Goal: Task Accomplishment & Management: Manage account settings

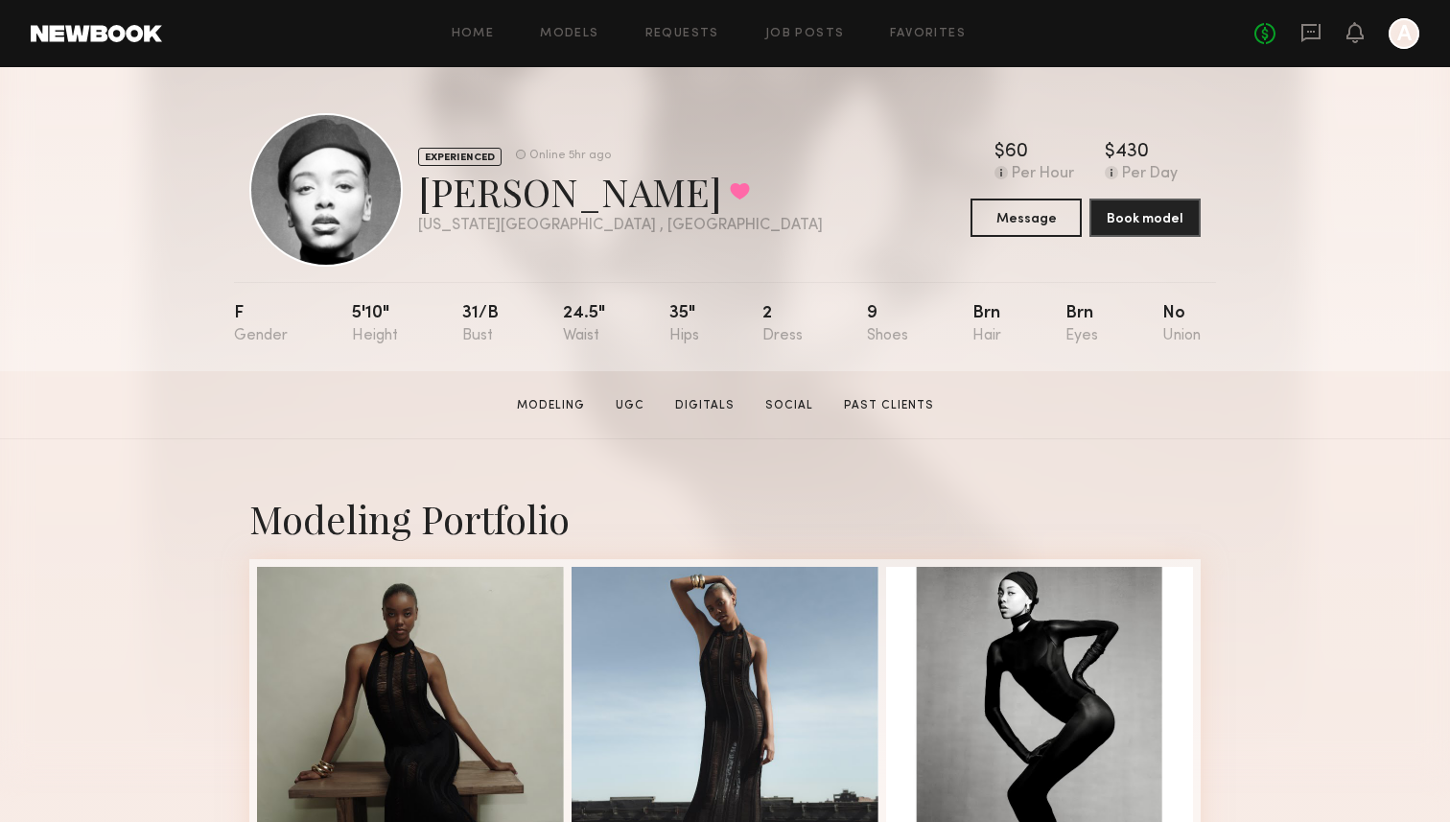
click at [879, 179] on div "EXPERIENCED Online 5hr ago Nikira E. Favorited New York City , NY Online 5hr ag…" at bounding box center [725, 189] width 952 height 153
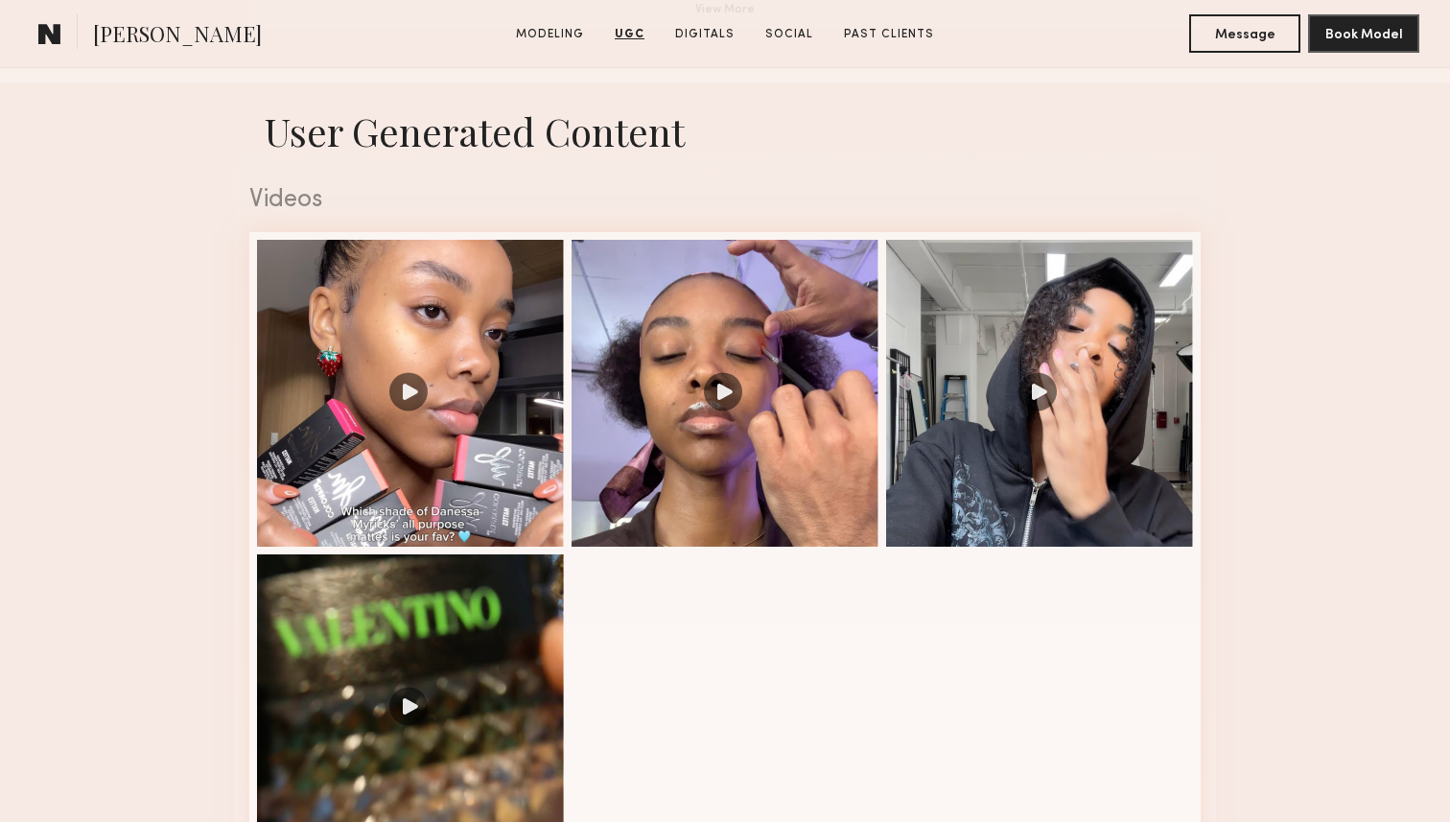
scroll to position [1849, 0]
click at [1110, 479] on div at bounding box center [1039, 392] width 307 height 307
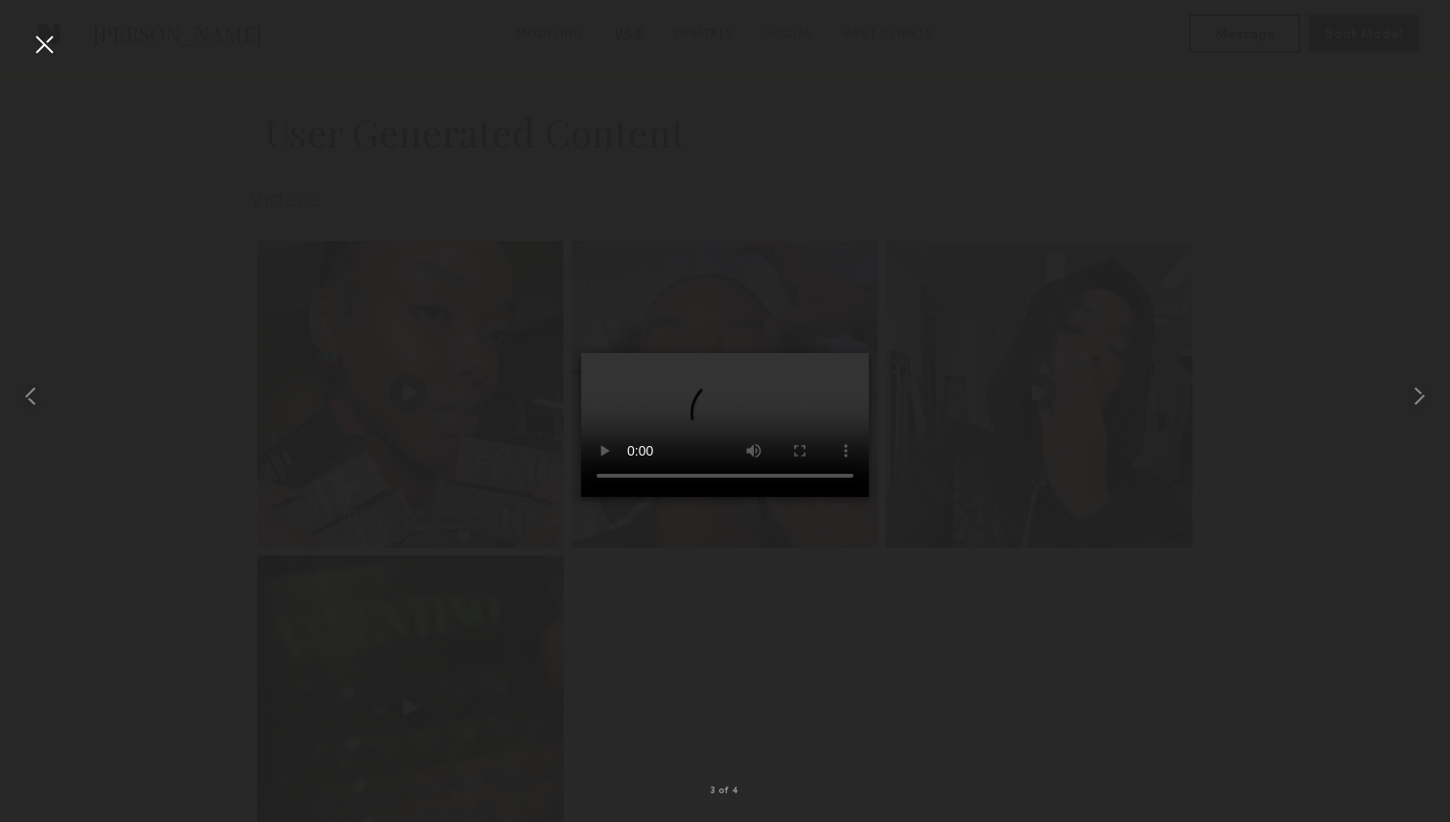
click at [1081, 699] on div at bounding box center [725, 396] width 1450 height 730
click at [57, 33] on div at bounding box center [44, 44] width 31 height 31
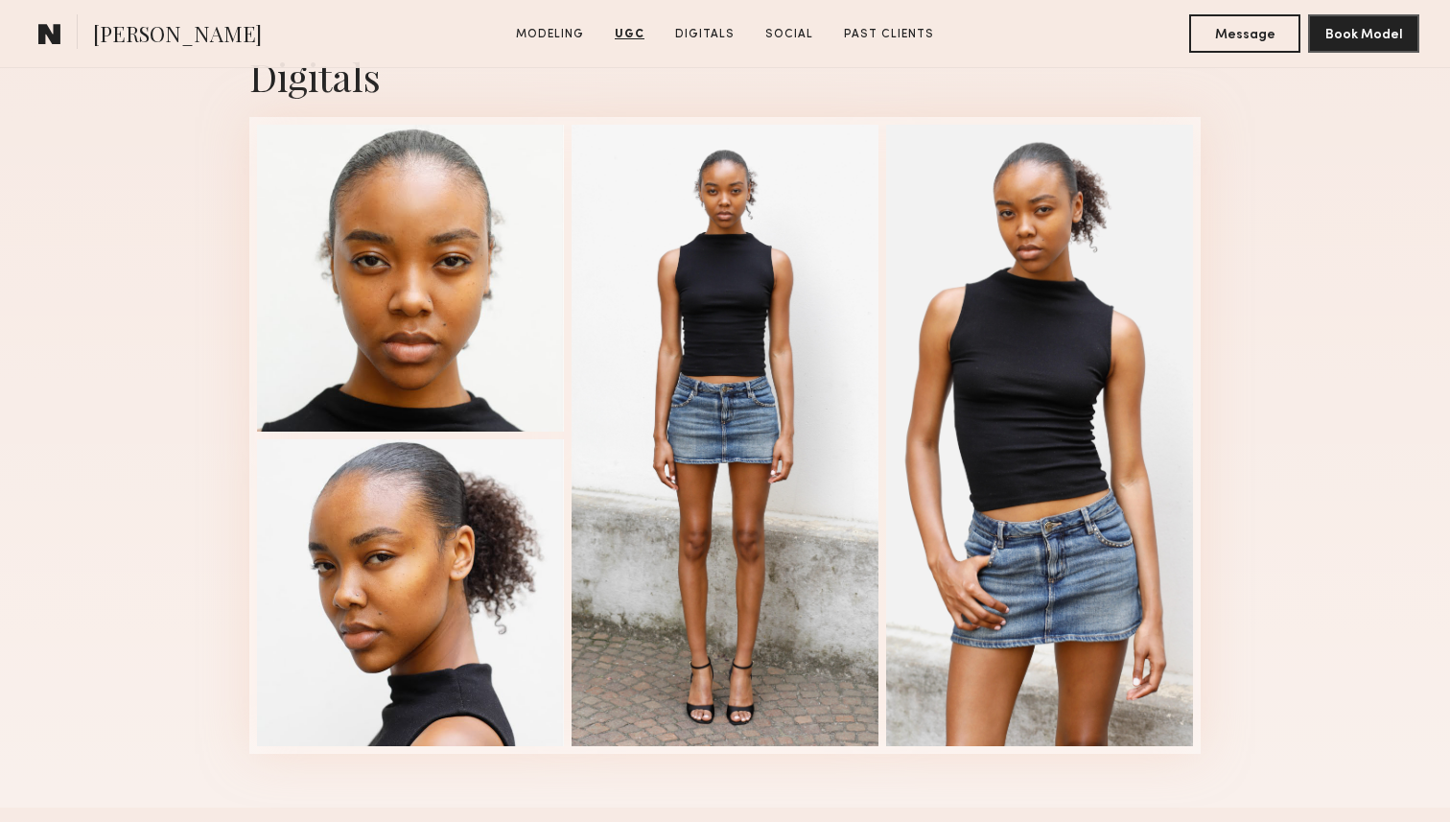
scroll to position [2831, 0]
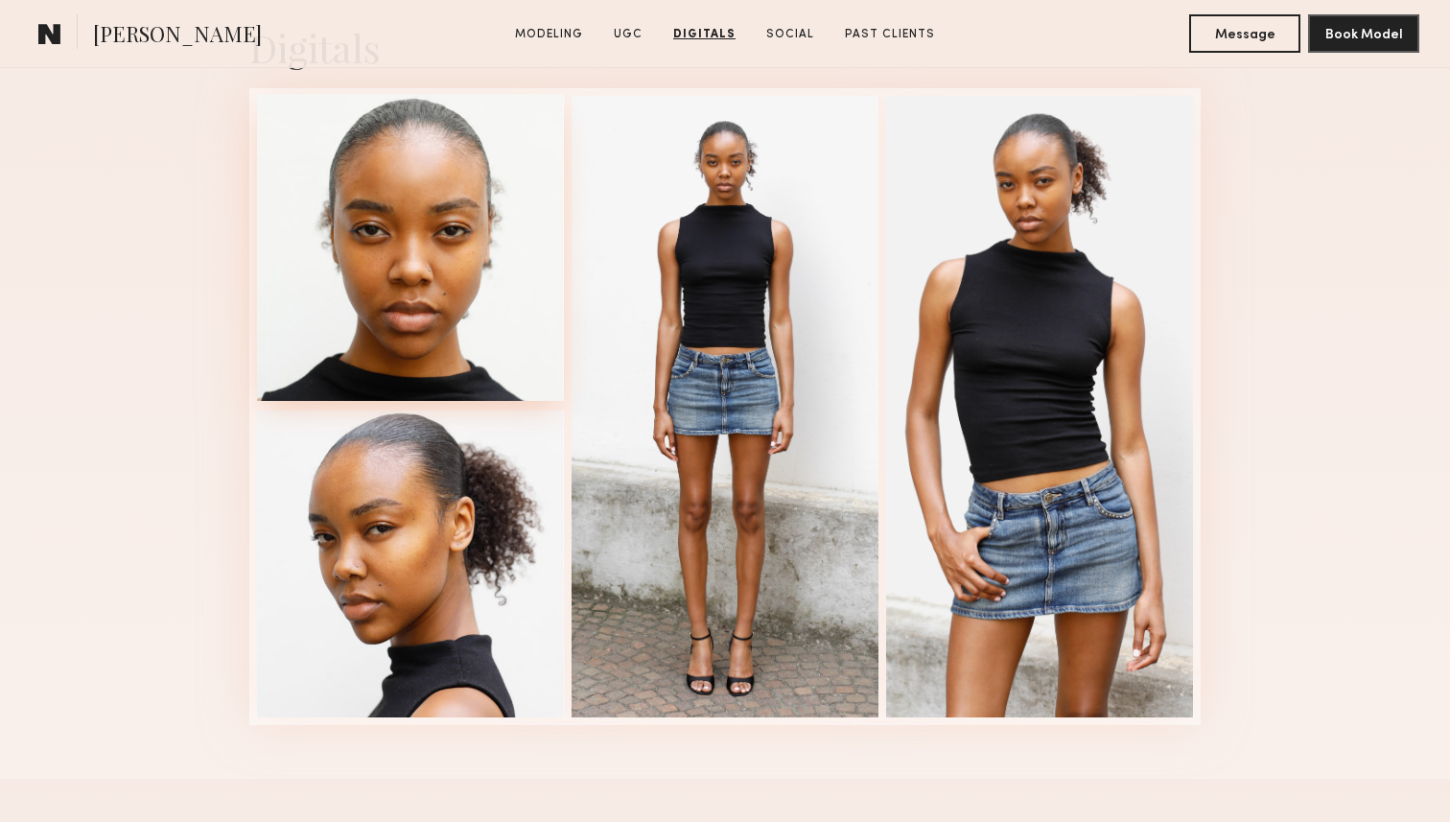
click at [451, 256] on div at bounding box center [410, 247] width 307 height 307
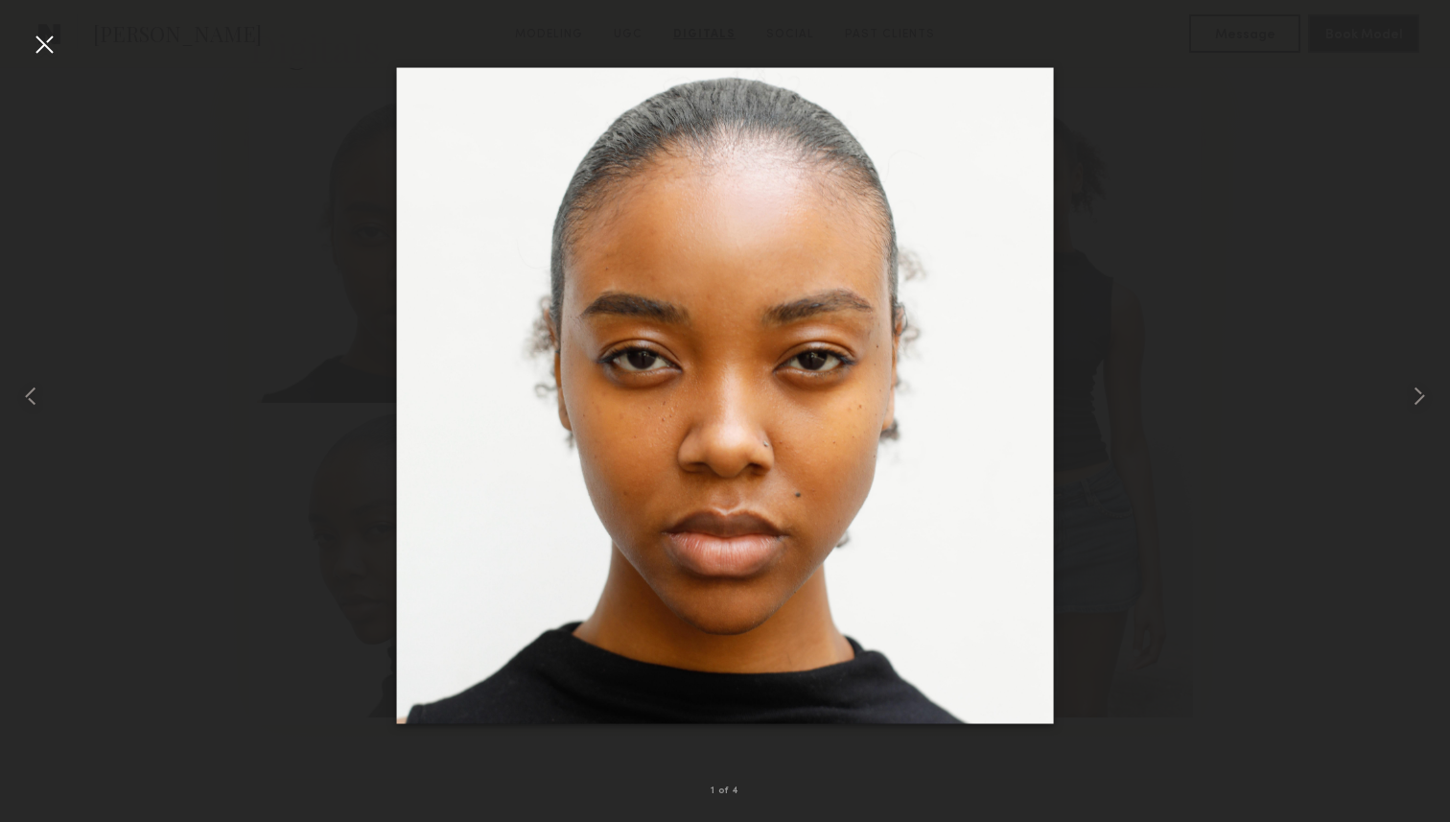
click at [48, 34] on div at bounding box center [44, 44] width 31 height 31
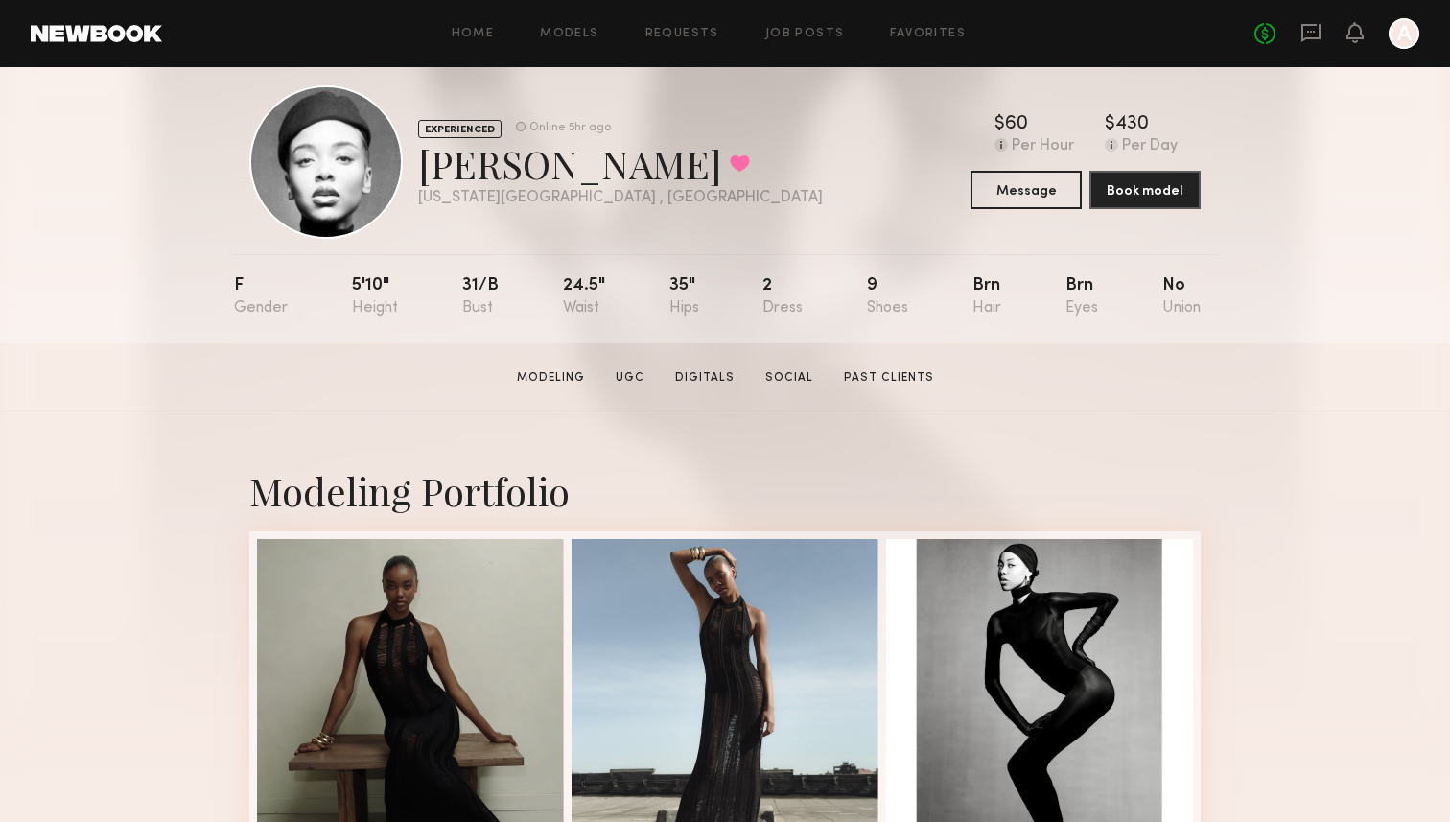
scroll to position [0, 0]
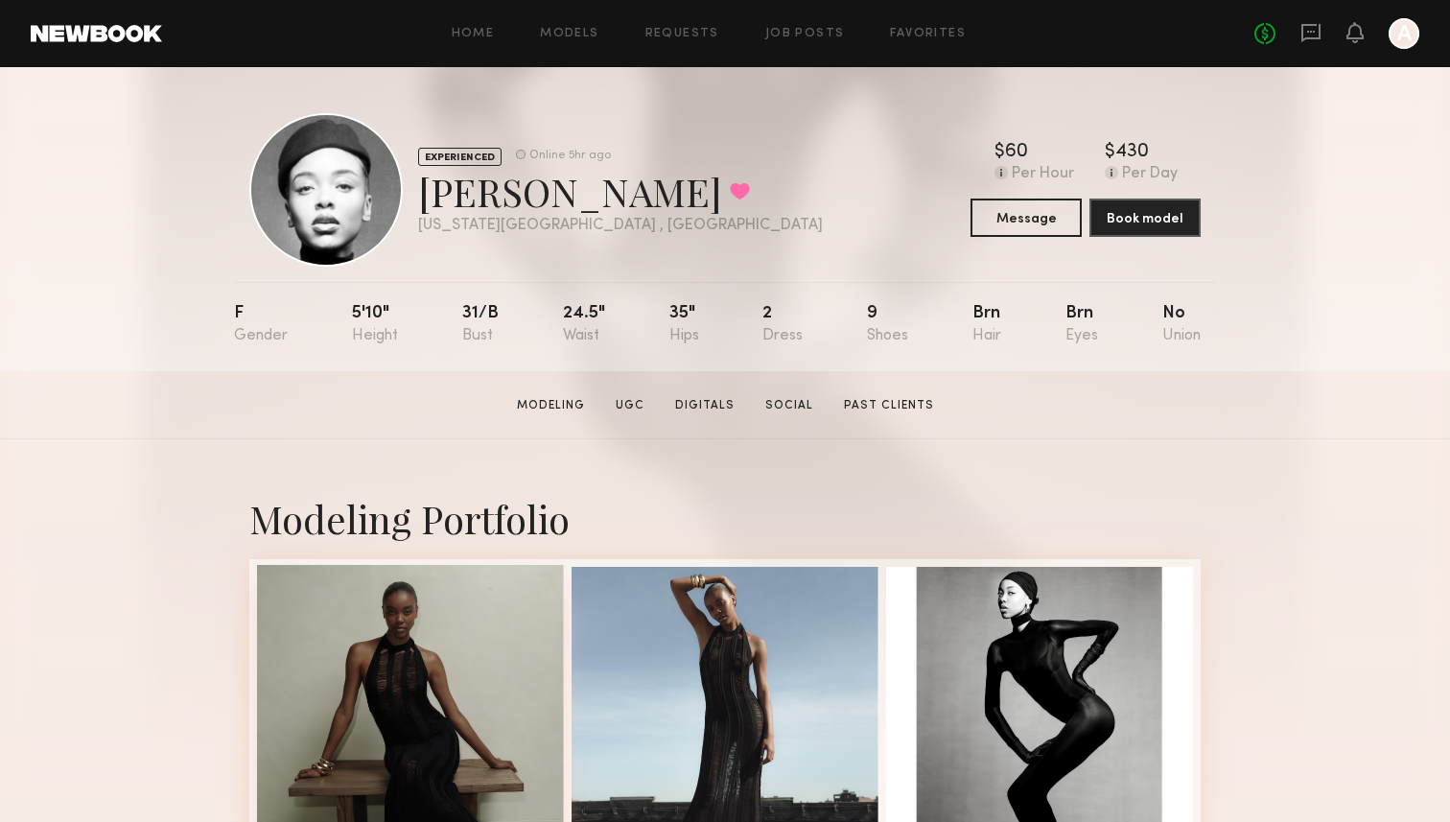
click at [386, 630] on div at bounding box center [410, 718] width 307 height 307
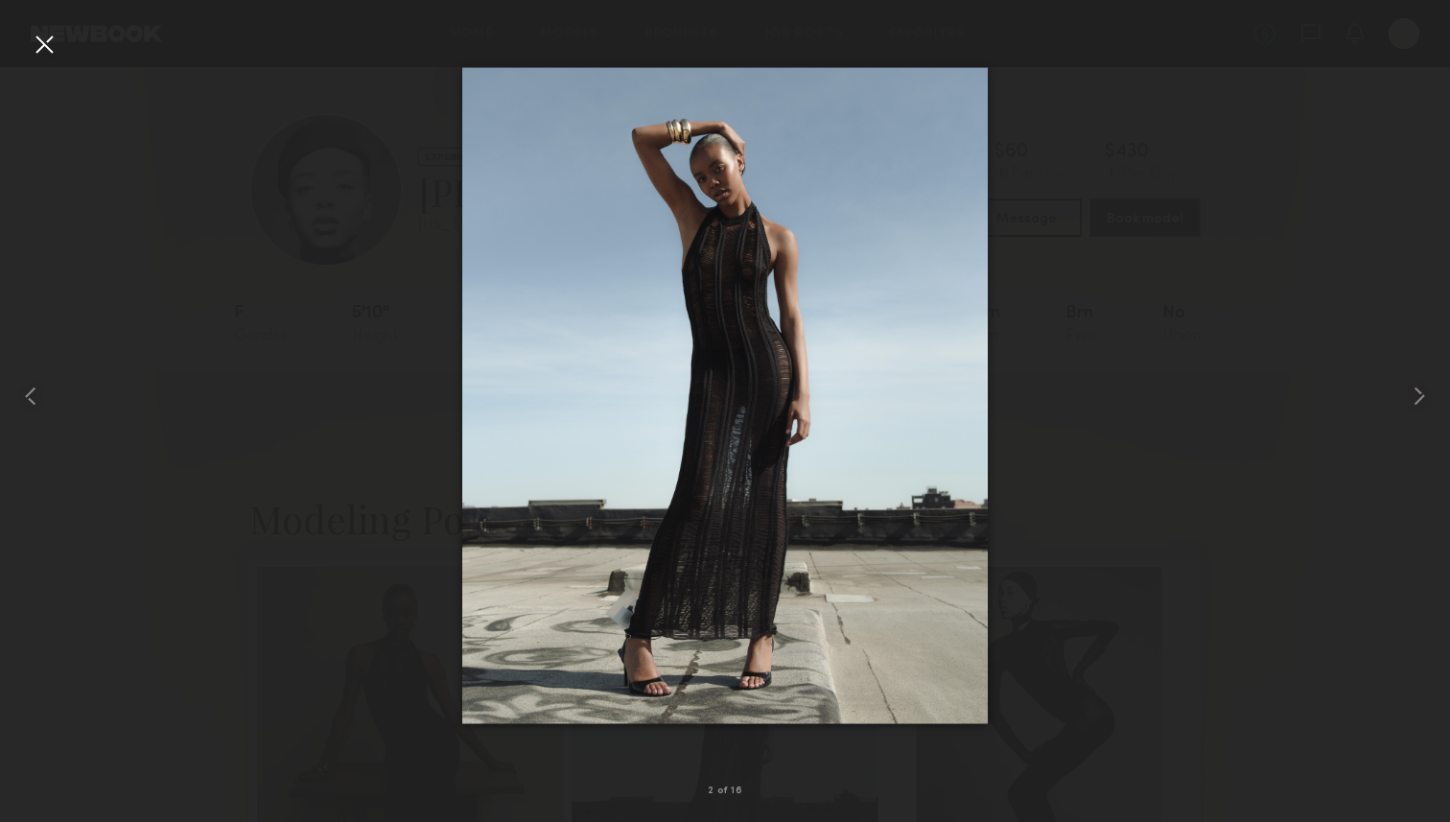
click at [1348, 457] on div at bounding box center [725, 396] width 1450 height 730
click at [50, 49] on div at bounding box center [44, 44] width 31 height 31
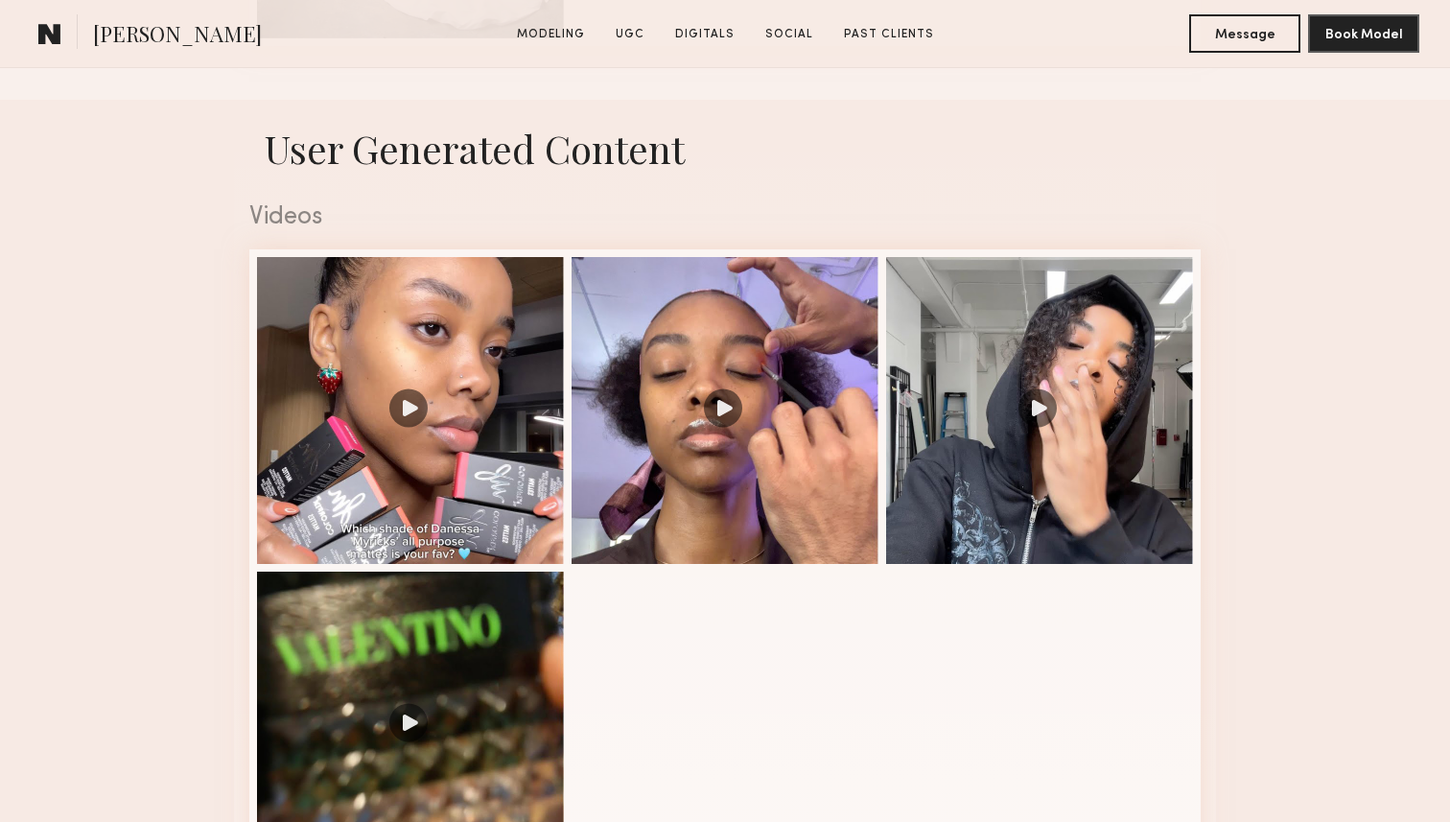
scroll to position [2415, 0]
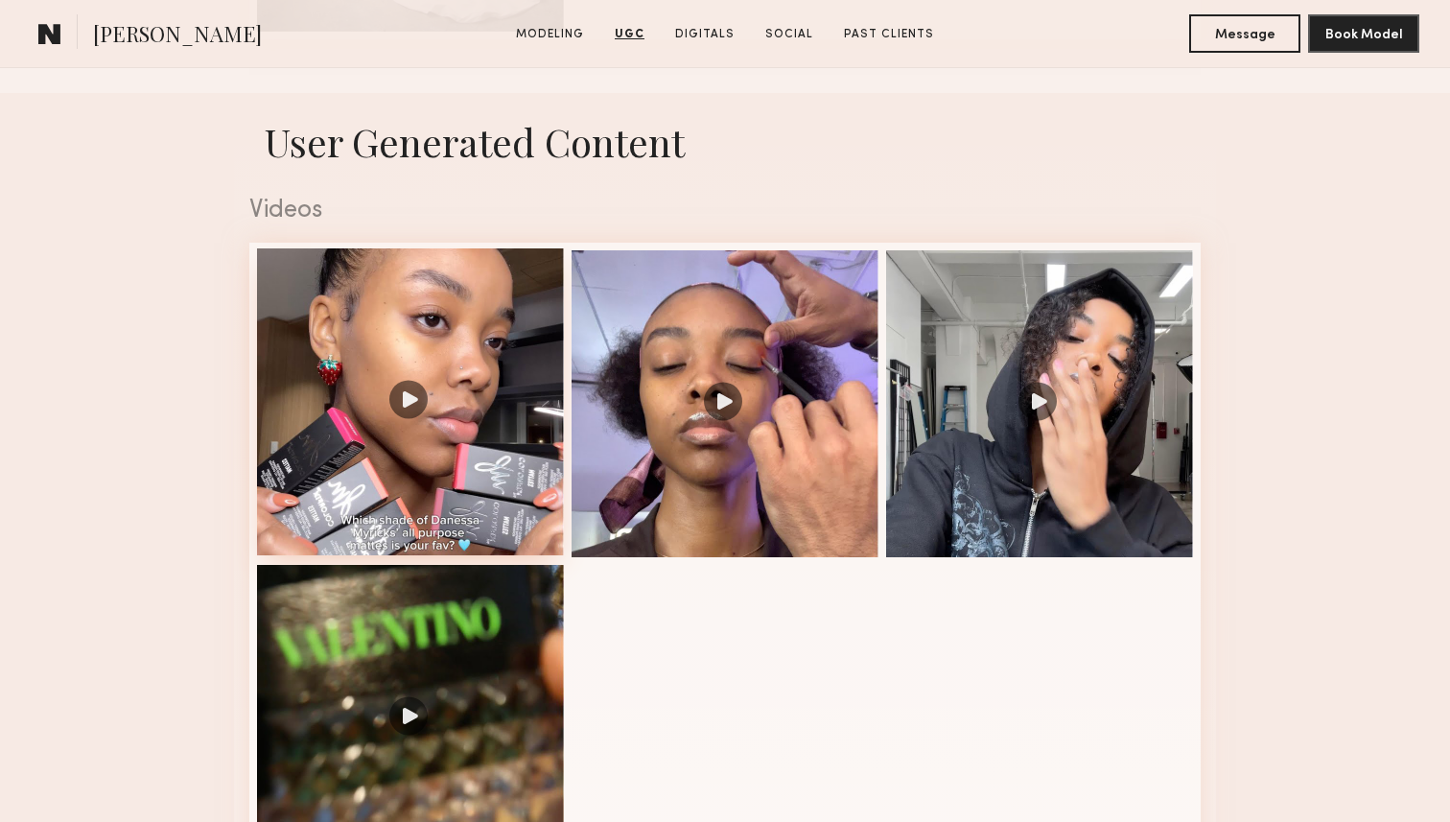
click at [431, 495] on div at bounding box center [410, 401] width 307 height 307
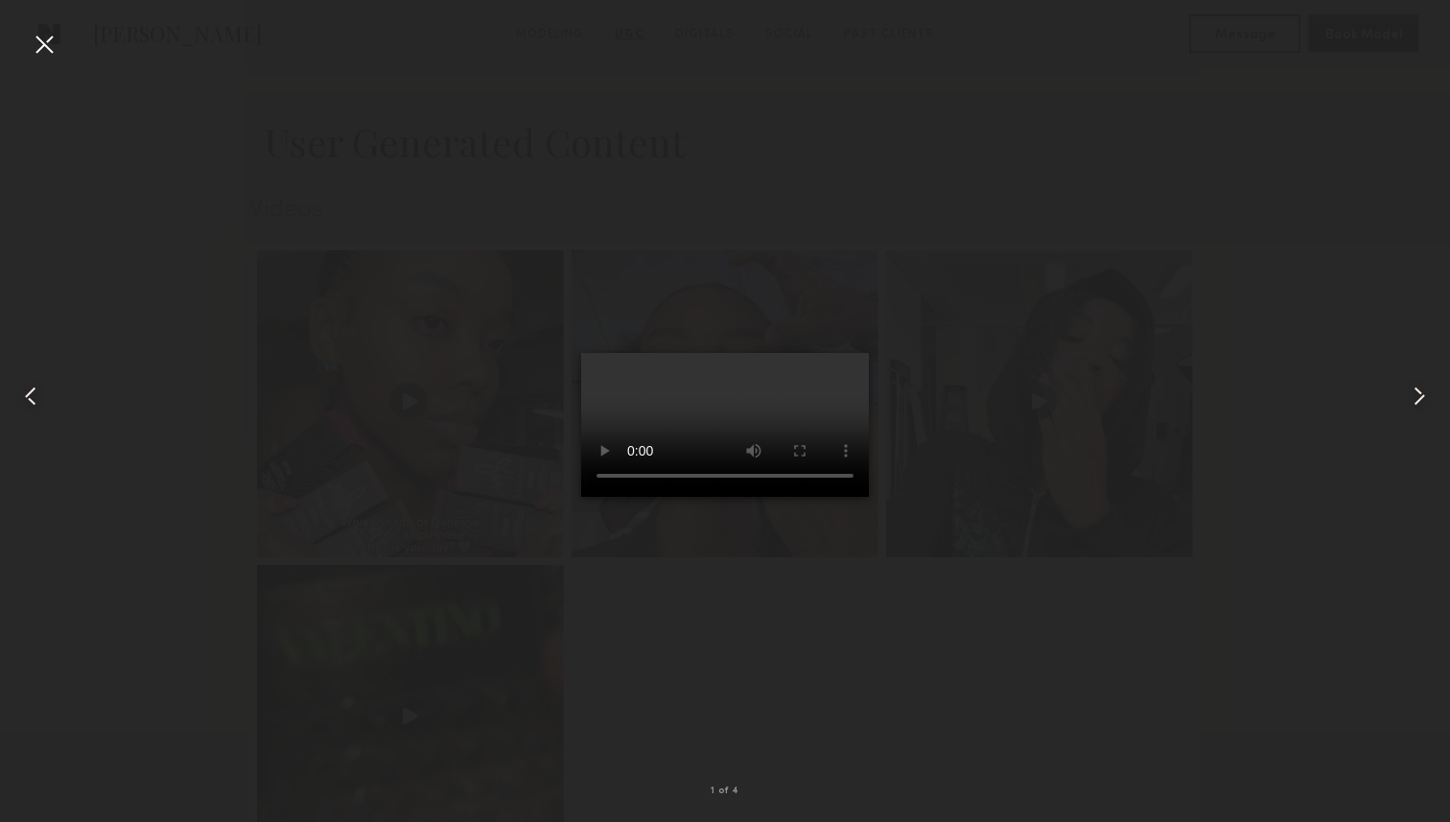
click at [399, 458] on div at bounding box center [725, 396] width 1450 height 730
click at [189, 439] on div at bounding box center [725, 396] width 1450 height 730
click at [38, 46] on div at bounding box center [44, 44] width 31 height 31
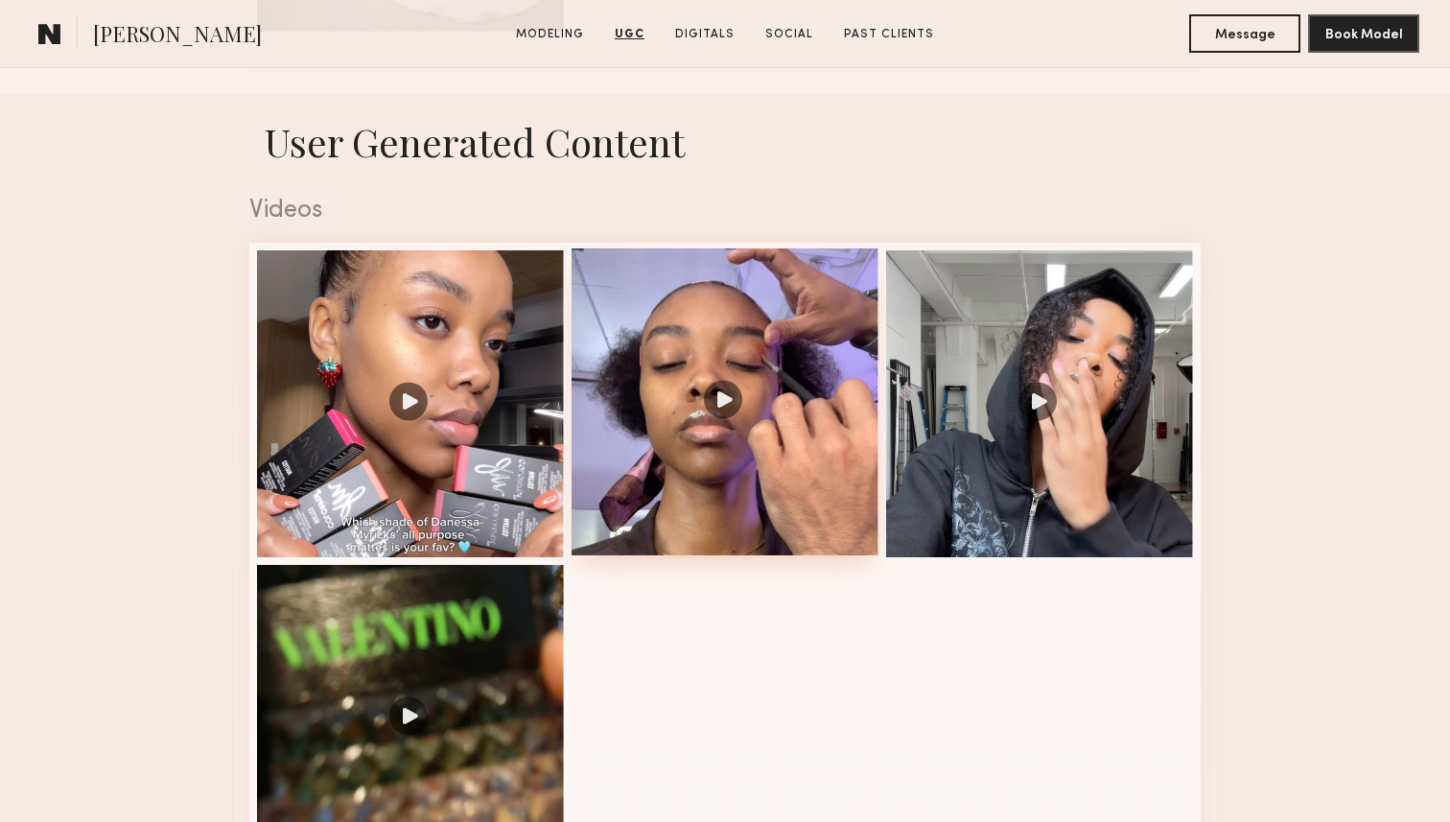
click at [702, 372] on div at bounding box center [725, 401] width 307 height 307
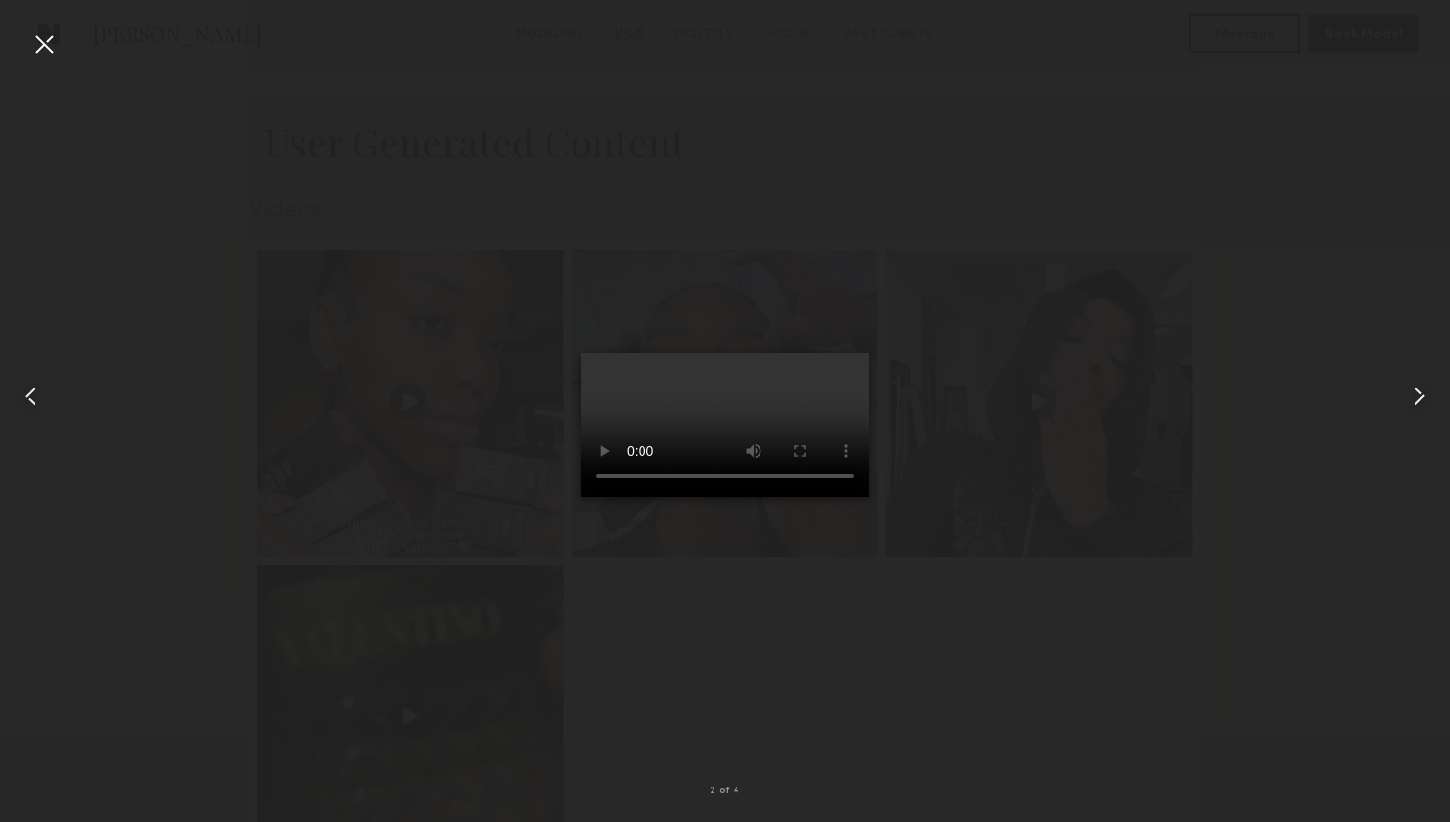
click at [1070, 262] on div at bounding box center [725, 396] width 1450 height 730
click at [32, 43] on div at bounding box center [44, 44] width 31 height 31
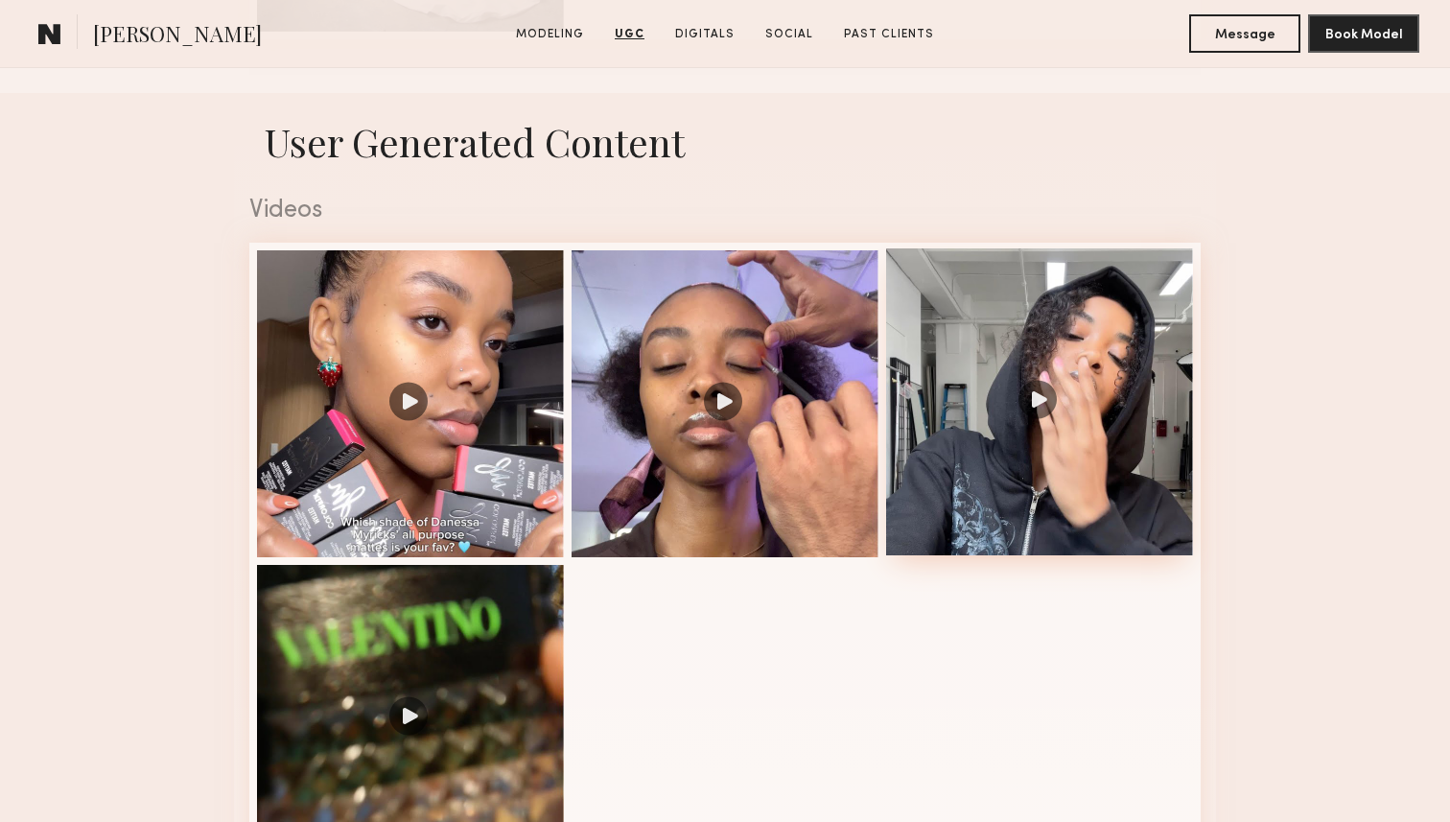
click at [998, 448] on div at bounding box center [1039, 401] width 307 height 307
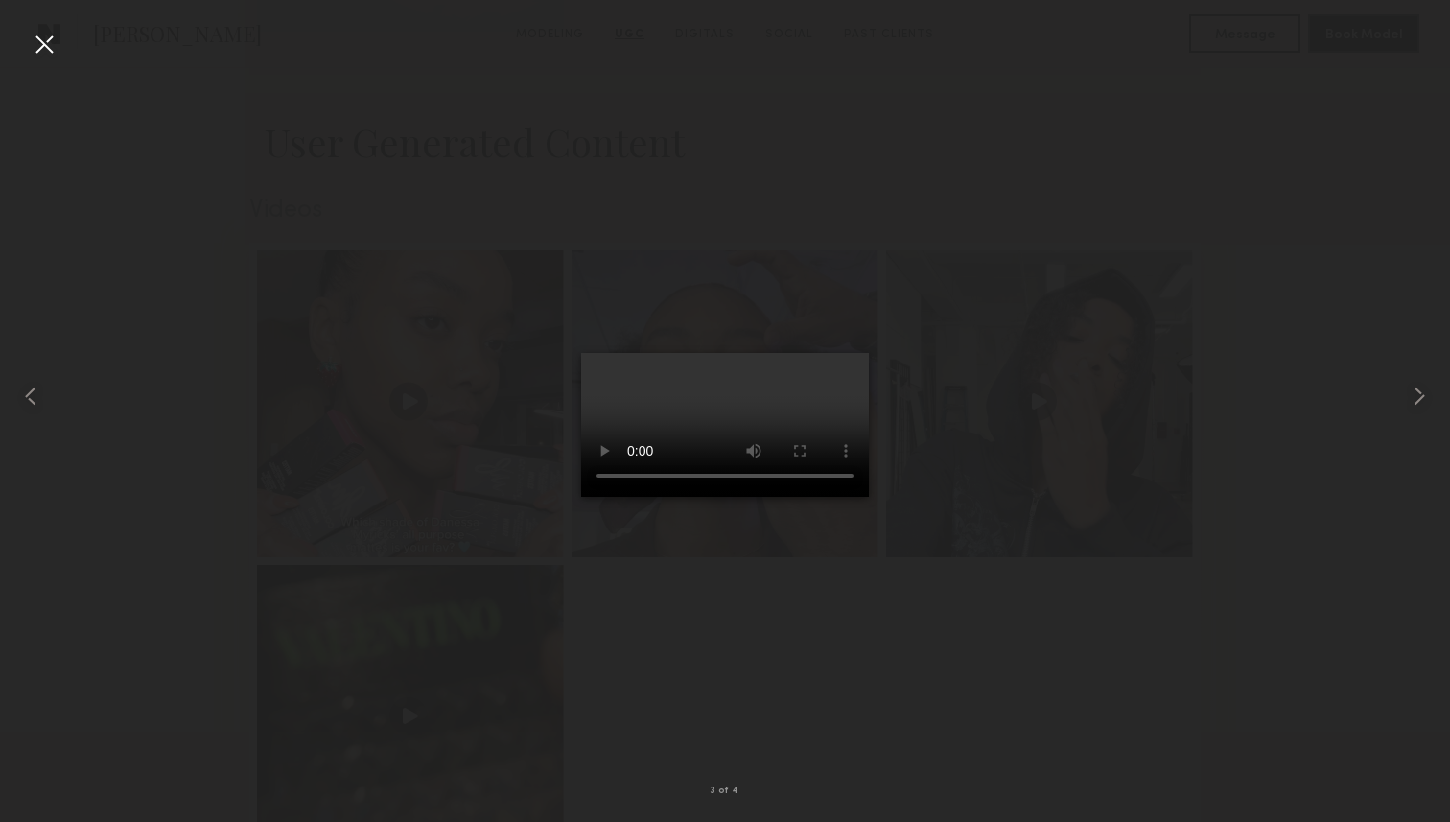
click at [267, 279] on div at bounding box center [725, 396] width 1450 height 730
click at [45, 45] on div at bounding box center [44, 44] width 31 height 31
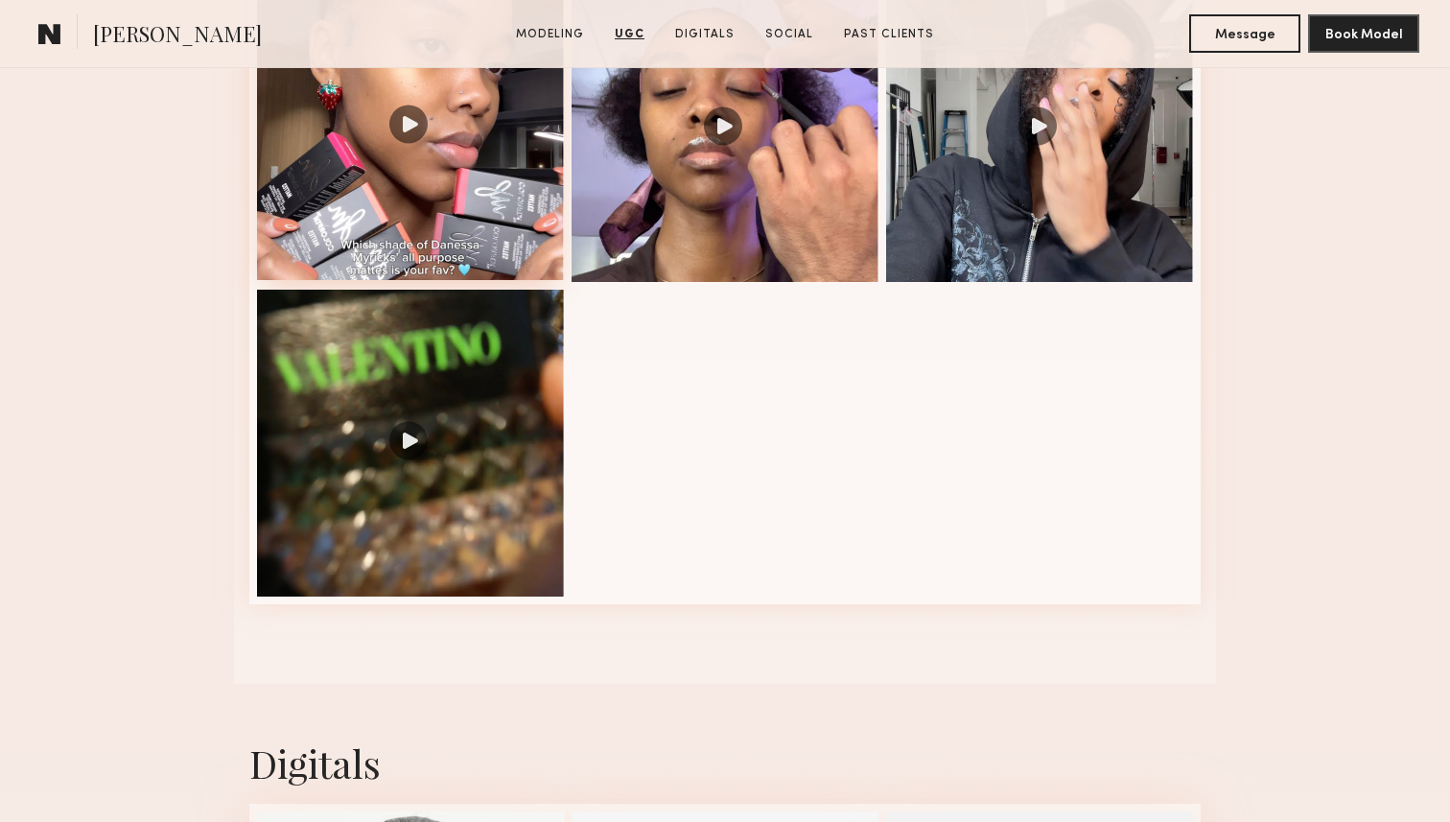
scroll to position [2693, 0]
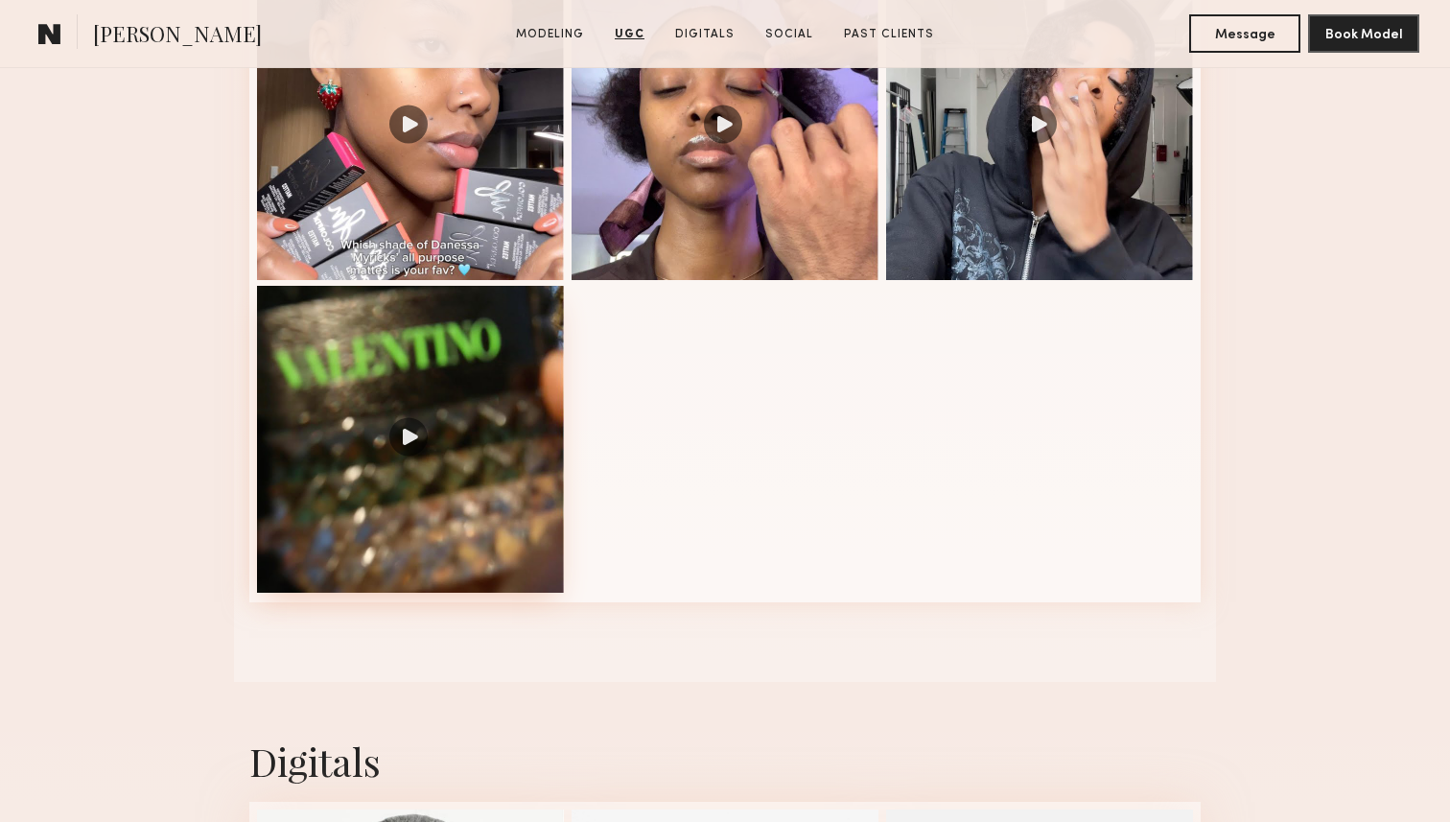
click at [438, 473] on div at bounding box center [410, 439] width 307 height 307
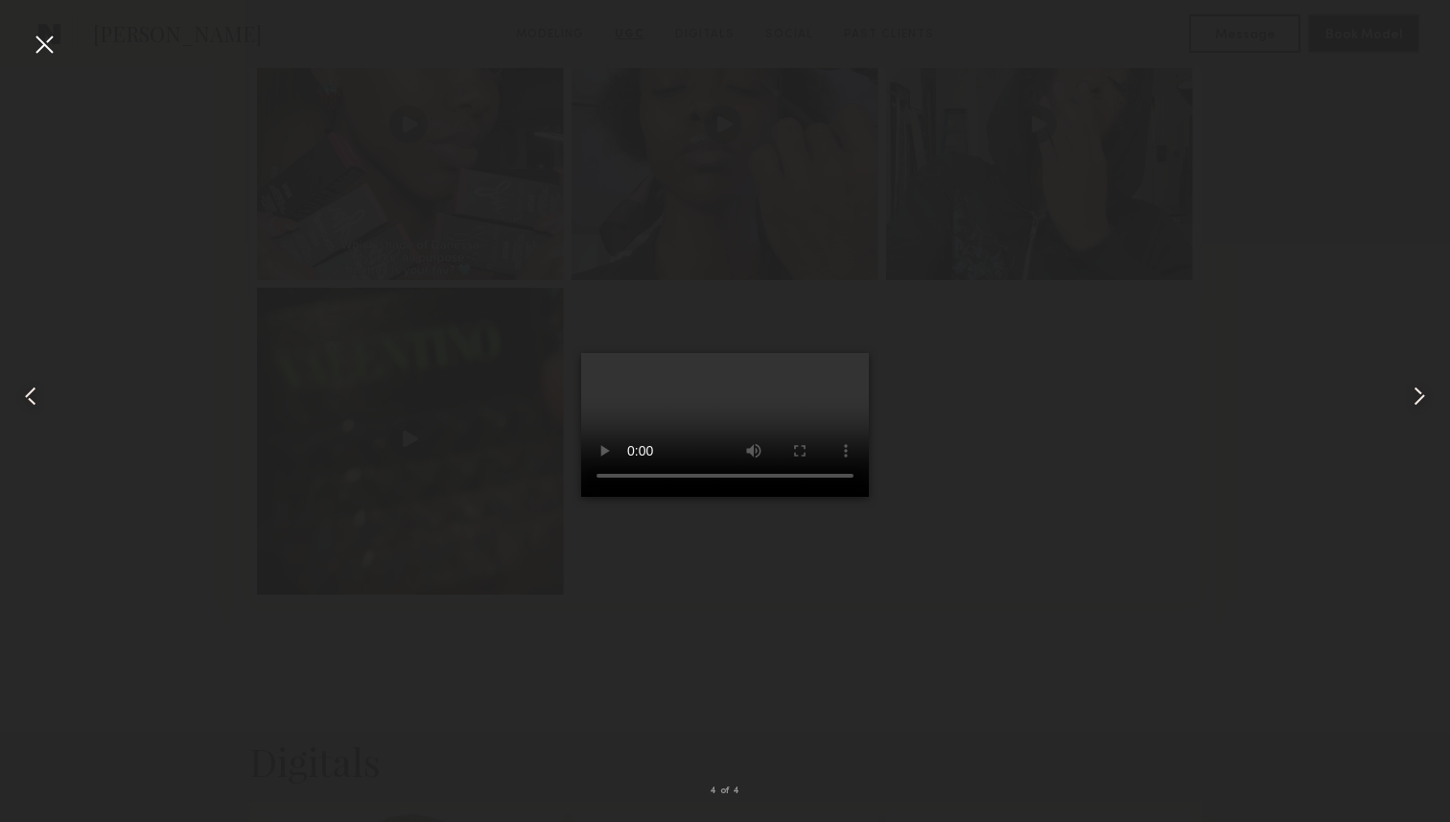
click at [43, 43] on div at bounding box center [44, 44] width 31 height 31
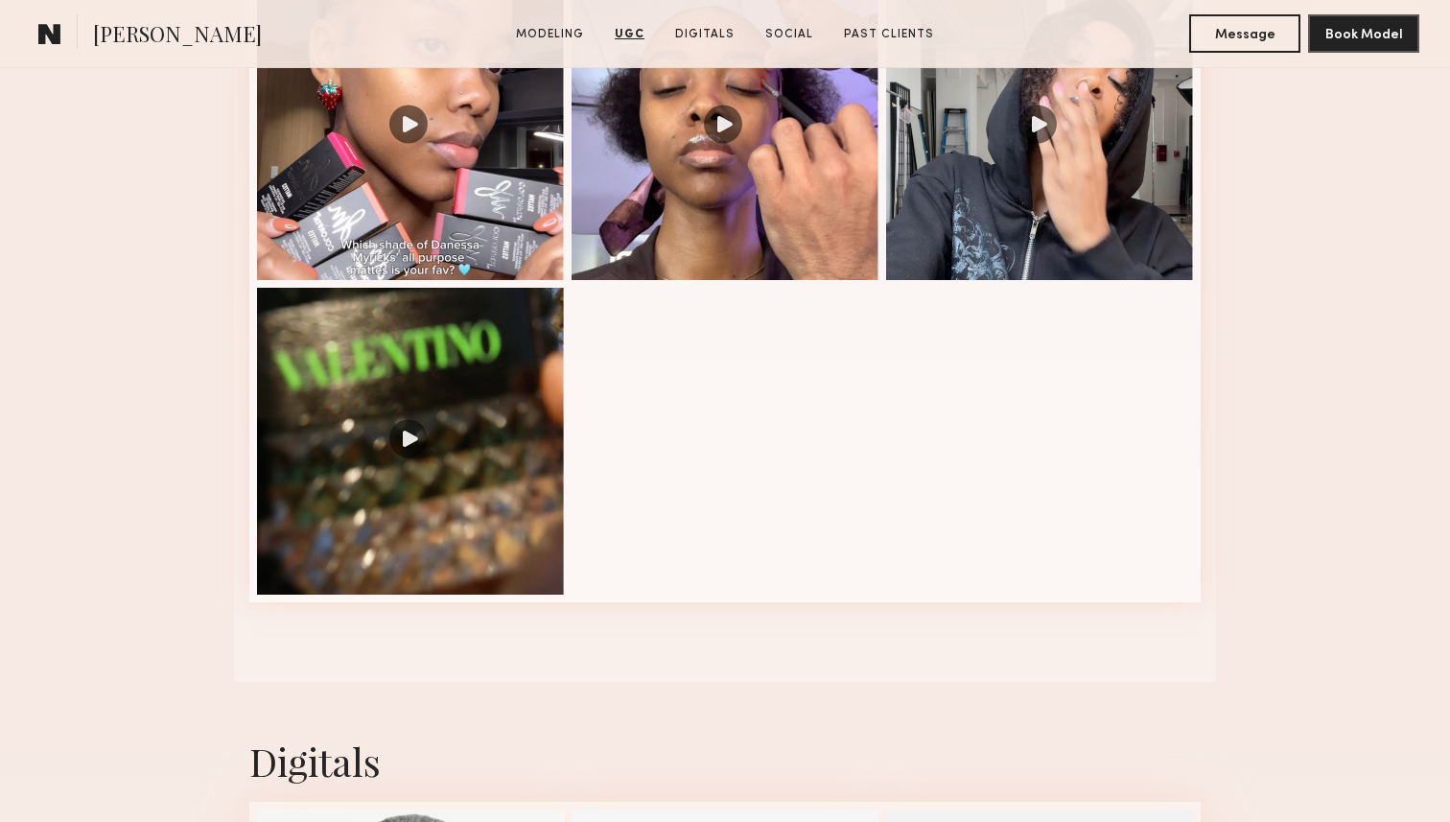
click at [221, 519] on nb-model-profile-ugc-container "User Generated Content Videos 4 of 4" at bounding box center [725, 249] width 1450 height 866
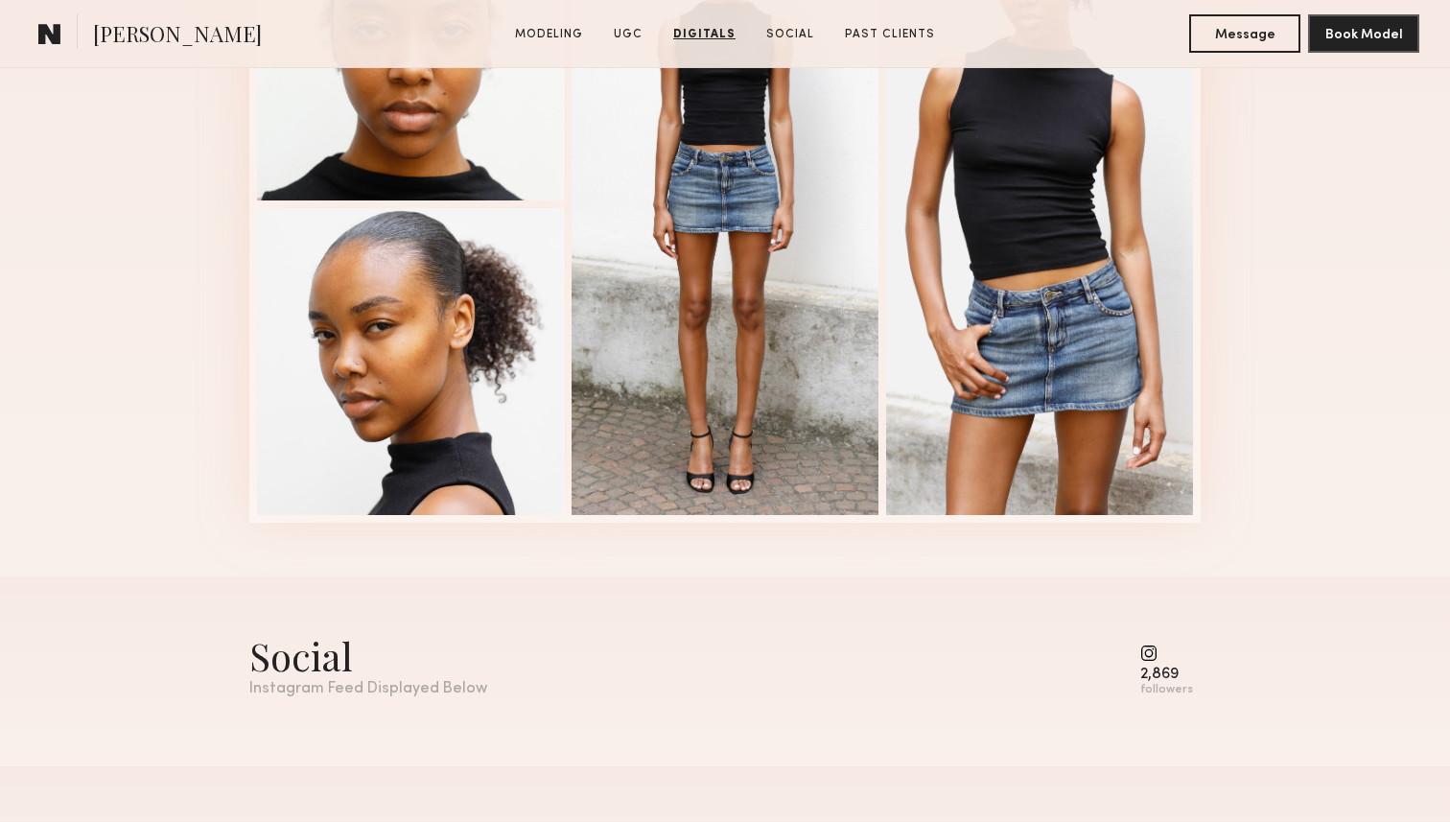
scroll to position [3613, 0]
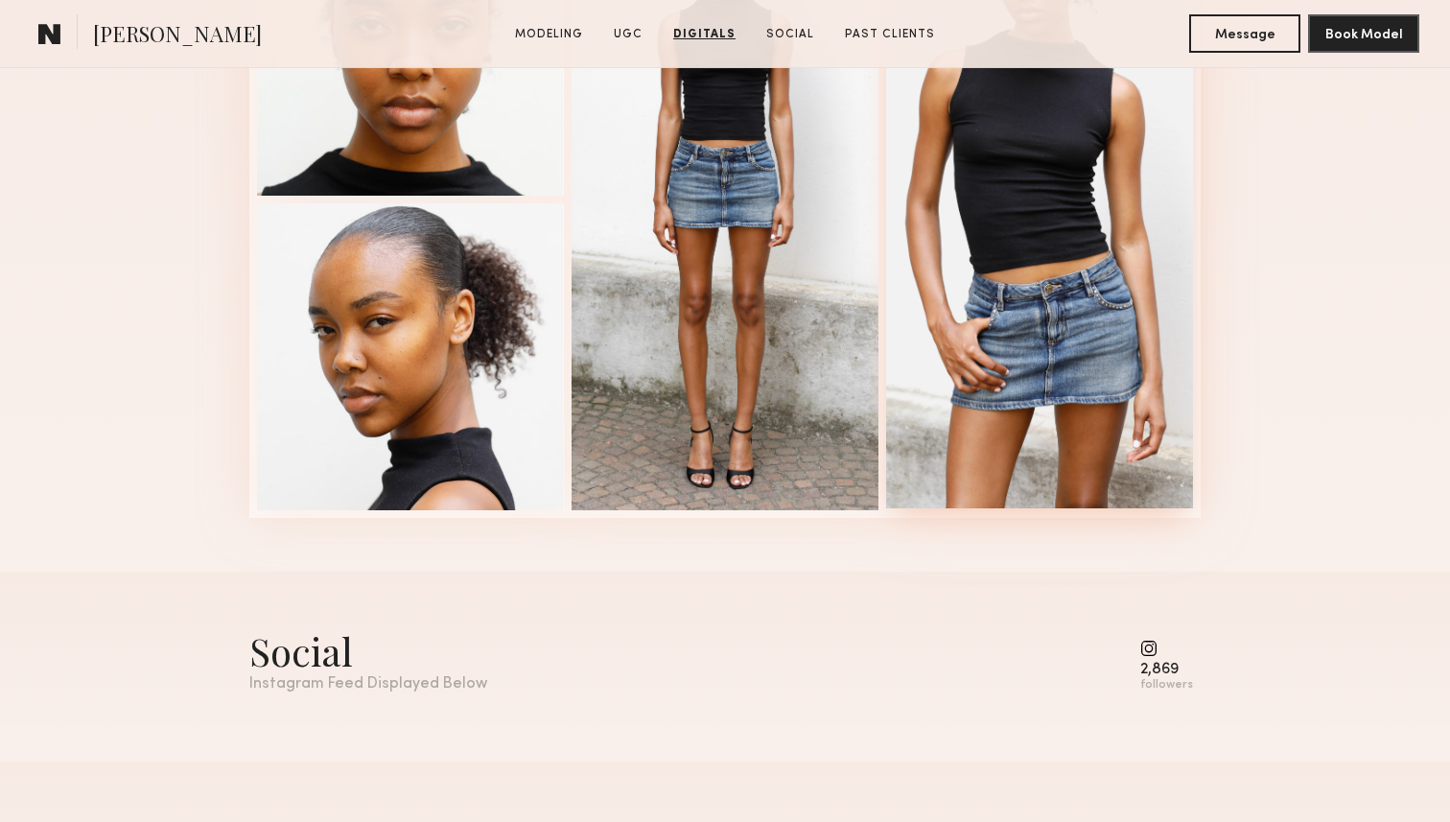
click at [1129, 447] on div at bounding box center [1039, 198] width 307 height 622
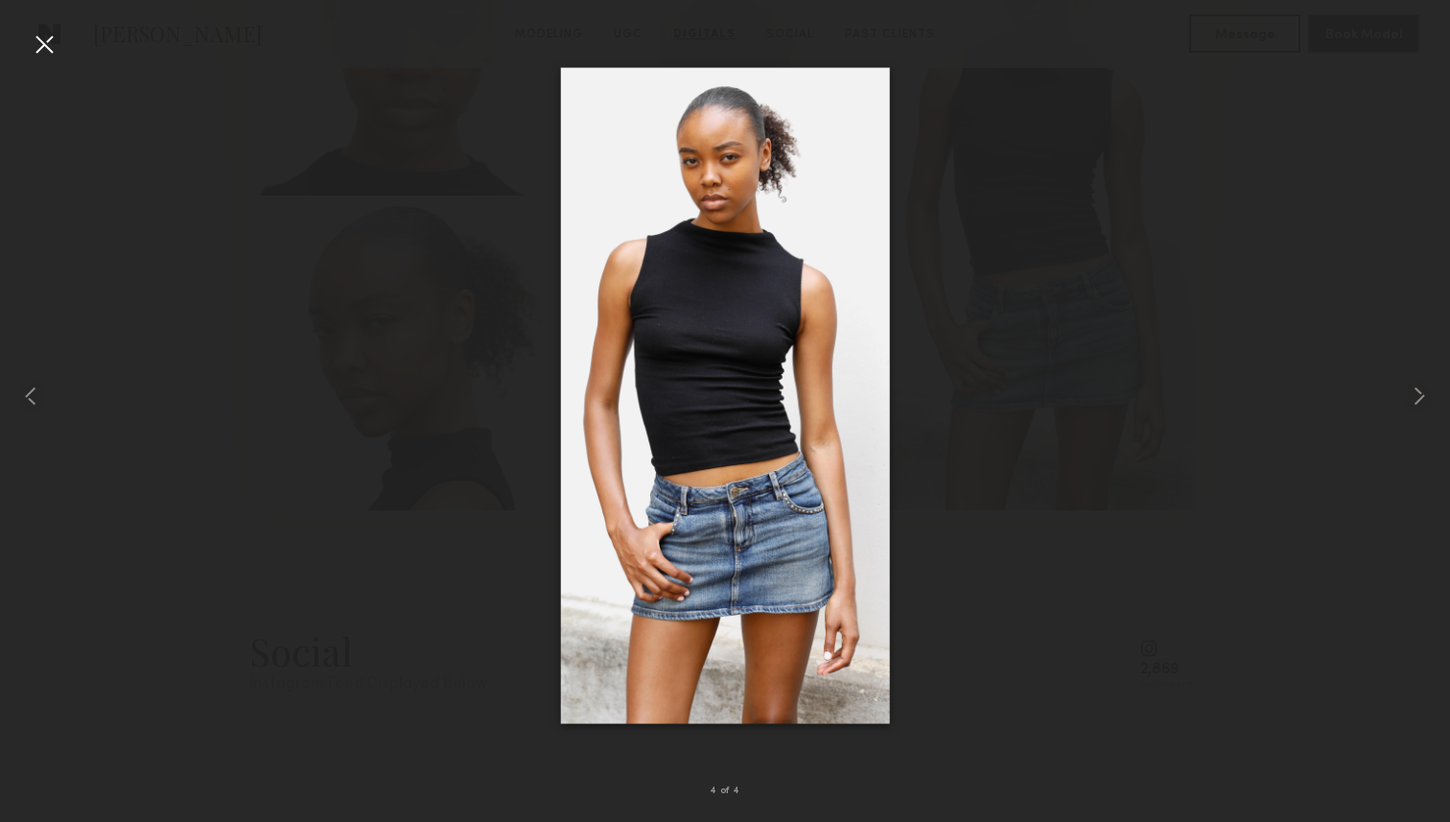
click at [1000, 518] on div at bounding box center [725, 396] width 1450 height 730
click at [50, 50] on div at bounding box center [44, 44] width 31 height 31
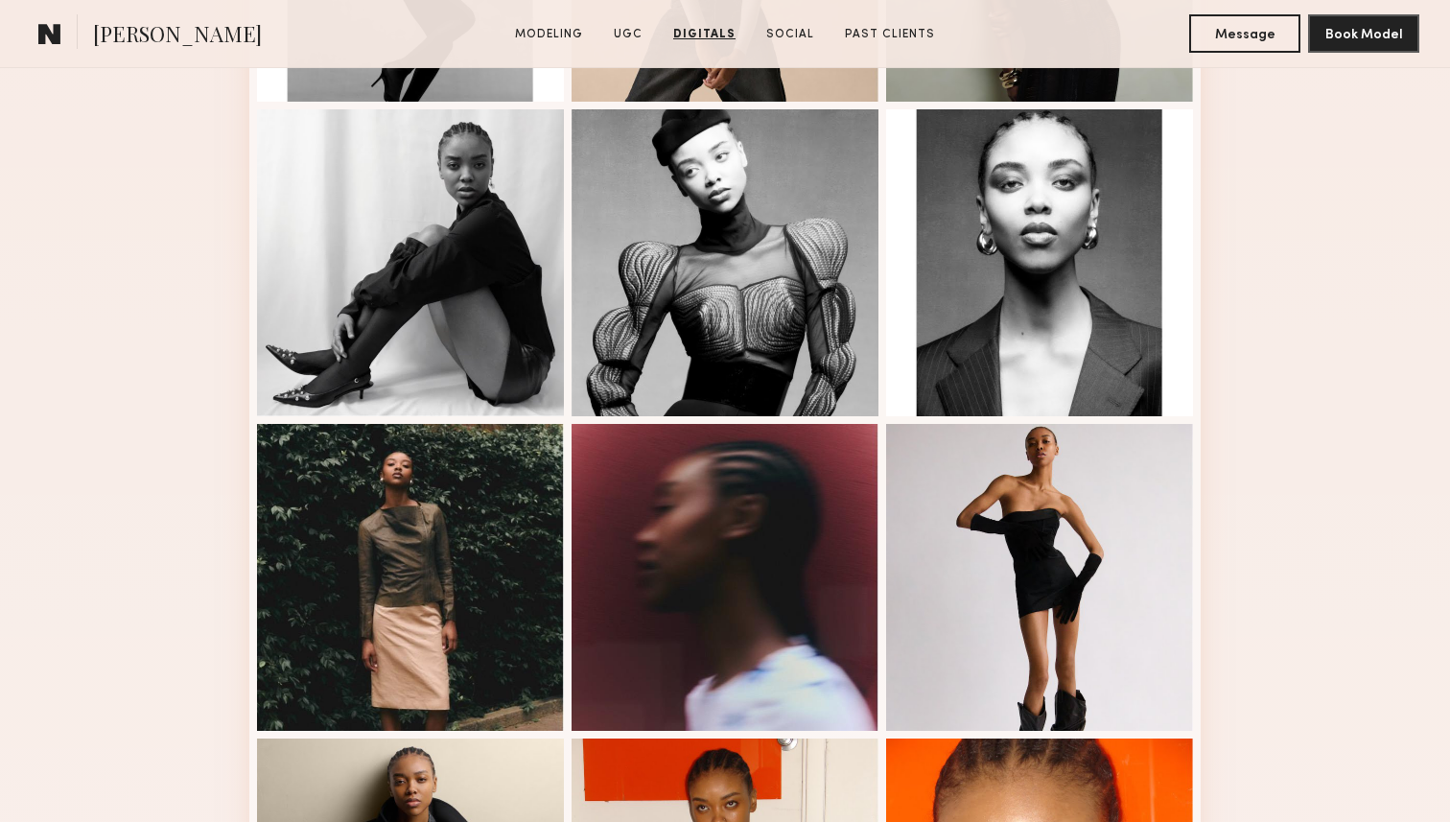
scroll to position [0, 0]
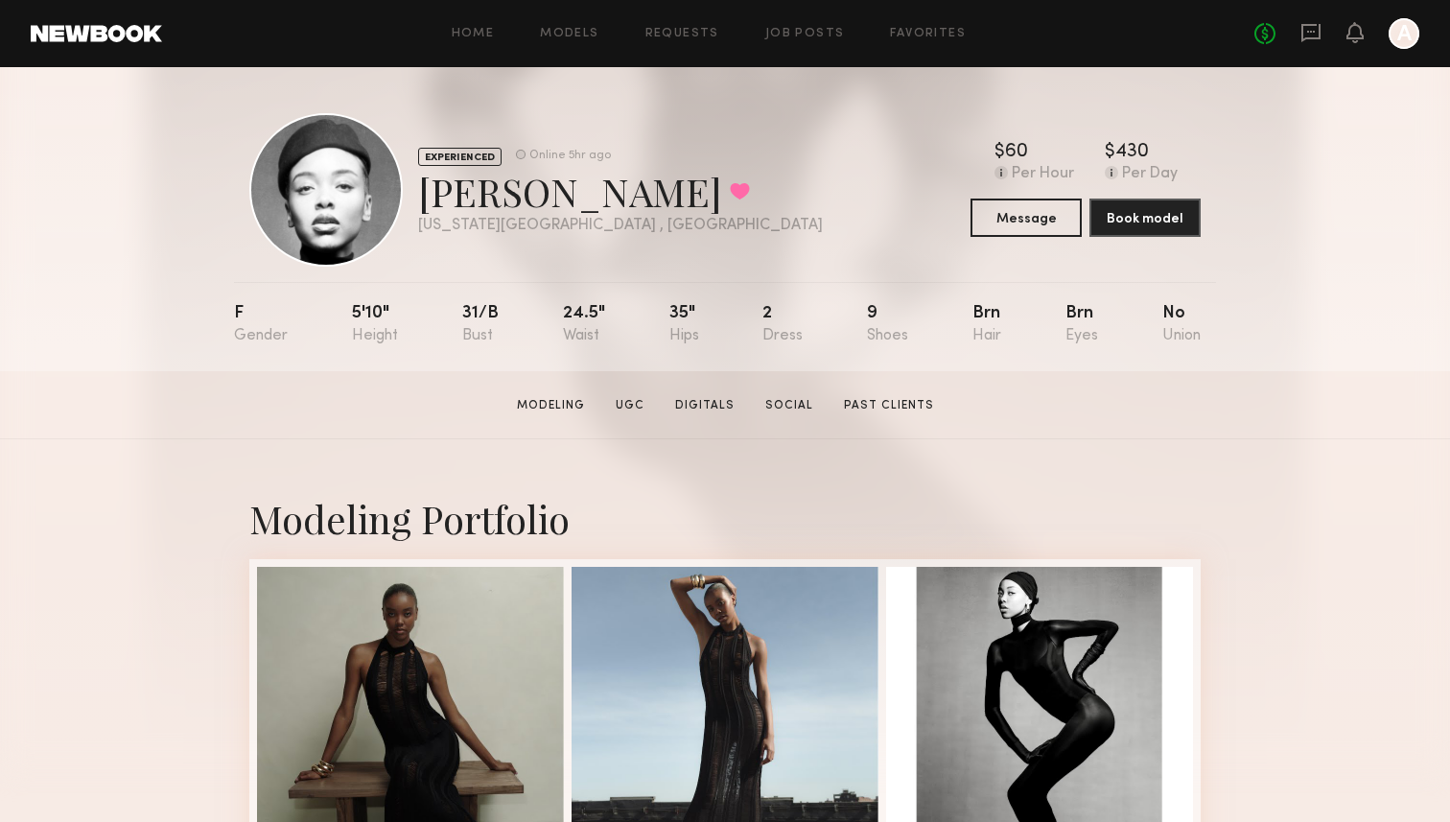
click at [797, 177] on div "EXPERIENCED Online 5hr ago Nikira E. Favorited New York City , NY Online 5hr ag…" at bounding box center [725, 189] width 952 height 153
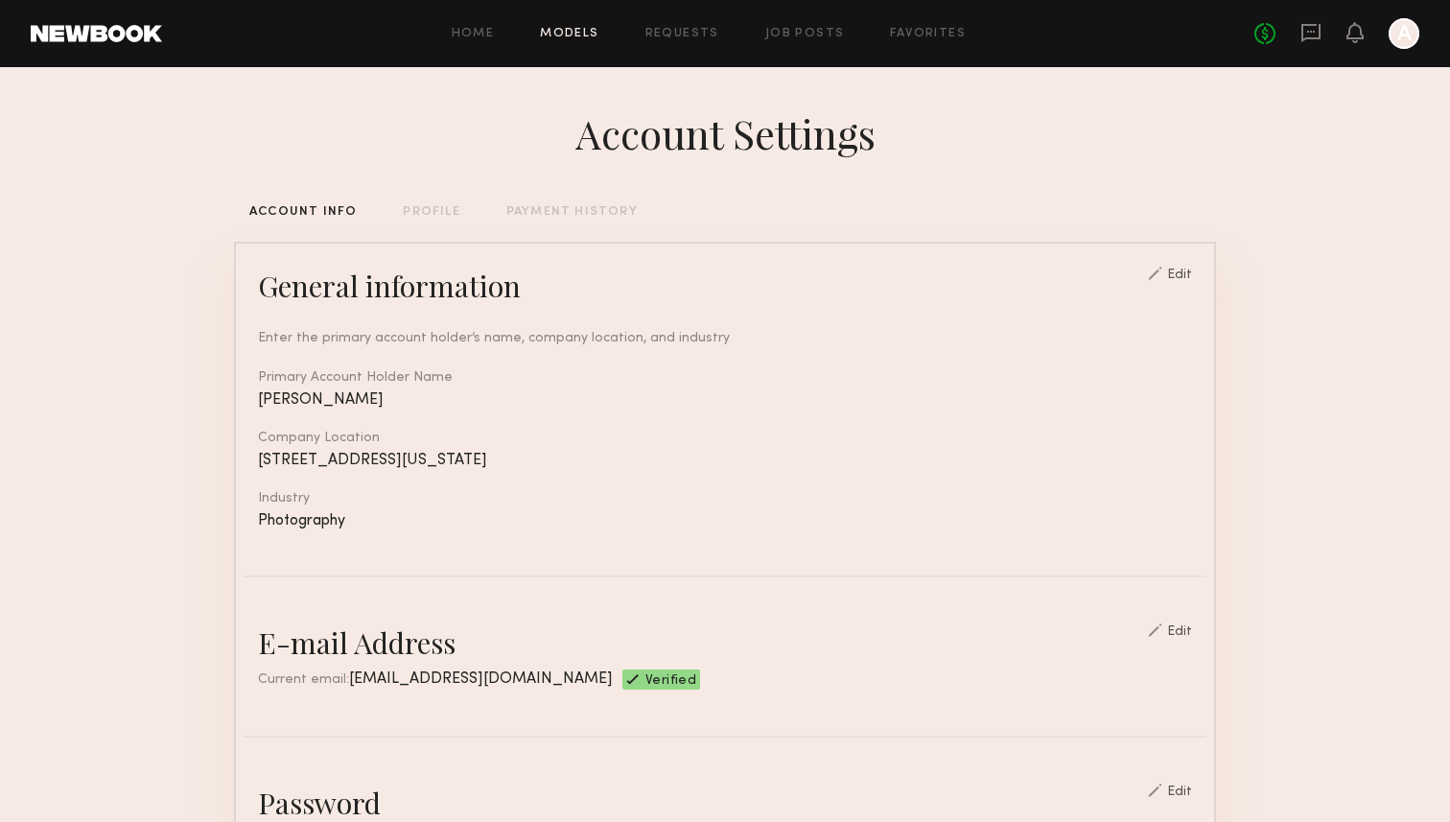
click at [566, 34] on link "Models" at bounding box center [569, 34] width 59 height 12
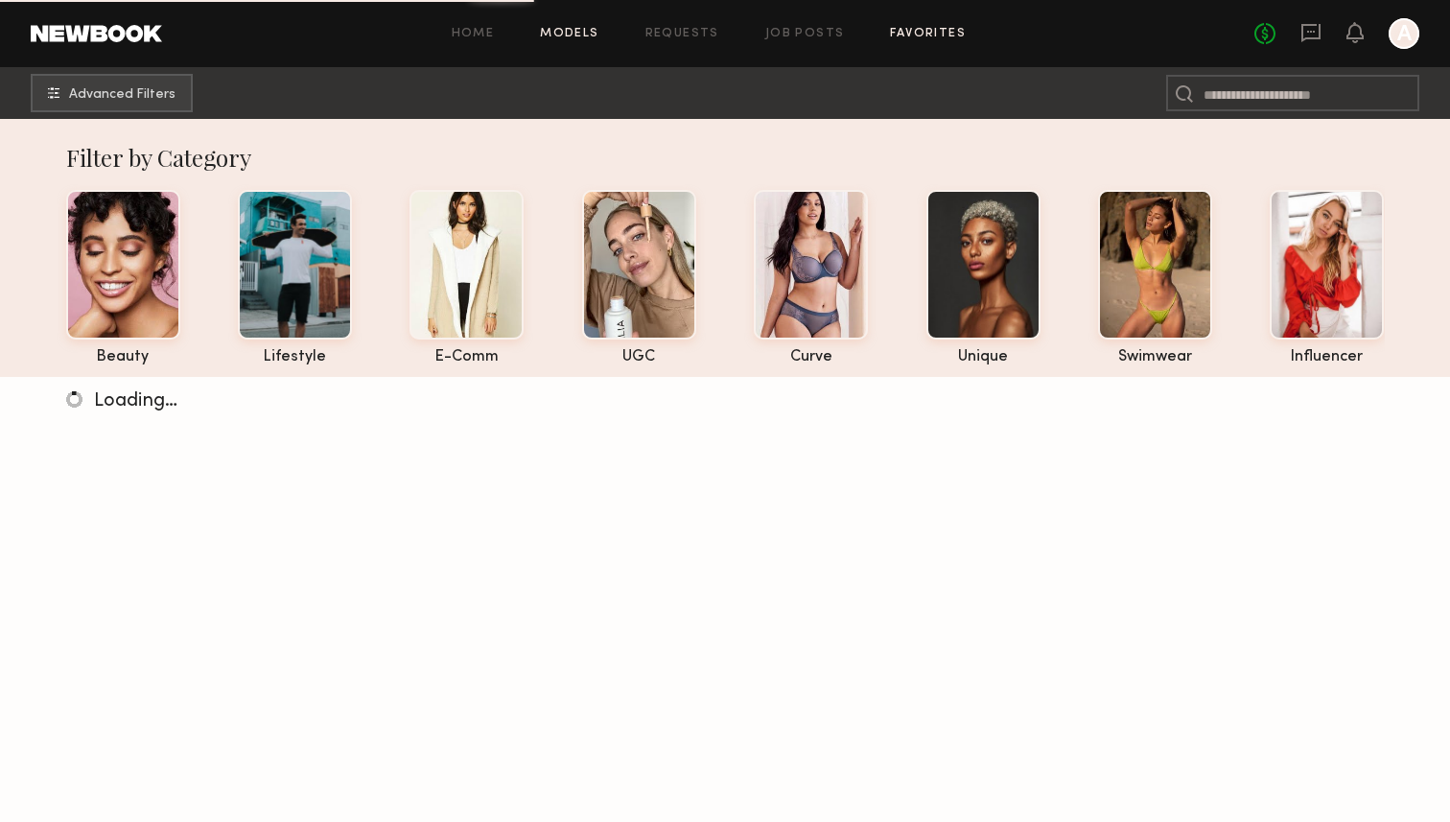
click at [910, 38] on link "Favorites" at bounding box center [928, 34] width 76 height 12
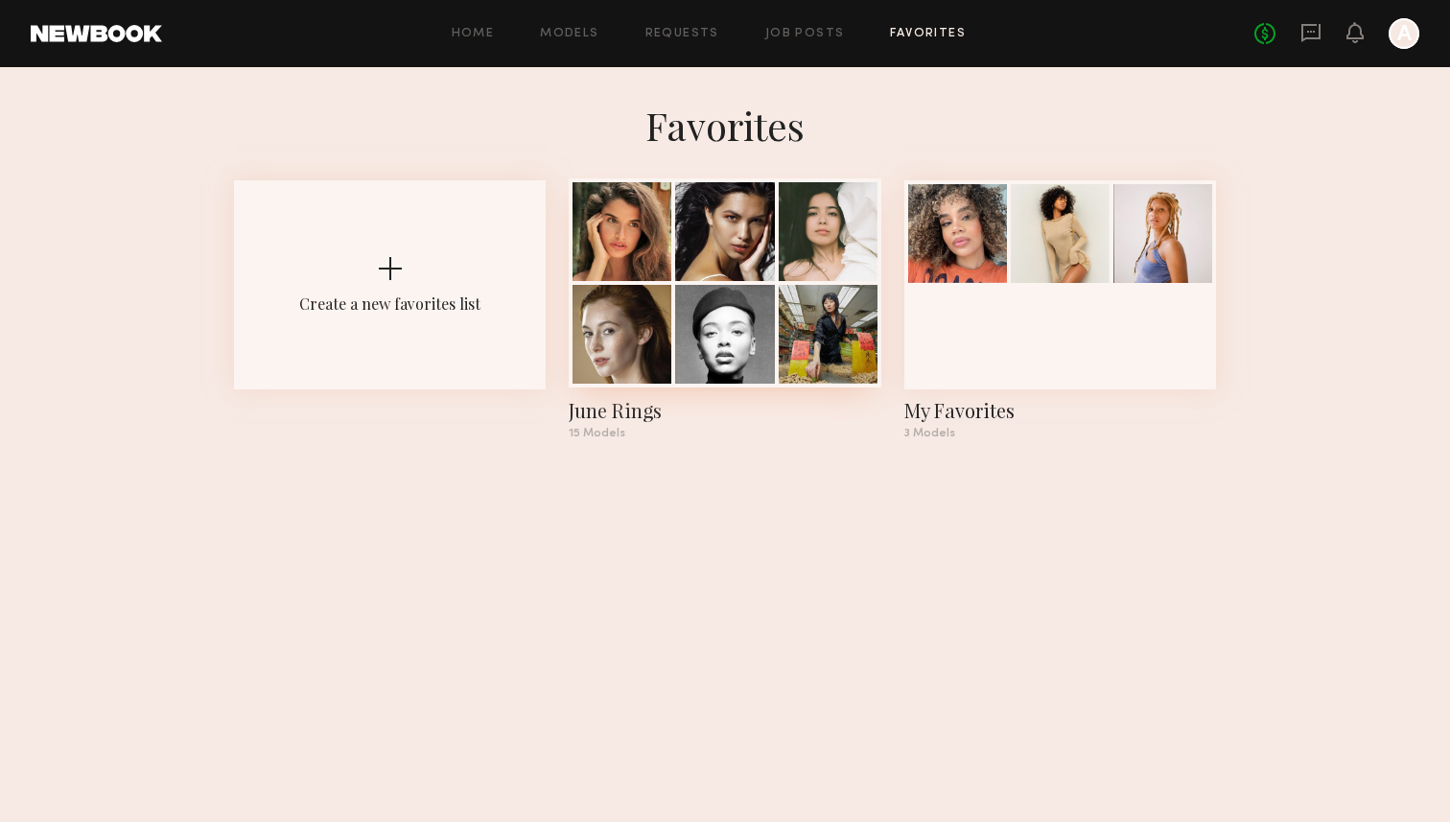
click at [767, 350] on div at bounding box center [724, 334] width 99 height 99
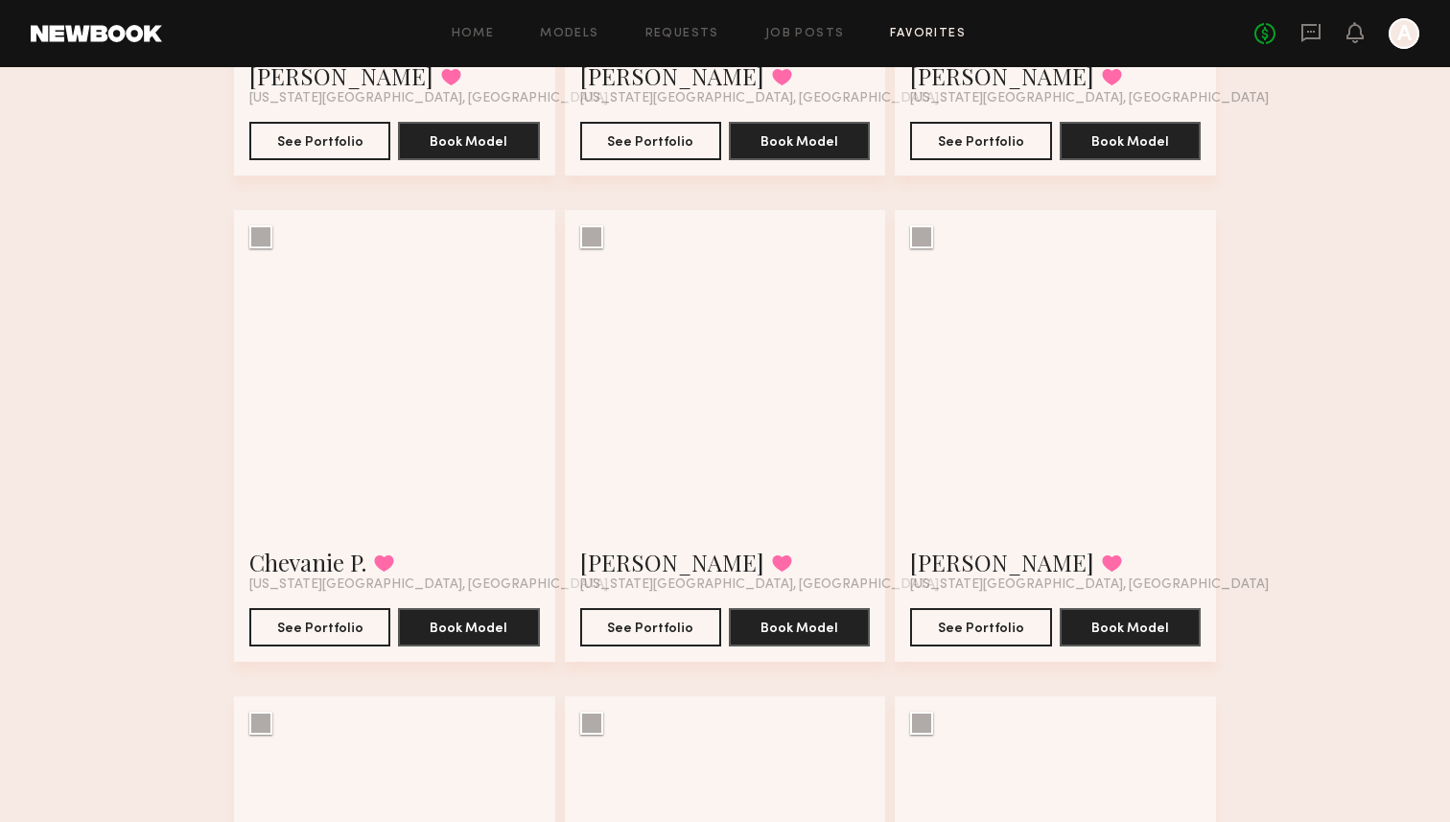
scroll to position [1861, 0]
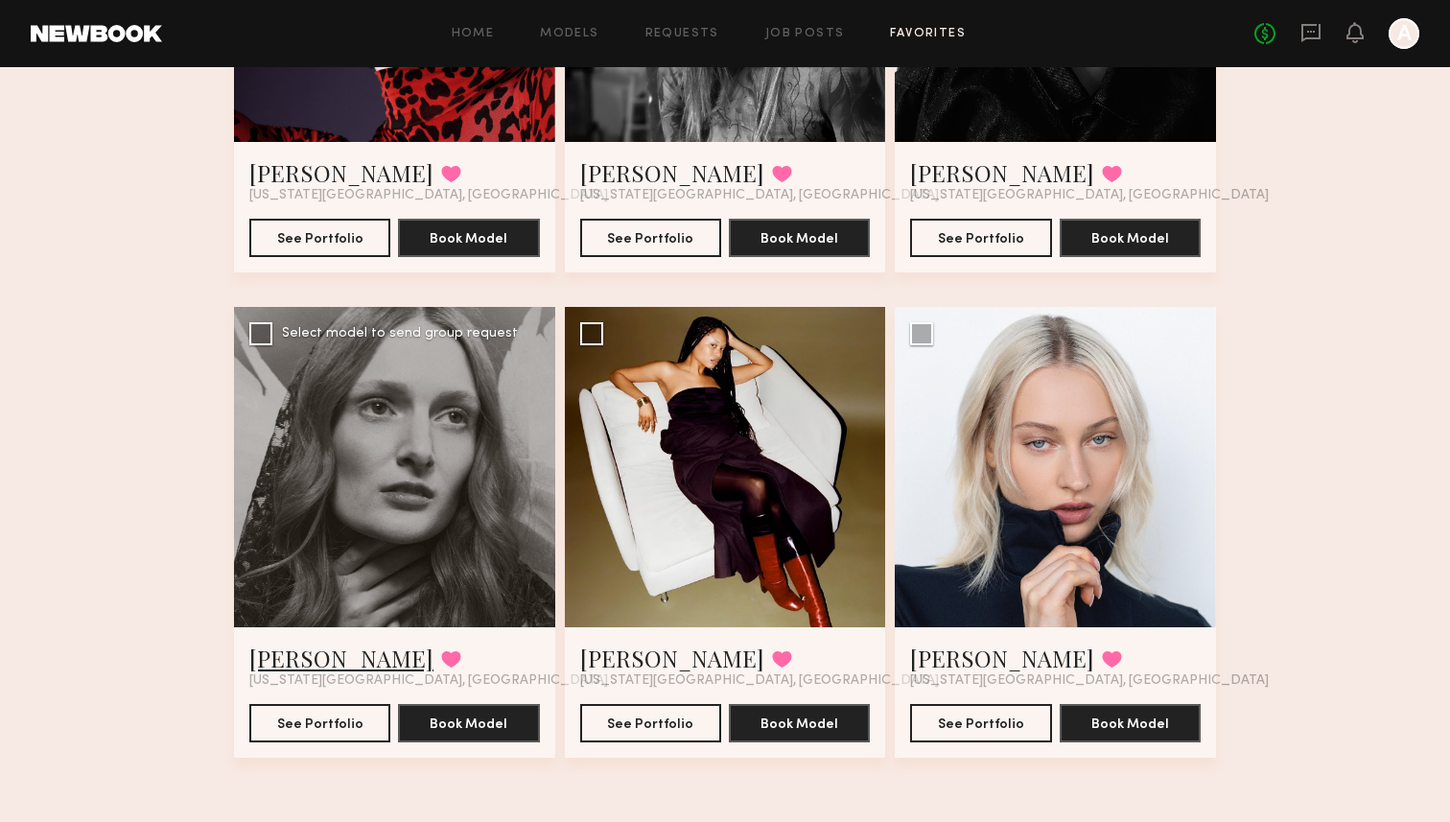
click at [318, 667] on link "[PERSON_NAME]" at bounding box center [341, 658] width 184 height 31
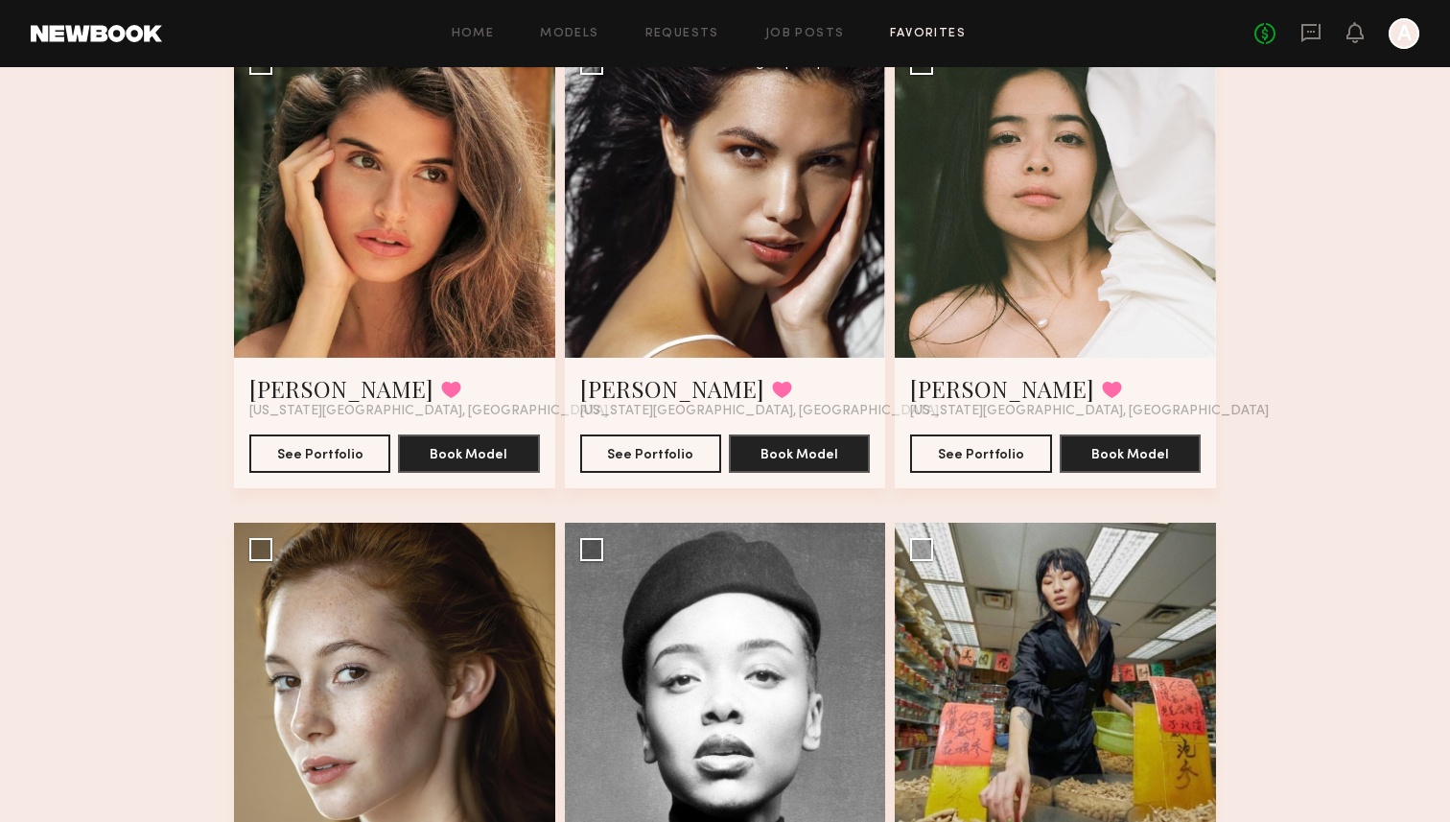
scroll to position [0, 0]
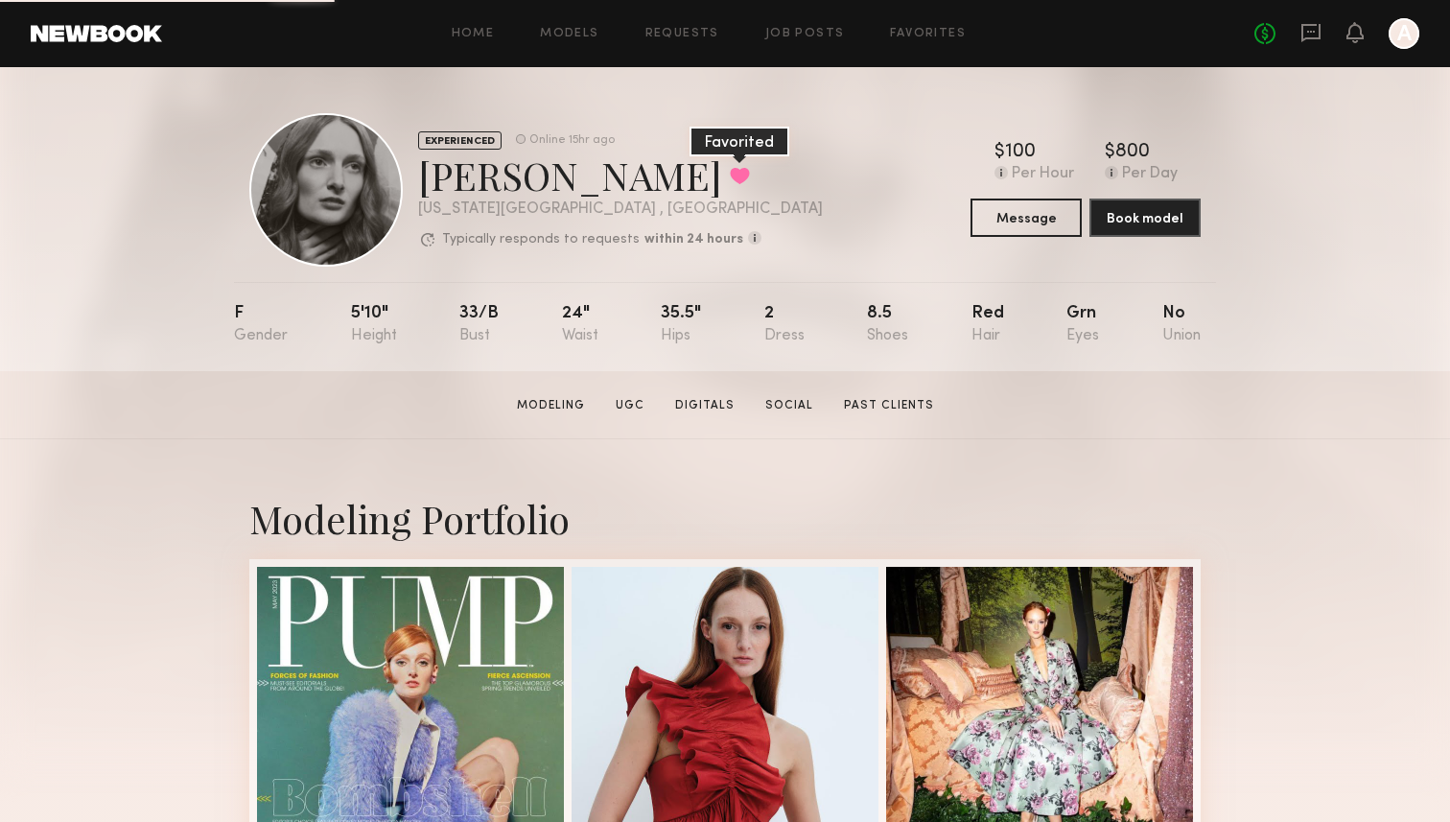
click at [730, 177] on button at bounding box center [740, 175] width 20 height 17
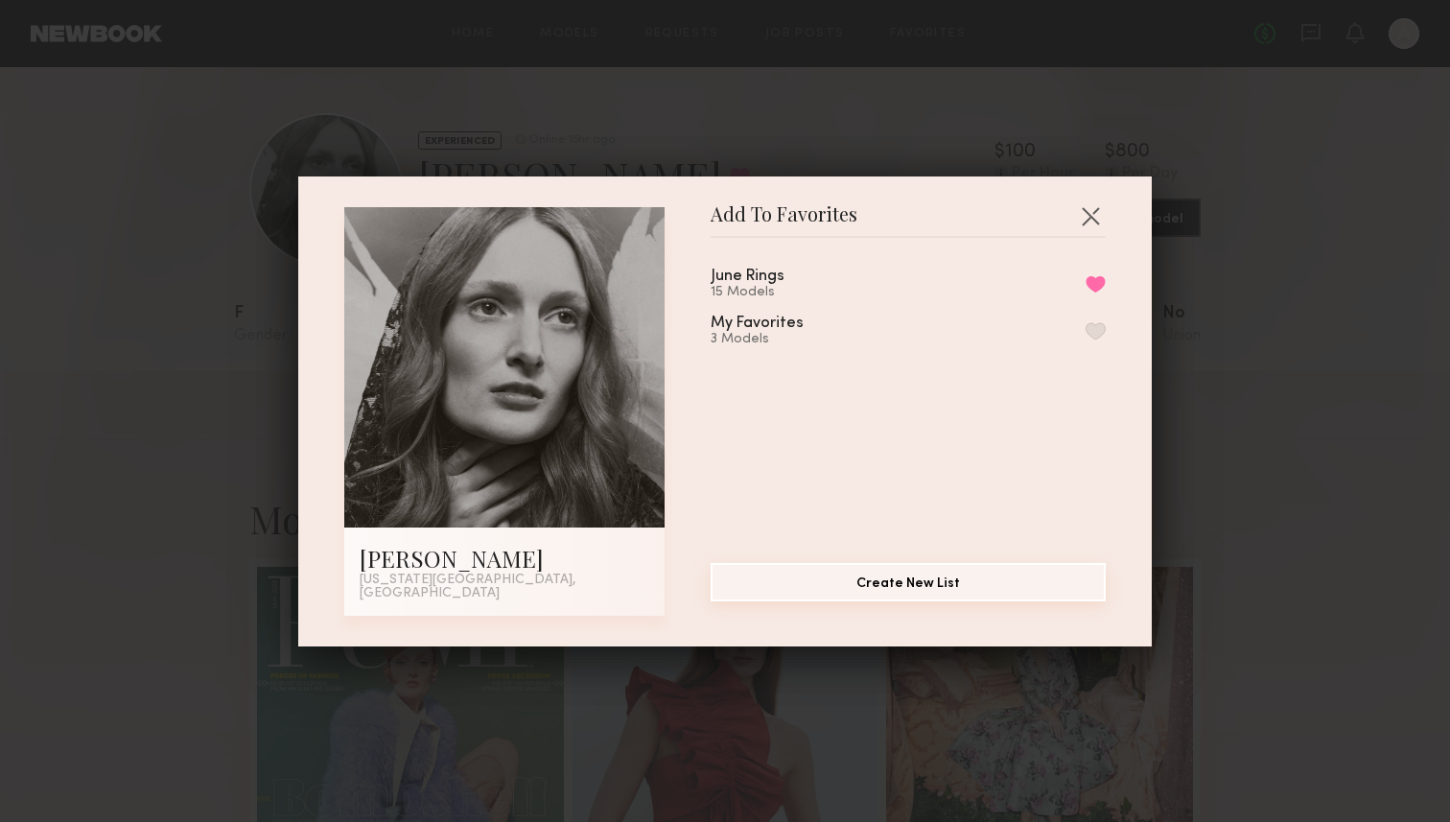
click at [852, 585] on button "Create New List" at bounding box center [908, 582] width 395 height 38
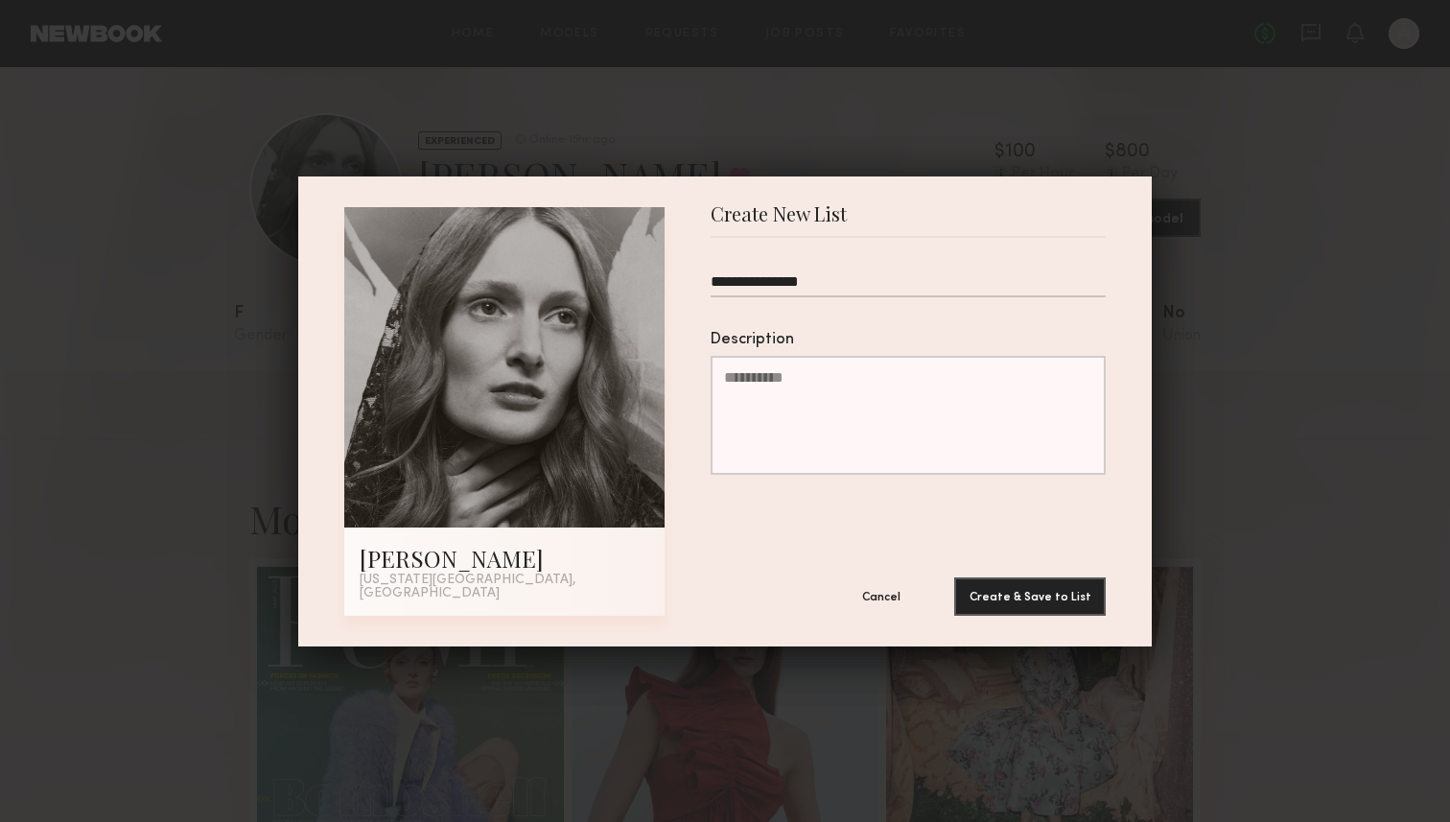
type input "**********"
click at [954, 577] on button "Create & Save to List" at bounding box center [1030, 596] width 152 height 38
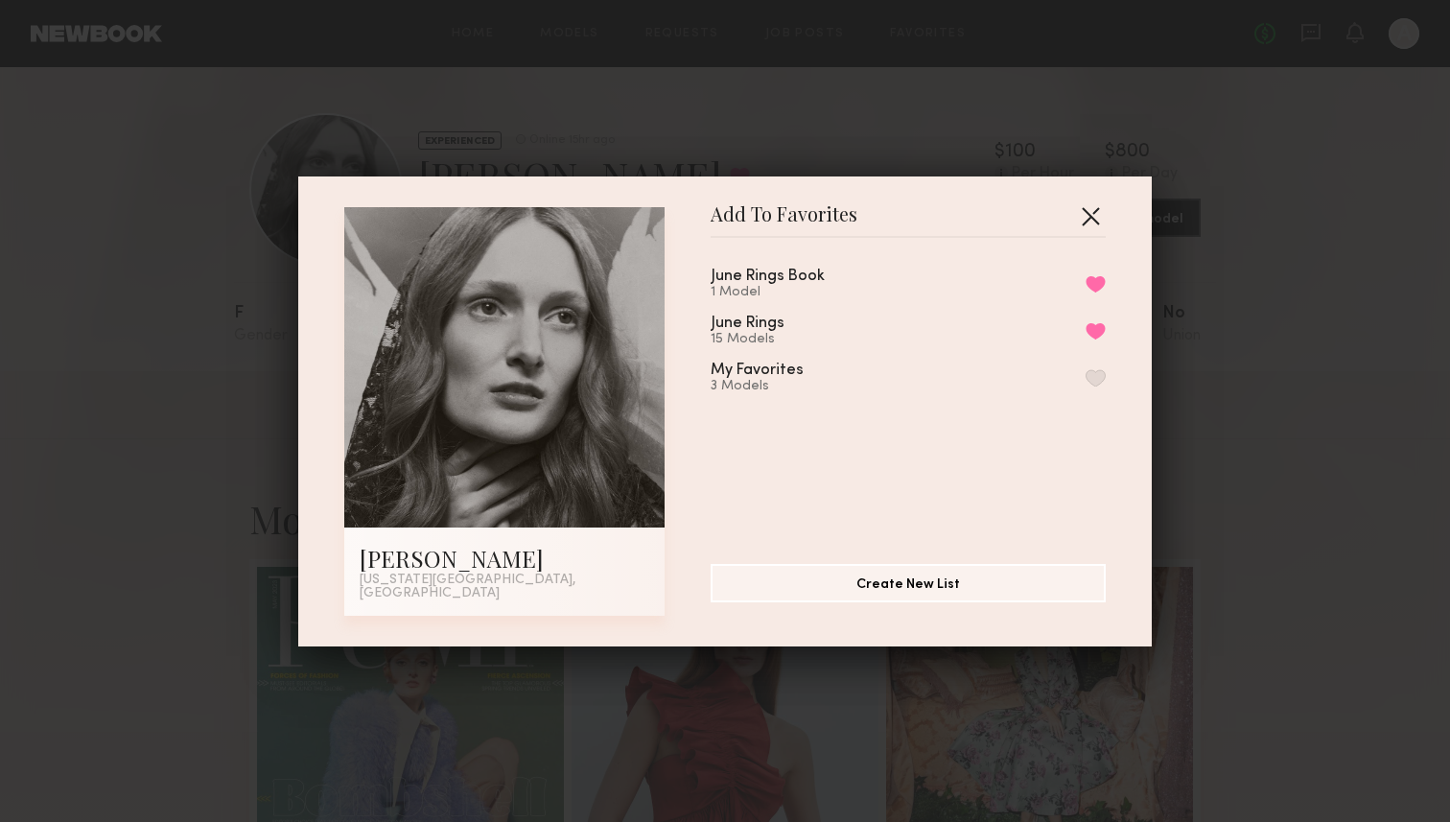
click at [1093, 212] on button "button" at bounding box center [1090, 215] width 31 height 31
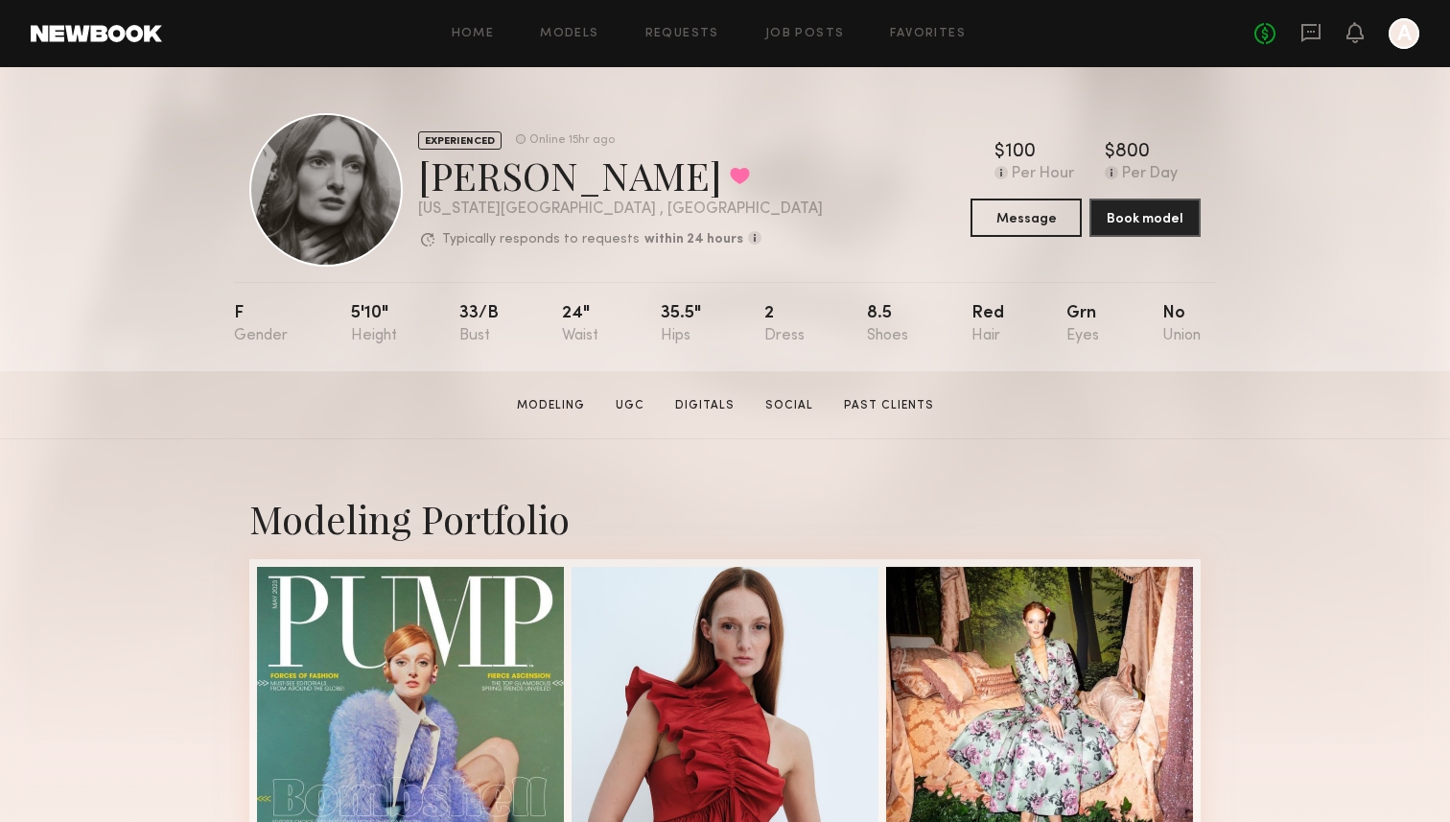
click at [828, 185] on div "EXPERIENCED Online 15hr ago Rebecca H. Favorited New York City , NY Typically r…" at bounding box center [725, 189] width 952 height 153
click at [730, 184] on button at bounding box center [740, 175] width 20 height 17
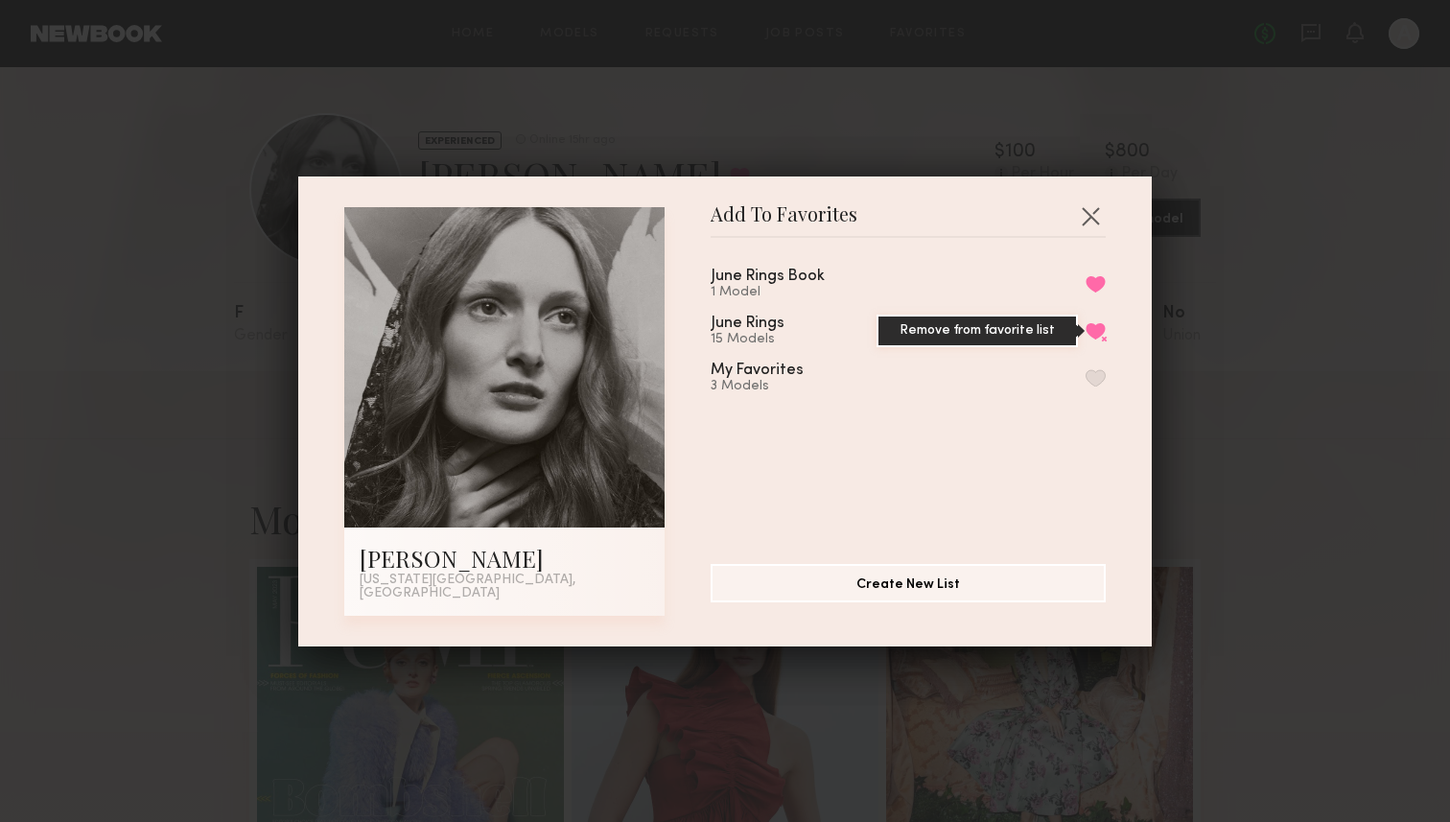
click at [1094, 329] on button "Remove from favorite list" at bounding box center [1096, 330] width 20 height 17
click at [1091, 222] on button "button" at bounding box center [1090, 215] width 31 height 31
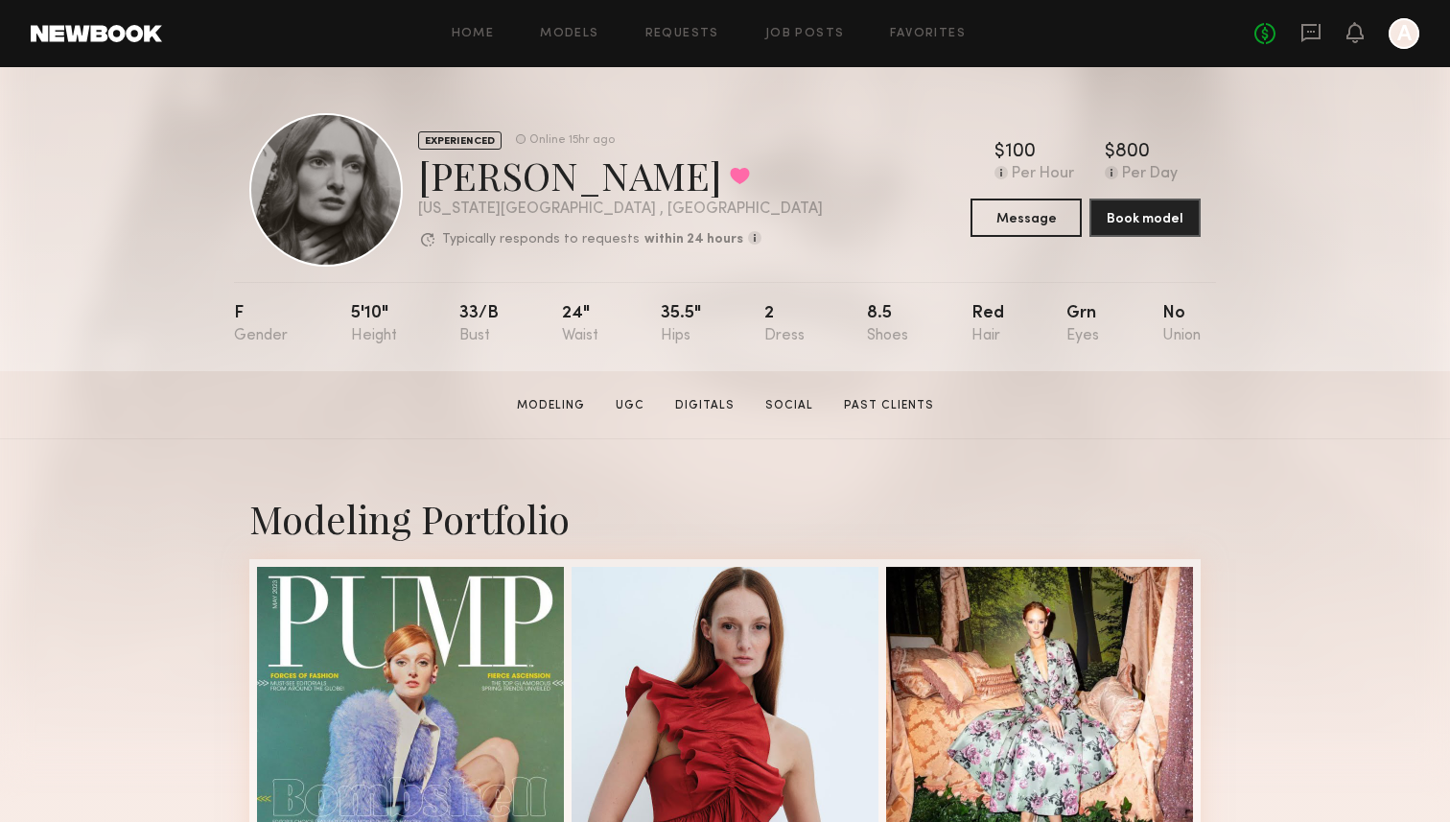
click at [1222, 238] on div "EXPERIENCED Online 15hr ago Rebecca H. Favorited New York City , NY Typically r…" at bounding box center [725, 219] width 1450 height 304
click at [1396, 39] on div at bounding box center [1404, 33] width 31 height 31
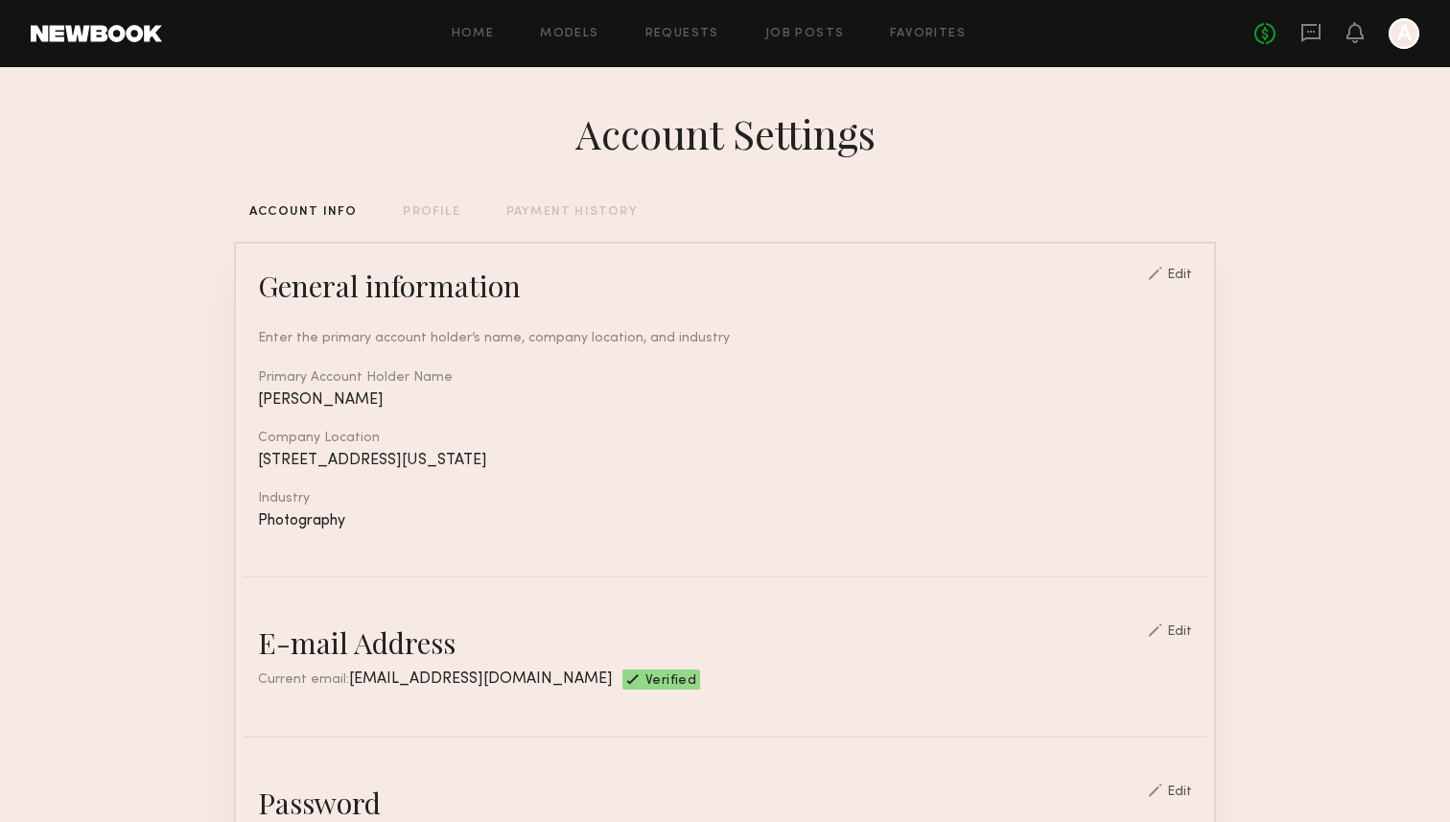
click at [908, 24] on div "Home Models Requests Job Posts Favorites Sign Out No fees up to $5,000 A" at bounding box center [791, 33] width 1258 height 31
click at [921, 37] on link "Favorites" at bounding box center [928, 34] width 76 height 12
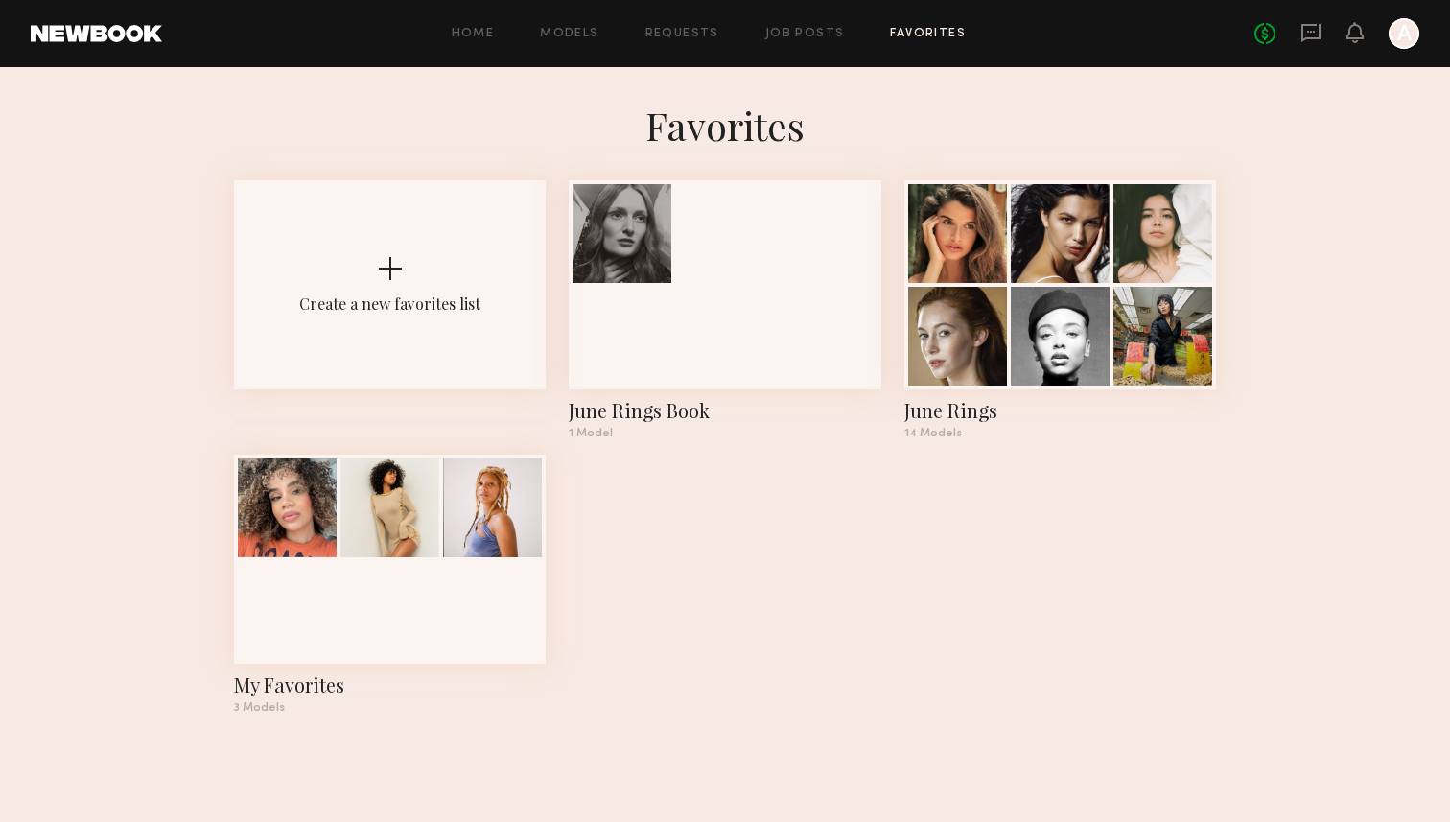
click at [833, 666] on div "Create a new favorites list June Rings Book 1 Model June Rings 14 Models My Fav…" at bounding box center [725, 454] width 982 height 549
click at [1180, 303] on div at bounding box center [1163, 334] width 99 height 99
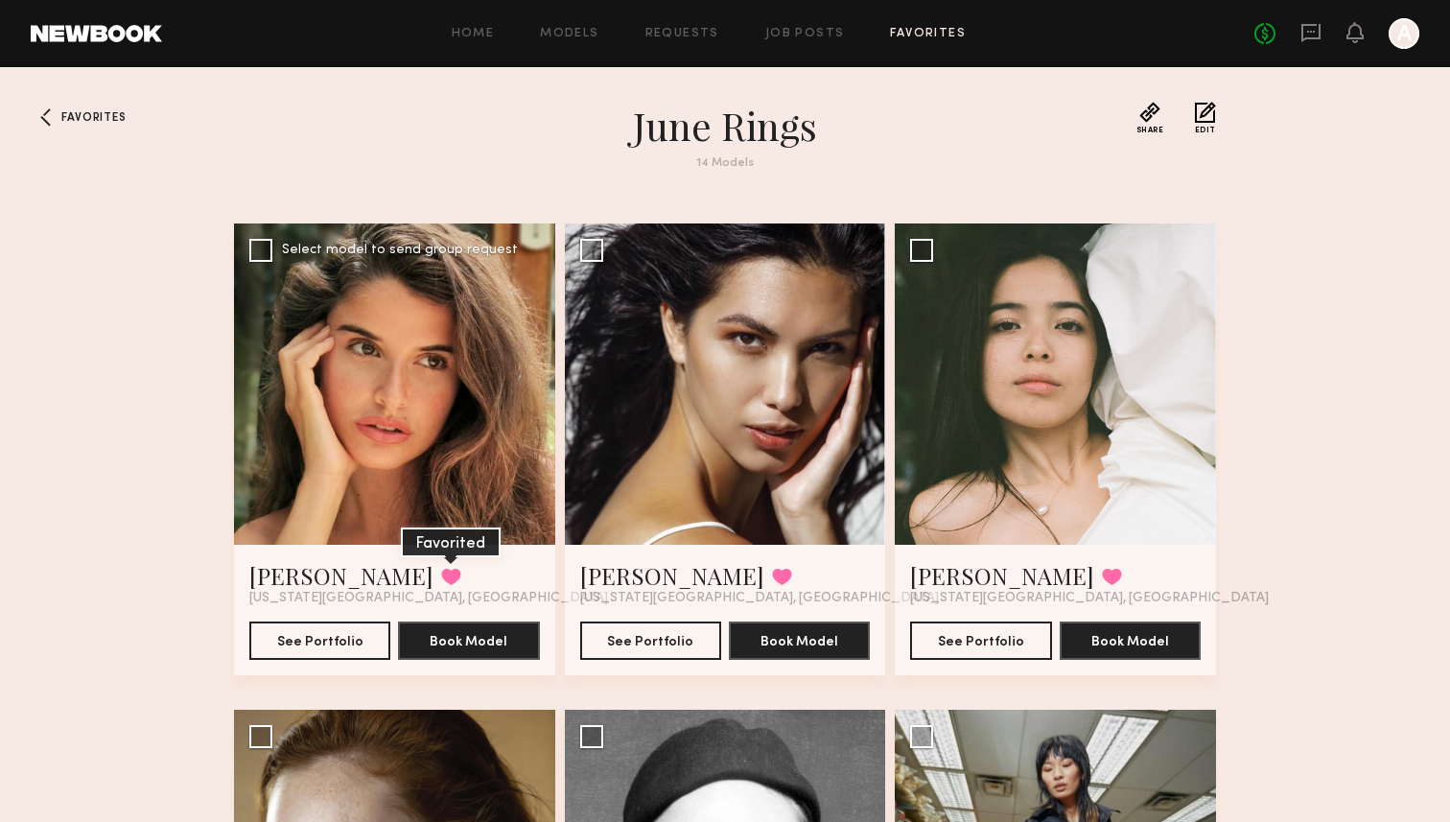
click at [441, 574] on button at bounding box center [451, 576] width 20 height 17
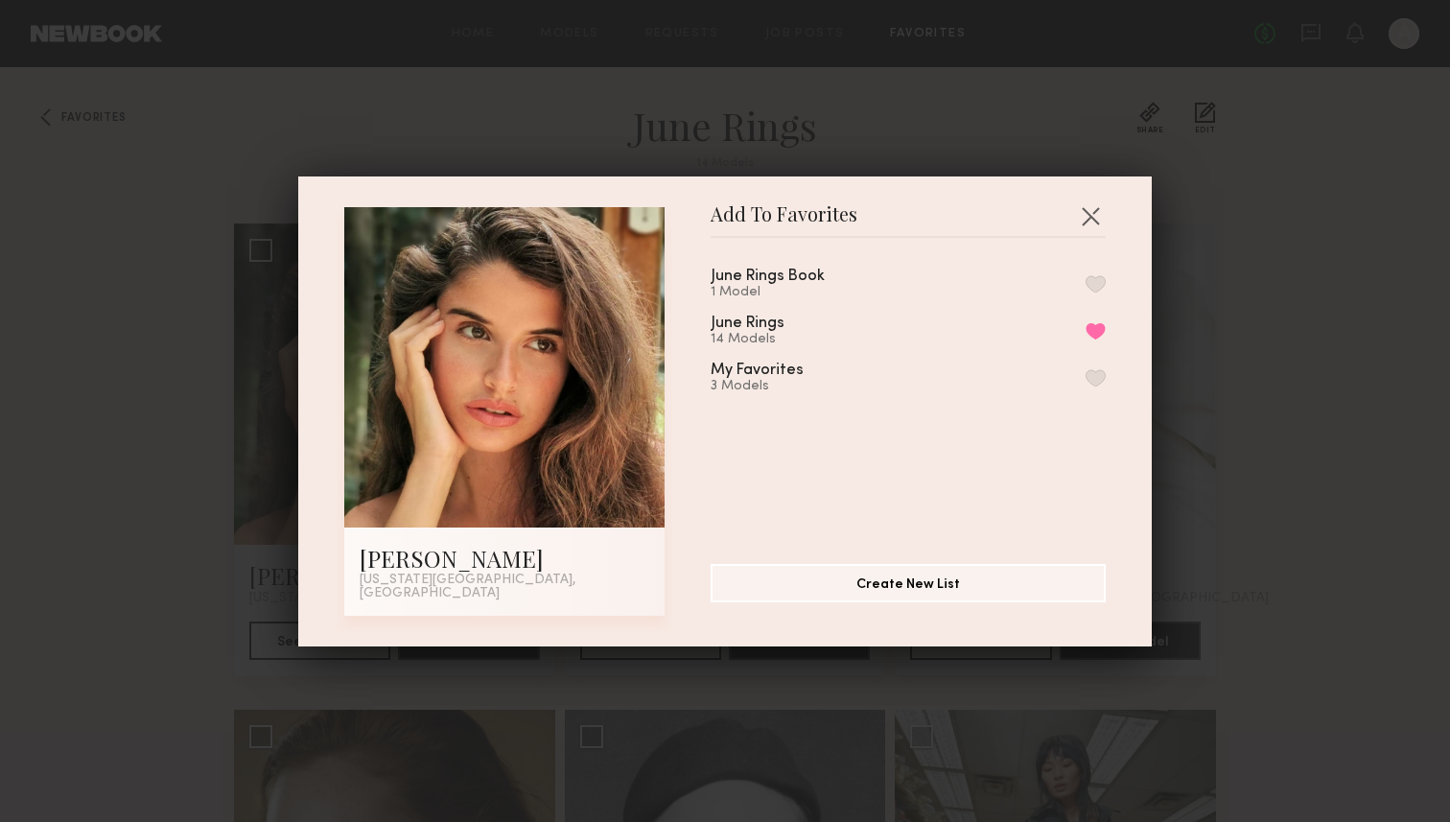
click at [1089, 371] on div "My Favorites 3 Models" at bounding box center [908, 379] width 395 height 32
click at [1105, 399] on div "June Rings Book 1 Model June Rings 14 Models Remove from favorite list My Favor…" at bounding box center [918, 393] width 414 height 280
click at [1100, 387] on button "button" at bounding box center [1096, 377] width 20 height 17
click at [1094, 337] on button "Remove from favorite list" at bounding box center [1096, 330] width 20 height 17
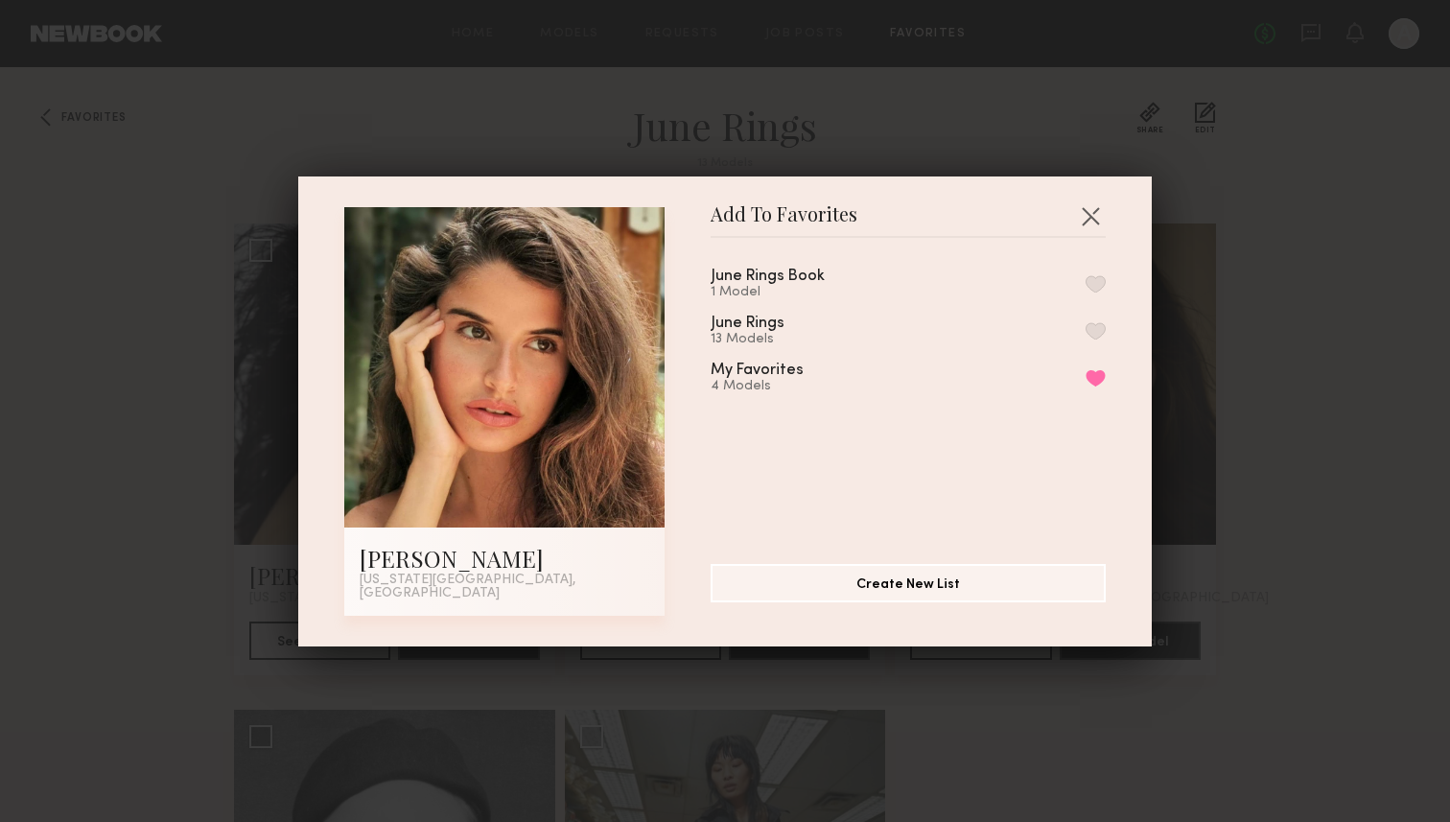
click at [1106, 216] on div "Add To Favorites Manuela G. New York City, NY Add To Favorites June Rings Book …" at bounding box center [725, 411] width 854 height 470
click at [1101, 219] on button "button" at bounding box center [1090, 215] width 31 height 31
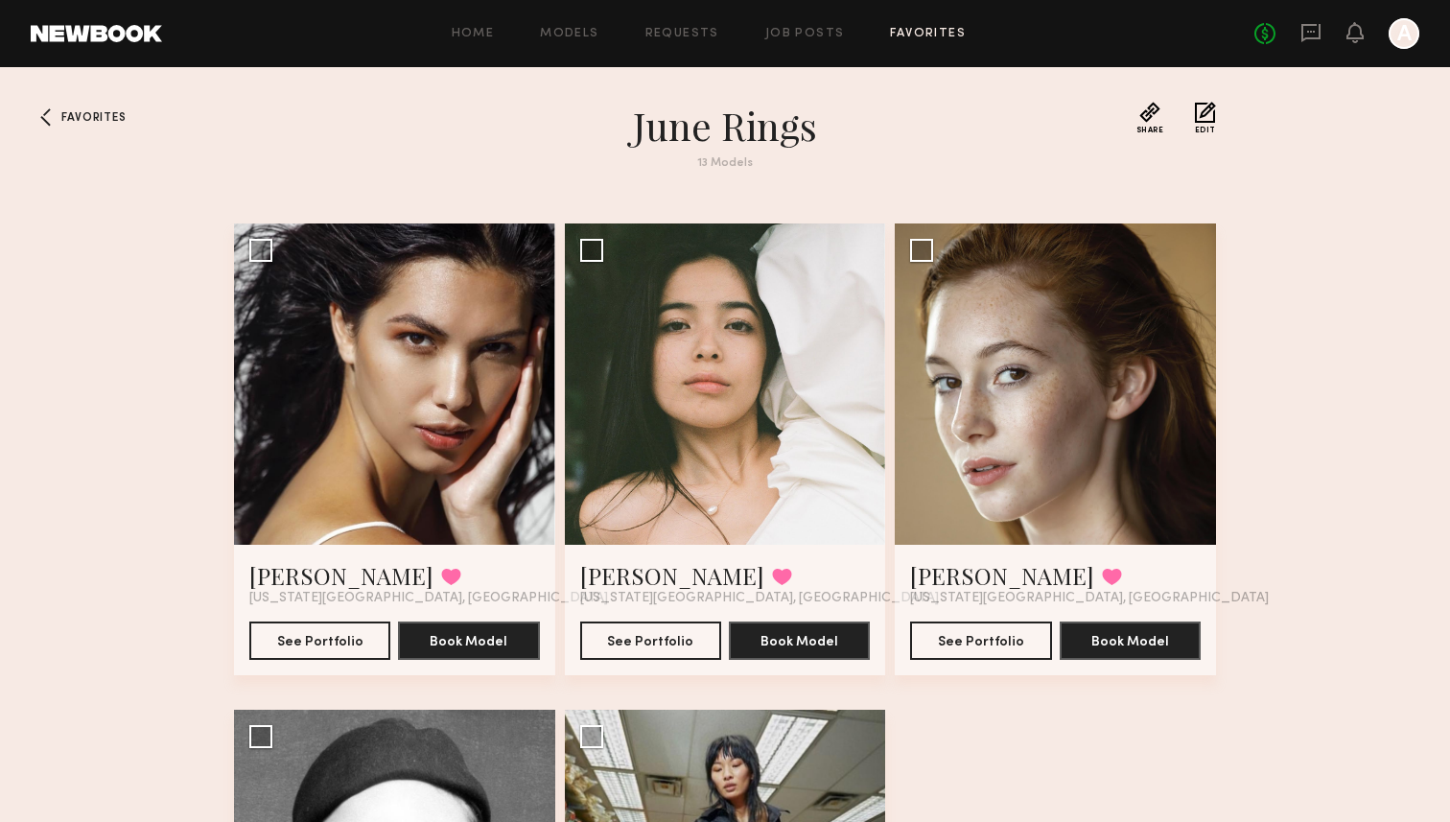
scroll to position [52, 0]
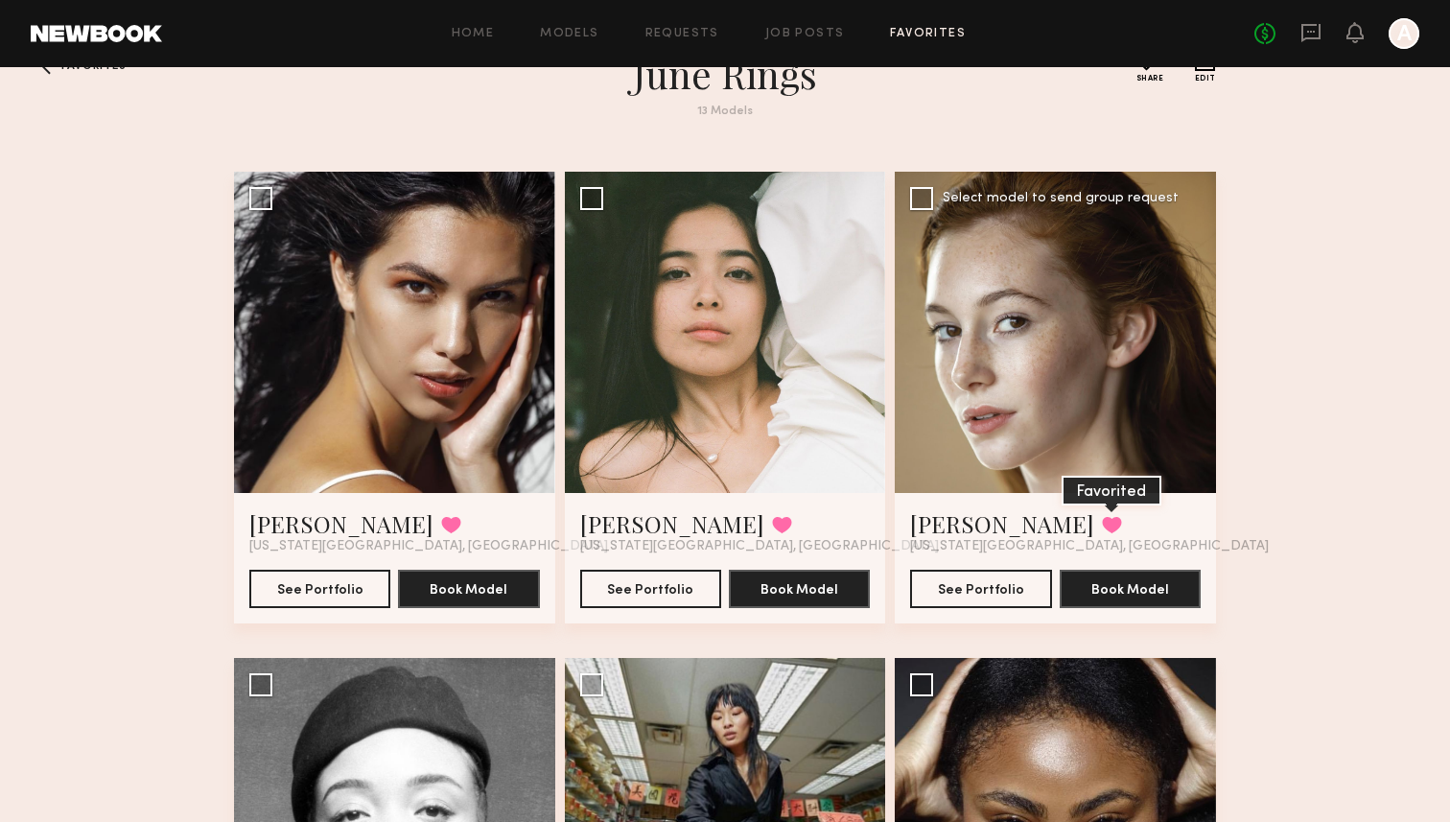
click at [1102, 528] on button at bounding box center [1112, 524] width 20 height 17
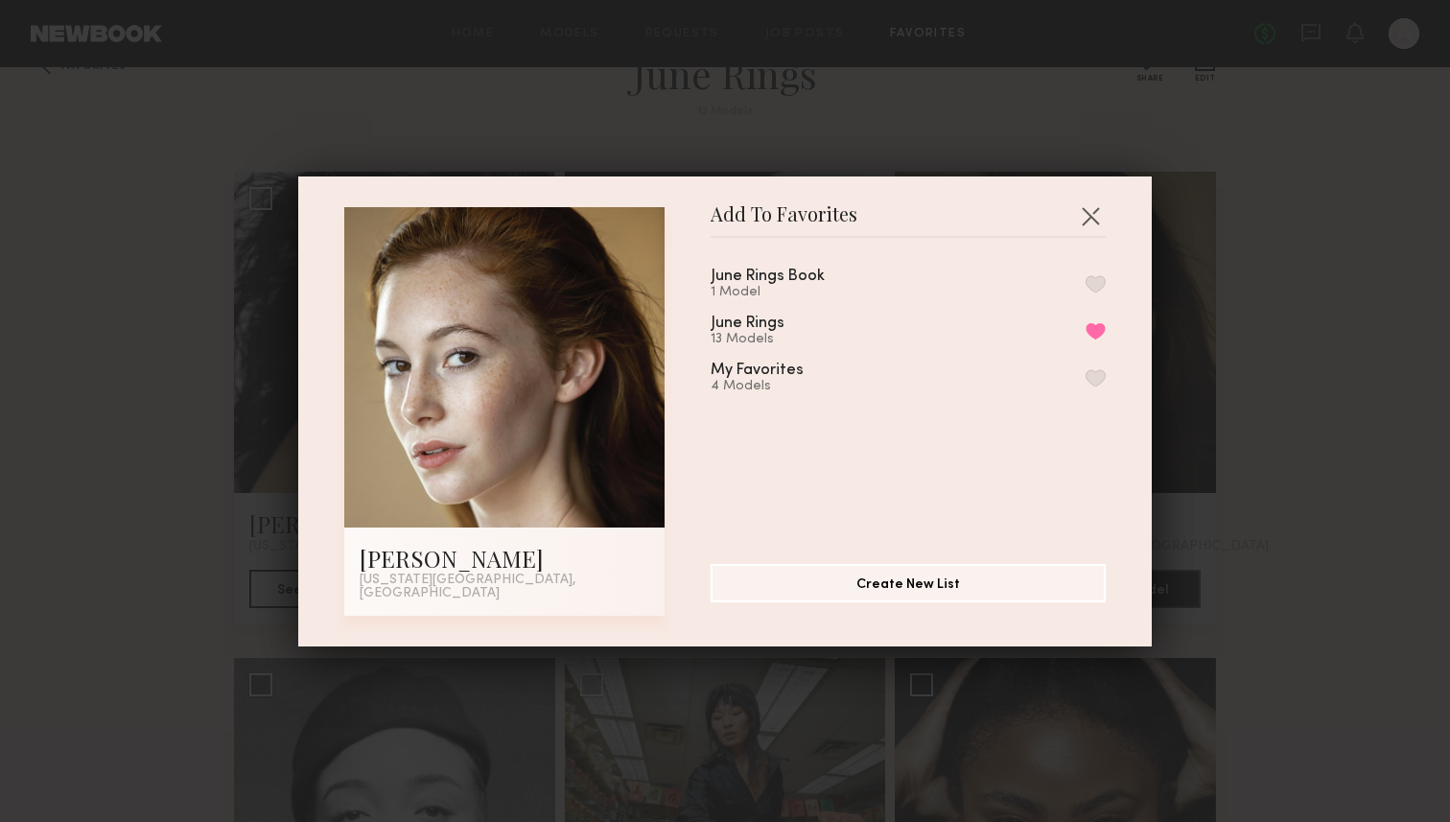
click at [1093, 381] on button "button" at bounding box center [1096, 377] width 20 height 17
click at [1090, 335] on button "Remove from favorite list" at bounding box center [1096, 330] width 20 height 17
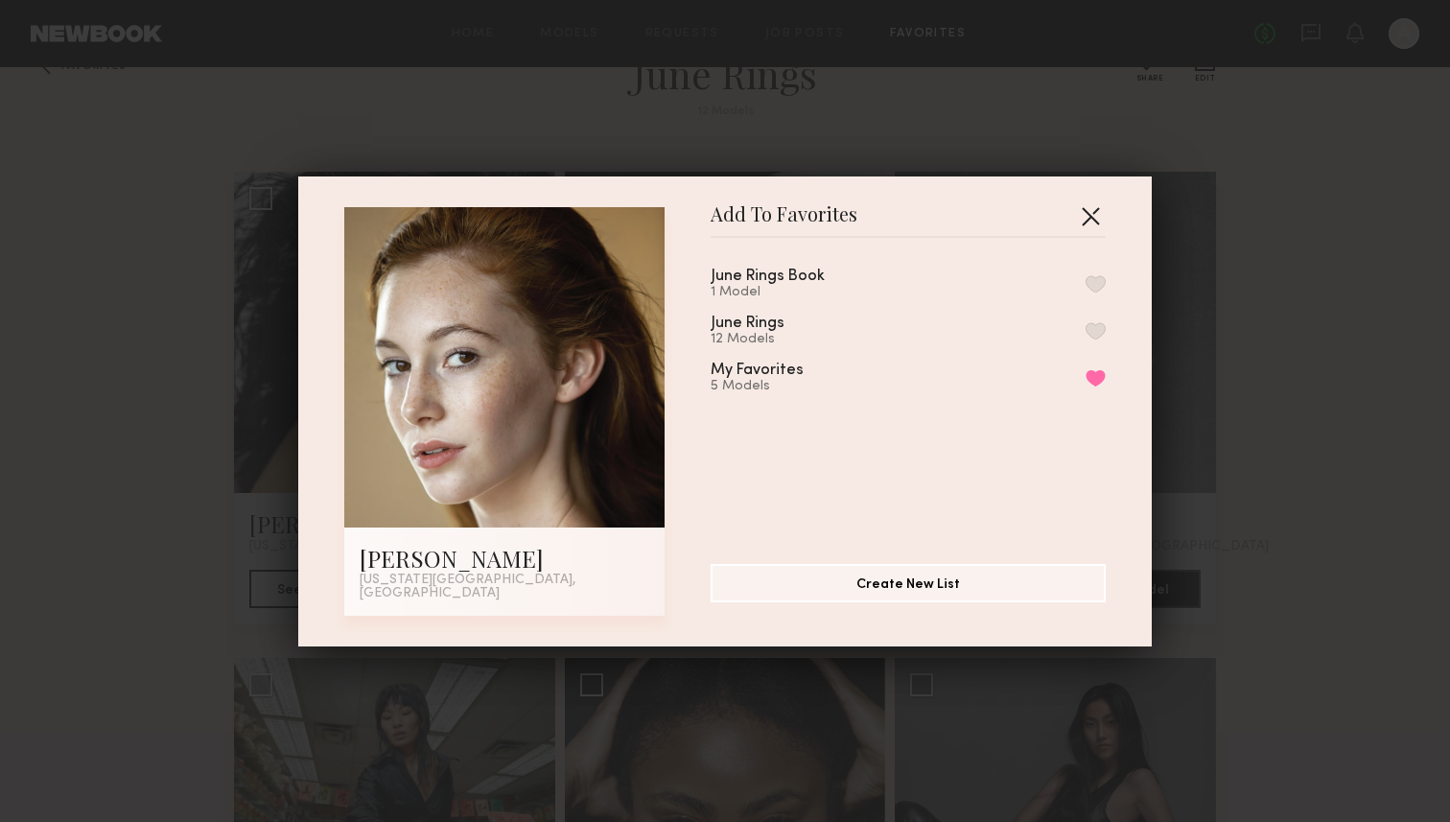
click at [1087, 231] on button "button" at bounding box center [1090, 215] width 31 height 31
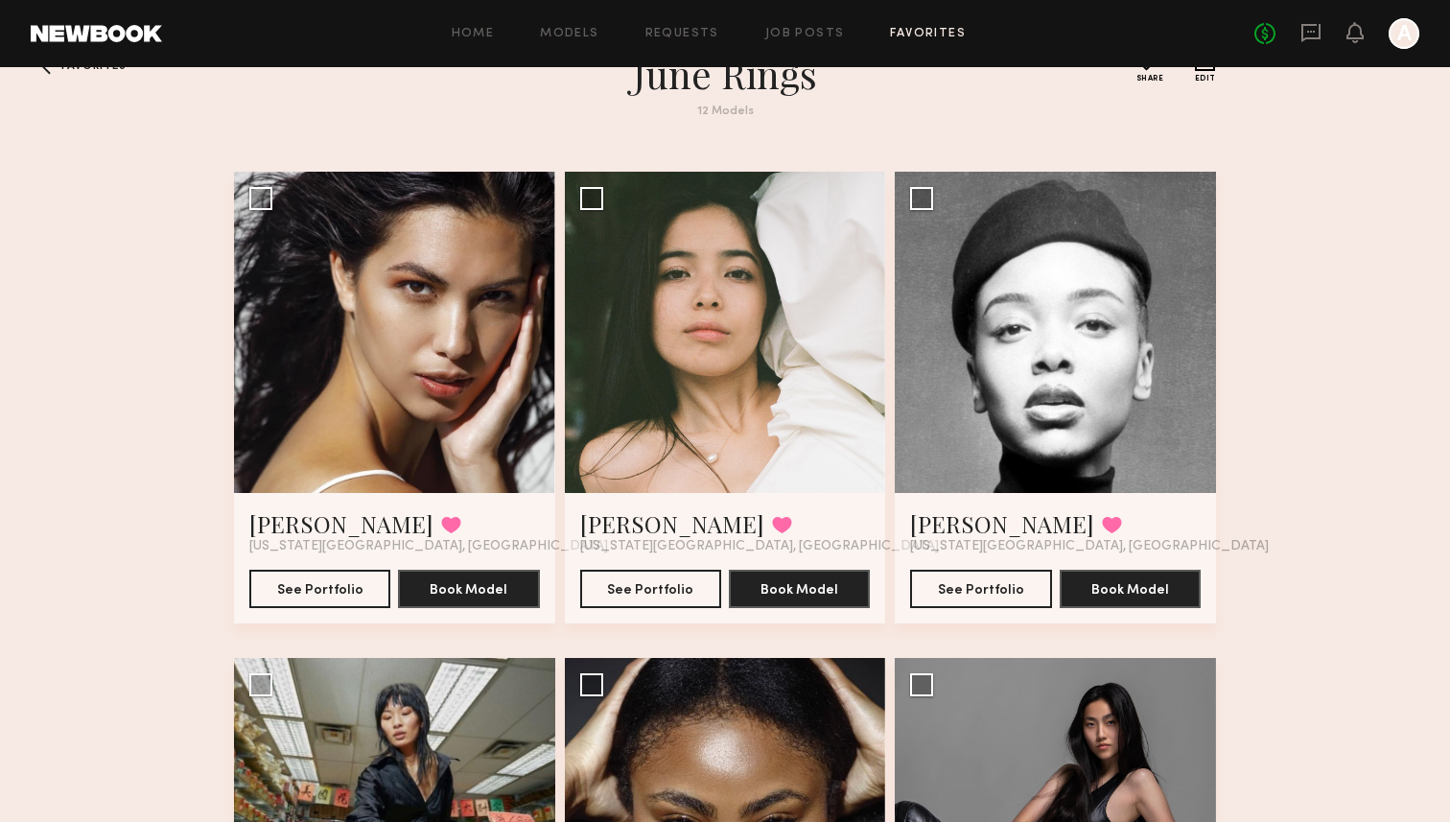
click at [1102, 521] on button at bounding box center [1112, 524] width 20 height 17
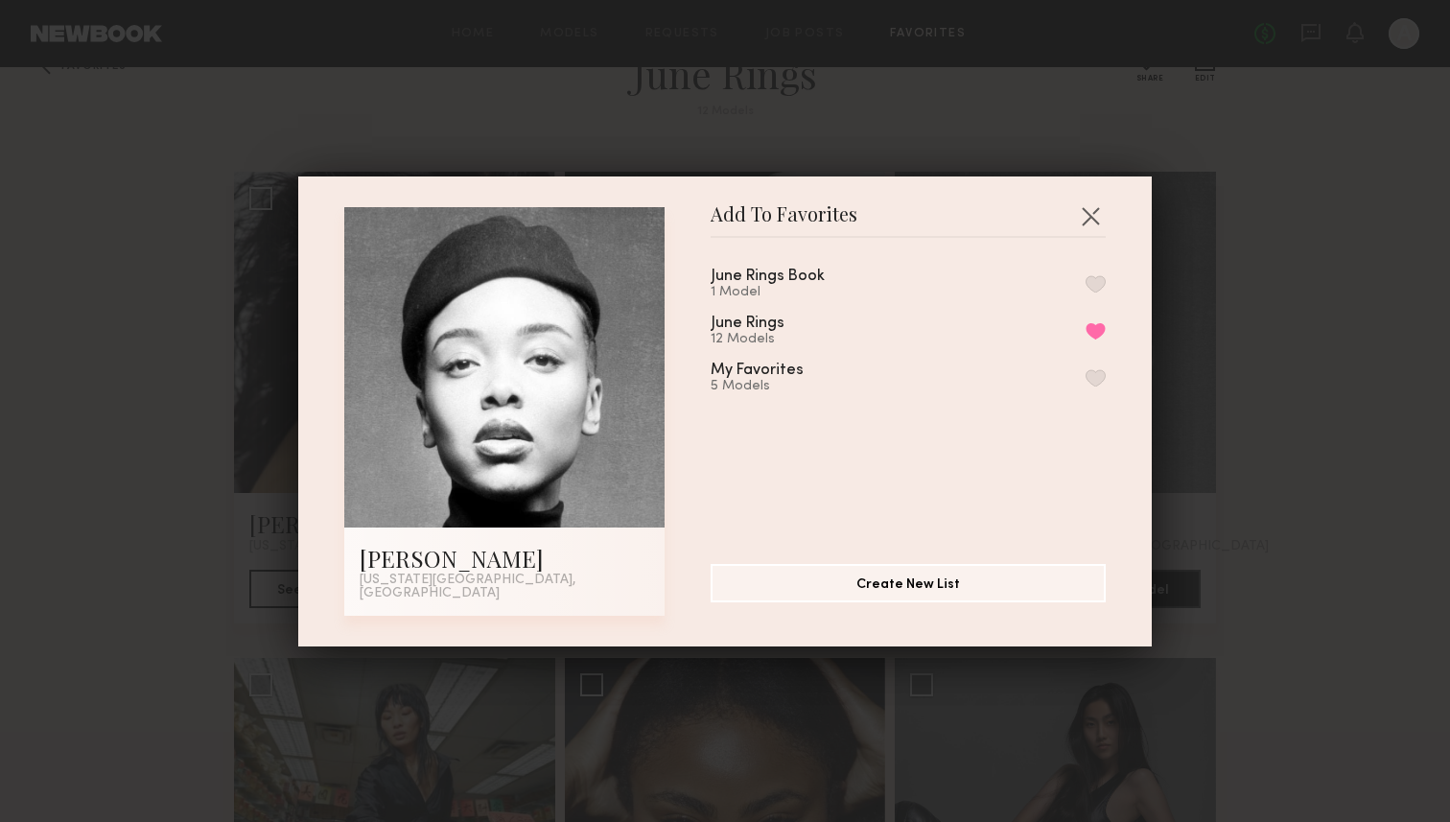
click at [1094, 292] on button "button" at bounding box center [1096, 283] width 20 height 17
click at [1094, 340] on button "Remove from favorite list" at bounding box center [1096, 330] width 20 height 17
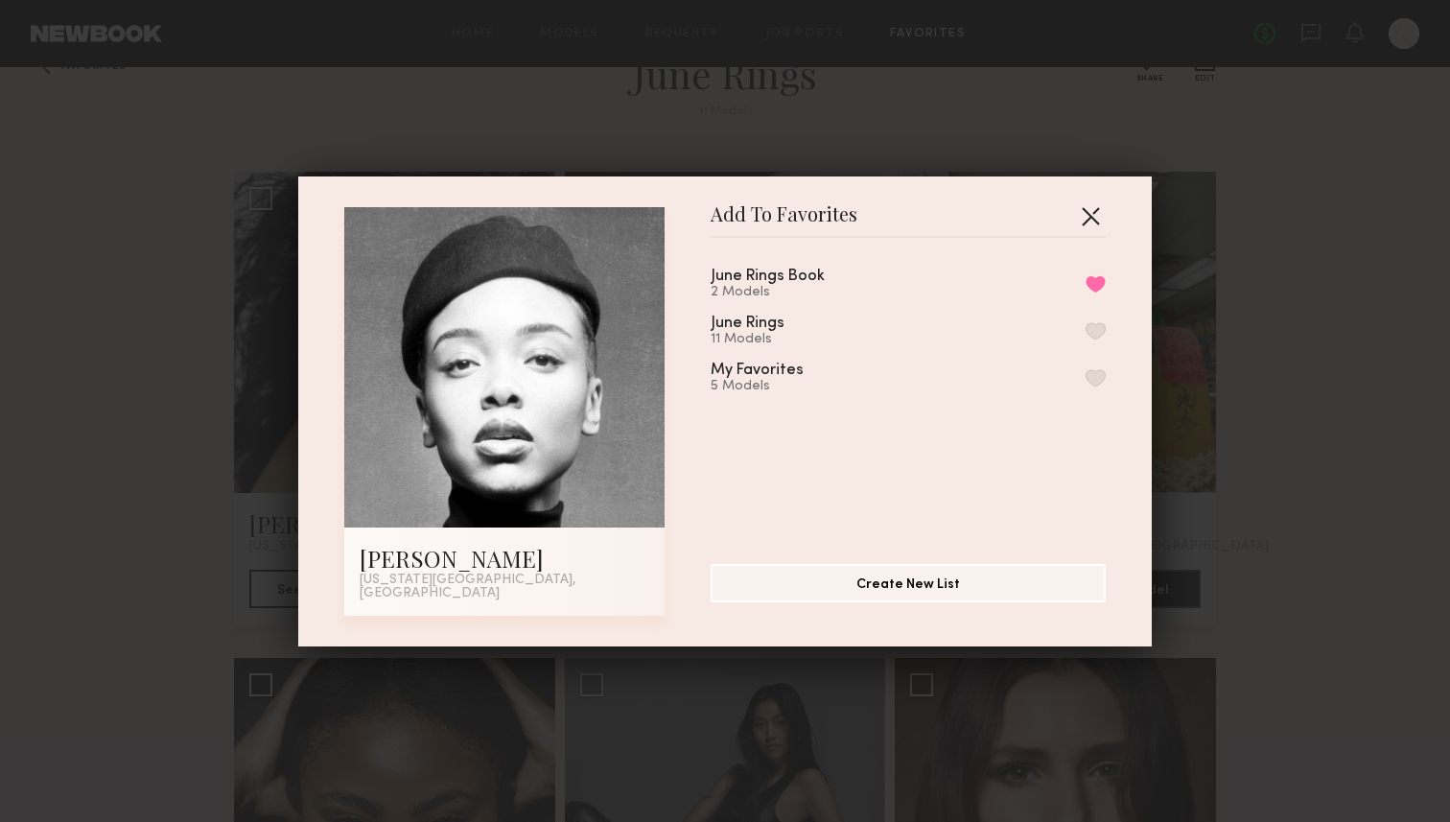
click at [1091, 209] on button "button" at bounding box center [1090, 215] width 31 height 31
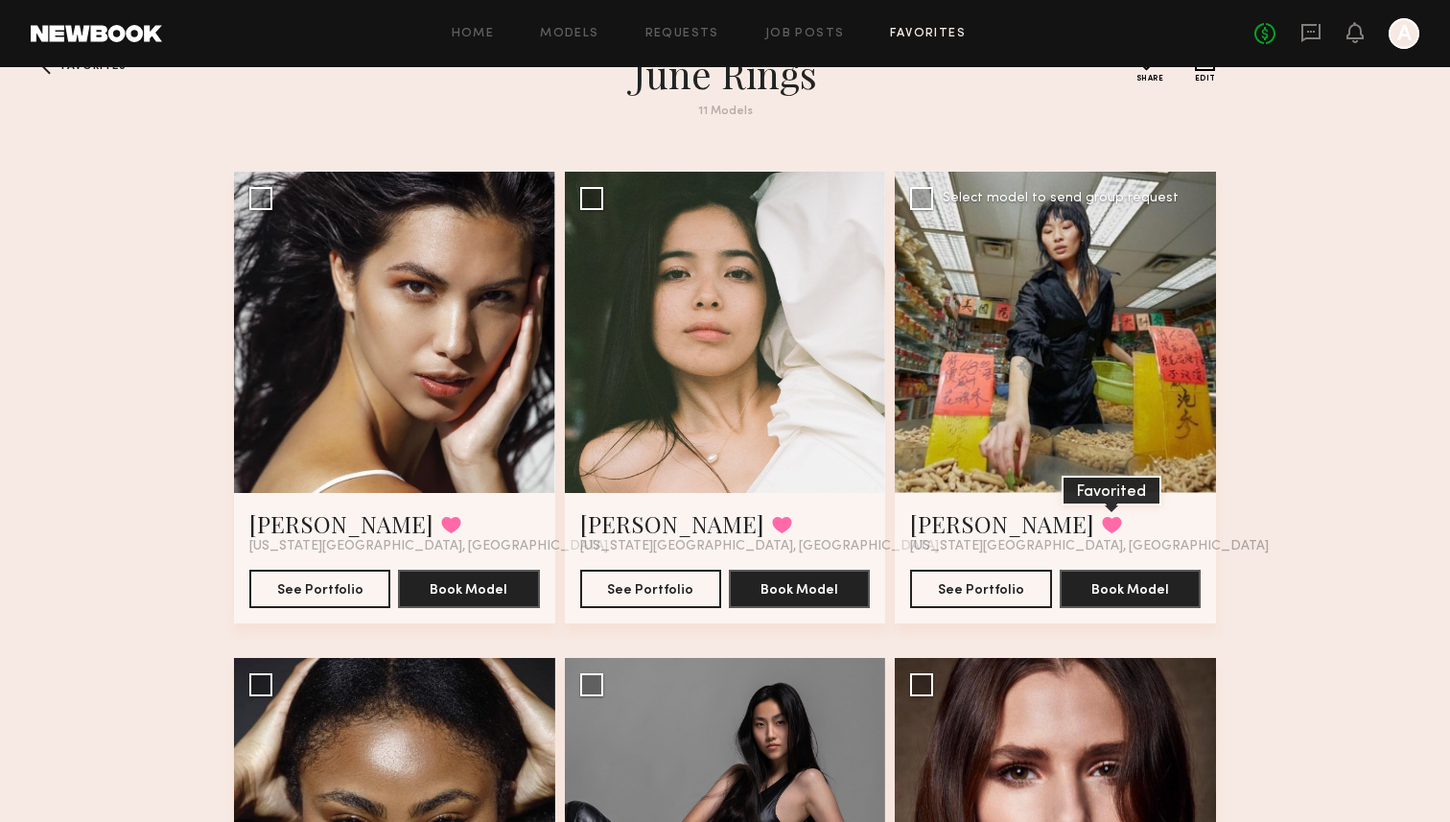
click at [1102, 523] on button at bounding box center [1112, 524] width 20 height 17
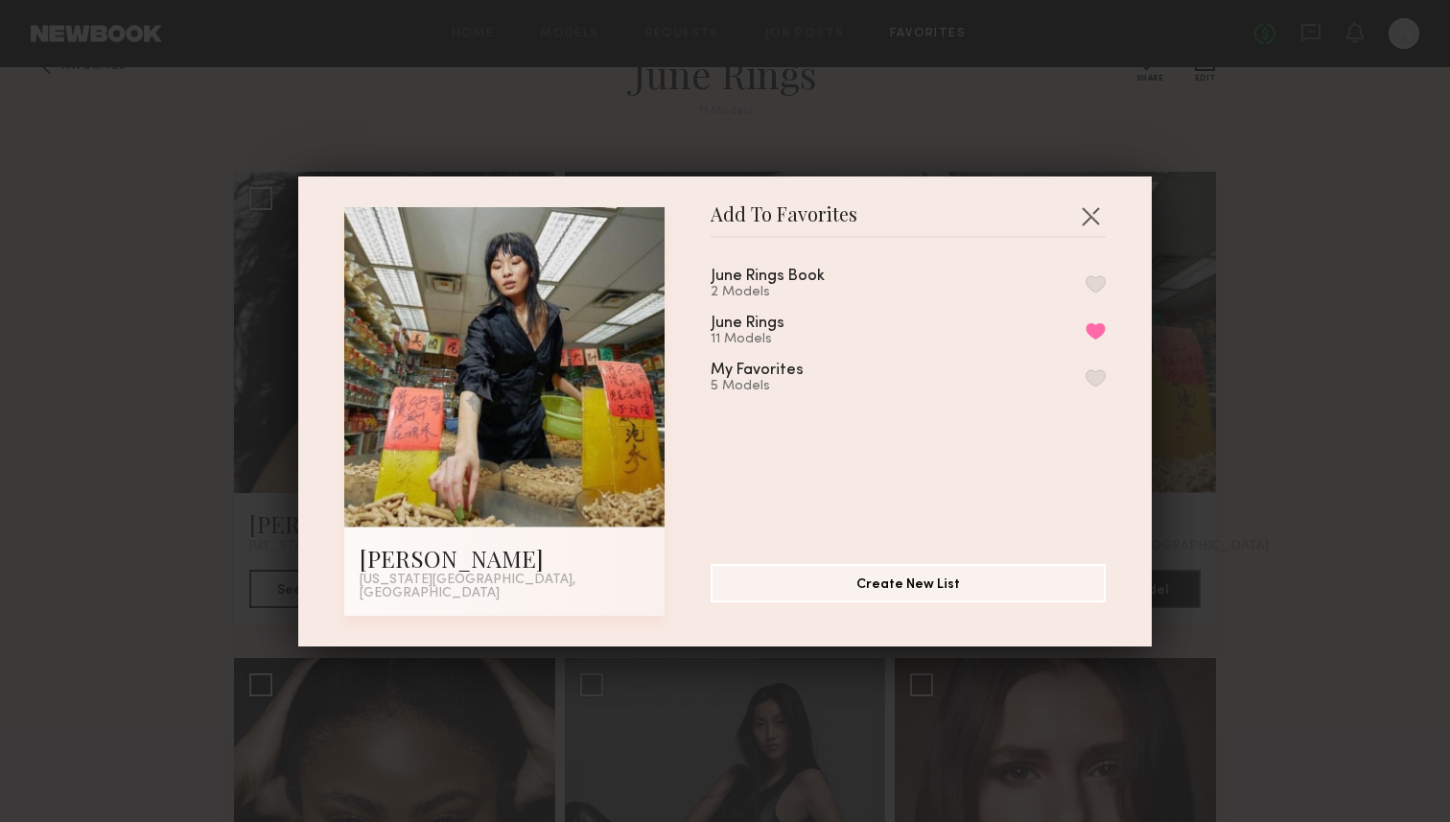
click at [1095, 382] on button "button" at bounding box center [1096, 377] width 20 height 17
click at [1096, 325] on div "June Rings 11 Models Remove from favorite list" at bounding box center [908, 332] width 395 height 32
click at [1100, 339] on button "Remove from favorite list" at bounding box center [1096, 330] width 20 height 17
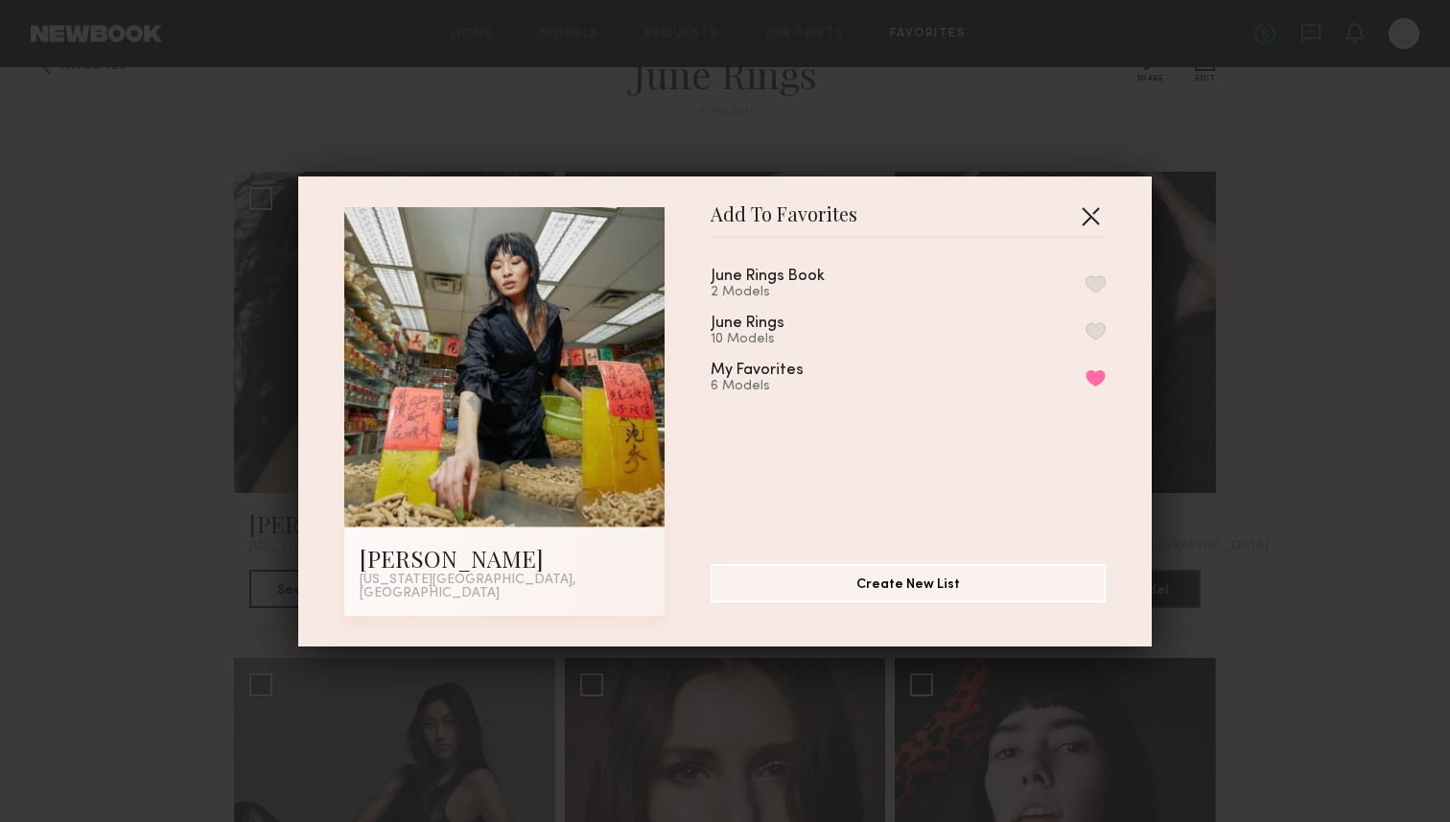
click at [1089, 222] on button "button" at bounding box center [1090, 215] width 31 height 31
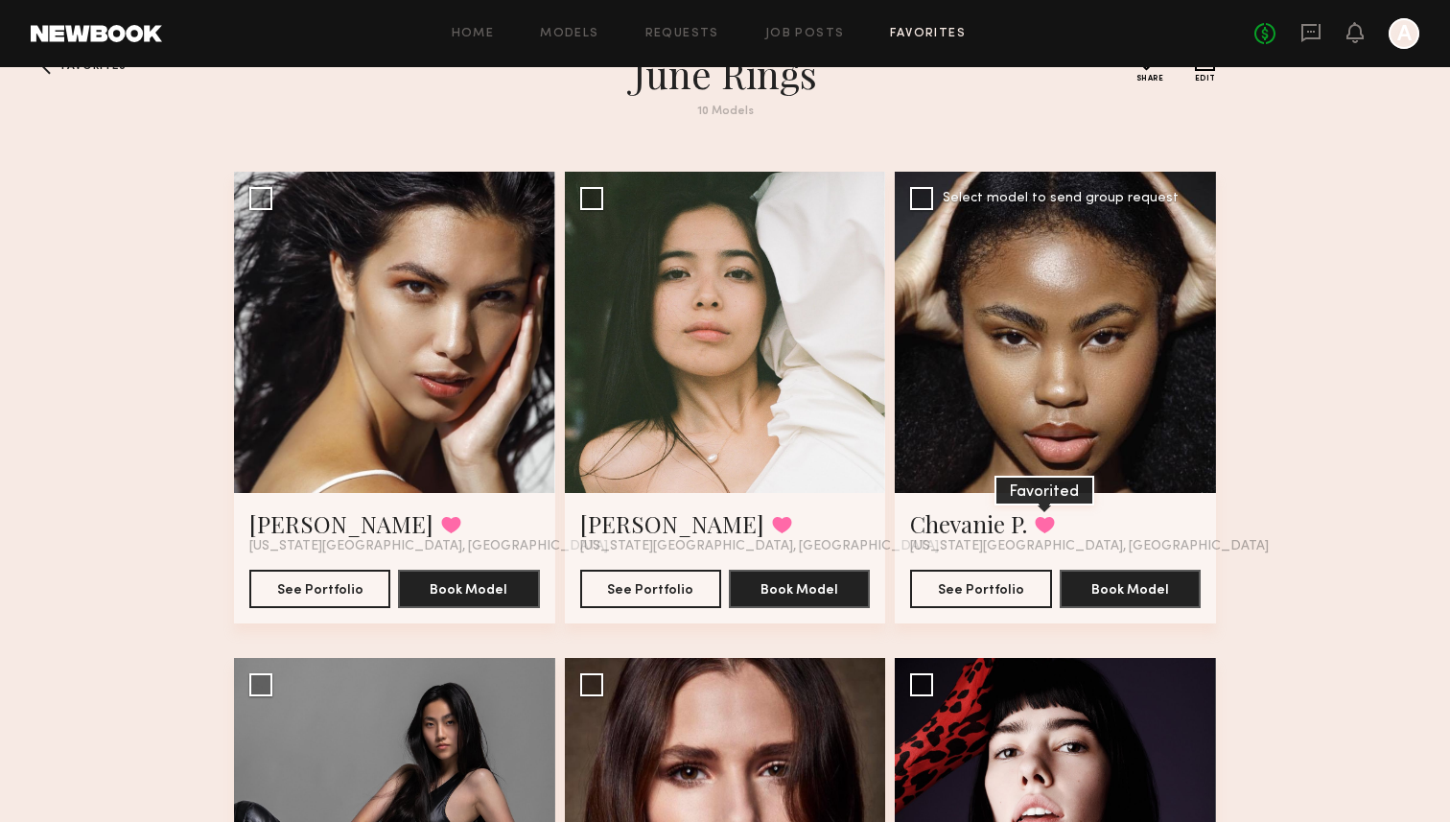
click at [1055, 526] on button at bounding box center [1045, 524] width 20 height 17
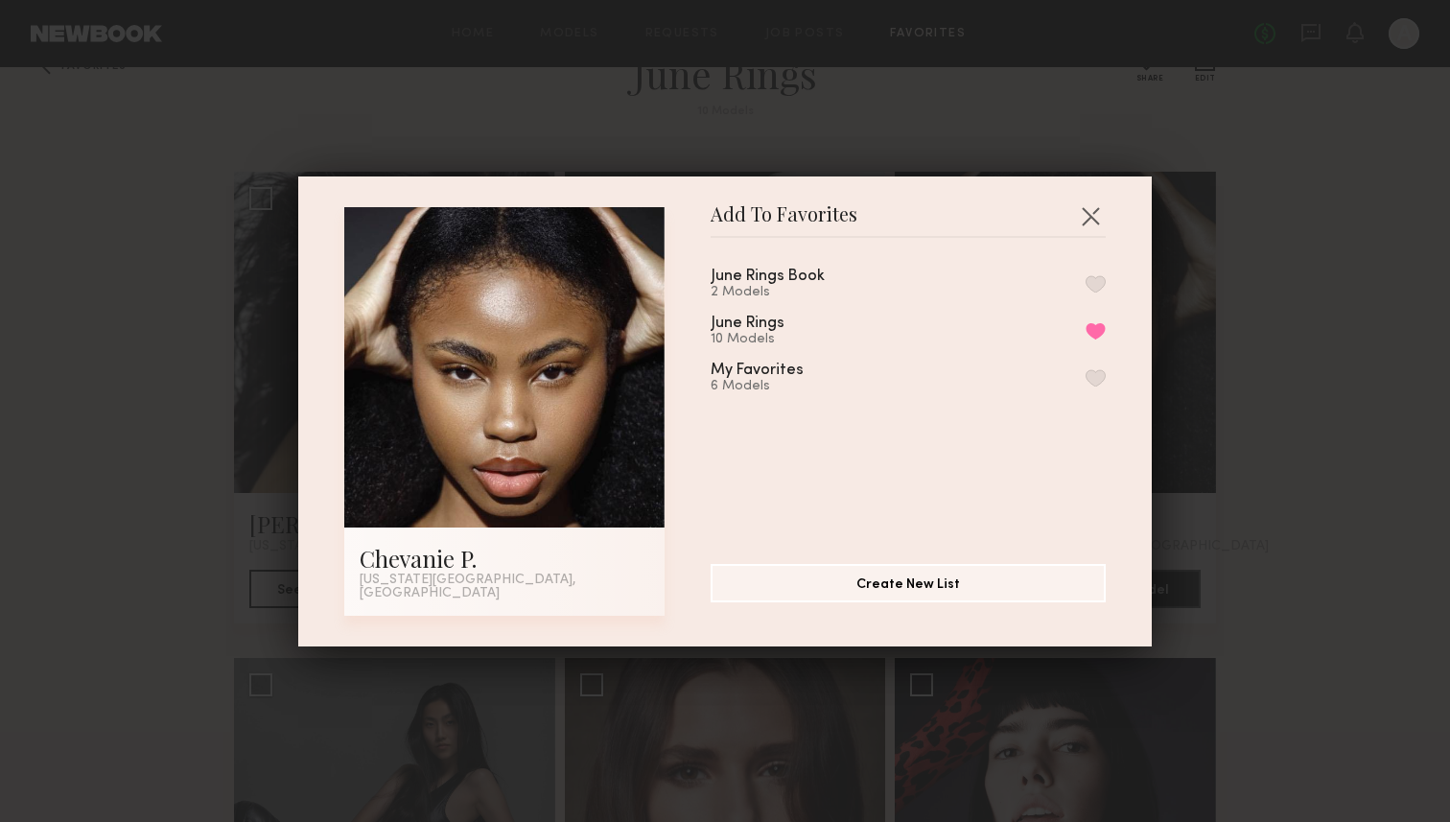
click at [1101, 382] on button "button" at bounding box center [1096, 377] width 20 height 17
click at [1096, 339] on button "Remove from favorite list" at bounding box center [1096, 330] width 20 height 17
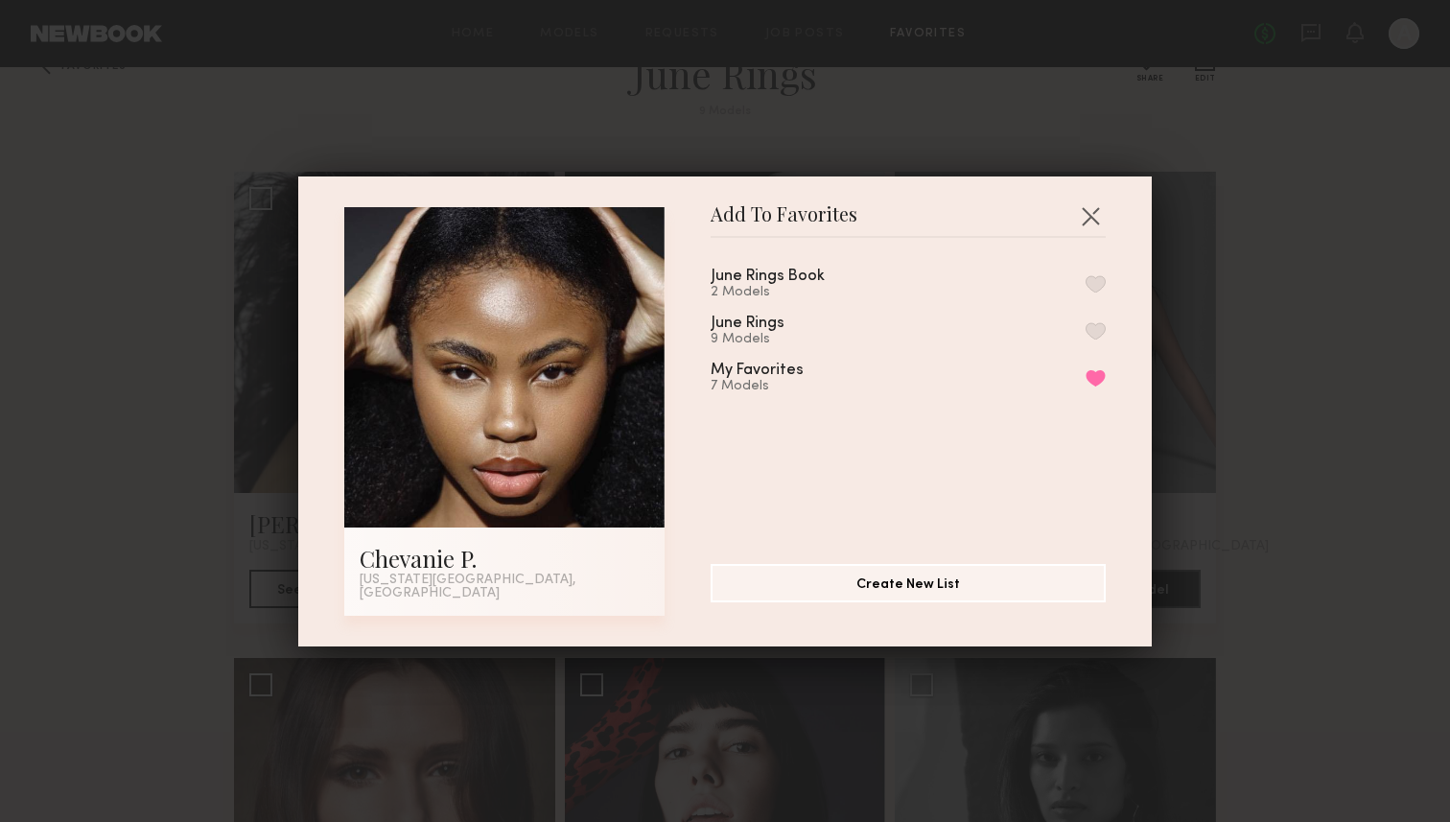
click at [1106, 211] on div "Add To Favorites Chevanie P. New York City, NY Add To Favorites June Rings Book…" at bounding box center [725, 411] width 854 height 470
click at [1101, 213] on button "button" at bounding box center [1090, 215] width 31 height 31
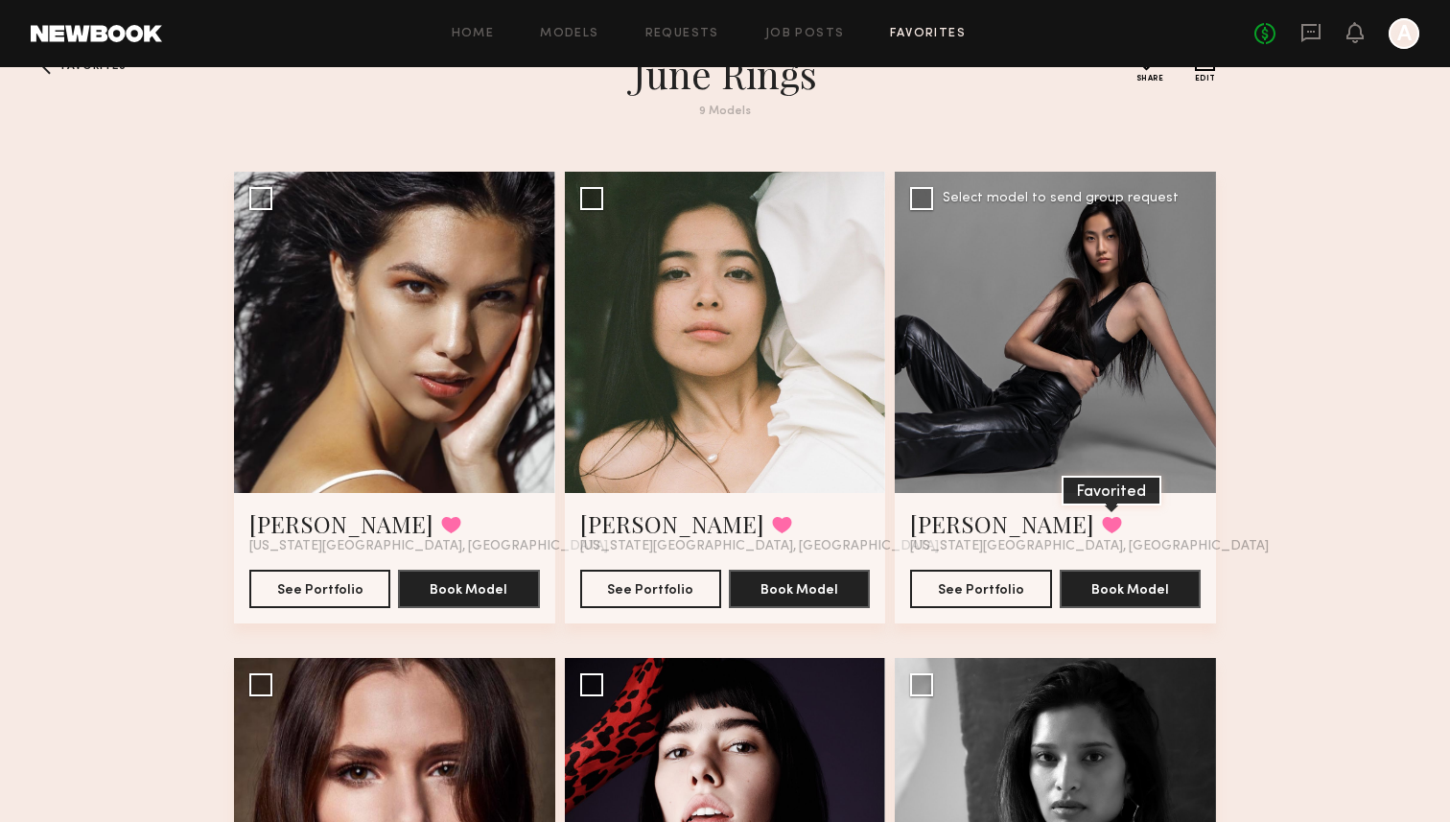
click at [1102, 516] on button at bounding box center [1112, 524] width 20 height 17
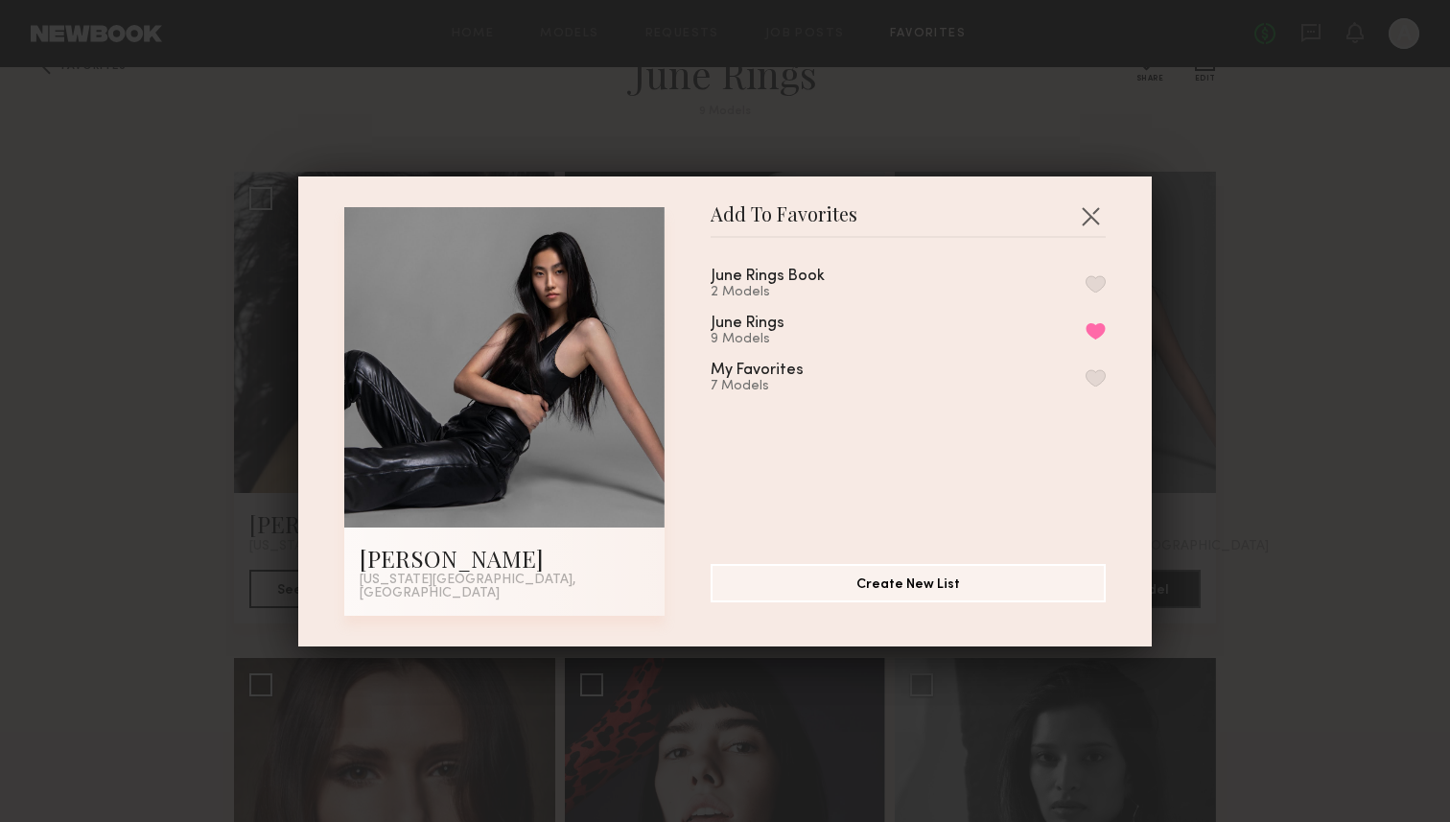
click at [1096, 399] on div "June Rings Book 2 Models June Rings 9 Models Remove from favorite list My Favor…" at bounding box center [918, 393] width 414 height 280
click at [1094, 387] on button "button" at bounding box center [1096, 377] width 20 height 17
click at [1093, 333] on button "Remove from favorite list" at bounding box center [1096, 330] width 20 height 17
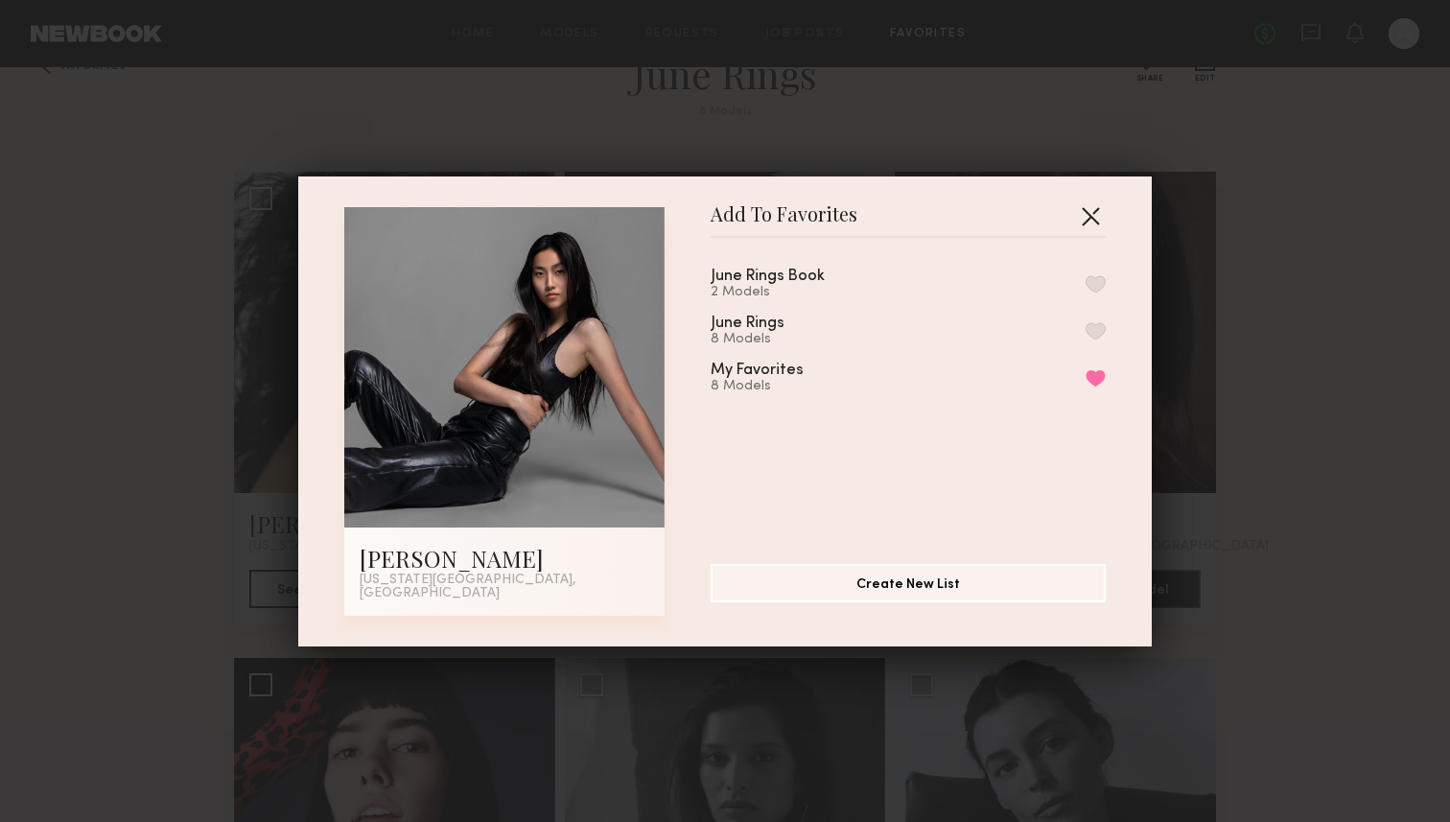
click at [1092, 213] on button "button" at bounding box center [1090, 215] width 31 height 31
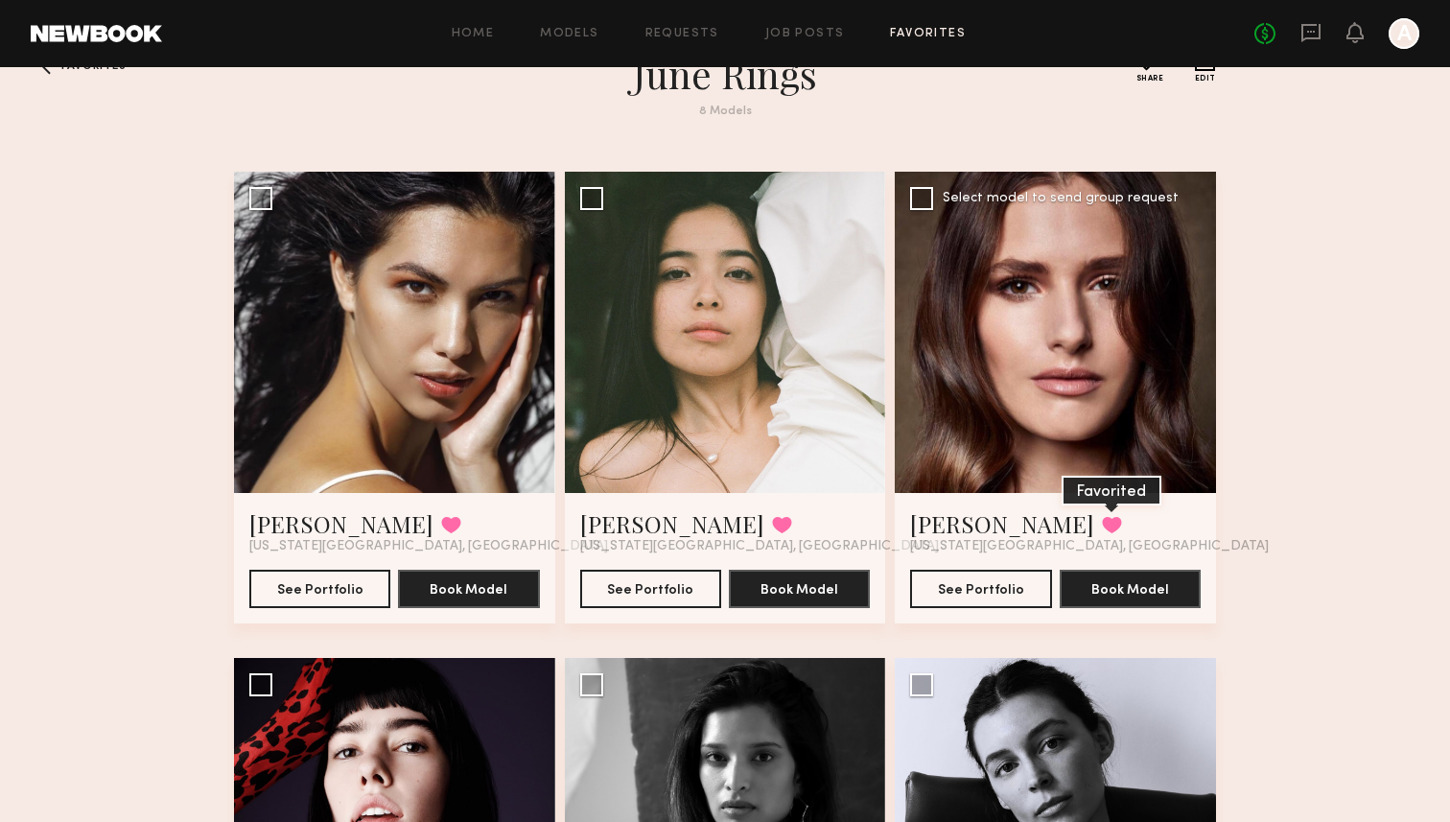
click at [1102, 529] on button at bounding box center [1112, 524] width 20 height 17
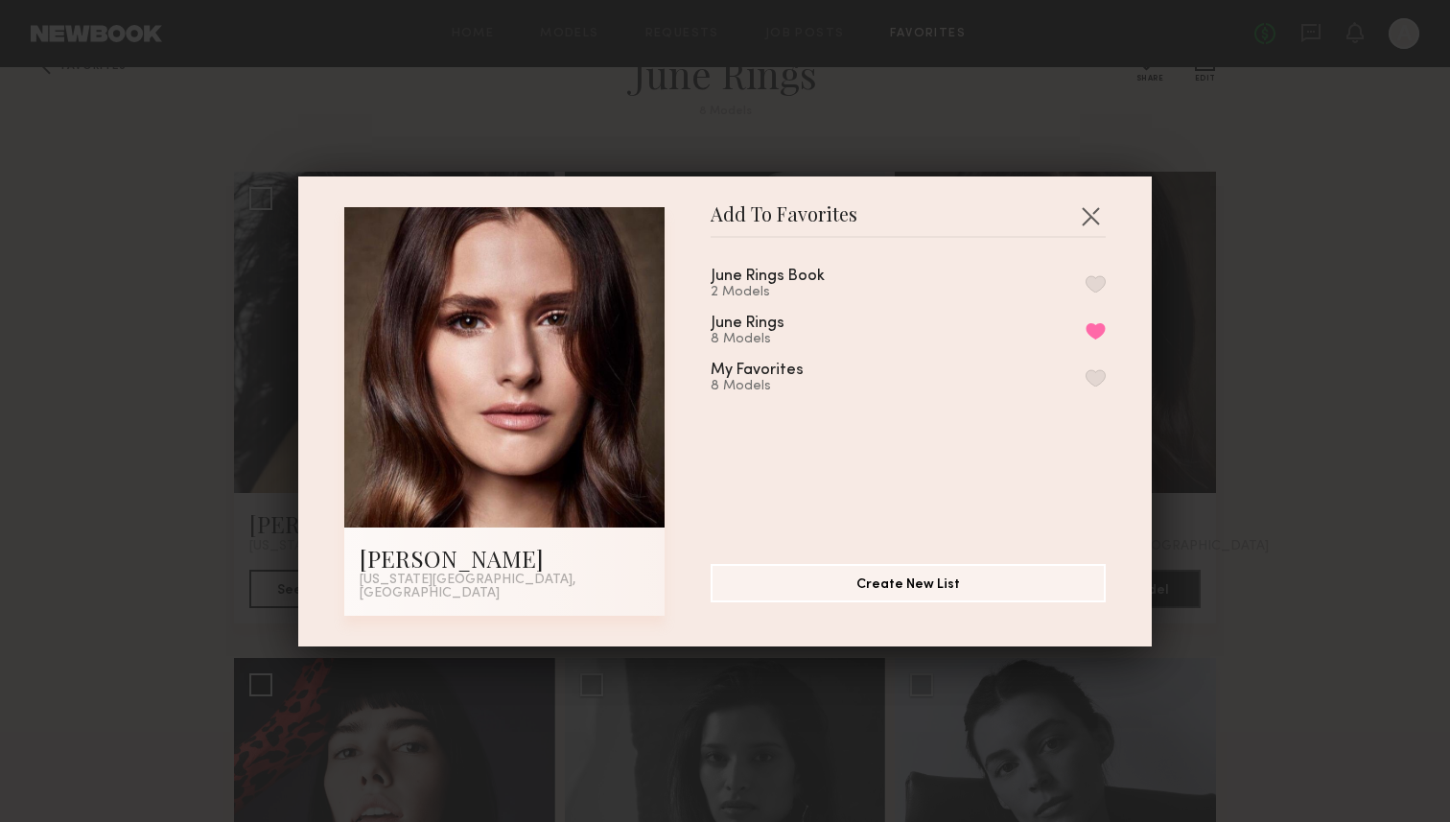
click at [1094, 380] on button "button" at bounding box center [1096, 377] width 20 height 17
click at [1094, 340] on button "Remove from favorite list" at bounding box center [1096, 330] width 20 height 17
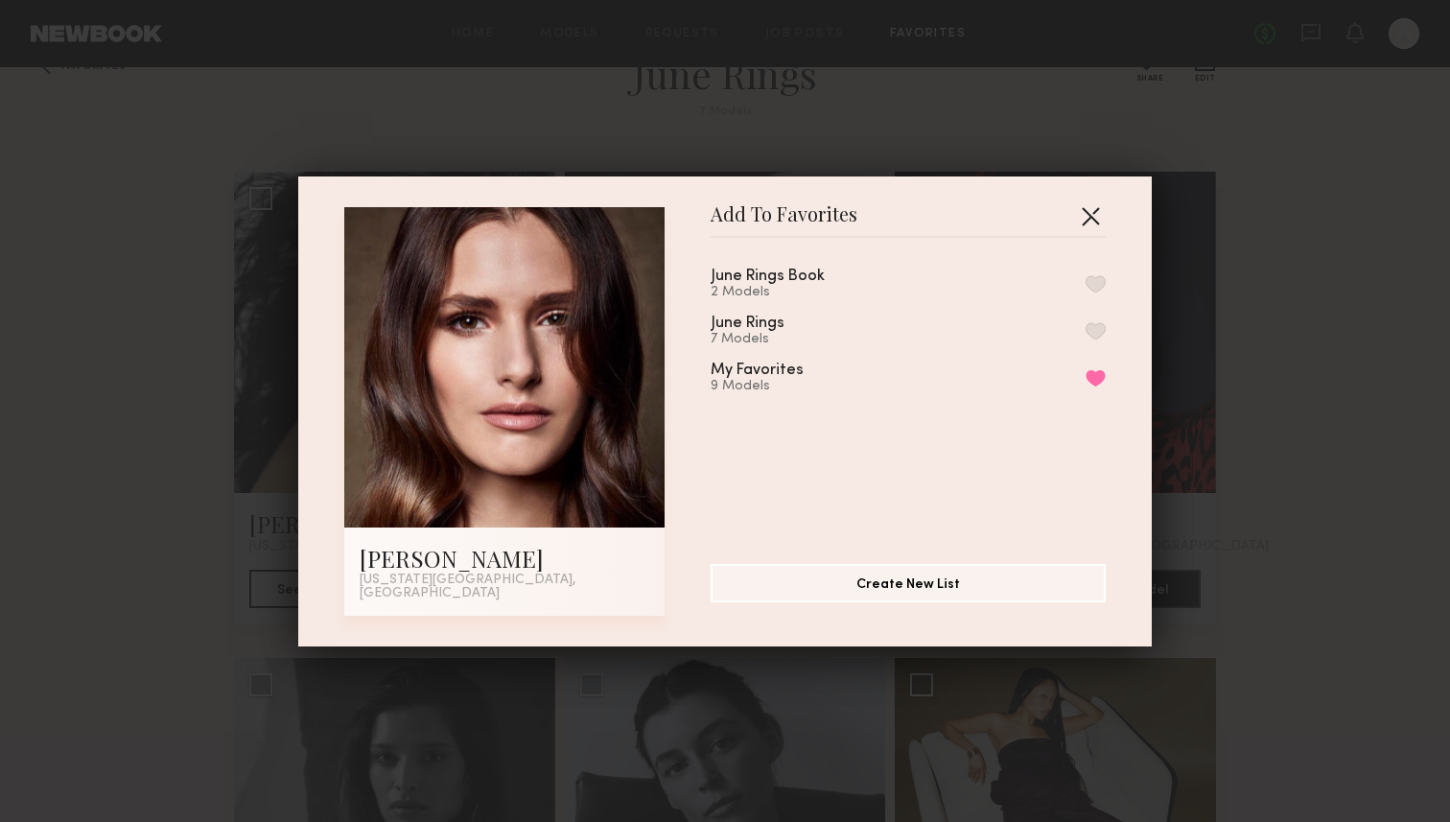
click at [1089, 223] on button "button" at bounding box center [1090, 215] width 31 height 31
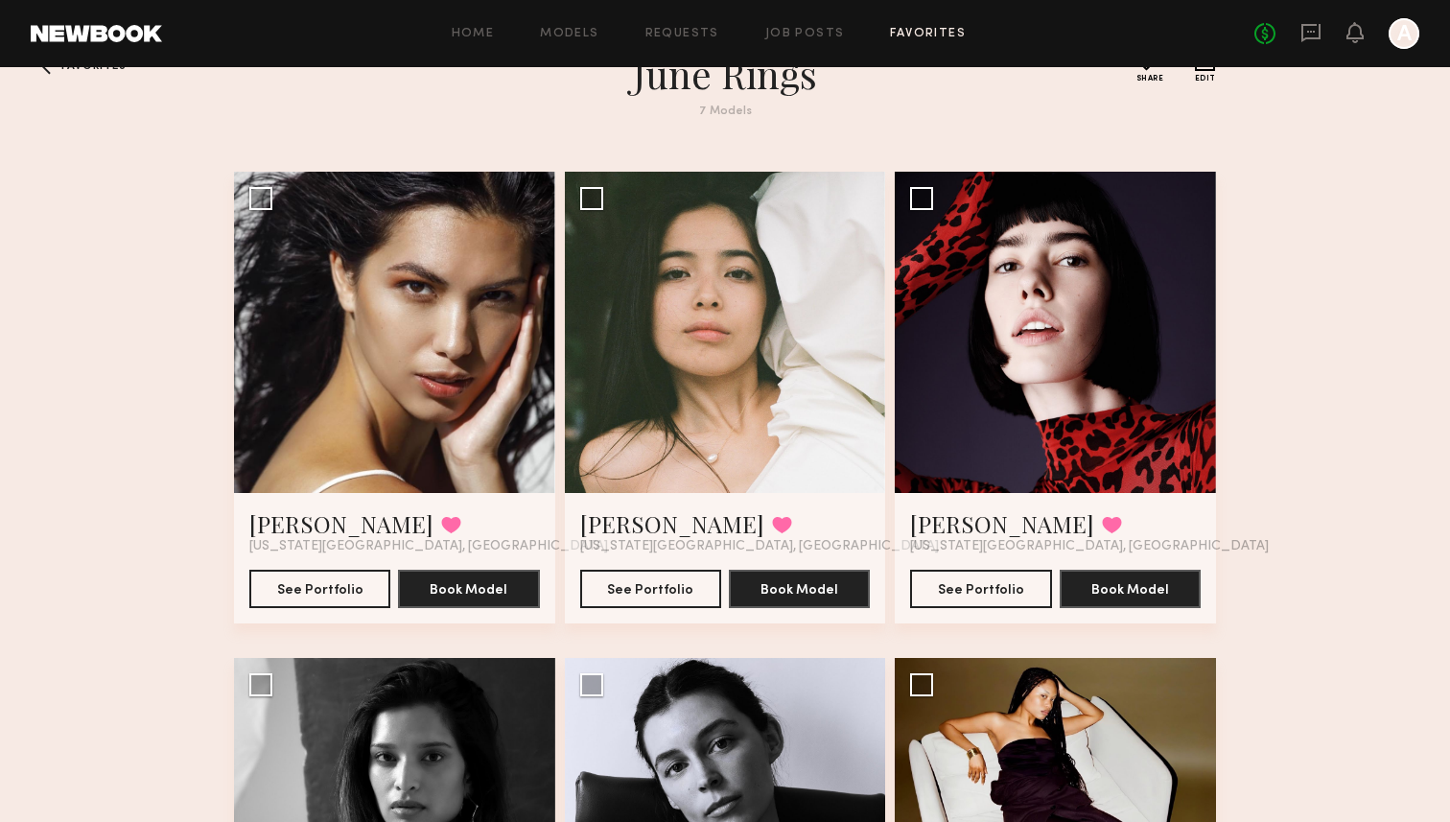
click at [1102, 516] on button at bounding box center [1112, 524] width 20 height 17
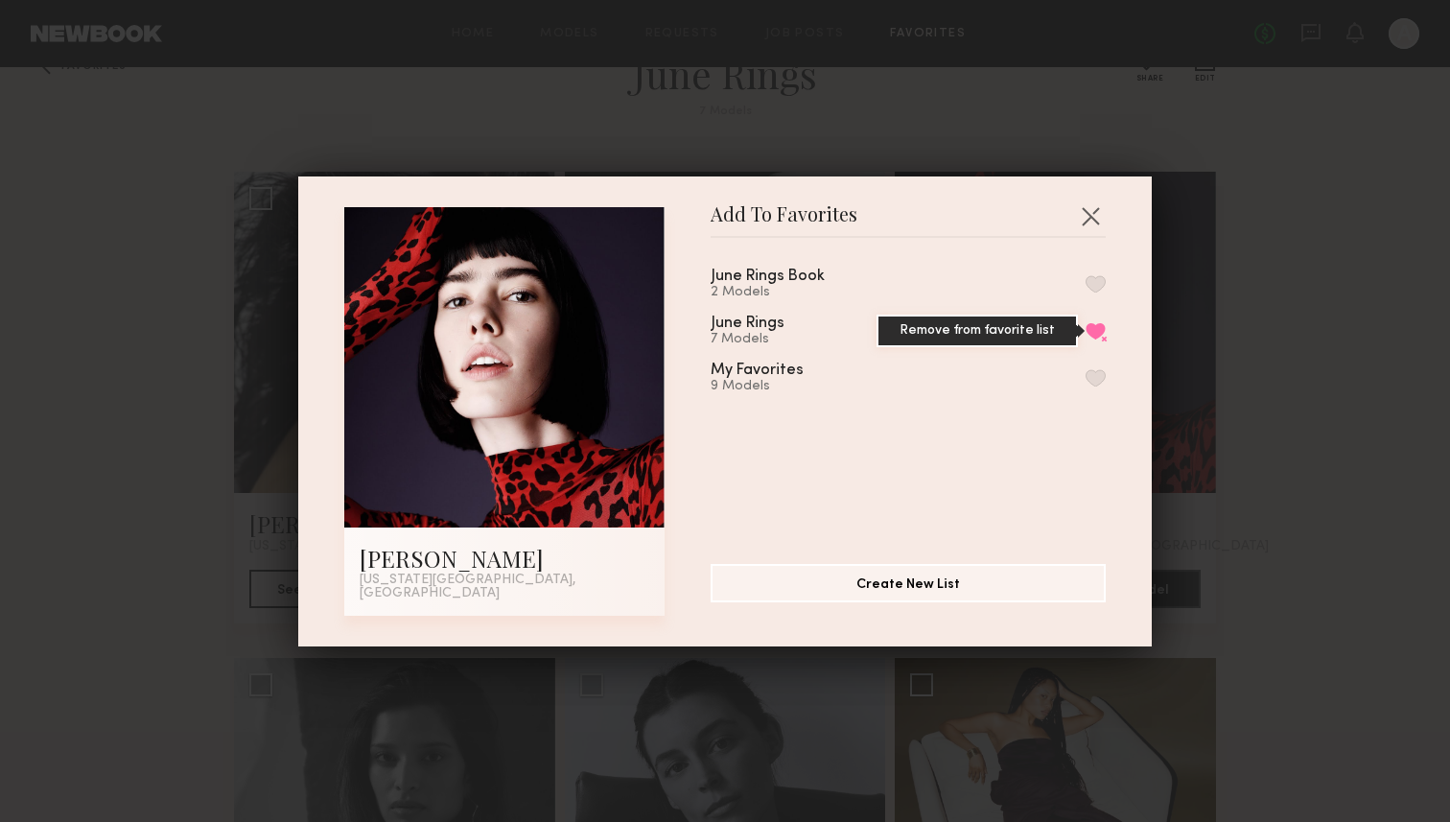
click at [1094, 339] on button "Remove from favorite list" at bounding box center [1096, 330] width 20 height 17
click at [1094, 384] on button "button" at bounding box center [1096, 377] width 20 height 17
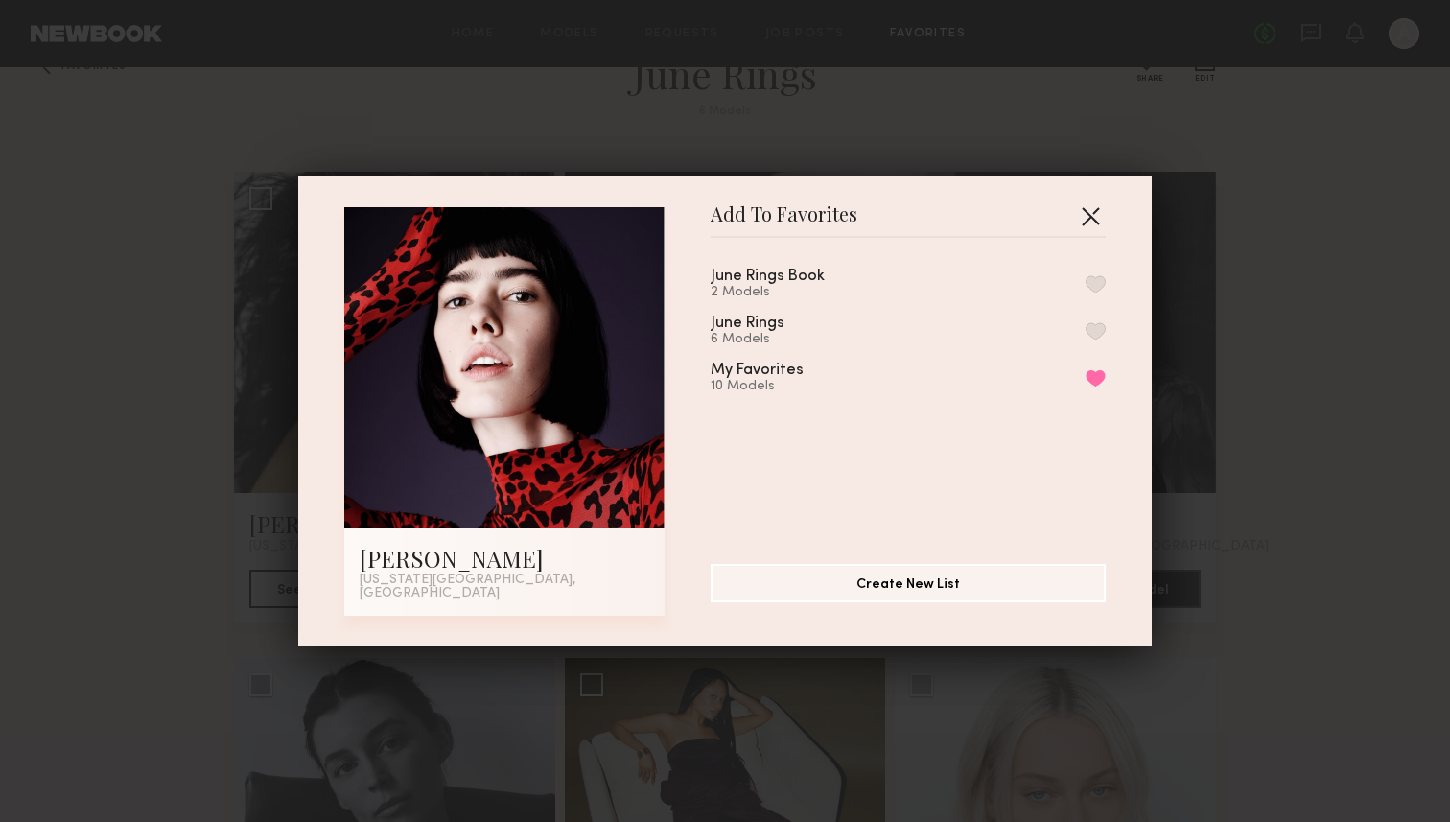
click at [1087, 223] on button "button" at bounding box center [1090, 215] width 31 height 31
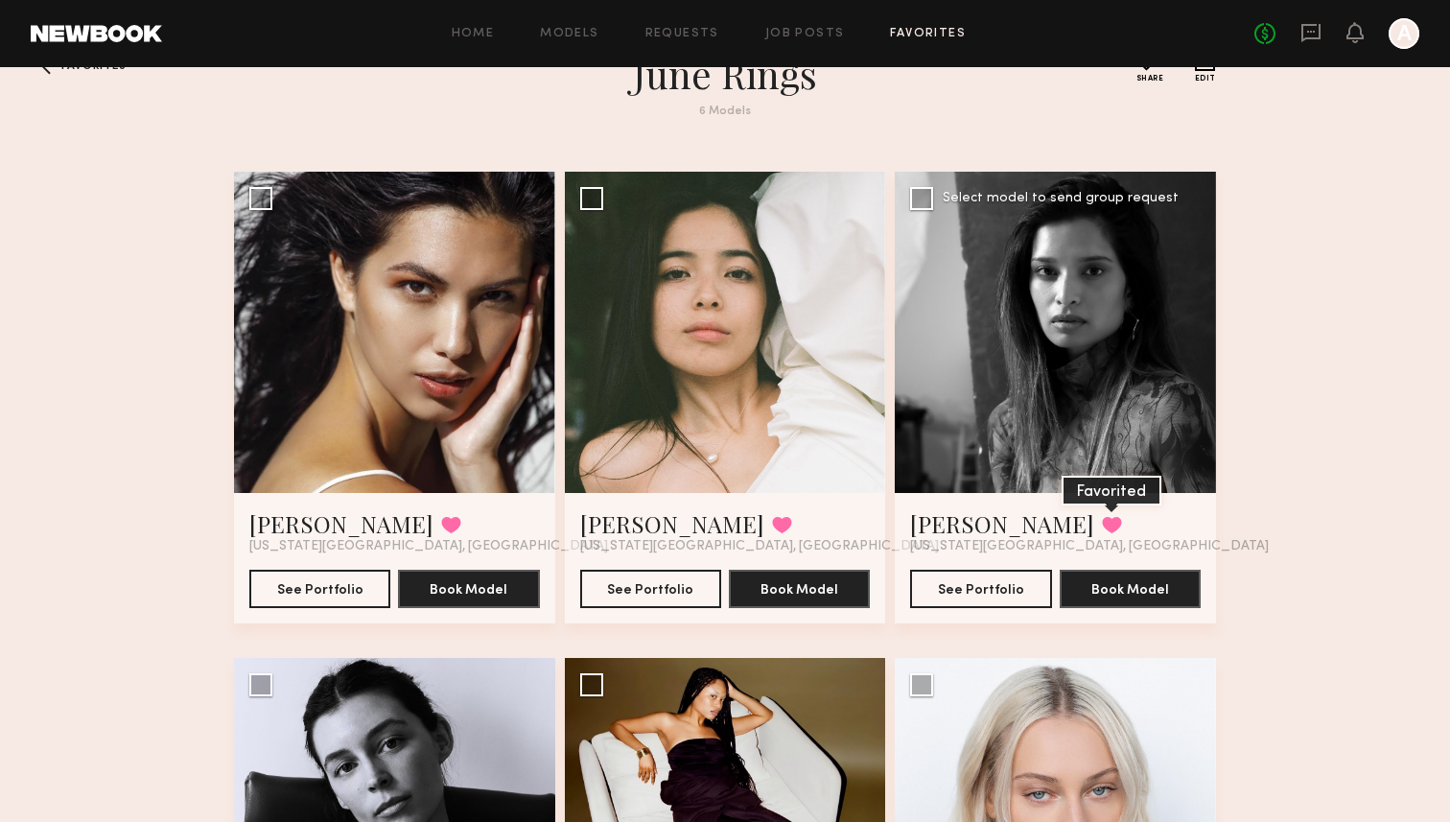
click at [1102, 516] on button at bounding box center [1112, 524] width 20 height 17
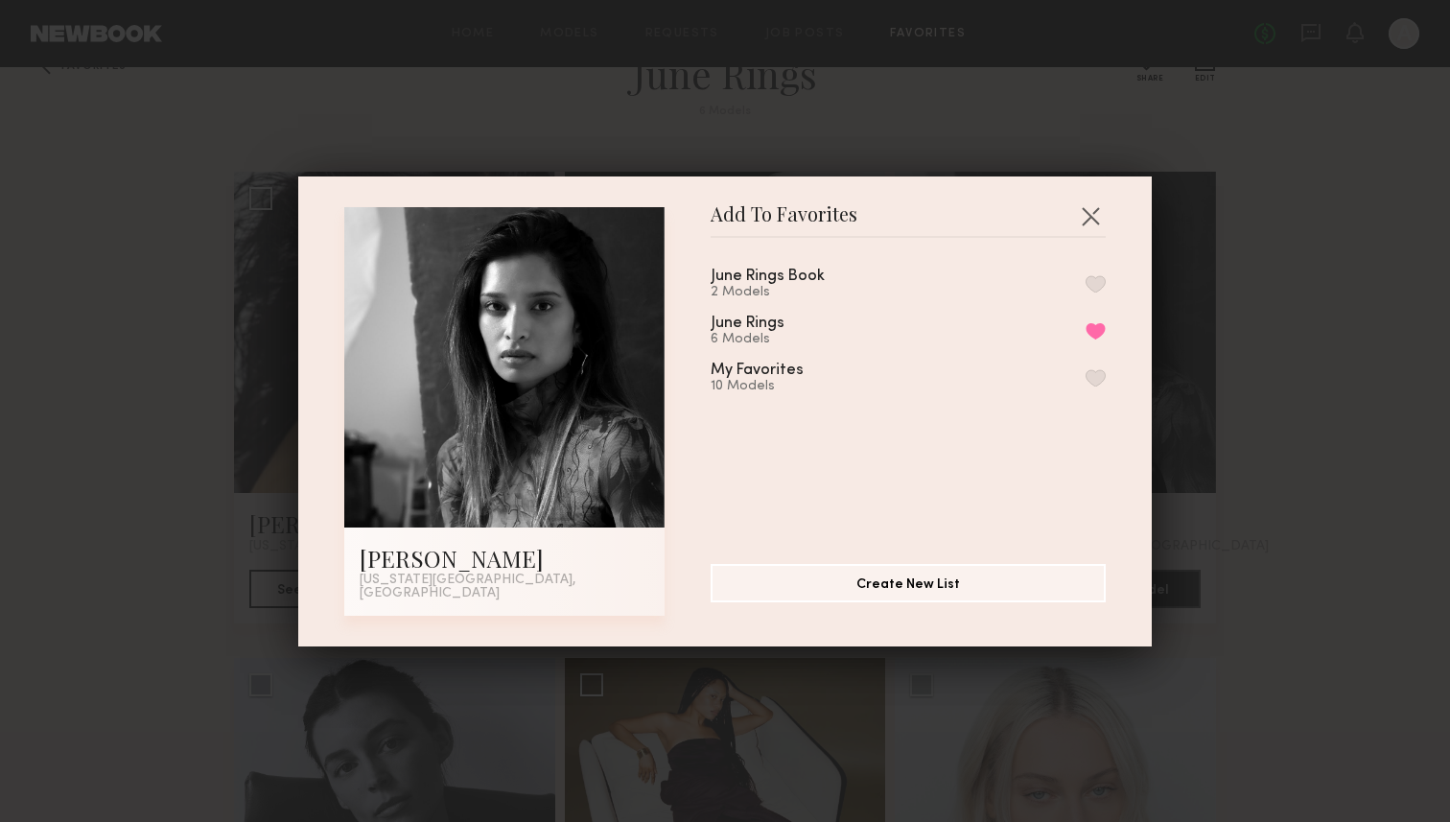
click at [1100, 386] on button "button" at bounding box center [1096, 377] width 20 height 17
click at [1093, 328] on button "Remove from favorite list" at bounding box center [1096, 330] width 20 height 17
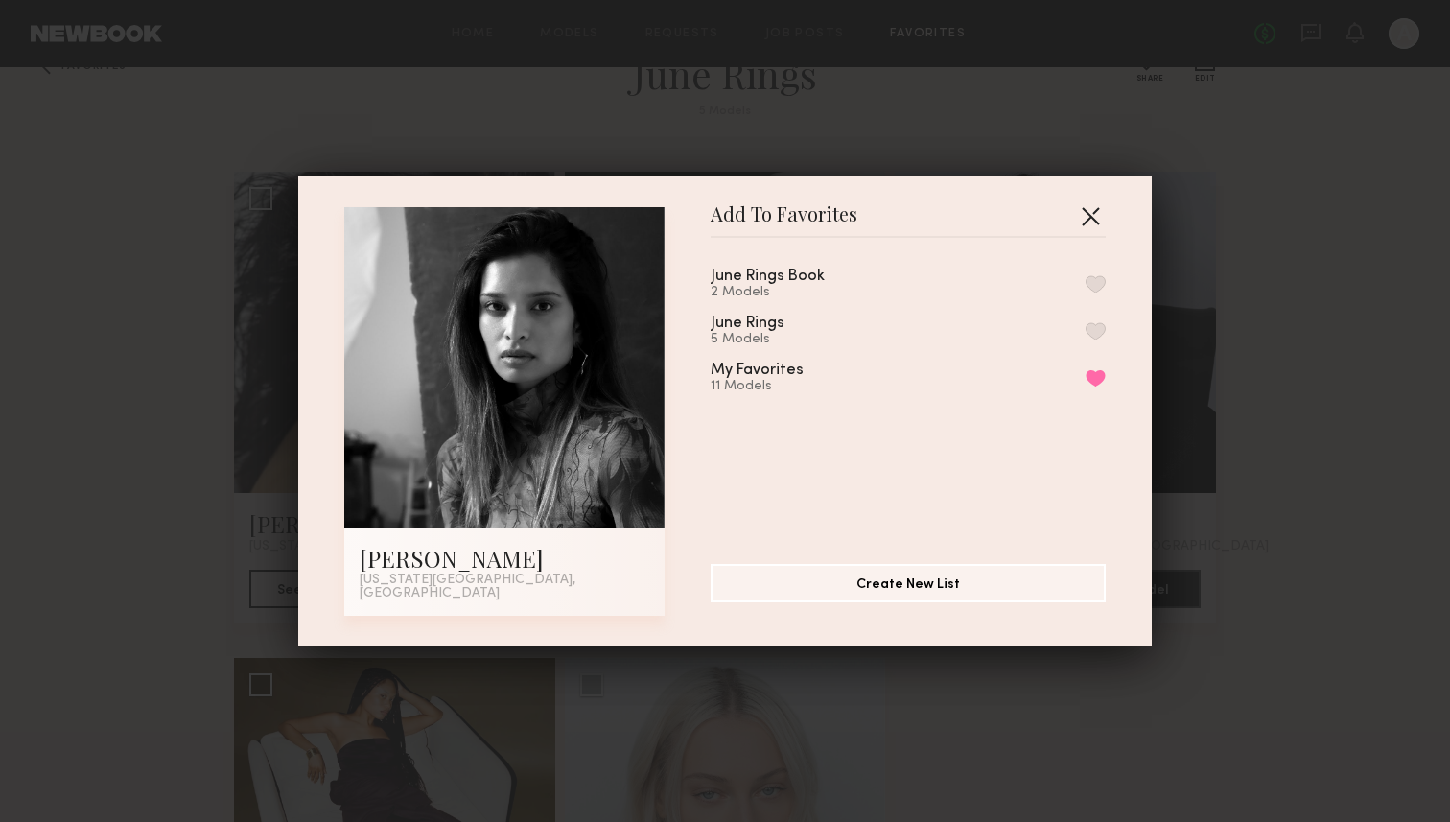
click at [1092, 222] on button "button" at bounding box center [1090, 215] width 31 height 31
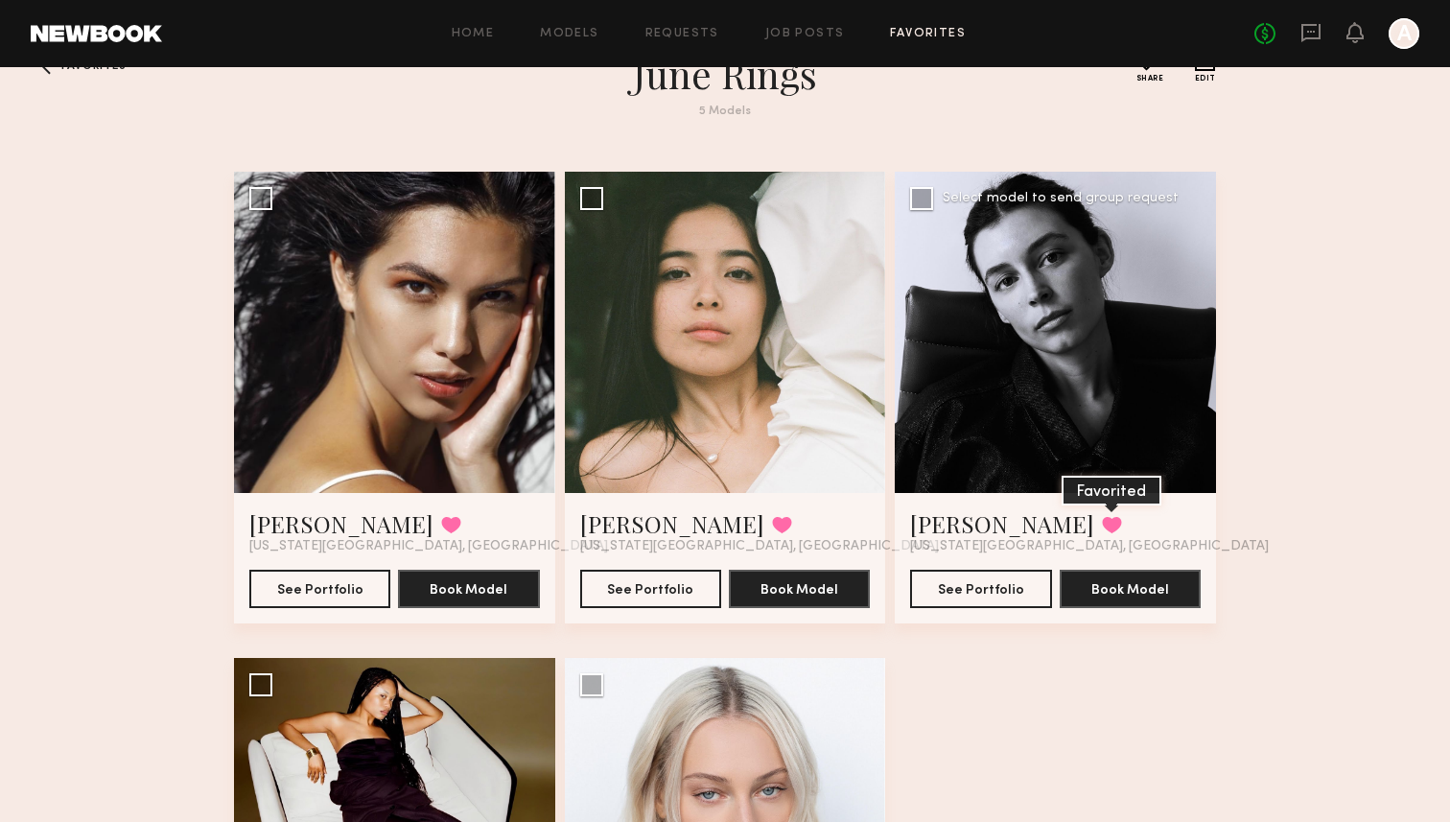
click at [1102, 525] on button at bounding box center [1112, 524] width 20 height 17
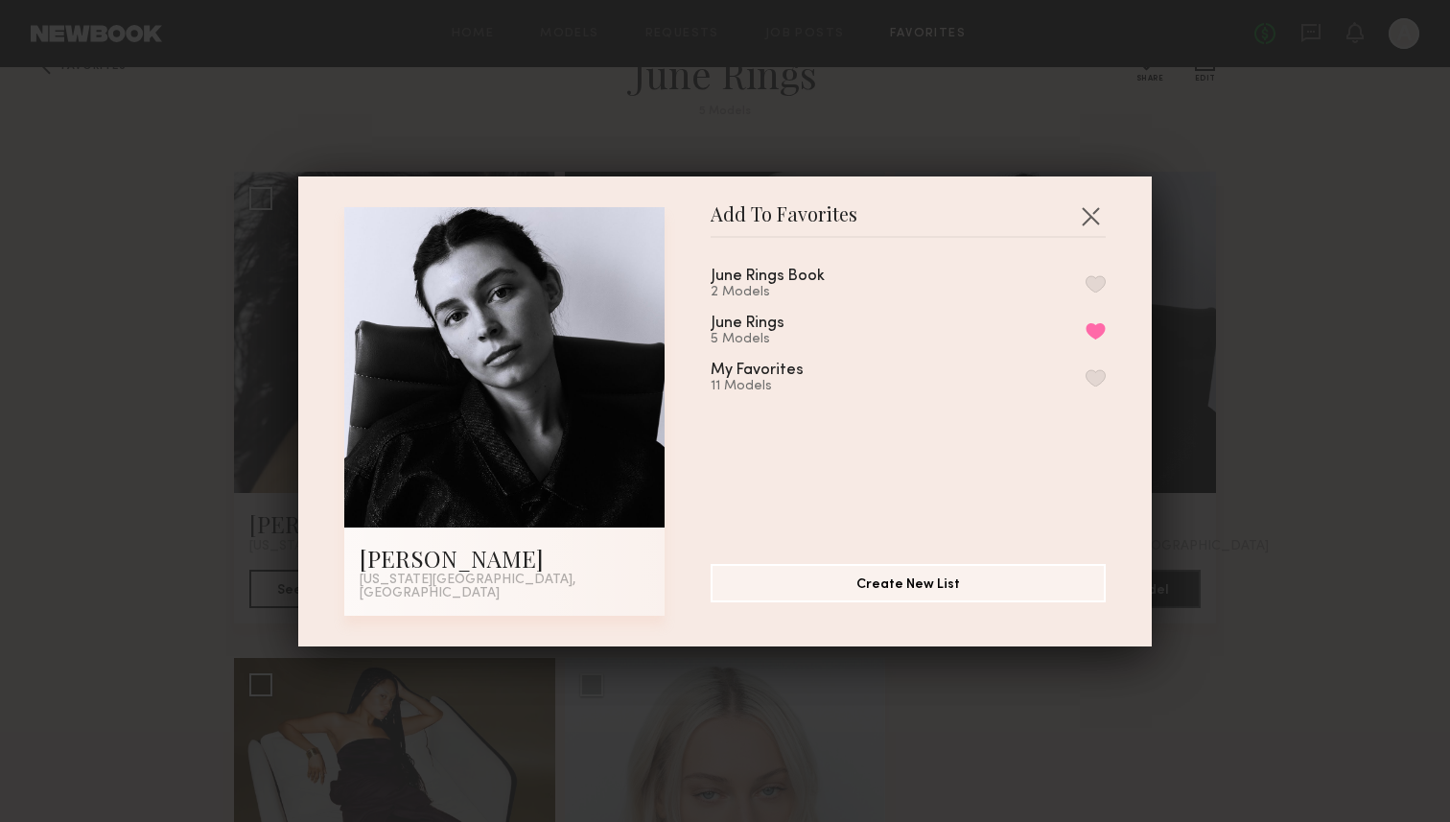
click at [1097, 383] on button "button" at bounding box center [1096, 377] width 20 height 17
click at [1094, 340] on button "Remove from favorite list" at bounding box center [1096, 330] width 20 height 17
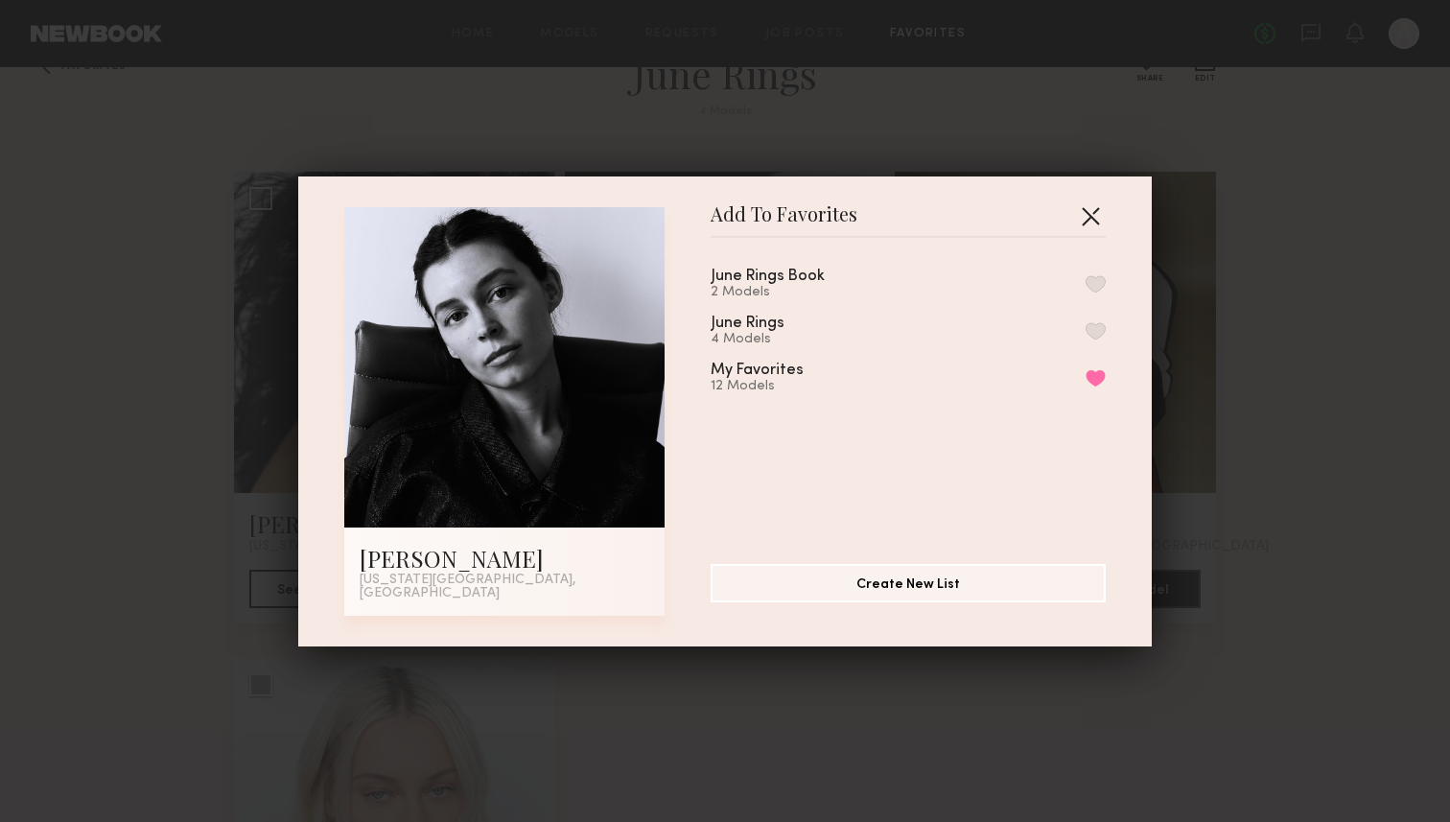
click at [1092, 231] on button "button" at bounding box center [1090, 215] width 31 height 31
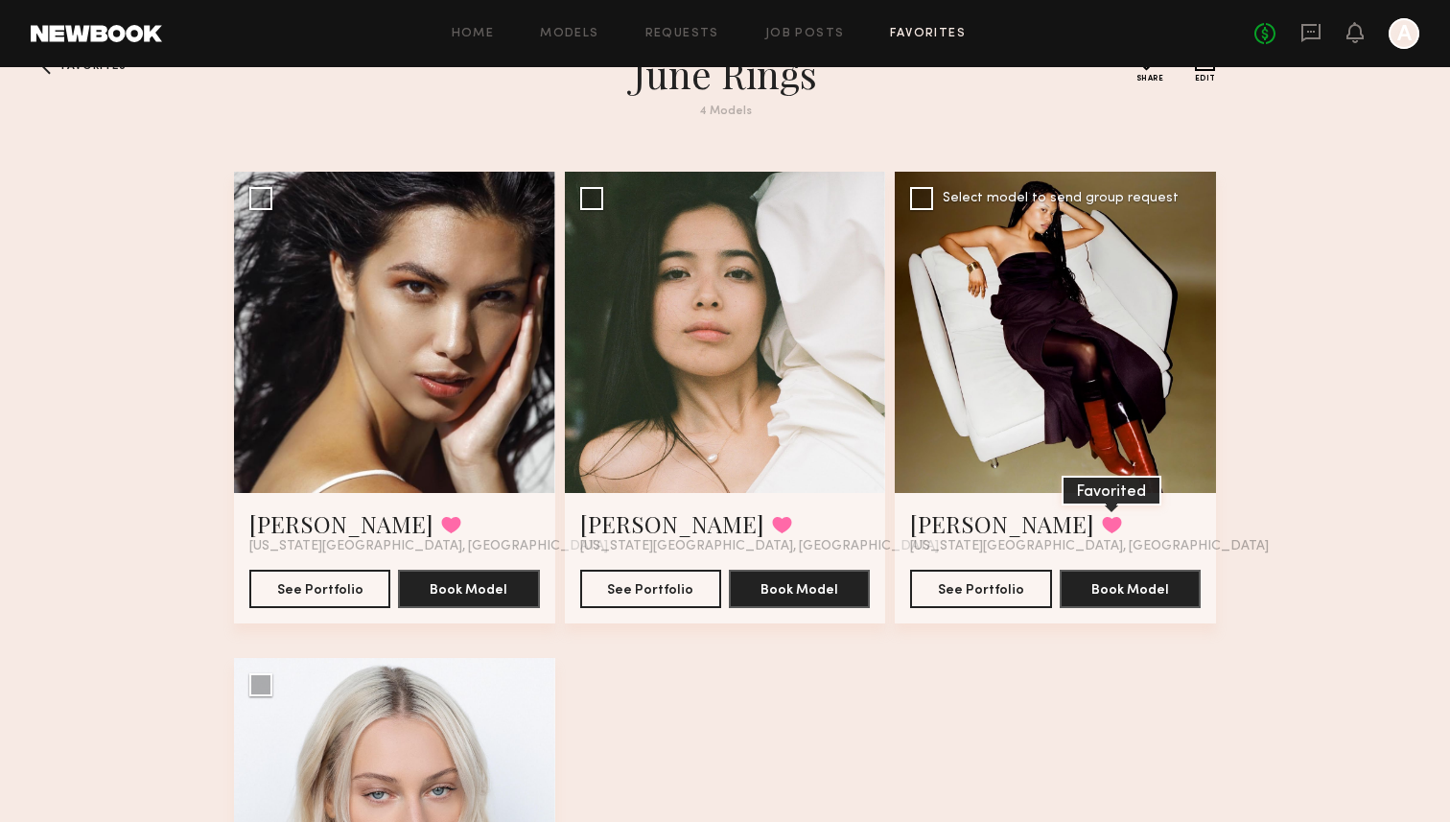
click at [1102, 517] on button at bounding box center [1112, 524] width 20 height 17
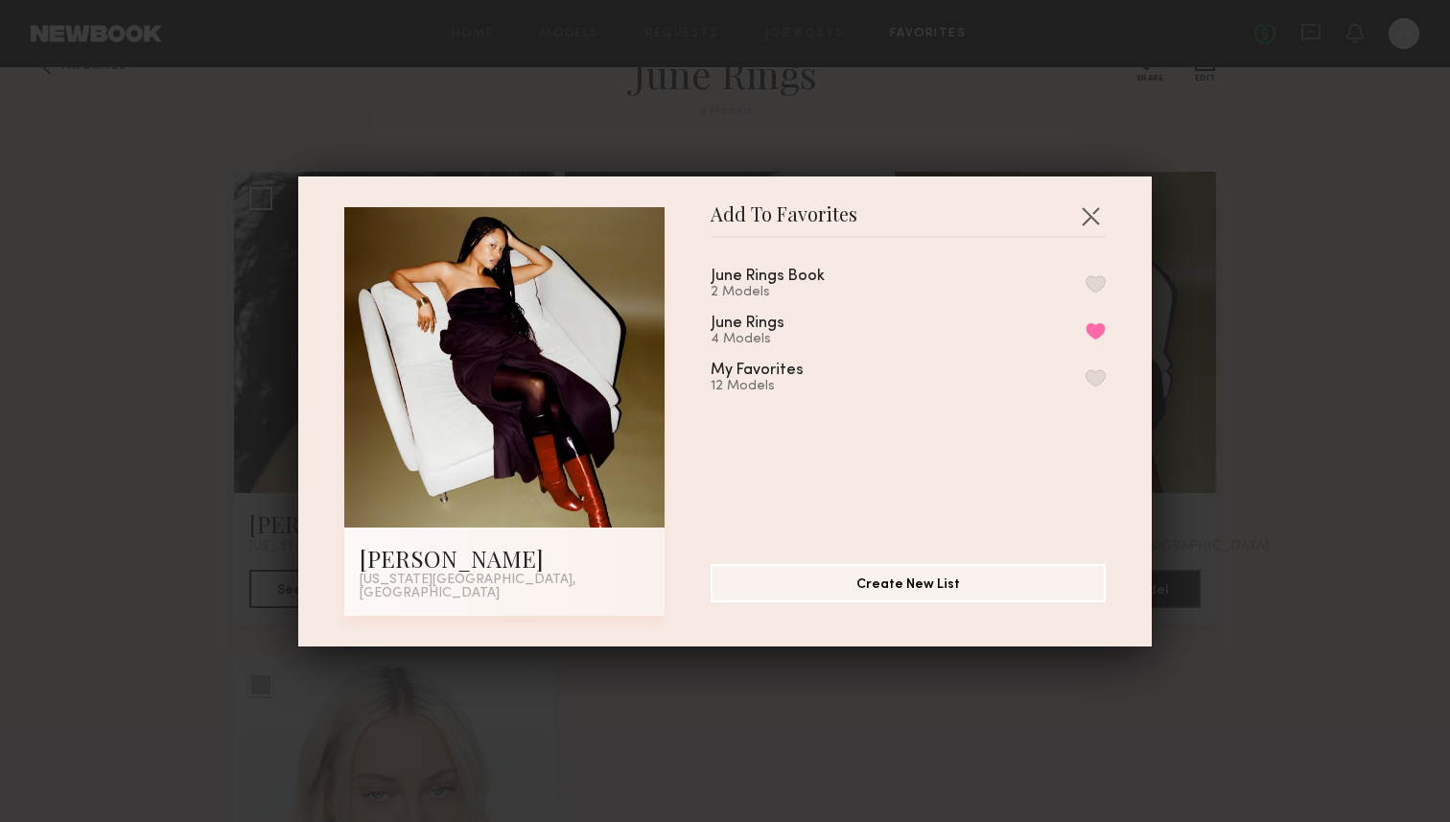
click at [1090, 381] on button "button" at bounding box center [1096, 377] width 20 height 17
click at [1090, 340] on button "Remove from favorite list" at bounding box center [1096, 330] width 20 height 17
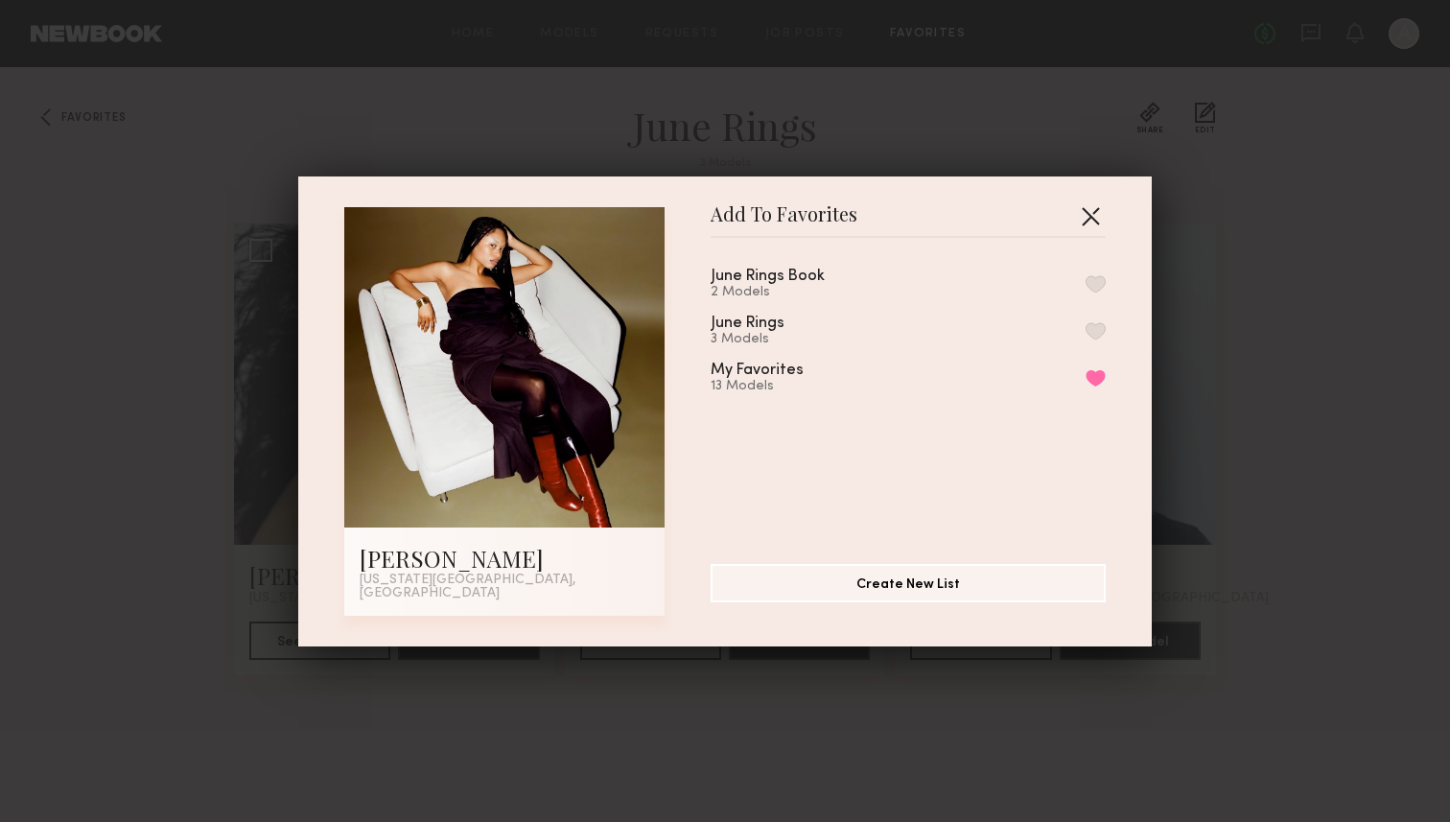
click at [1083, 231] on button "button" at bounding box center [1090, 215] width 31 height 31
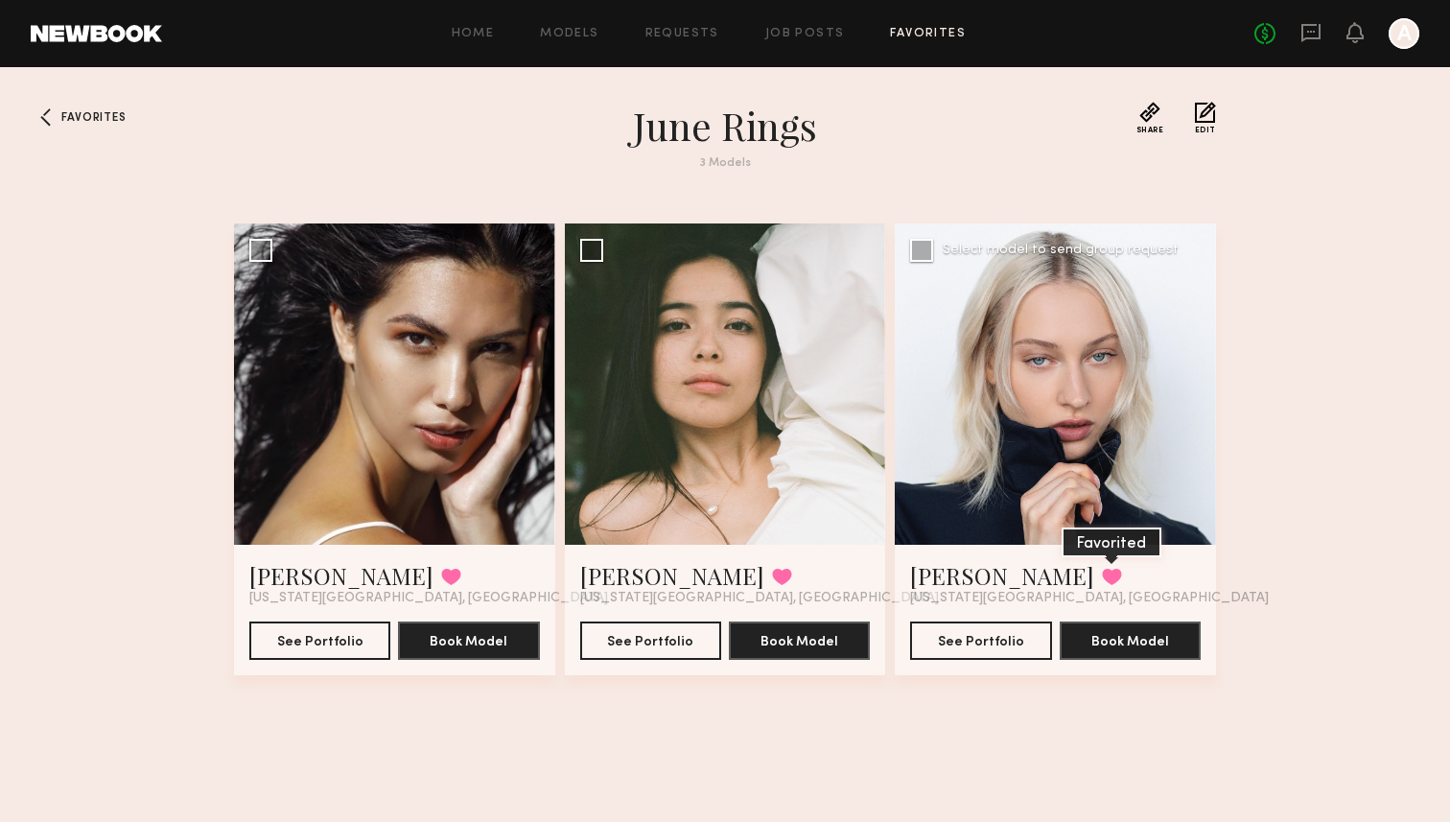
click at [1102, 575] on button at bounding box center [1112, 576] width 20 height 17
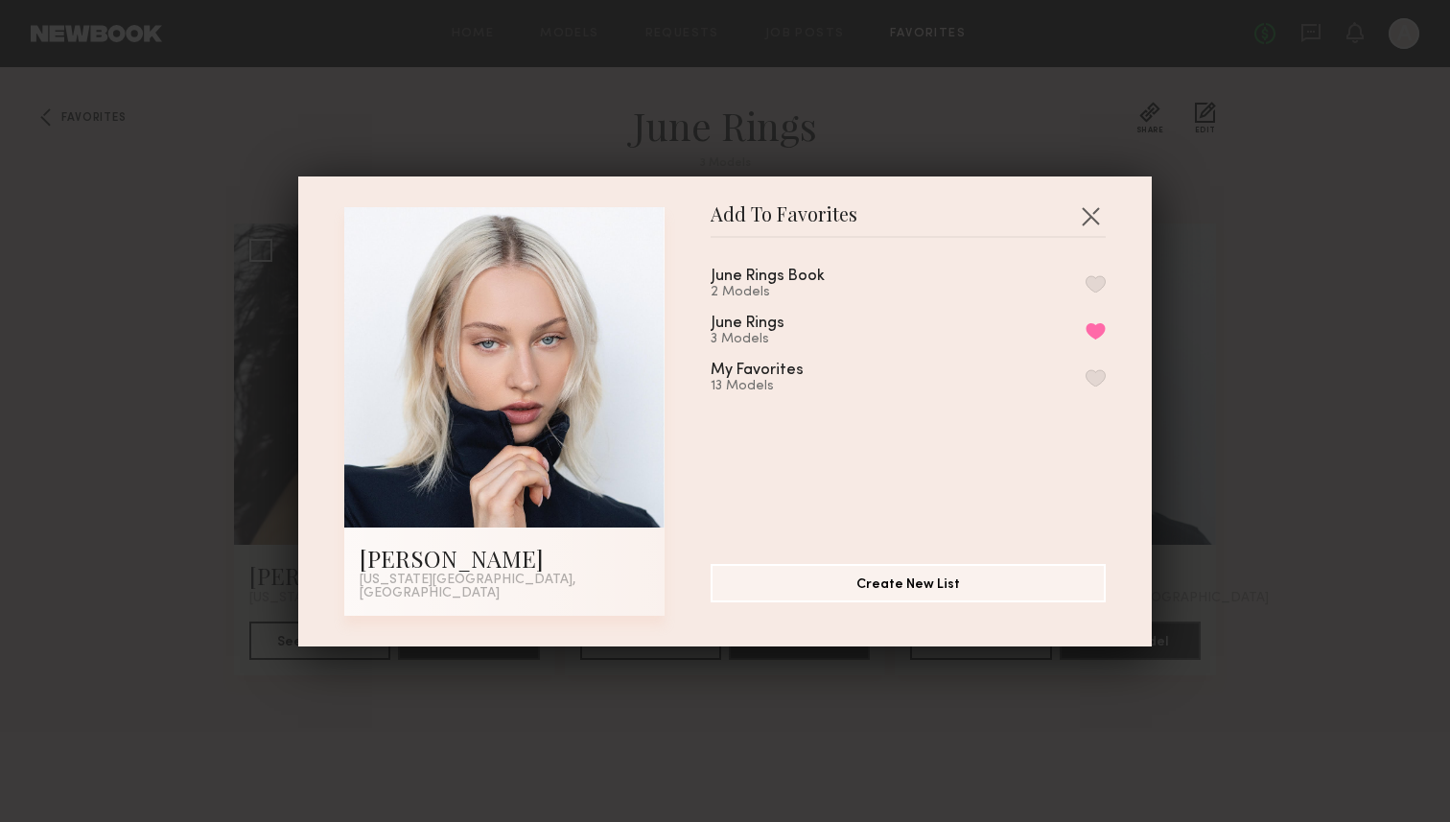
click at [1088, 384] on button "button" at bounding box center [1096, 377] width 20 height 17
click at [1091, 334] on button "Remove from favorite list" at bounding box center [1096, 330] width 20 height 17
click at [1088, 215] on button "button" at bounding box center [1090, 215] width 31 height 31
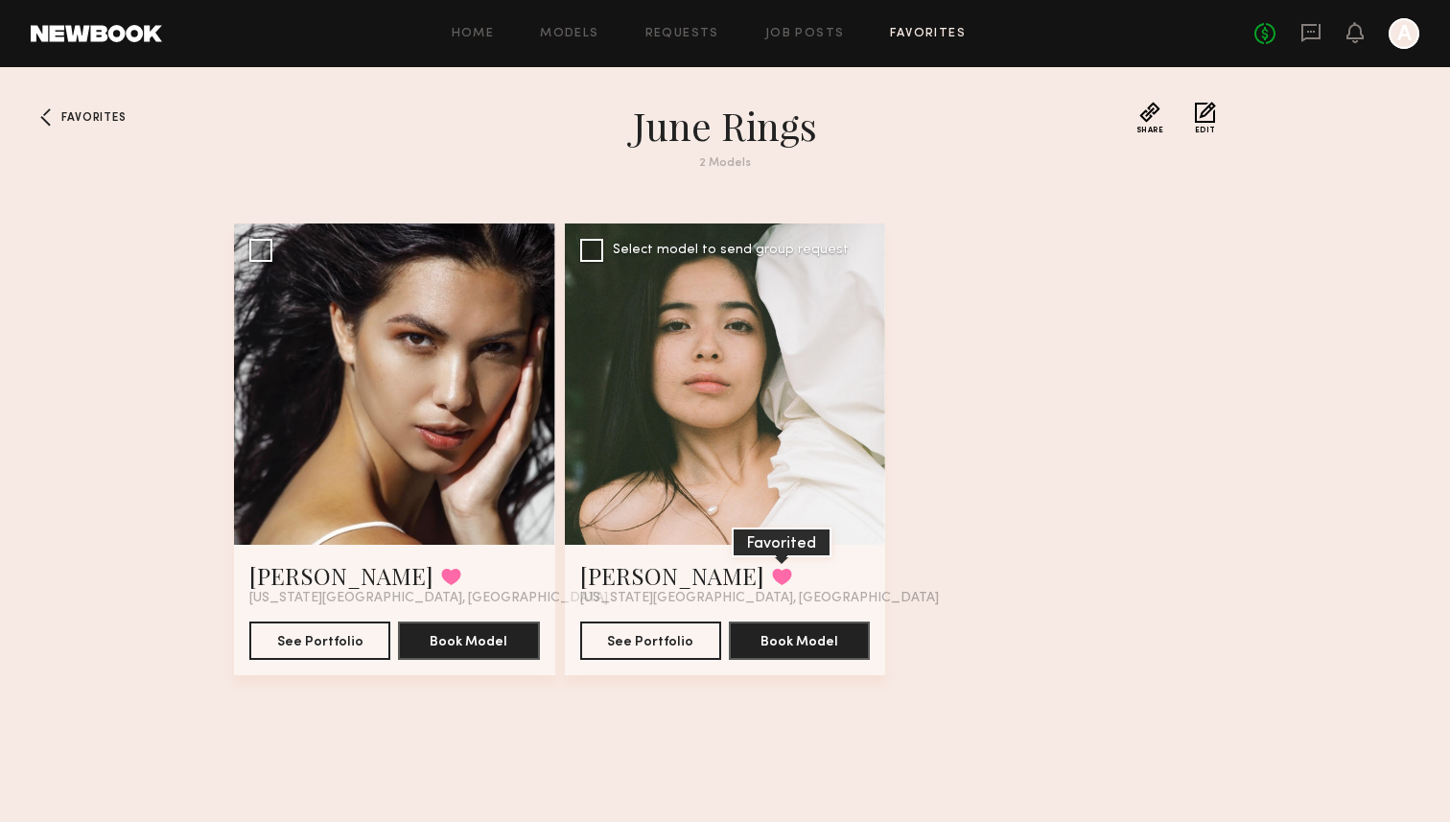
click at [772, 569] on button at bounding box center [782, 576] width 20 height 17
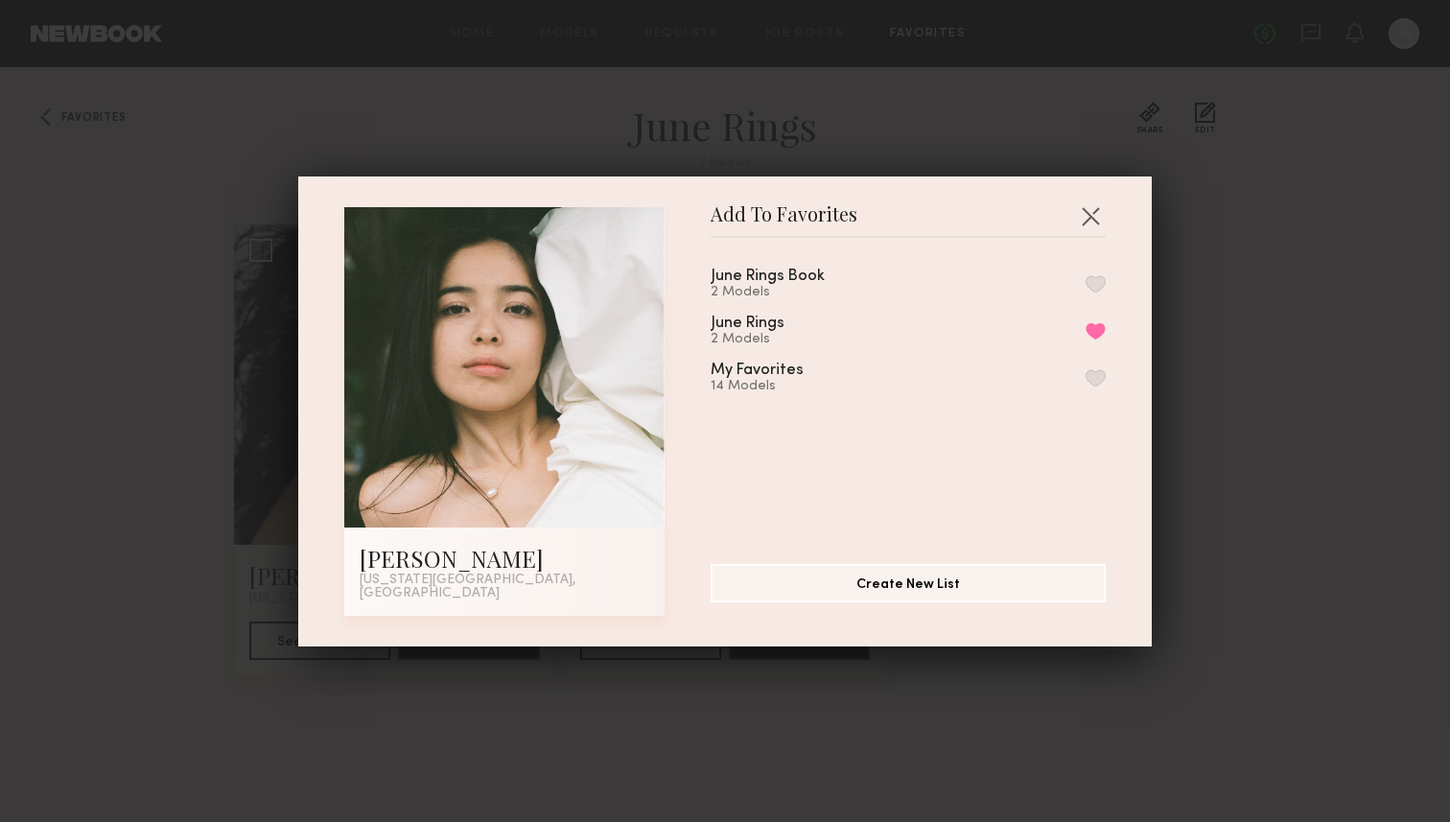
click at [1089, 383] on button "button" at bounding box center [1096, 377] width 20 height 17
click at [1089, 325] on div "June Rings 2 Models Remove from favorite list" at bounding box center [908, 332] width 395 height 32
click at [1086, 337] on button "Remove from favorite list" at bounding box center [1096, 330] width 20 height 17
click at [1088, 219] on button "button" at bounding box center [1090, 215] width 31 height 31
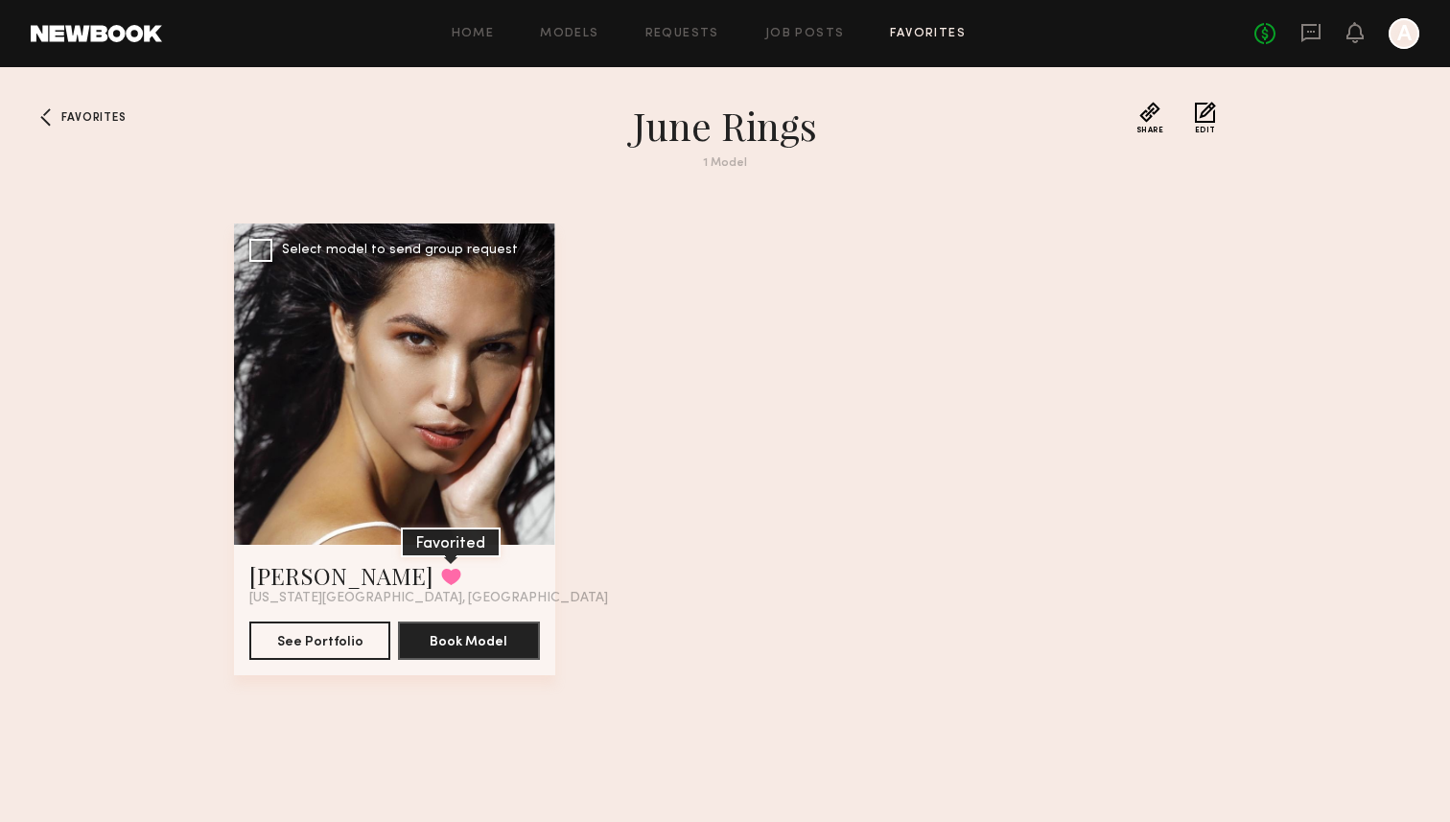
click at [441, 571] on button at bounding box center [451, 576] width 20 height 17
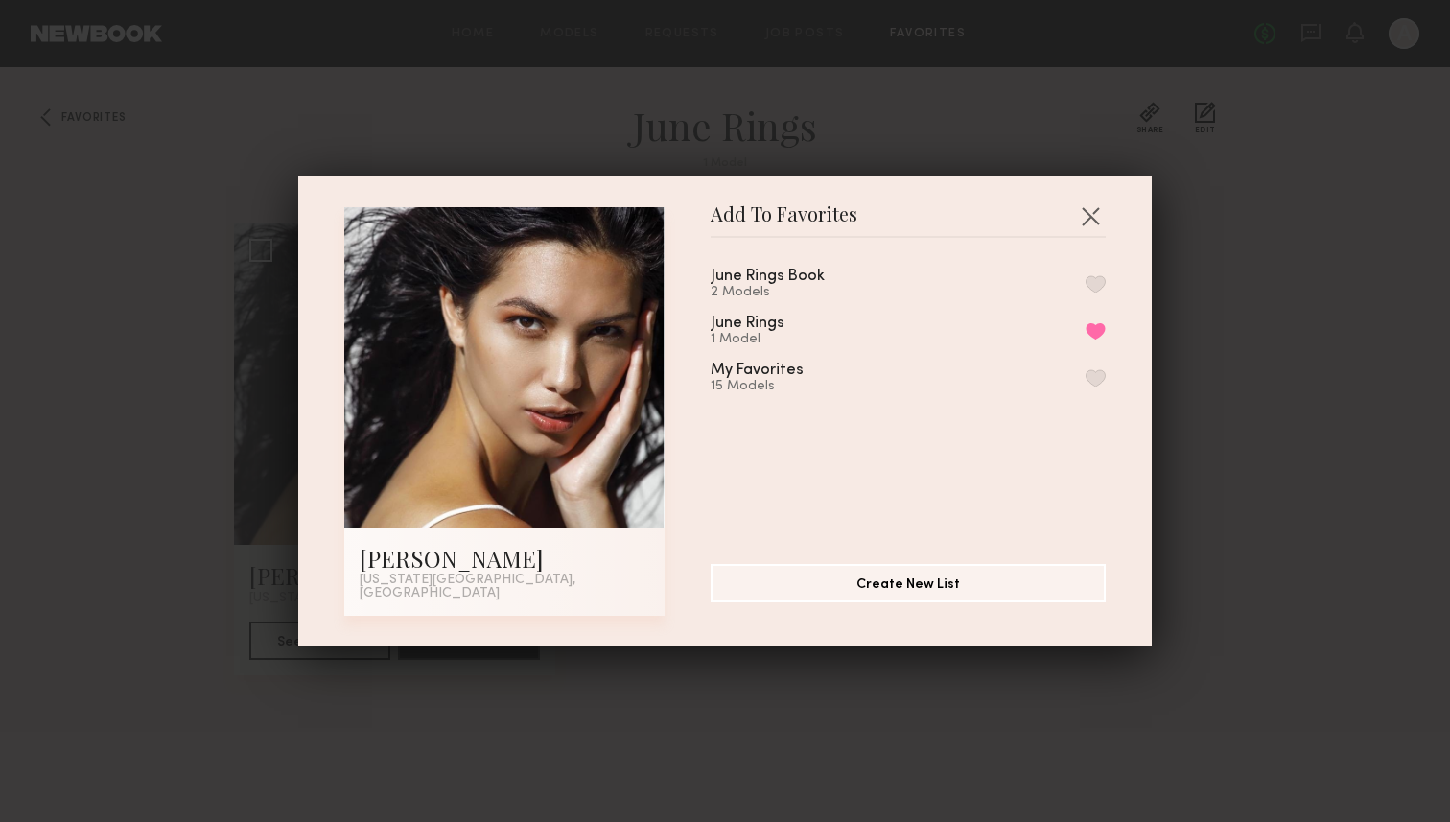
click at [1097, 385] on button "button" at bounding box center [1096, 377] width 20 height 17
click at [1097, 337] on button "Remove from favorite list" at bounding box center [1096, 330] width 20 height 17
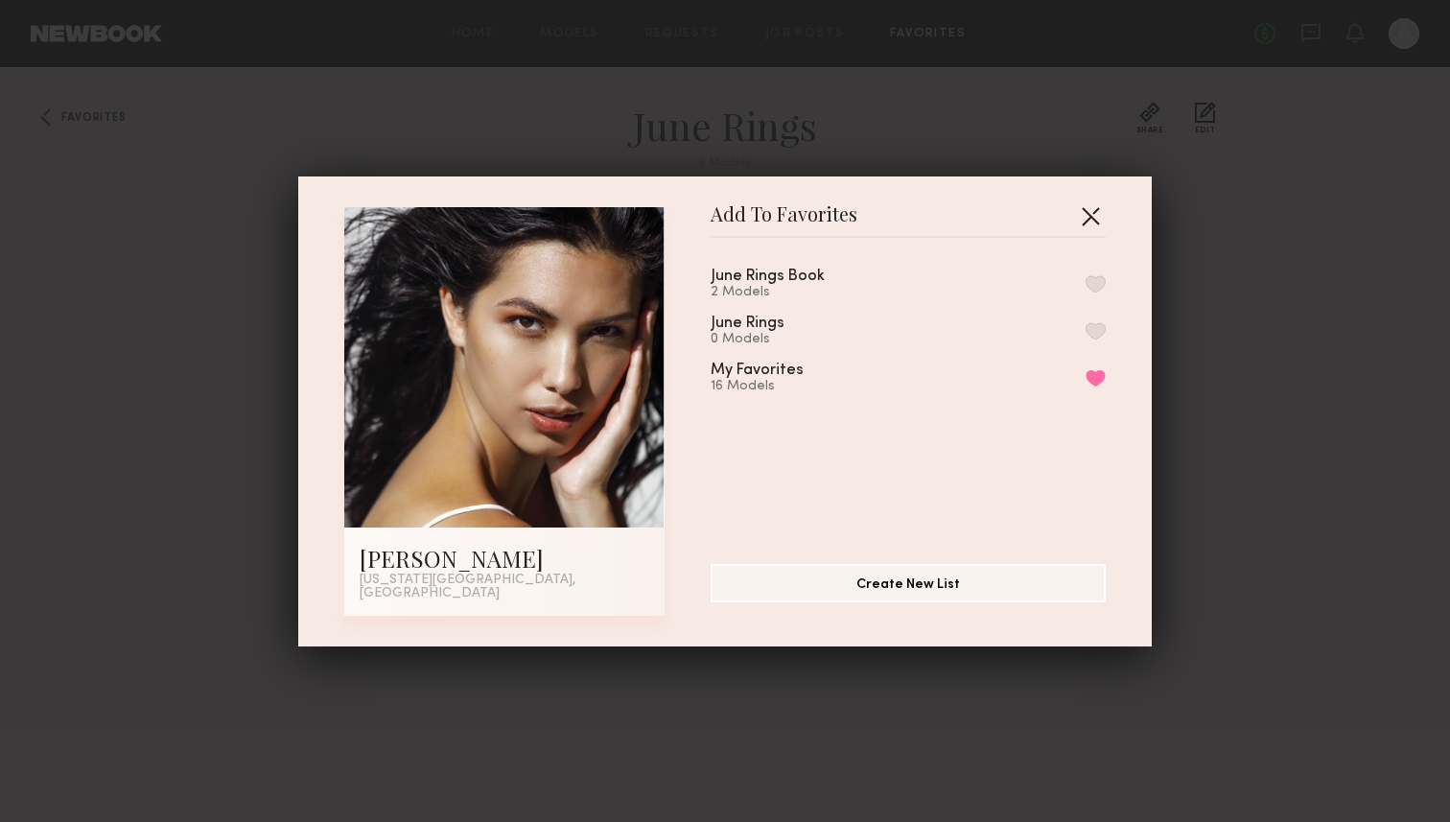
click at [1097, 223] on button "button" at bounding box center [1090, 215] width 31 height 31
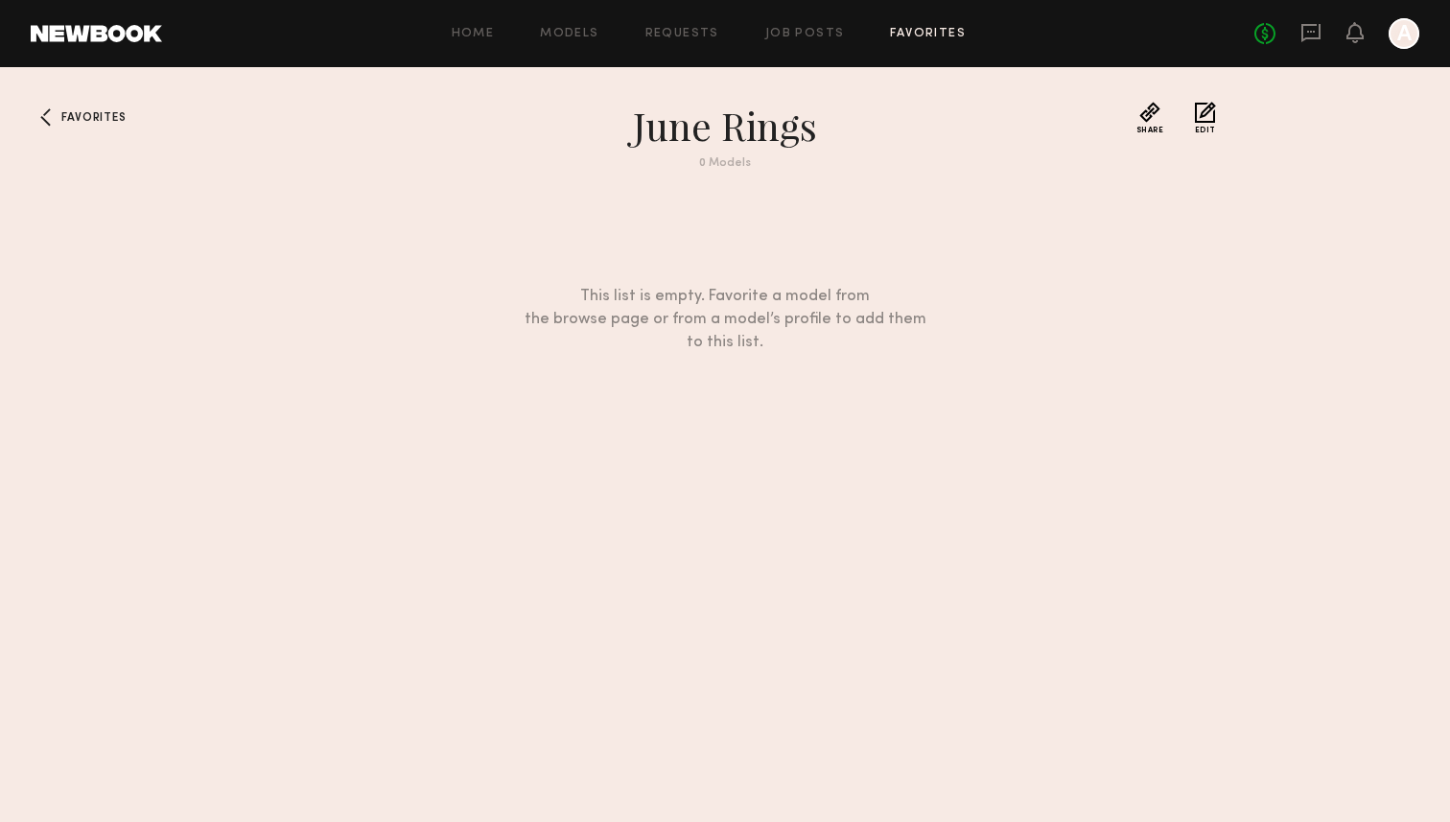
click at [1052, 439] on div "Favorites June Rings 0 Models Share Copy Shareable Link Edit This list is empty…" at bounding box center [725, 462] width 1450 height 720
click at [37, 114] on div at bounding box center [46, 117] width 31 height 31
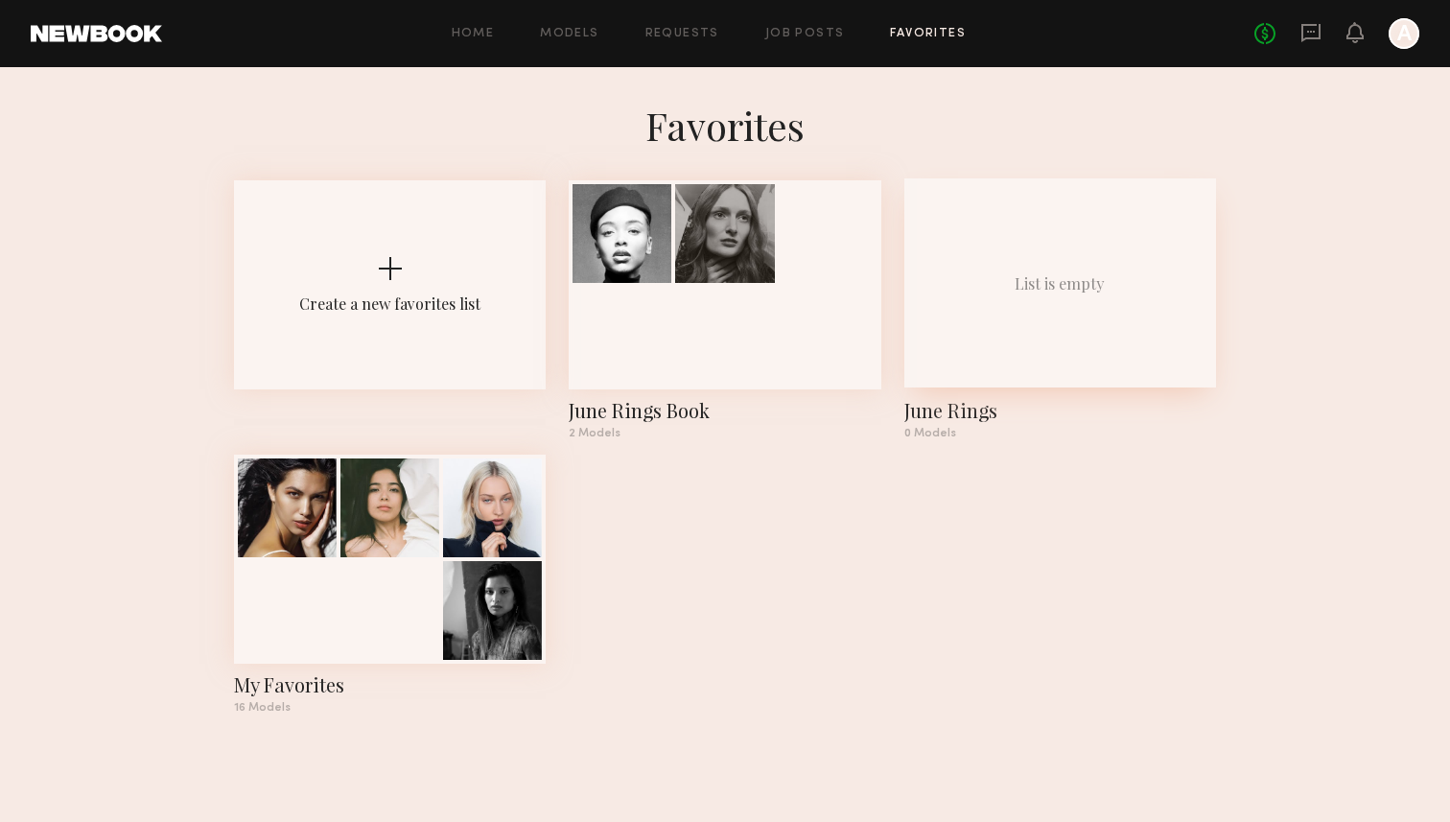
click at [1039, 320] on div "List is empty" at bounding box center [1061, 282] width 312 height 209
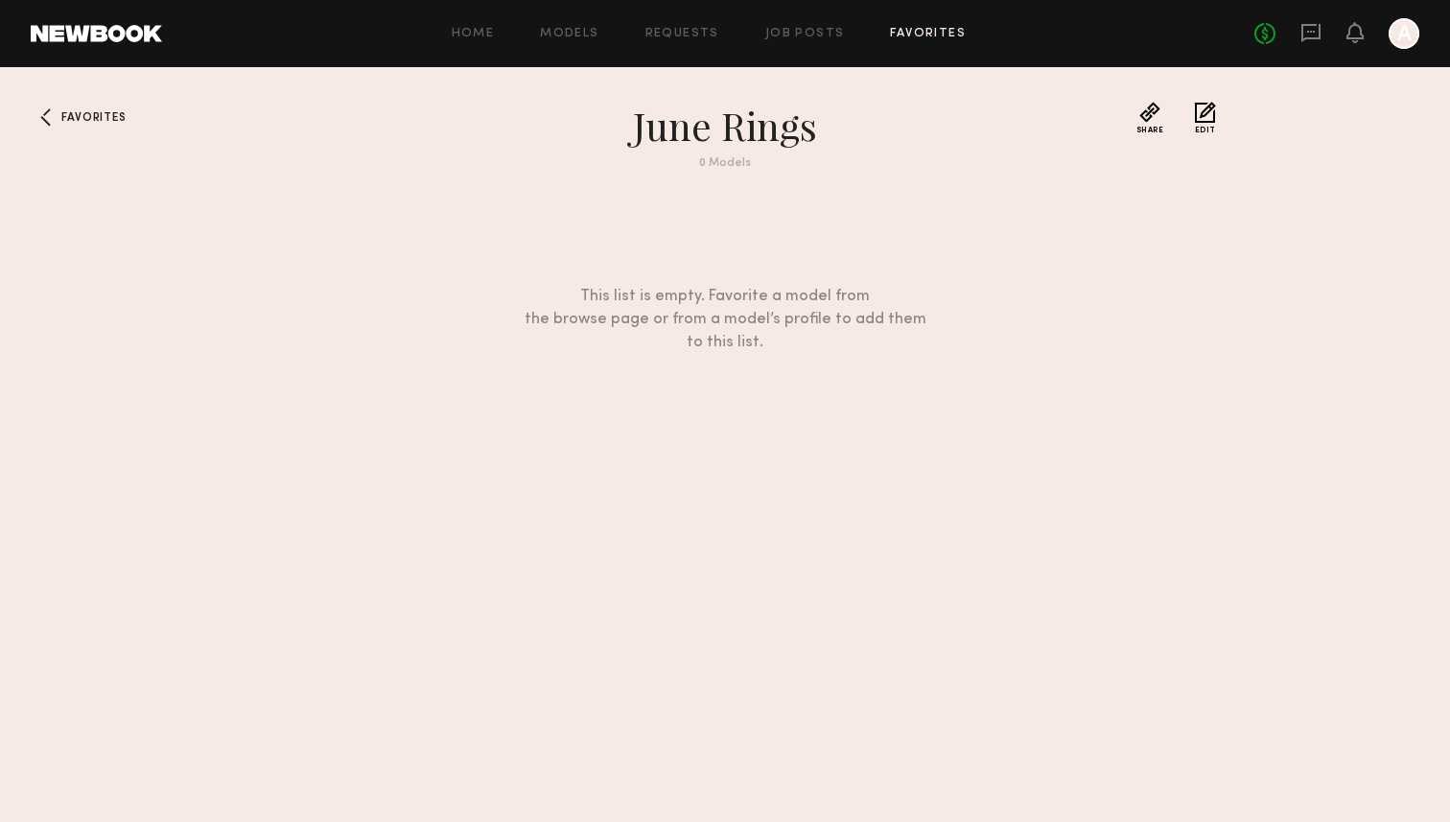
click at [1211, 109] on button "Edit" at bounding box center [1205, 118] width 21 height 33
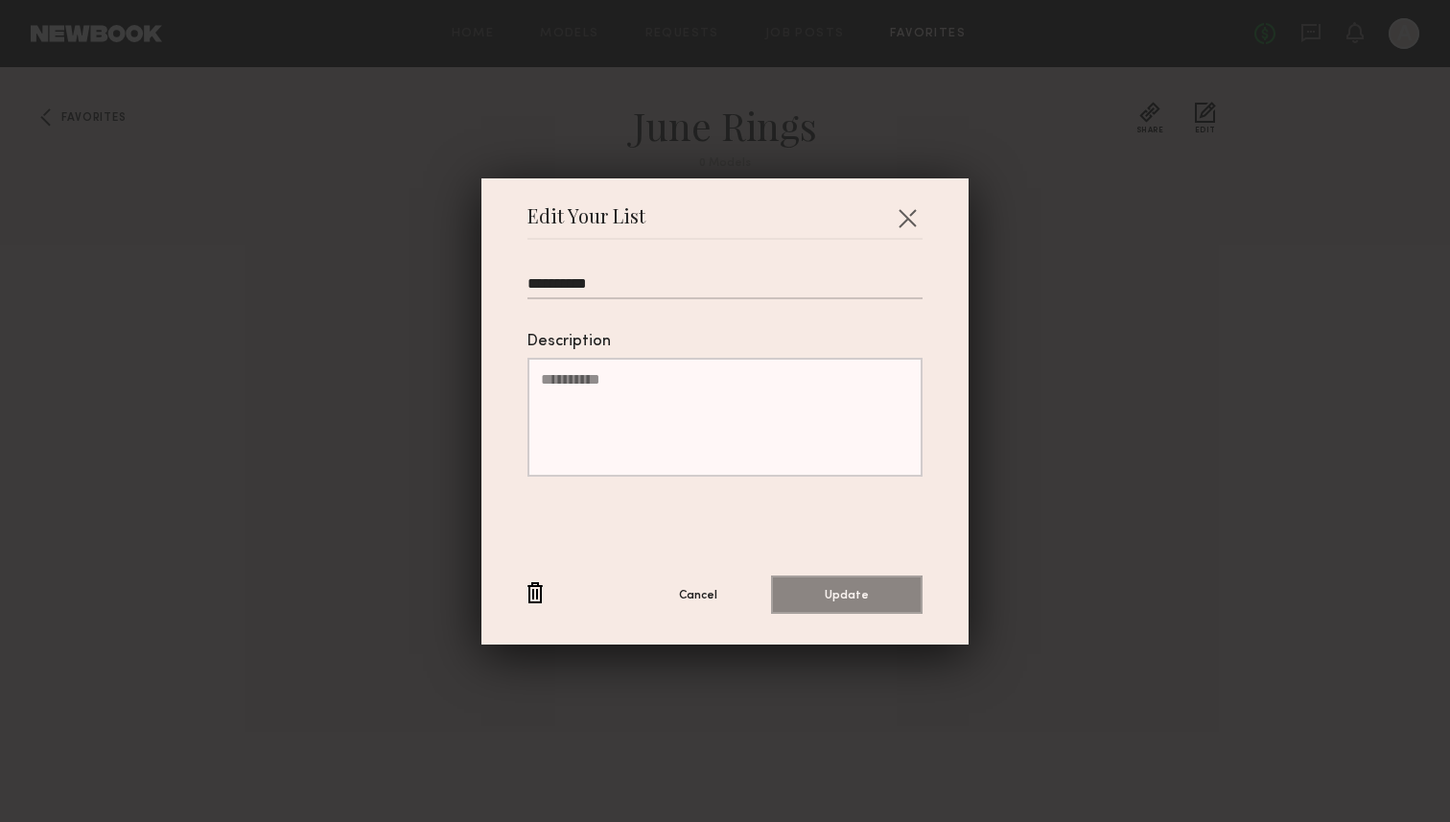
click at [556, 588] on footer "Cancel Update" at bounding box center [725, 595] width 395 height 38
click at [543, 588] on button "button" at bounding box center [535, 594] width 15 height 24
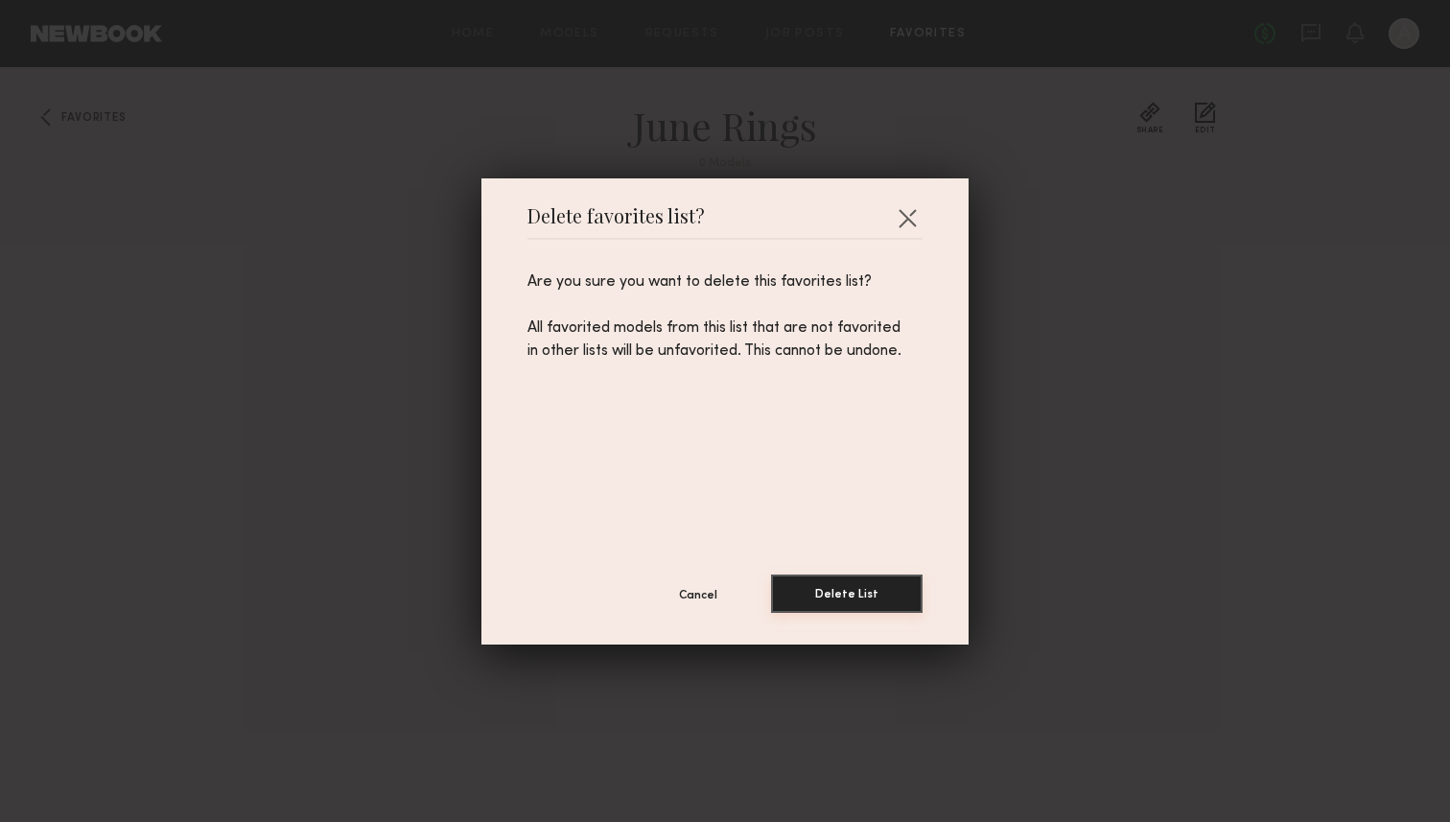
click at [886, 600] on button "Delete List" at bounding box center [847, 594] width 152 height 38
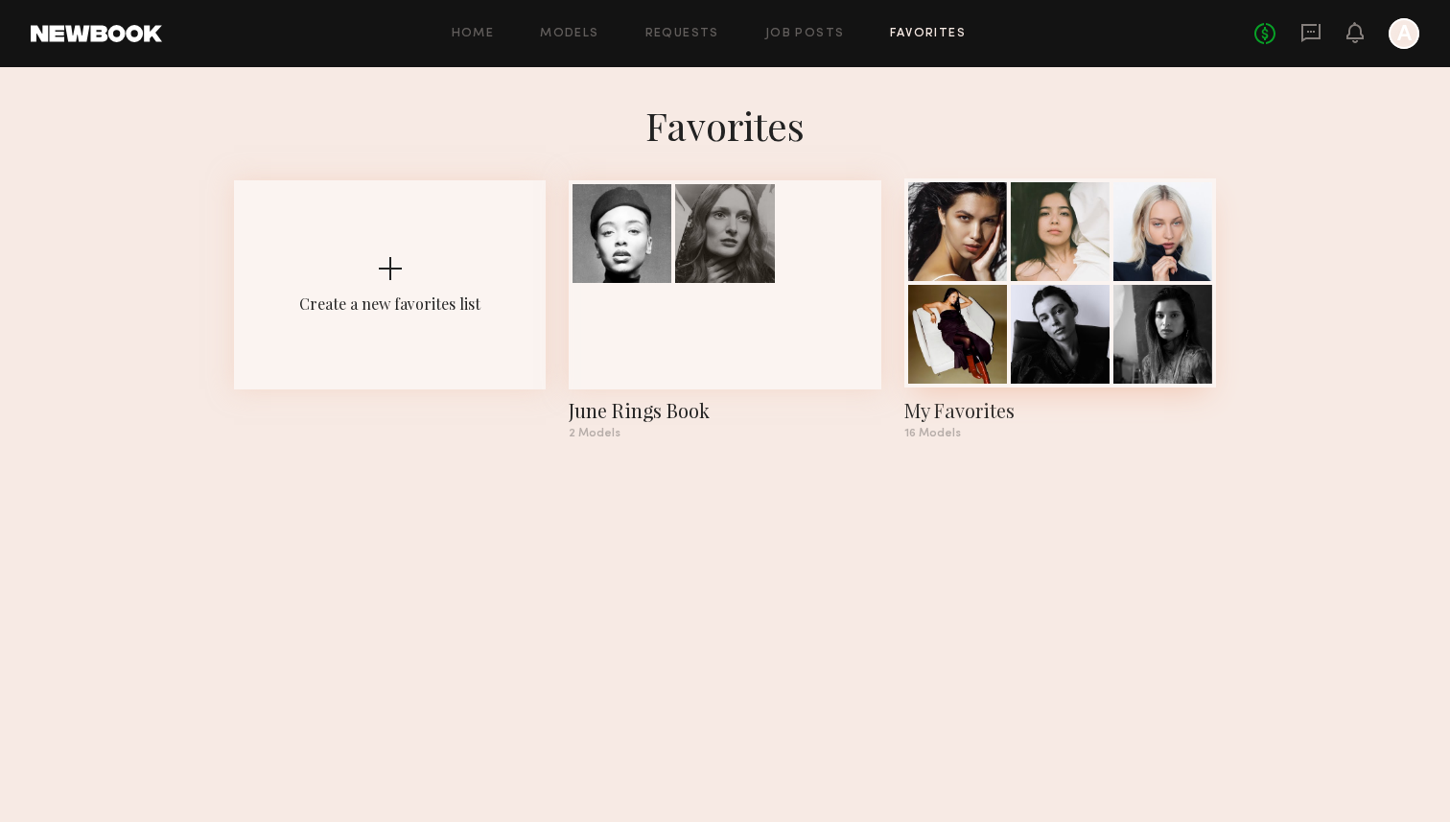
click at [1030, 298] on div at bounding box center [1060, 334] width 99 height 99
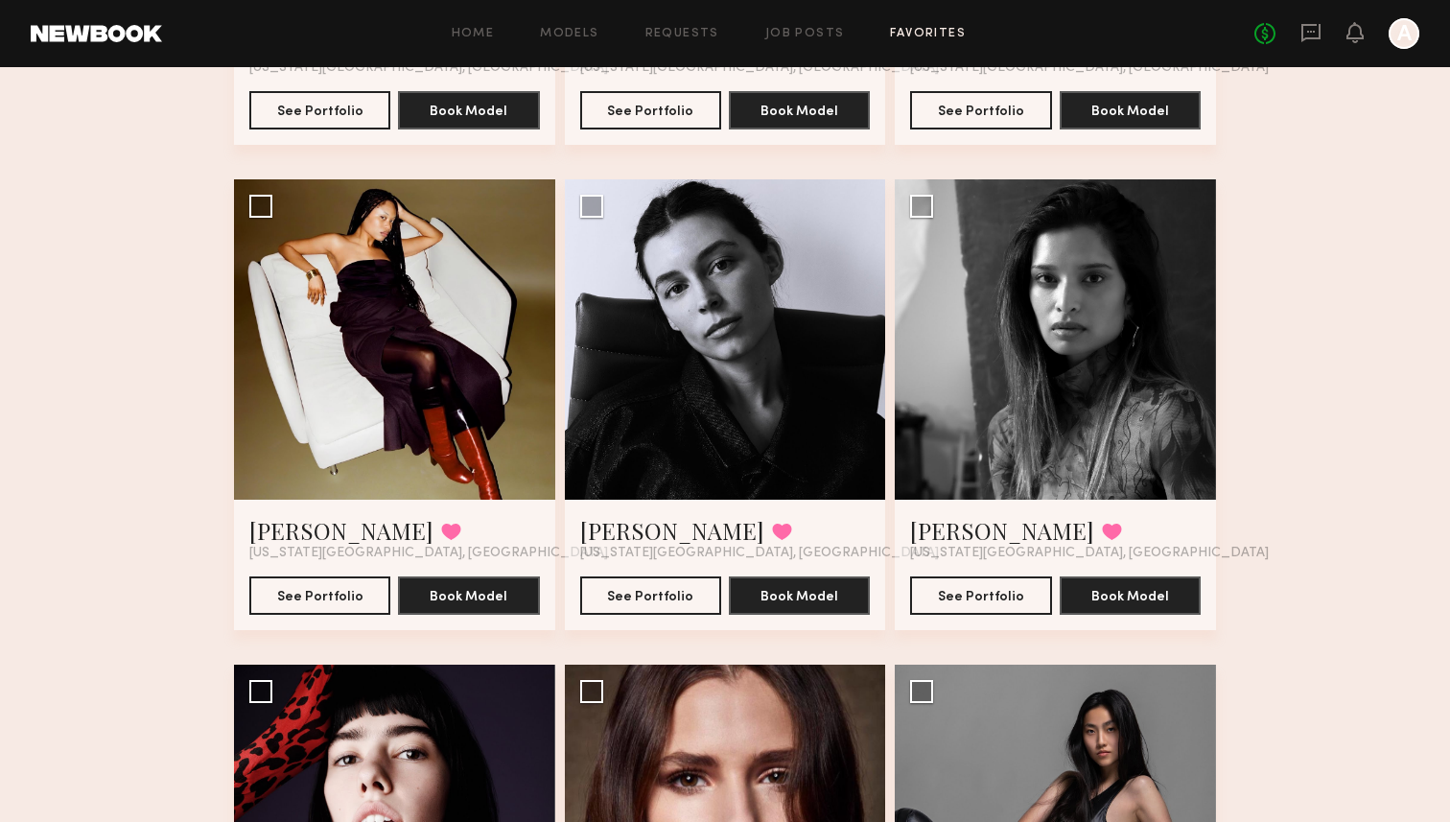
scroll to position [524, 0]
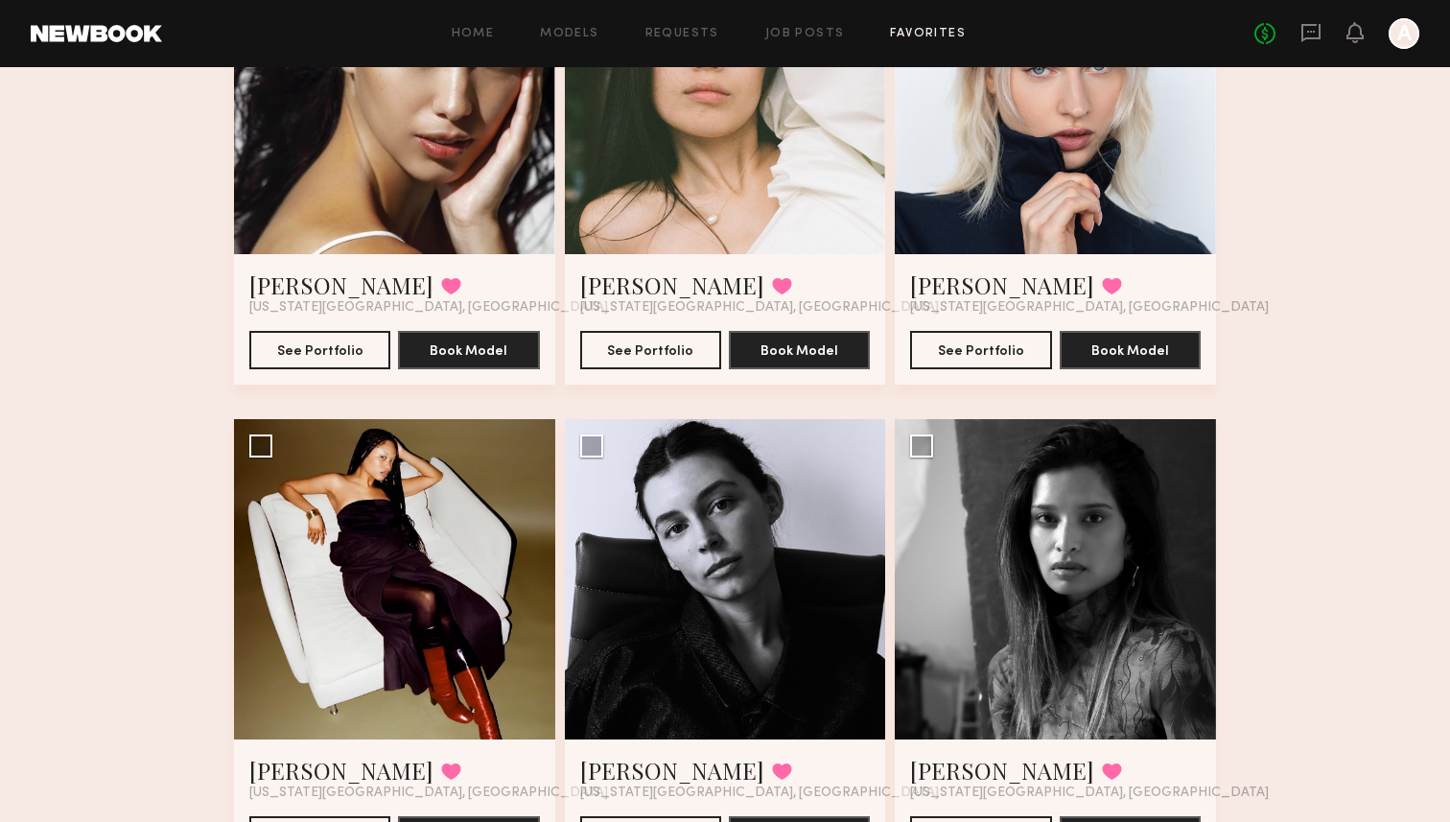
scroll to position [0, 0]
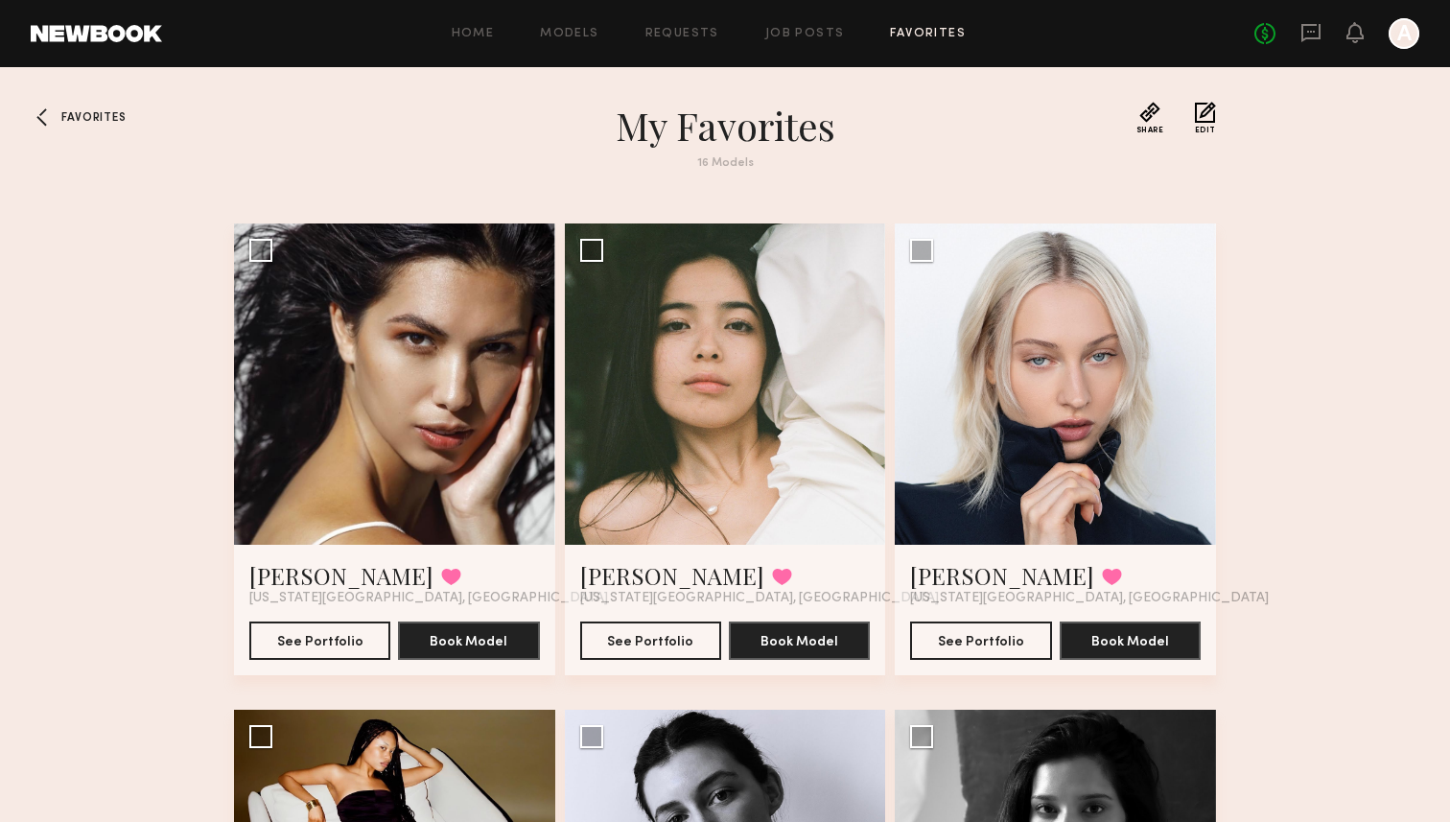
click at [47, 106] on div at bounding box center [46, 117] width 31 height 31
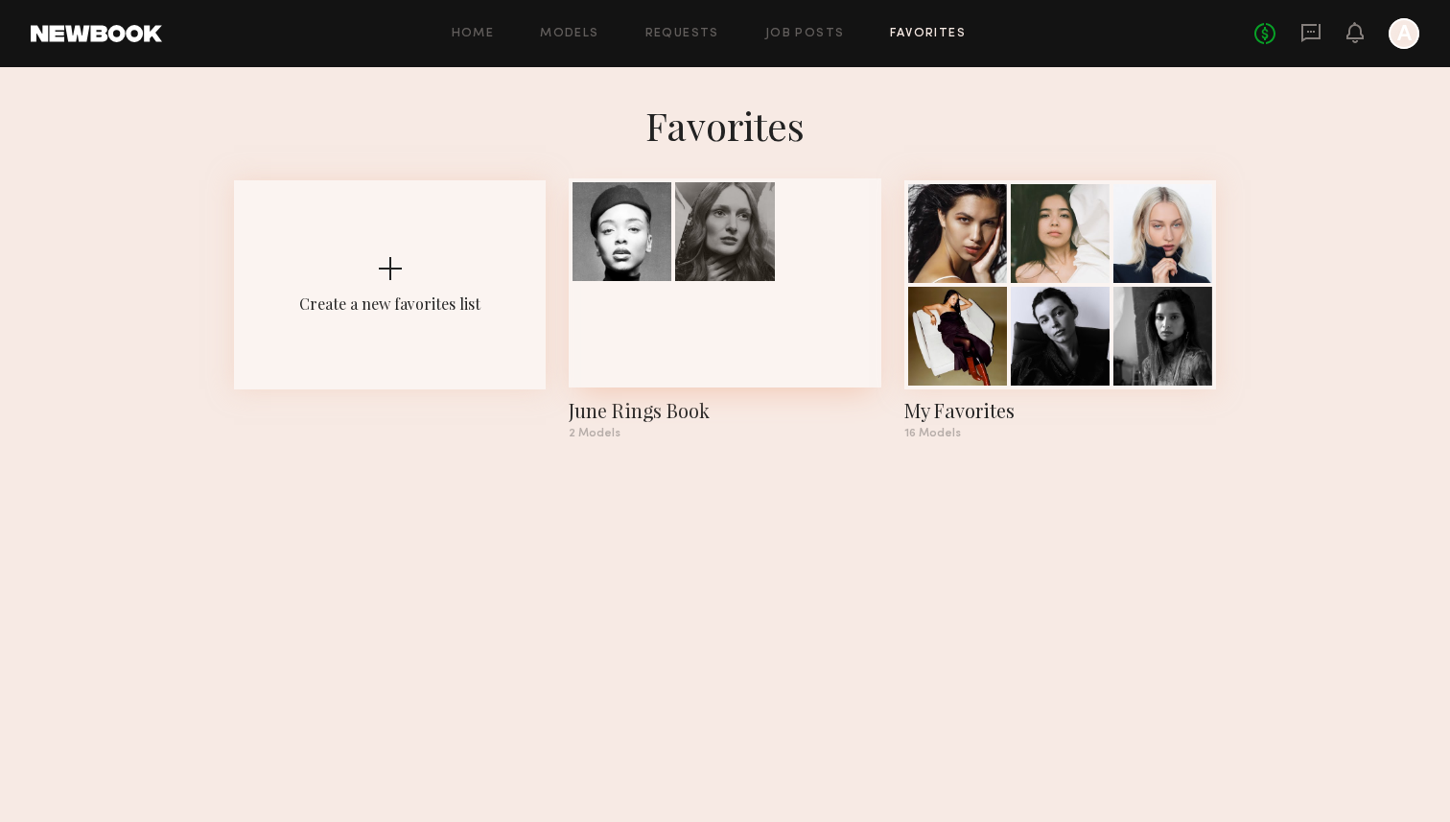
click at [684, 254] on div at bounding box center [724, 231] width 99 height 99
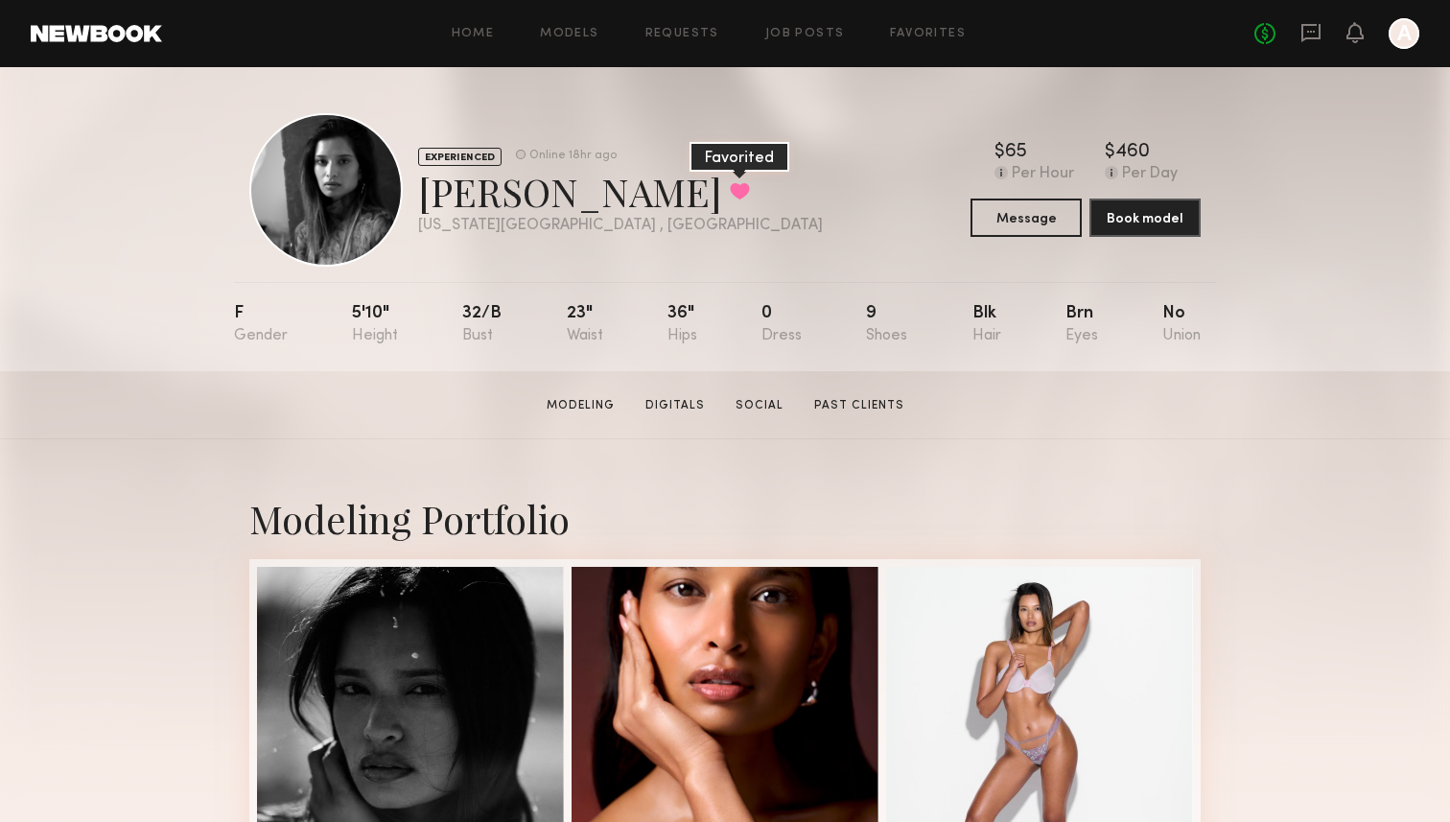
click at [730, 197] on button at bounding box center [740, 190] width 20 height 17
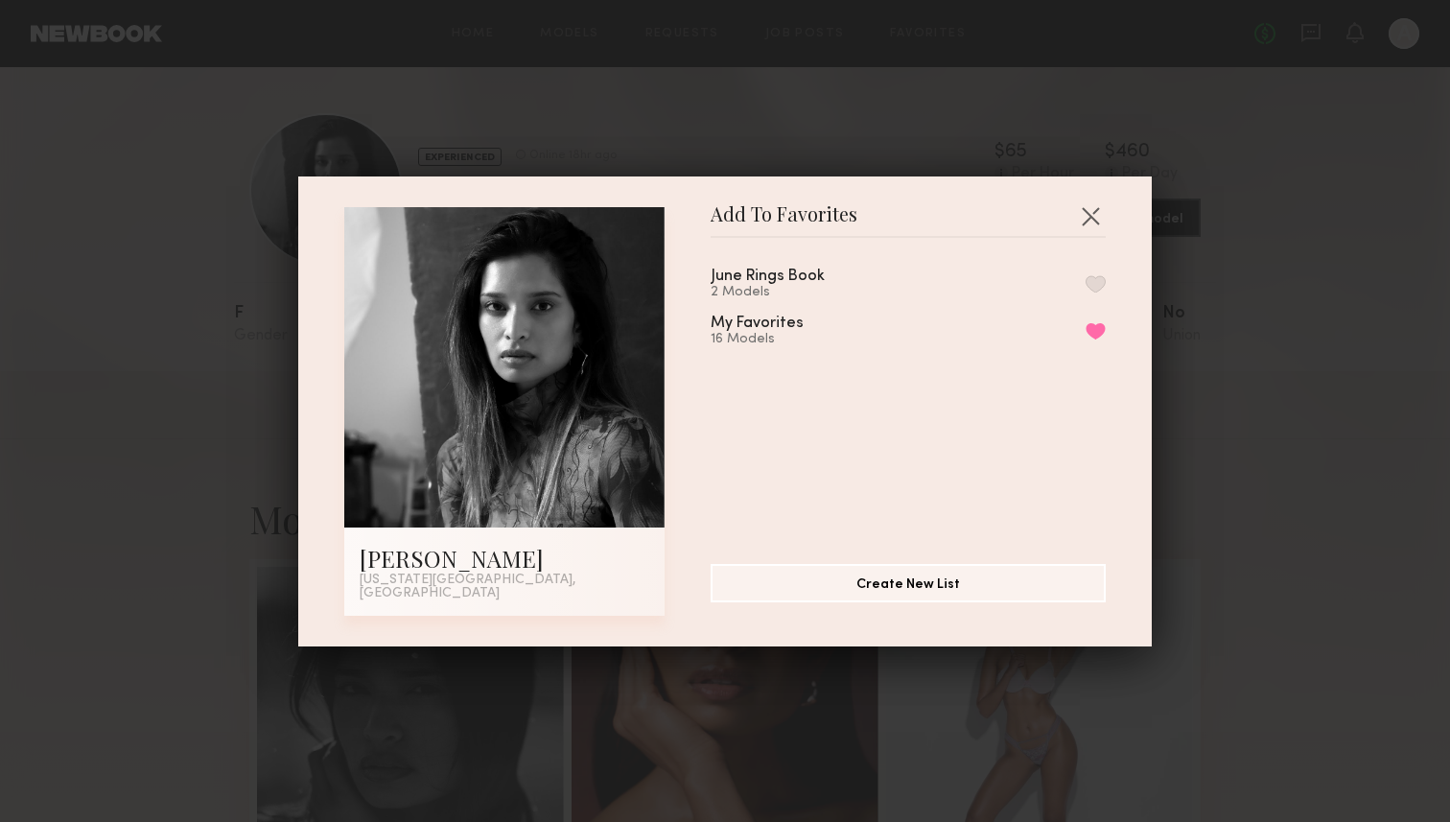
click at [1093, 293] on button "button" at bounding box center [1096, 283] width 20 height 17
click at [1093, 345] on div "My Favorites 16 Models Remove from favorite list" at bounding box center [908, 332] width 395 height 32
click at [1094, 336] on button "Remove from favorite list" at bounding box center [1096, 330] width 20 height 17
click at [1095, 224] on button "button" at bounding box center [1090, 215] width 31 height 31
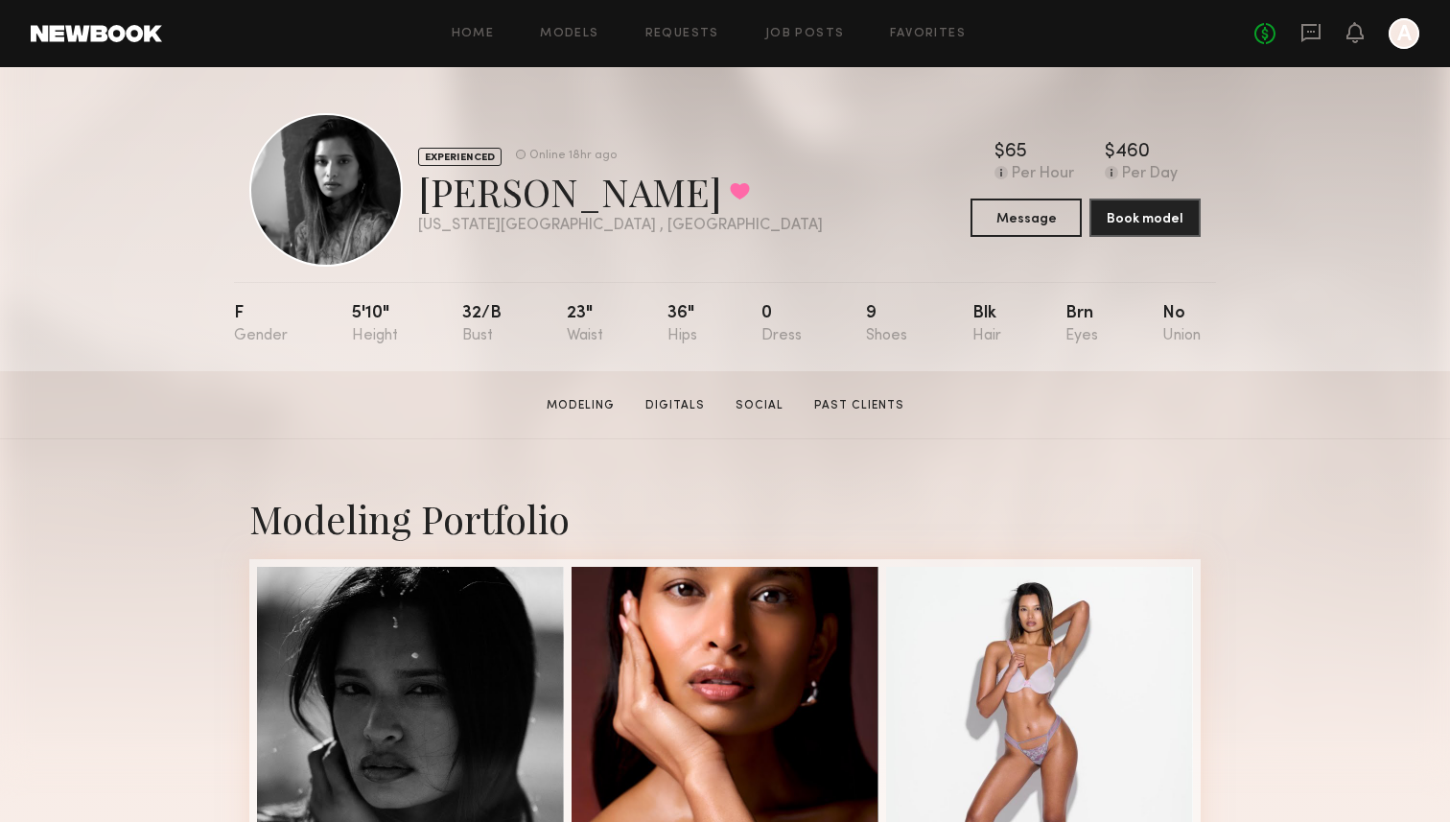
click at [1263, 320] on div "EXPERIENCED Online 18hr ago Nikki K. Favorited New York City , NY Online 18hr a…" at bounding box center [725, 219] width 1450 height 304
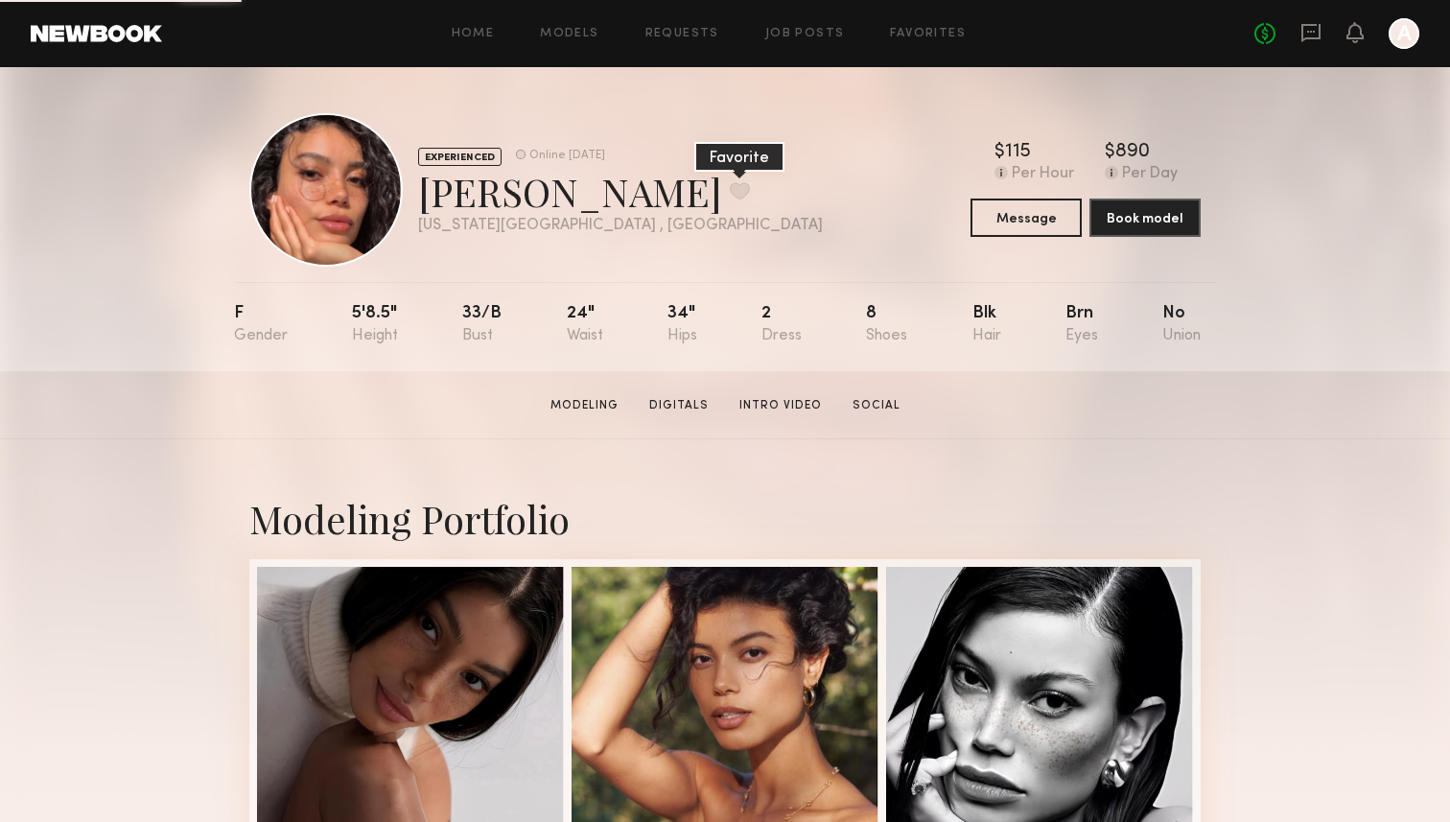
click at [730, 185] on button at bounding box center [740, 190] width 20 height 17
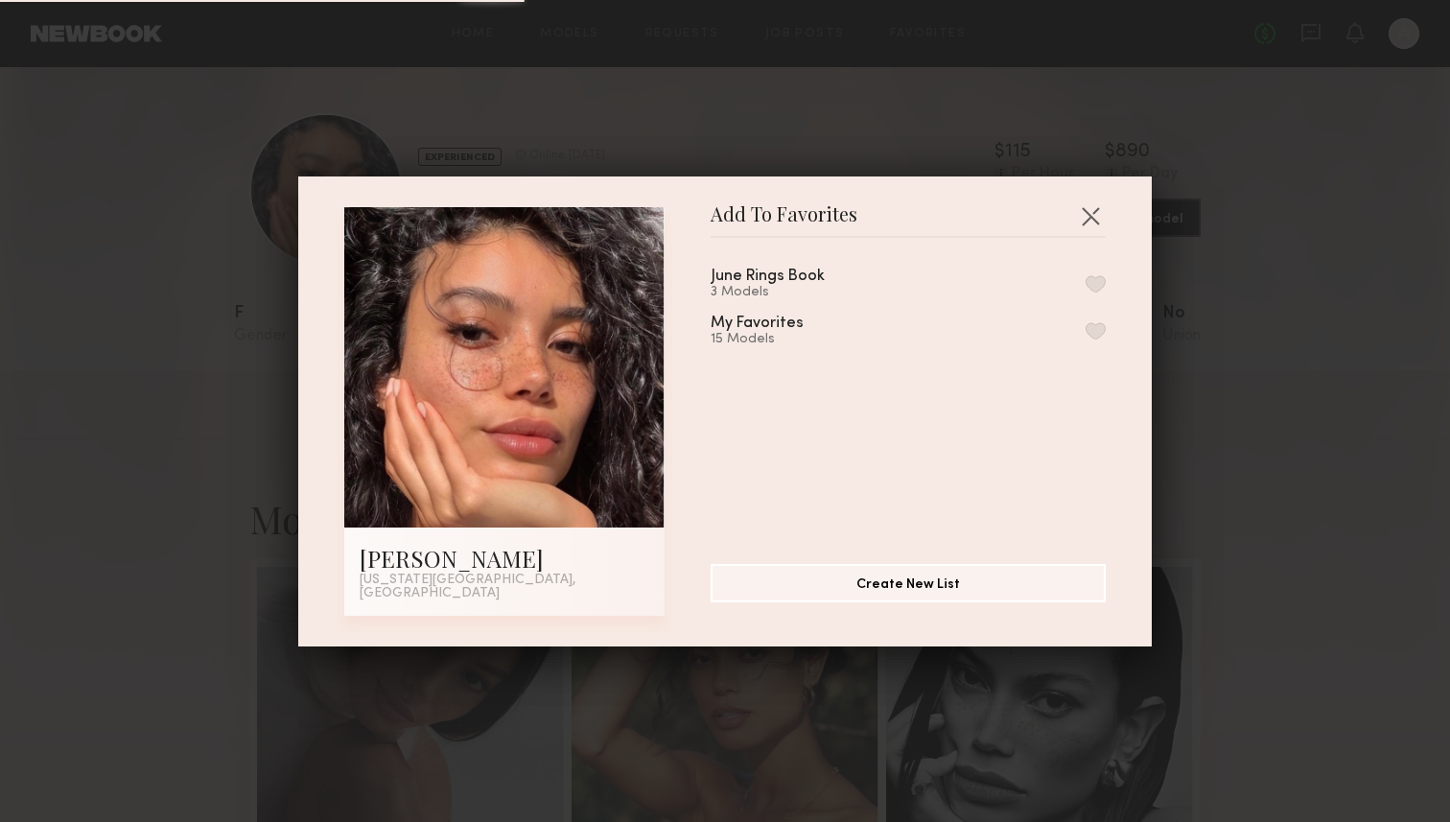
click at [1087, 281] on button "button" at bounding box center [1096, 283] width 20 height 17
click at [1093, 224] on button "button" at bounding box center [1090, 215] width 31 height 31
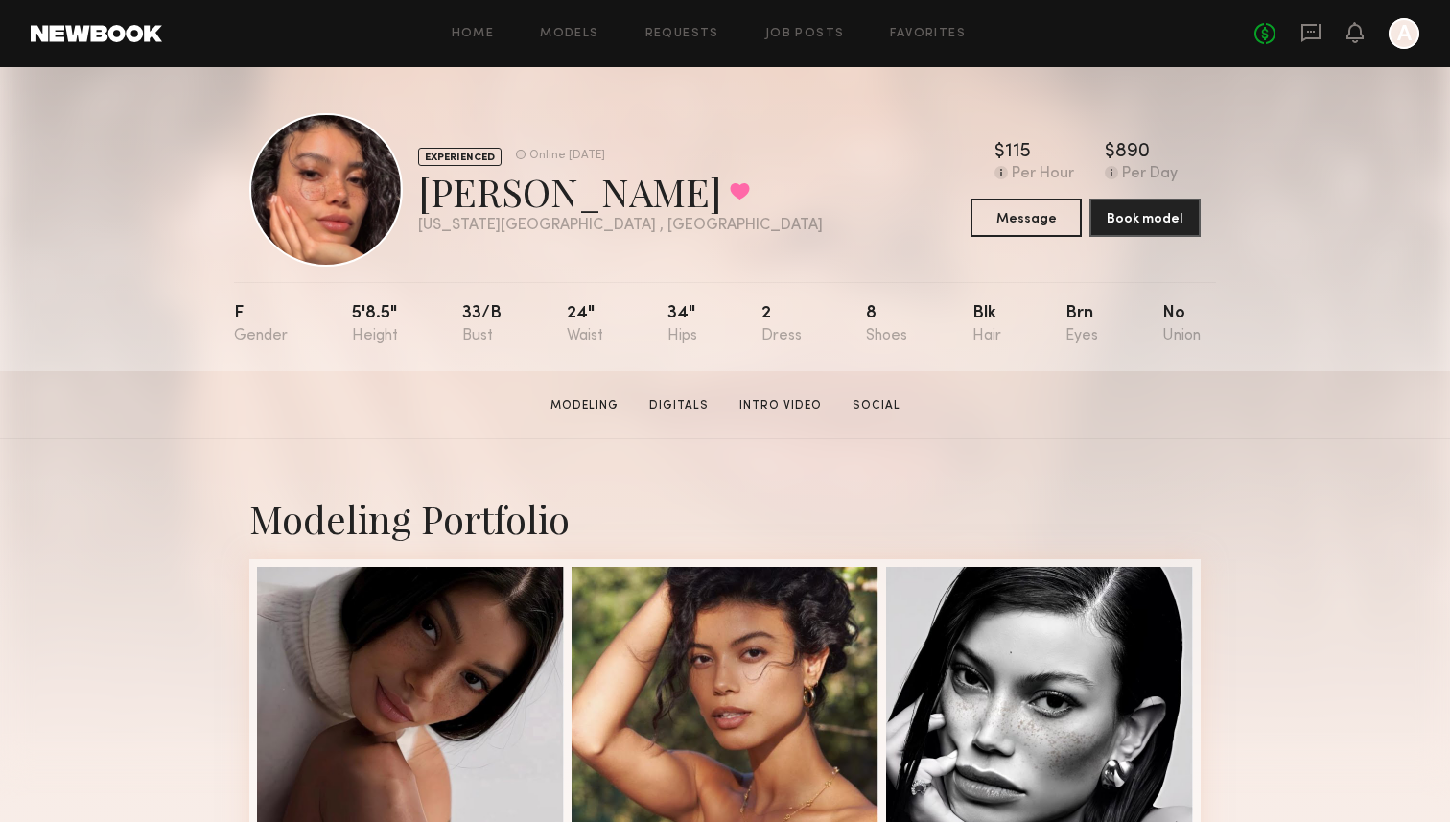
click at [851, 214] on div "EXPERIENCED Online [DATE] [PERSON_NAME] Favorited [US_STATE][GEOGRAPHIC_DATA] ,…" at bounding box center [725, 189] width 952 height 153
drag, startPoint x: 800, startPoint y: 163, endPoint x: 799, endPoint y: 223, distance: 60.4
click at [799, 164] on div "EXPERIENCED Online [DATE] [PERSON_NAME] Favorited [US_STATE][GEOGRAPHIC_DATA] ,…" at bounding box center [725, 189] width 952 height 153
click at [799, 232] on div "EXPERIENCED Online [DATE] [PERSON_NAME] Favorited [US_STATE][GEOGRAPHIC_DATA] ,…" at bounding box center [725, 189] width 952 height 153
click at [816, 16] on header "Home Models Requests Job Posts Favorites Sign Out No fees up to $5,000 A" at bounding box center [725, 33] width 1450 height 67
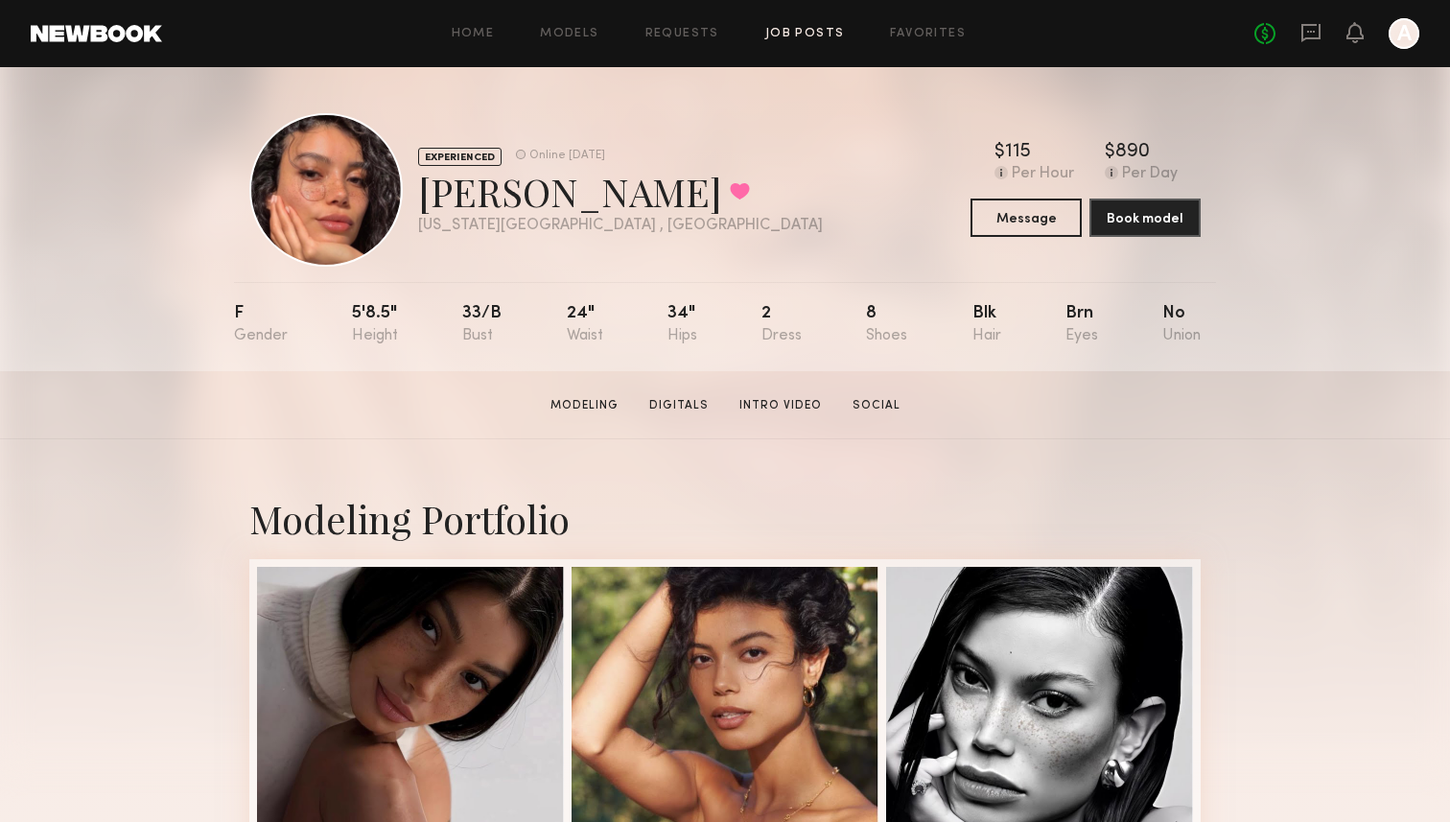
click at [816, 28] on link "Job Posts" at bounding box center [805, 34] width 80 height 12
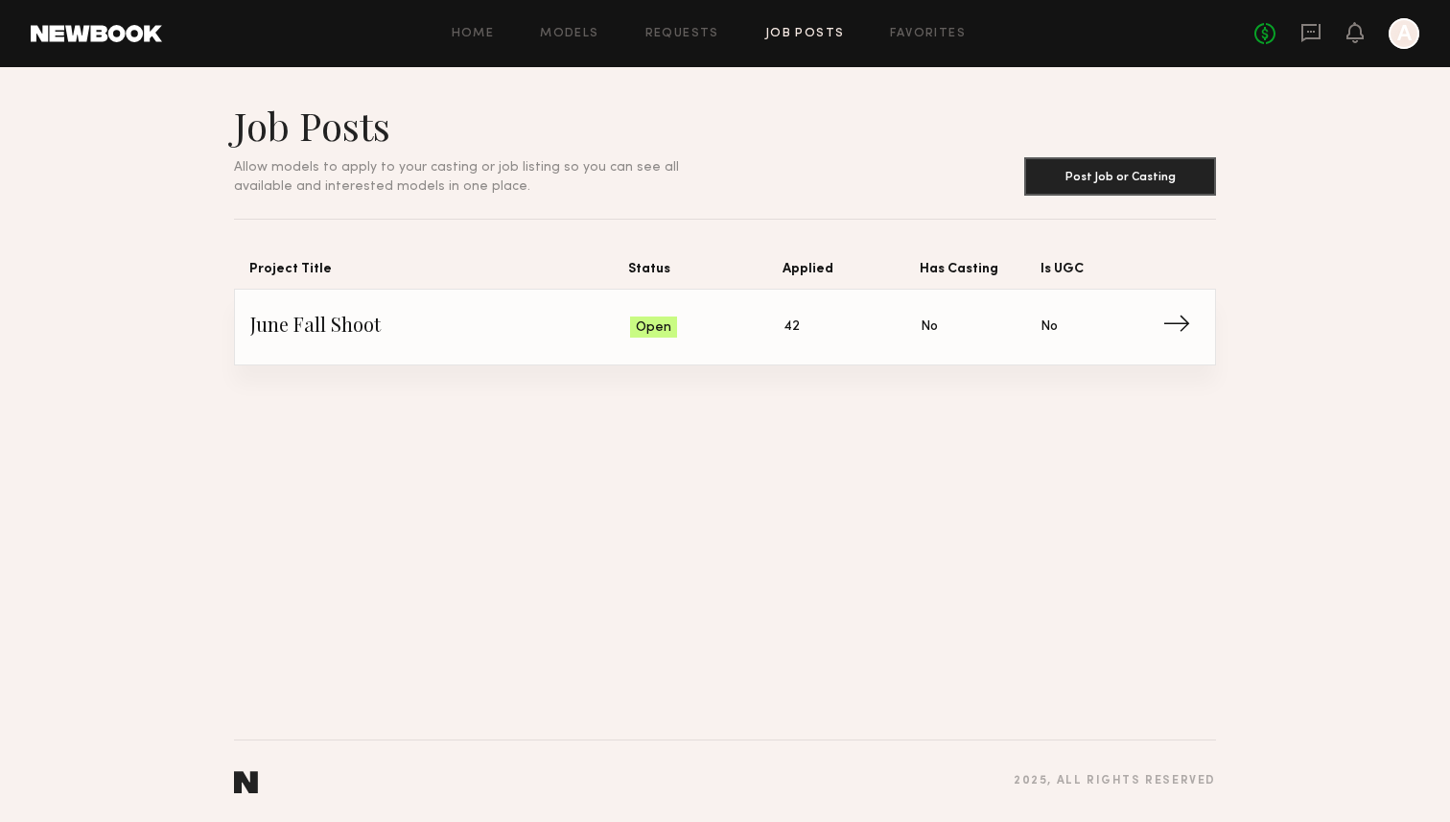
click at [738, 337] on span "Status: Open" at bounding box center [707, 327] width 154 height 29
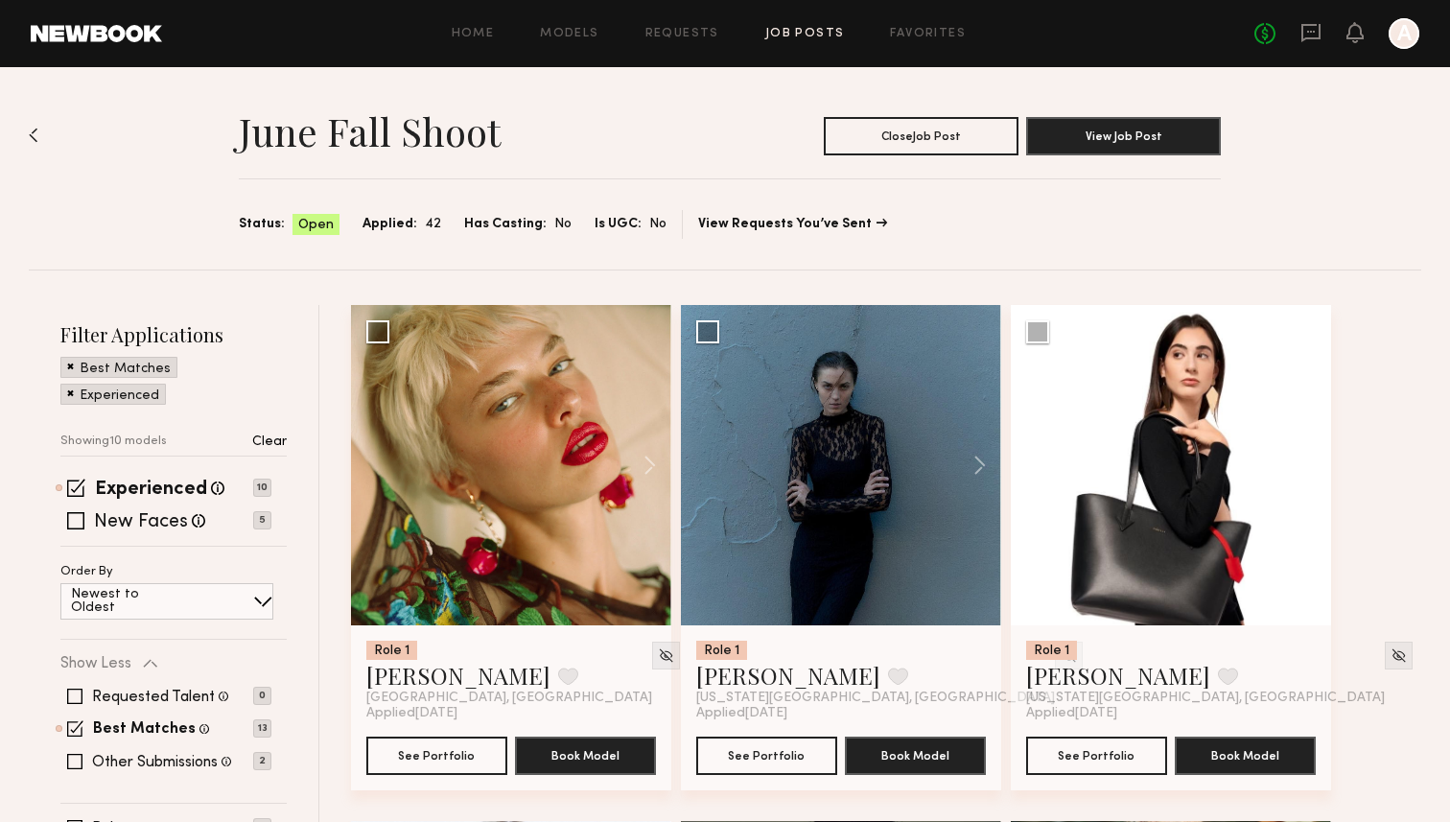
click at [130, 529] on label "New Faces" at bounding box center [141, 522] width 94 height 19
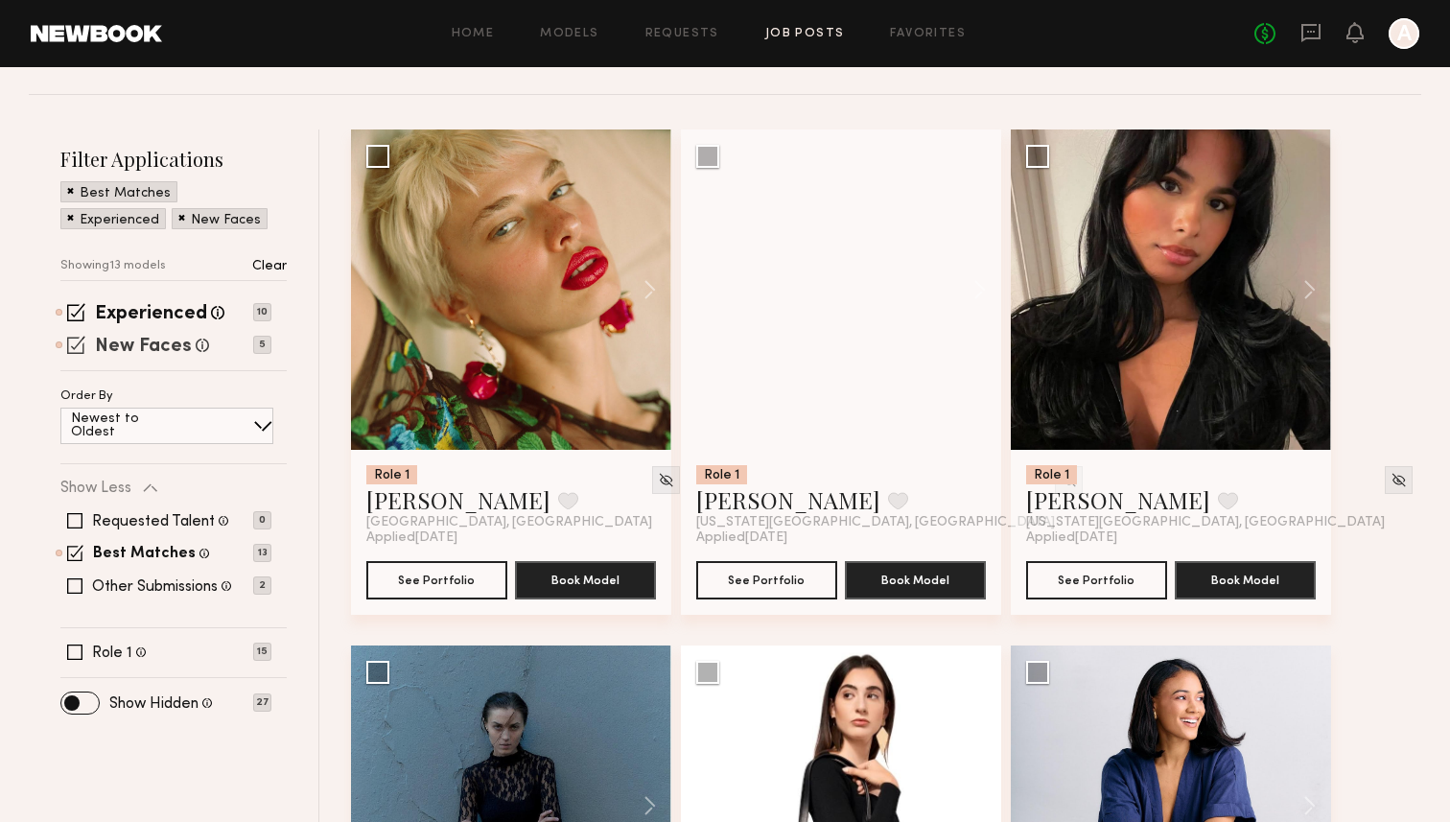
scroll to position [178, 0]
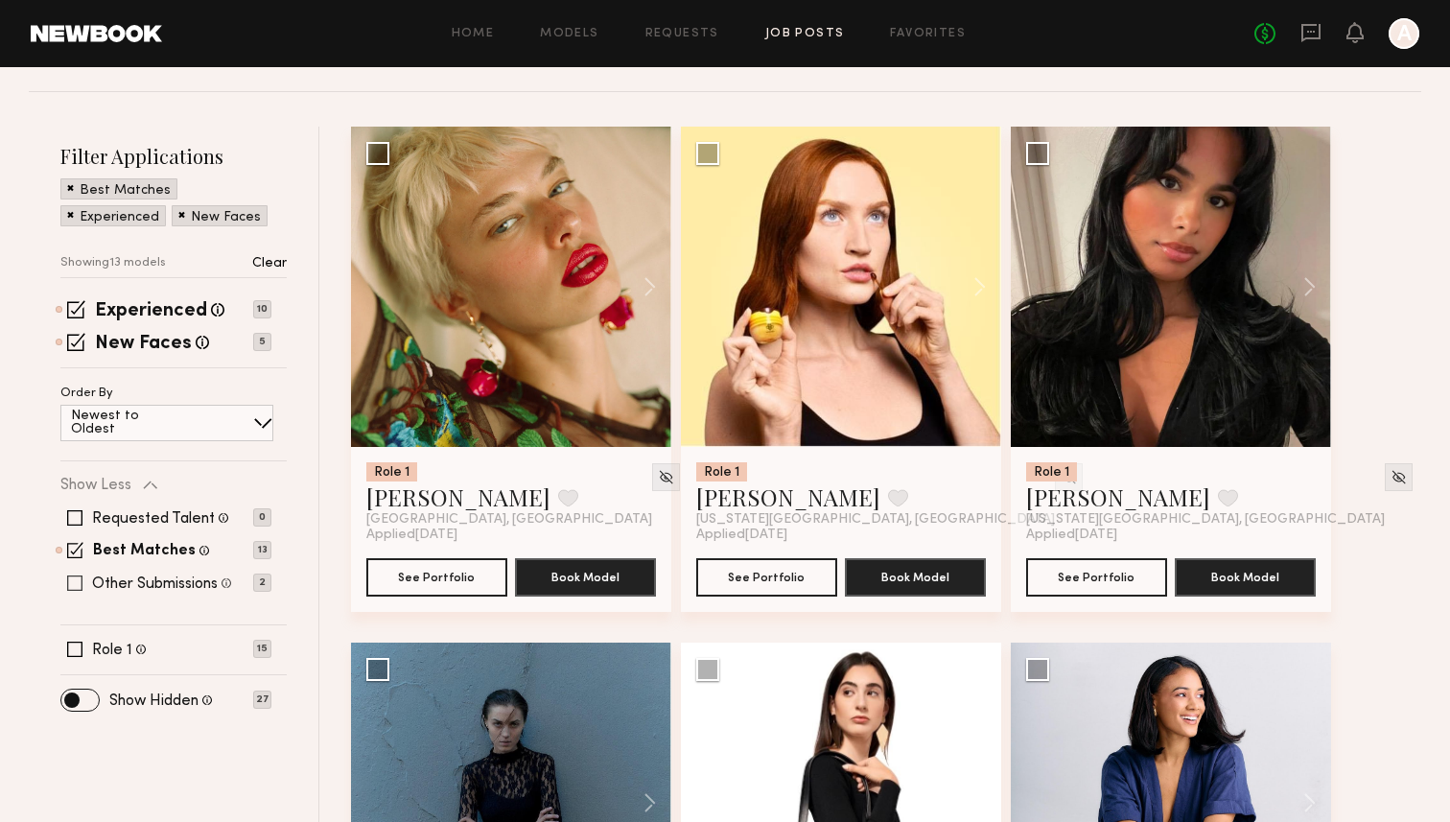
click at [158, 577] on label "Other Submissions" at bounding box center [155, 583] width 126 height 15
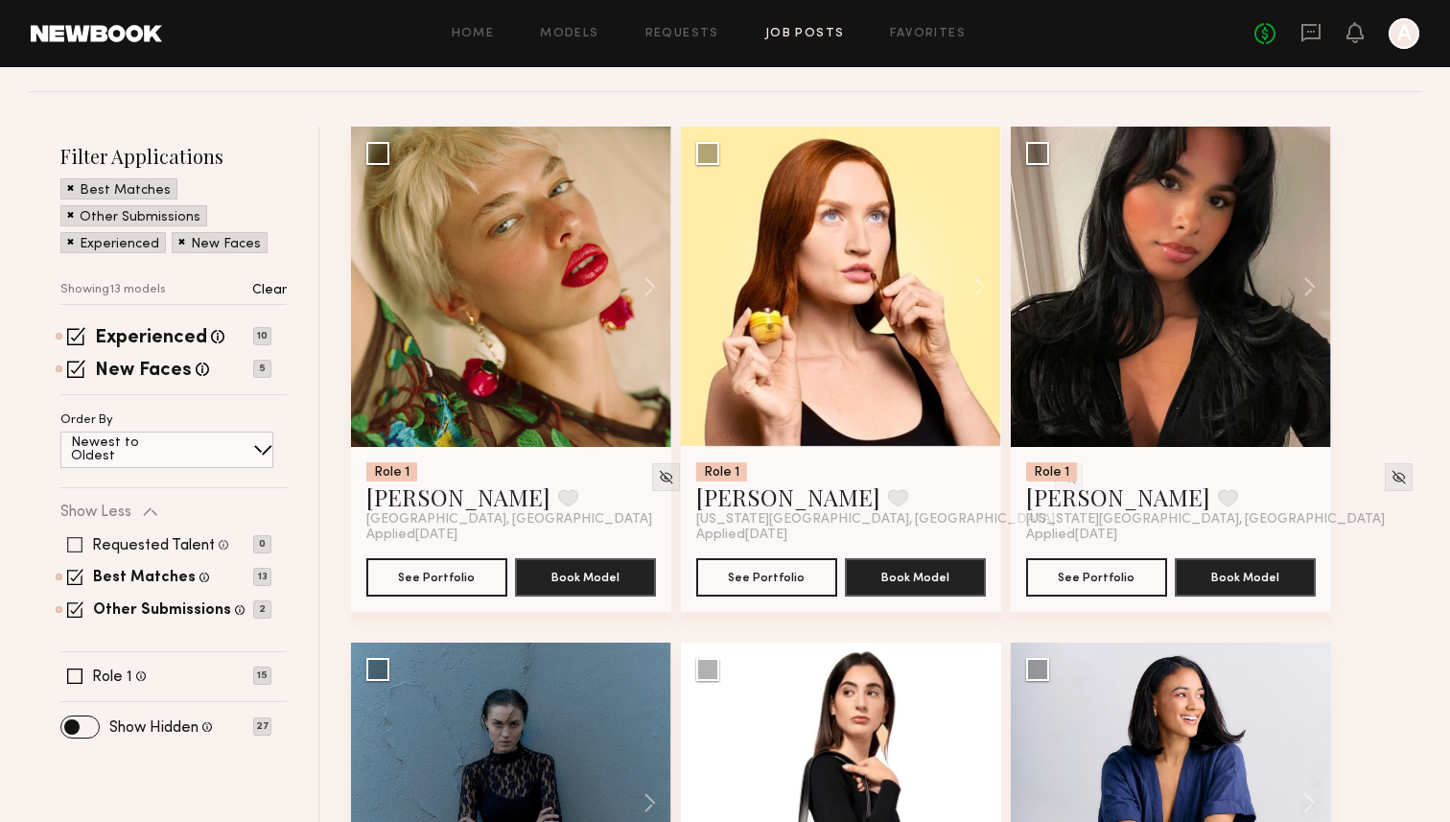
click at [156, 546] on label "Requested Talent" at bounding box center [153, 545] width 123 height 15
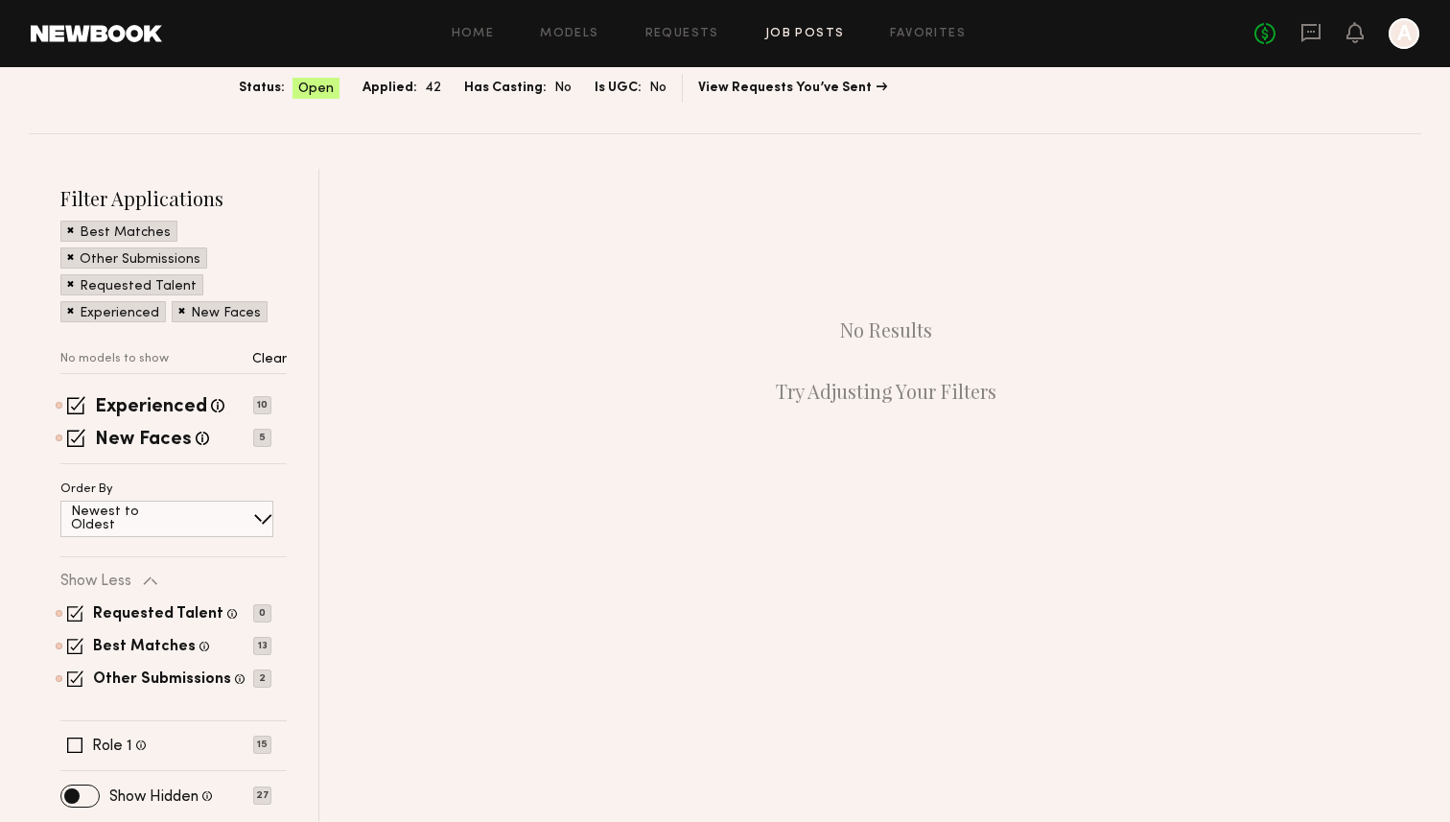
scroll to position [136, 0]
click at [114, 607] on label "Requested Talent" at bounding box center [158, 614] width 130 height 15
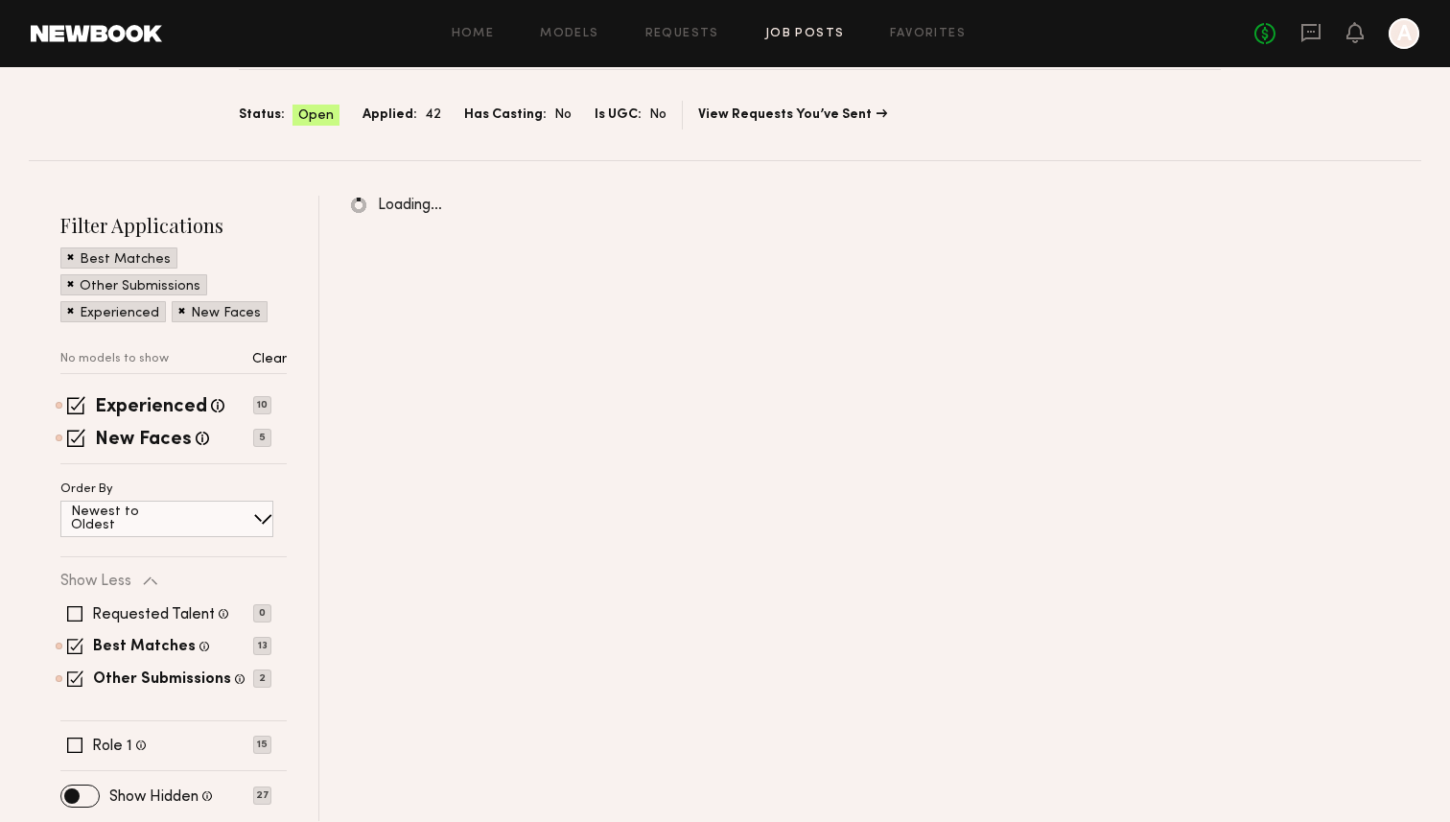
scroll to position [178, 0]
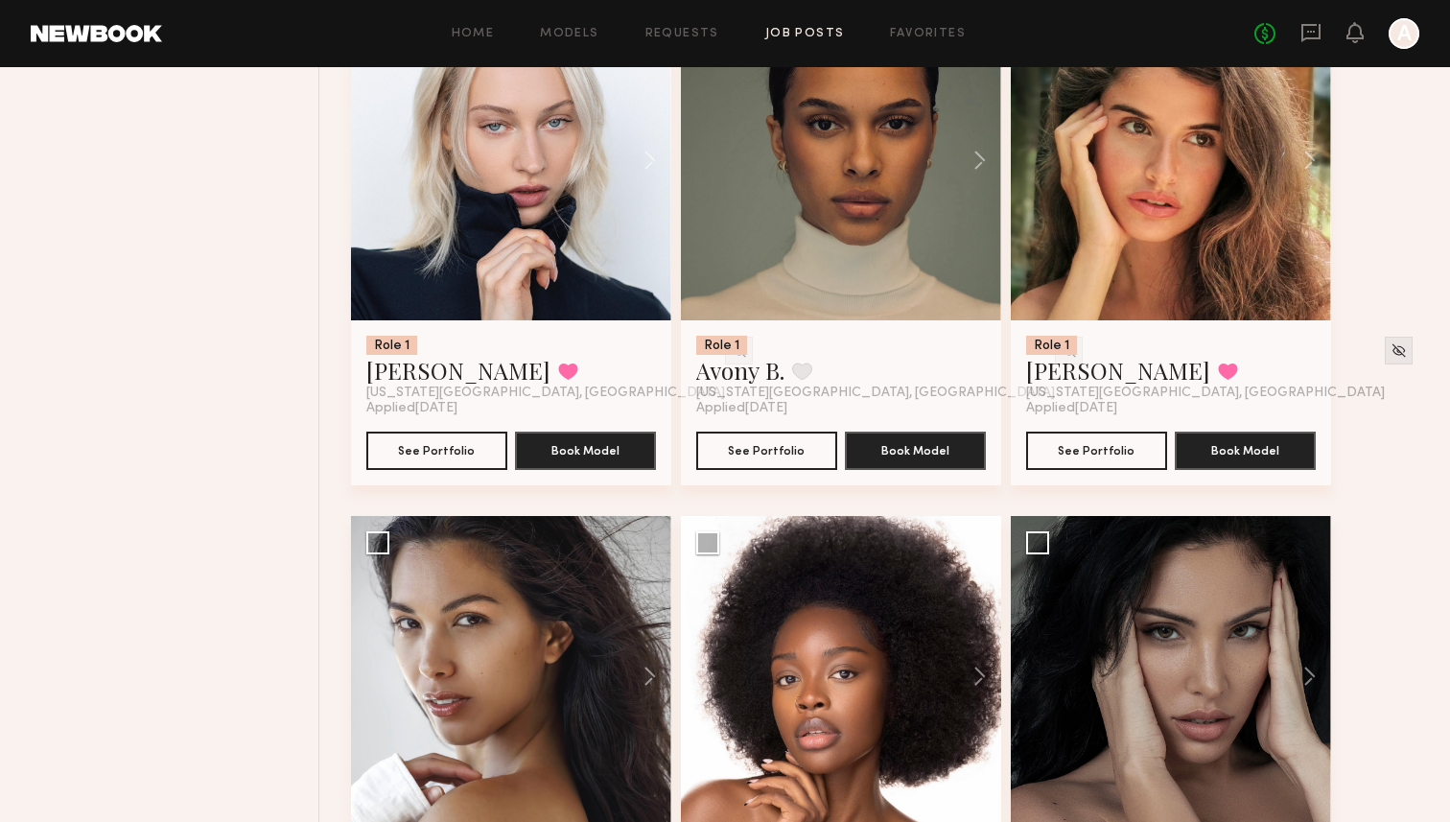
scroll to position [1331, 0]
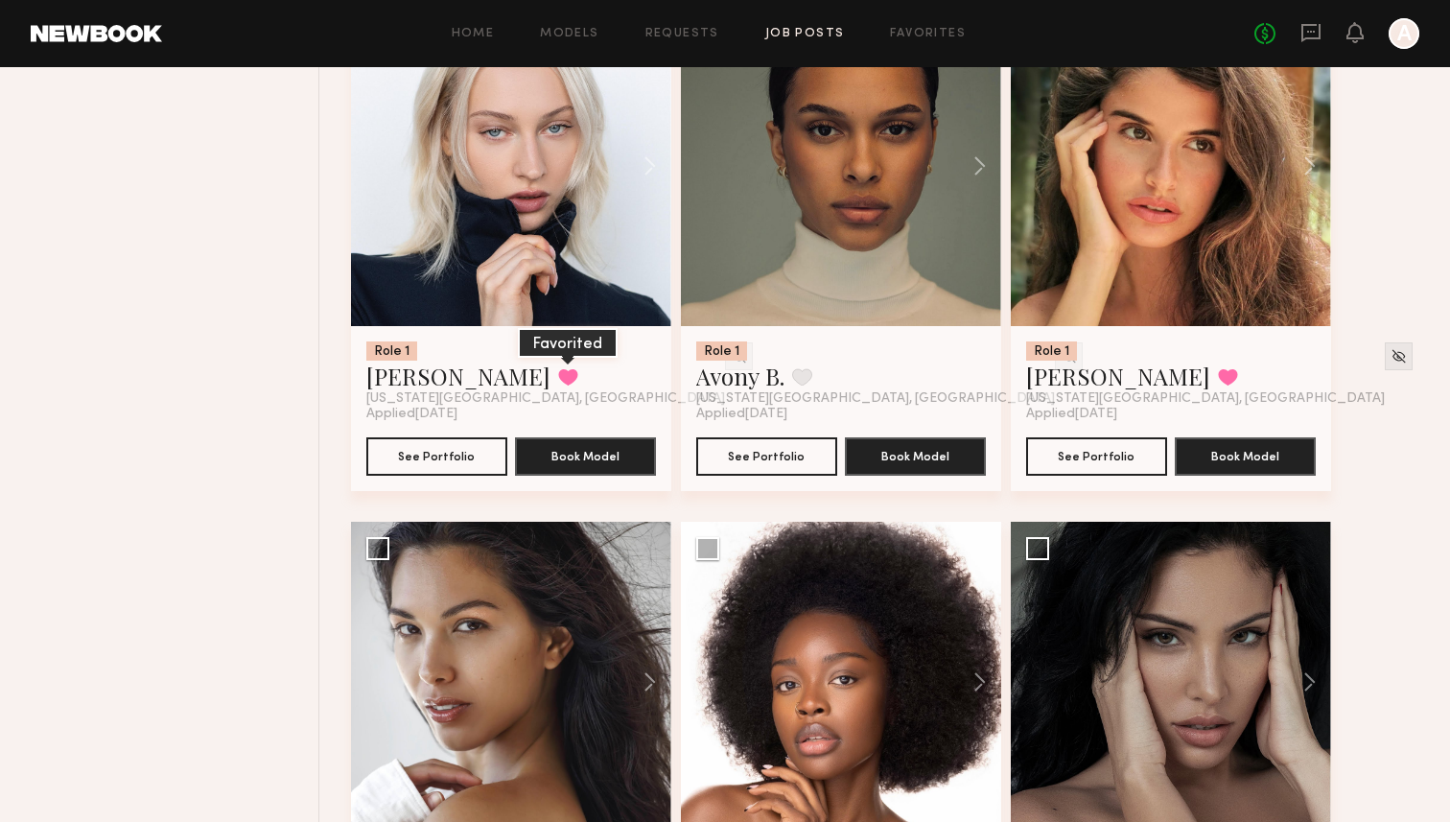
click at [558, 384] on button at bounding box center [568, 376] width 20 height 17
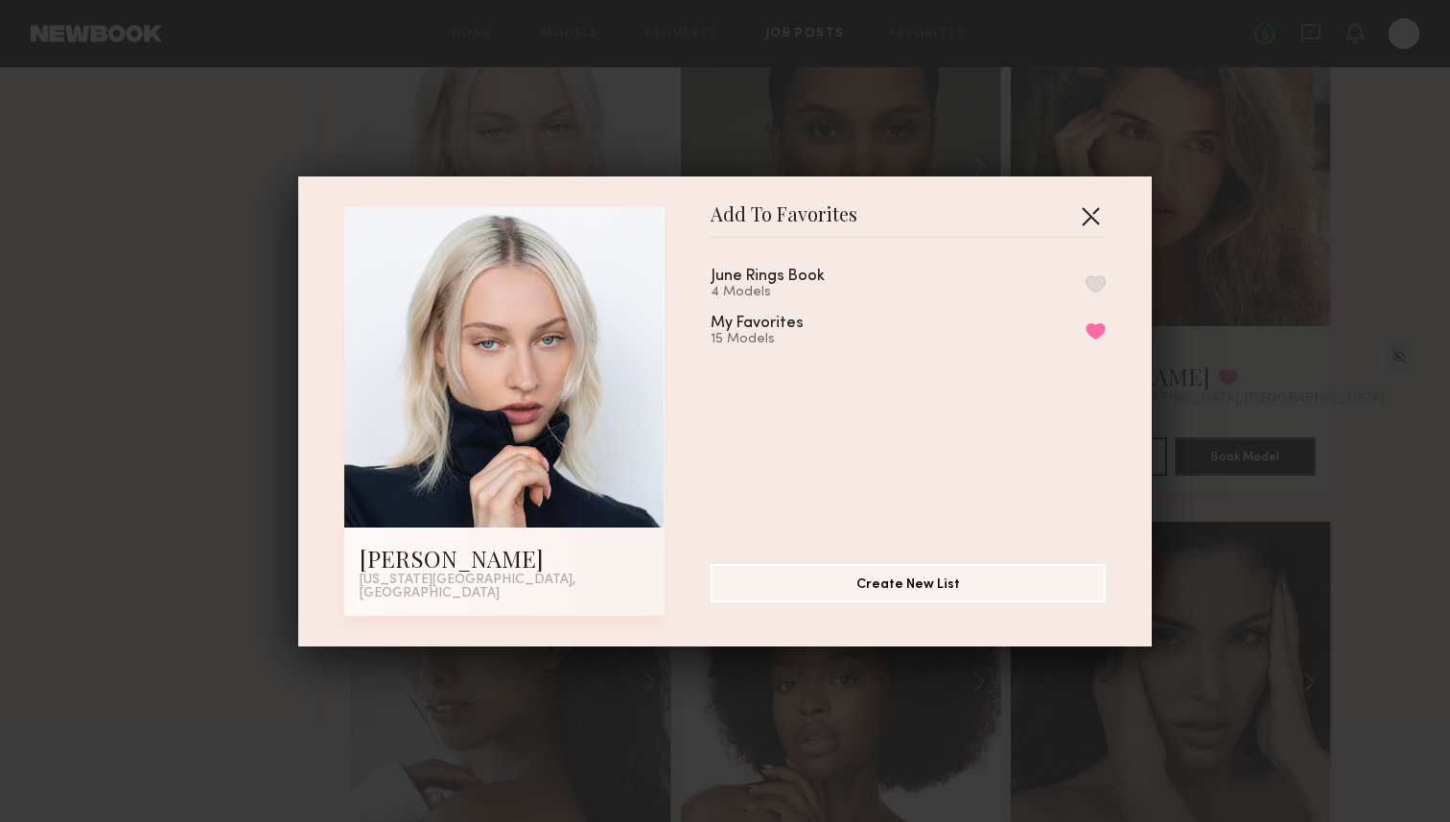
click at [1093, 210] on button "button" at bounding box center [1090, 215] width 31 height 31
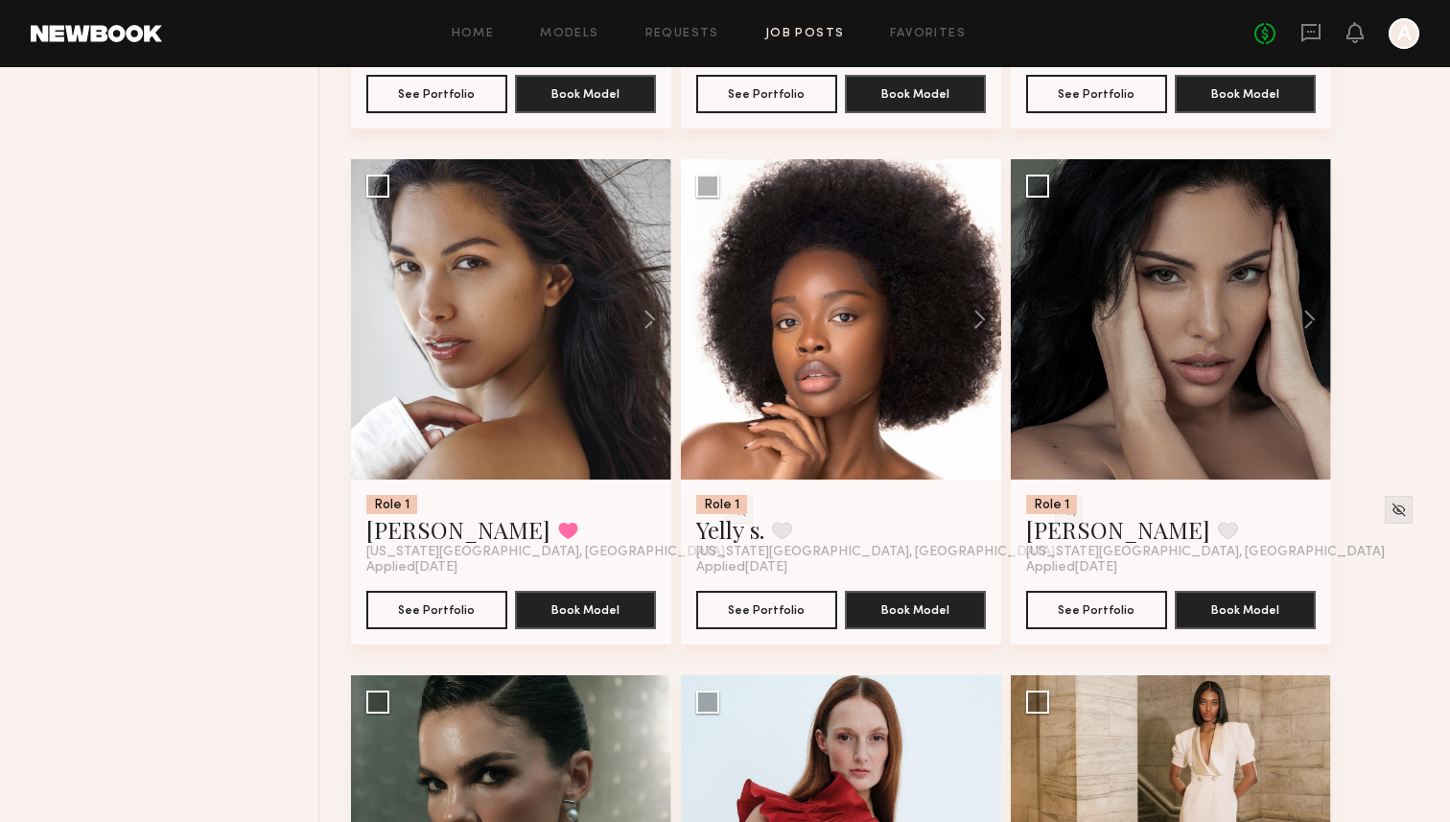
scroll to position [1692, 0]
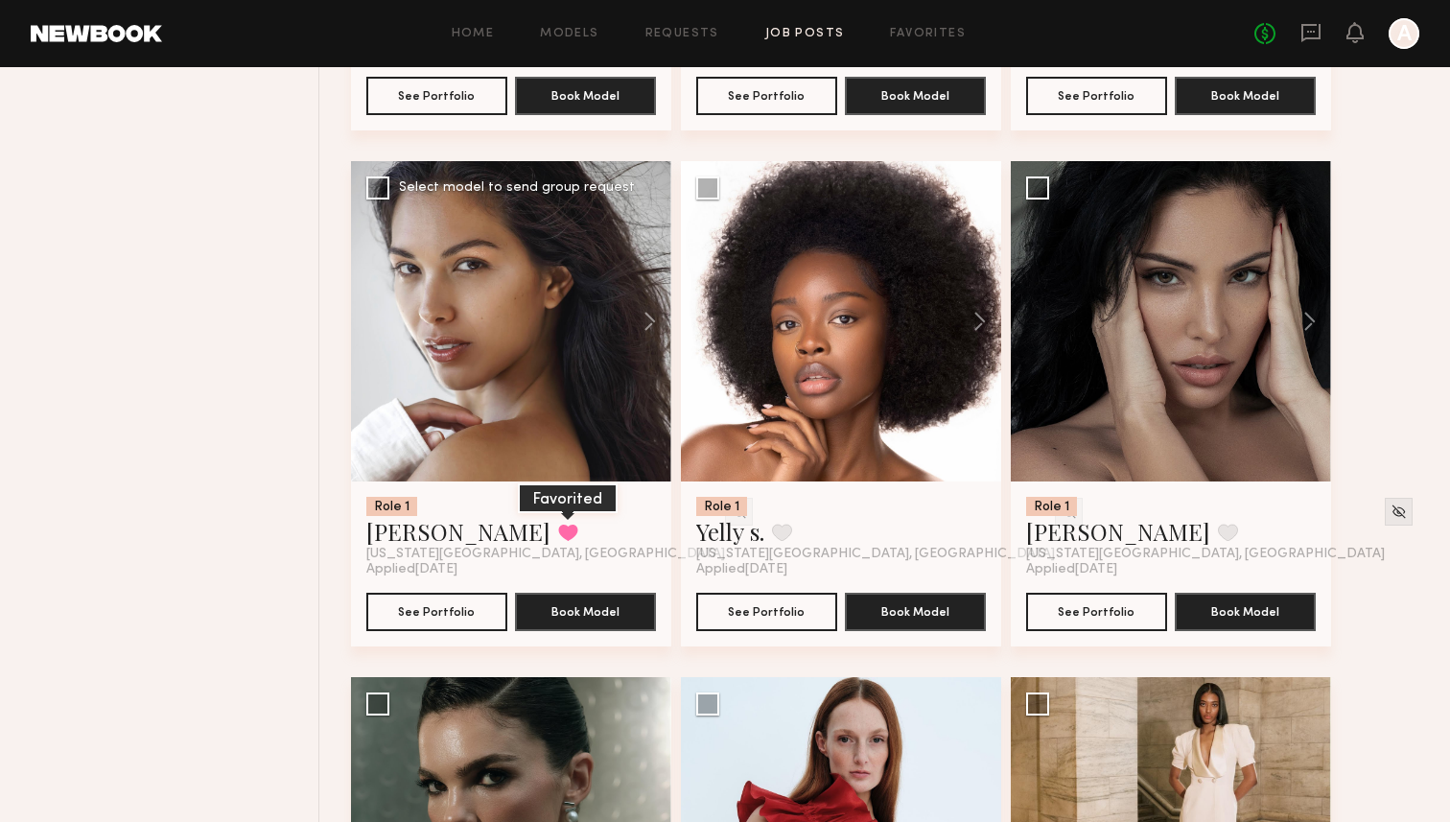
click at [558, 535] on button at bounding box center [568, 532] width 20 height 17
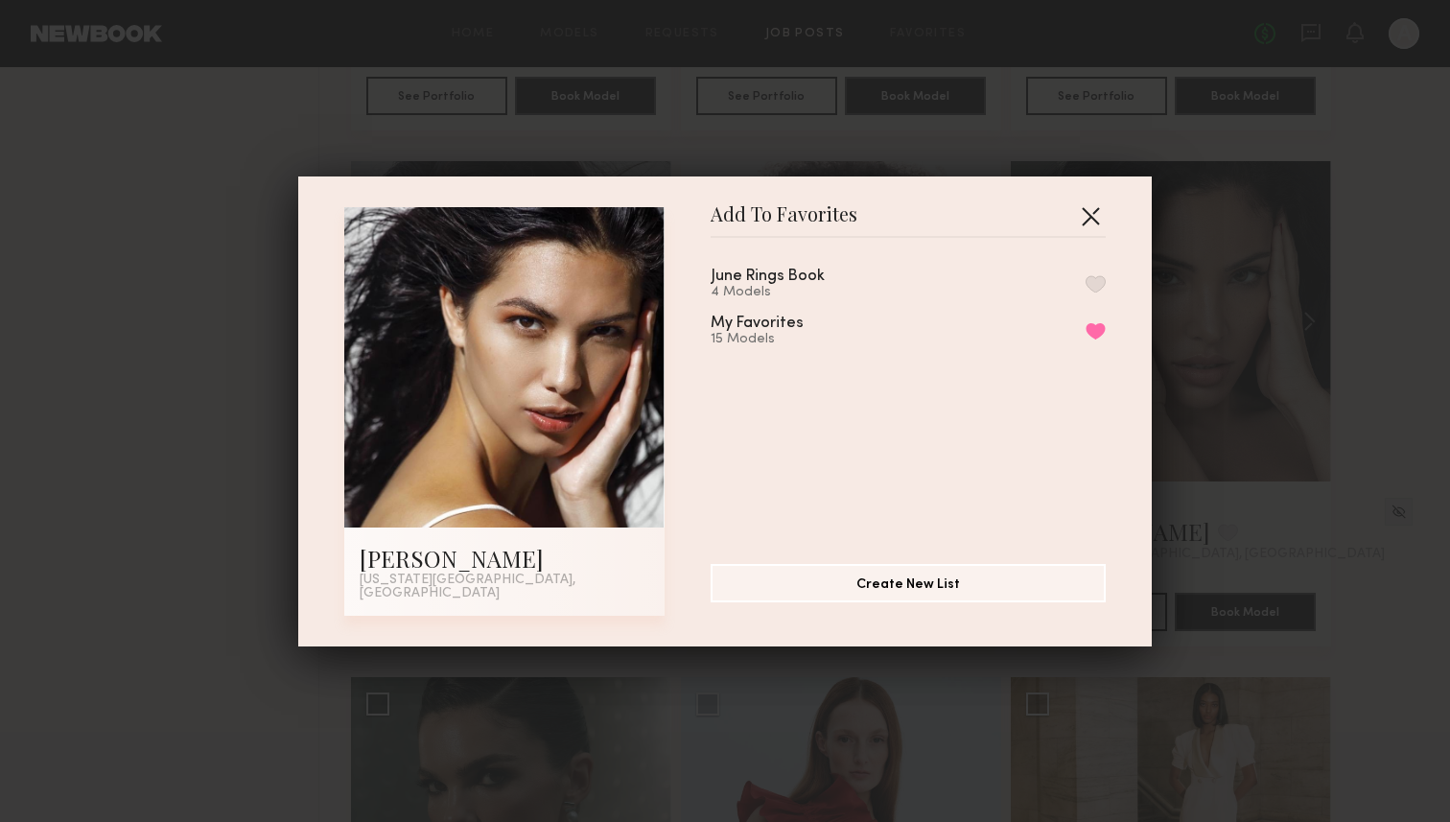
click at [1090, 219] on button "button" at bounding box center [1090, 215] width 31 height 31
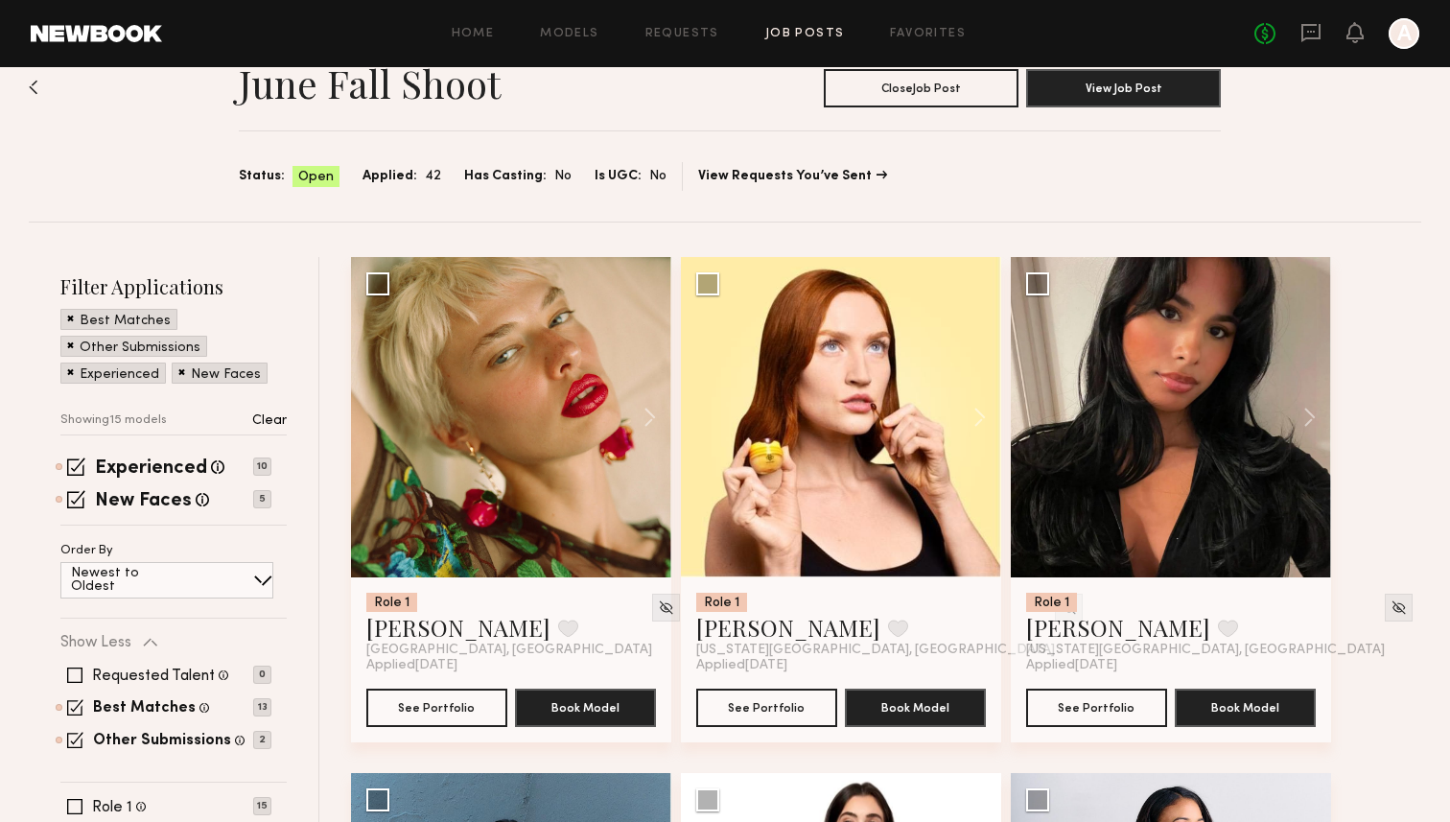
scroll to position [0, 0]
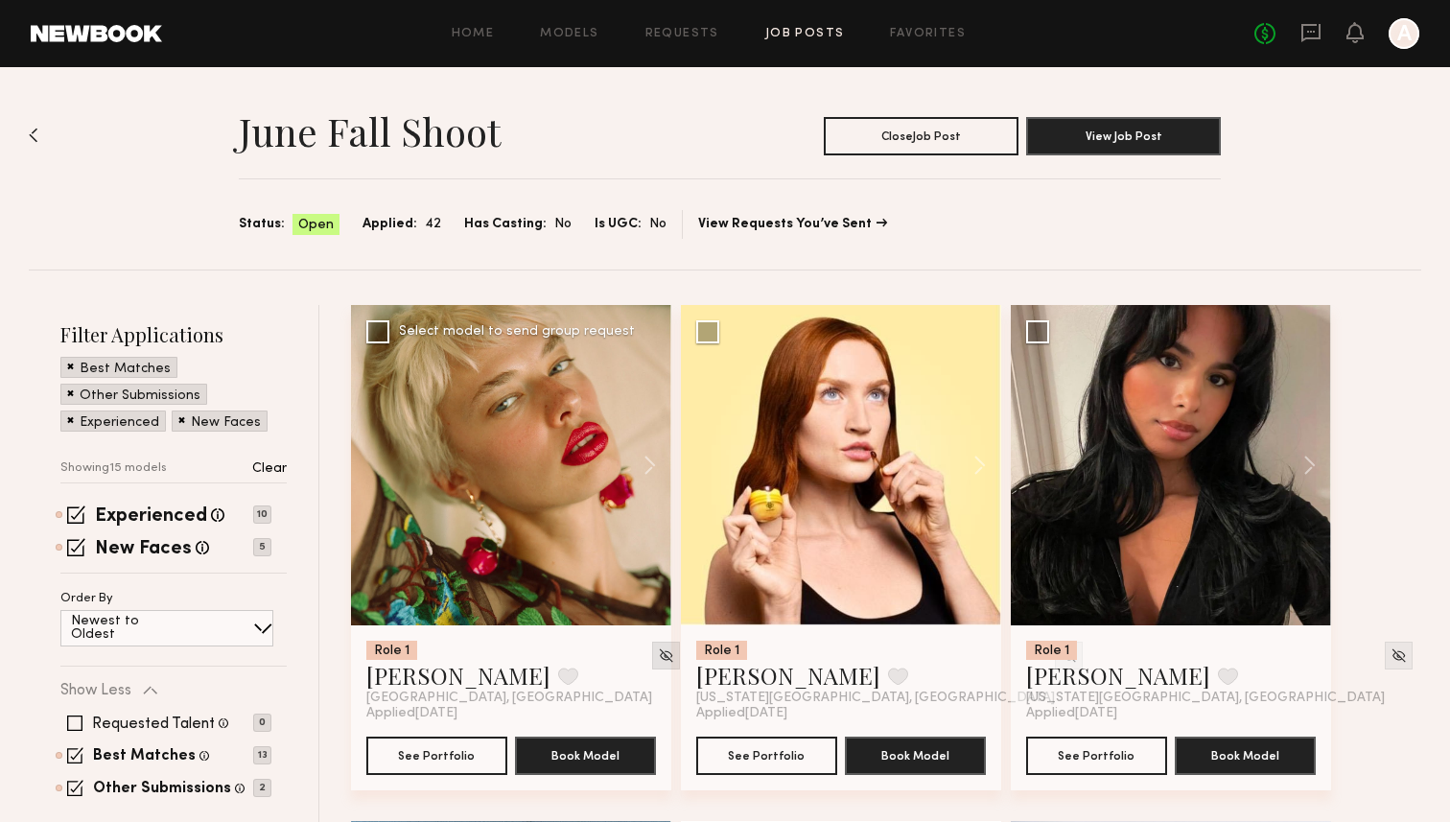
click at [658, 656] on img at bounding box center [666, 655] width 16 height 16
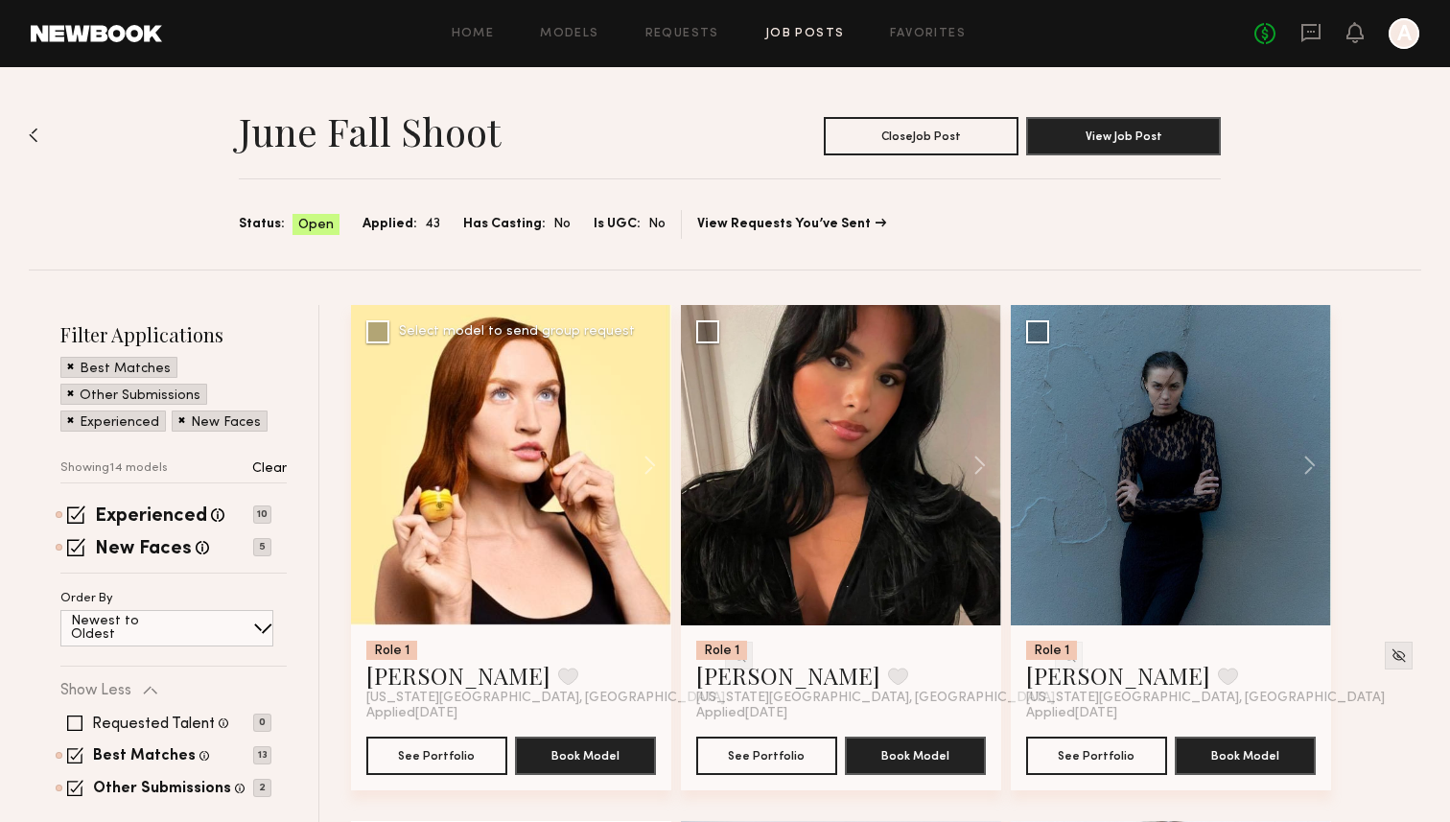
click at [731, 656] on img at bounding box center [739, 655] width 16 height 16
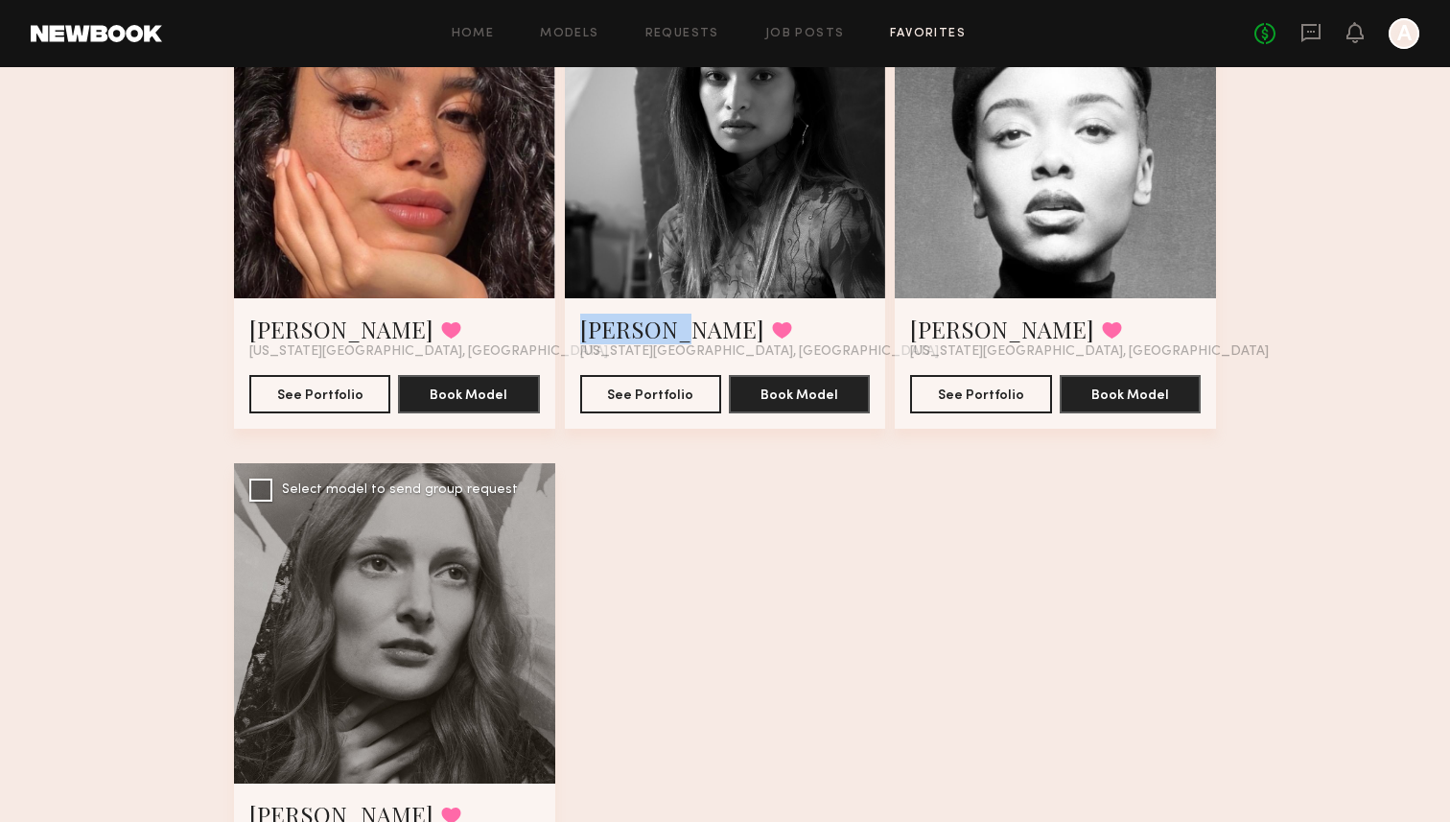
scroll to position [403, 0]
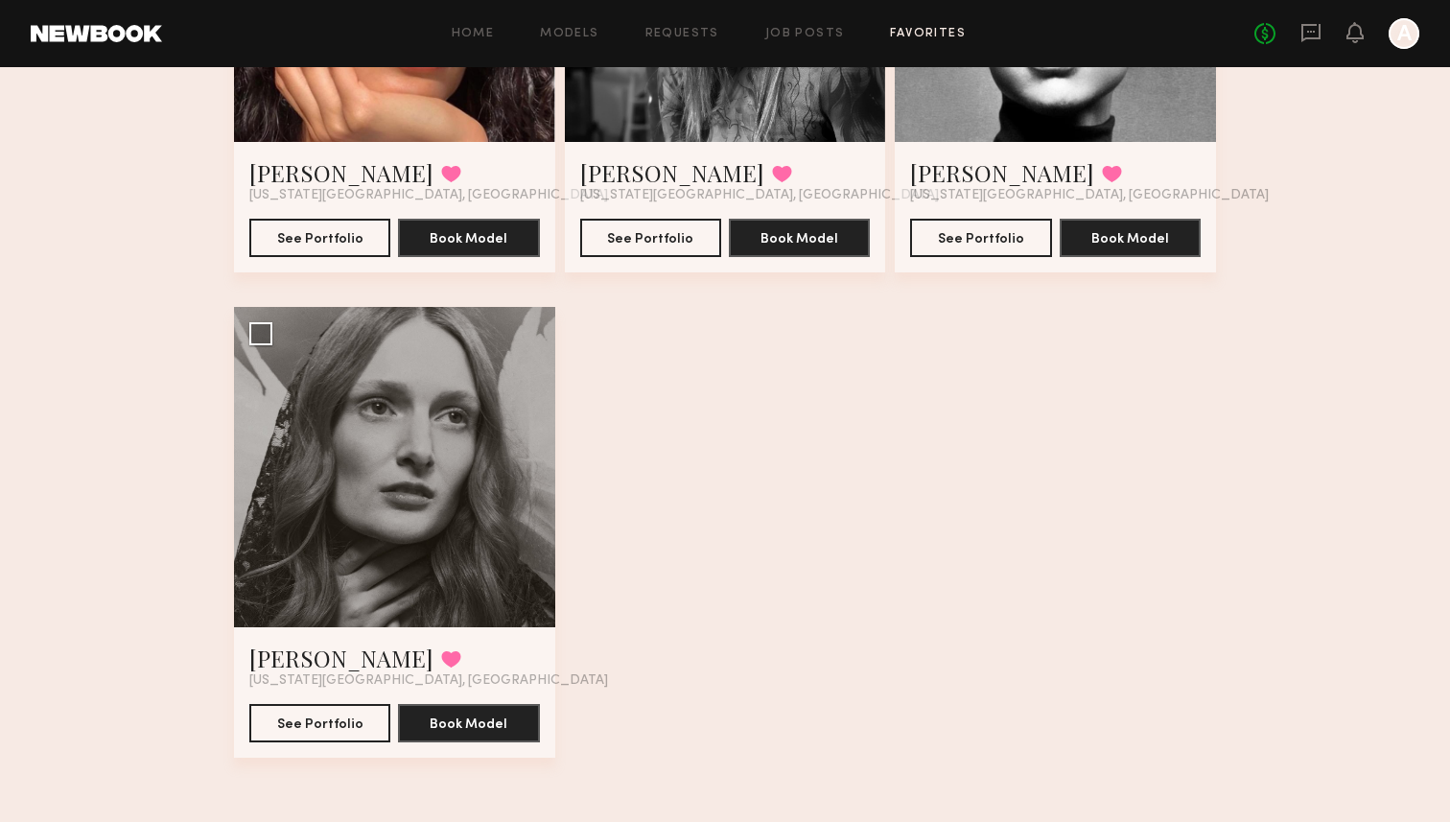
click at [783, 624] on div "Kelianne M. Favorited New York City, NY See Portfolio Book Model Select model t…" at bounding box center [725, 307] width 982 height 972
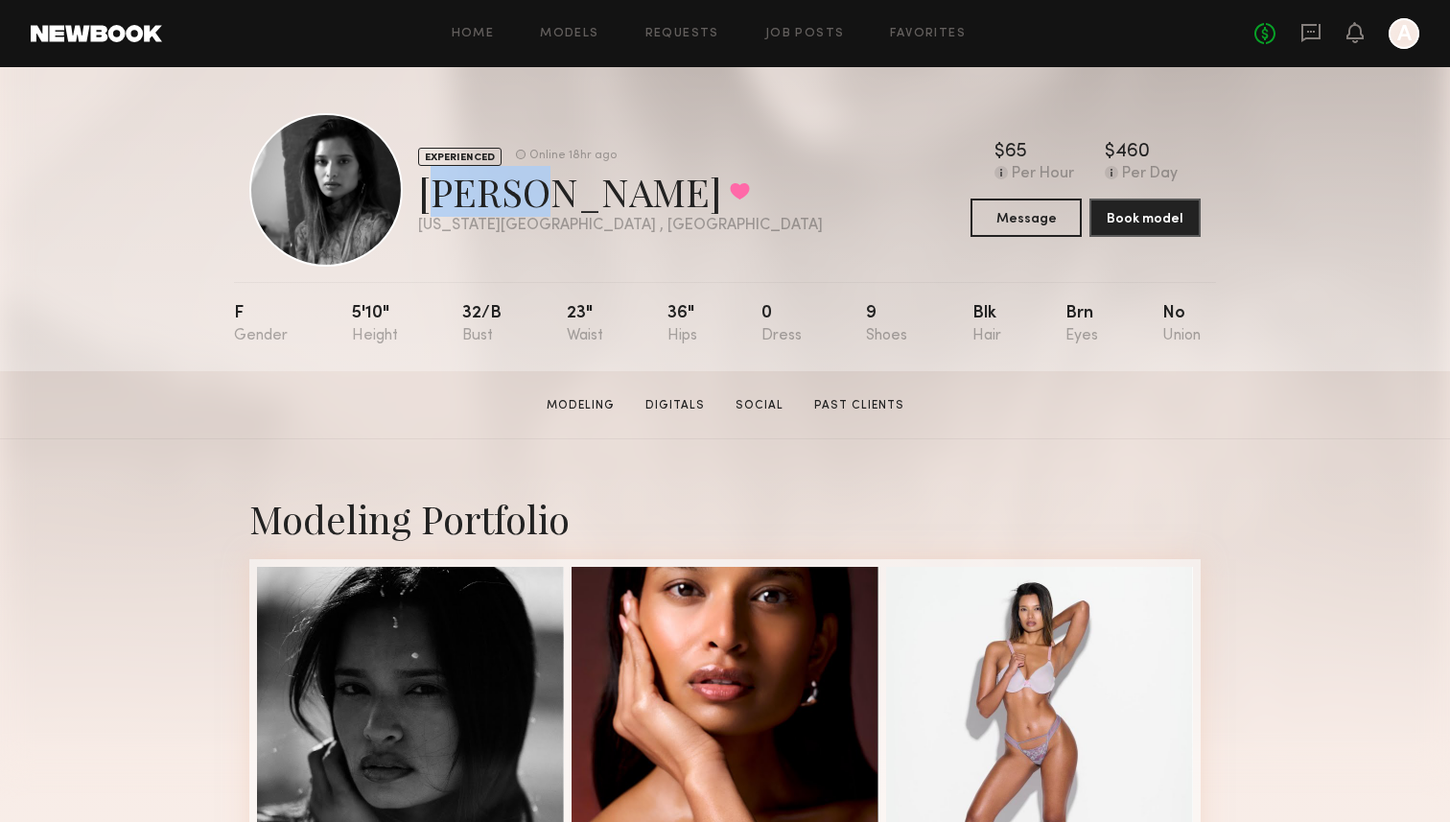
drag, startPoint x: 512, startPoint y: 193, endPoint x: 431, endPoint y: 190, distance: 81.6
click at [431, 190] on div "[PERSON_NAME] Favorited" at bounding box center [620, 191] width 405 height 51
copy div "[PERSON_NAME]"
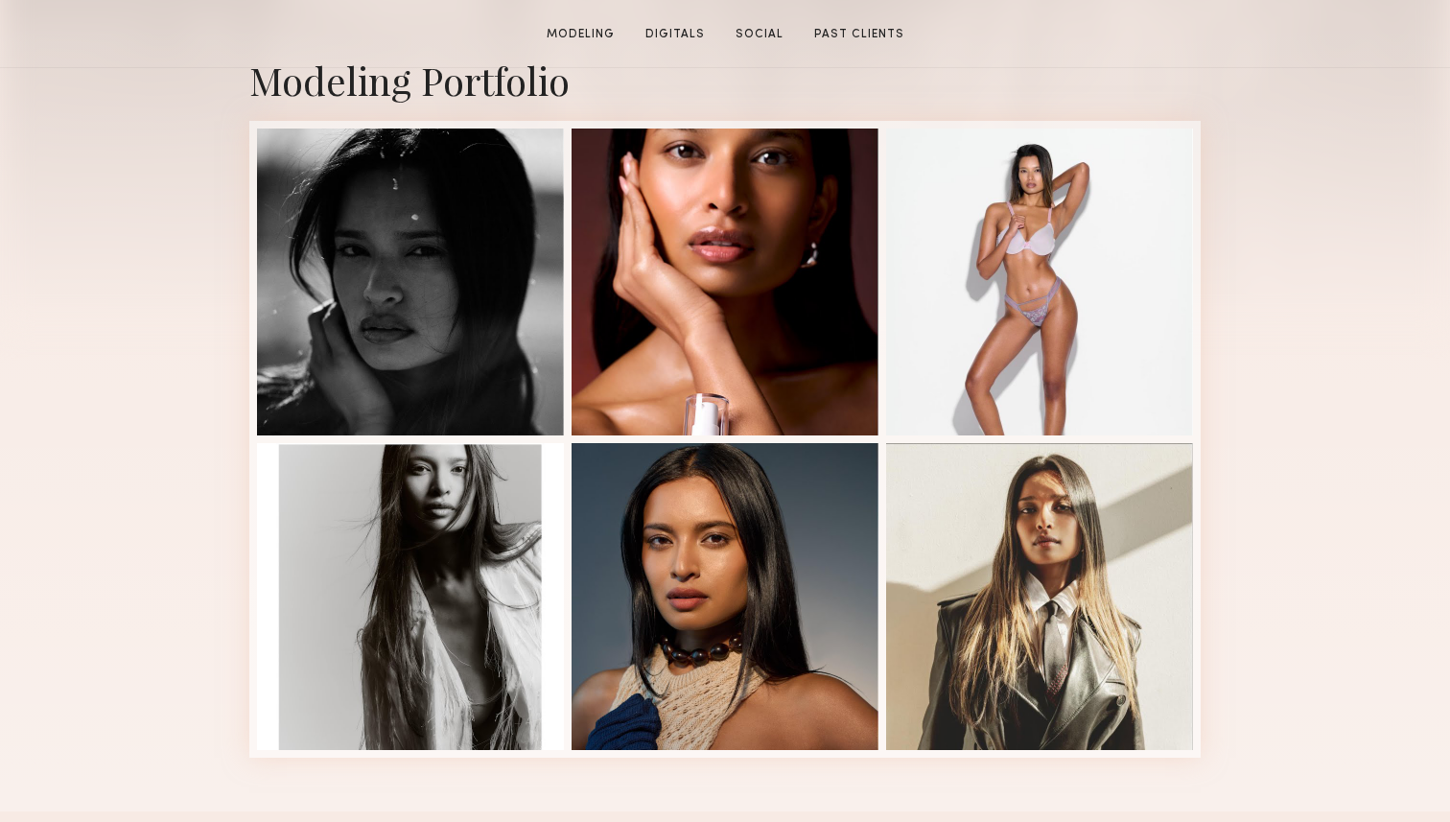
scroll to position [439, 0]
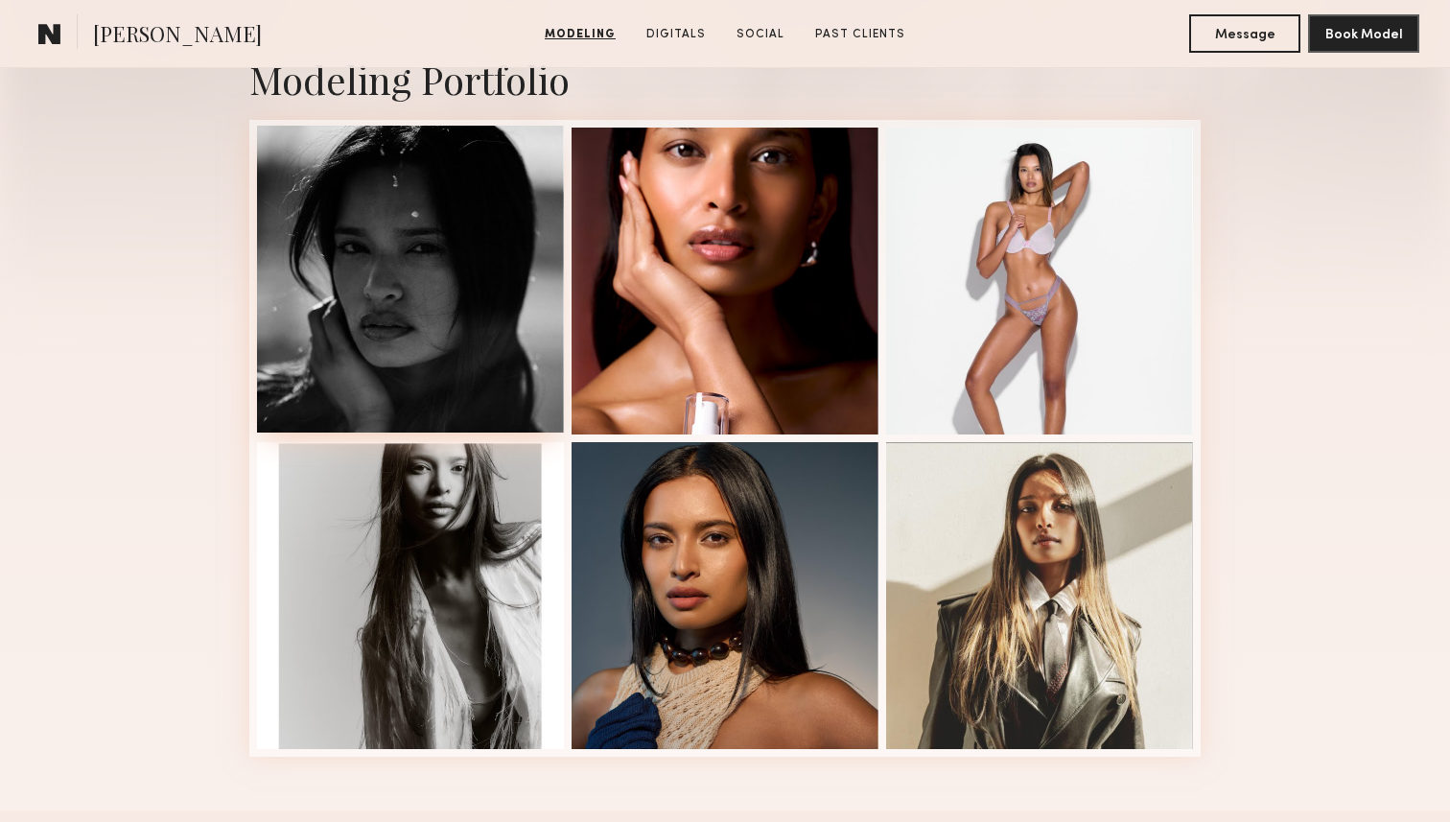
click at [450, 315] on div at bounding box center [410, 279] width 307 height 307
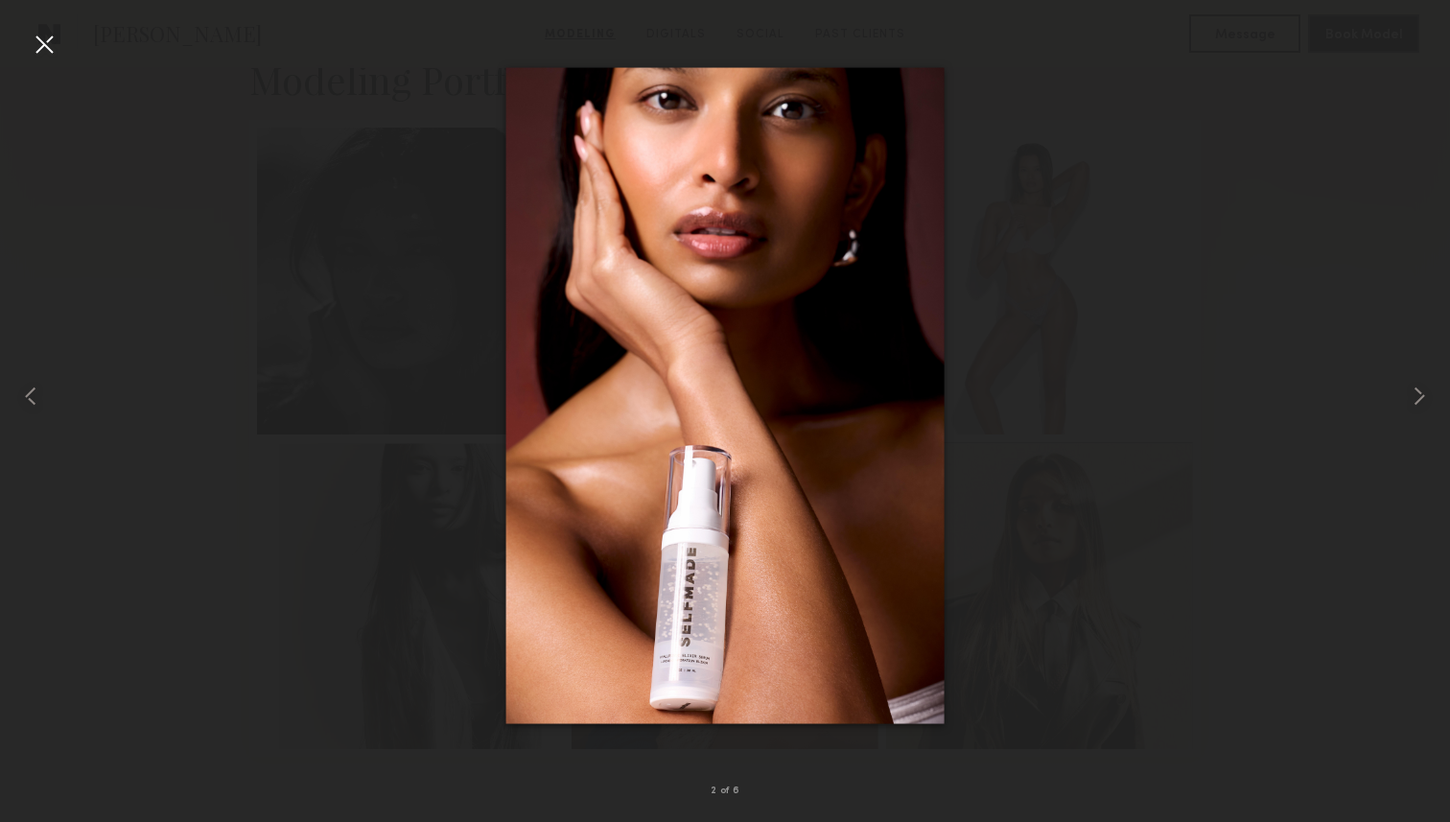
click at [450, 311] on div at bounding box center [725, 396] width 1450 height 730
click at [48, 40] on div at bounding box center [44, 44] width 31 height 31
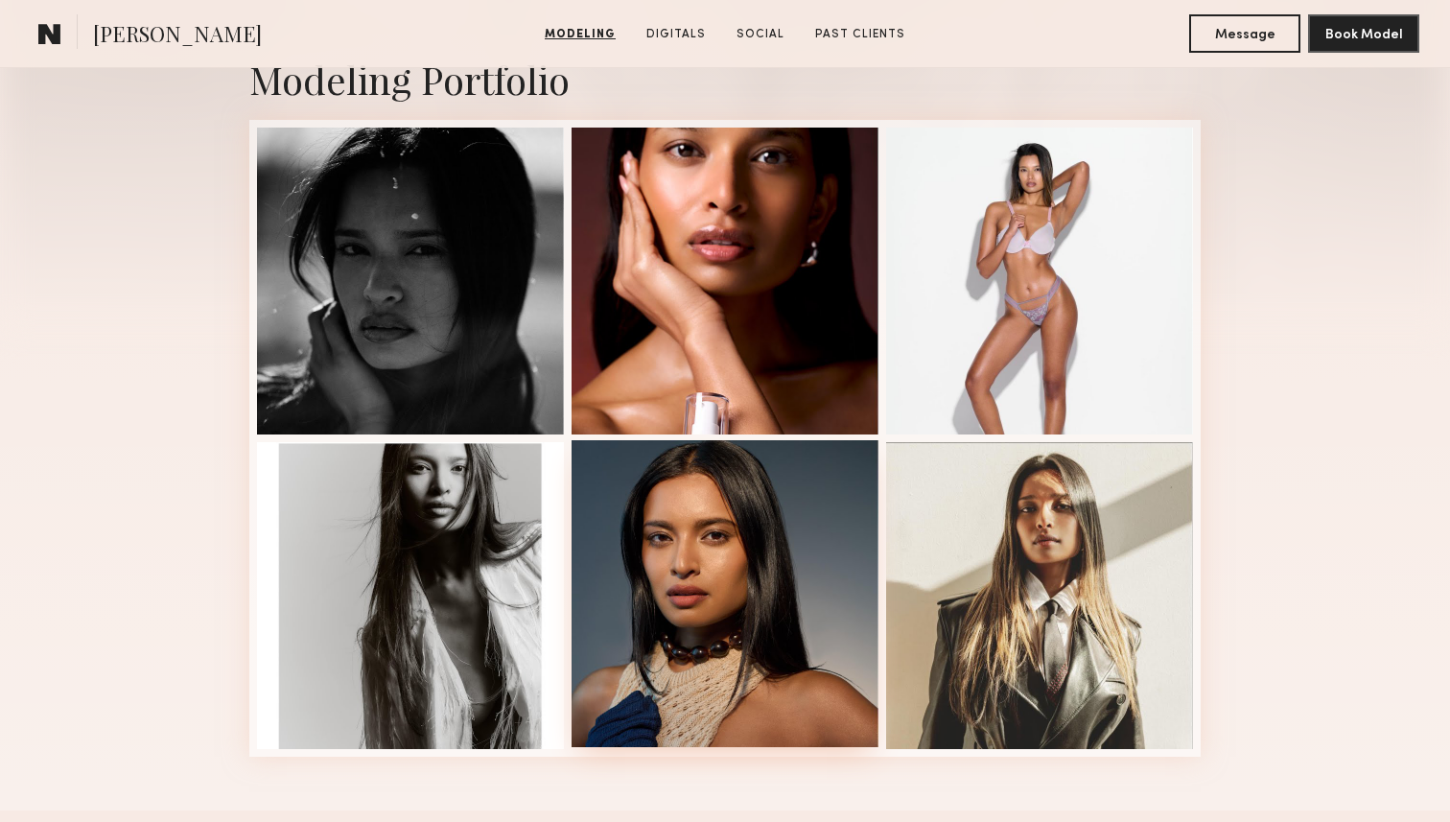
click at [675, 576] on div at bounding box center [725, 593] width 307 height 307
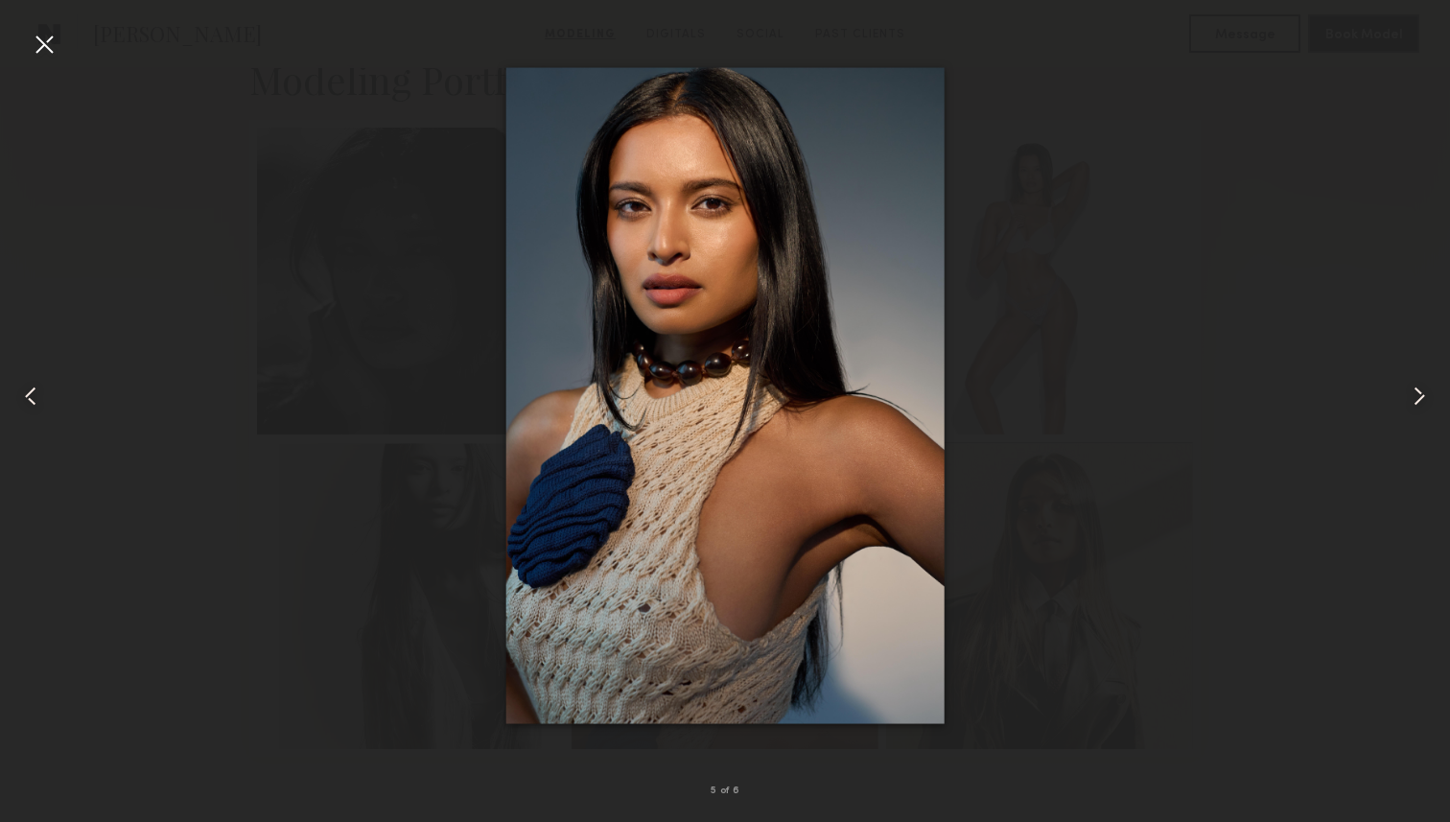
click at [49, 50] on div at bounding box center [44, 44] width 31 height 31
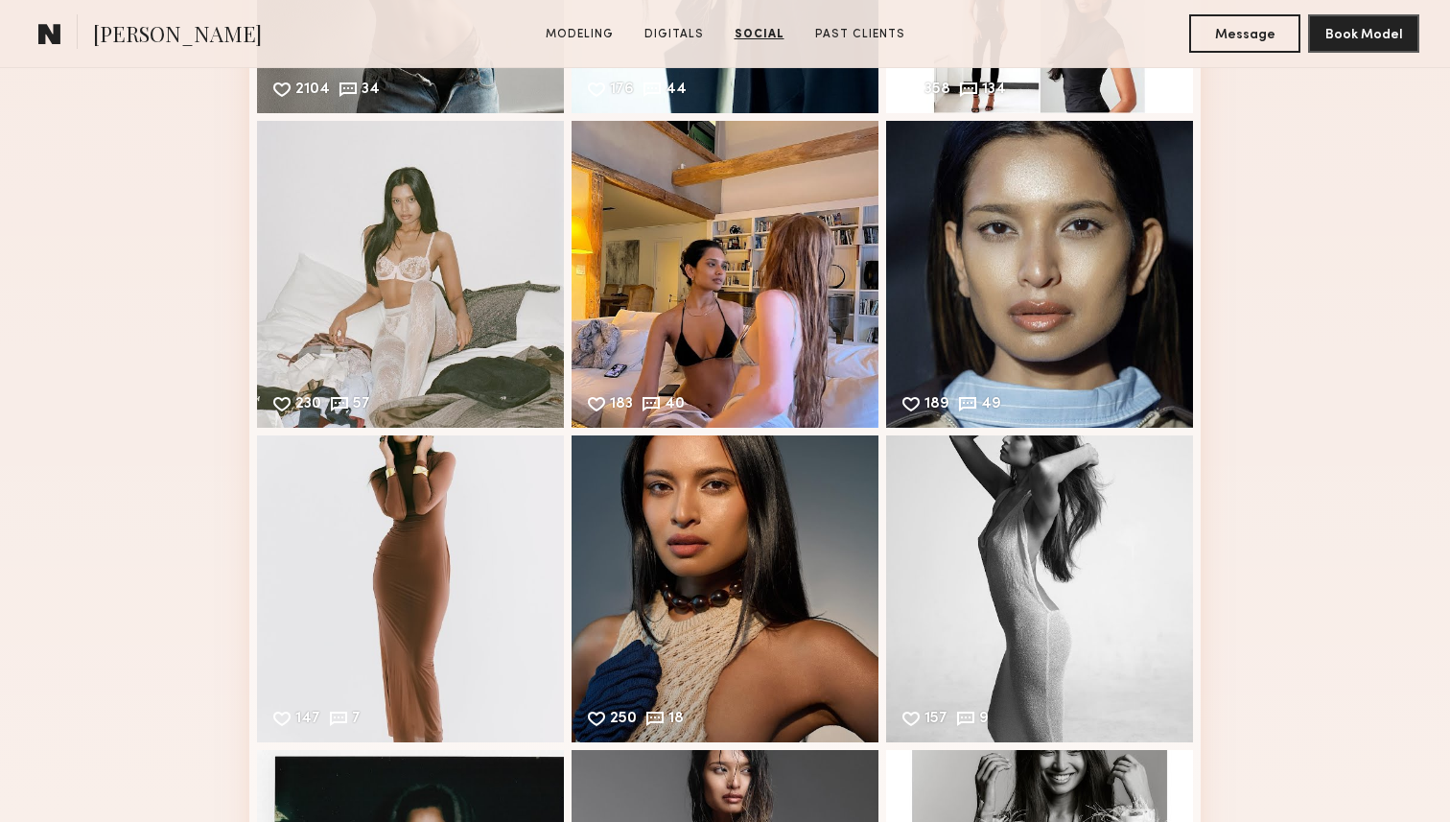
scroll to position [2434, 0]
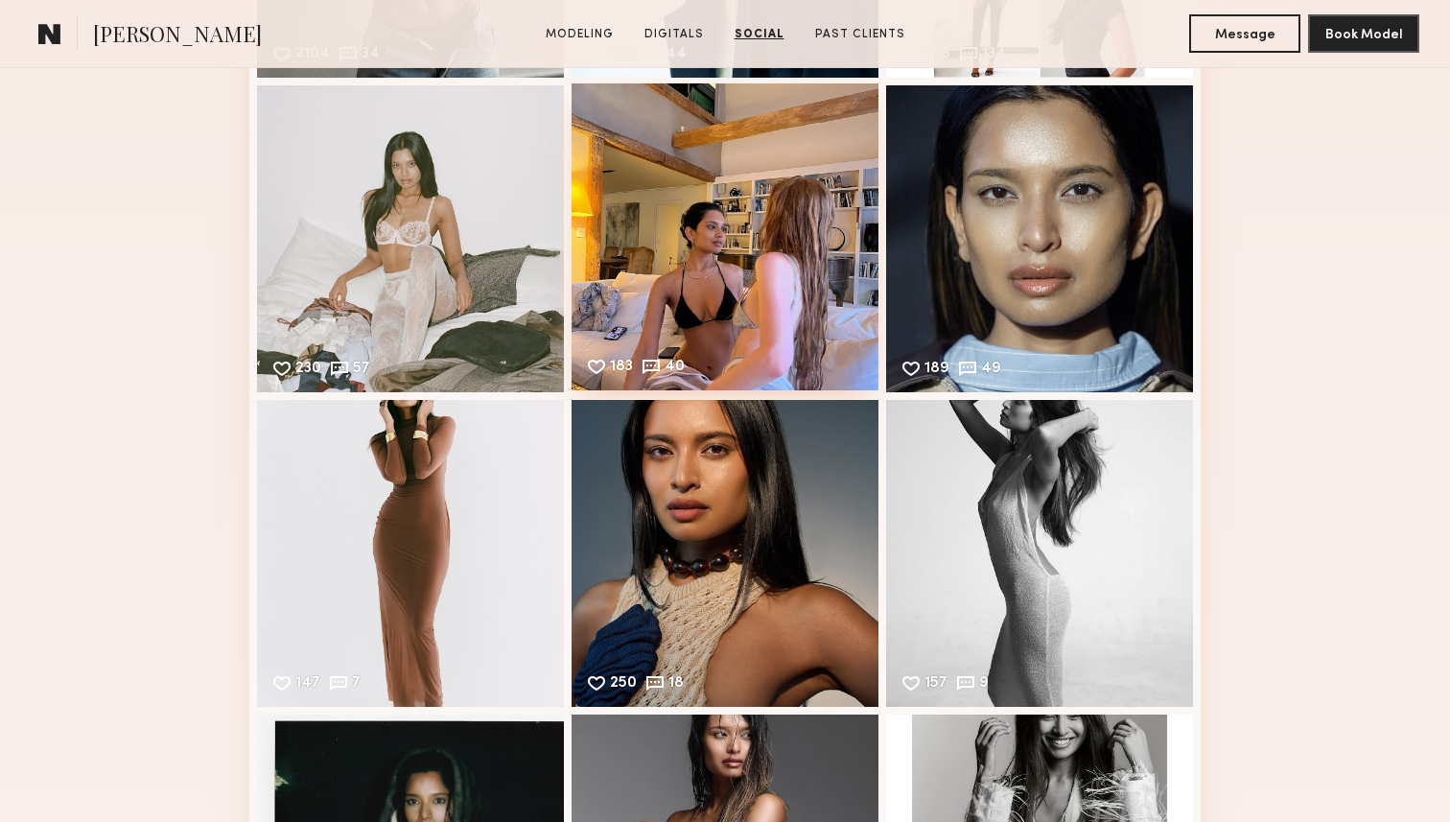
click at [810, 298] on div "183 40 Likes & comments displayed to show model’s engagement" at bounding box center [725, 236] width 307 height 307
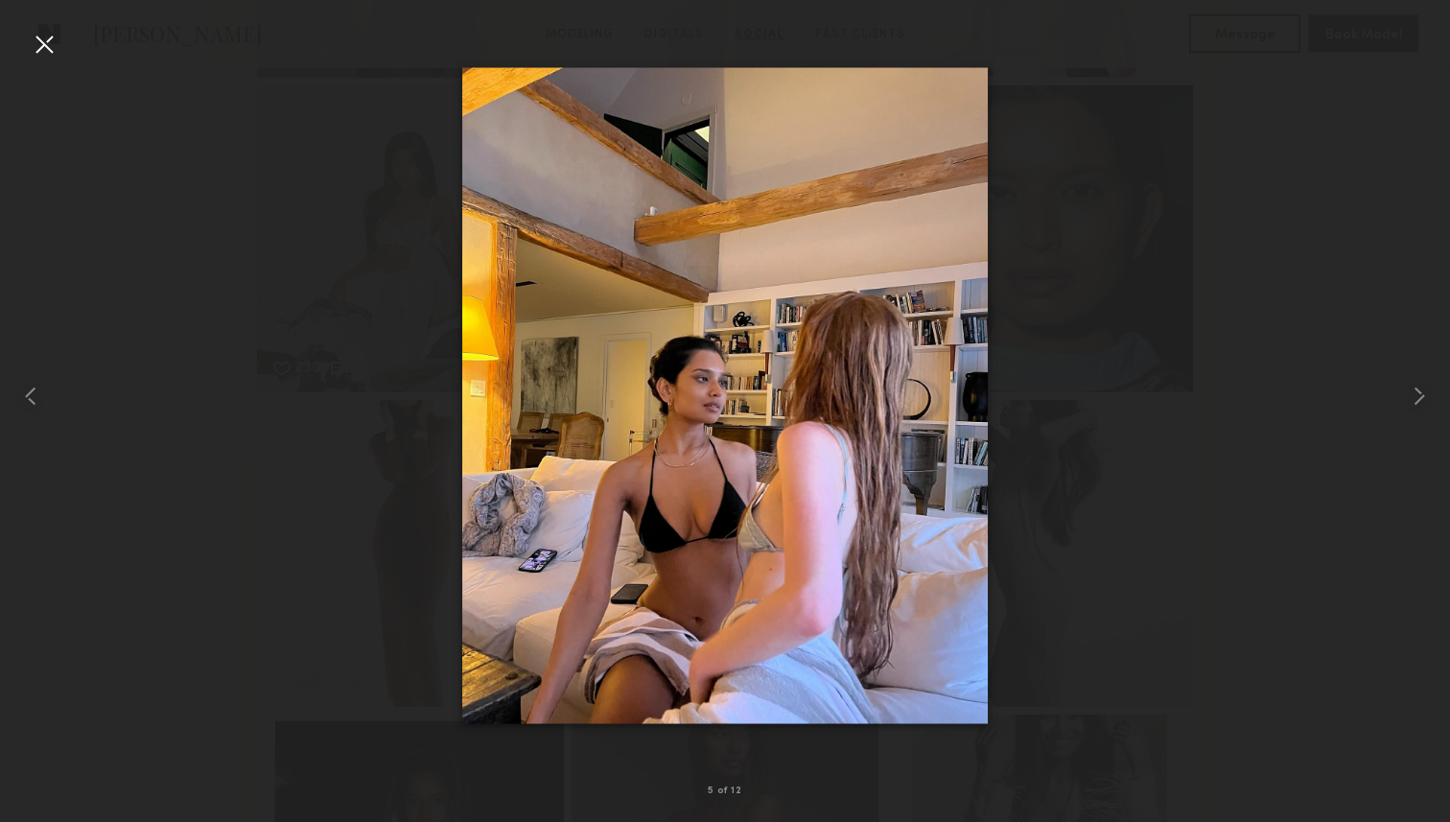
click at [50, 49] on div at bounding box center [44, 44] width 31 height 31
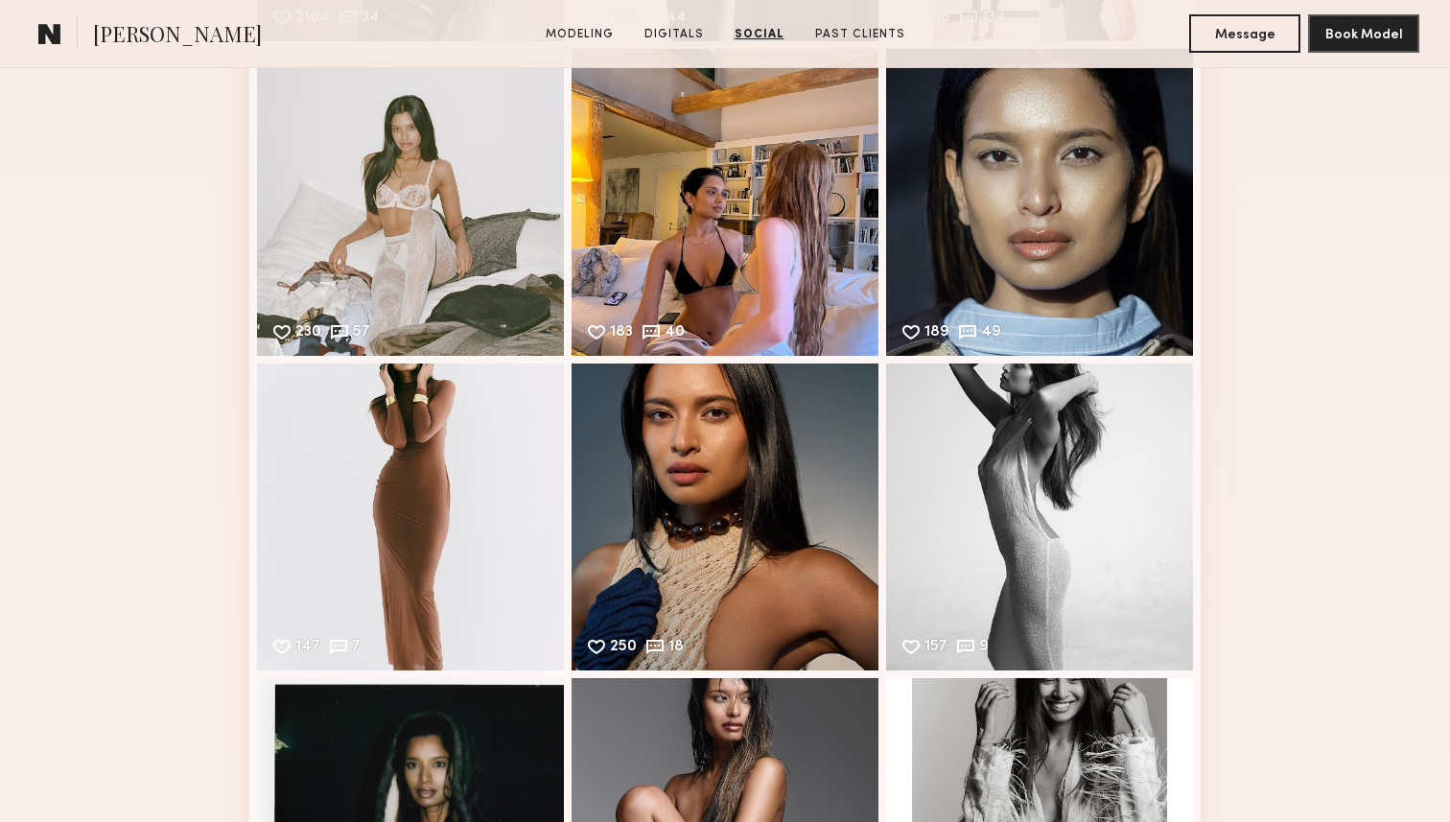
scroll to position [2321, 0]
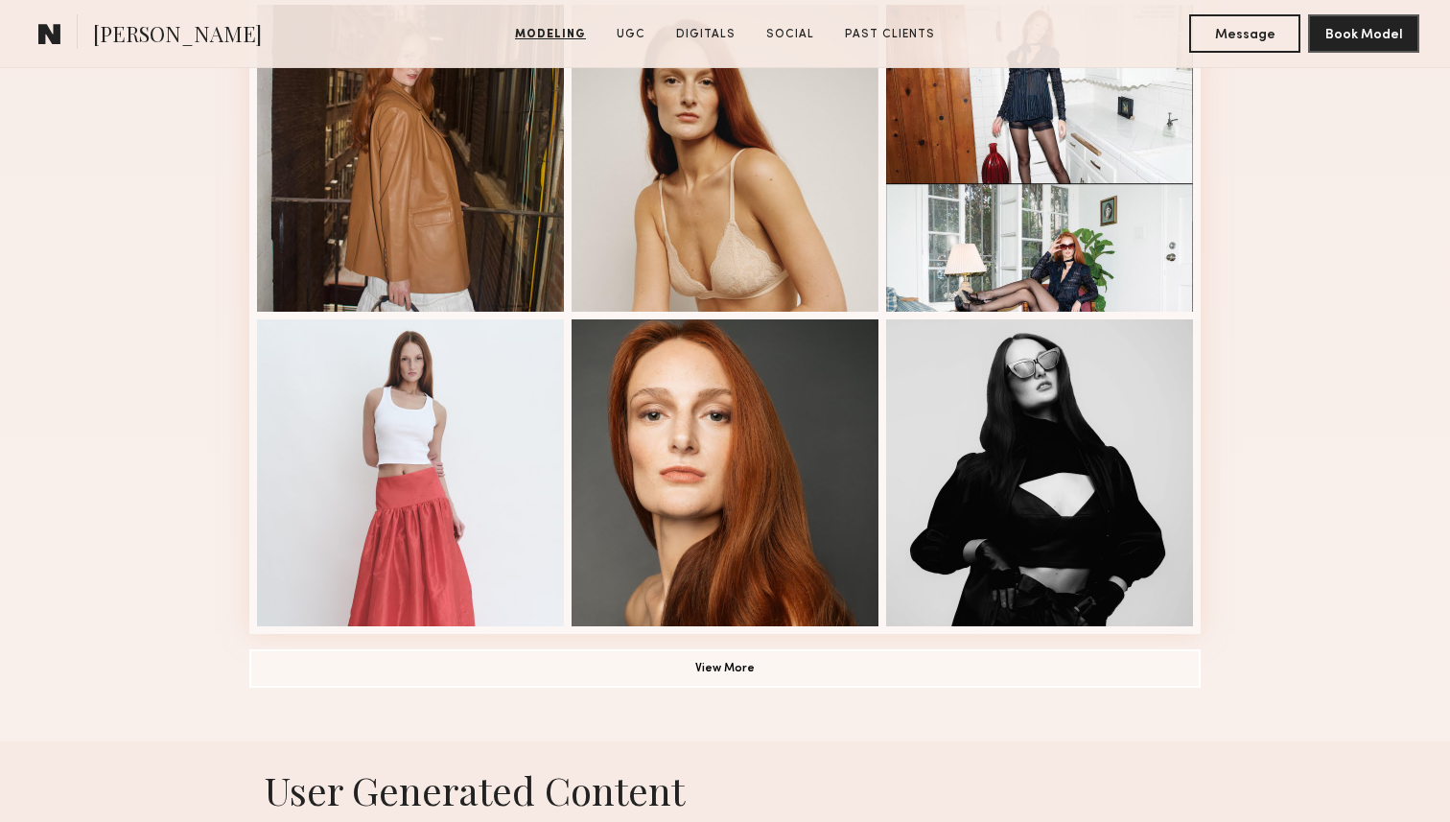
scroll to position [1197, 0]
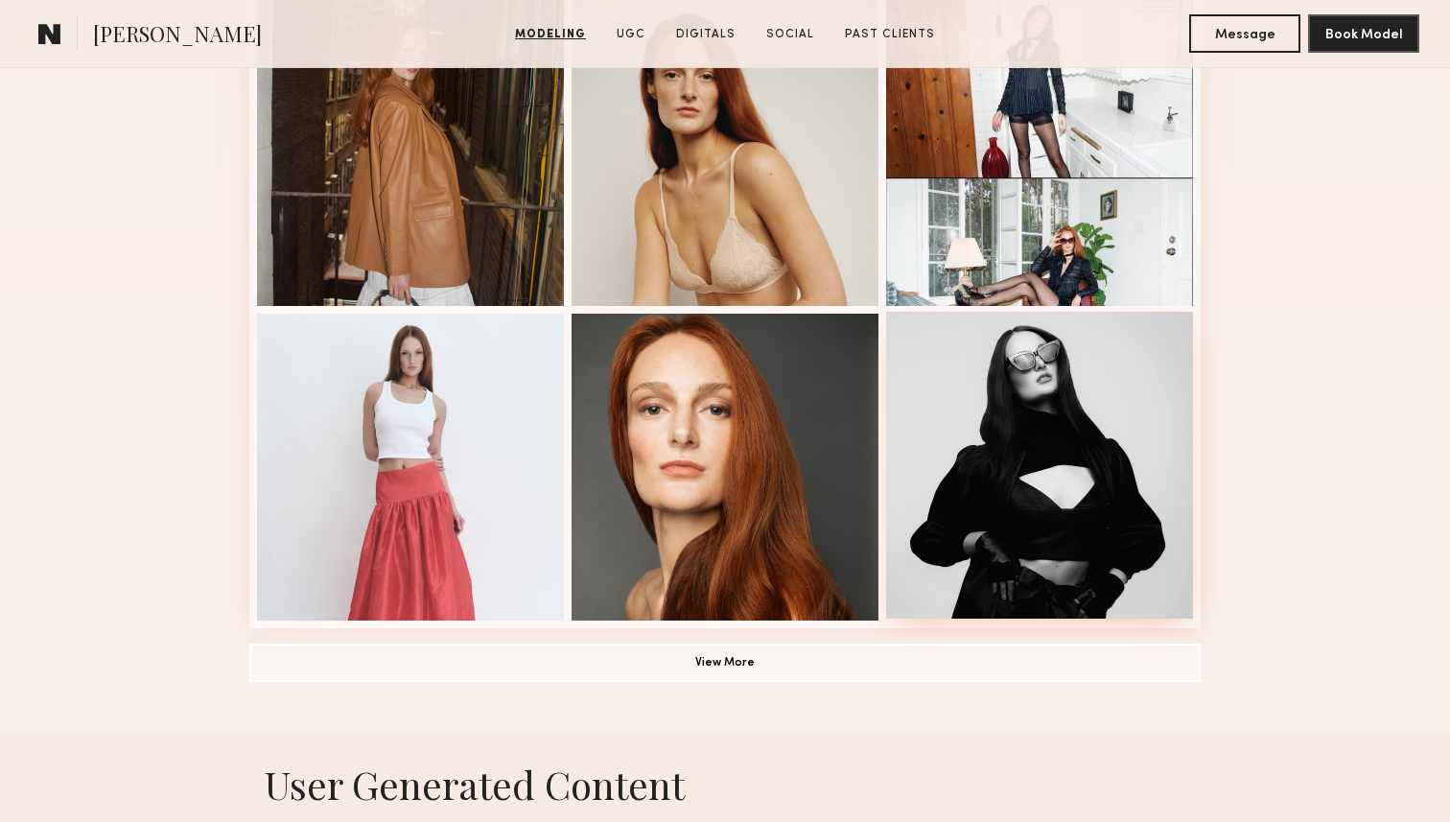
click at [1075, 442] on div at bounding box center [1039, 465] width 307 height 307
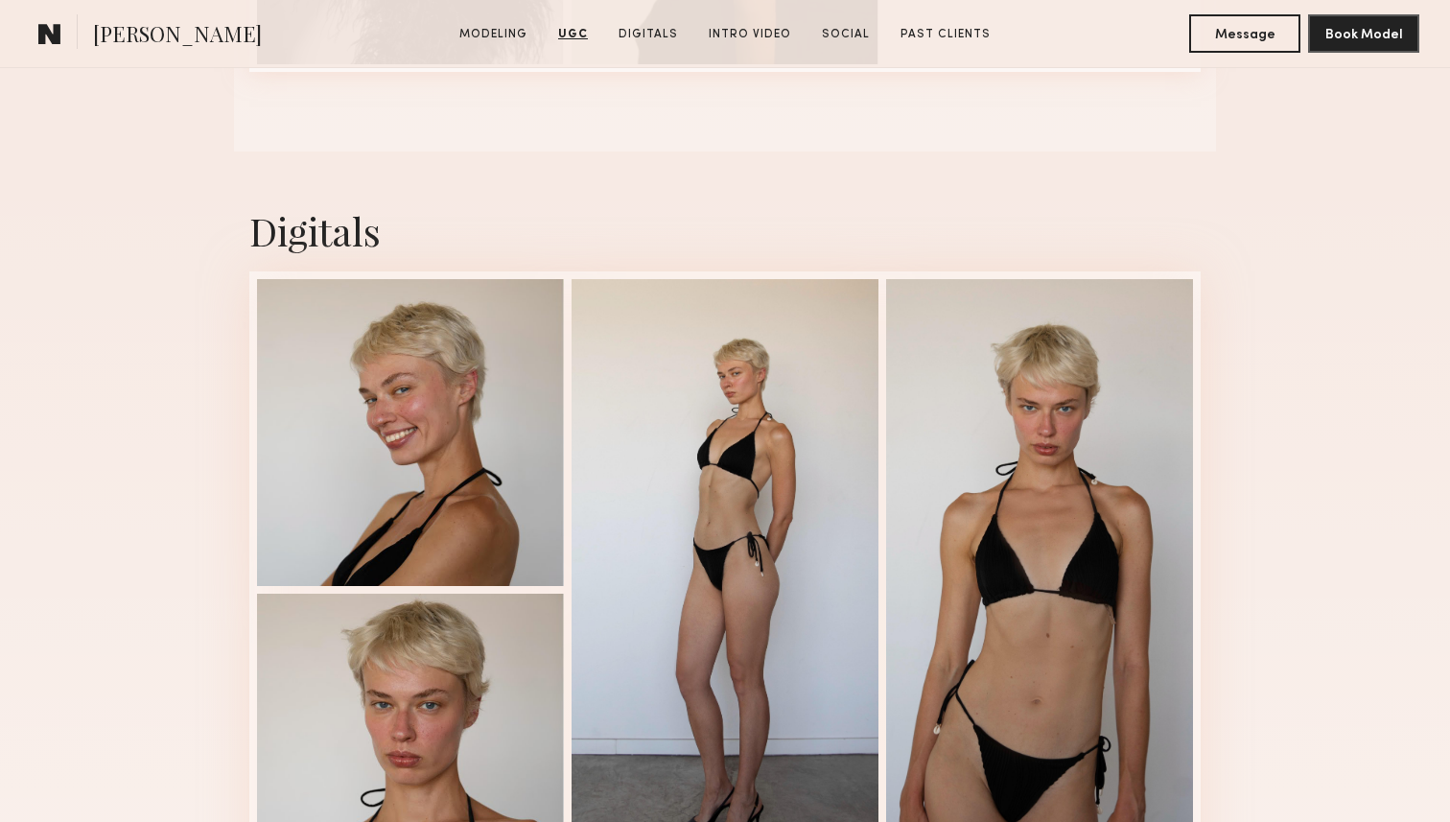
scroll to position [2346, 0]
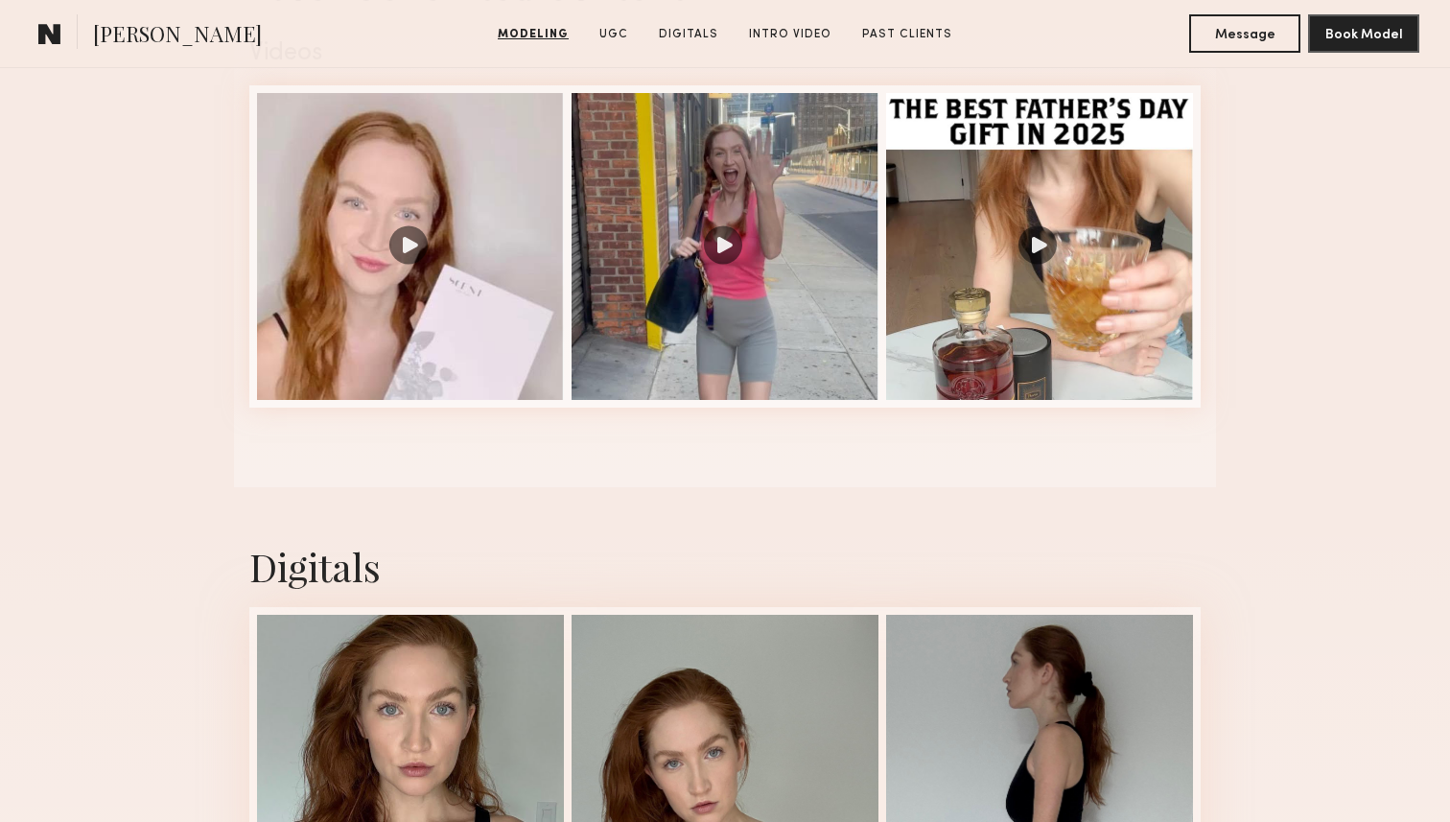
scroll to position [2002, 0]
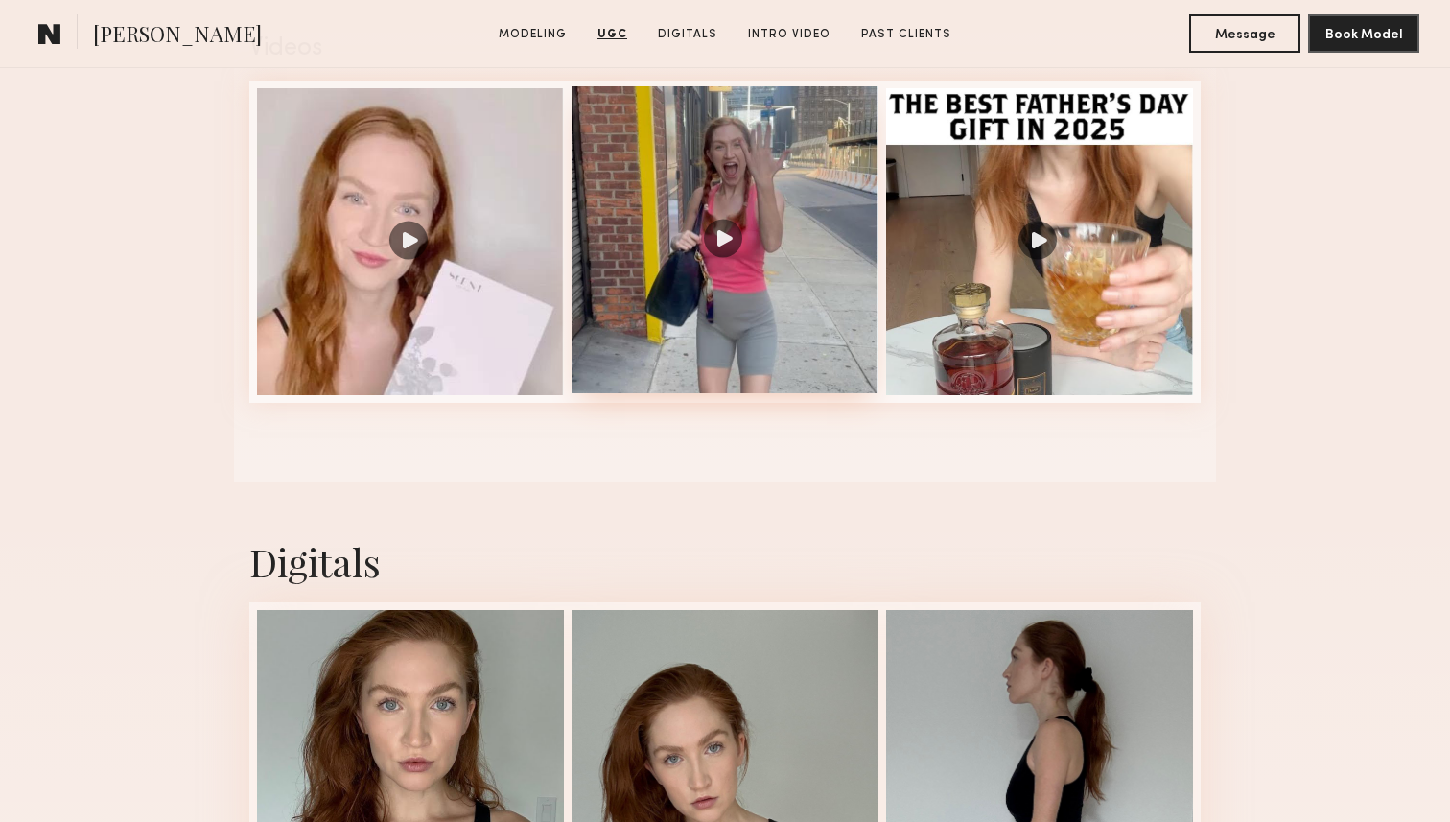
click at [734, 293] on div at bounding box center [725, 239] width 307 height 307
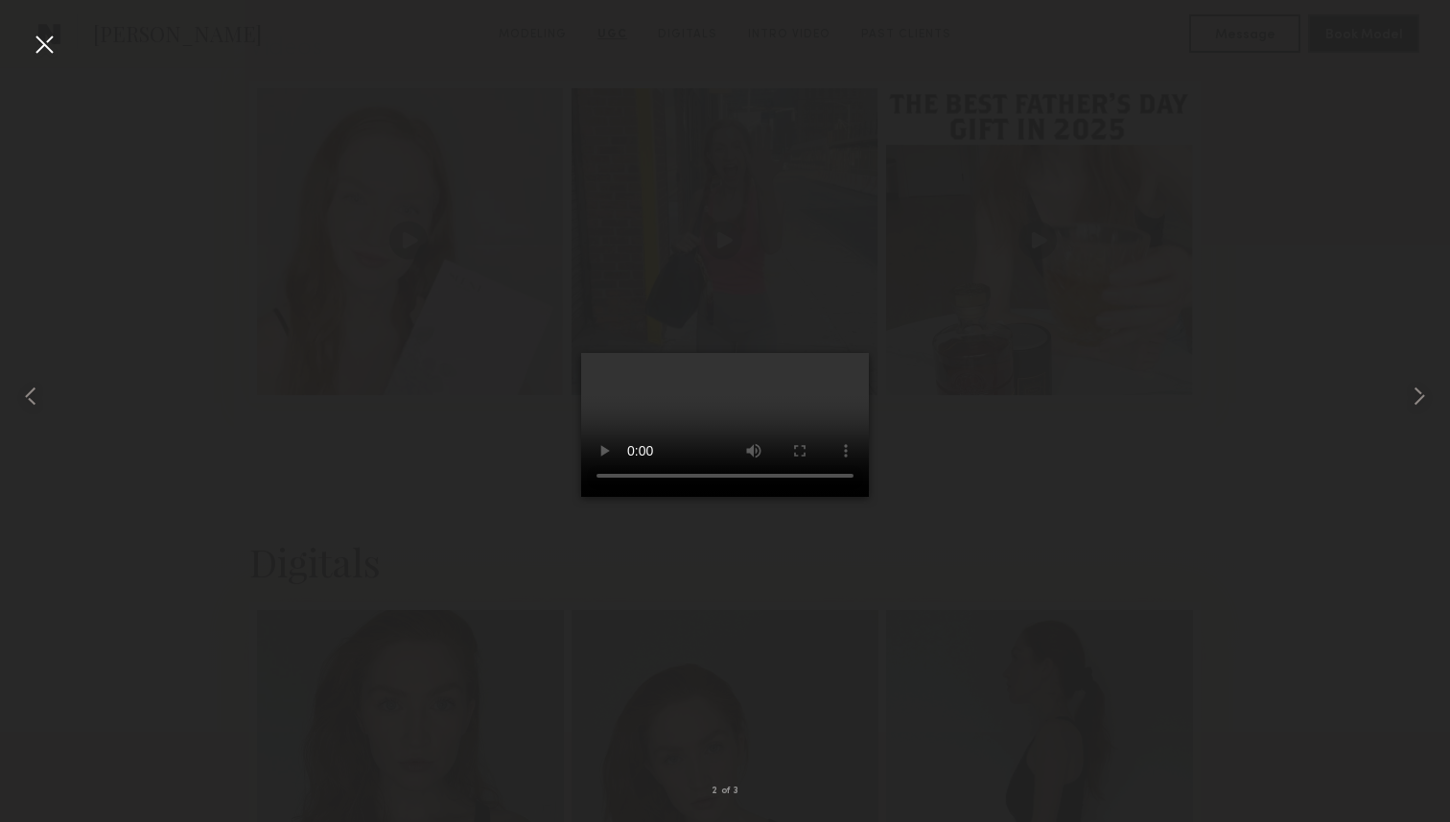
click at [63, 59] on div at bounding box center [725, 396] width 1450 height 730
click at [55, 54] on div at bounding box center [44, 44] width 31 height 31
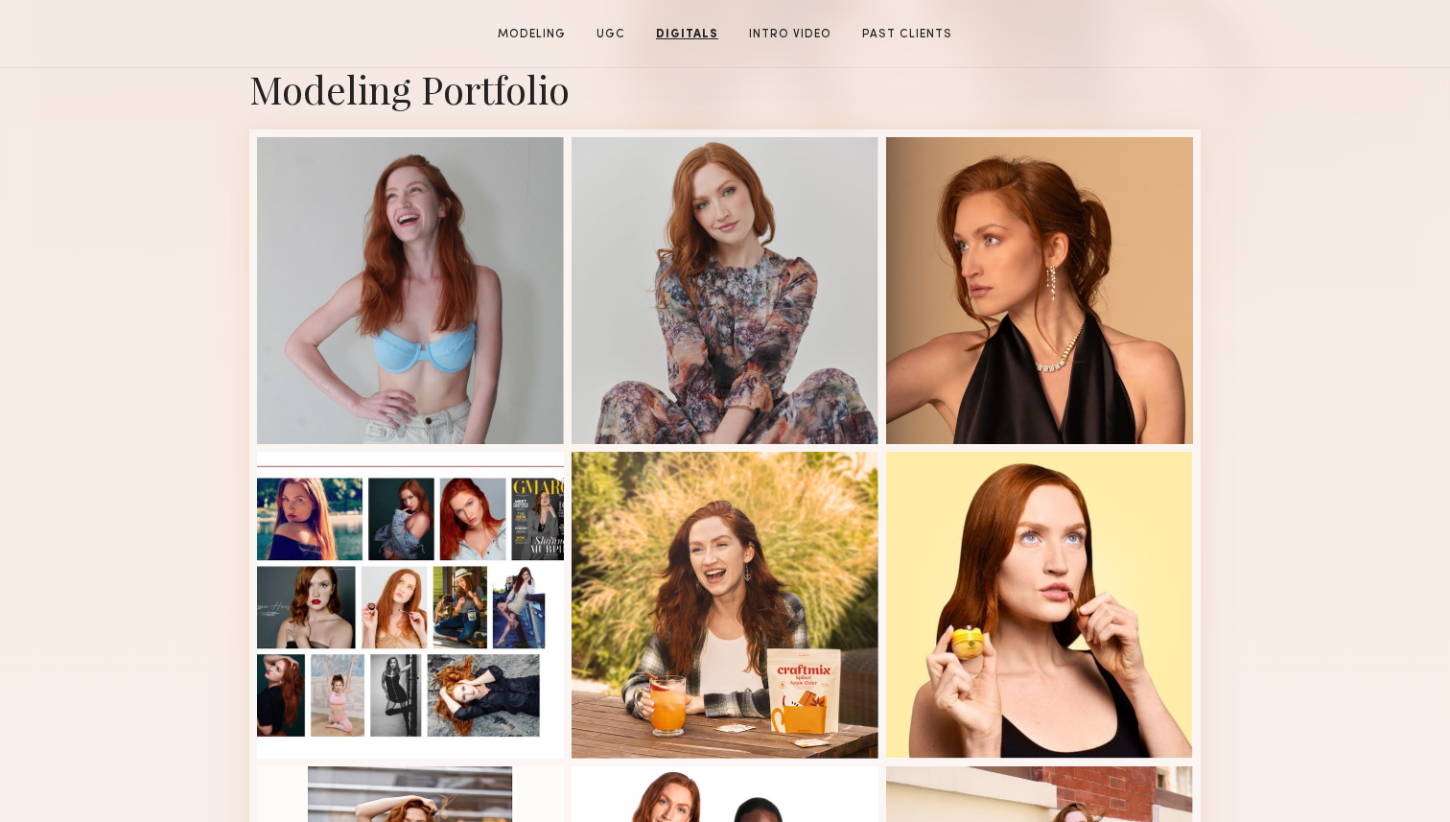
scroll to position [0, 0]
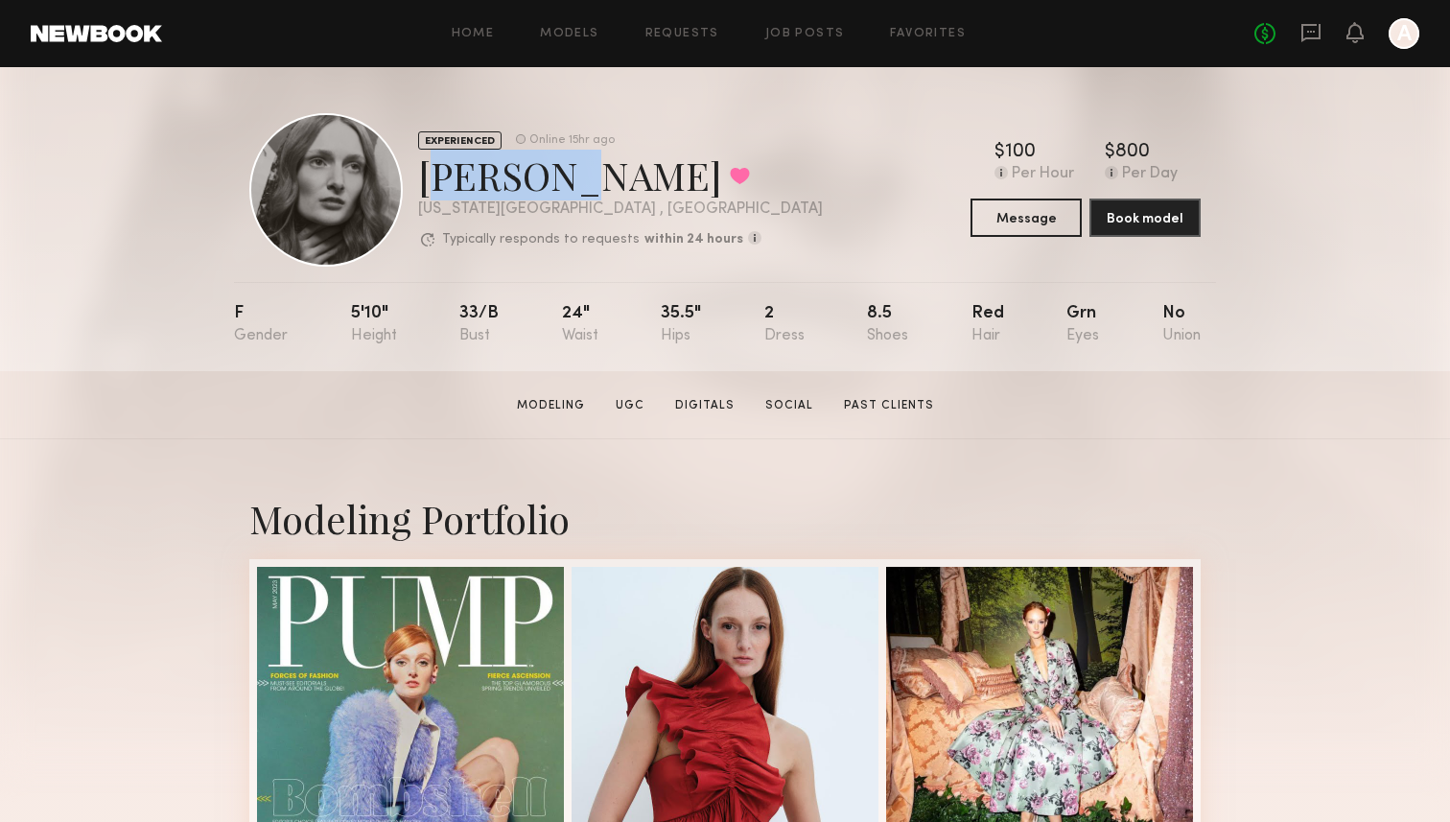
drag, startPoint x: 559, startPoint y: 180, endPoint x: 423, endPoint y: 172, distance: 136.5
click at [423, 172] on div "Rebecca H. Favorited" at bounding box center [620, 175] width 405 height 51
copy div "Rebecca"
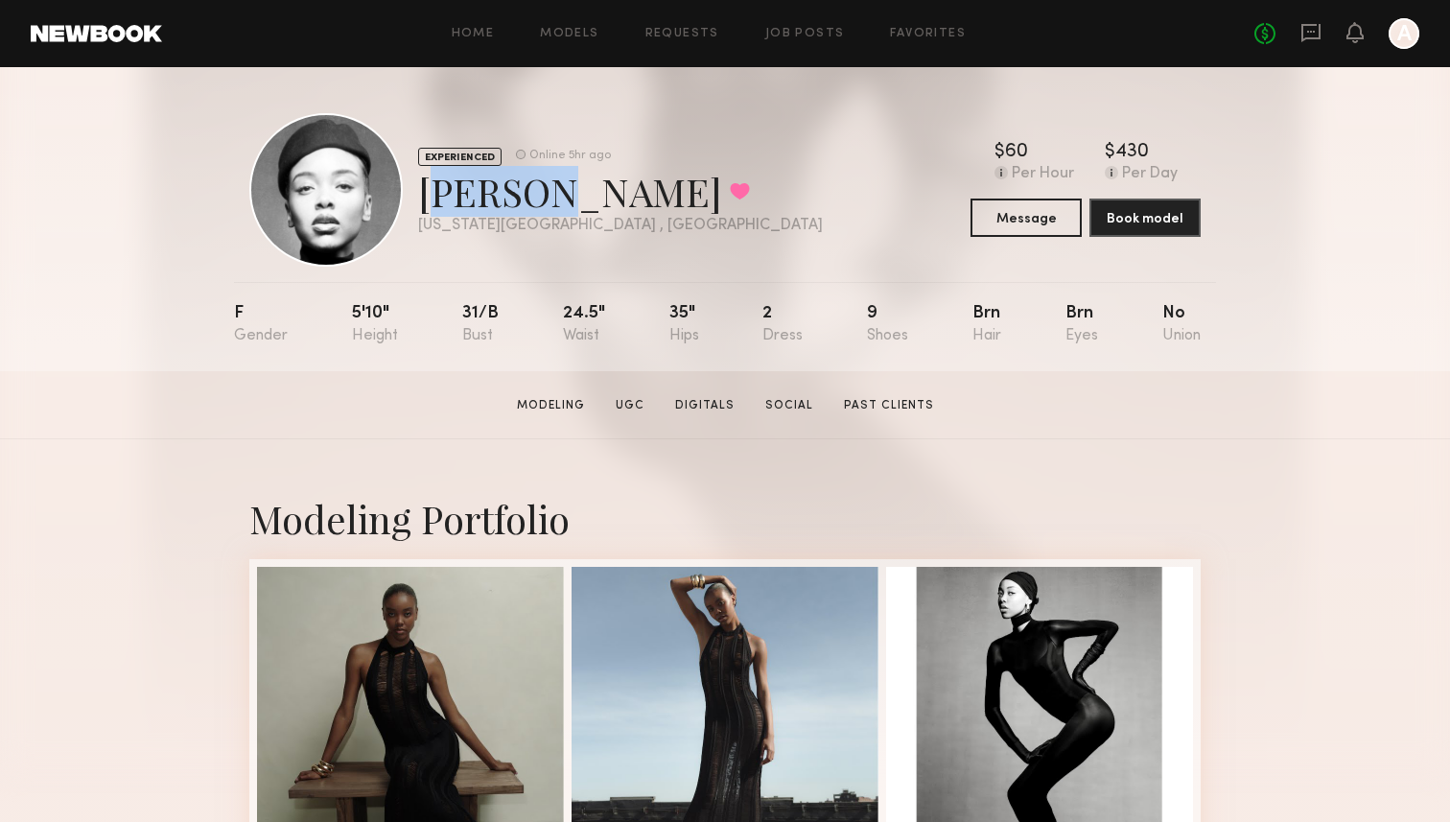
drag, startPoint x: 519, startPoint y: 198, endPoint x: 429, endPoint y: 198, distance: 90.2
click at [429, 198] on div "Nikira E. Favorited" at bounding box center [620, 191] width 405 height 51
copy div "Nikira"
click at [707, 213] on div "EXPERIENCED Online 5hr ago Nikira E. Favorited New York City , NY Online 5hr ag…" at bounding box center [725, 189] width 952 height 153
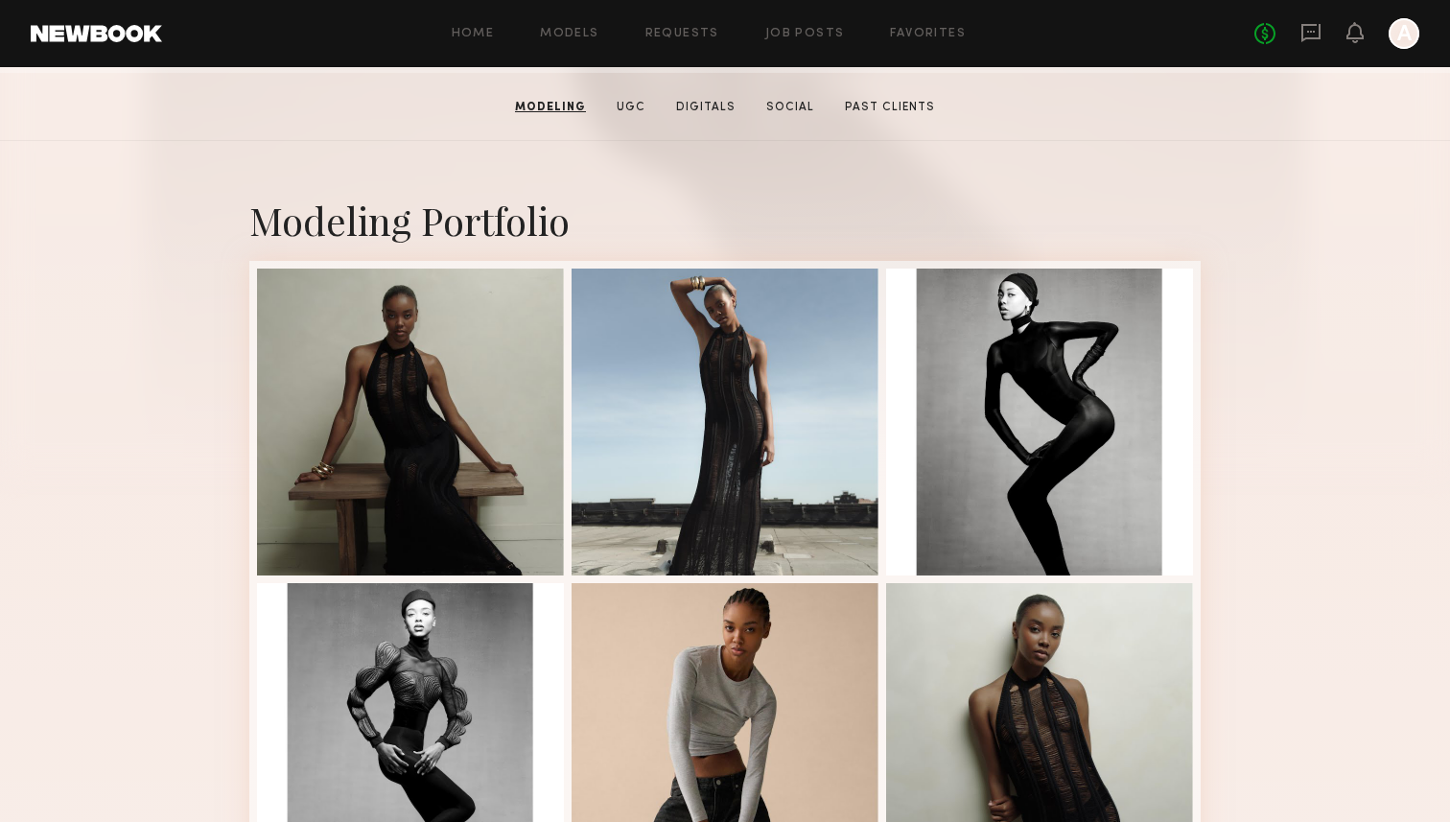
scroll to position [108, 0]
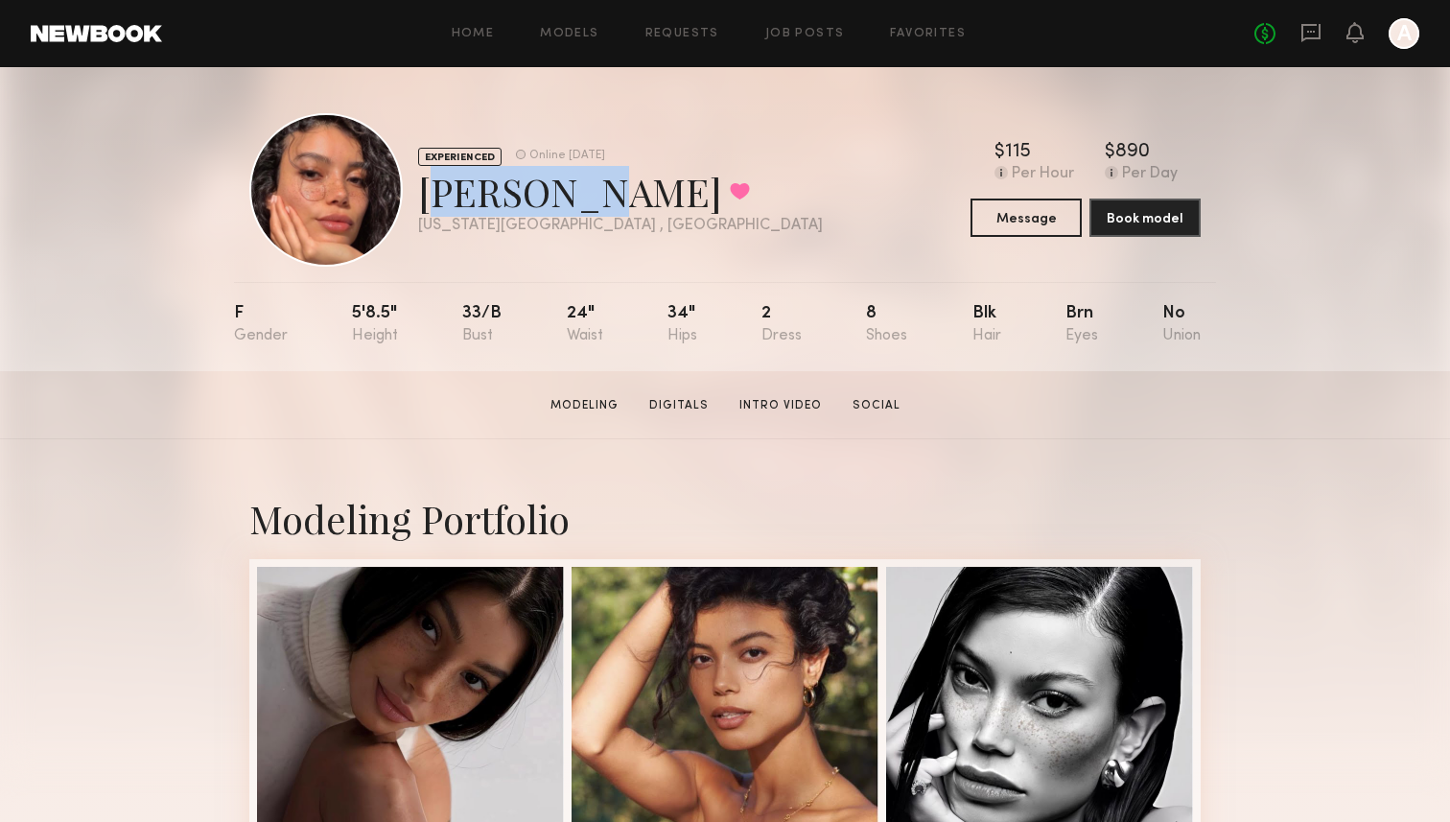
drag, startPoint x: 564, startPoint y: 206, endPoint x: 411, endPoint y: 200, distance: 153.6
click at [411, 200] on div "EXPERIENCED Online 4d ago Kelianne M. Favorited New York City , NY Online 4d ago" at bounding box center [536, 189] width 574 height 153
copy div "Kelianne"
click at [958, 535] on div "Modeling Portfolio" at bounding box center [725, 518] width 952 height 51
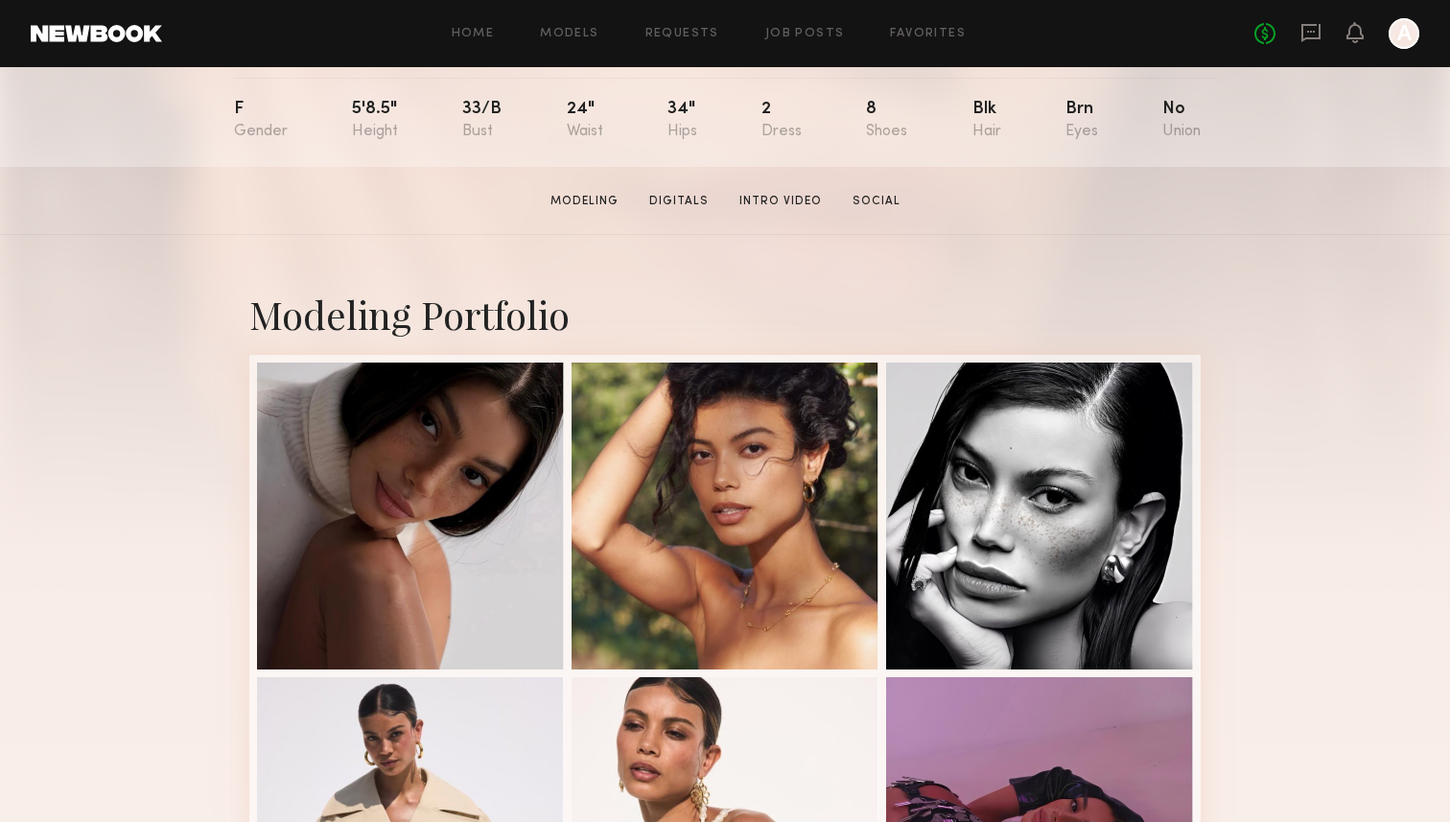
scroll to position [202, 0]
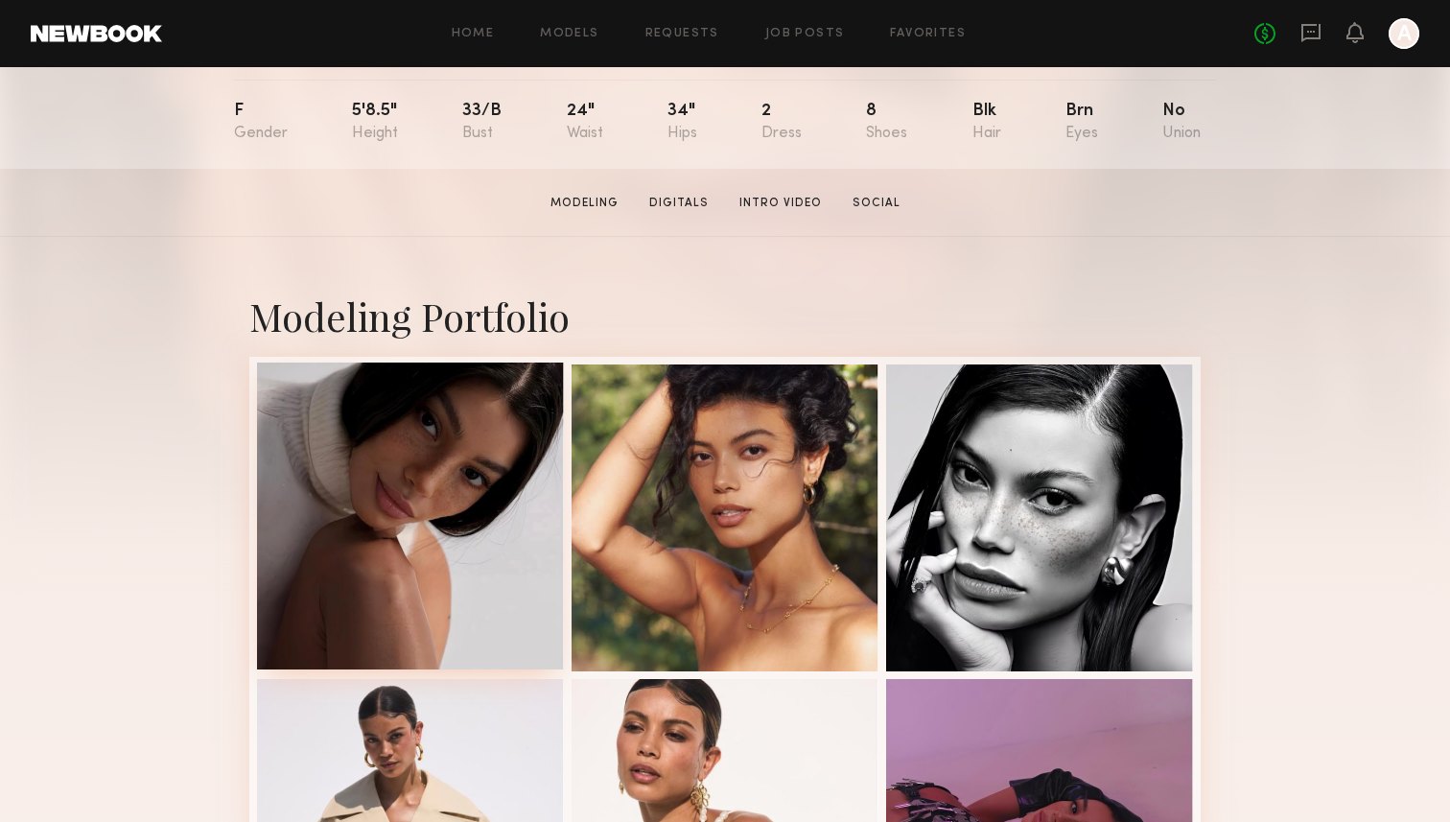
click at [429, 615] on div at bounding box center [410, 516] width 307 height 307
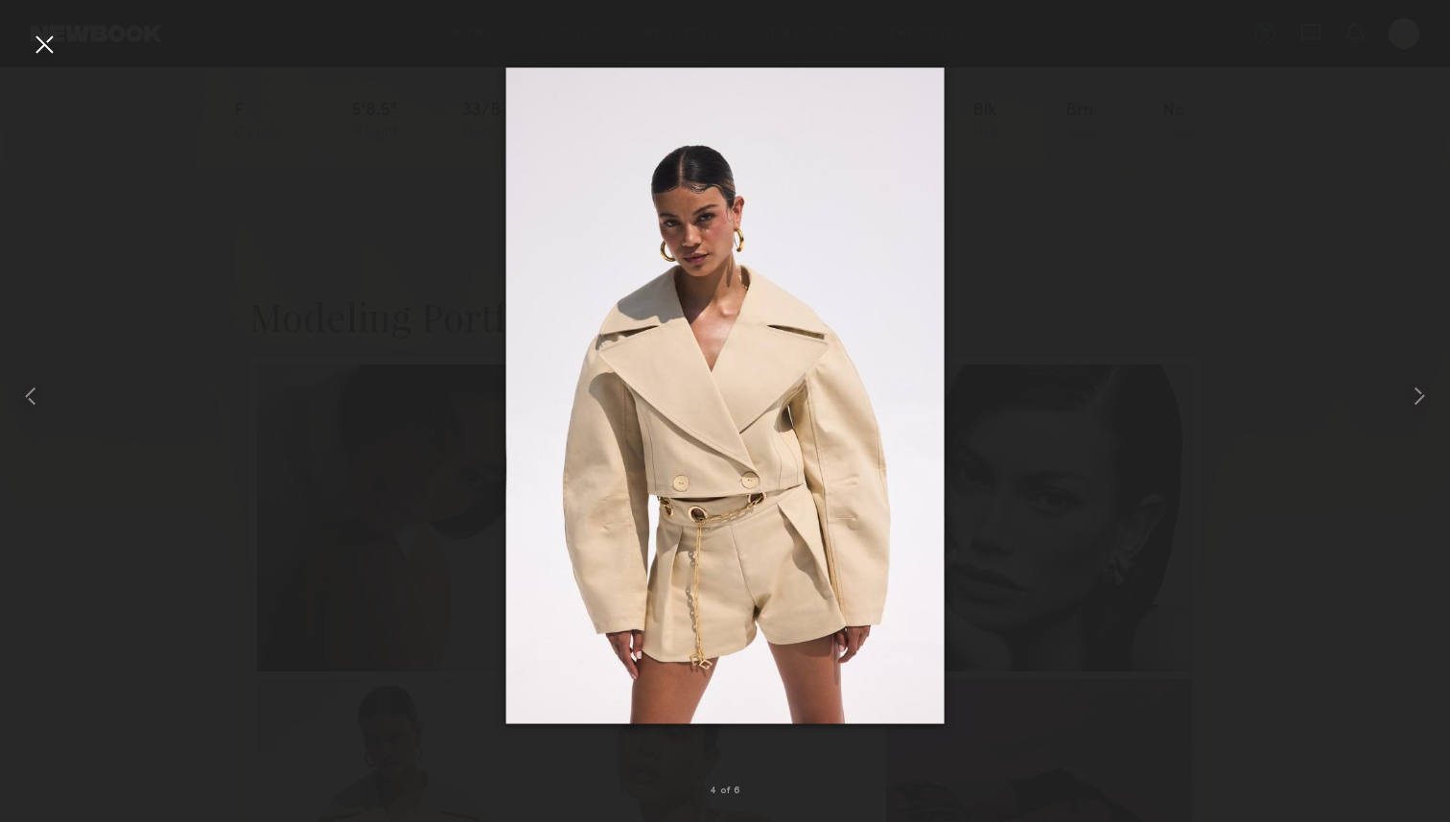
click at [166, 318] on div at bounding box center [725, 396] width 1450 height 730
click at [47, 50] on div at bounding box center [44, 44] width 31 height 31
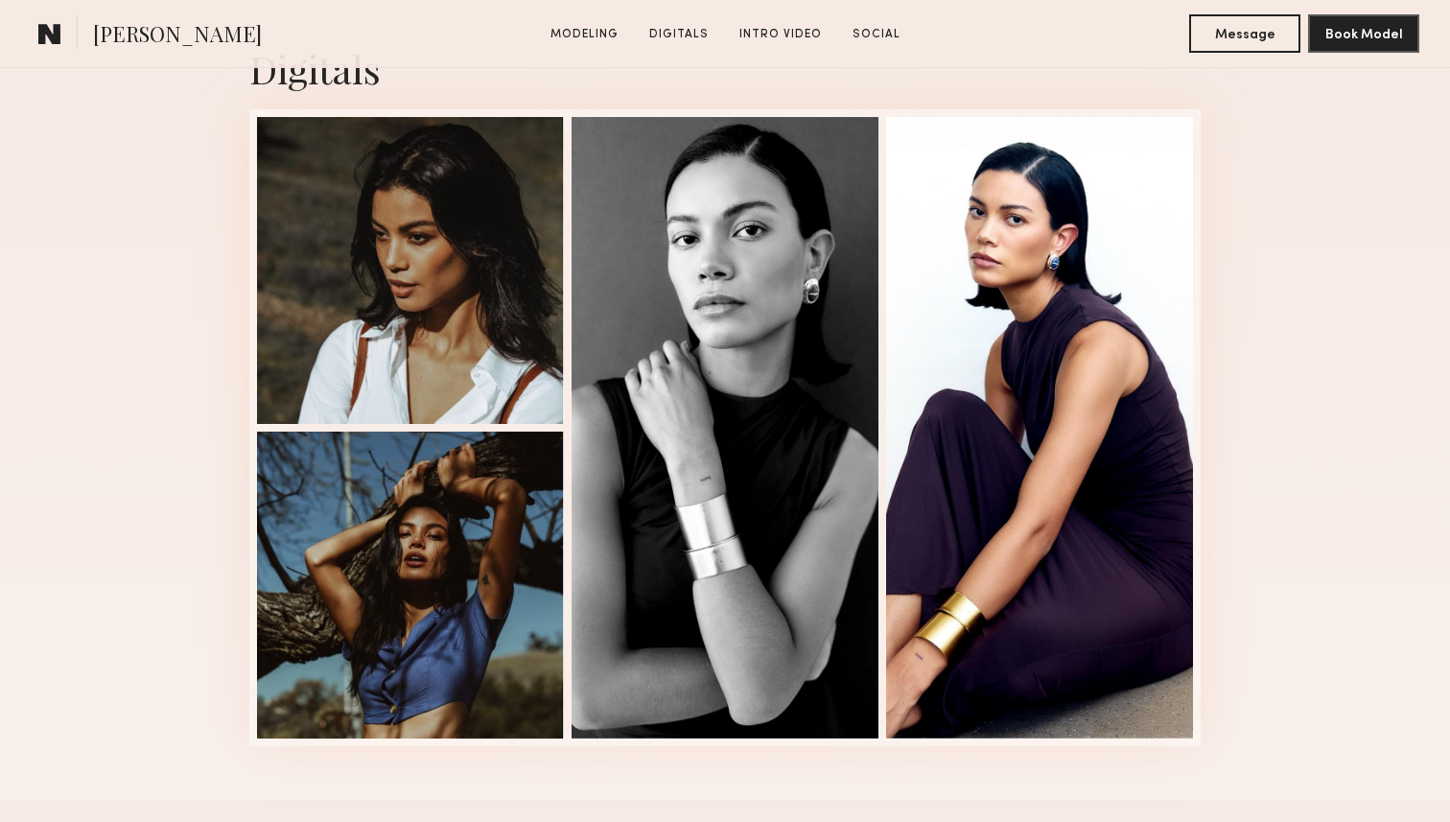
scroll to position [1265, 0]
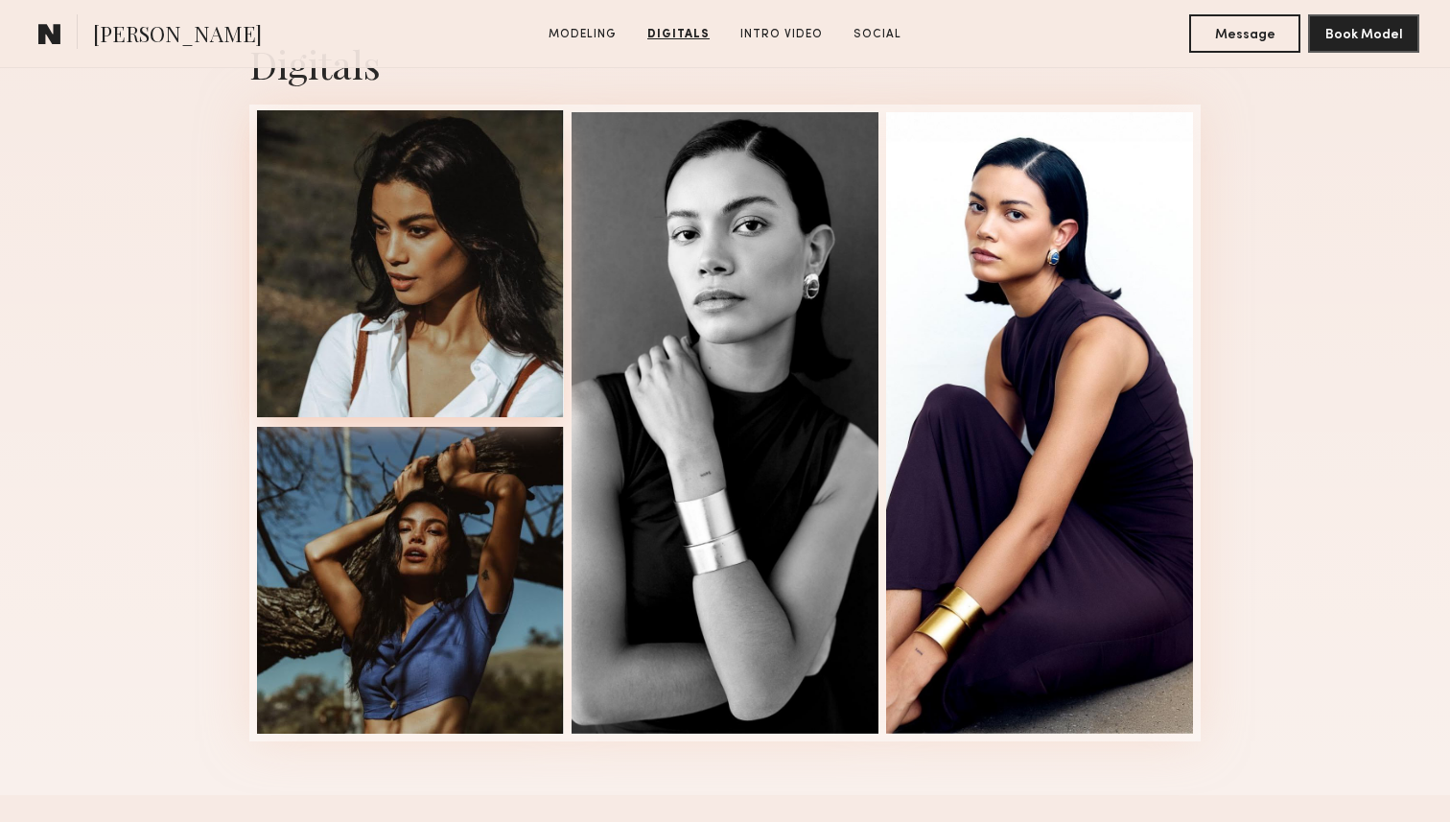
click at [394, 268] on div at bounding box center [410, 263] width 307 height 307
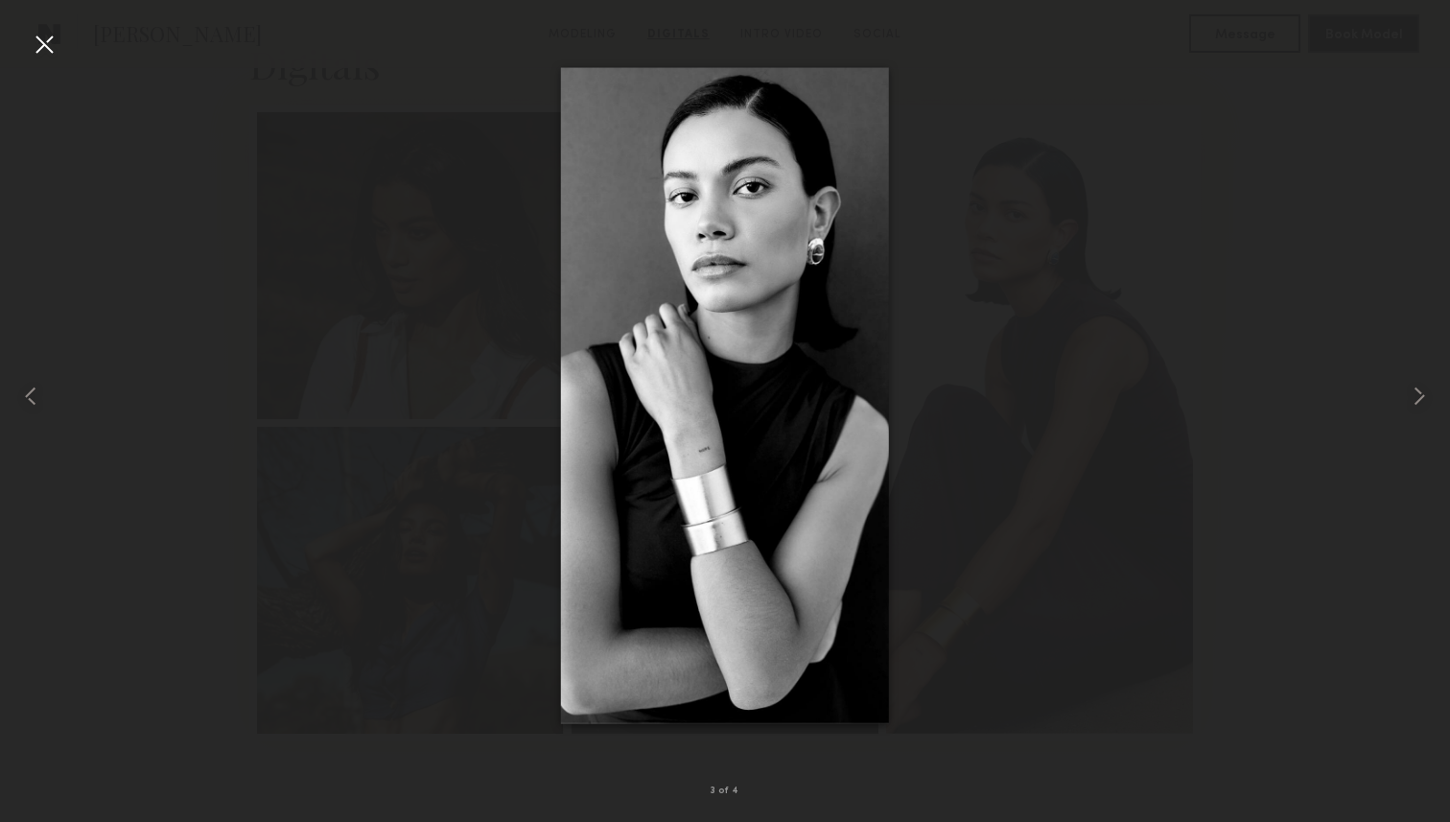
click at [152, 208] on div at bounding box center [725, 396] width 1450 height 730
click at [49, 41] on div at bounding box center [44, 44] width 31 height 31
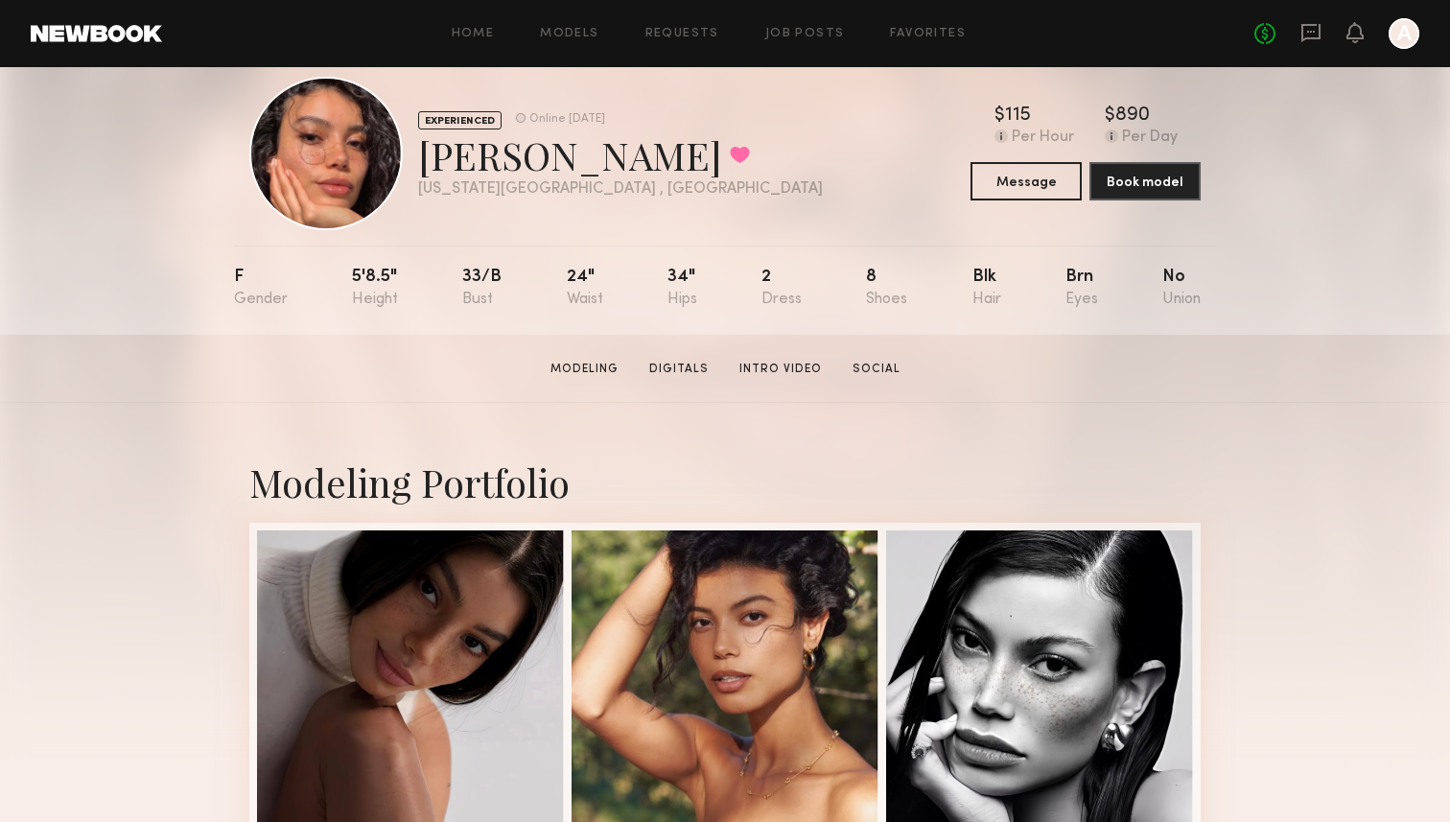
scroll to position [0, 0]
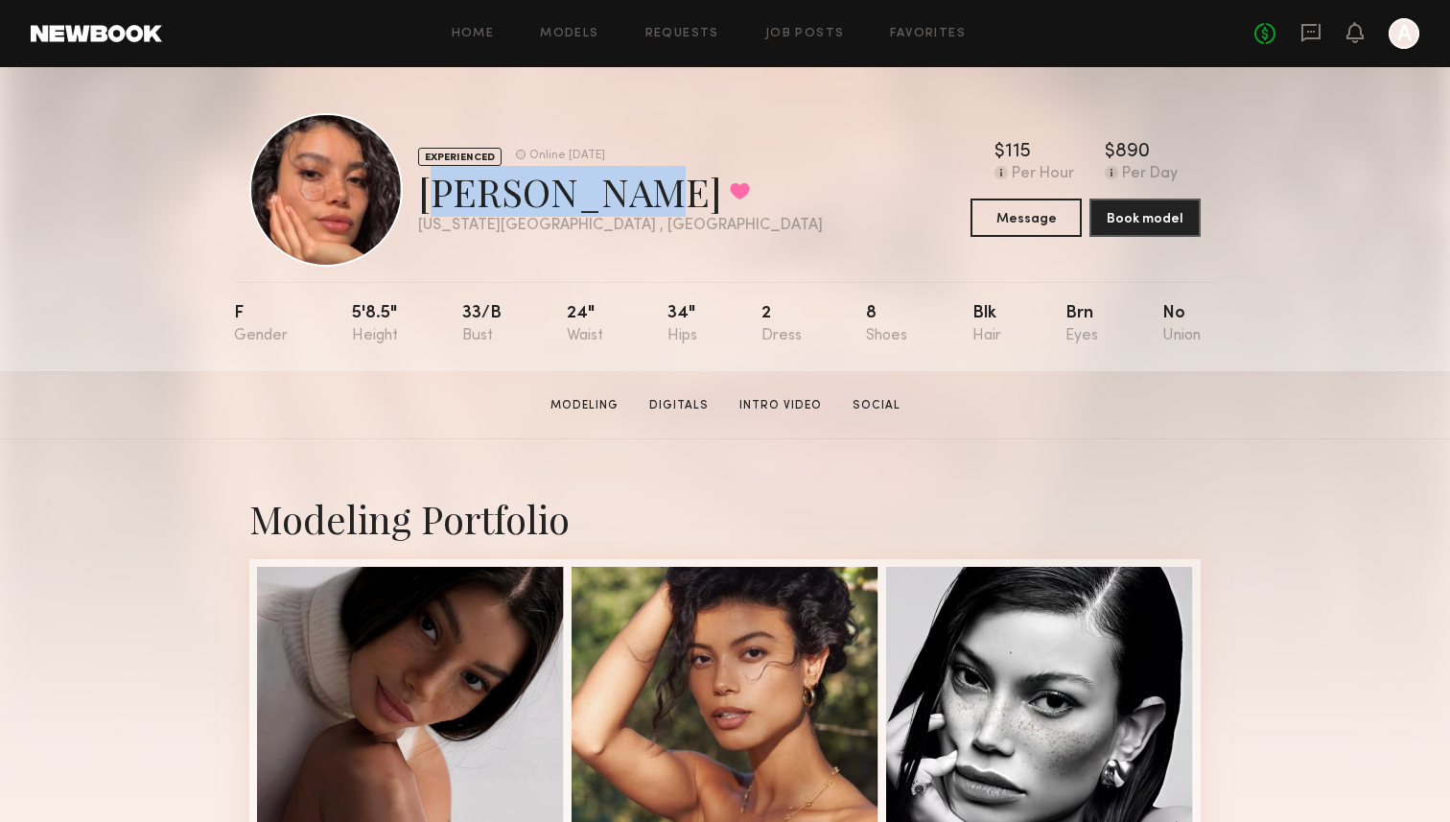
drag, startPoint x: 603, startPoint y: 199, endPoint x: 420, endPoint y: 198, distance: 183.2
click at [420, 198] on div "Kelianne M. Favorited" at bounding box center [620, 191] width 405 height 51
copy div "Kelianne M"
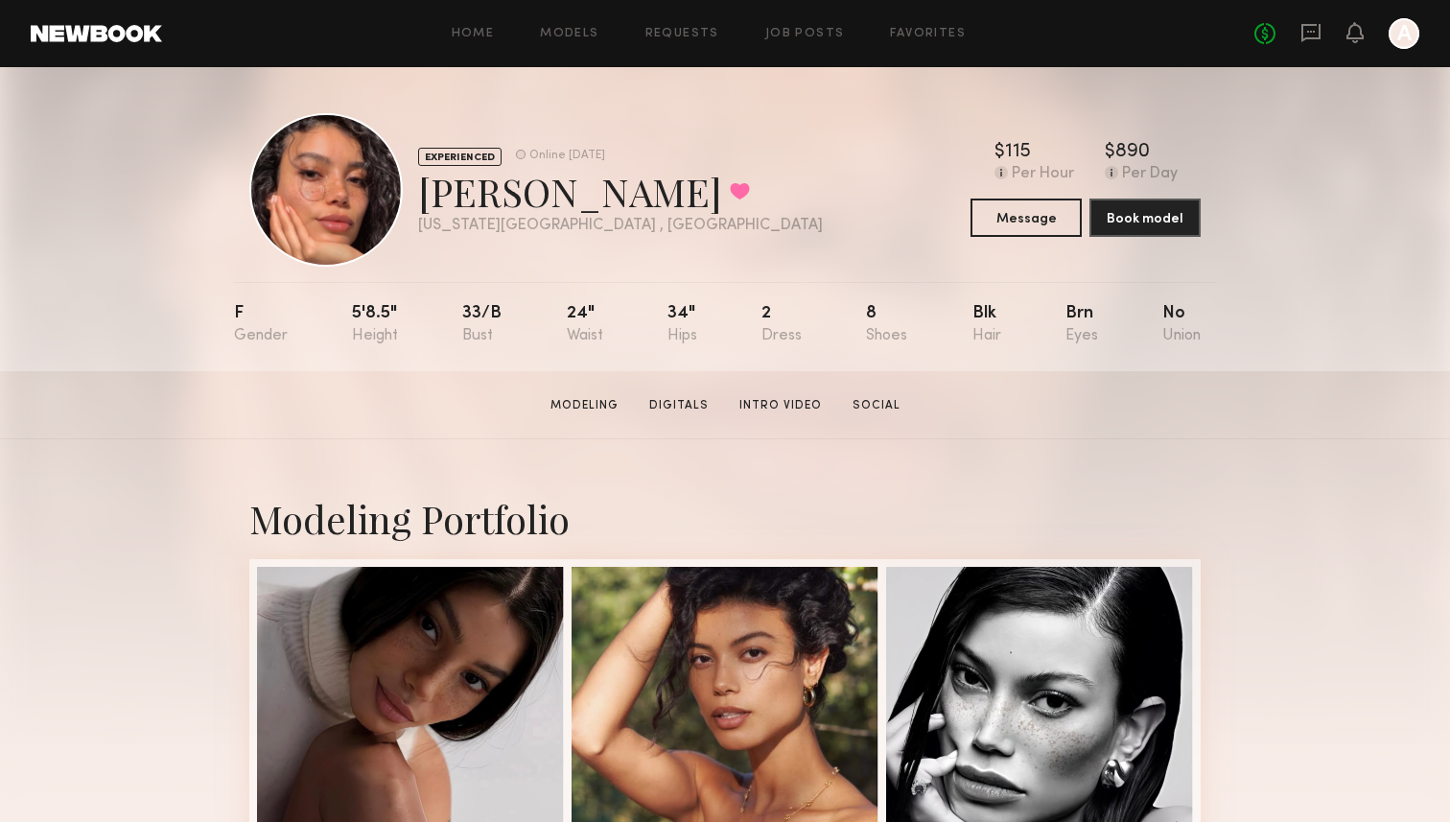
click at [877, 390] on section "Kelianne M. Modeling Digitals Intro Video Social Message Book Model" at bounding box center [725, 405] width 1450 height 68
click at [879, 401] on link "Social" at bounding box center [876, 405] width 63 height 17
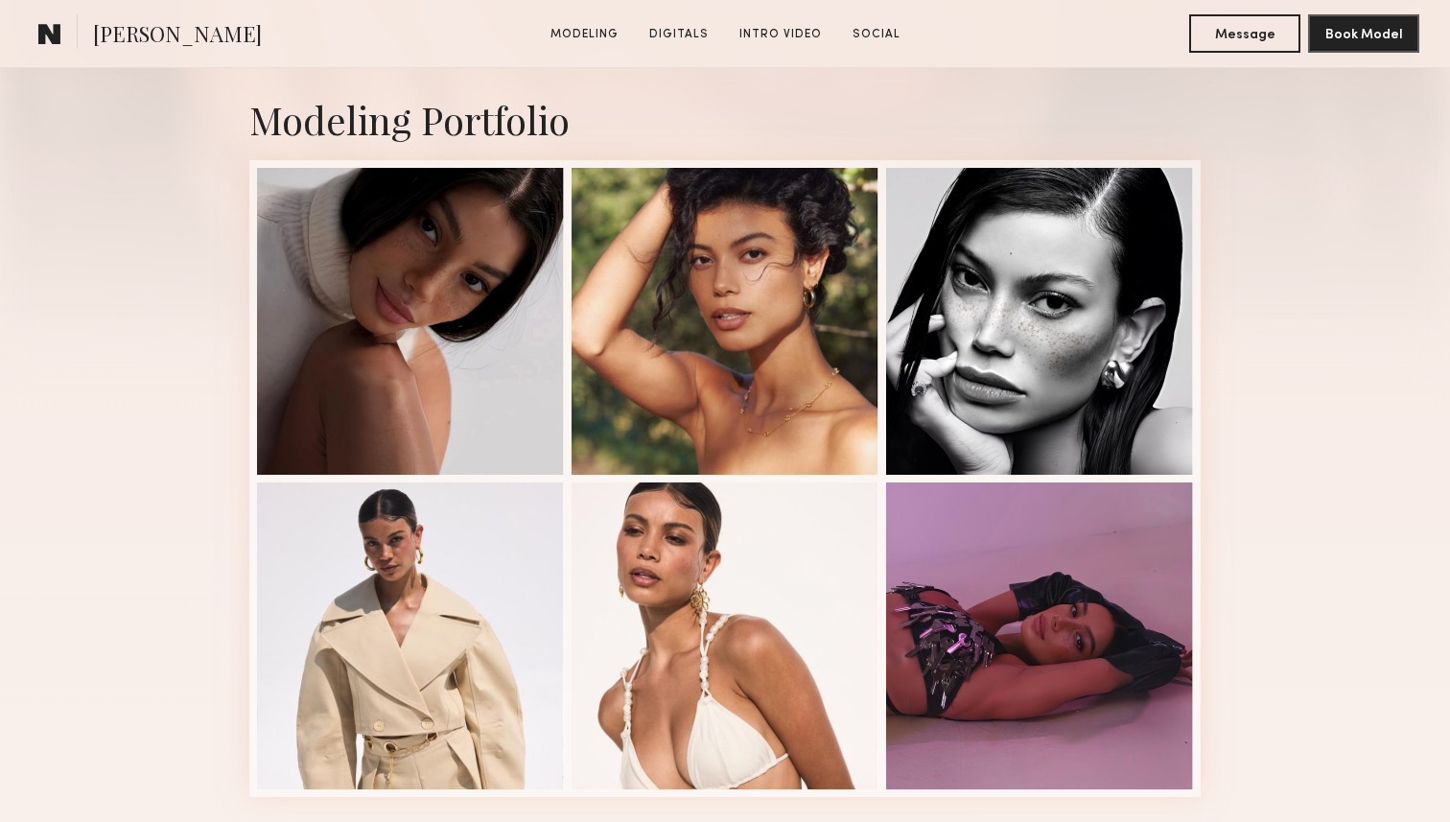
scroll to position [428, 0]
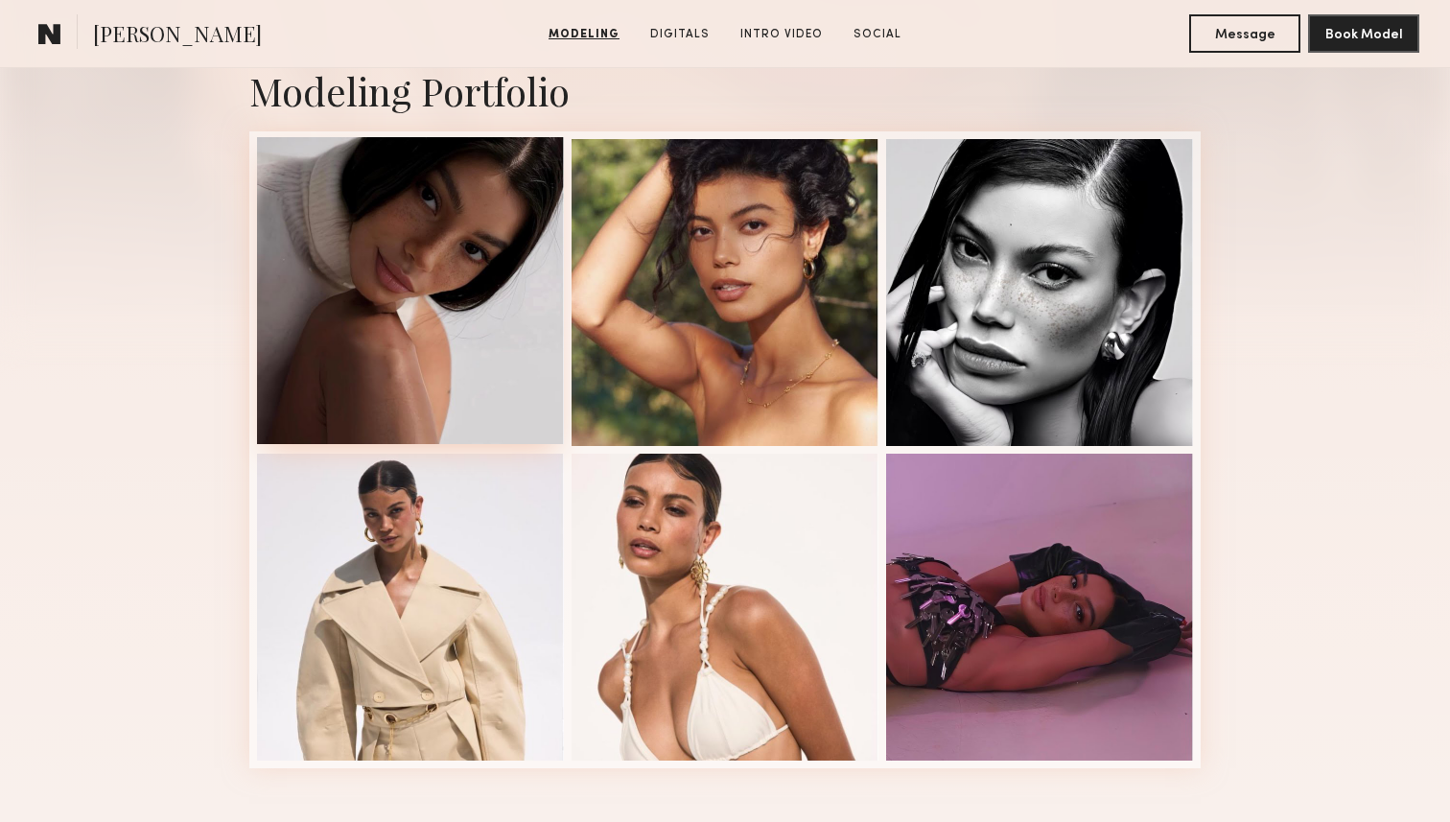
click at [431, 268] on div at bounding box center [410, 290] width 307 height 307
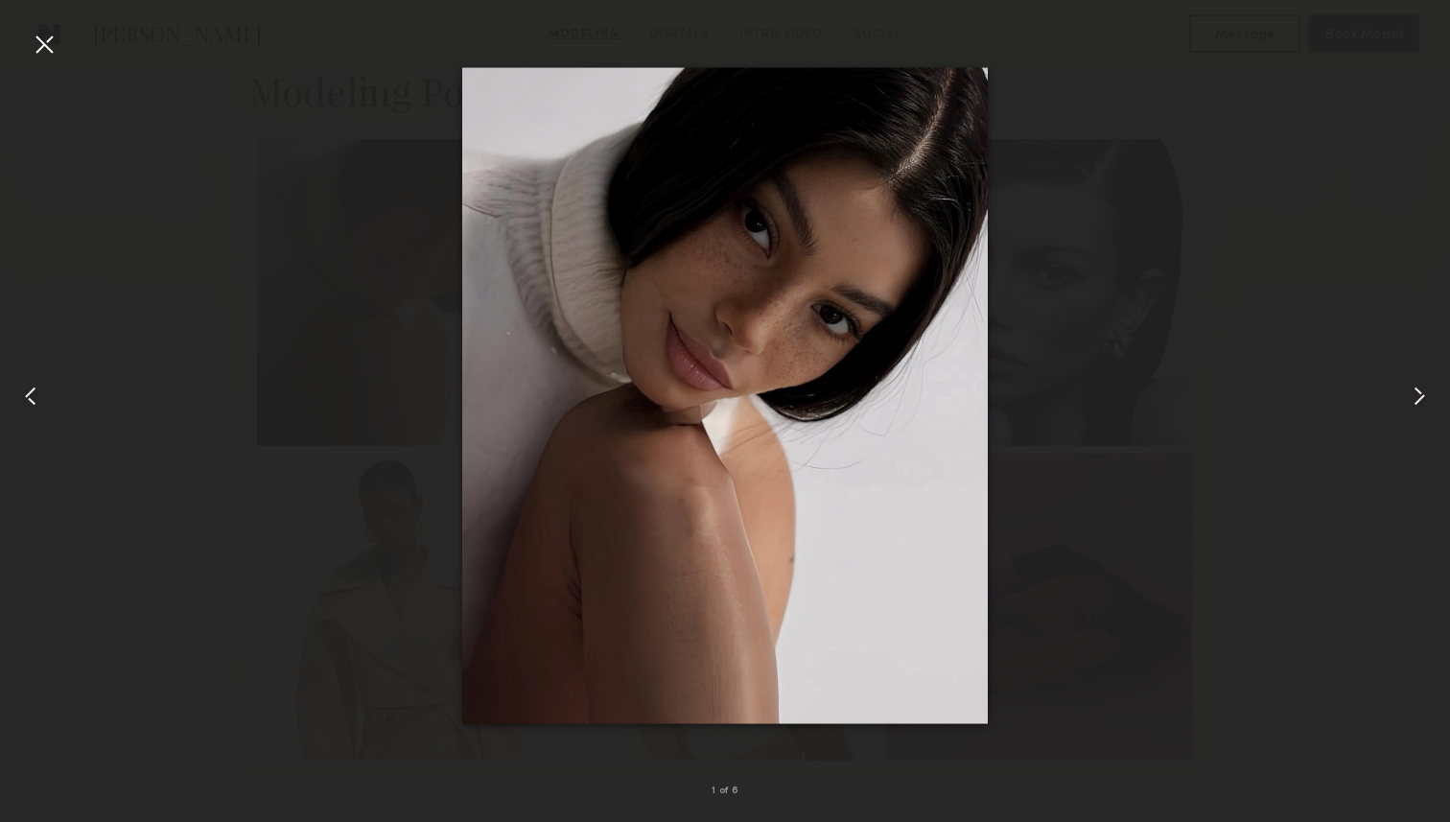
click at [1218, 256] on div at bounding box center [725, 396] width 1450 height 730
click at [54, 35] on div at bounding box center [44, 44] width 31 height 31
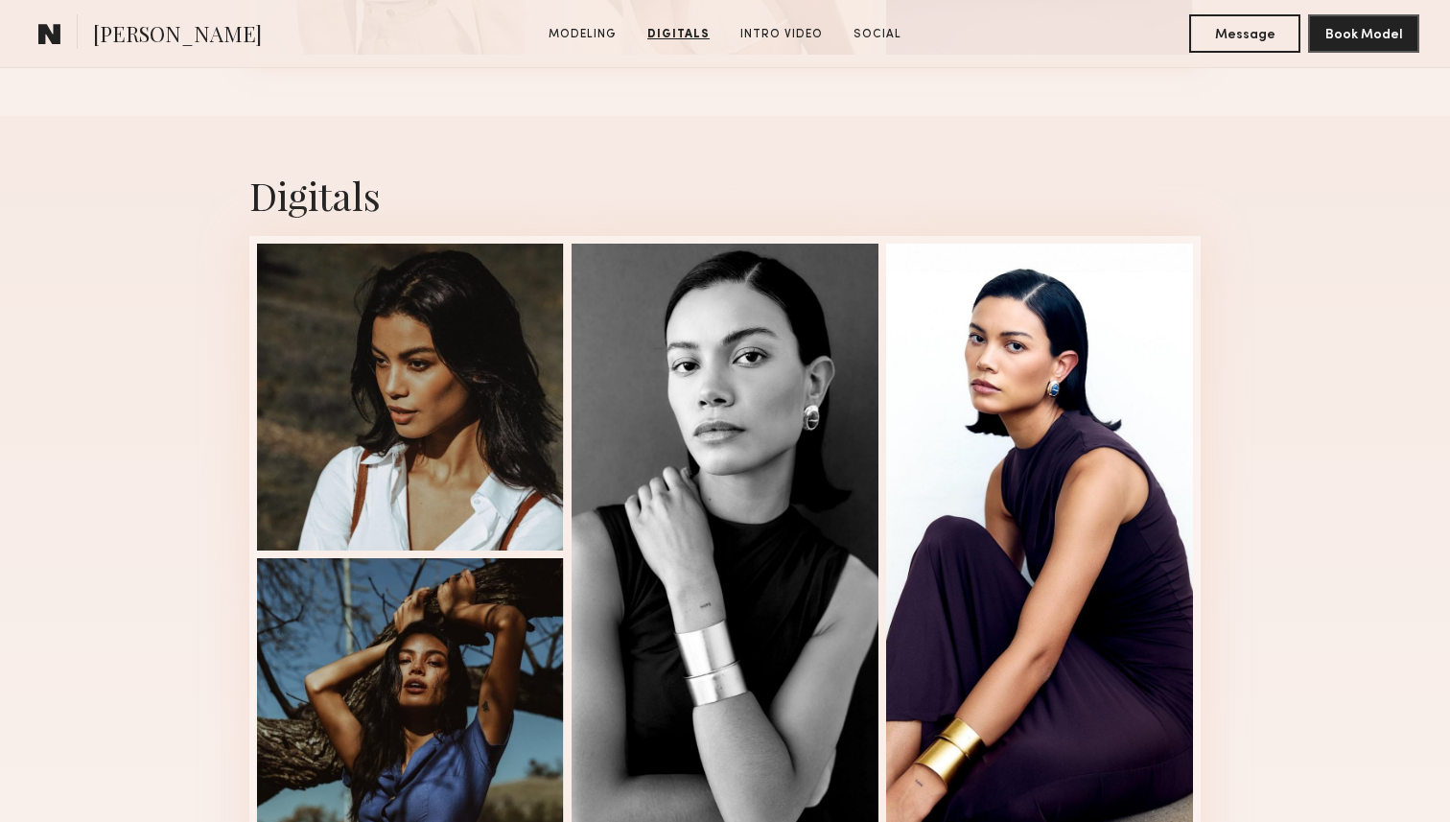
scroll to position [1130, 0]
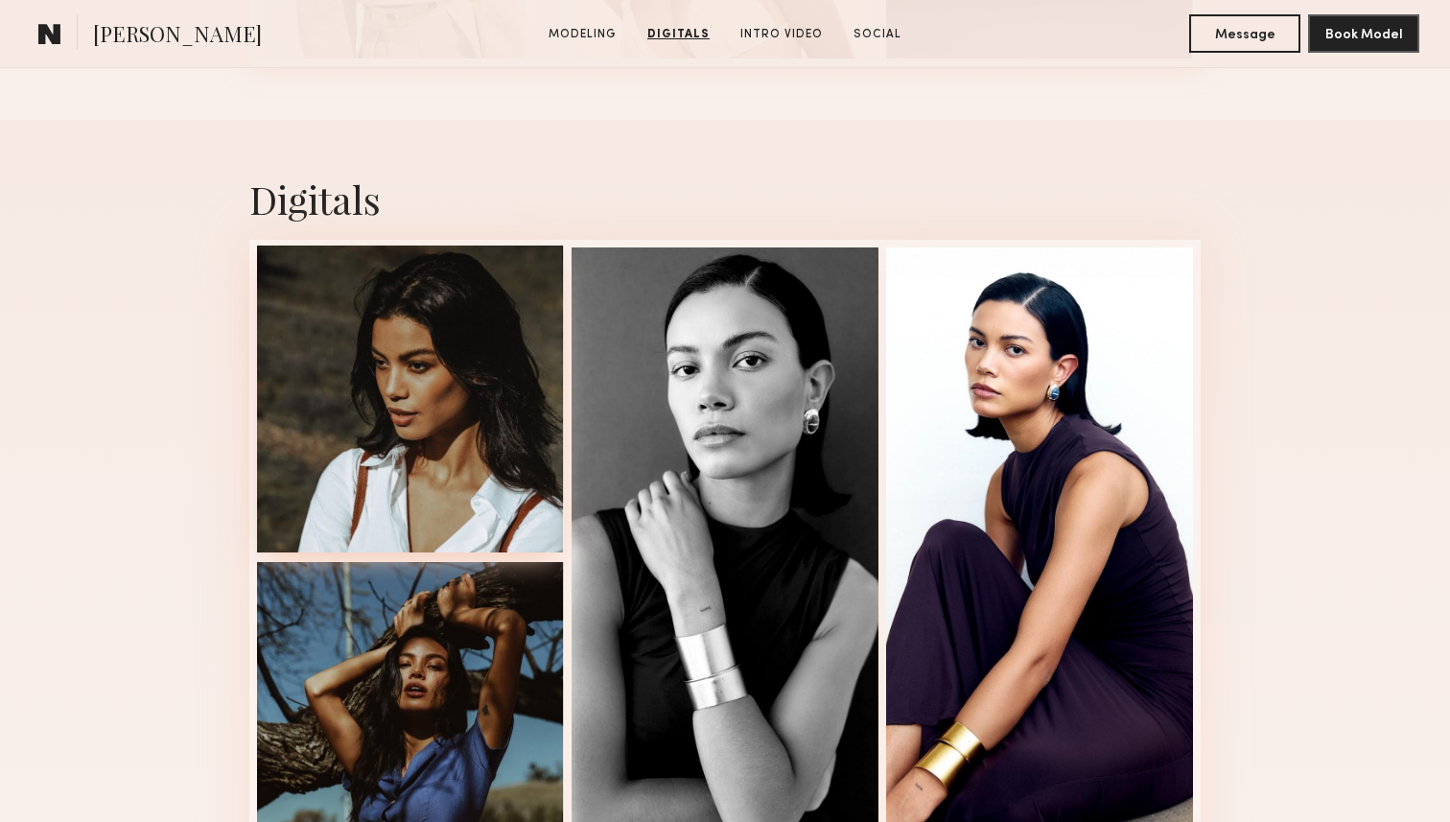
click at [400, 272] on div at bounding box center [410, 399] width 307 height 307
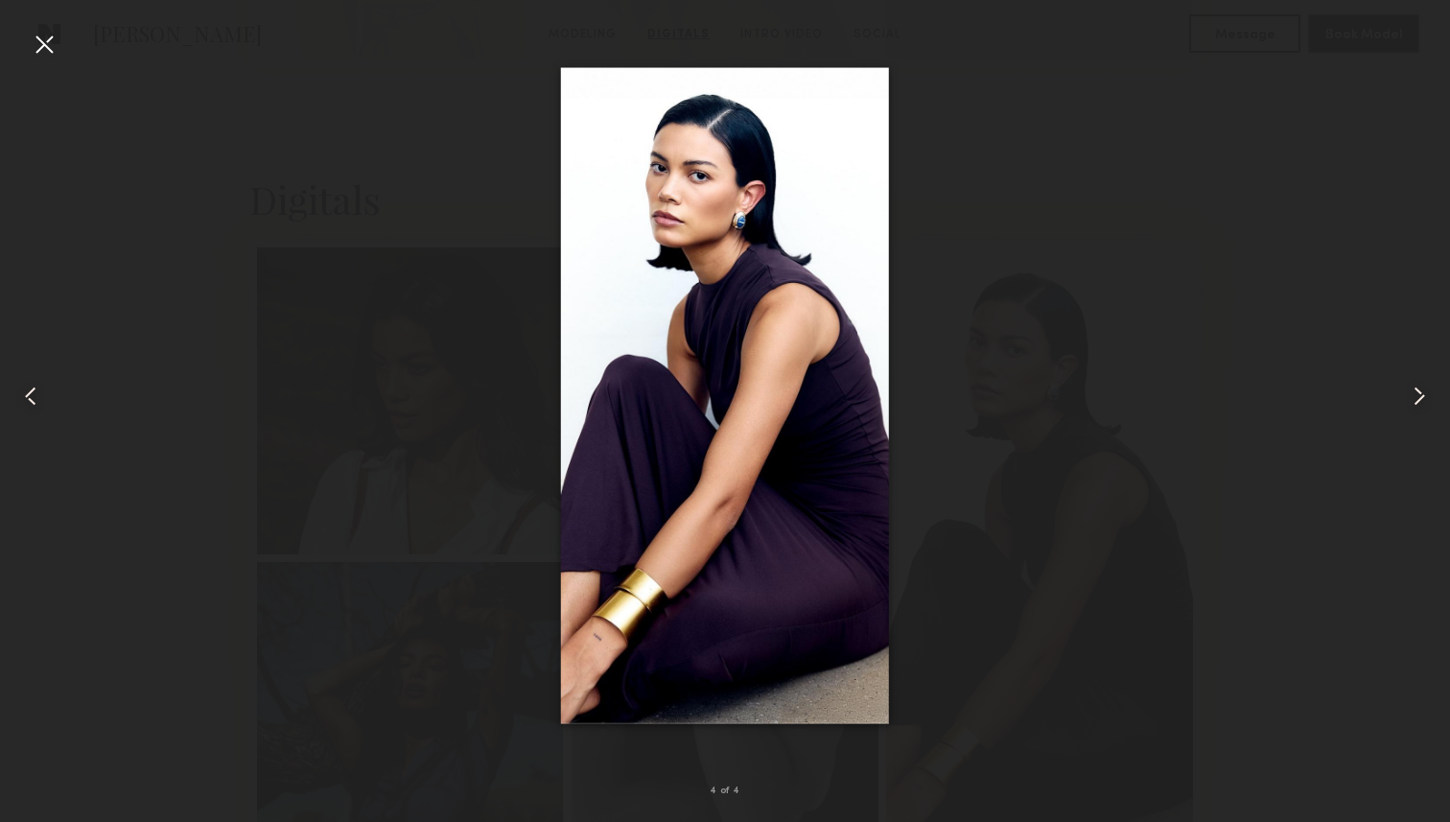
click at [1257, 597] on div at bounding box center [725, 396] width 1450 height 730
click at [1316, 430] on div at bounding box center [725, 396] width 1450 height 730
click at [47, 47] on div at bounding box center [44, 44] width 31 height 31
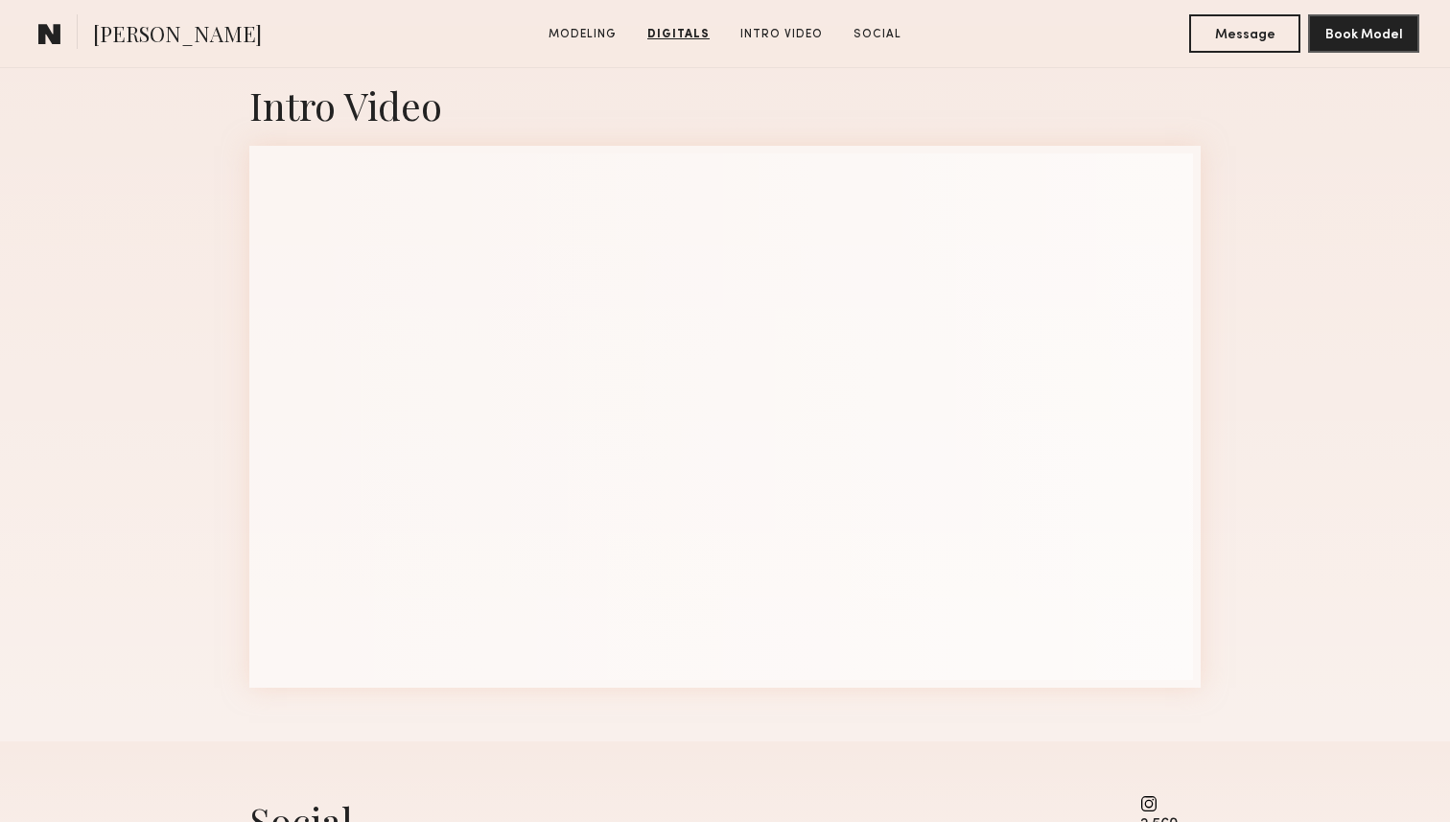
scroll to position [2040, 0]
click at [512, 785] on div "Social 2,560 followers" at bounding box center [725, 824] width 952 height 176
click at [1276, 410] on div "Intro Video" at bounding box center [725, 378] width 1450 height 716
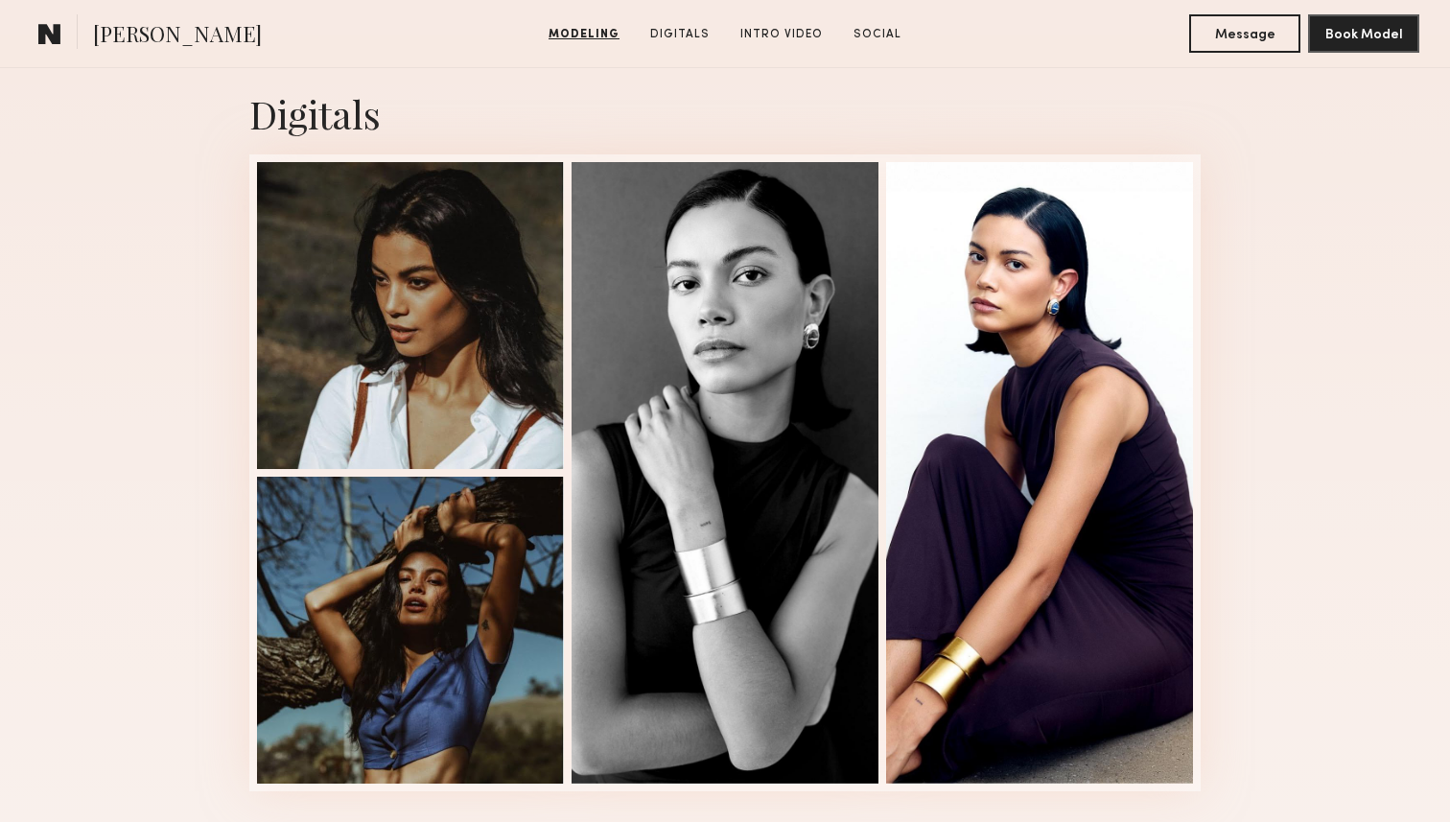
scroll to position [1221, 0]
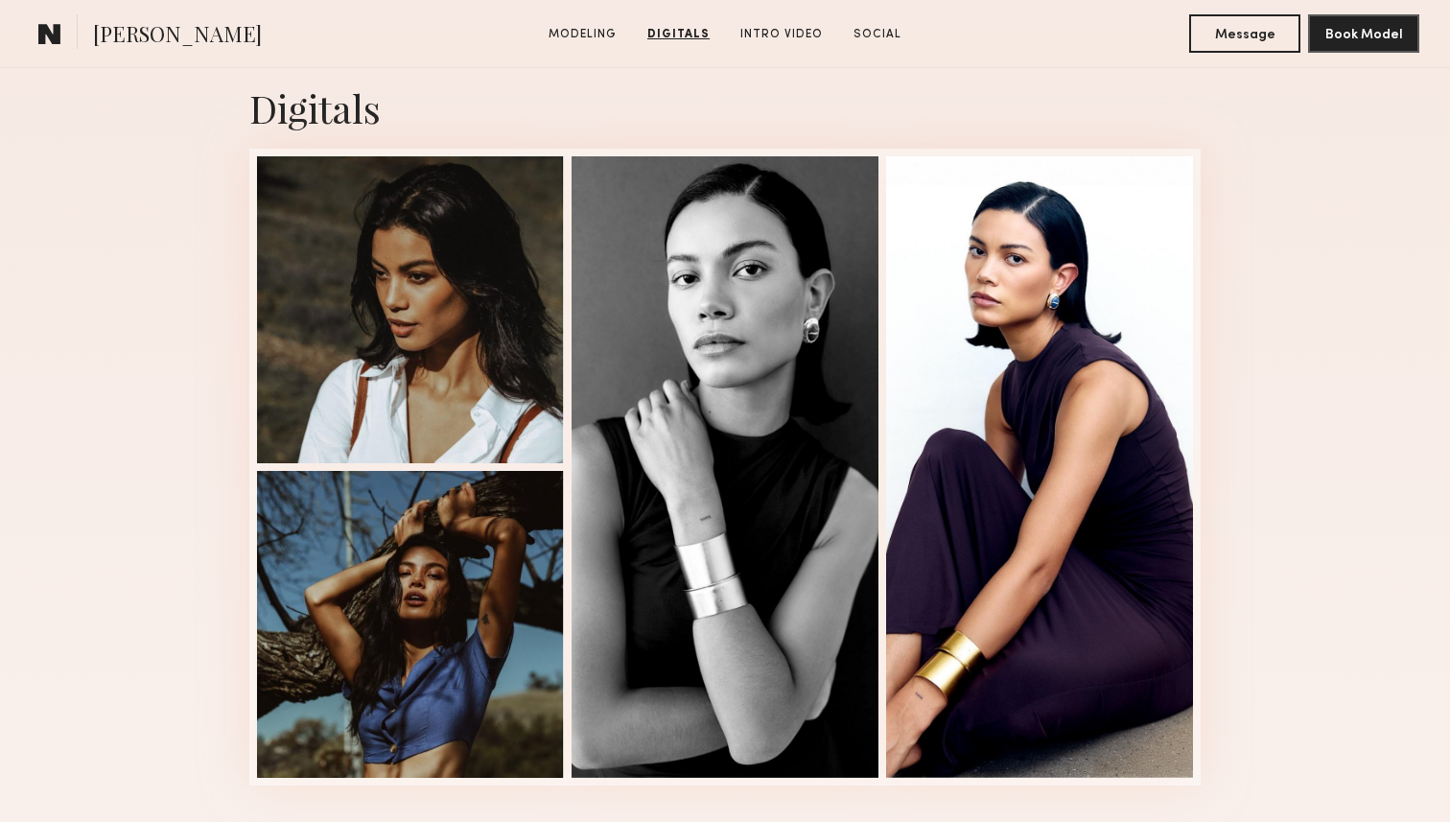
click at [1272, 362] on div "Digitals 4 of 4" at bounding box center [725, 434] width 1450 height 811
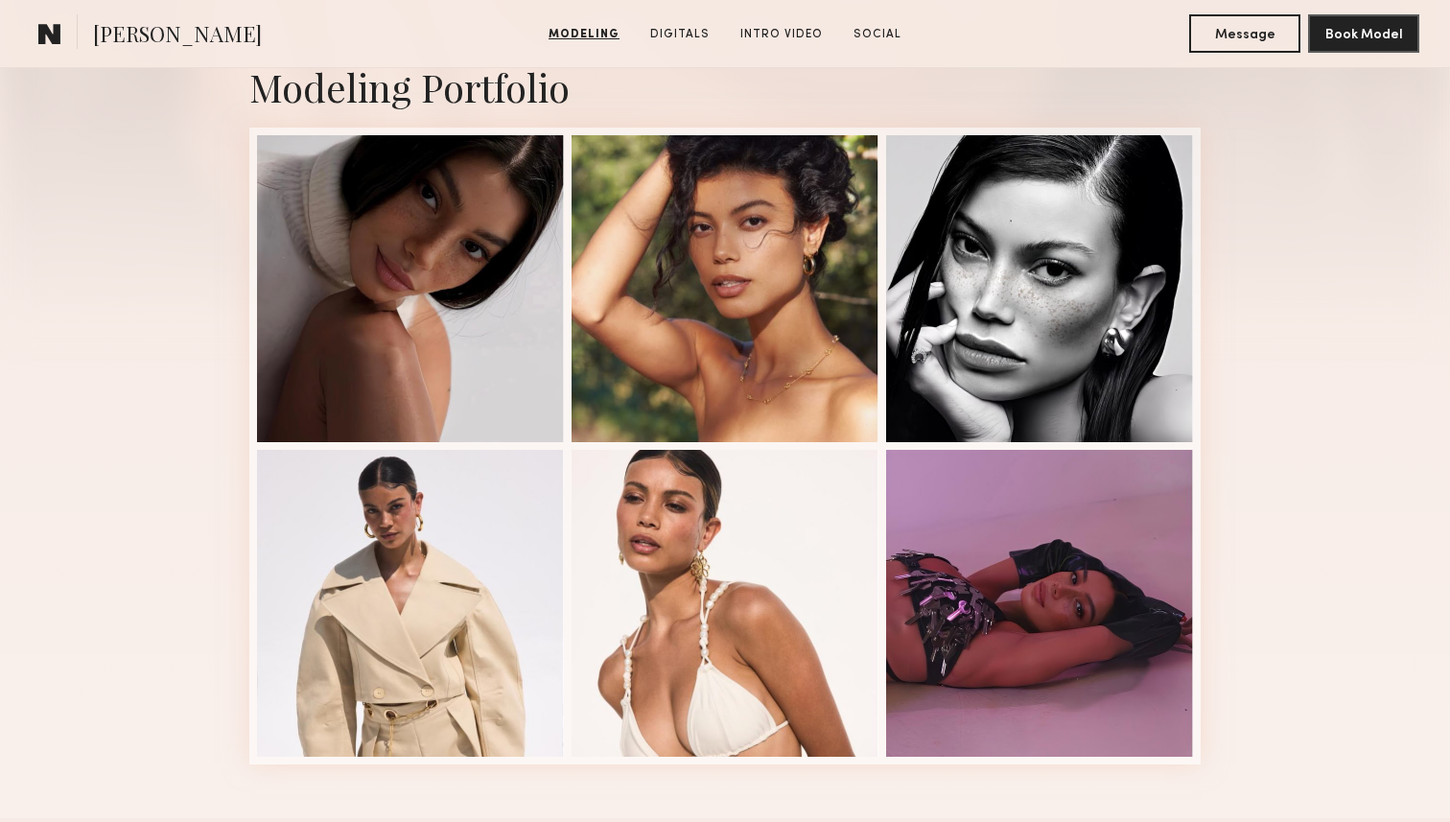
scroll to position [383, 0]
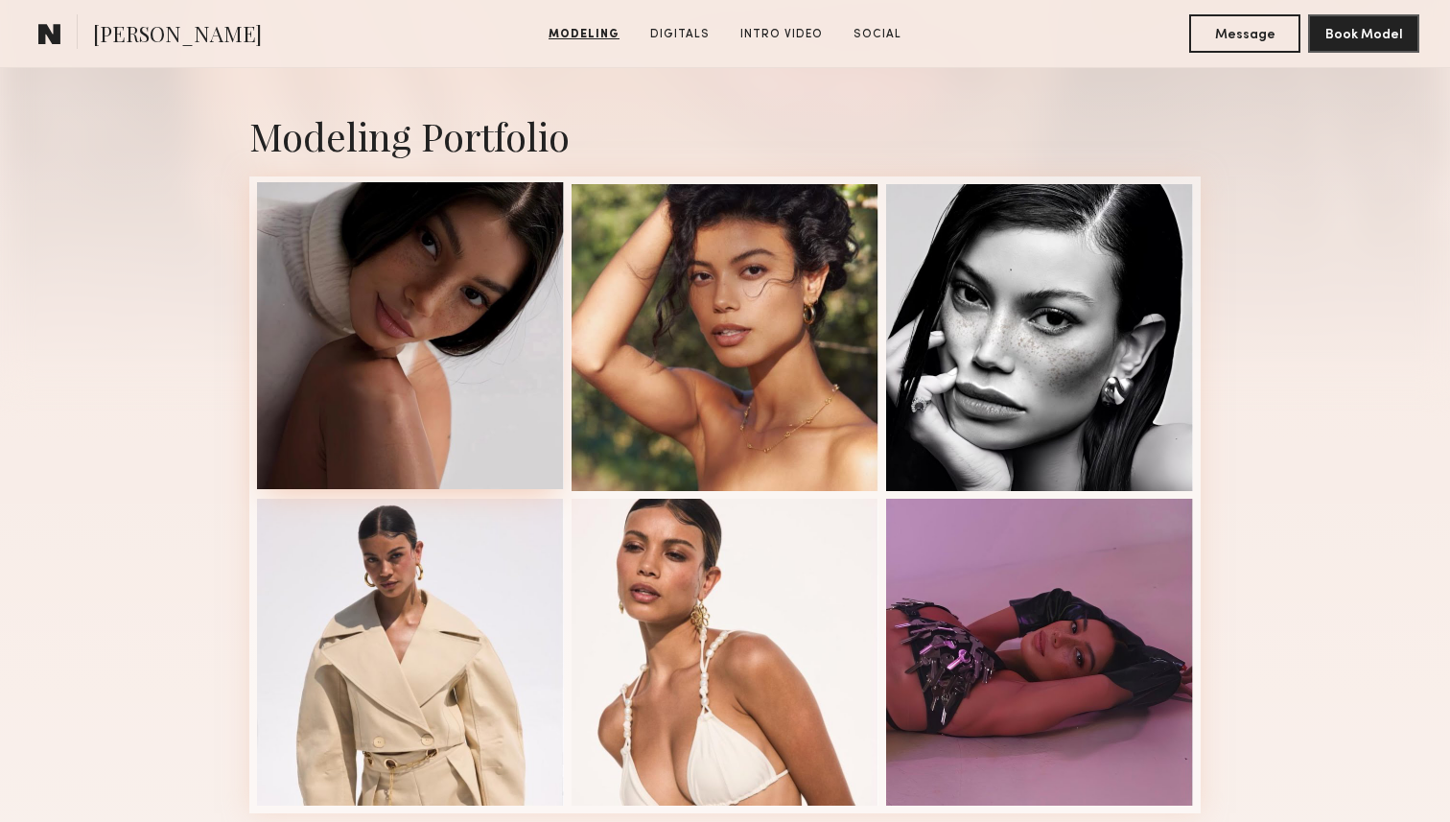
click at [476, 372] on div at bounding box center [410, 335] width 307 height 307
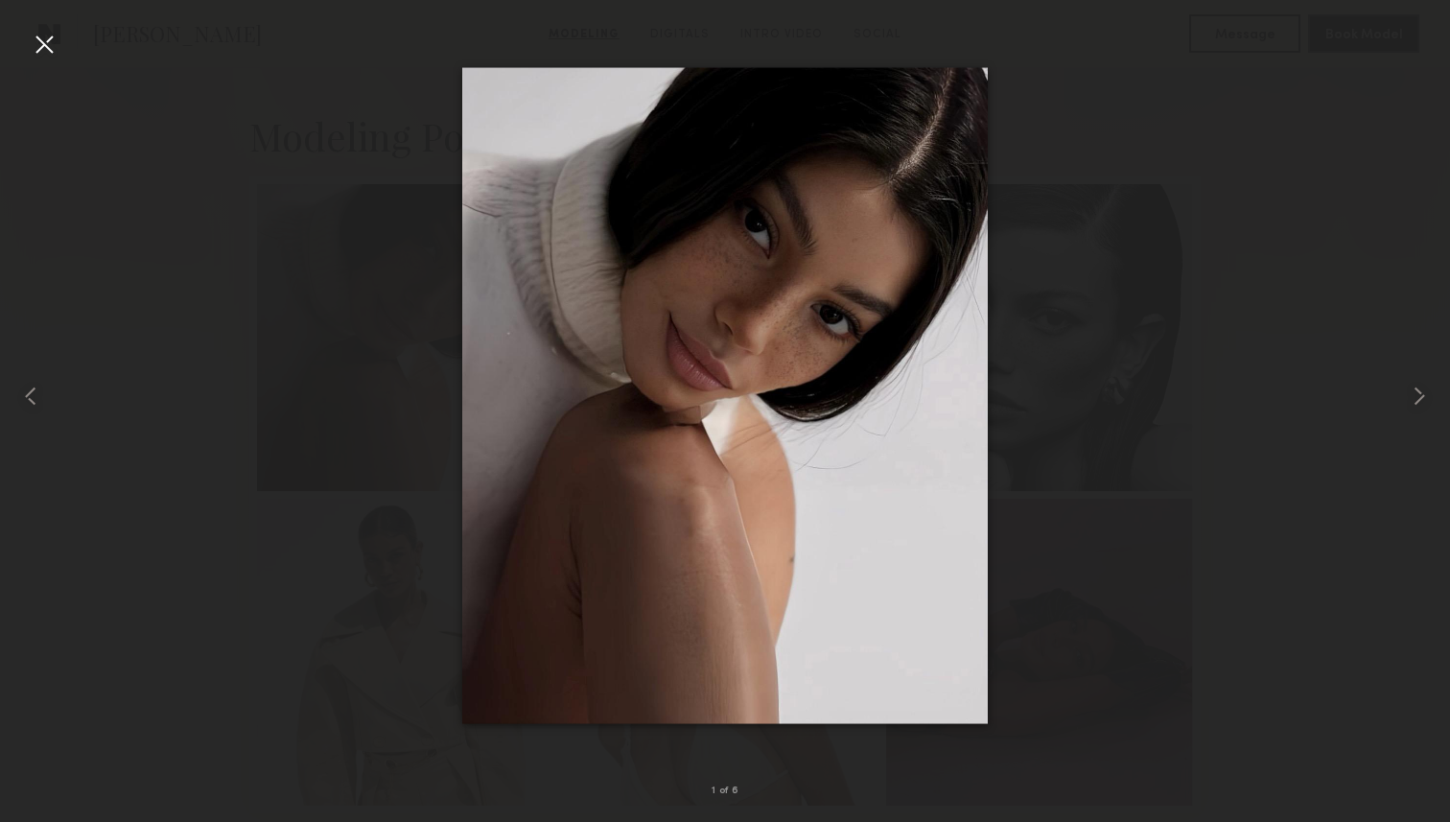
click at [1242, 161] on div at bounding box center [725, 396] width 1450 height 730
click at [1125, 203] on div at bounding box center [725, 396] width 1450 height 730
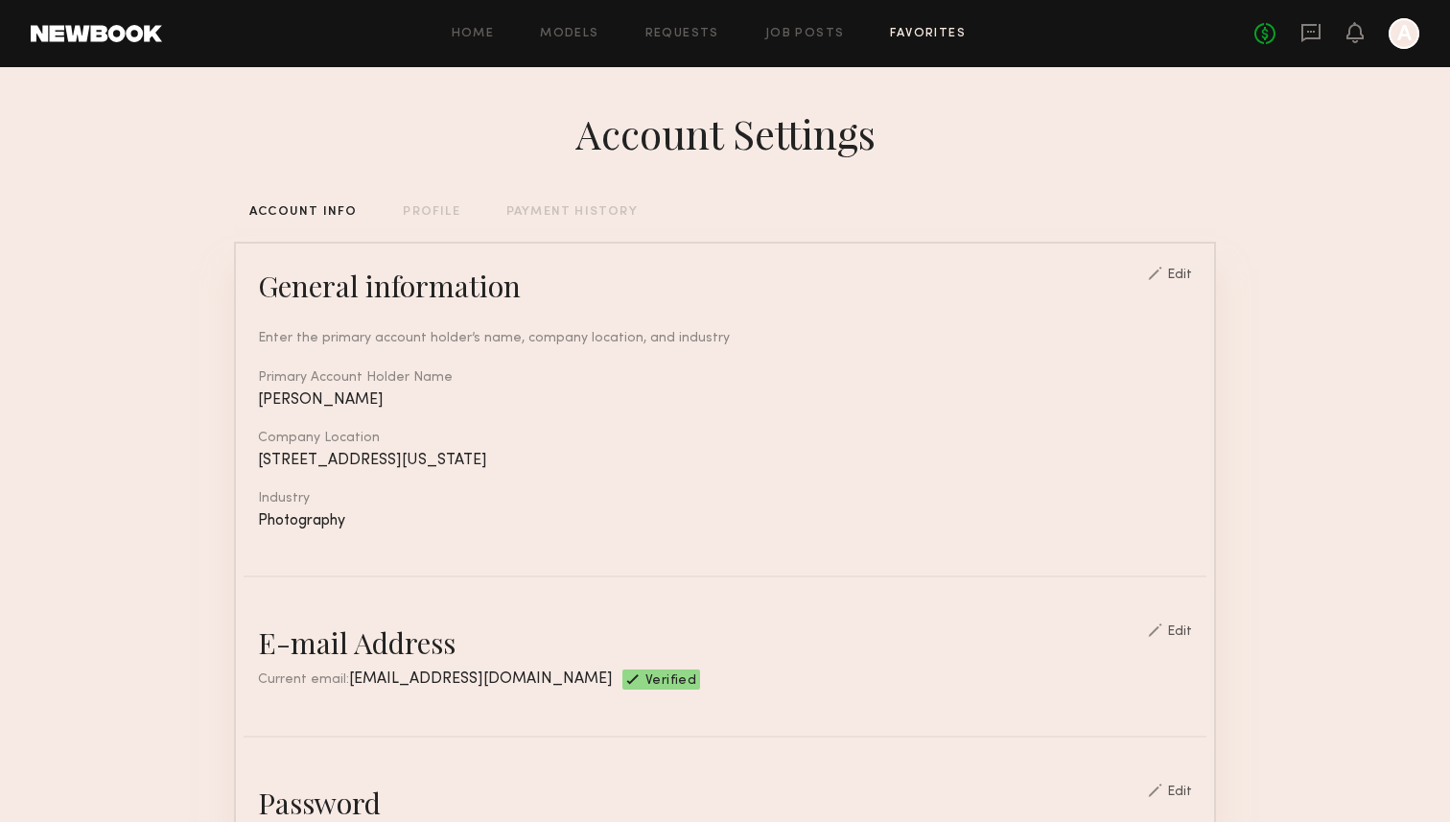
click at [923, 31] on link "Favorites" at bounding box center [928, 34] width 76 height 12
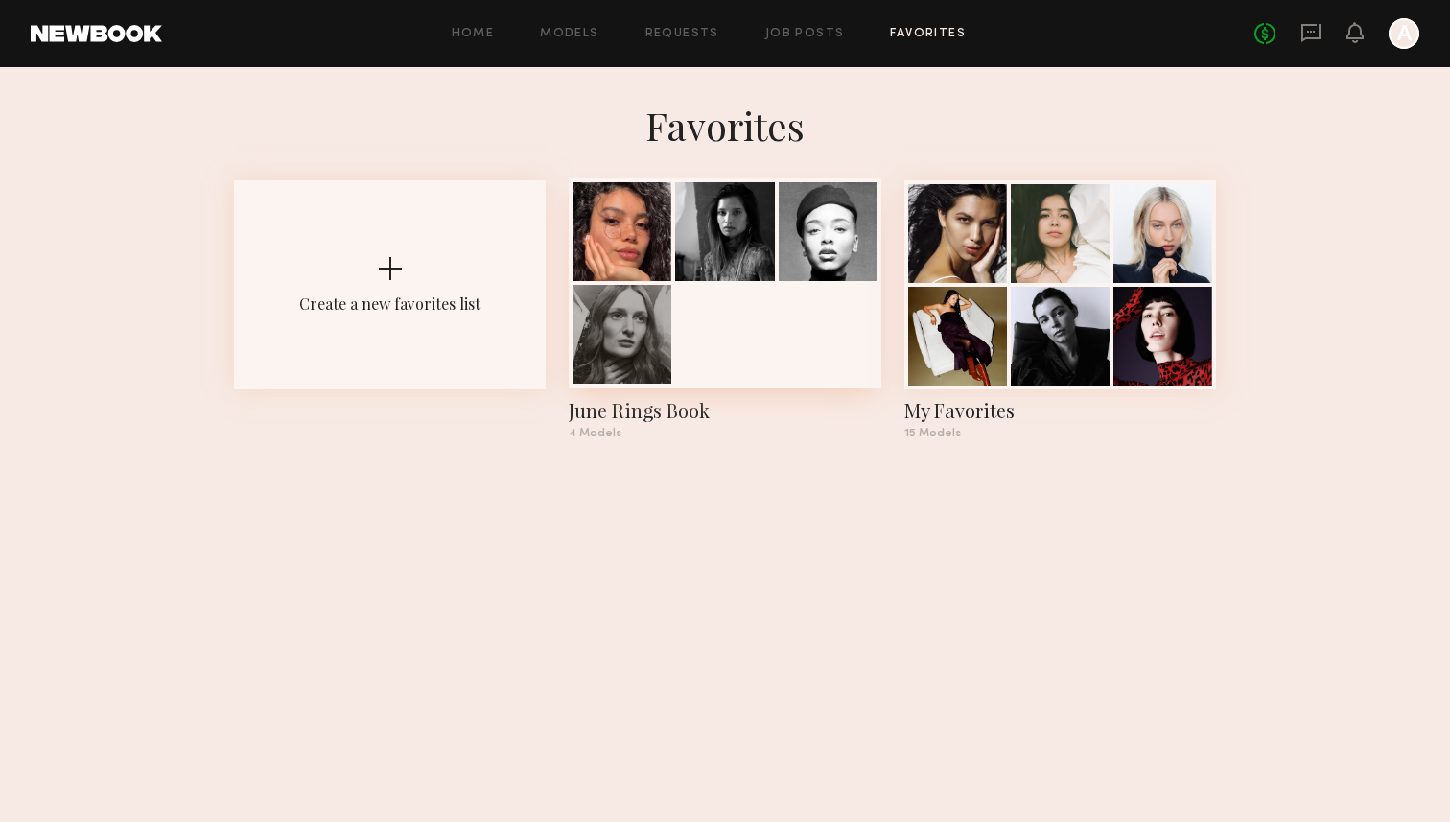
click at [755, 346] on div at bounding box center [725, 282] width 312 height 209
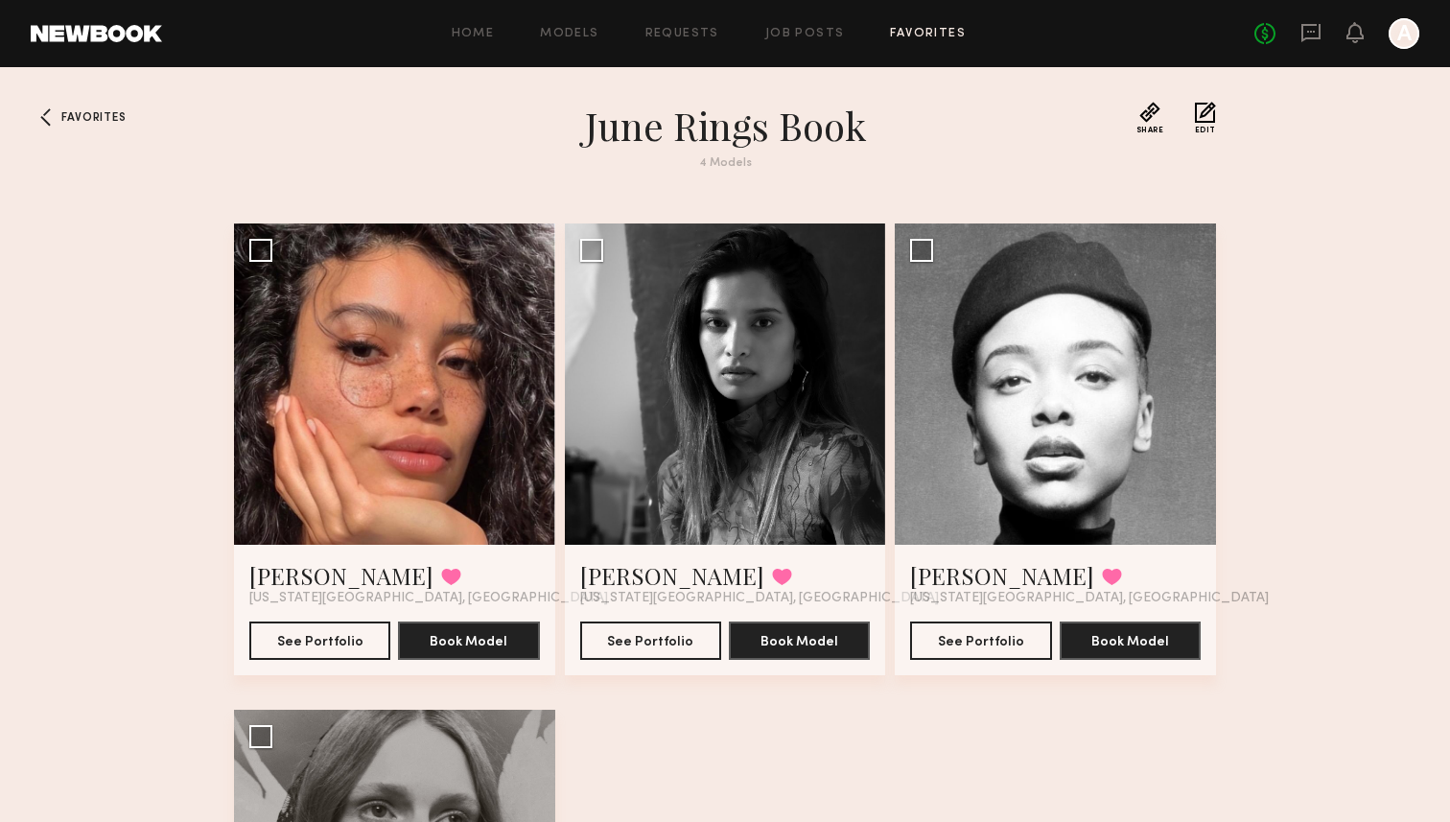
click at [56, 429] on div "Favorites June Rings Book 4 Models Share Copy Shareable Link Edit Kelianne M. F…" at bounding box center [725, 664] width 1450 height 1124
click at [509, 418] on div at bounding box center [394, 383] width 321 height 321
click at [312, 570] on link "[PERSON_NAME]" at bounding box center [341, 575] width 184 height 31
click at [1386, 365] on div "Favorites June Rings Book 4 Models Share Copy Shareable Link Edit Kelianne M. F…" at bounding box center [725, 664] width 1450 height 1124
click at [1333, 467] on div "Favorites June Rings Book 4 Models Share Copy Shareable Link Edit Kelianne M. F…" at bounding box center [725, 664] width 1450 height 1124
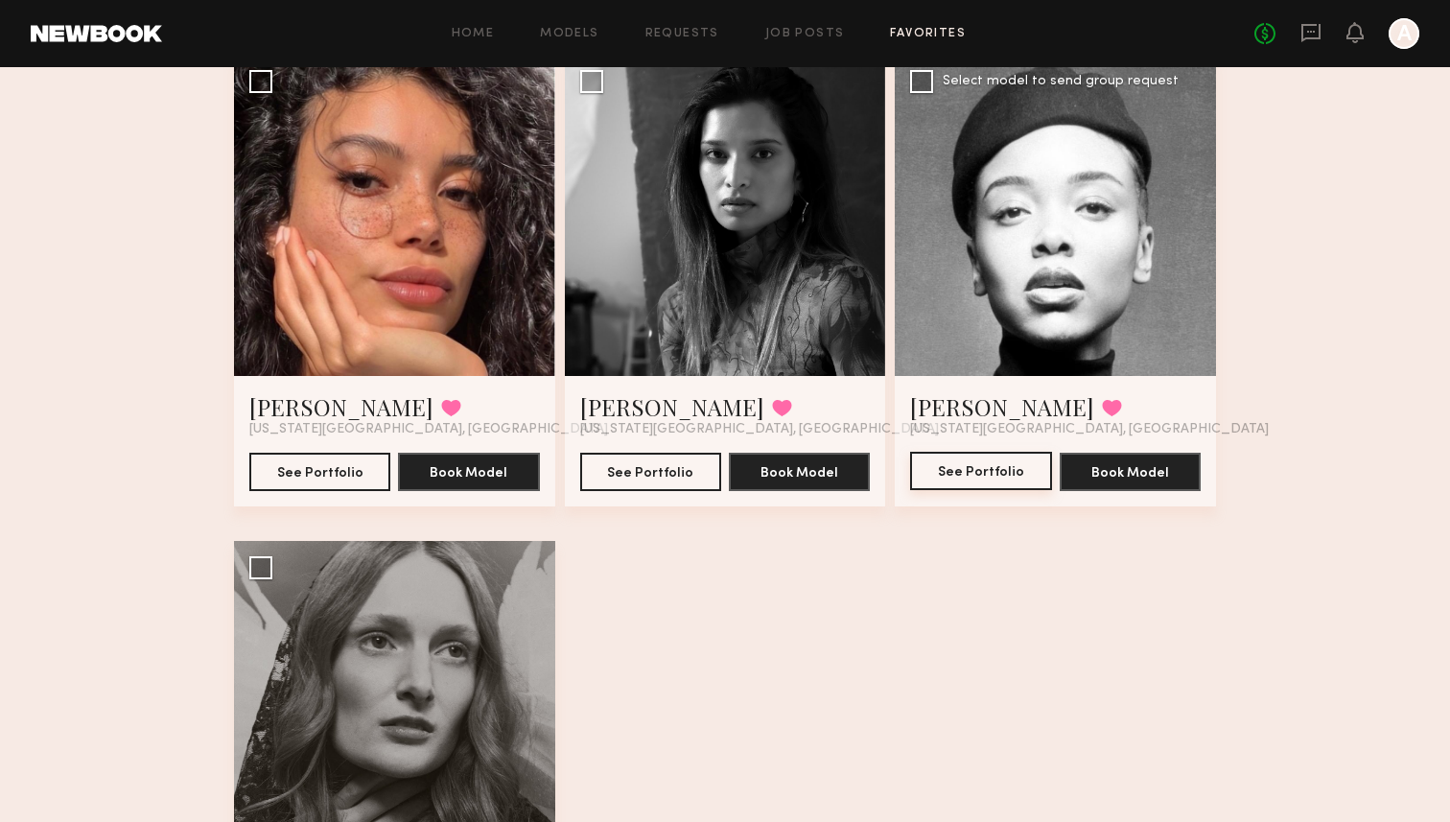
scroll to position [149, 0]
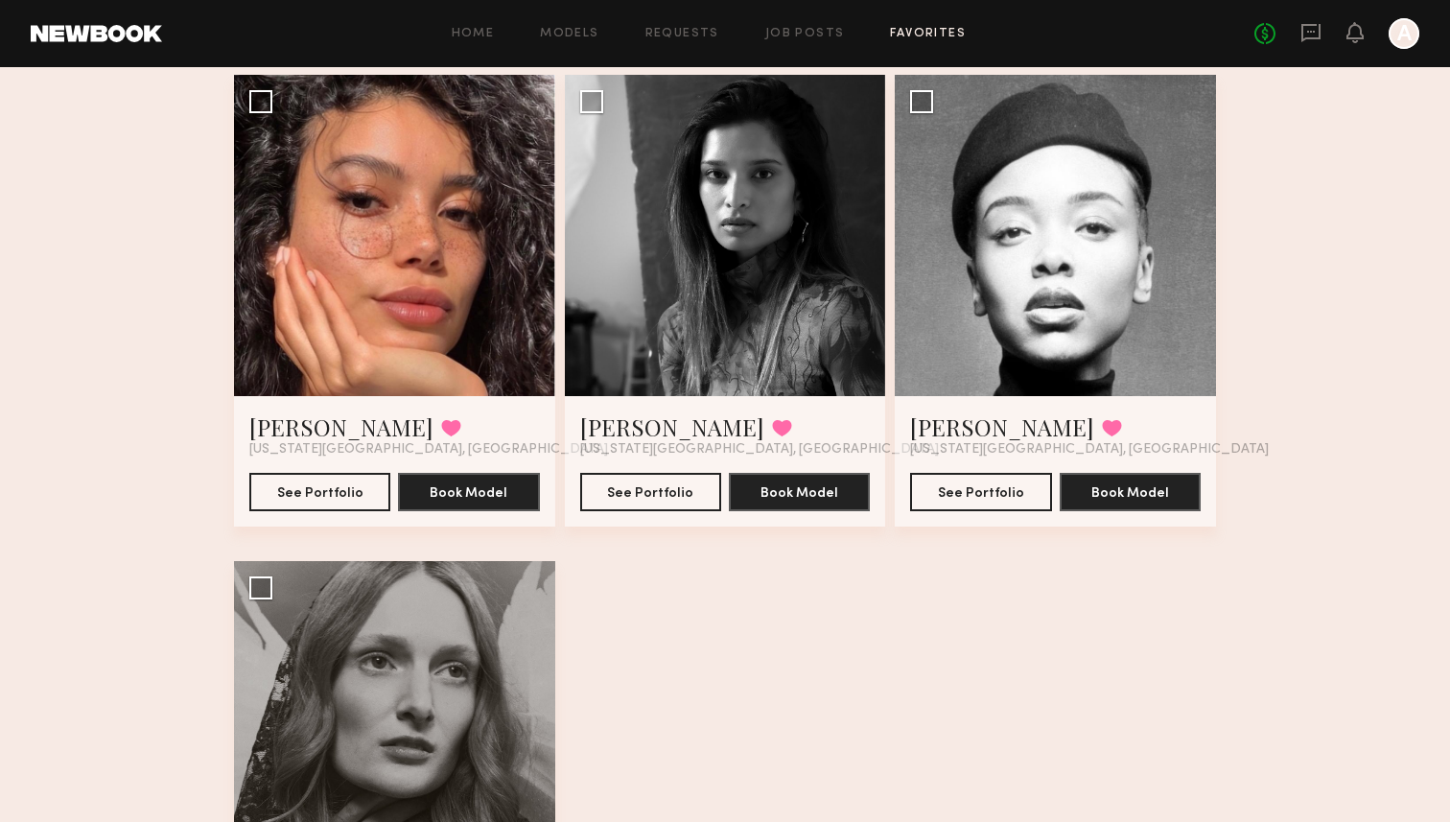
click at [743, 652] on div "Kelianne M. Favorited New York City, NY See Portfolio Book Model Select model t…" at bounding box center [725, 561] width 982 height 972
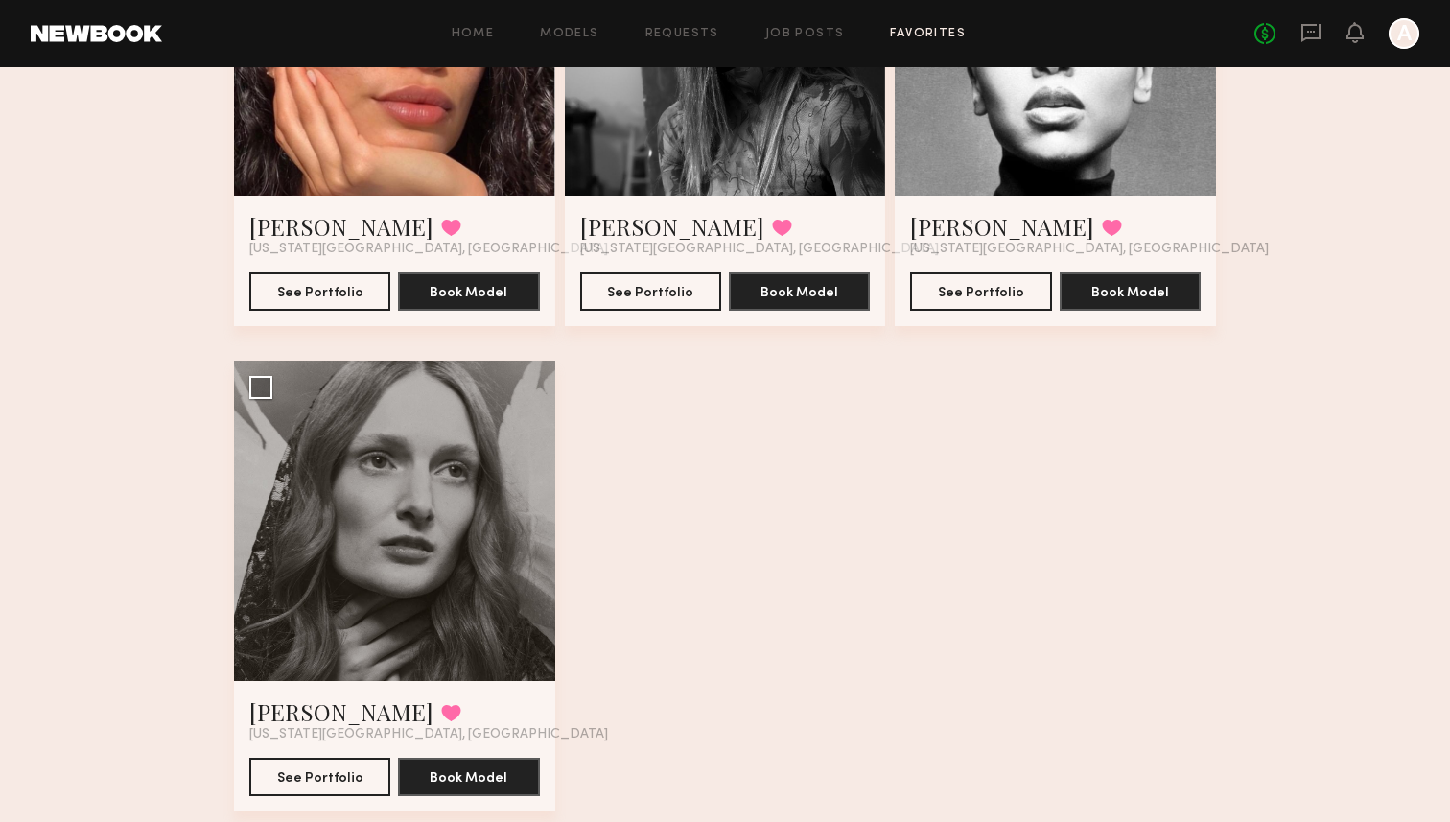
scroll to position [354, 0]
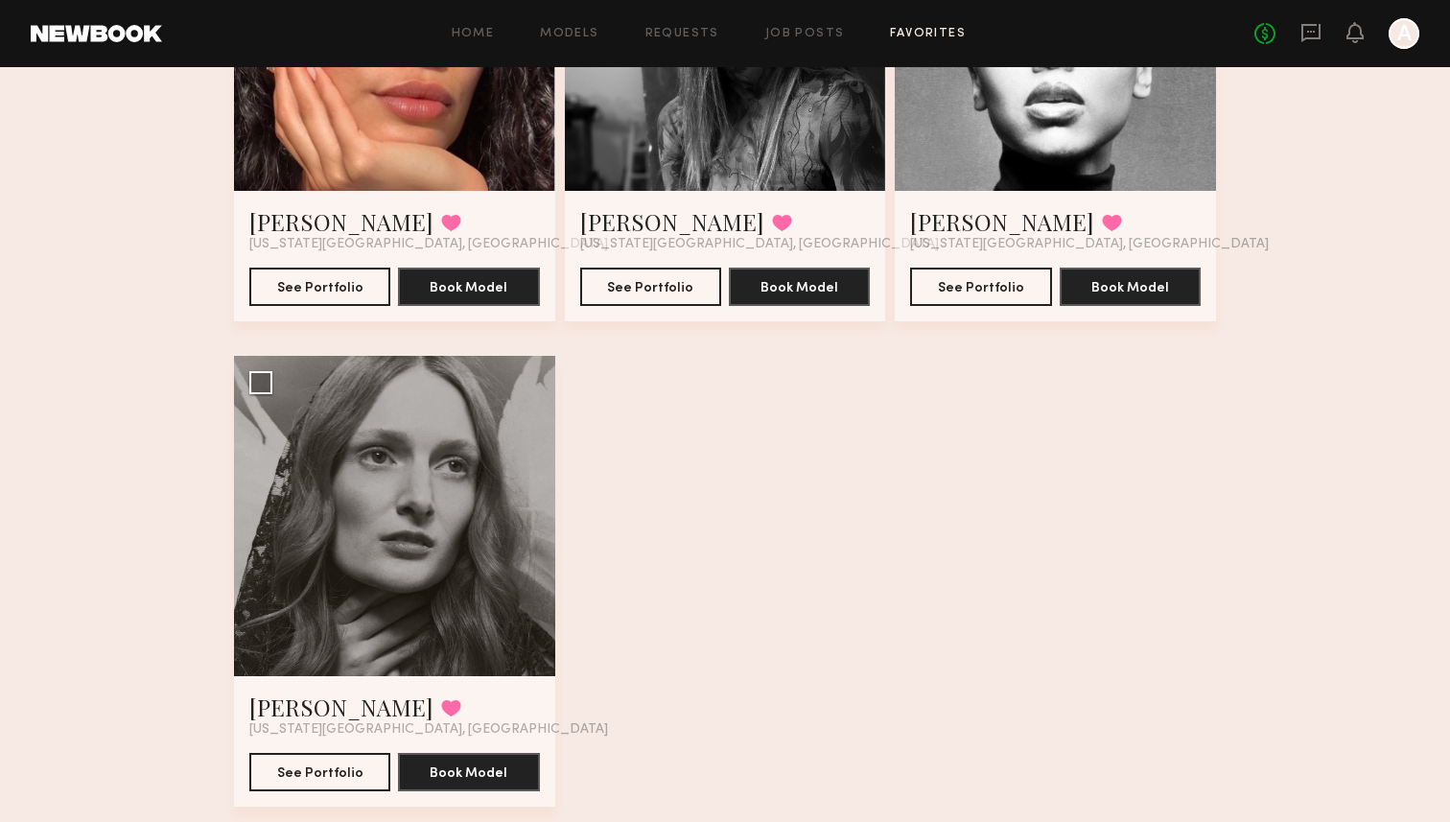
click at [986, 535] on div "Kelianne M. Favorited New York City, NY See Portfolio Book Model Select model t…" at bounding box center [725, 356] width 982 height 972
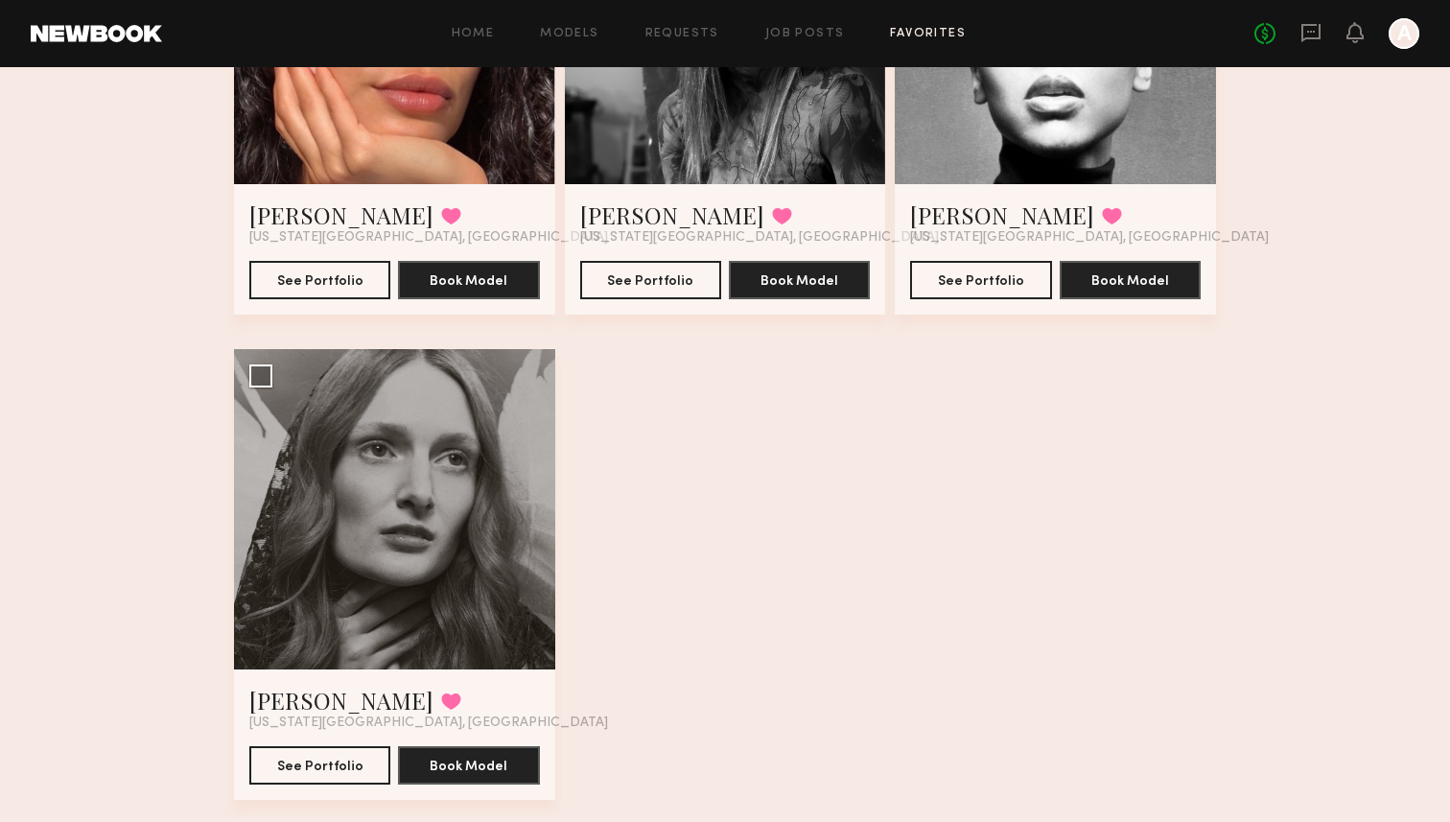
scroll to position [363, 0]
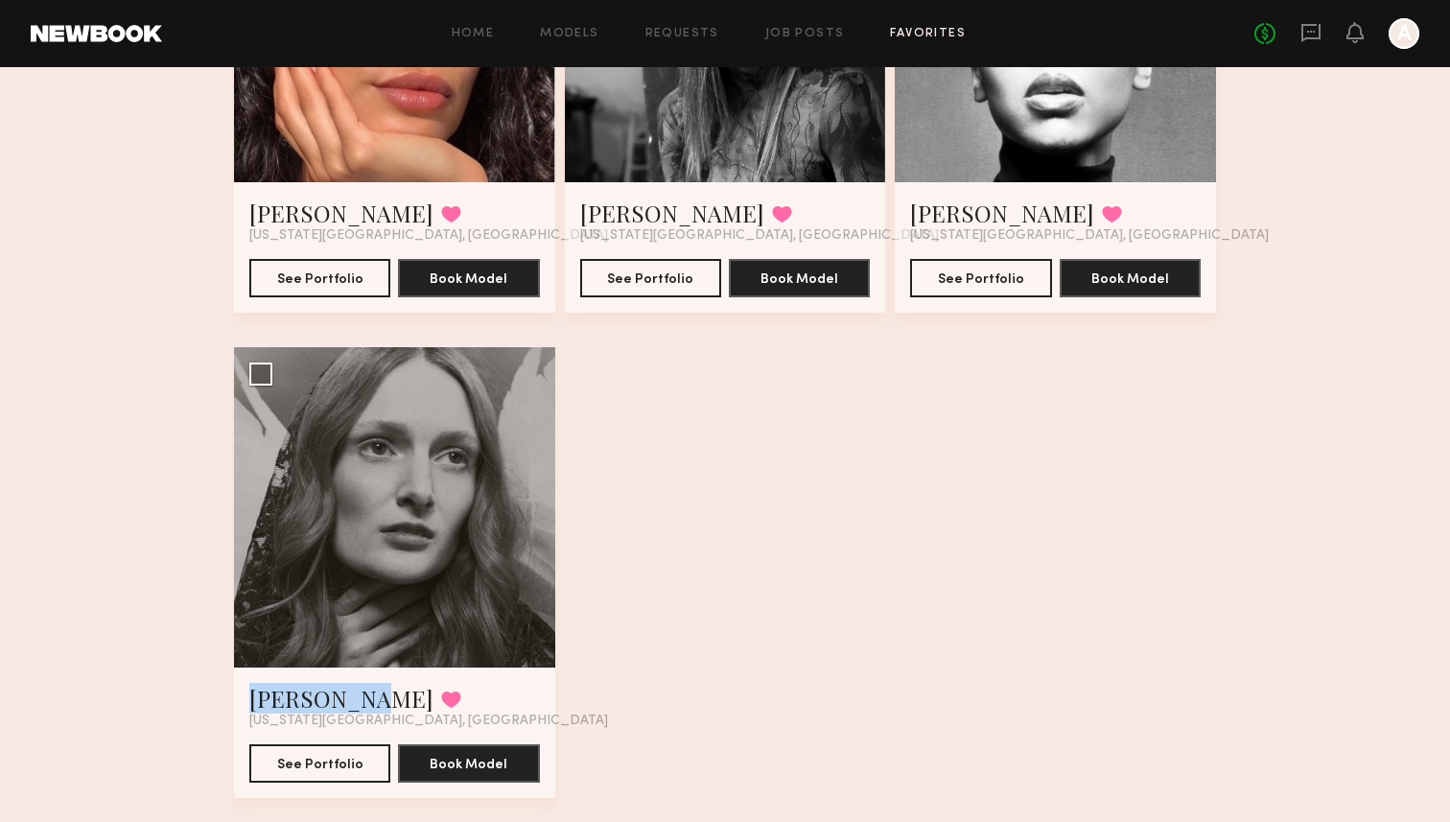
drag, startPoint x: 316, startPoint y: 698, endPoint x: 928, endPoint y: 583, distance: 622.7
click at [928, 583] on div "Kelianne M. Favorited New York City, NY See Portfolio Book Model Select model t…" at bounding box center [725, 347] width 982 height 972
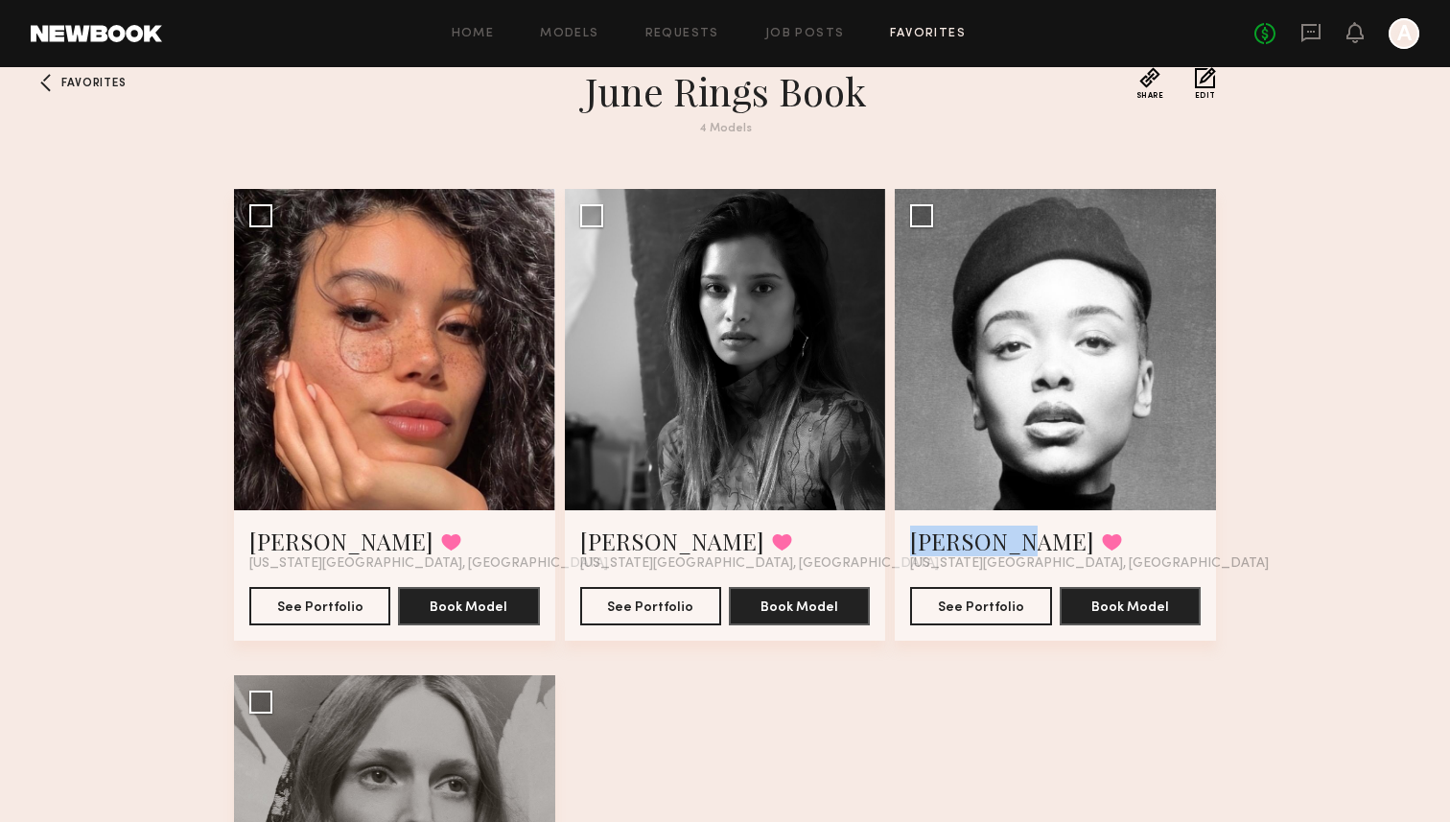
scroll to position [0, 0]
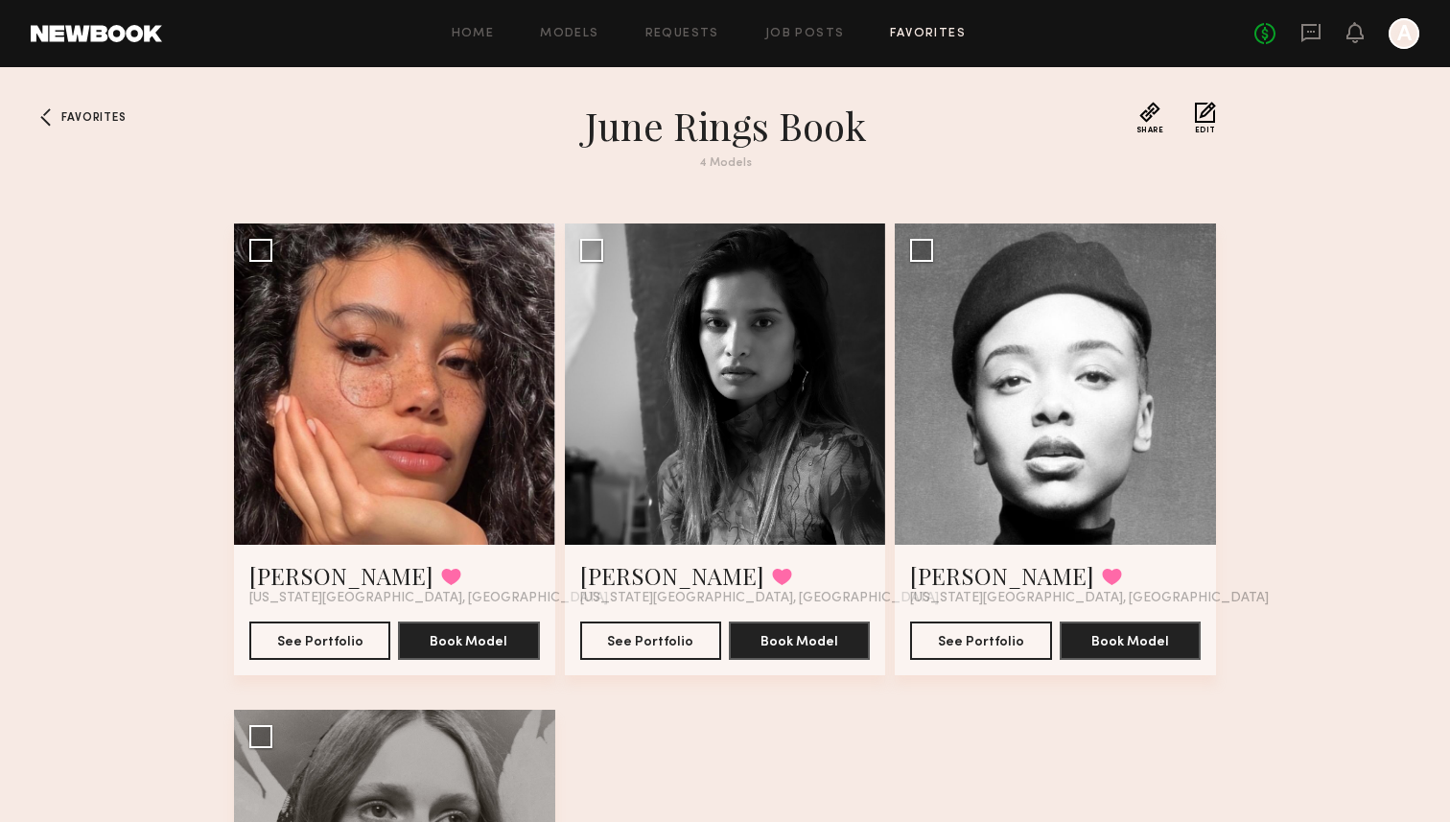
click at [1256, 438] on div "Favorites June Rings Book 4 Models Share Copy Shareable Link Edit Kelianne M. F…" at bounding box center [725, 664] width 1450 height 1124
click at [1267, 543] on div "Favorites June Rings Book 4 Models Share Copy Shareable Link Edit Kelianne M. F…" at bounding box center [725, 664] width 1450 height 1124
drag, startPoint x: 964, startPoint y: 568, endPoint x: 1330, endPoint y: 519, distance: 369.7
click at [1336, 488] on div "Favorites June Rings Book 4 Models Share Copy Shareable Link Edit Kelianne M. F…" at bounding box center [725, 664] width 1450 height 1124
click at [1322, 531] on div "Favorites June Rings Book 4 Models Share Copy Shareable Link Edit Kelianne M. F…" at bounding box center [725, 664] width 1450 height 1124
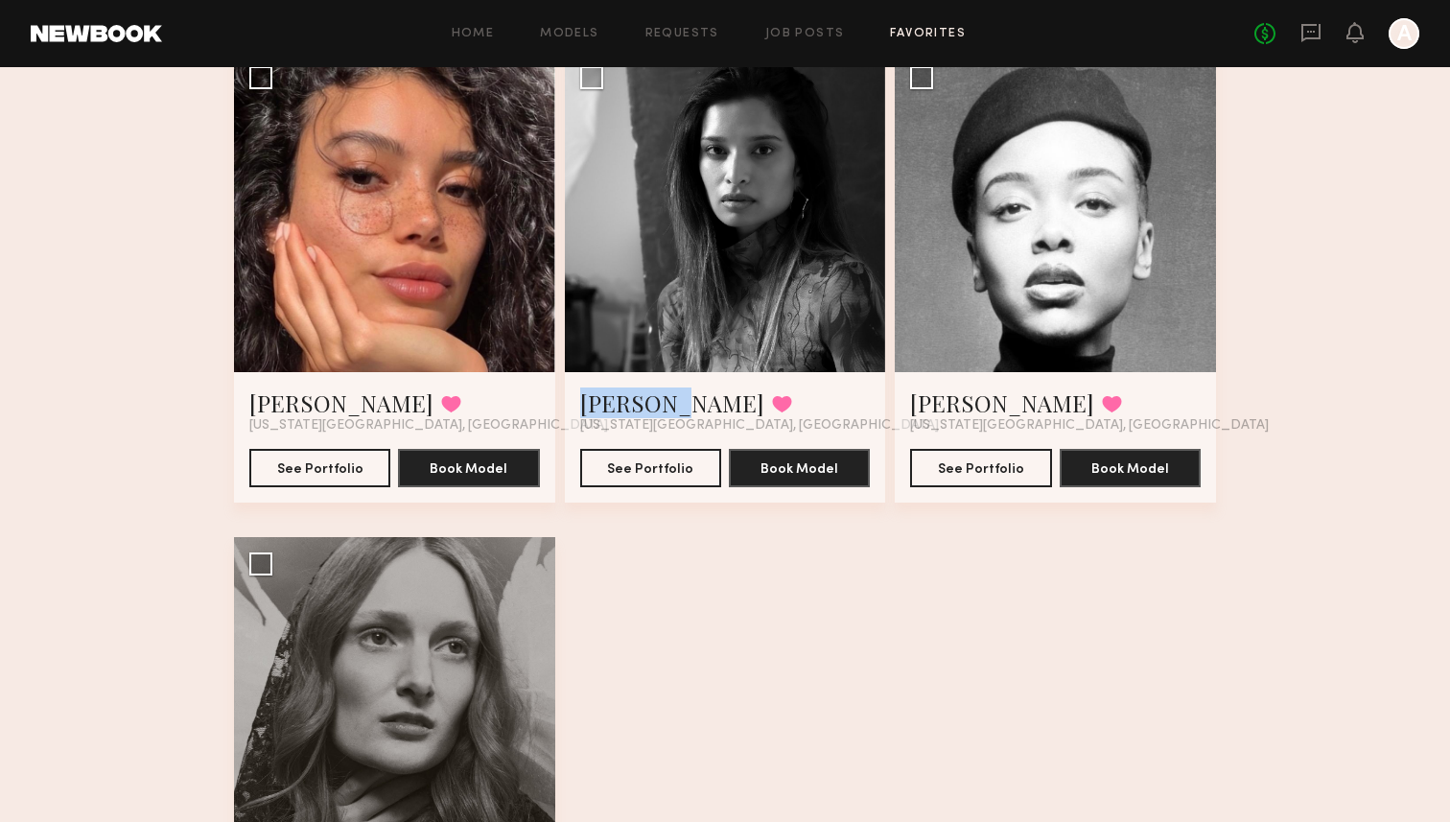
scroll to position [170, 0]
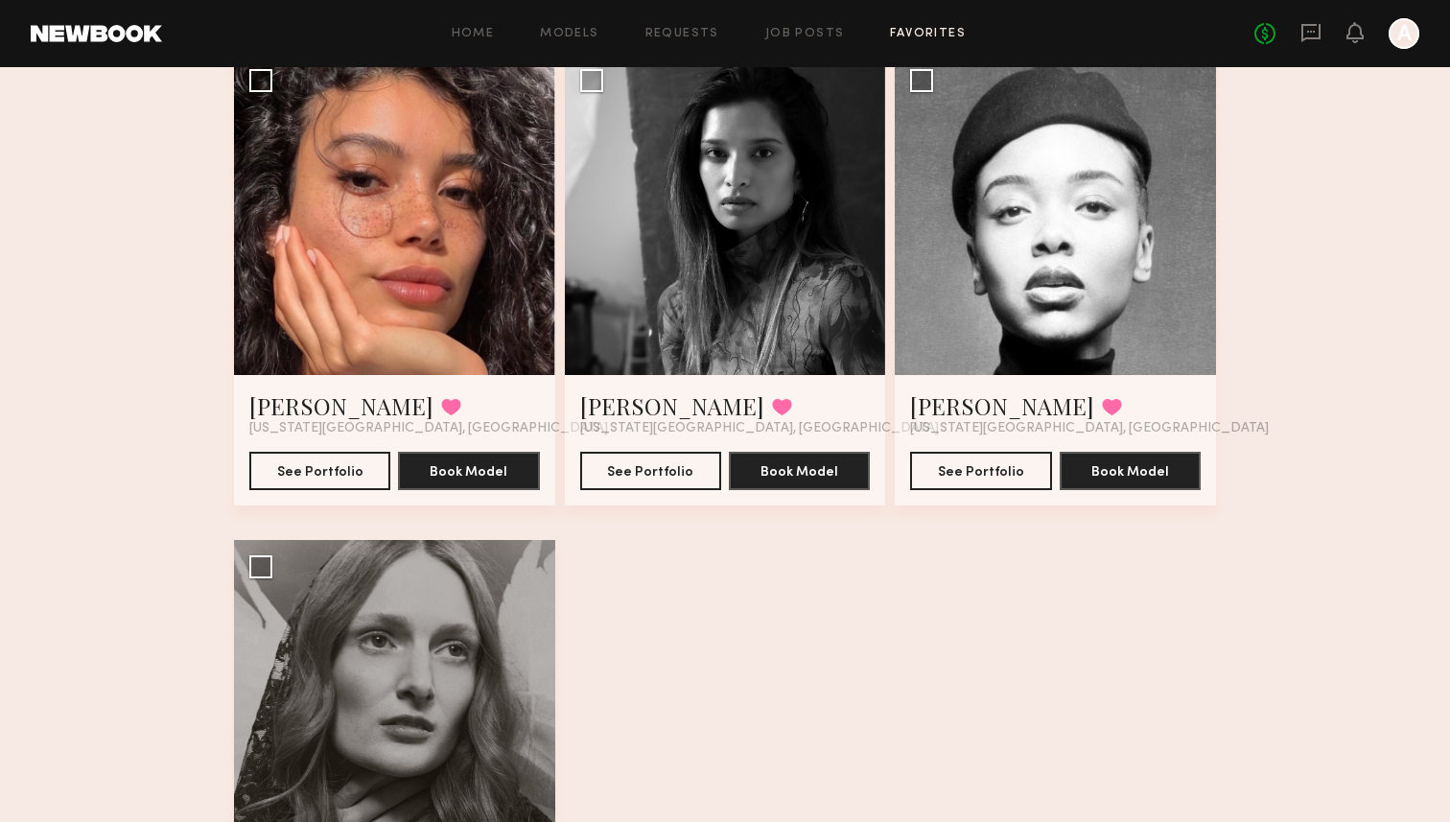
click at [742, 531] on div "Kelianne M. Favorited New York City, NY See Portfolio Book Model Select model t…" at bounding box center [725, 540] width 982 height 972
click at [675, 469] on button "See Portfolio" at bounding box center [650, 470] width 141 height 38
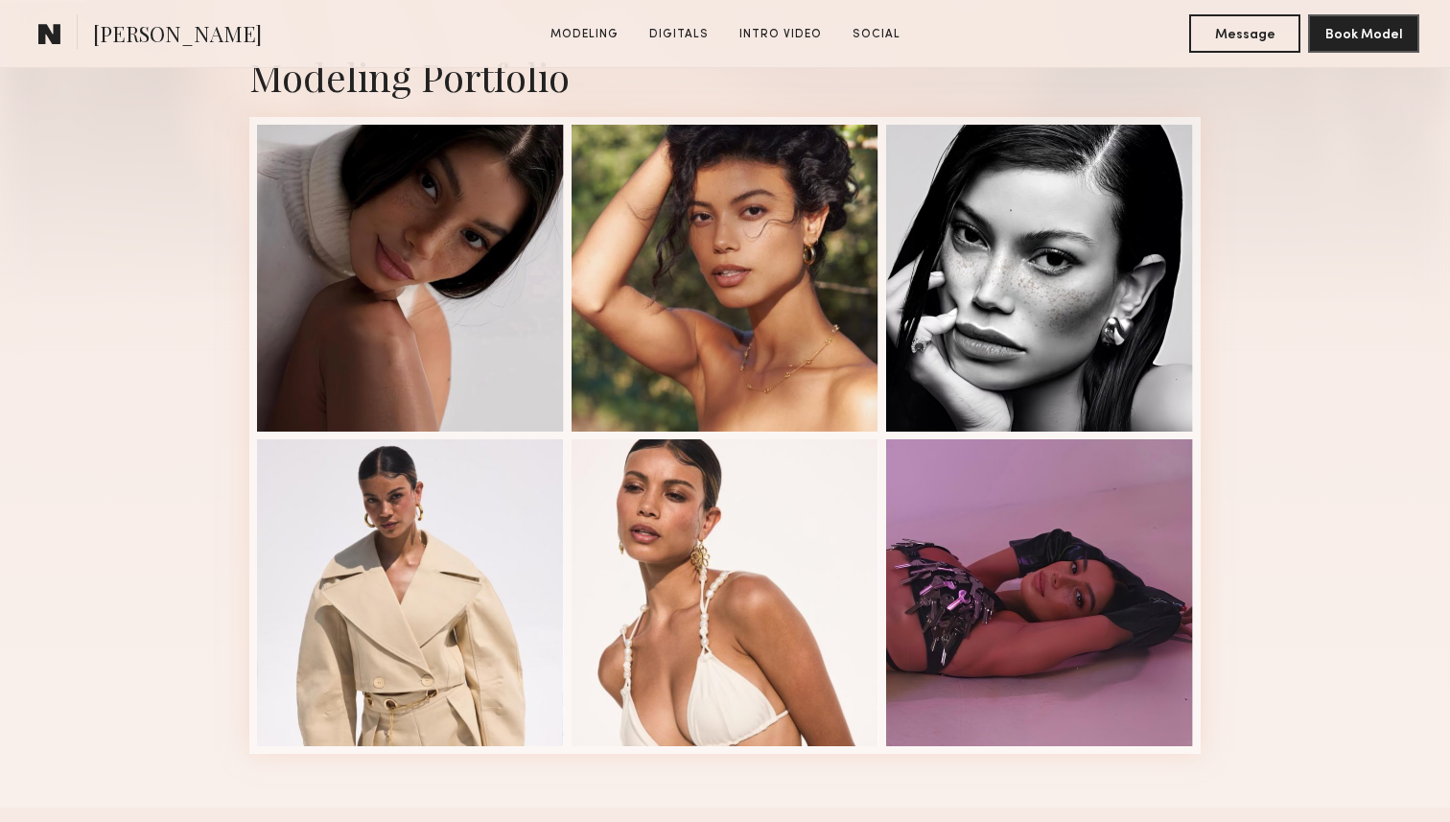
scroll to position [444, 0]
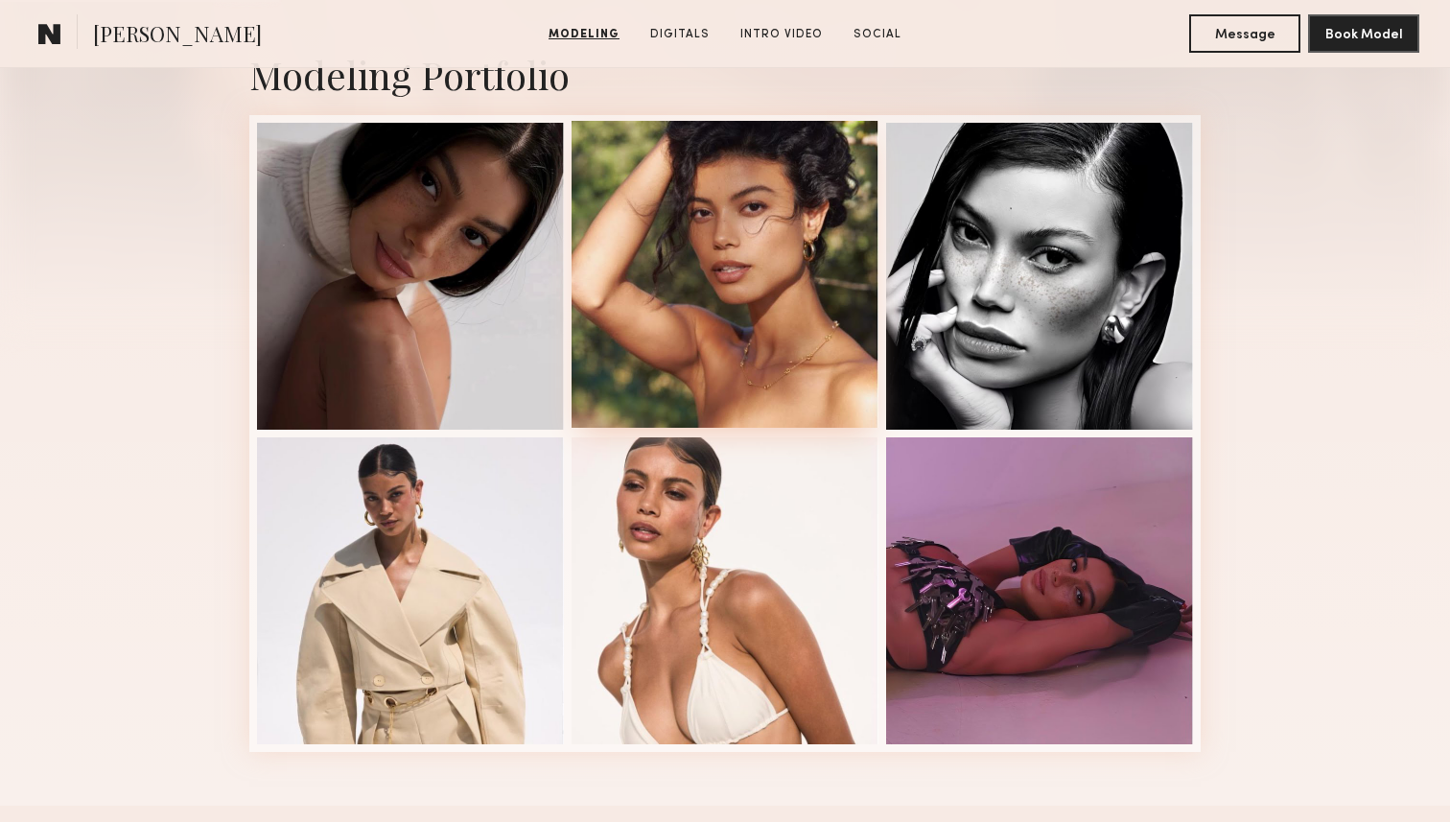
click at [745, 280] on div at bounding box center [725, 274] width 307 height 307
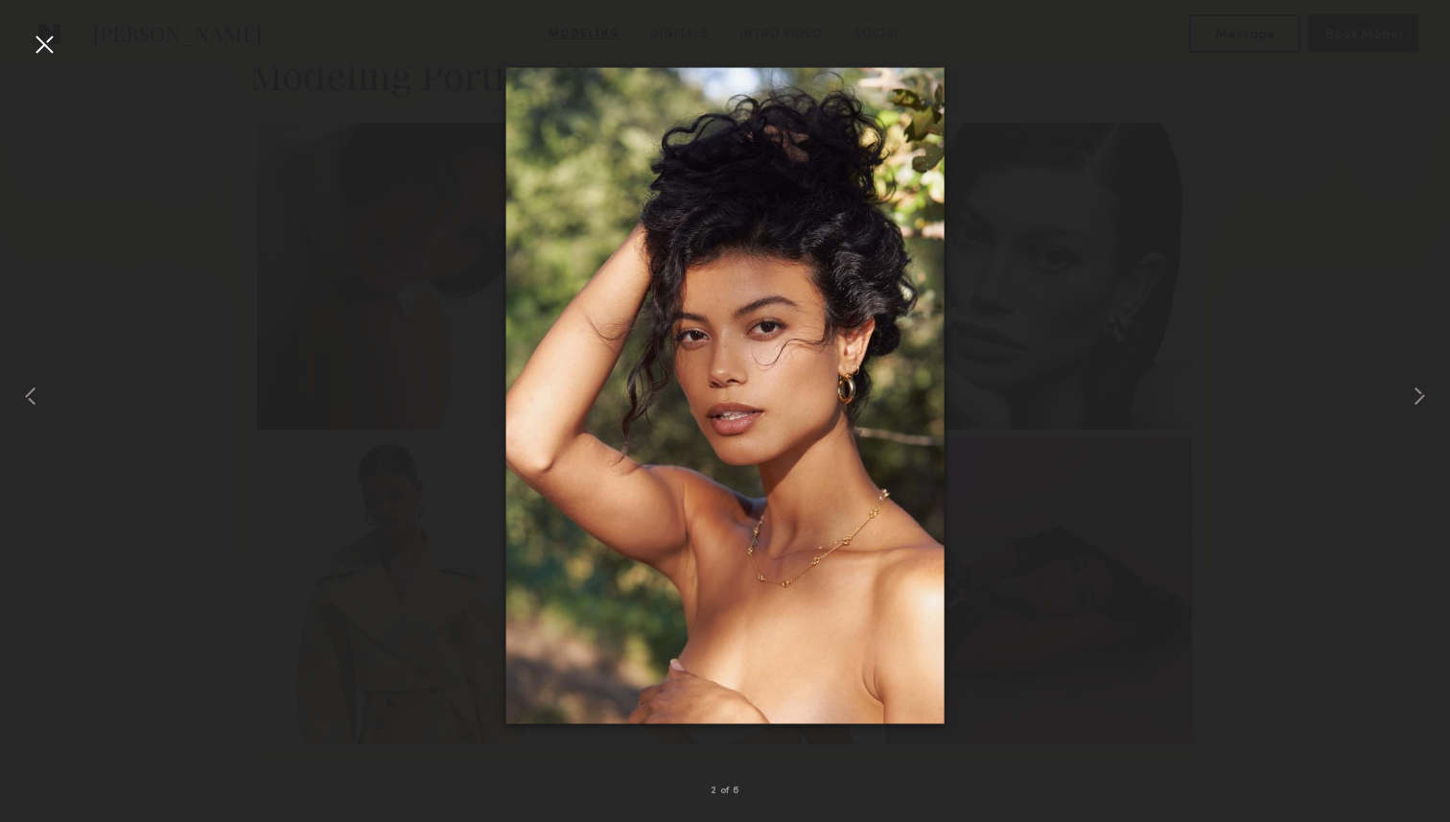
click at [1290, 323] on div at bounding box center [725, 396] width 1450 height 730
click at [41, 44] on div at bounding box center [44, 44] width 31 height 31
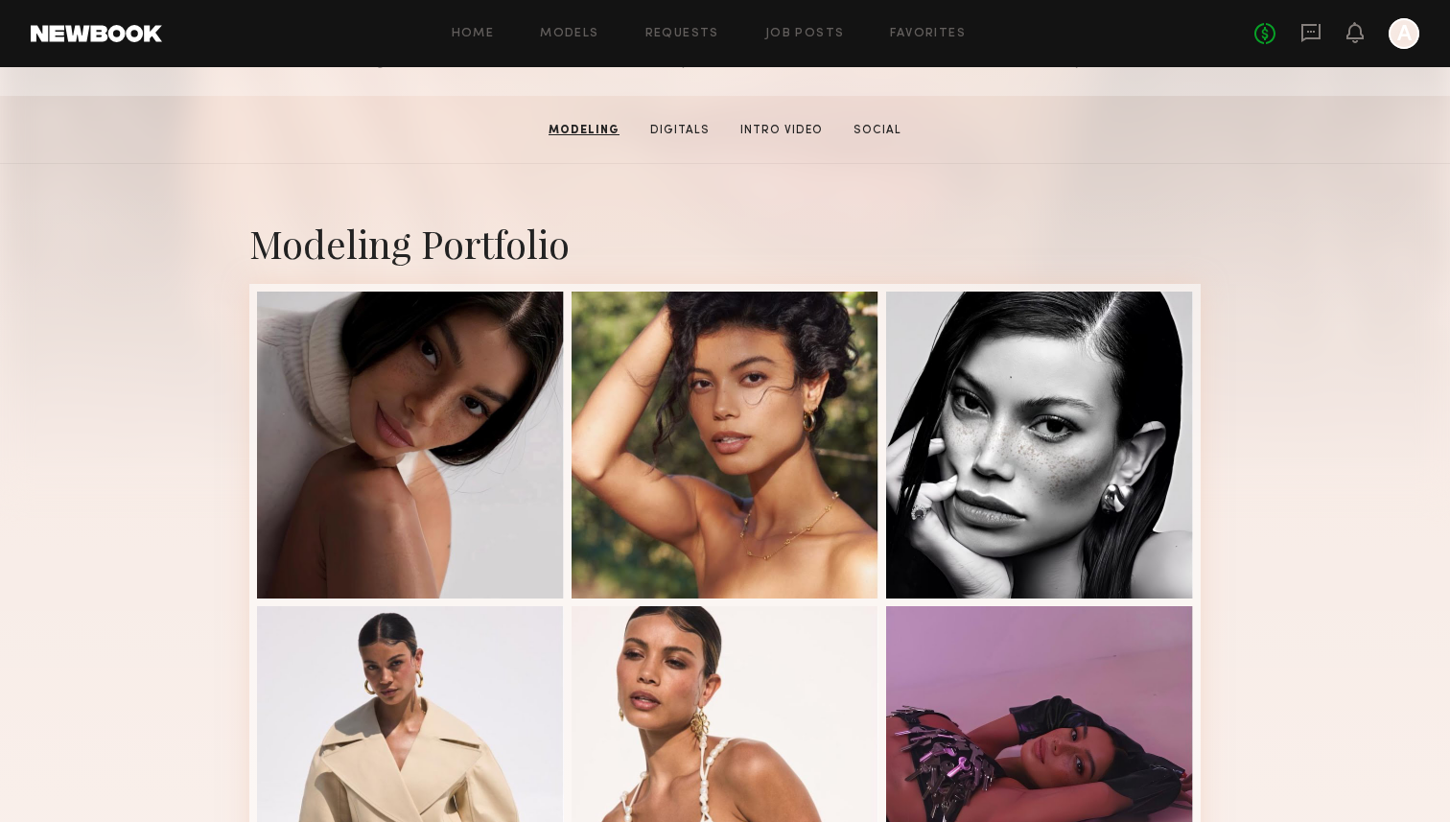
scroll to position [0, 0]
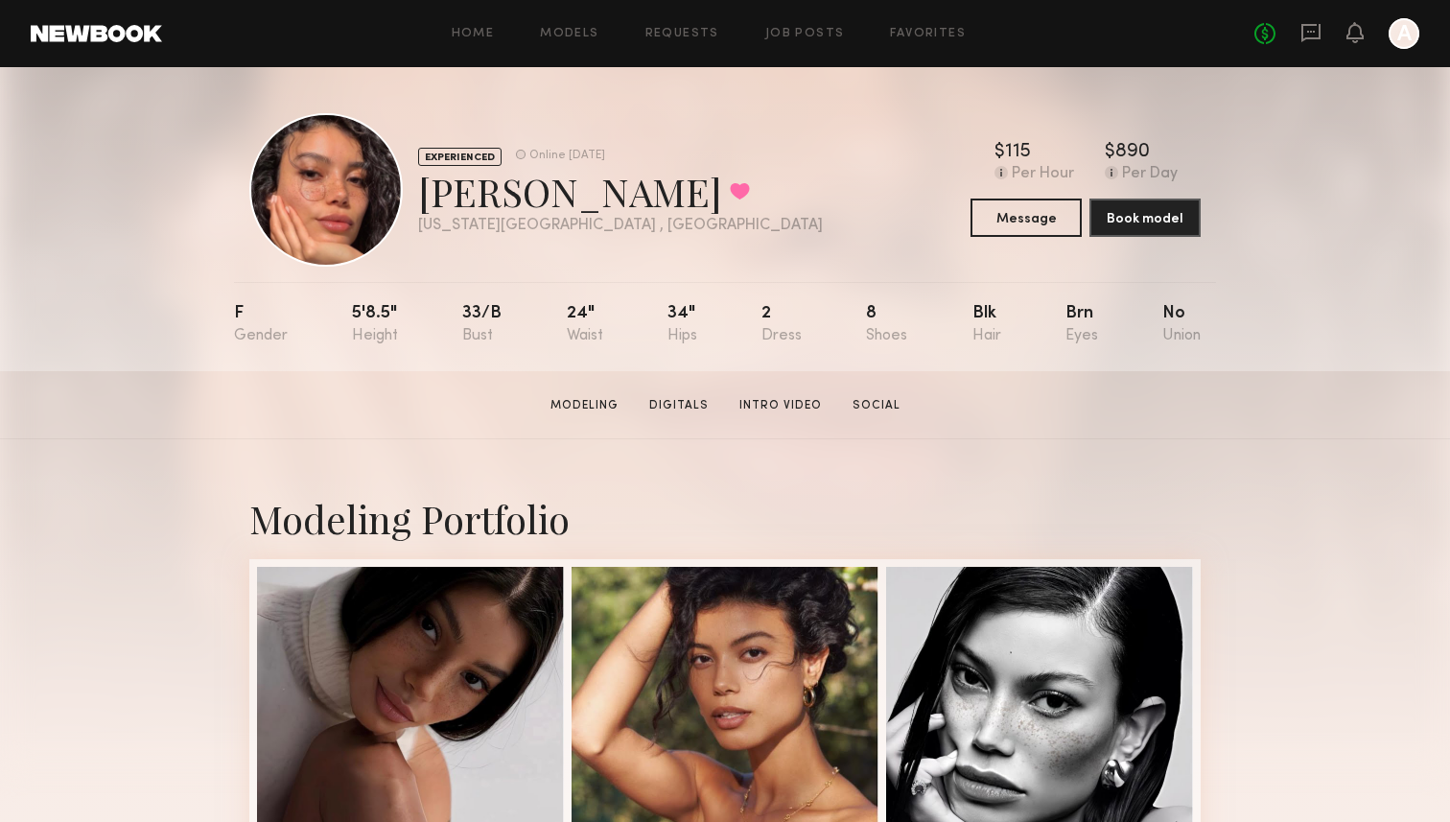
click at [1117, 535] on div "Modeling Portfolio" at bounding box center [725, 518] width 952 height 51
click at [1054, 209] on button "Message" at bounding box center [1026, 217] width 111 height 38
click at [1120, 228] on button "Book model" at bounding box center [1145, 217] width 111 height 38
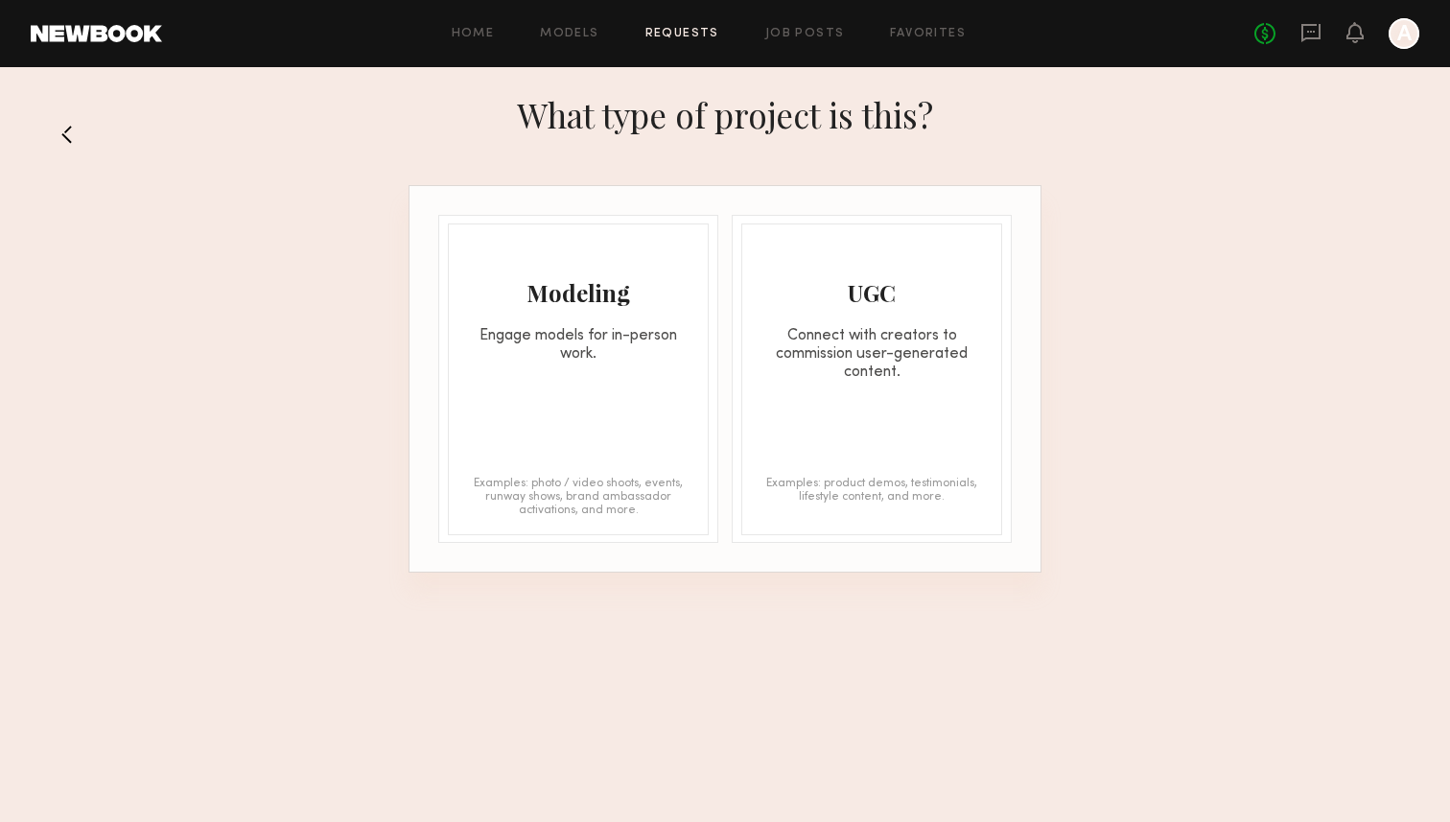
click at [547, 372] on div "Modeling Engage models for in-person work. Examples: photo / video shoots, even…" at bounding box center [578, 379] width 261 height 312
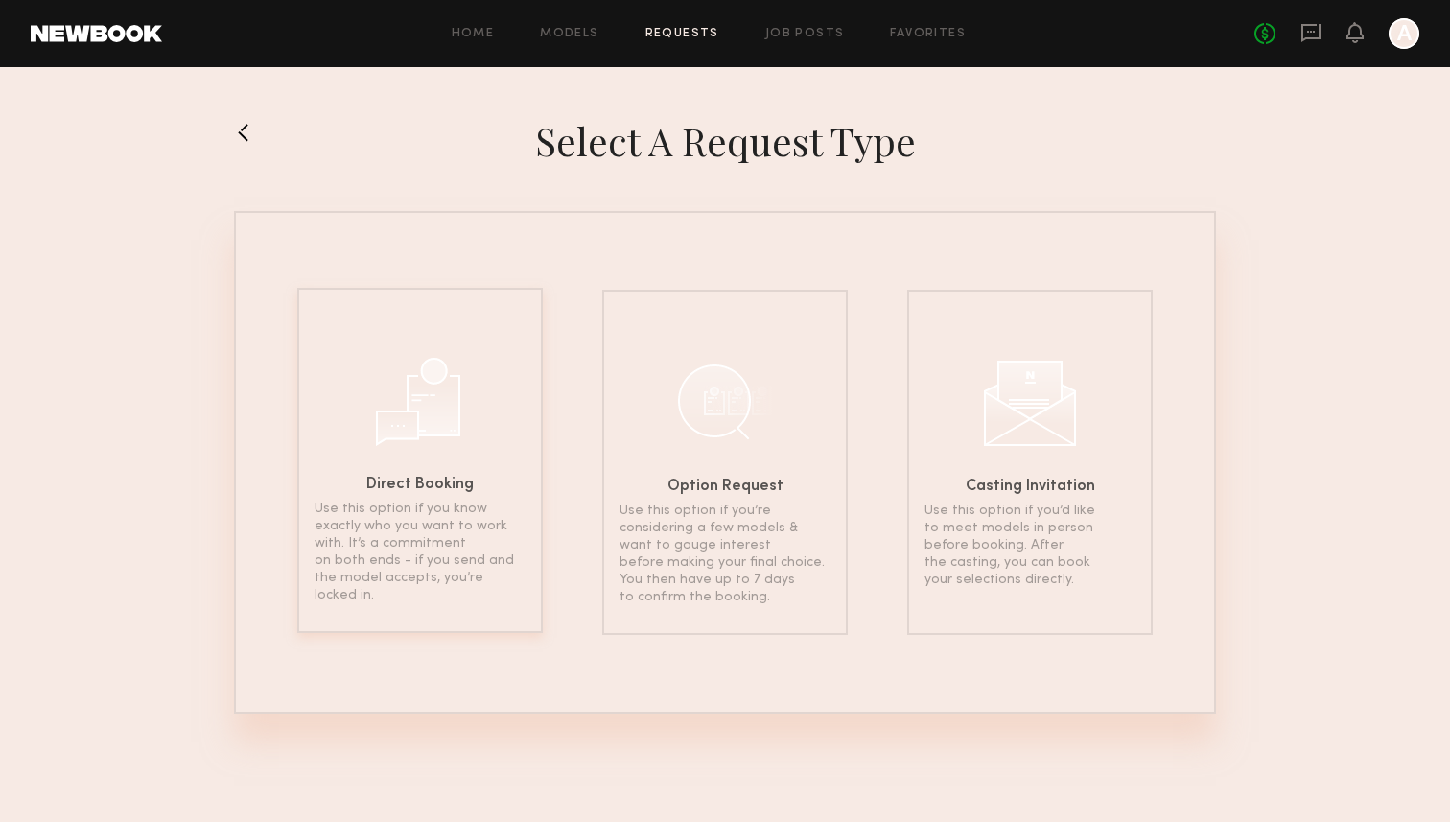
click at [453, 493] on div "Direct Booking Use this option if you know exactly who you want to work with. I…" at bounding box center [420, 460] width 246 height 345
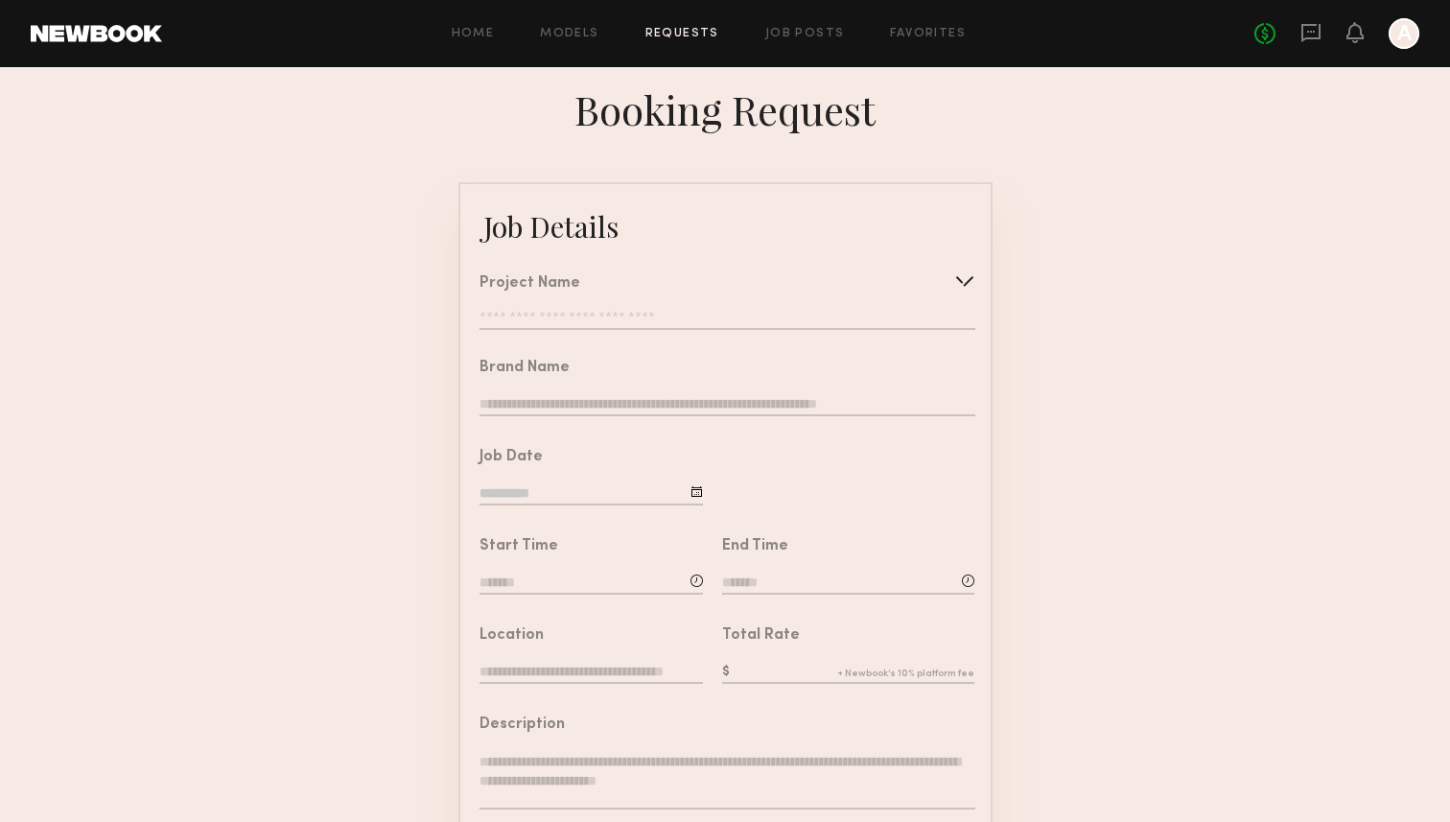
click at [566, 312] on input "text" at bounding box center [727, 320] width 495 height 19
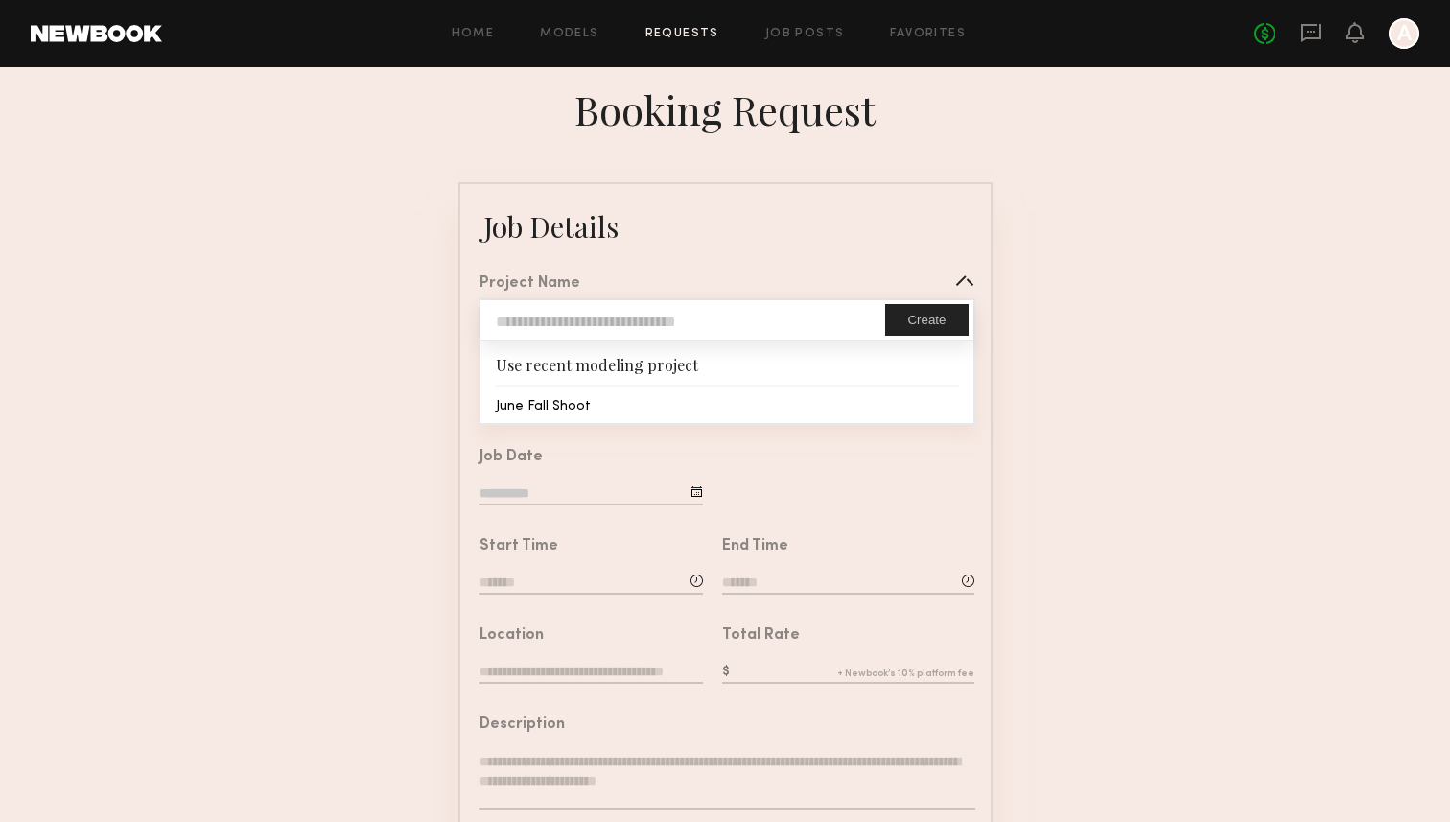
click at [346, 345] on form "Job Details Project Name Create Use recent modeling project June Fall Shoot Bra…" at bounding box center [725, 716] width 1450 height 1069
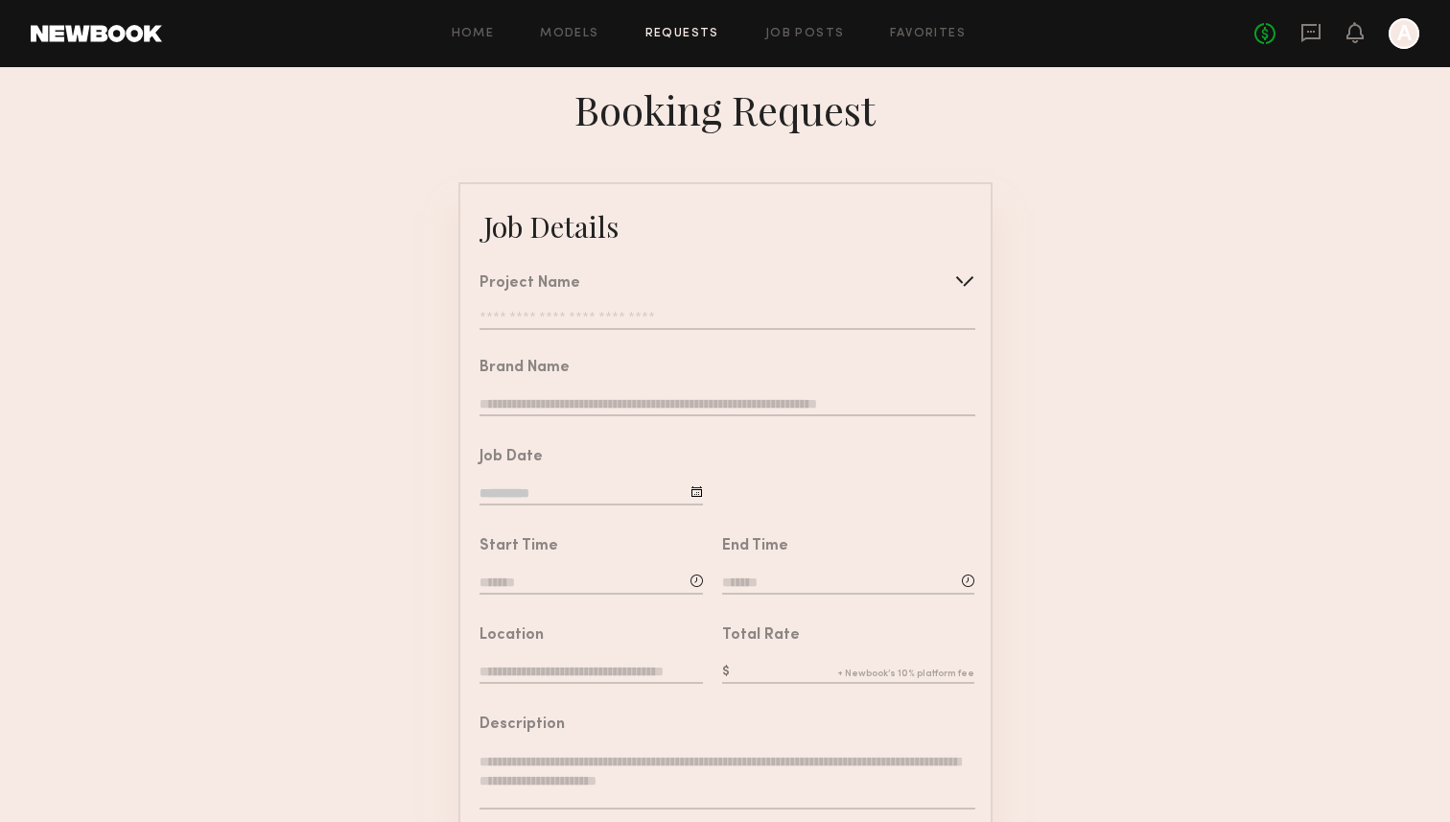
click at [587, 320] on input "text" at bounding box center [727, 320] width 495 height 19
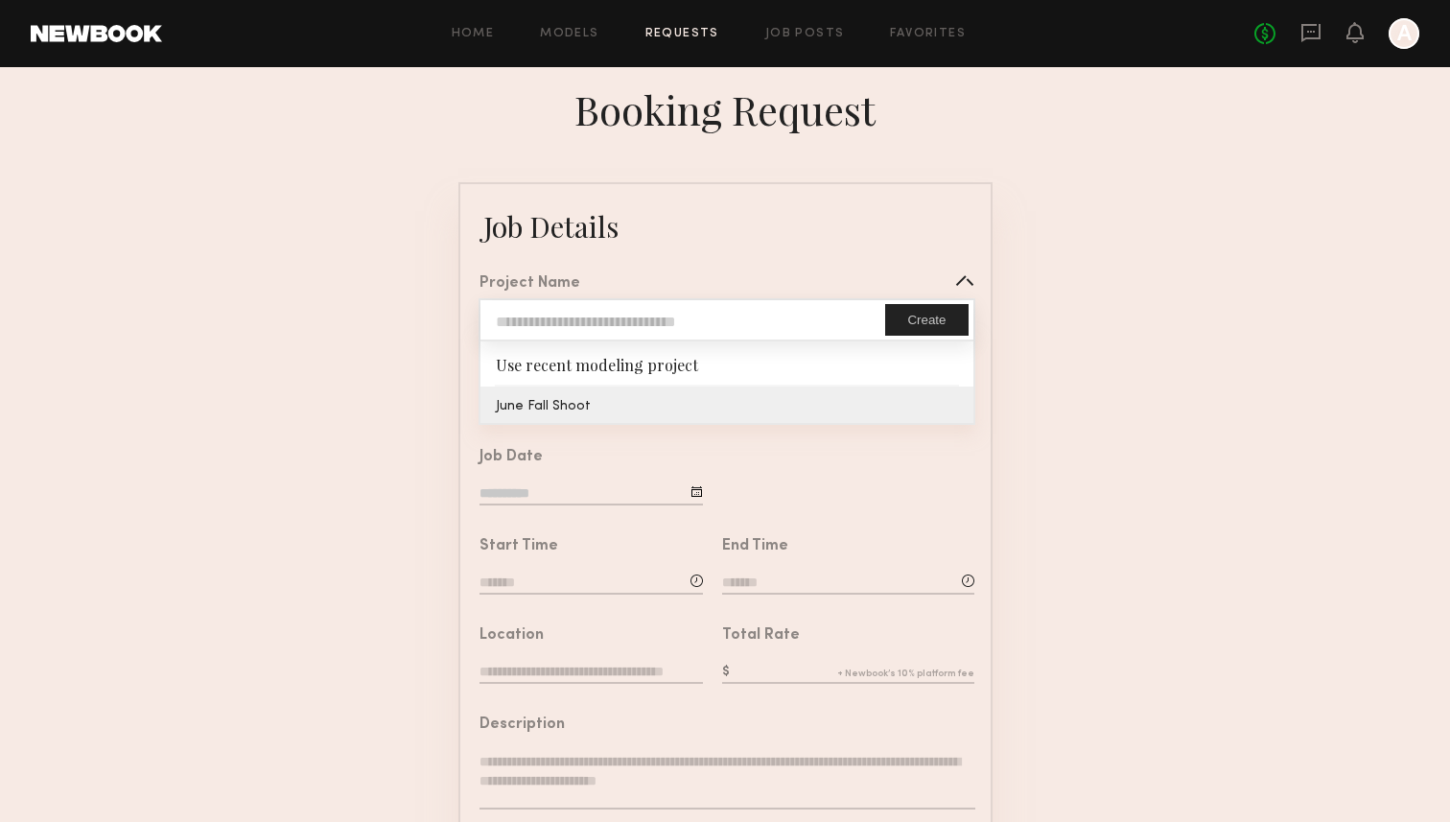
type input "**********"
type textarea "**********"
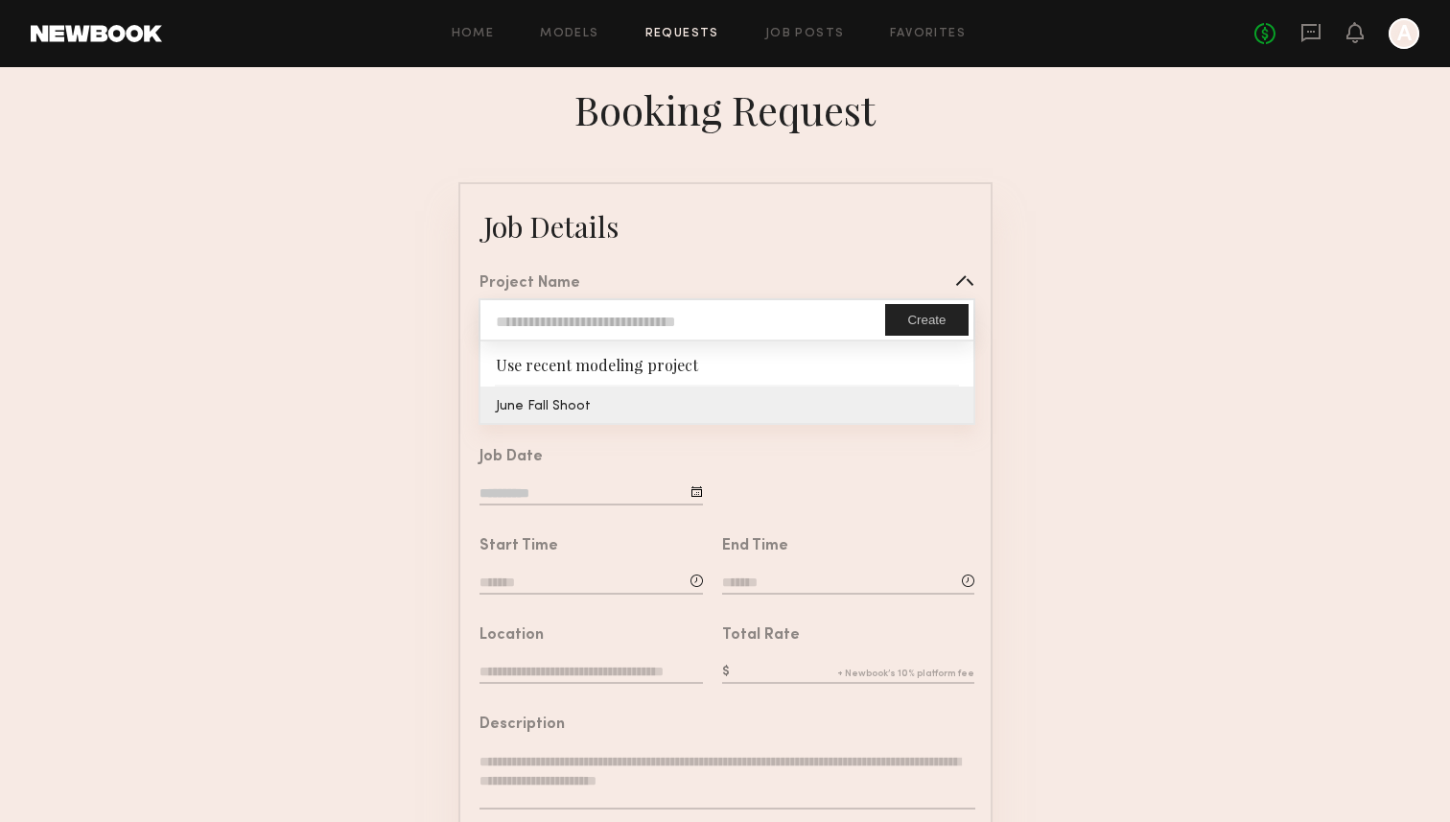
type textarea "**********"
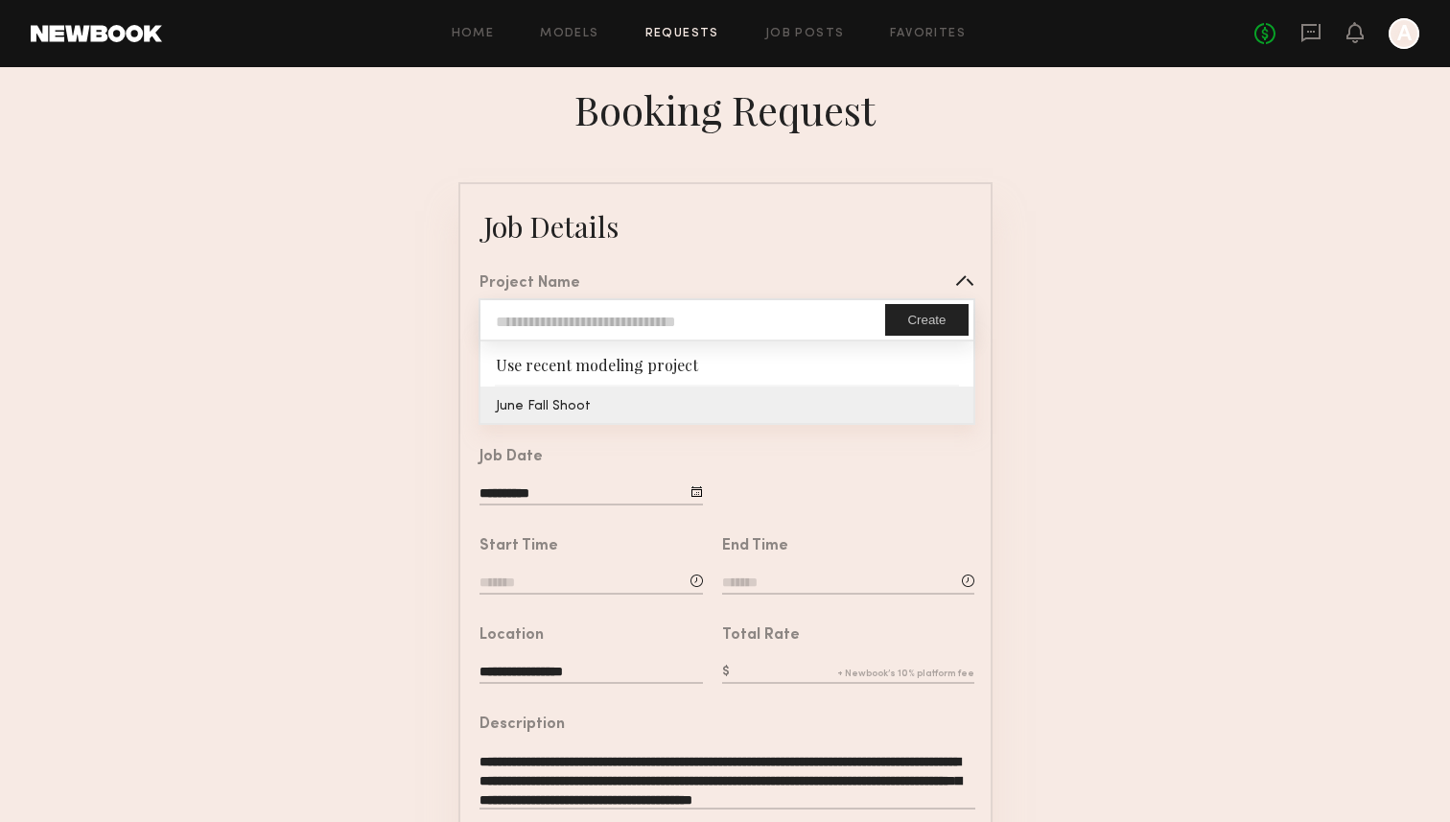
click at [583, 400] on common-border "**********" at bounding box center [726, 716] width 534 height 1069
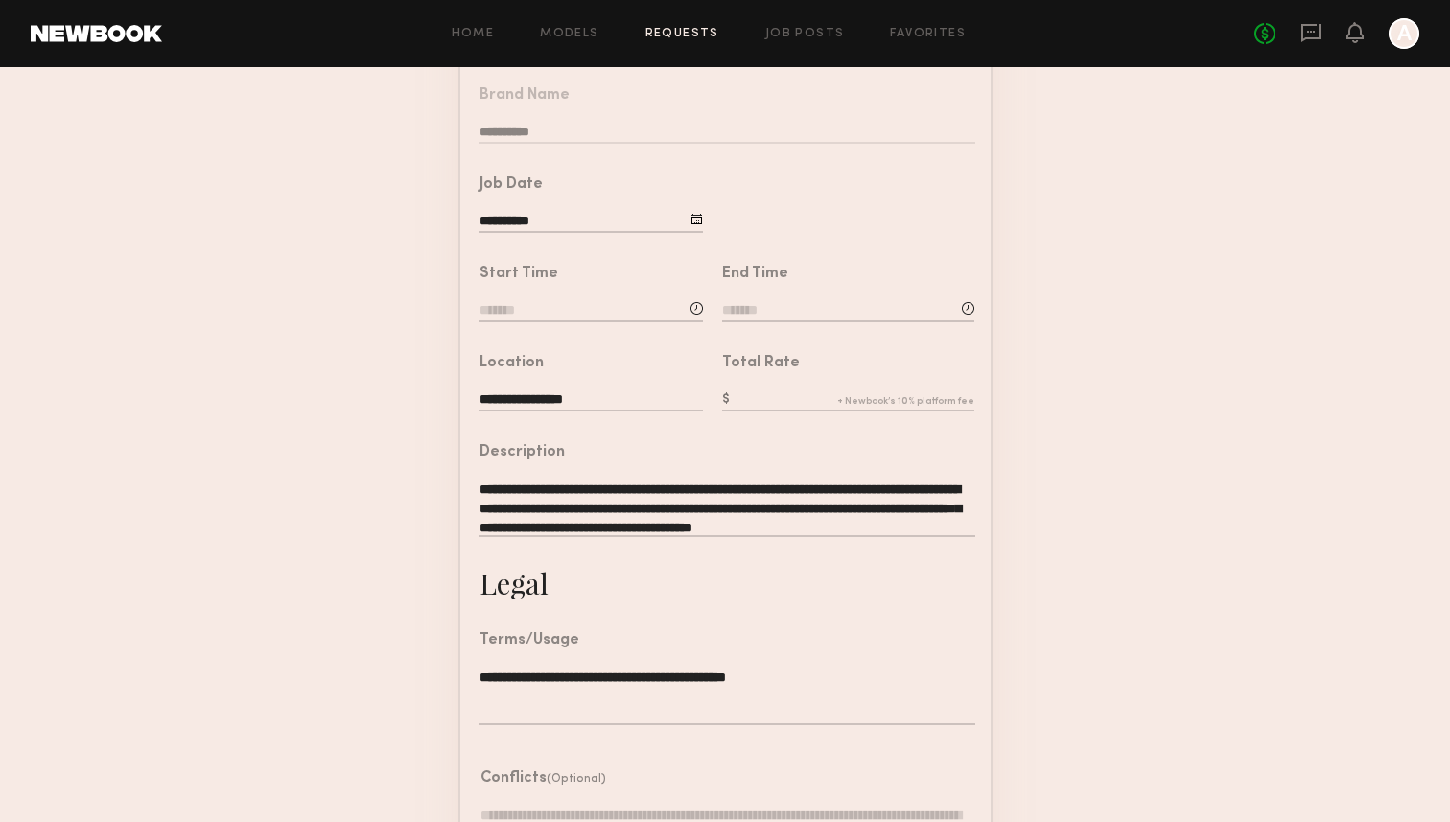
scroll to position [276, 0]
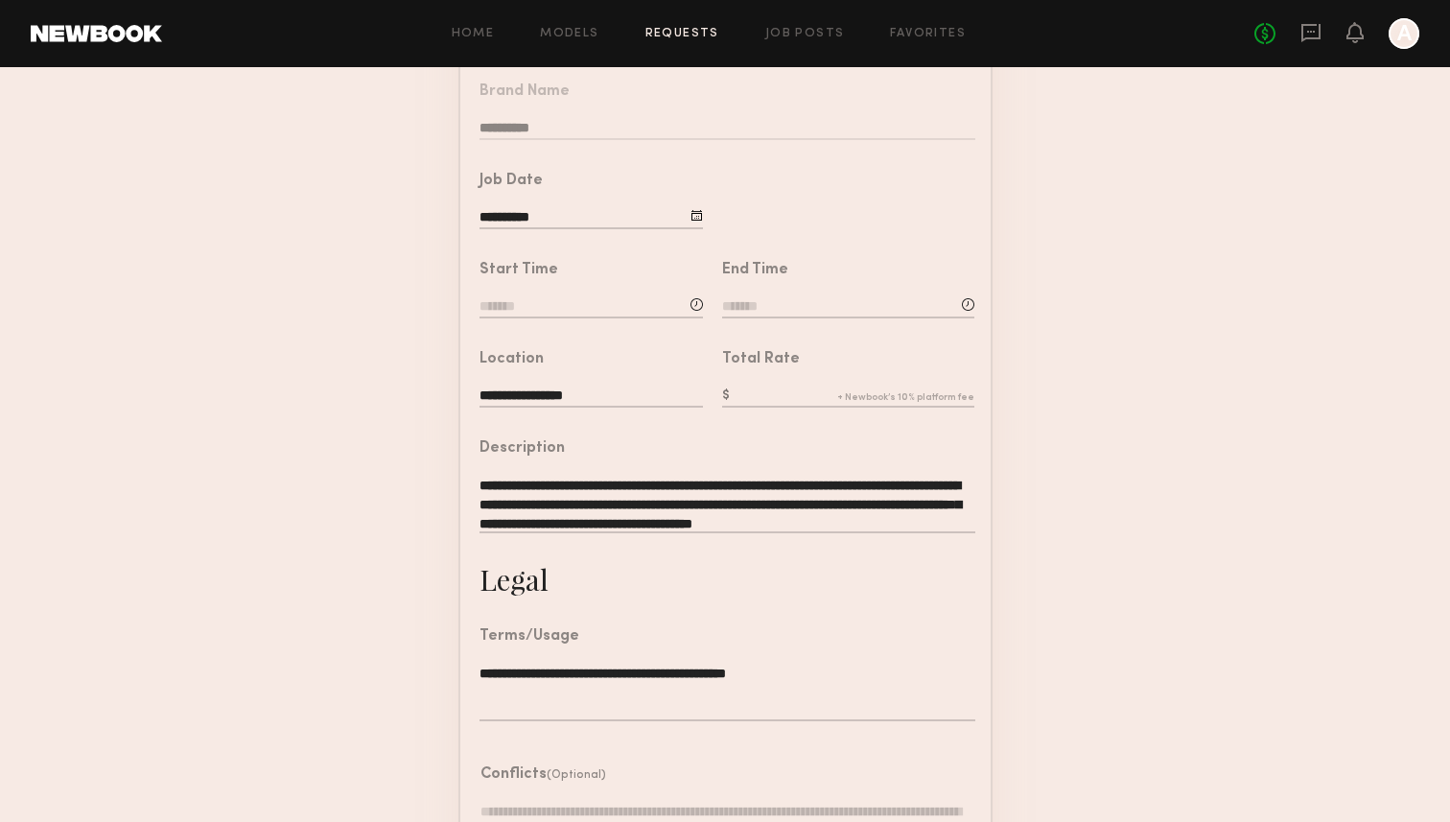
click at [609, 297] on input at bounding box center [591, 307] width 223 height 21
click at [331, 419] on form "**********" at bounding box center [725, 440] width 1450 height 1069
click at [380, 510] on form "**********" at bounding box center [725, 440] width 1450 height 1069
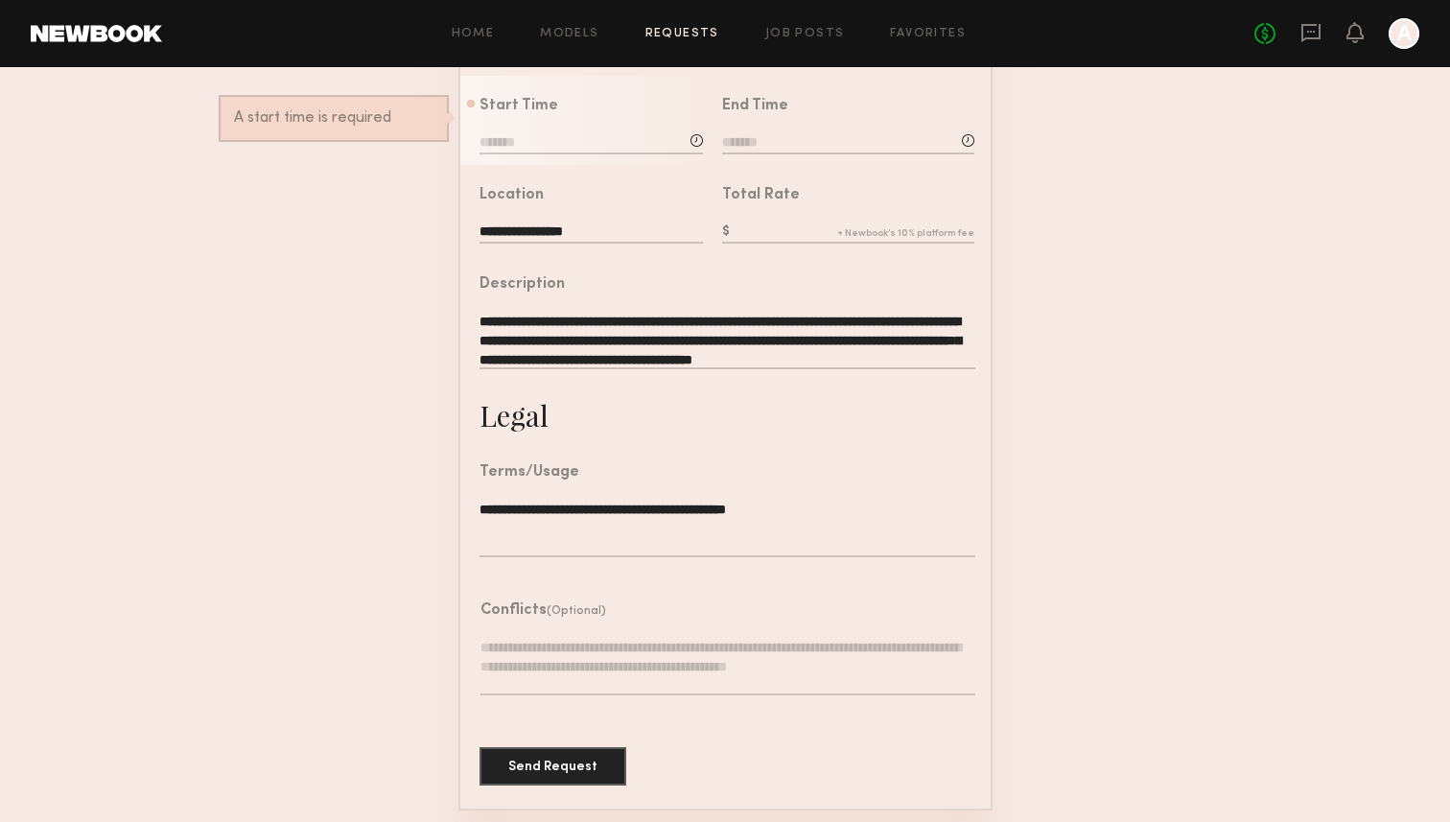
scroll to position [0, 0]
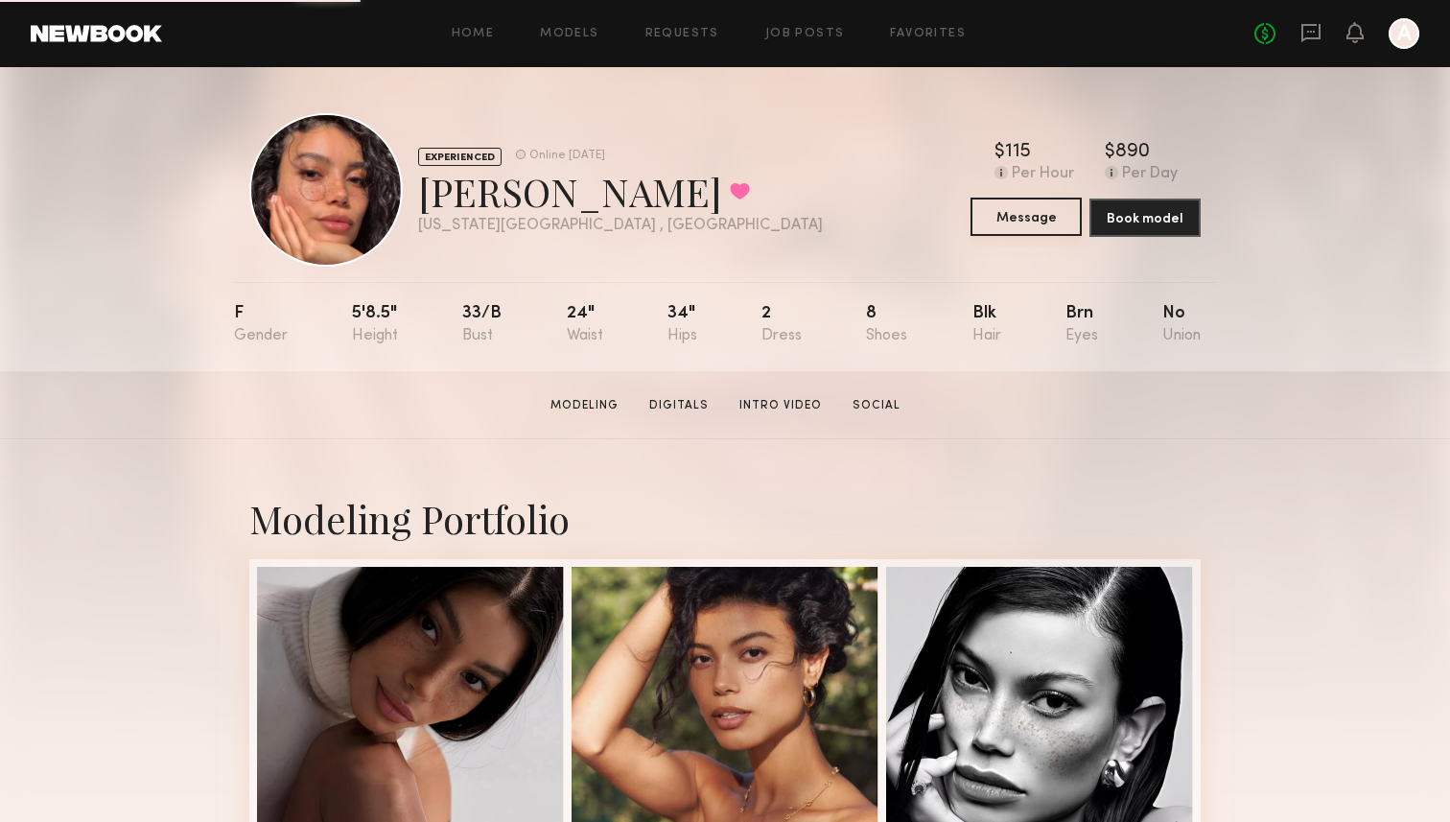
click at [1035, 219] on button "Message" at bounding box center [1026, 217] width 111 height 38
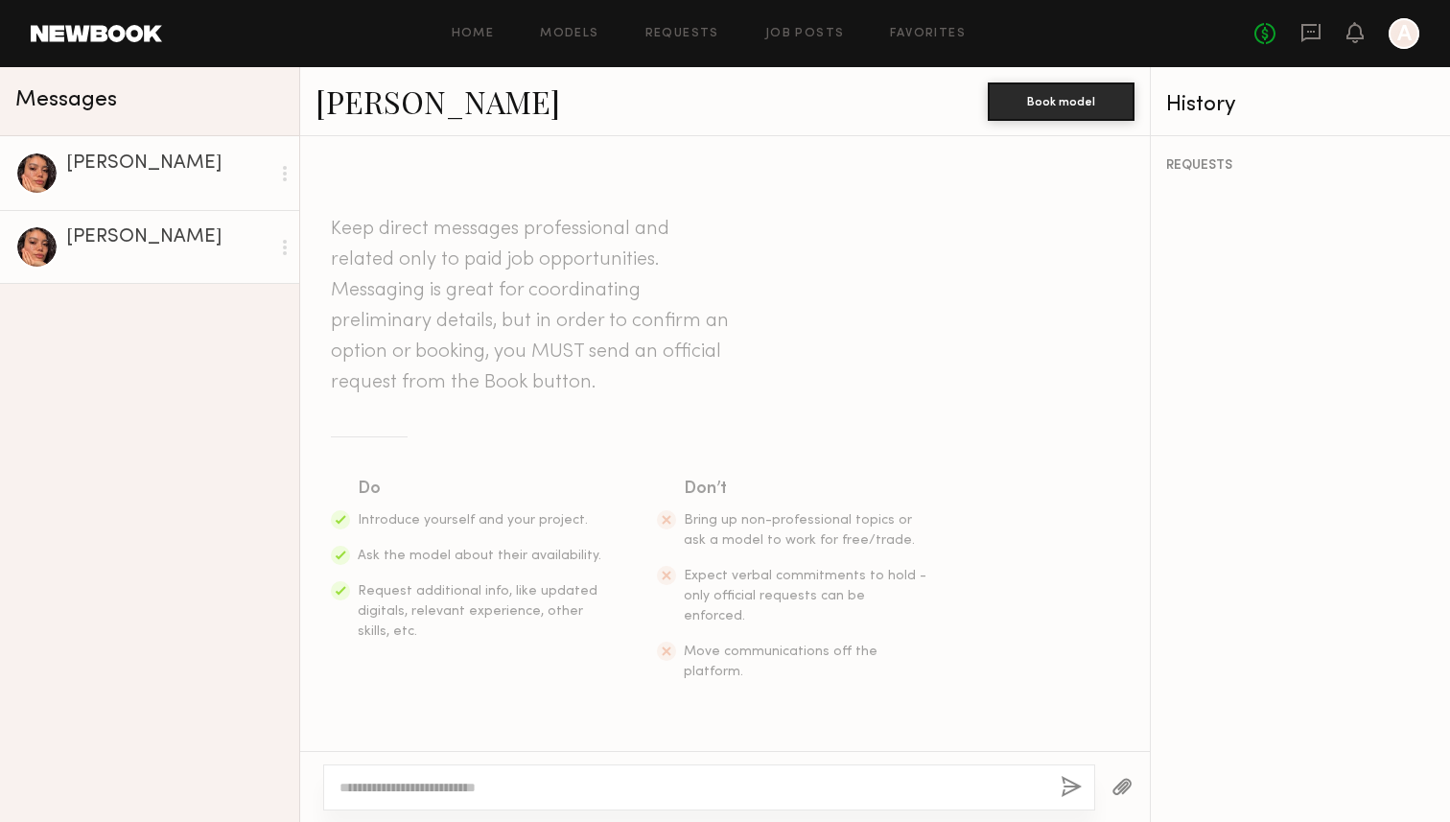
click at [216, 222] on link "[PERSON_NAME]" at bounding box center [149, 247] width 299 height 74
click at [291, 248] on div at bounding box center [284, 247] width 29 height 38
click at [223, 408] on div "[PERSON_NAME] [PERSON_NAME] Mark unread" at bounding box center [149, 479] width 299 height 686
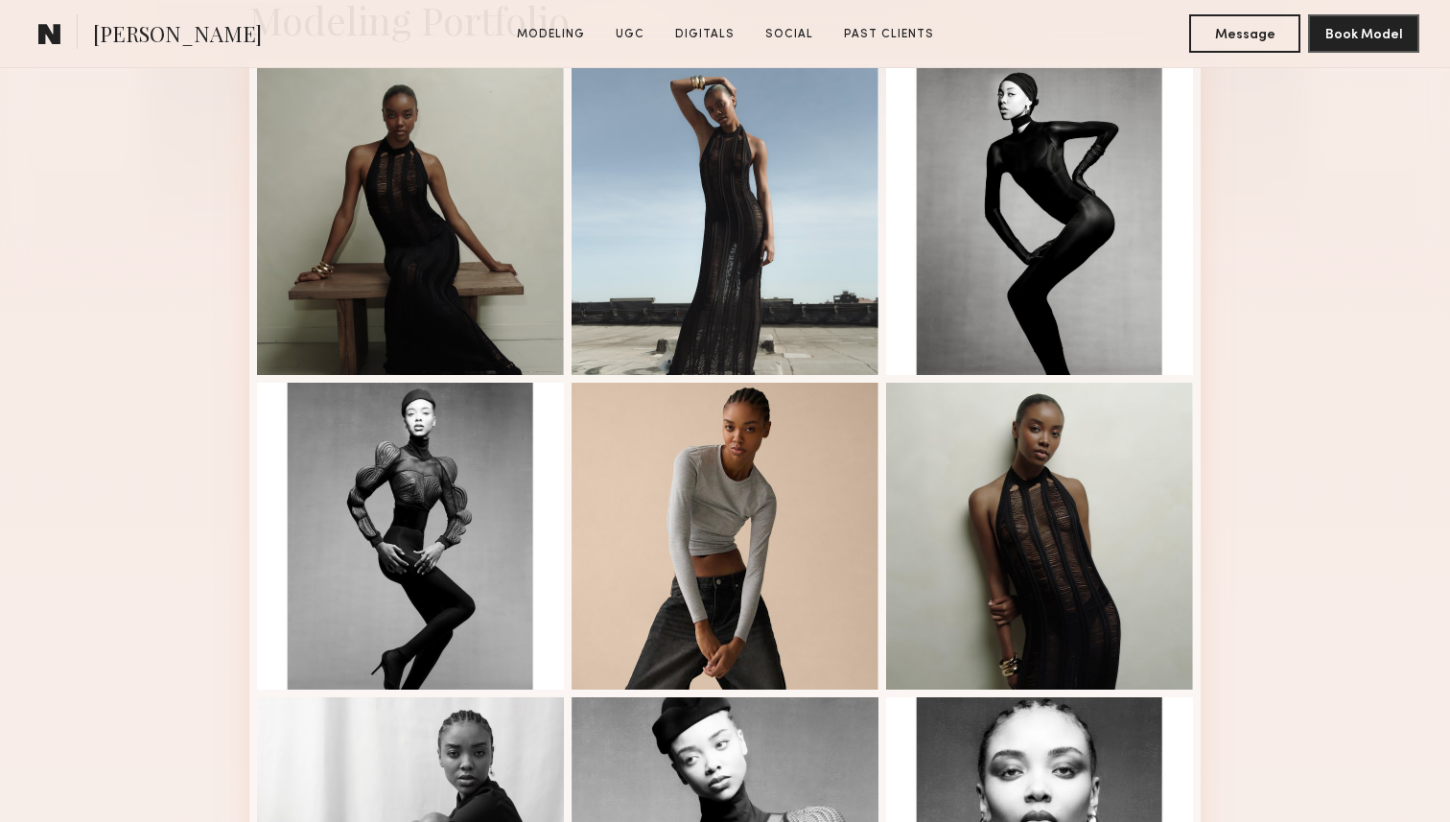
scroll to position [541, 0]
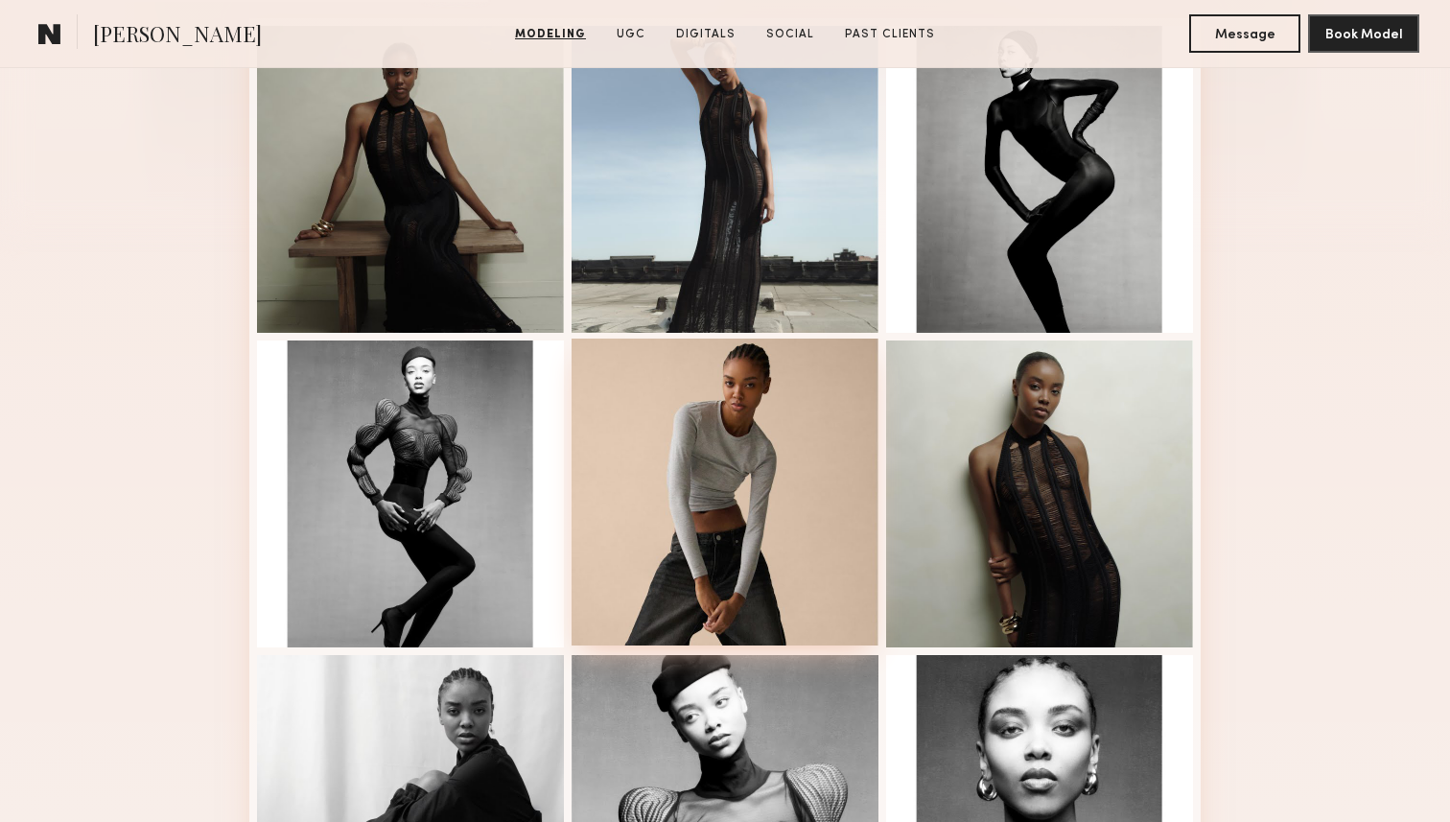
click at [724, 426] on div at bounding box center [725, 492] width 307 height 307
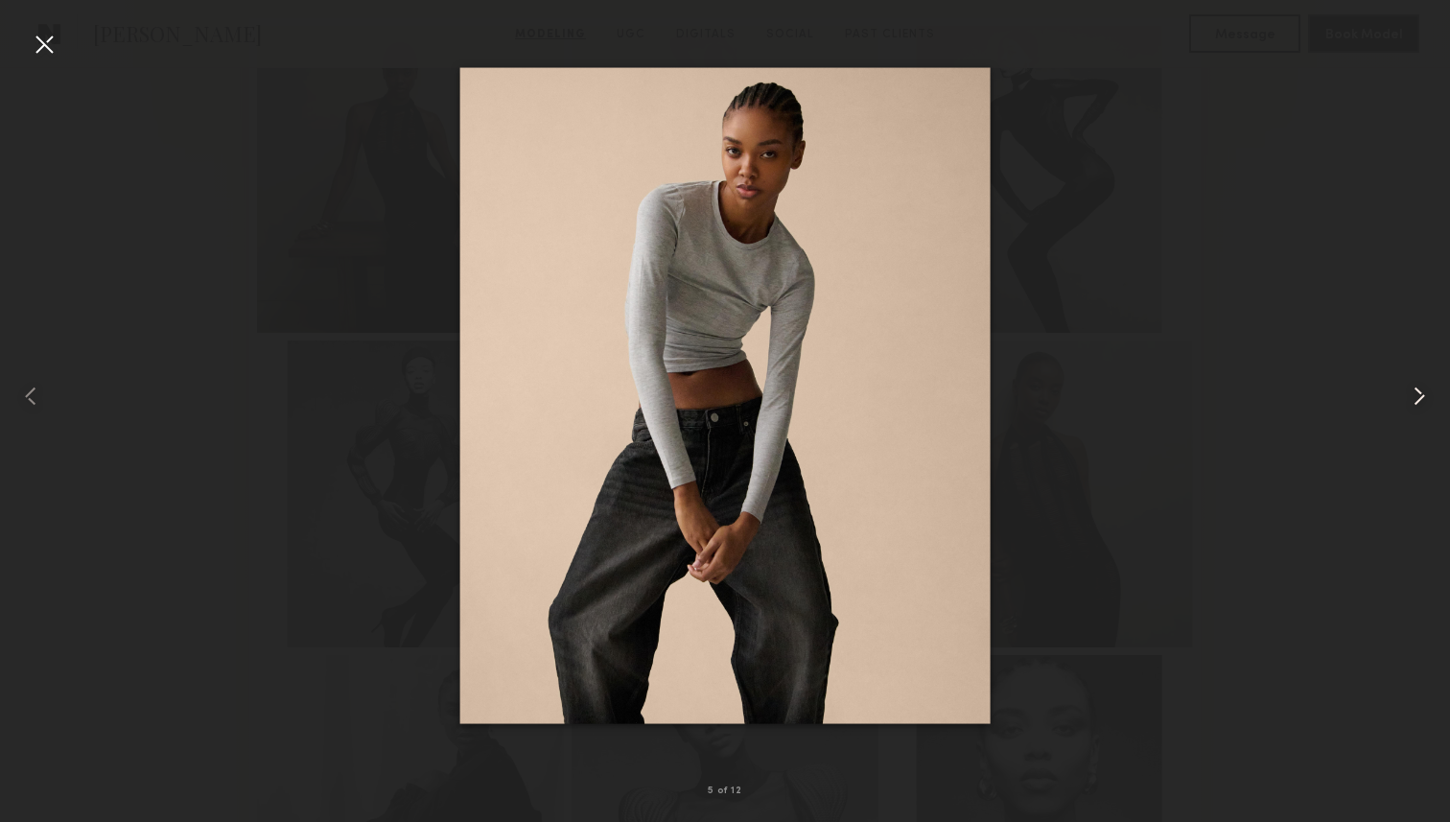
click at [1415, 394] on common-icon at bounding box center [1419, 396] width 31 height 31
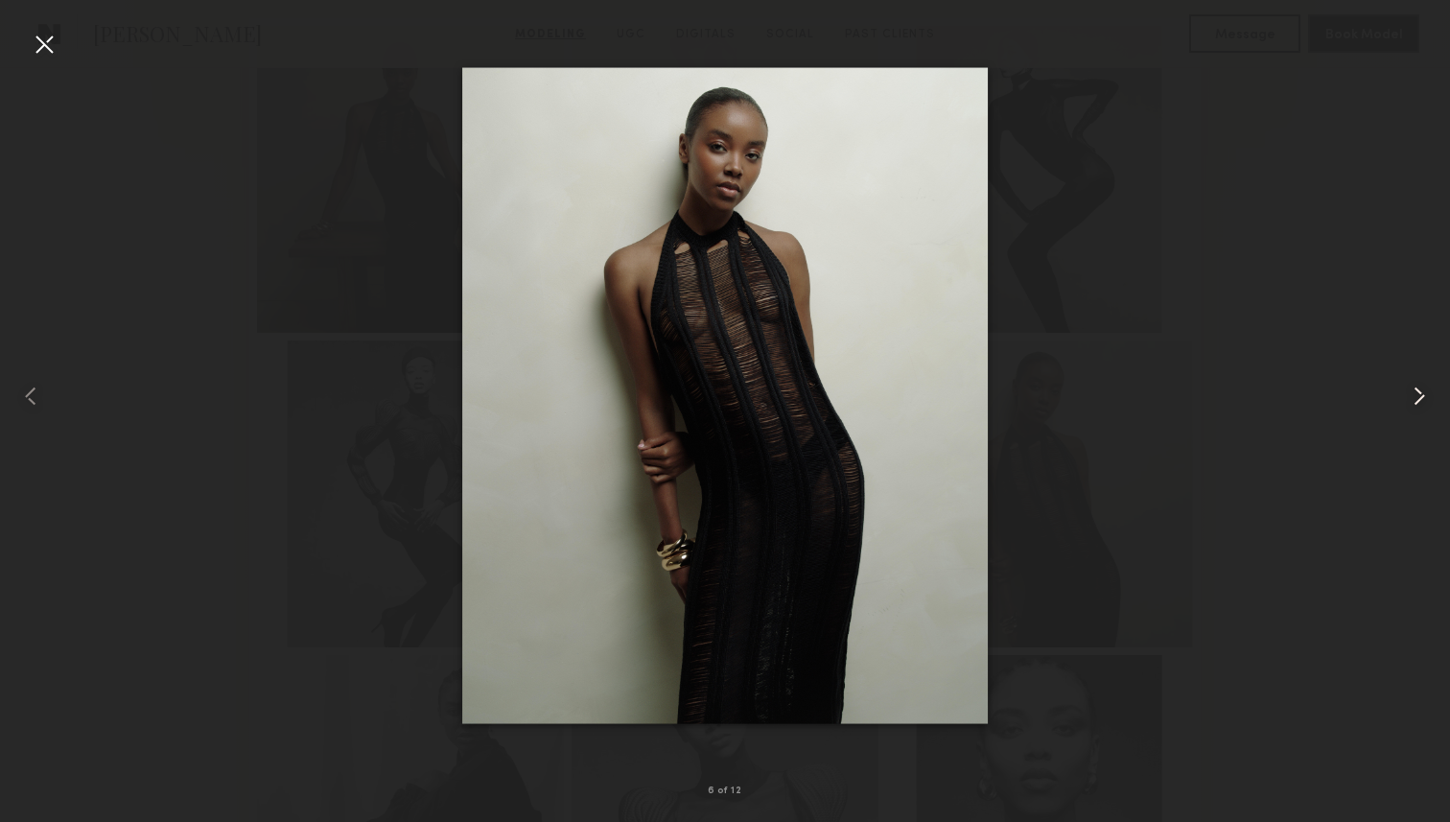
click at [1415, 394] on common-icon at bounding box center [1419, 396] width 31 height 31
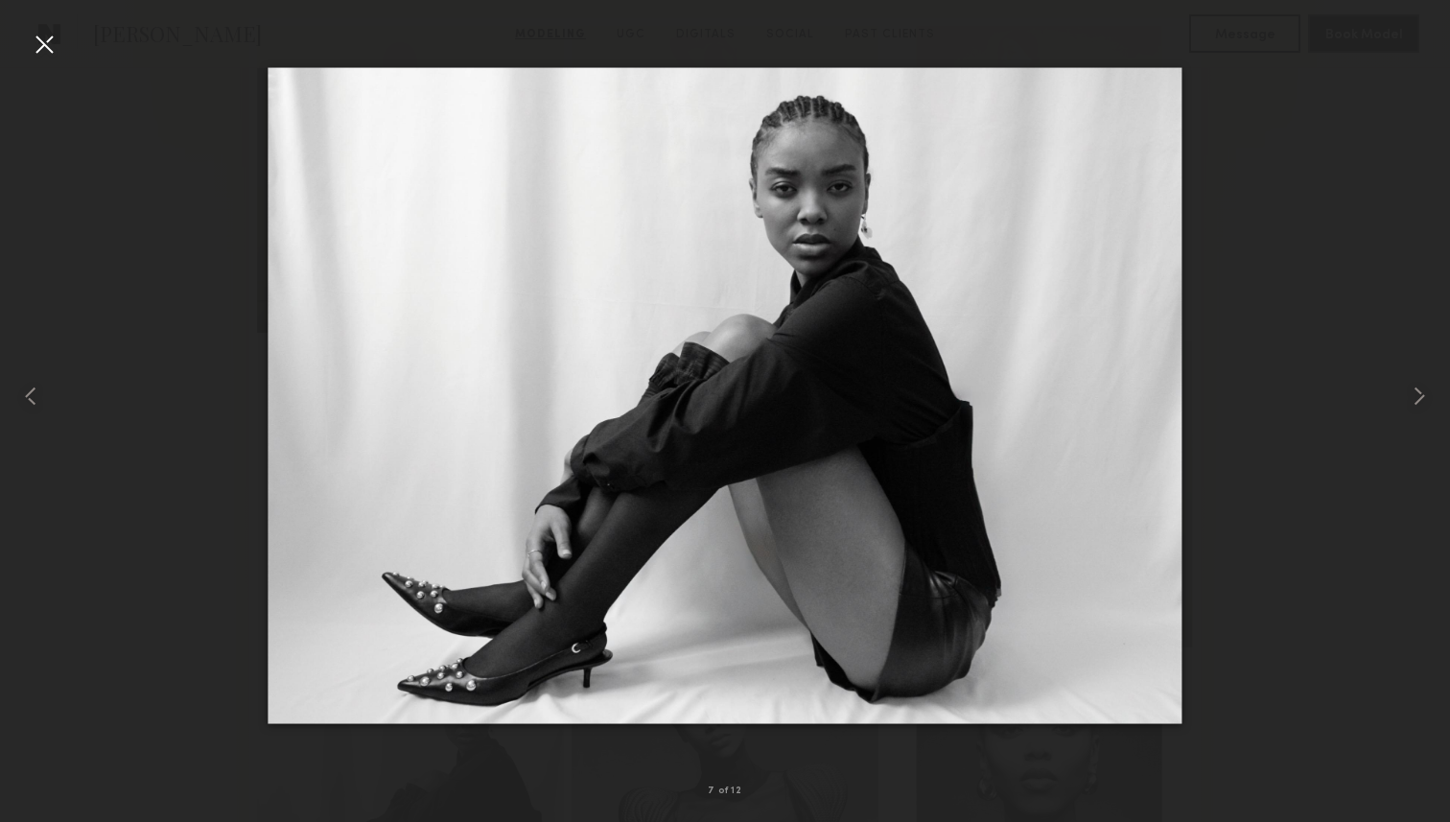
click at [1306, 390] on div at bounding box center [725, 396] width 1450 height 730
click at [45, 52] on div at bounding box center [44, 44] width 31 height 31
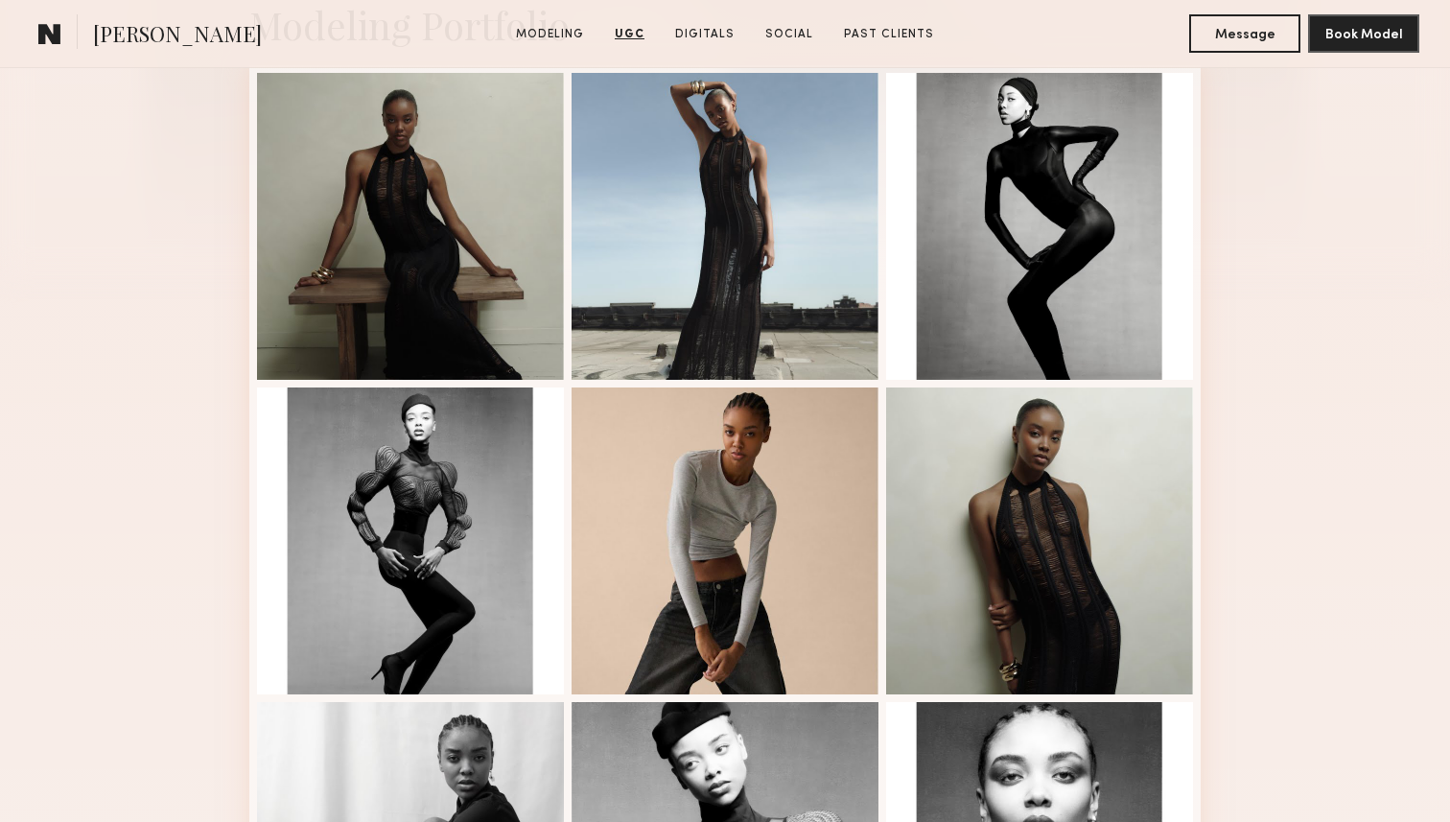
scroll to position [0, 0]
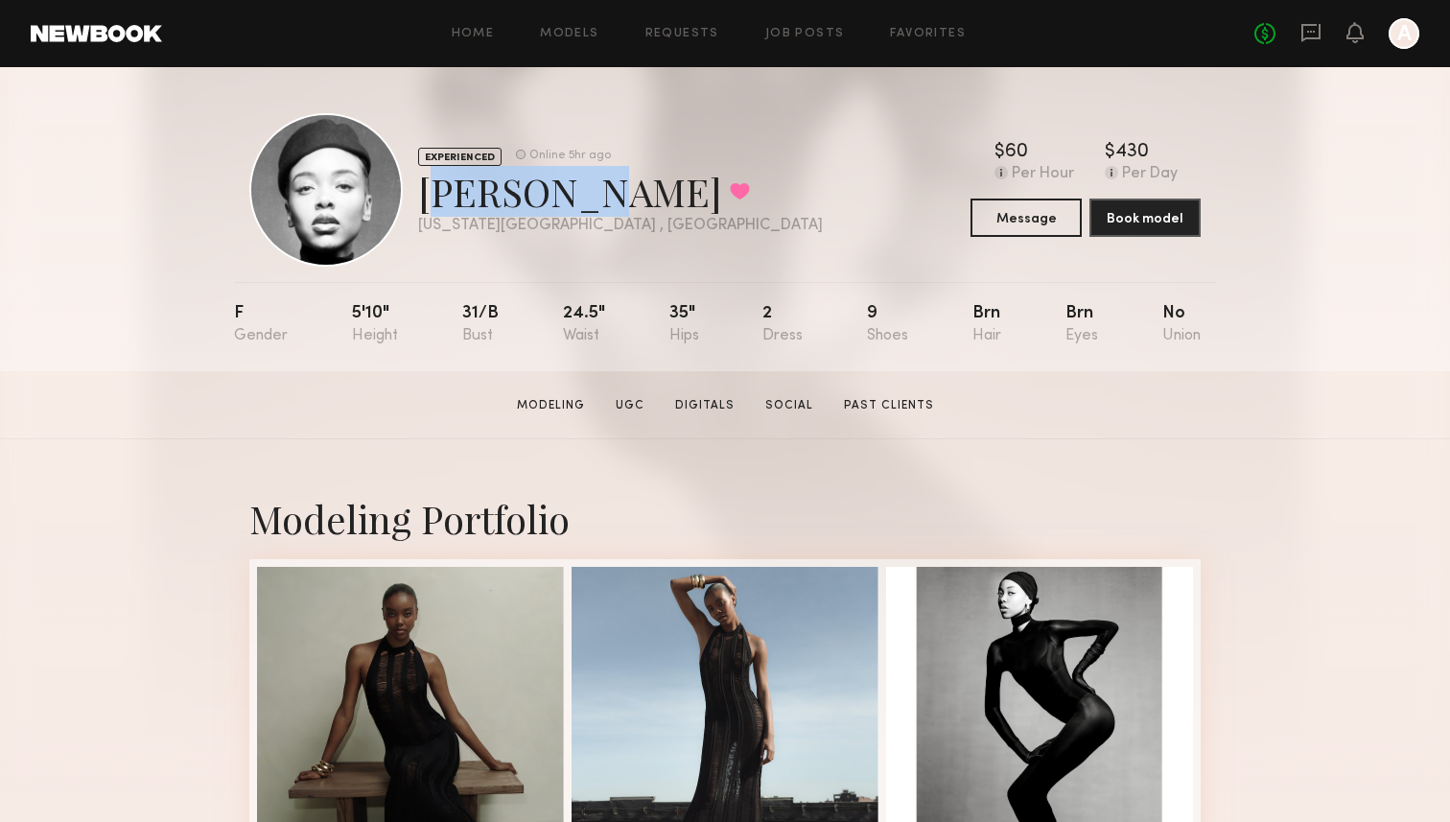
drag, startPoint x: 548, startPoint y: 203, endPoint x: 417, endPoint y: 204, distance: 130.5
click at [418, 204] on div "Nikira E. Favorited" at bounding box center [620, 191] width 405 height 51
copy div "Nikira E"
click at [170, 216] on div "EXPERIENCED Online 5hr ago Nikira E. Favorited New York City , NY Online 5hr ag…" at bounding box center [725, 219] width 1450 height 304
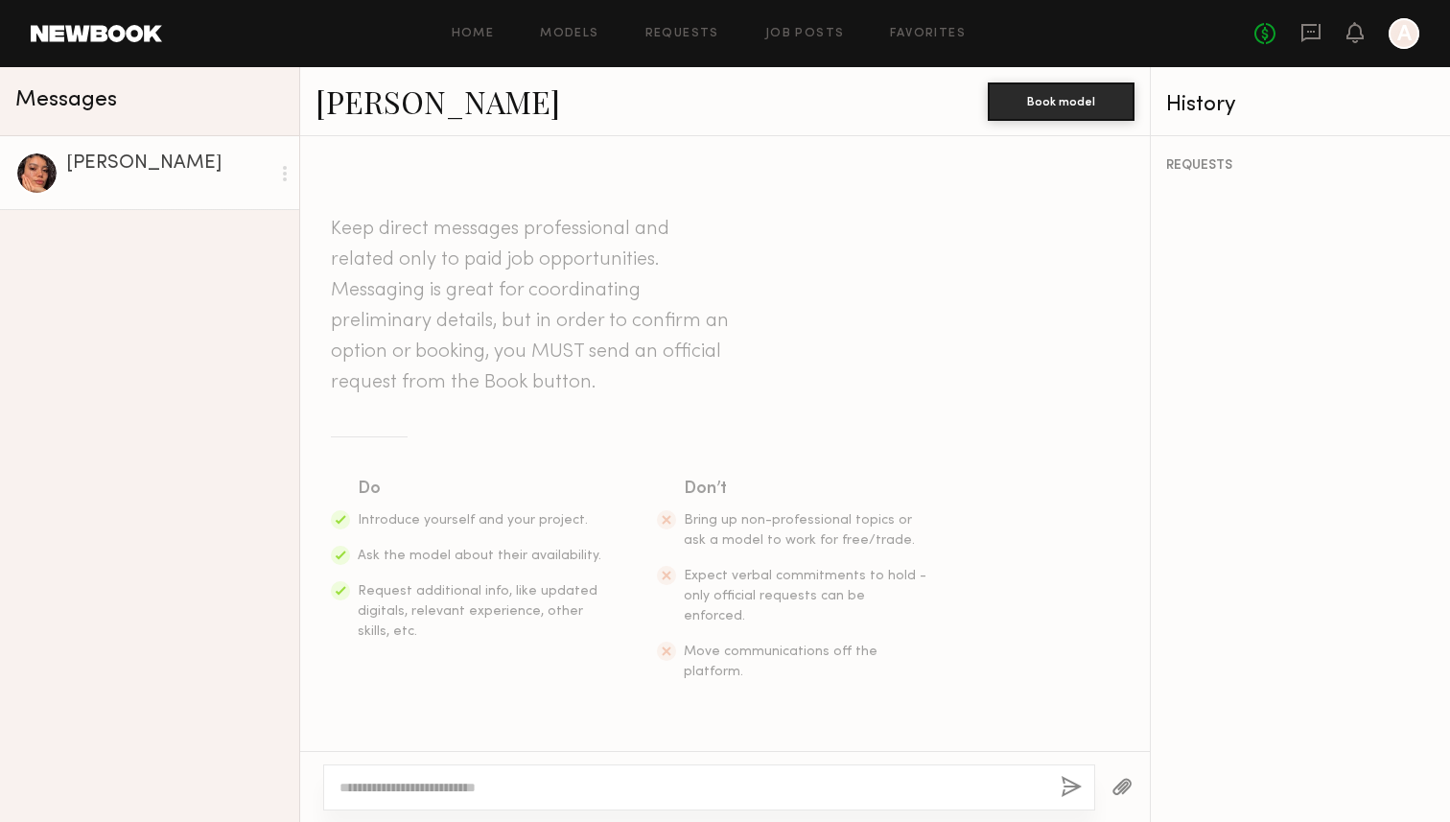
click at [182, 163] on div "[PERSON_NAME]" at bounding box center [168, 163] width 204 height 19
click at [125, 150] on link "[PERSON_NAME]" at bounding box center [149, 173] width 299 height 74
click at [48, 173] on div at bounding box center [36, 173] width 43 height 43
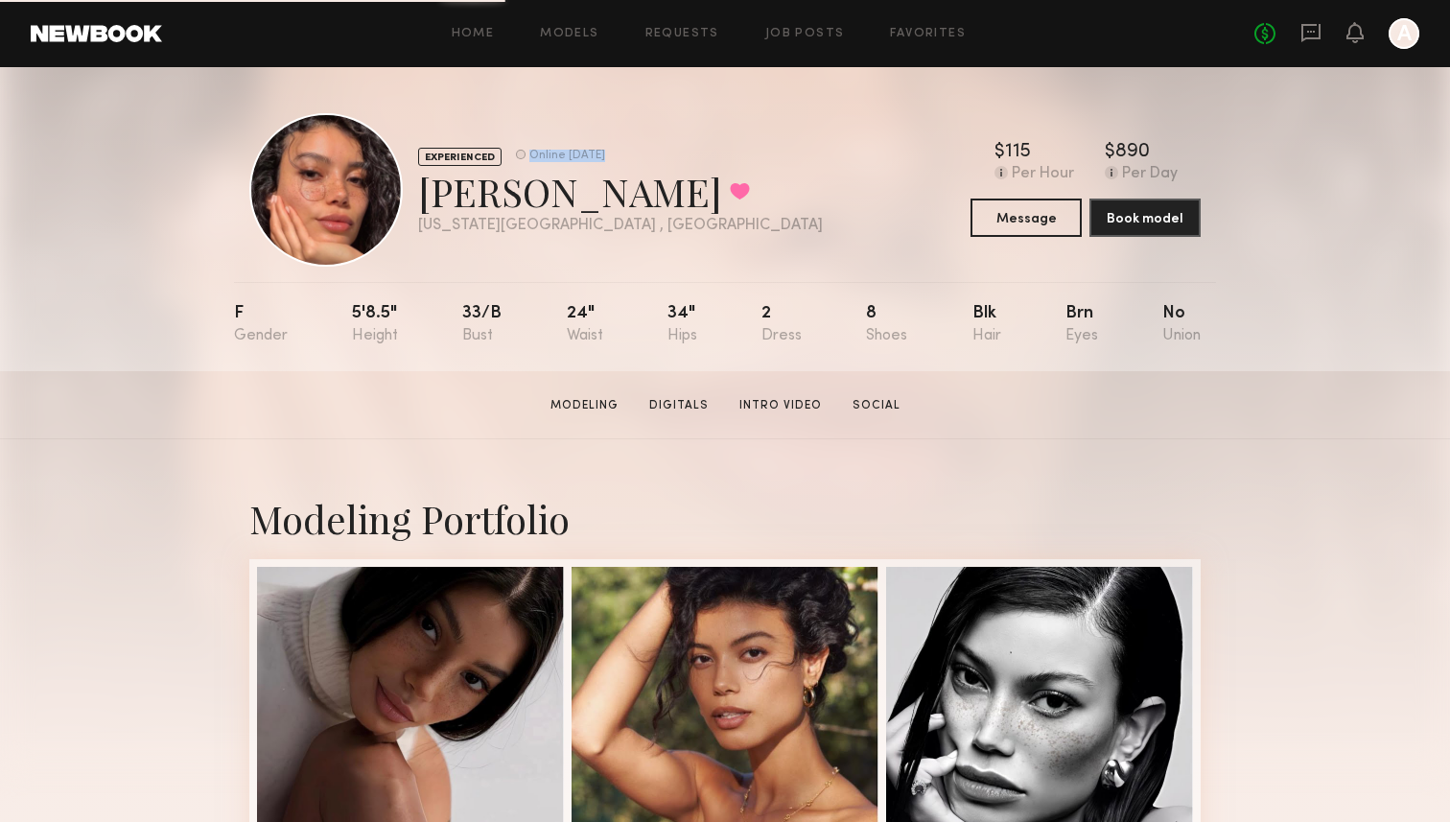
drag, startPoint x: 509, startPoint y: 156, endPoint x: 627, endPoint y: 156, distance: 118.0
click at [627, 156] on div "EXPERIENCED Online [DATE]" at bounding box center [620, 156] width 405 height 19
click at [627, 156] on div "EXPERIENCED Online 4d ago" at bounding box center [620, 156] width 405 height 19
click at [990, 216] on button "Message" at bounding box center [1026, 217] width 111 height 38
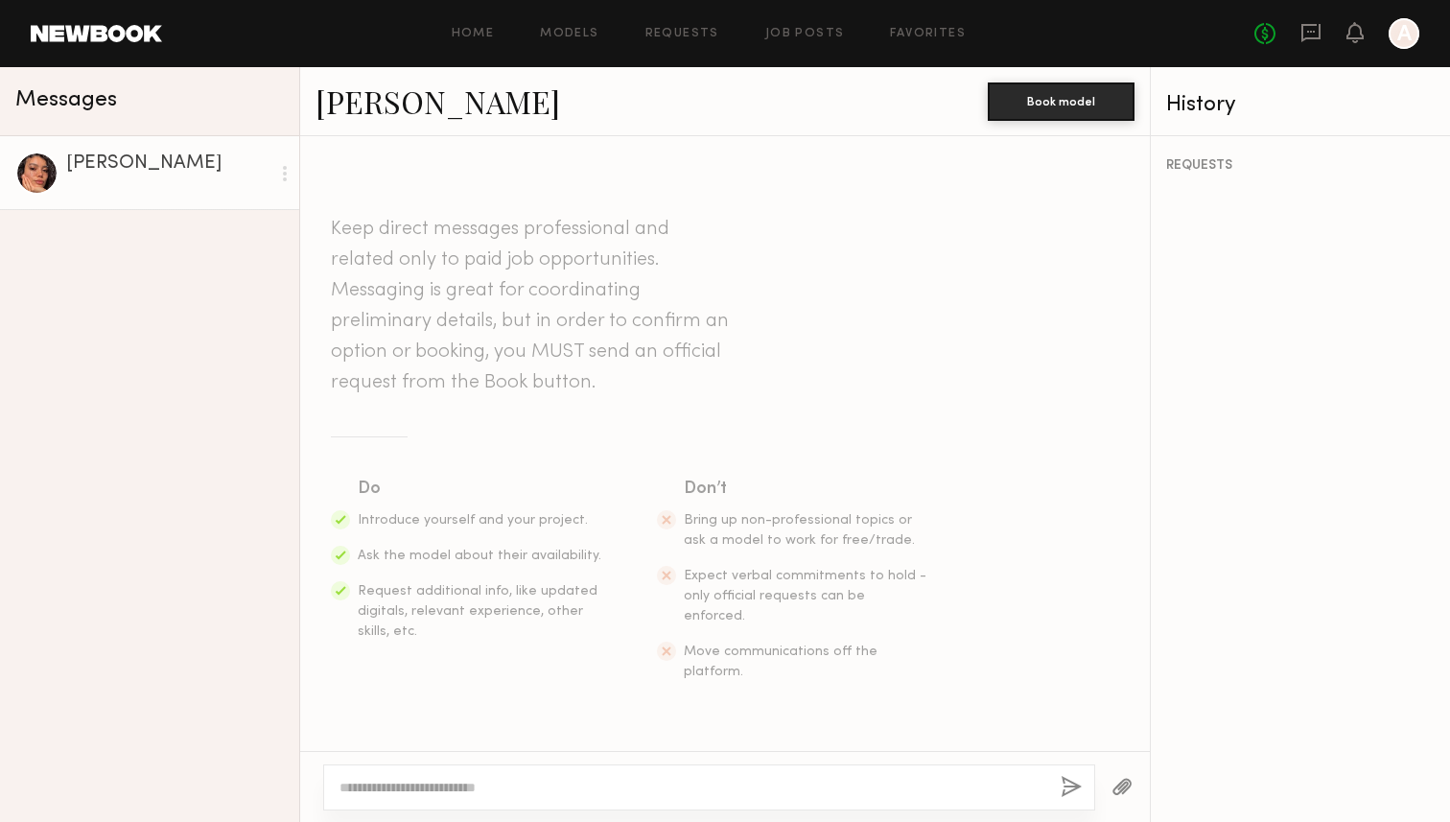
click at [620, 794] on textarea at bounding box center [693, 787] width 706 height 19
click at [838, 797] on div "**********" at bounding box center [709, 787] width 772 height 46
click at [831, 787] on textarea "**********" at bounding box center [693, 787] width 706 height 19
click at [807, 767] on div "**********" at bounding box center [709, 787] width 772 height 46
click at [790, 790] on textarea "**********" at bounding box center [693, 787] width 706 height 19
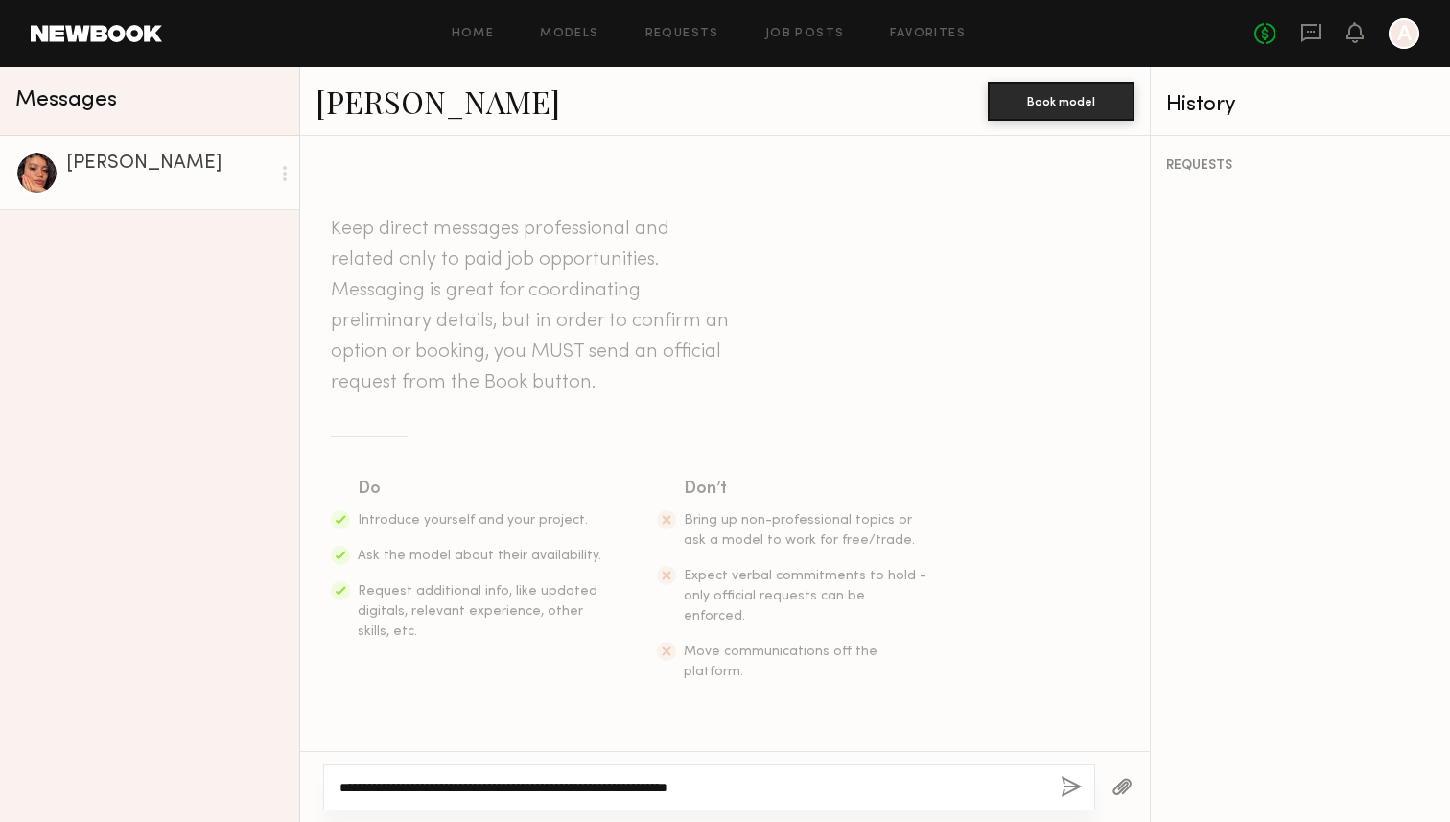
click at [788, 791] on textarea "**********" at bounding box center [693, 787] width 706 height 19
click at [801, 780] on textarea "**********" at bounding box center [693, 787] width 706 height 19
click at [1150, 587] on div "History REQUESTS" at bounding box center [1300, 444] width 300 height 755
click at [938, 783] on textarea "**********" at bounding box center [693, 787] width 706 height 19
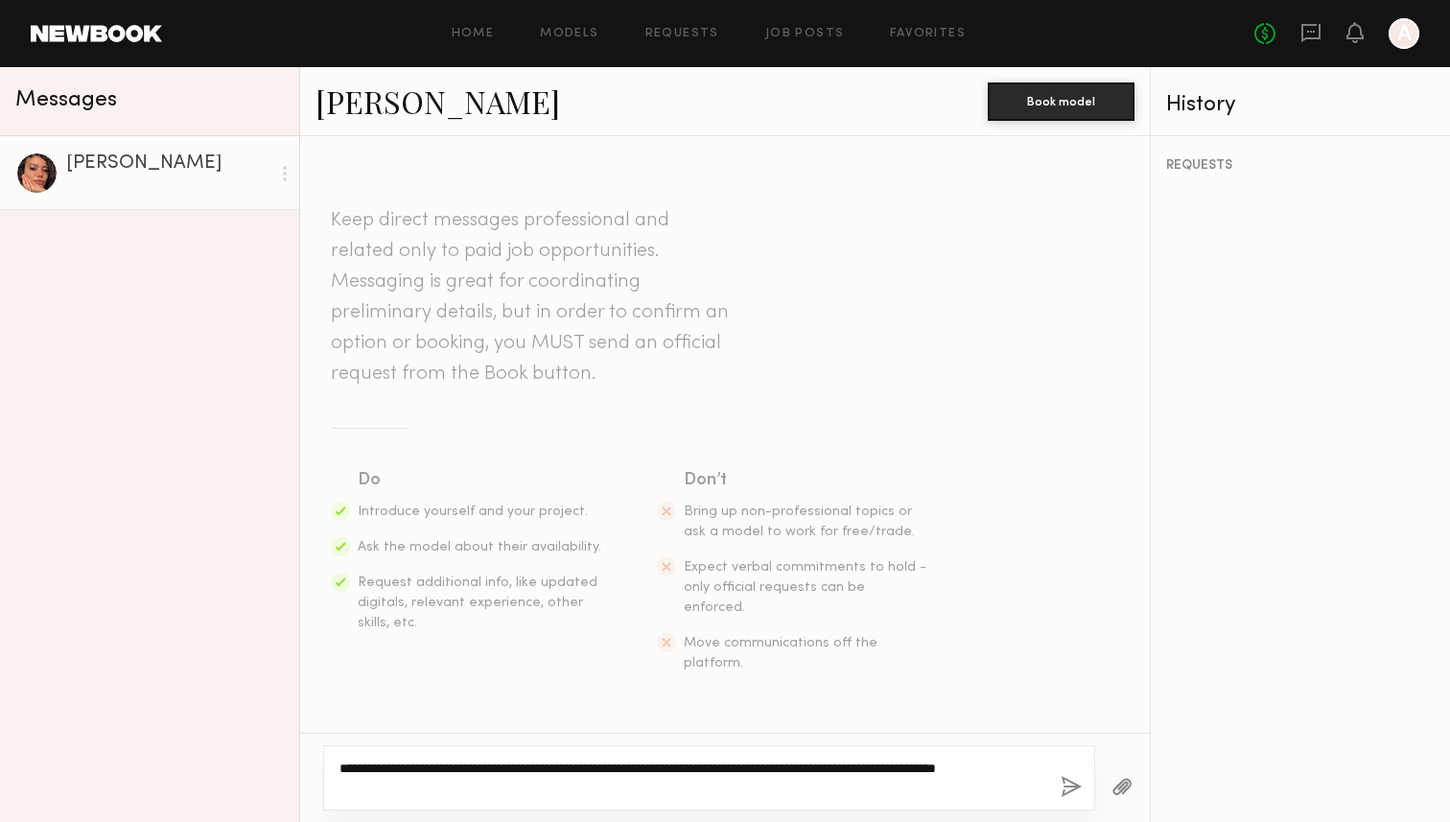
click at [1021, 765] on textarea "**********" at bounding box center [693, 778] width 706 height 38
click at [994, 783] on textarea "**********" at bounding box center [693, 778] width 706 height 38
click at [512, 790] on textarea "**********" at bounding box center [693, 778] width 706 height 38
click at [597, 773] on textarea "**********" at bounding box center [693, 778] width 706 height 38
click at [597, 792] on textarea "**********" at bounding box center [693, 778] width 706 height 38
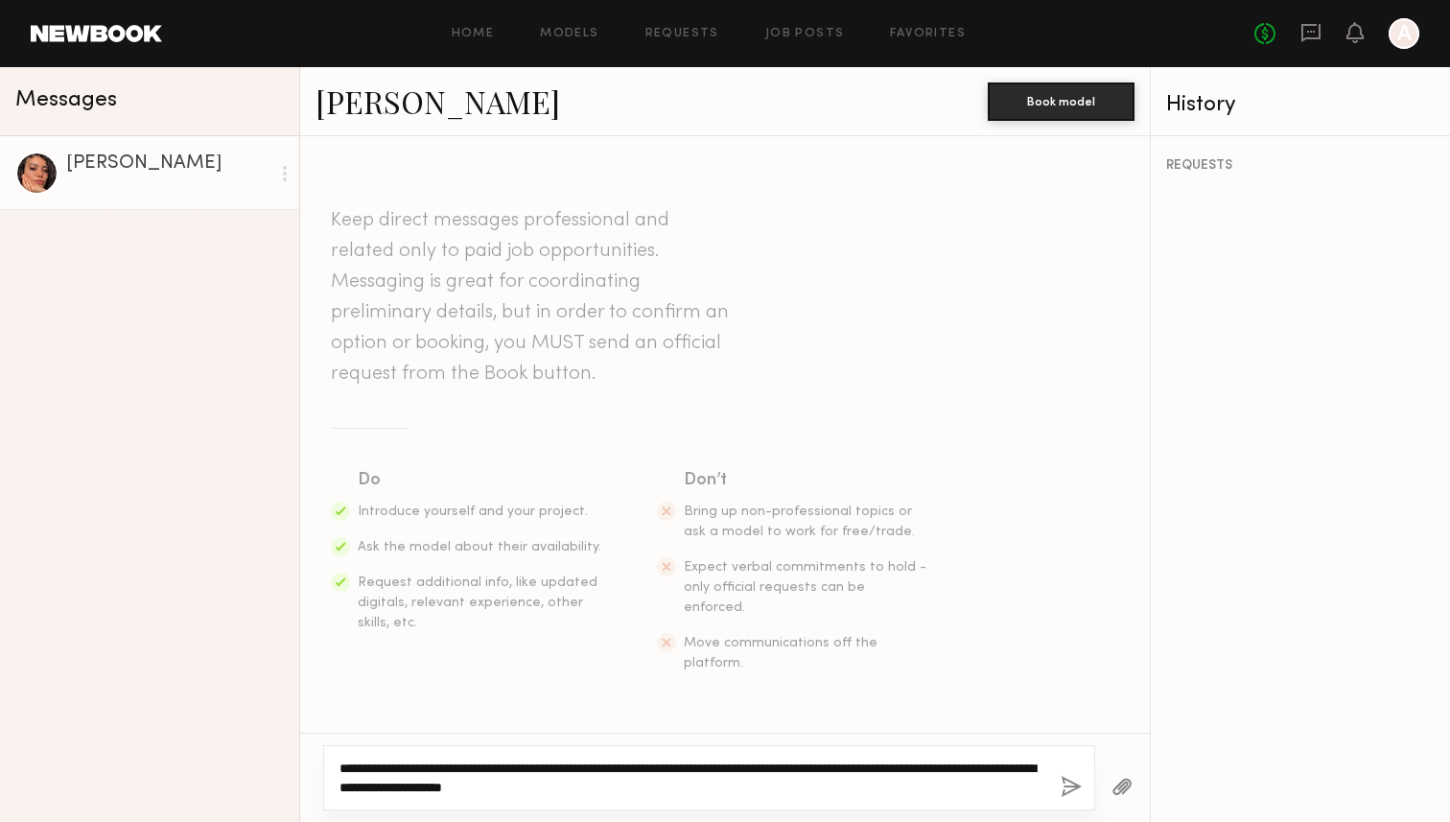
click at [1003, 766] on textarea "**********" at bounding box center [693, 778] width 706 height 38
paste textarea "**********"
click at [921, 780] on textarea "**********" at bounding box center [693, 778] width 706 height 38
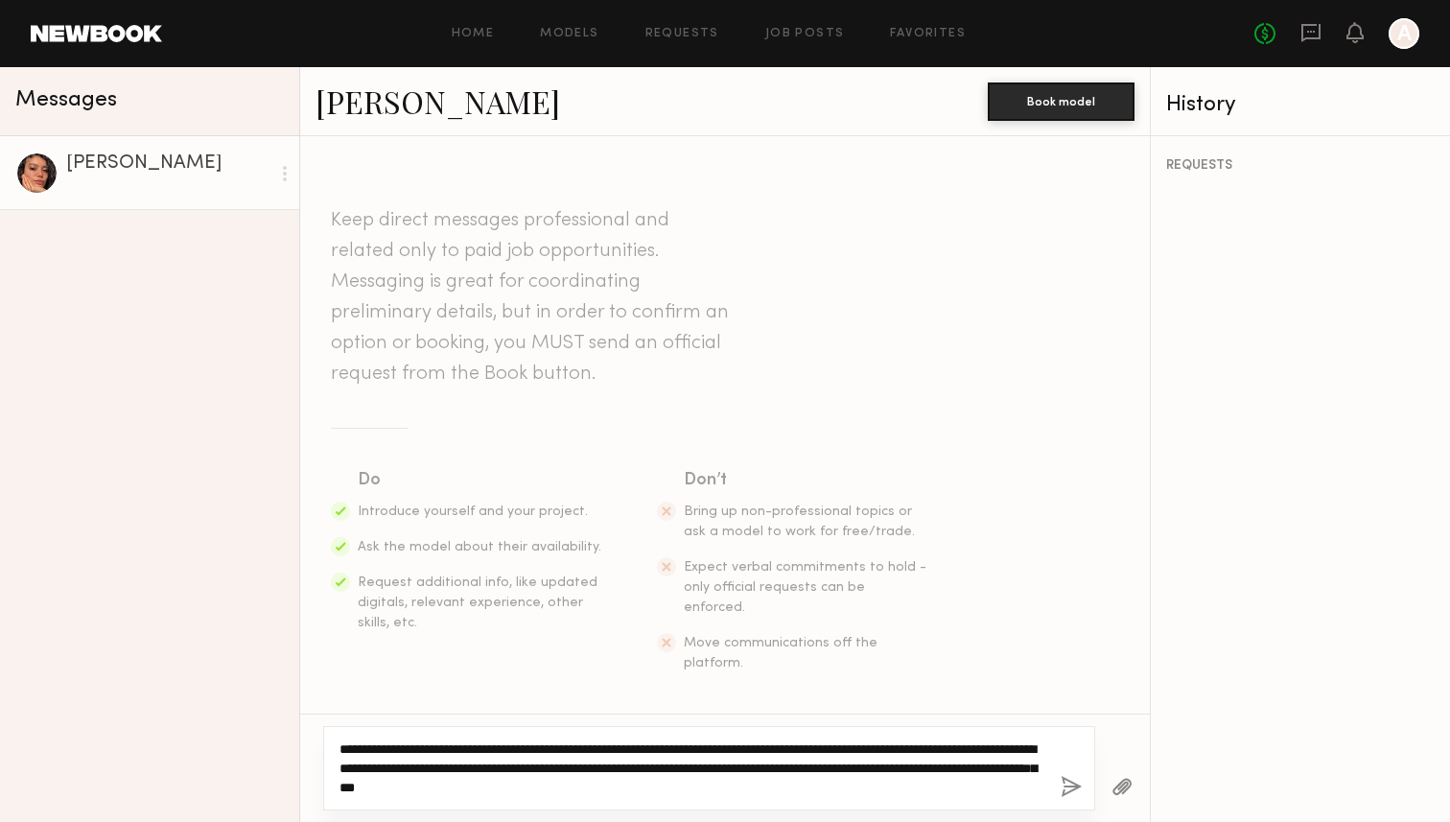
click at [822, 787] on textarea "**********" at bounding box center [693, 769] width 706 height 58
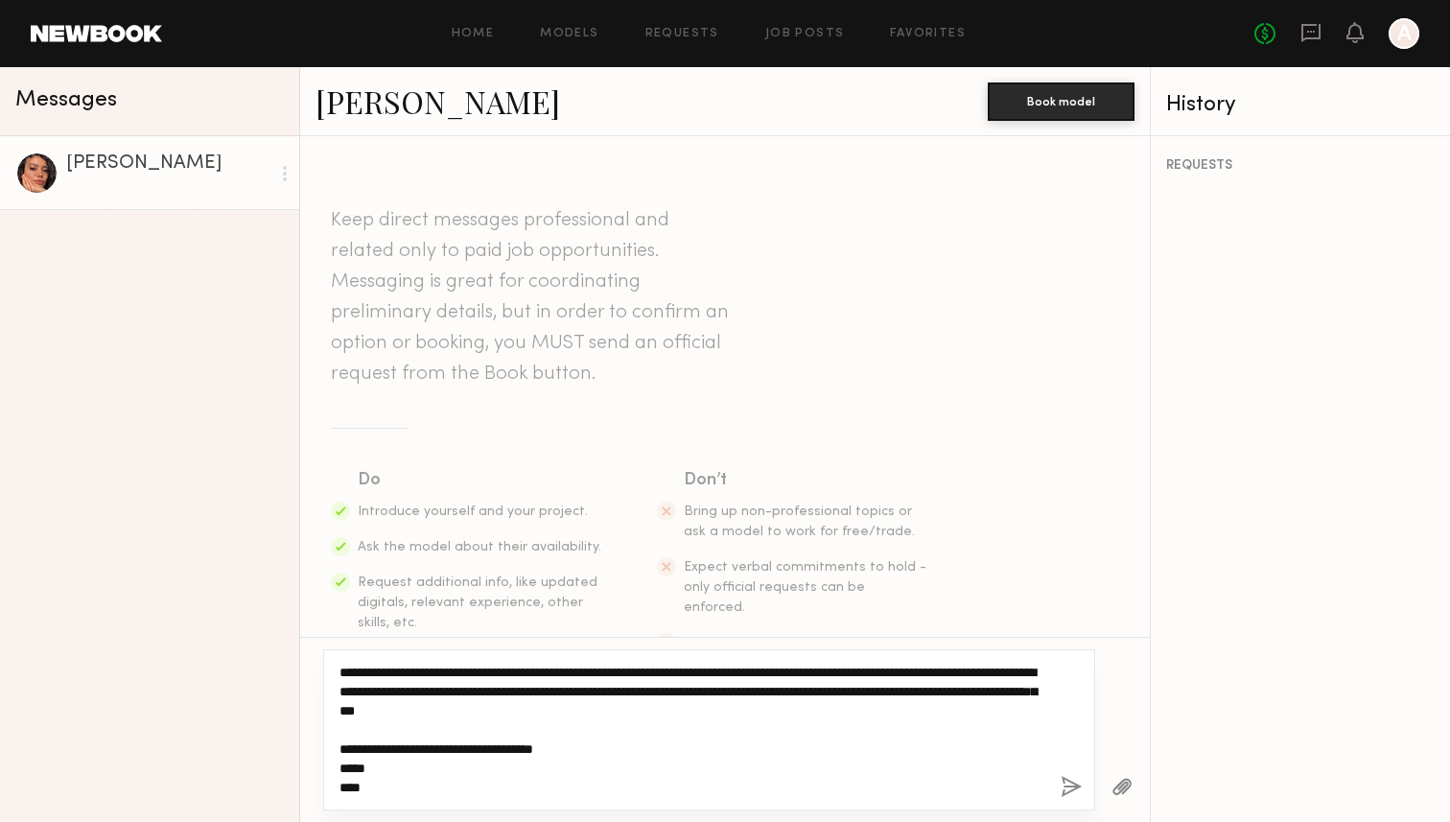
click at [643, 754] on textarea "**********" at bounding box center [693, 730] width 706 height 134
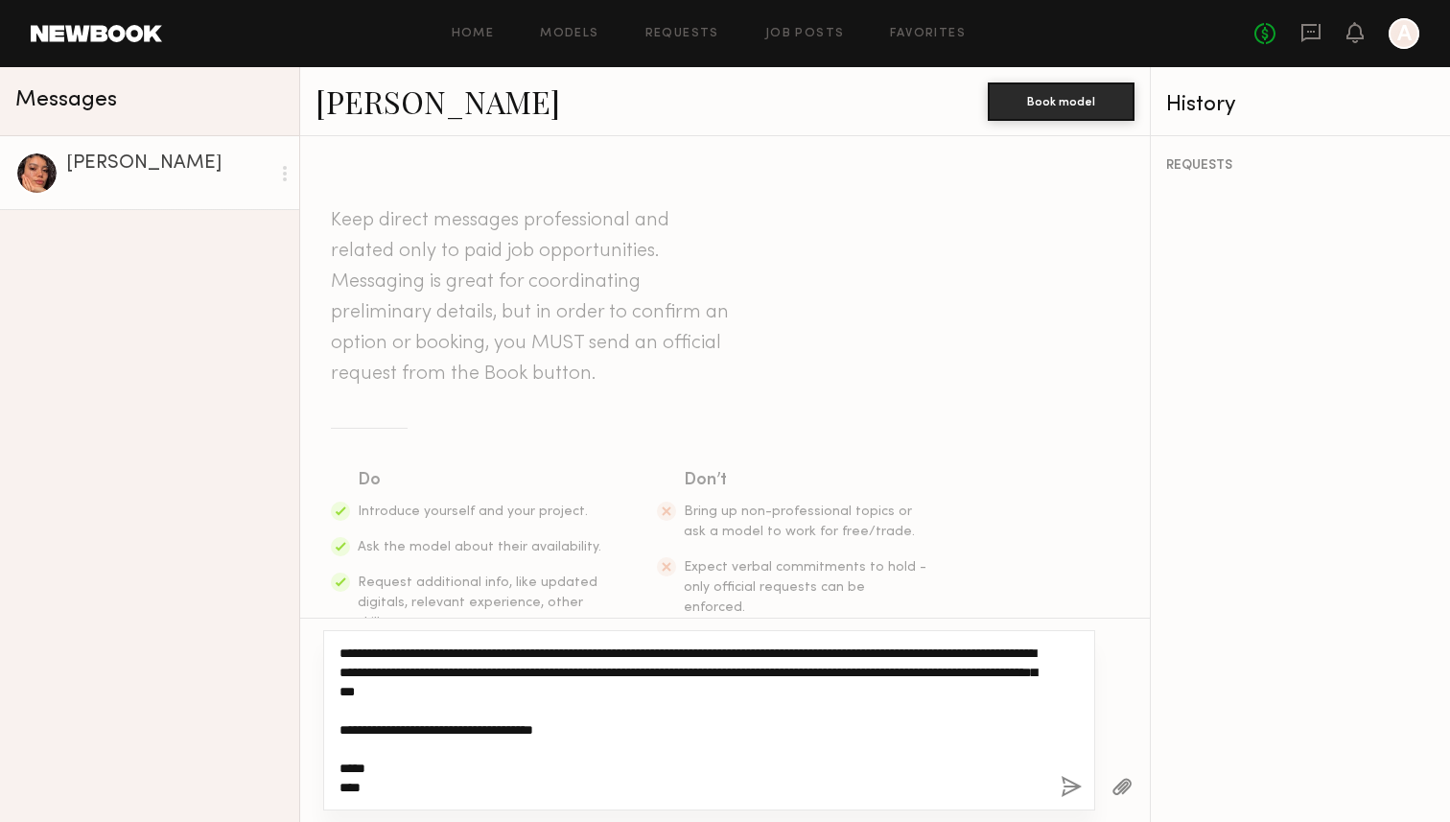
type textarea "**********"
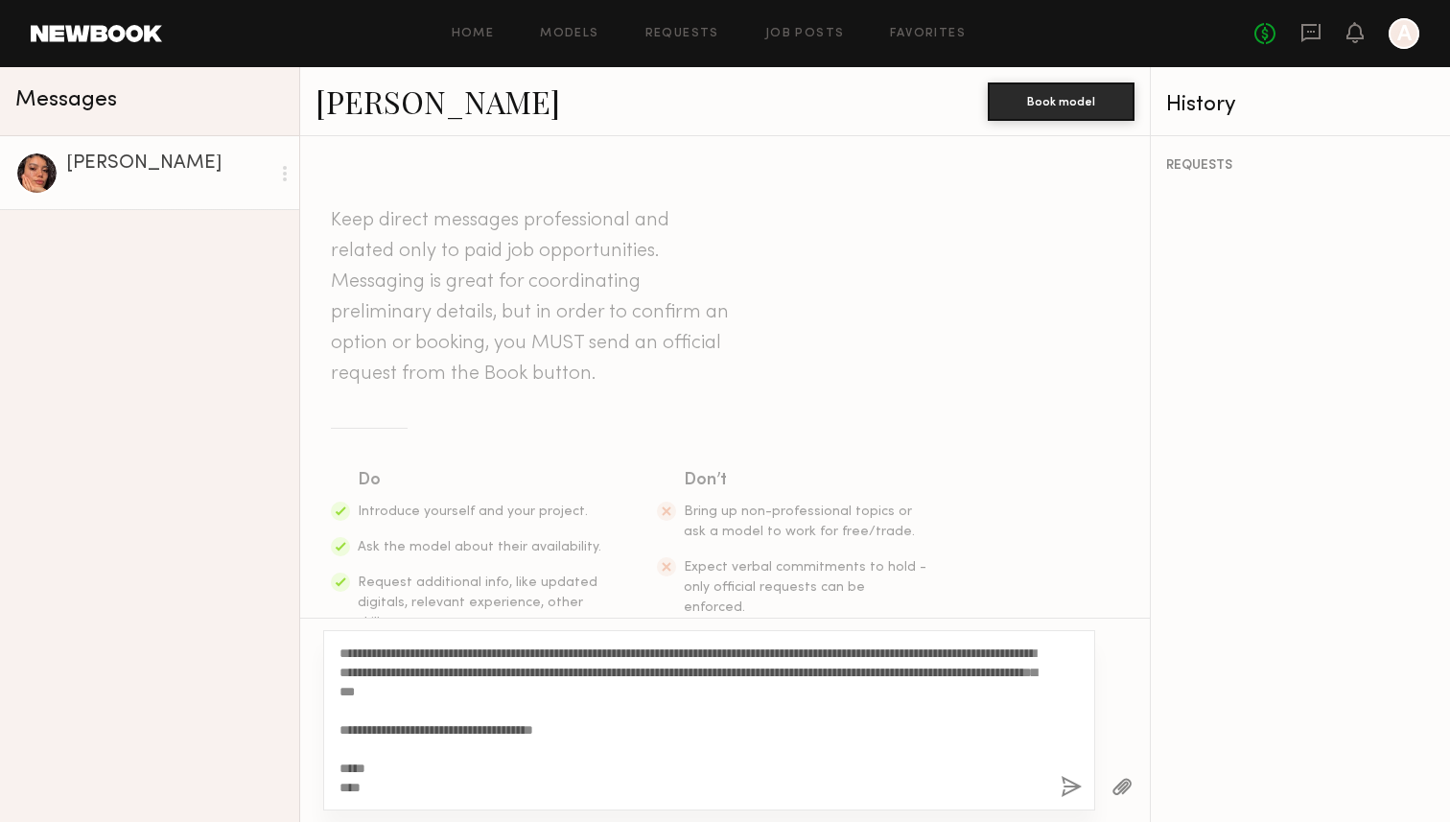
click at [1061, 785] on button "button" at bounding box center [1071, 788] width 21 height 24
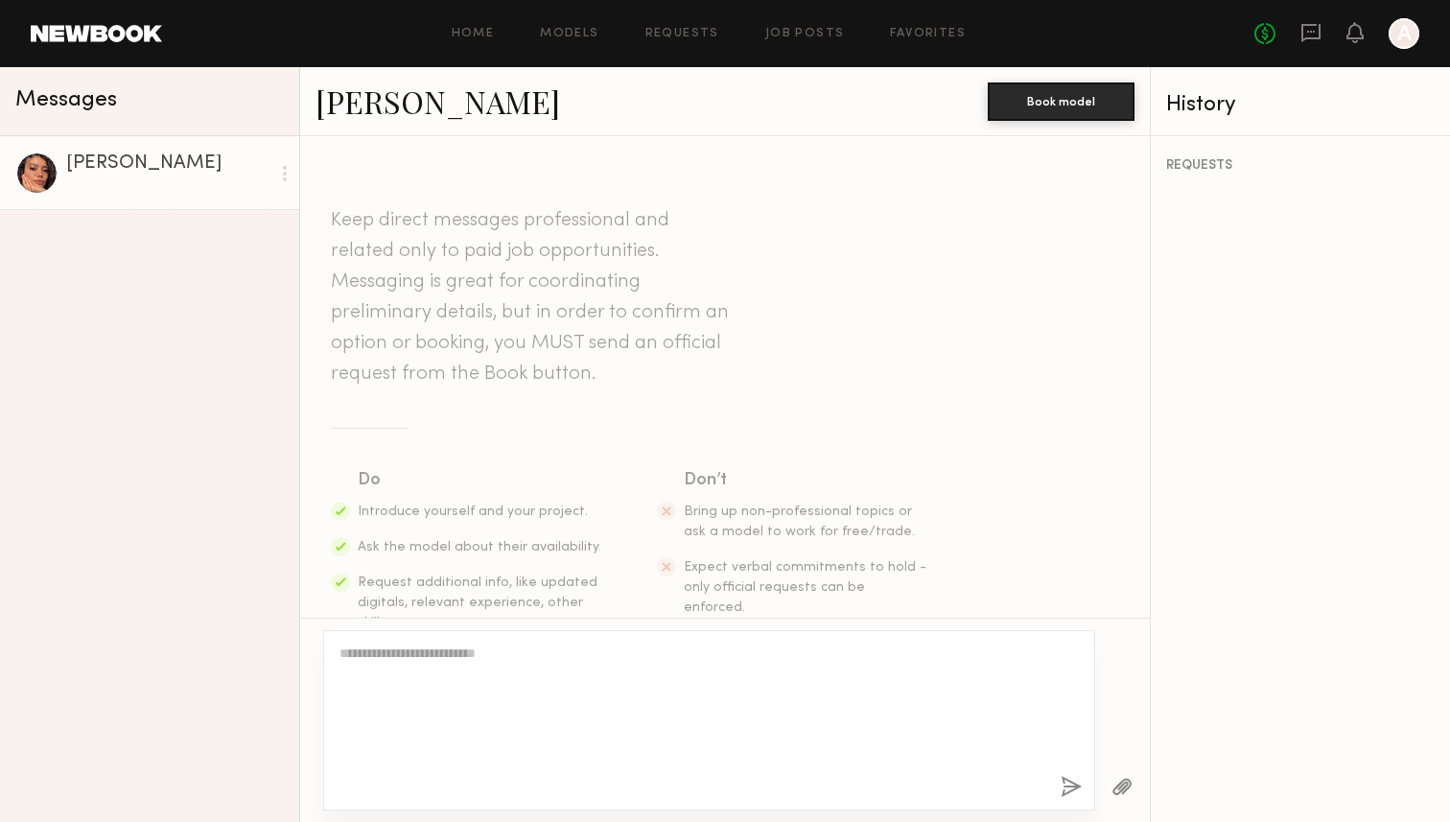
scroll to position [412, 0]
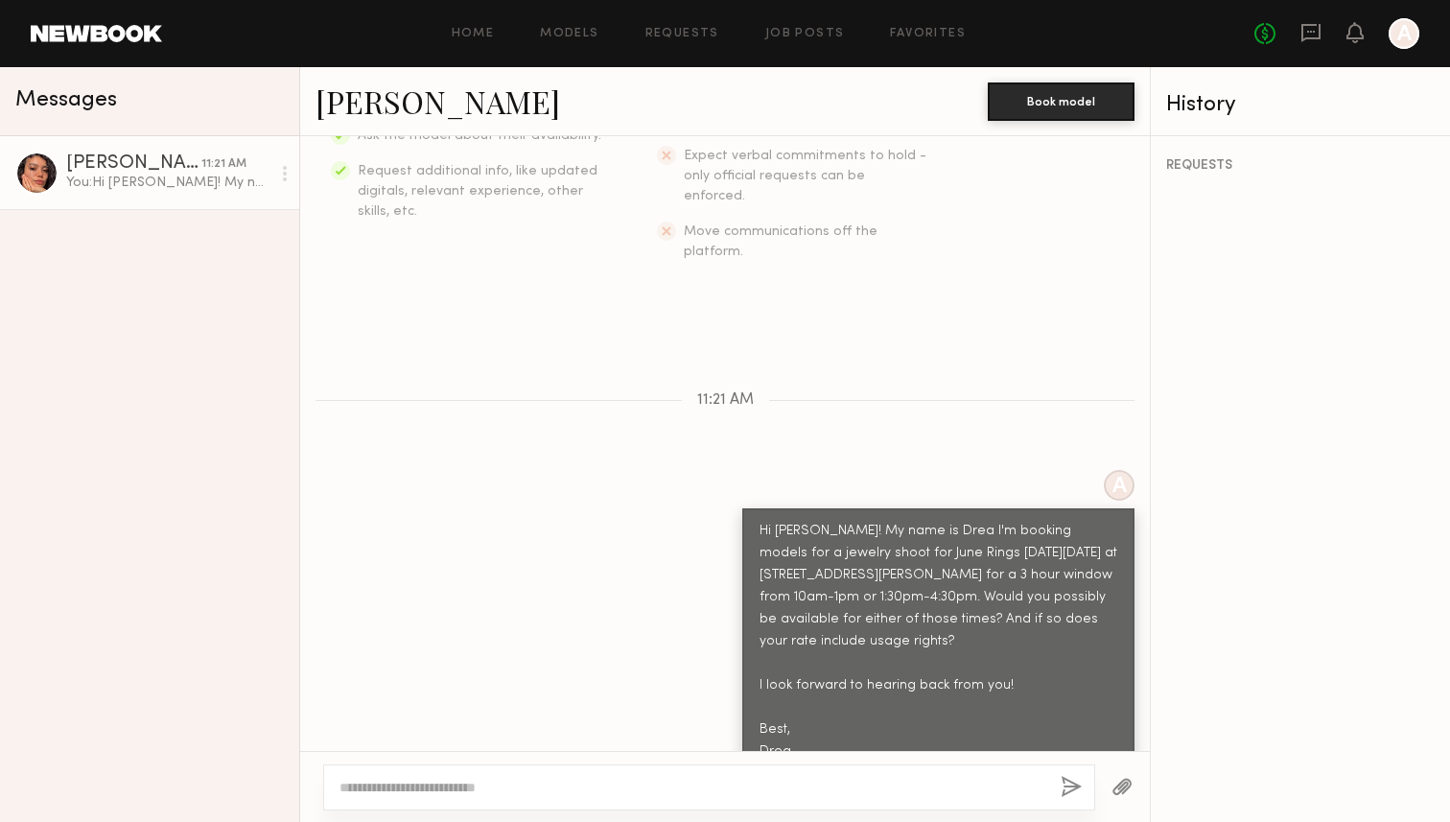
click at [1282, 499] on div "REQUESTS" at bounding box center [1300, 479] width 299 height 686
click at [1415, 39] on div at bounding box center [1404, 33] width 31 height 31
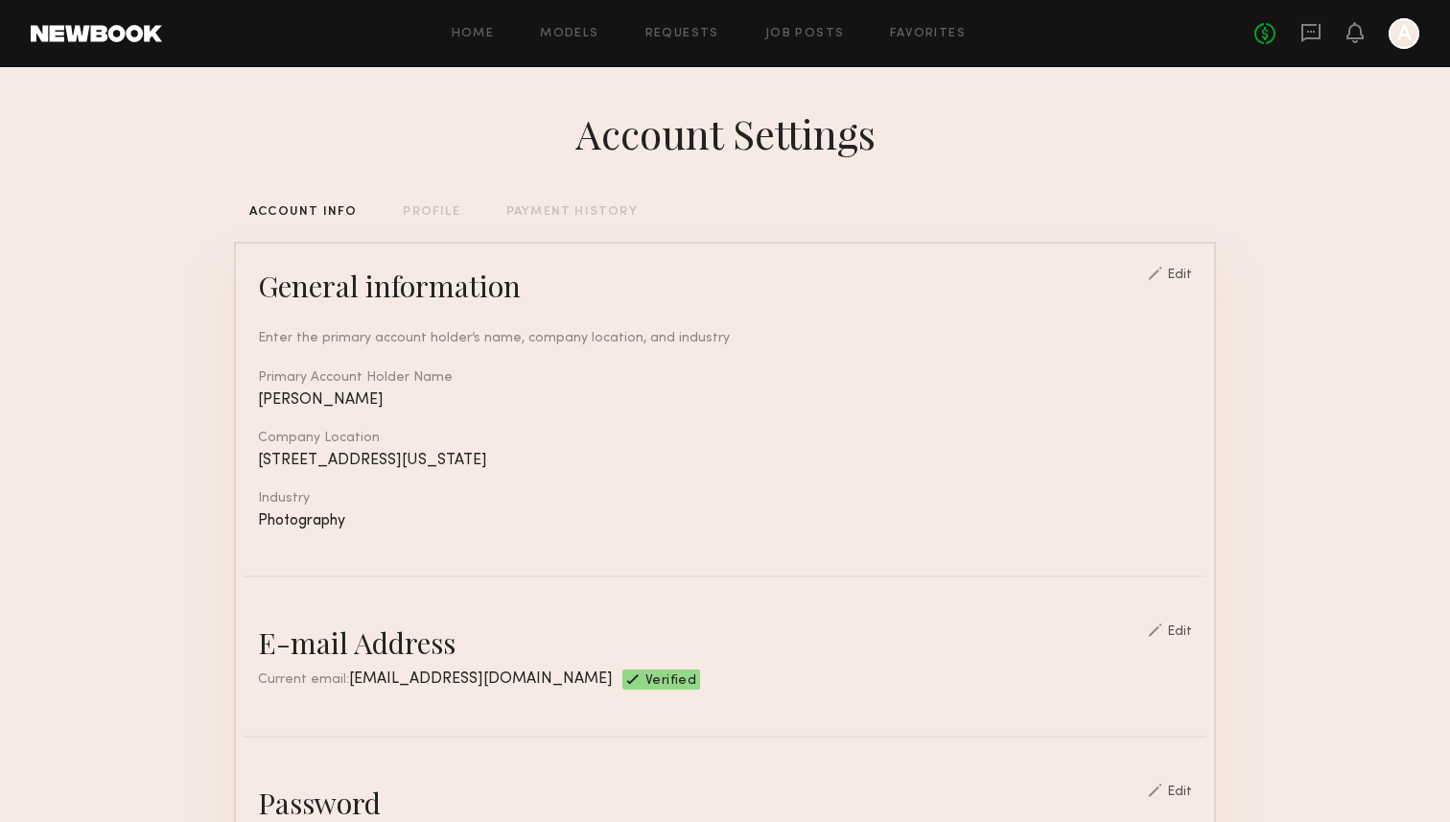
click at [442, 214] on div "PROFILE" at bounding box center [431, 212] width 57 height 12
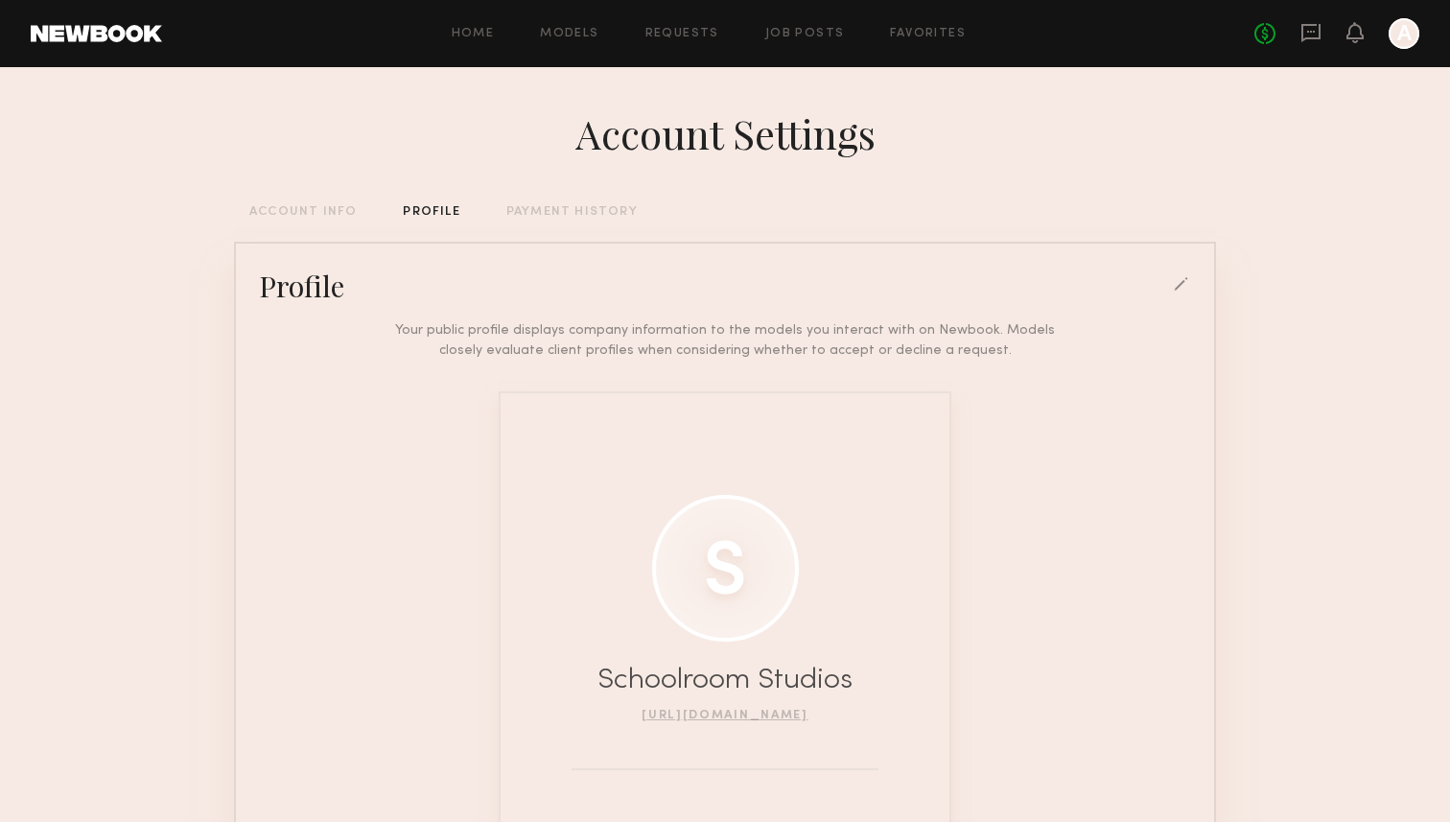
scroll to position [171, 0]
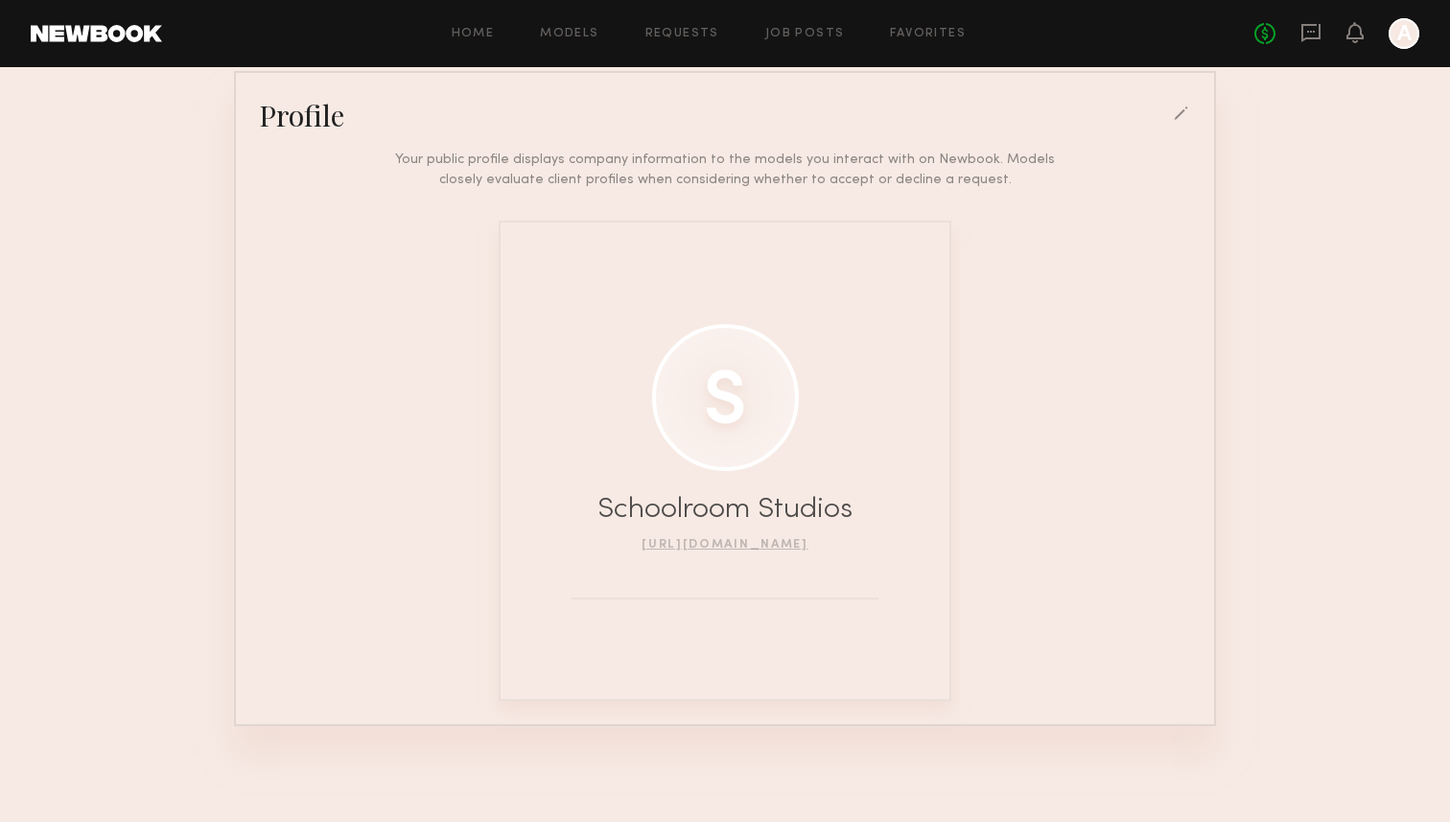
click at [1183, 115] on div at bounding box center [1182, 114] width 17 height 17
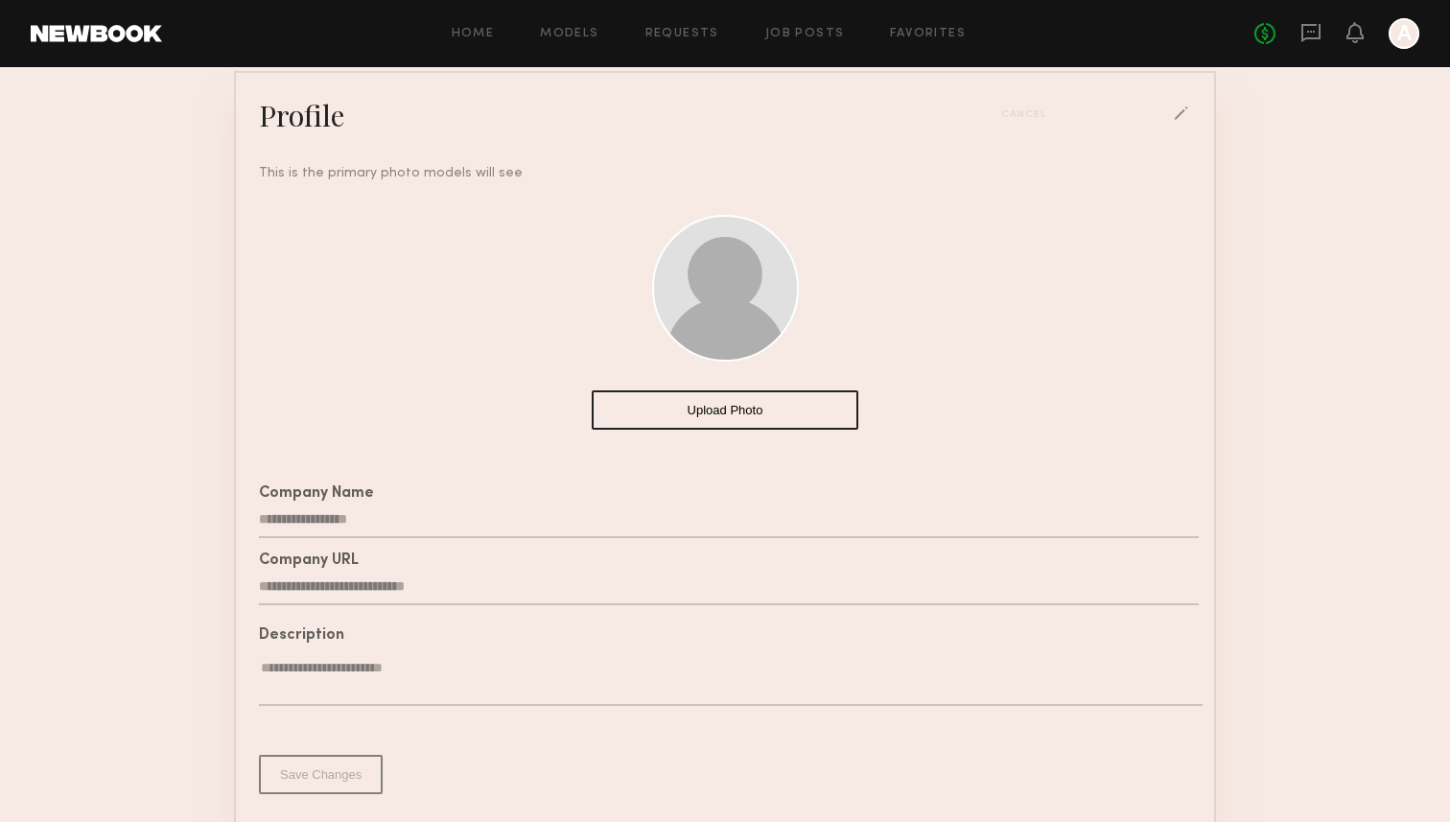
click at [741, 412] on button "Upload Photo" at bounding box center [725, 409] width 267 height 39
click at [745, 356] on div at bounding box center [725, 288] width 147 height 147
click at [745, 408] on button "Upload Photo" at bounding box center [725, 409] width 267 height 39
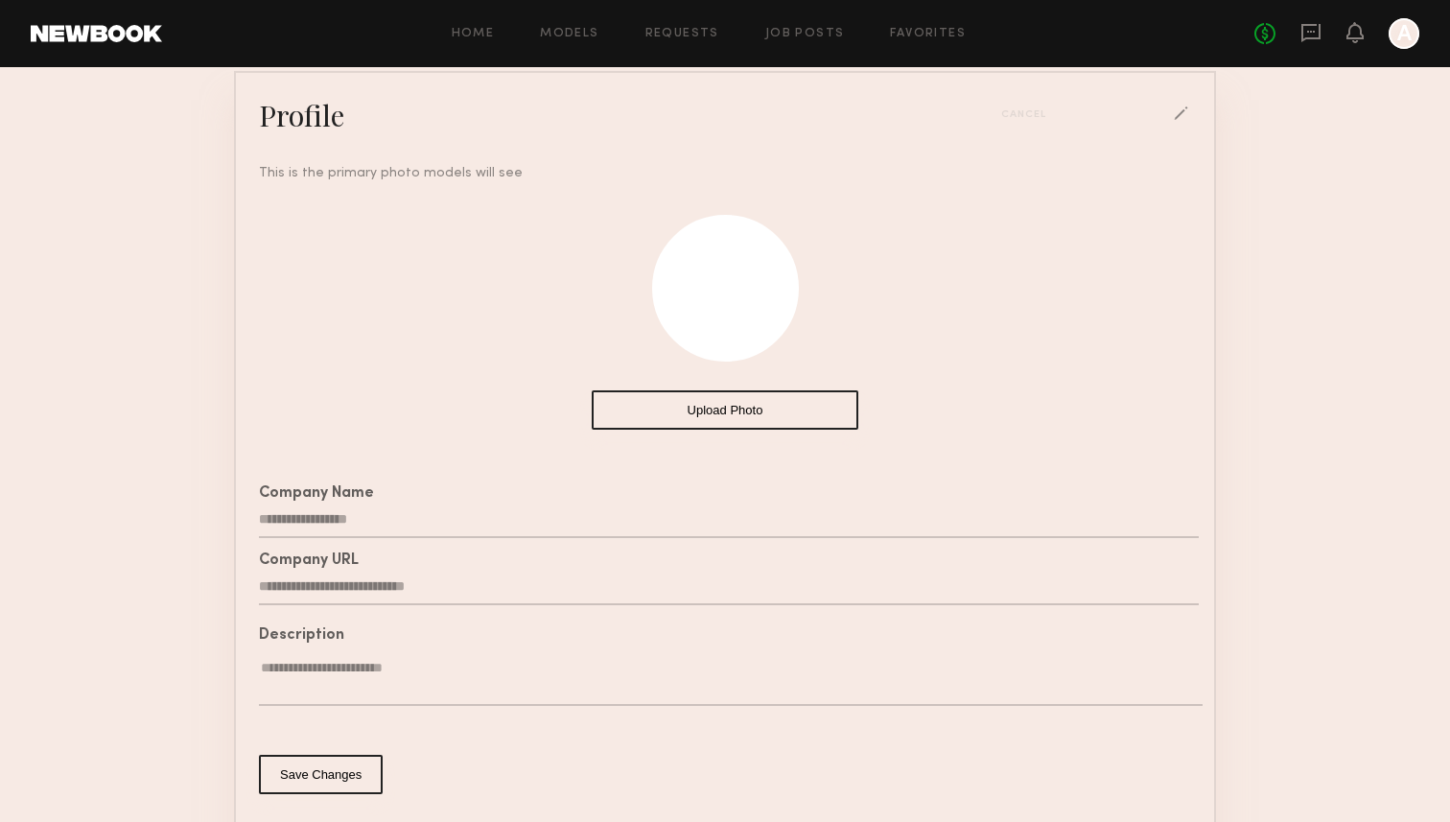
click at [1188, 111] on div "Cancel" at bounding box center [1096, 114] width 190 height 17
click at [1183, 111] on div "Cancel" at bounding box center [1096, 114] width 190 height 17
click at [1170, 117] on div "Cancel" at bounding box center [1096, 114] width 190 height 17
click at [725, 411] on button "Upload Photo" at bounding box center [725, 409] width 267 height 39
click at [1176, 119] on div "Cancel" at bounding box center [1096, 114] width 190 height 17
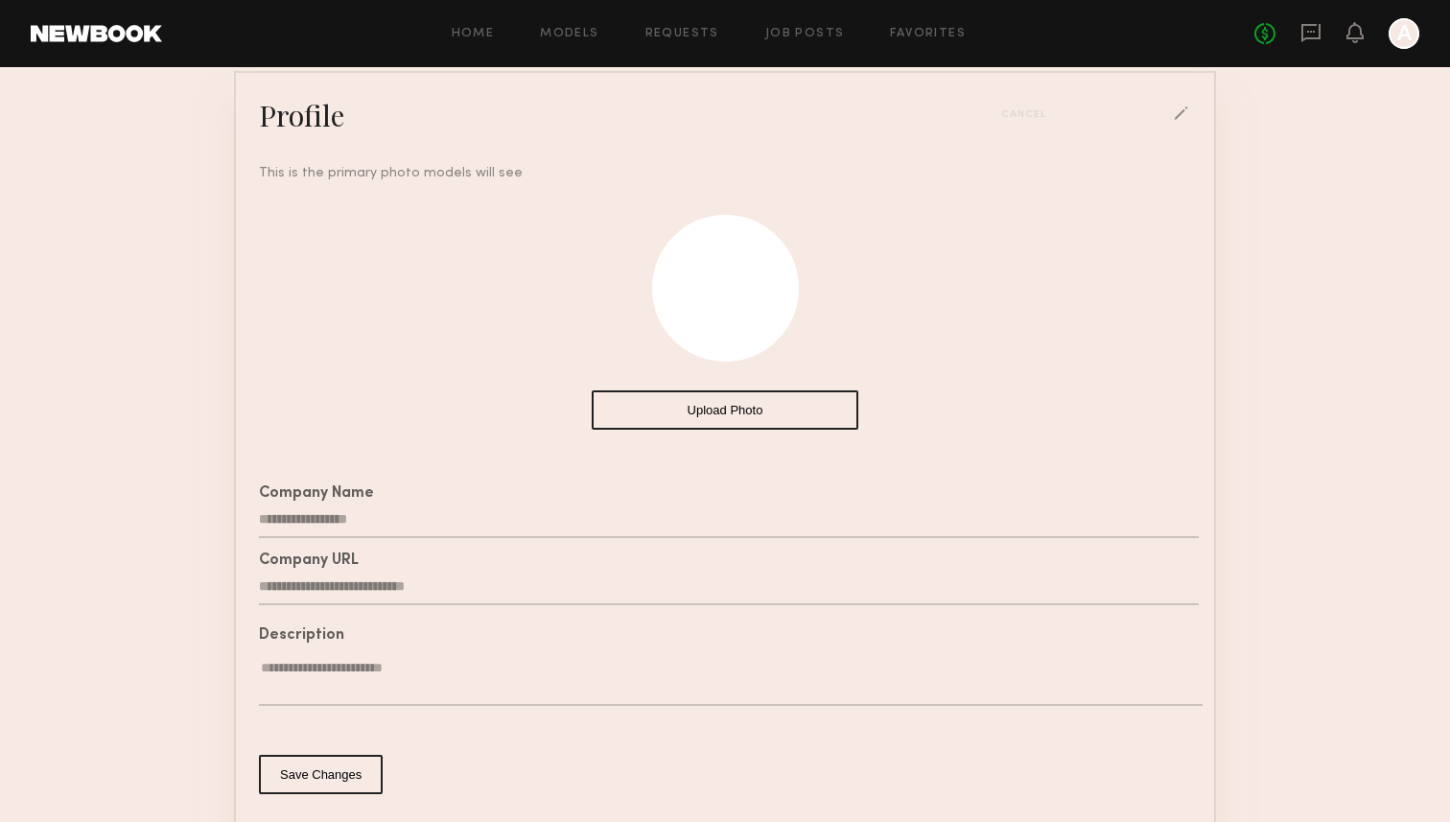
click at [732, 307] on div at bounding box center [725, 288] width 147 height 147
click at [1181, 113] on div "Cancel" at bounding box center [1096, 114] width 190 height 17
click at [760, 405] on button "Upload Photo" at bounding box center [725, 409] width 267 height 39
click at [779, 422] on button "Upload Photo" at bounding box center [725, 409] width 267 height 39
click at [1292, 296] on section "**********" at bounding box center [725, 417] width 1450 height 1042
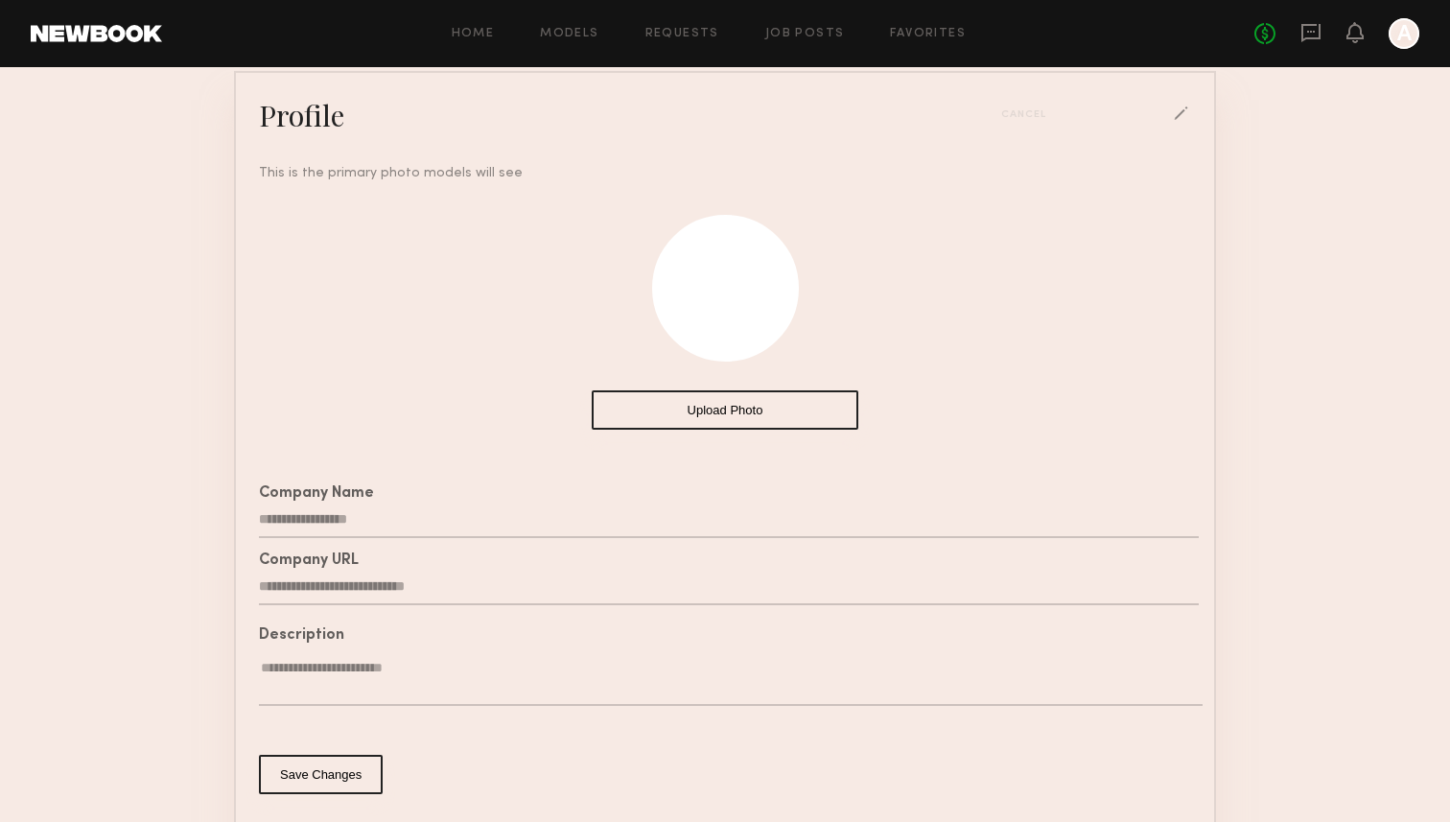
click at [1262, 406] on section "**********" at bounding box center [725, 417] width 1450 height 1042
click at [1003, 179] on div "This is the primary photo models will see" at bounding box center [733, 173] width 948 height 20
click at [107, 42] on header "Home Models Requests Job Posts Favorites Sign Out No fees up to $5,000 A" at bounding box center [725, 33] width 1450 height 67
click at [115, 26] on link at bounding box center [96, 33] width 131 height 17
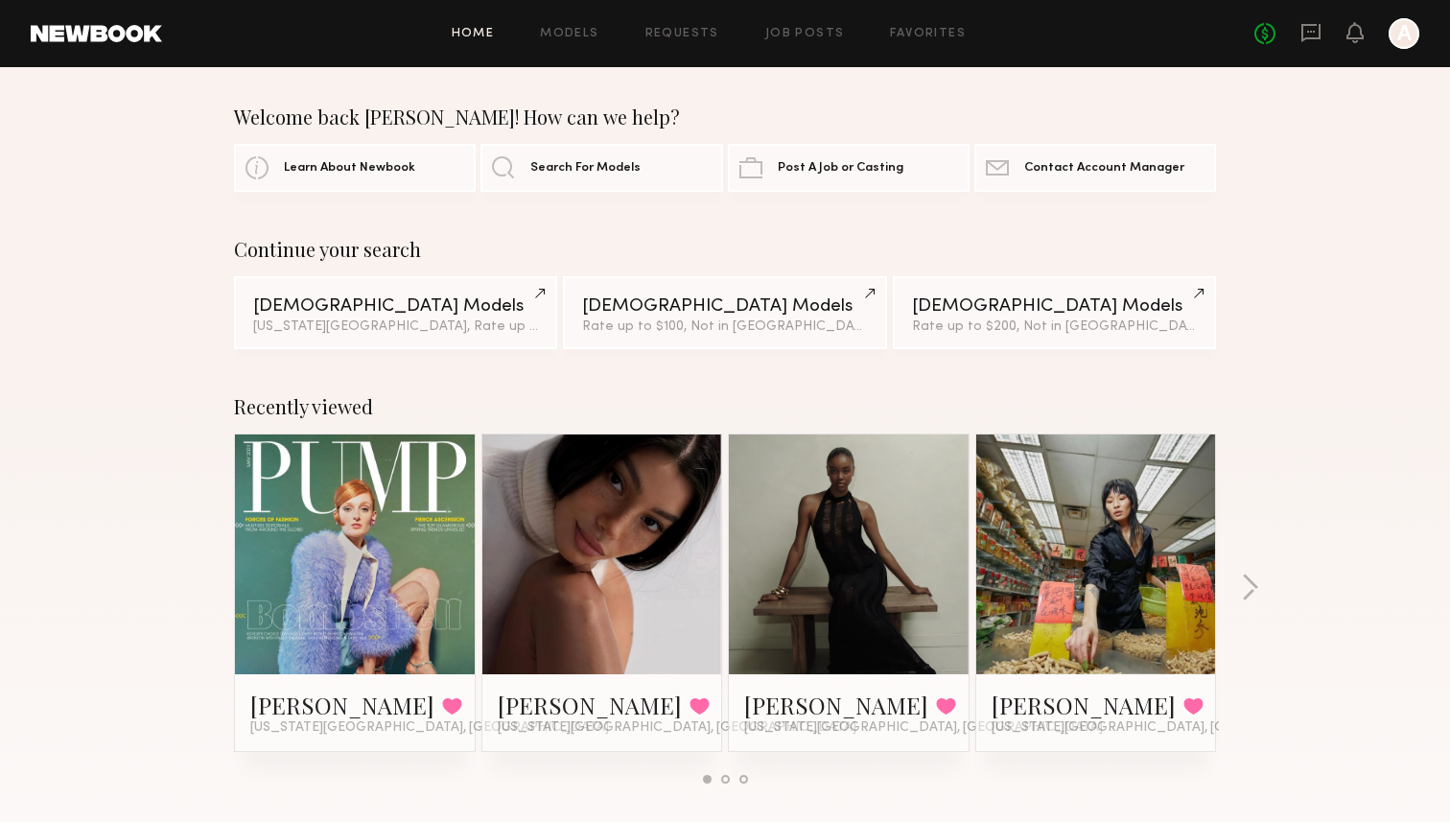
click at [144, 427] on div "Recently viewed Rebecca H. Favorited New York City, NY Kelianne M. Favorited Ne…" at bounding box center [725, 597] width 1450 height 450
click at [1312, 36] on icon at bounding box center [1311, 33] width 19 height 18
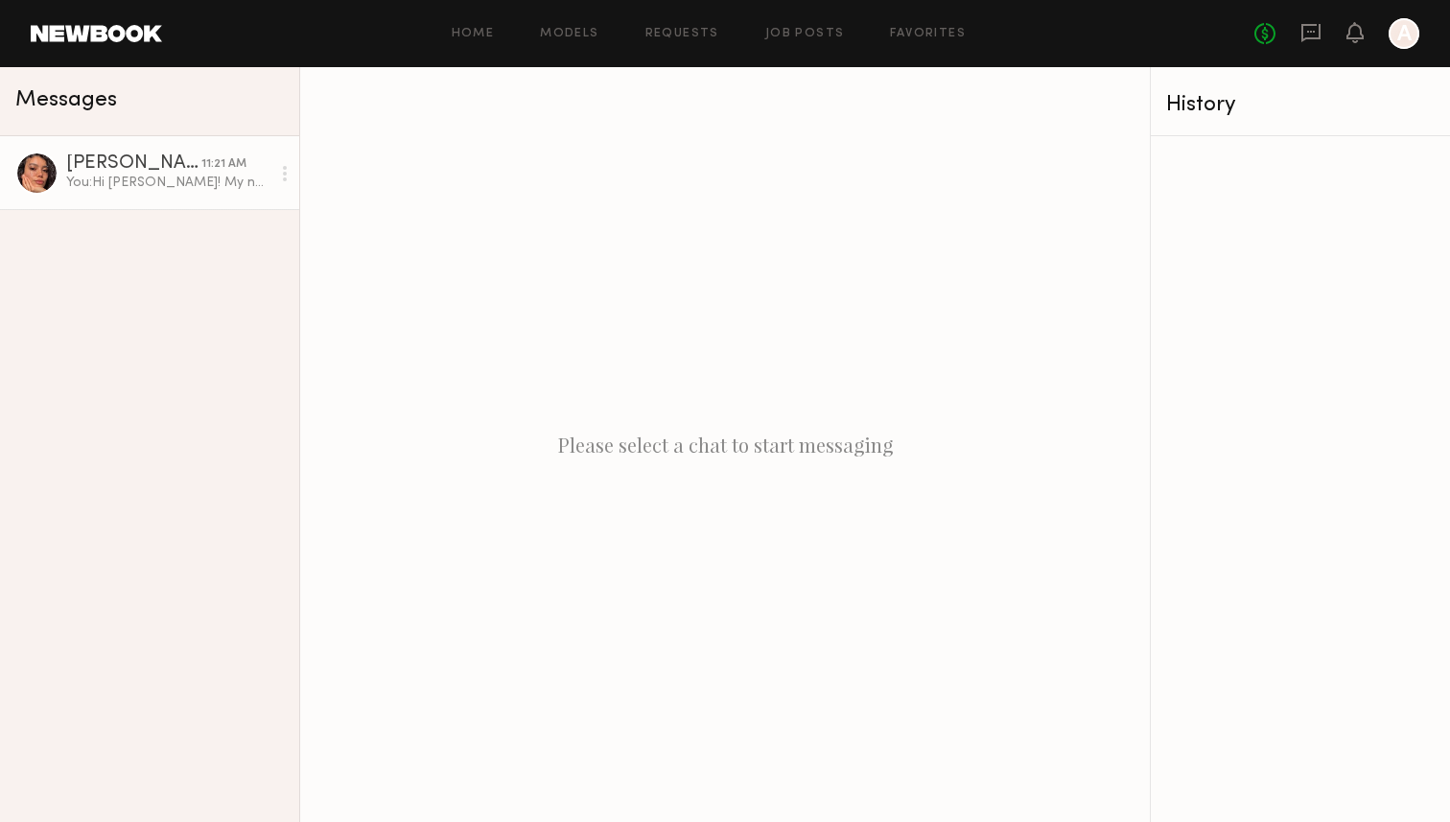
click at [185, 182] on div "You: Hi Kelianne! My name is Drea I'm booking models for a jewelry shoot for Ju…" at bounding box center [168, 183] width 204 height 18
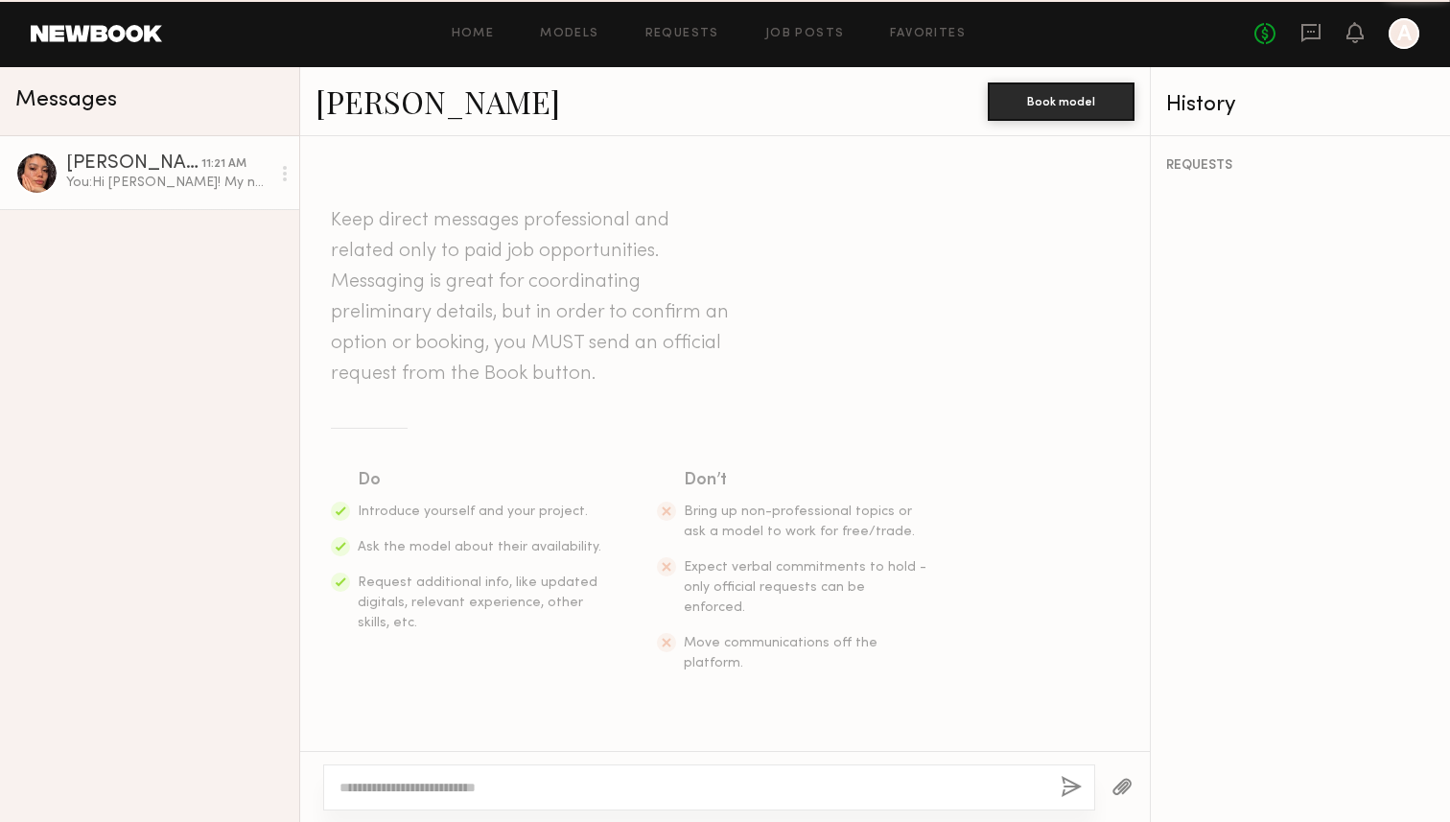
scroll to position [412, 0]
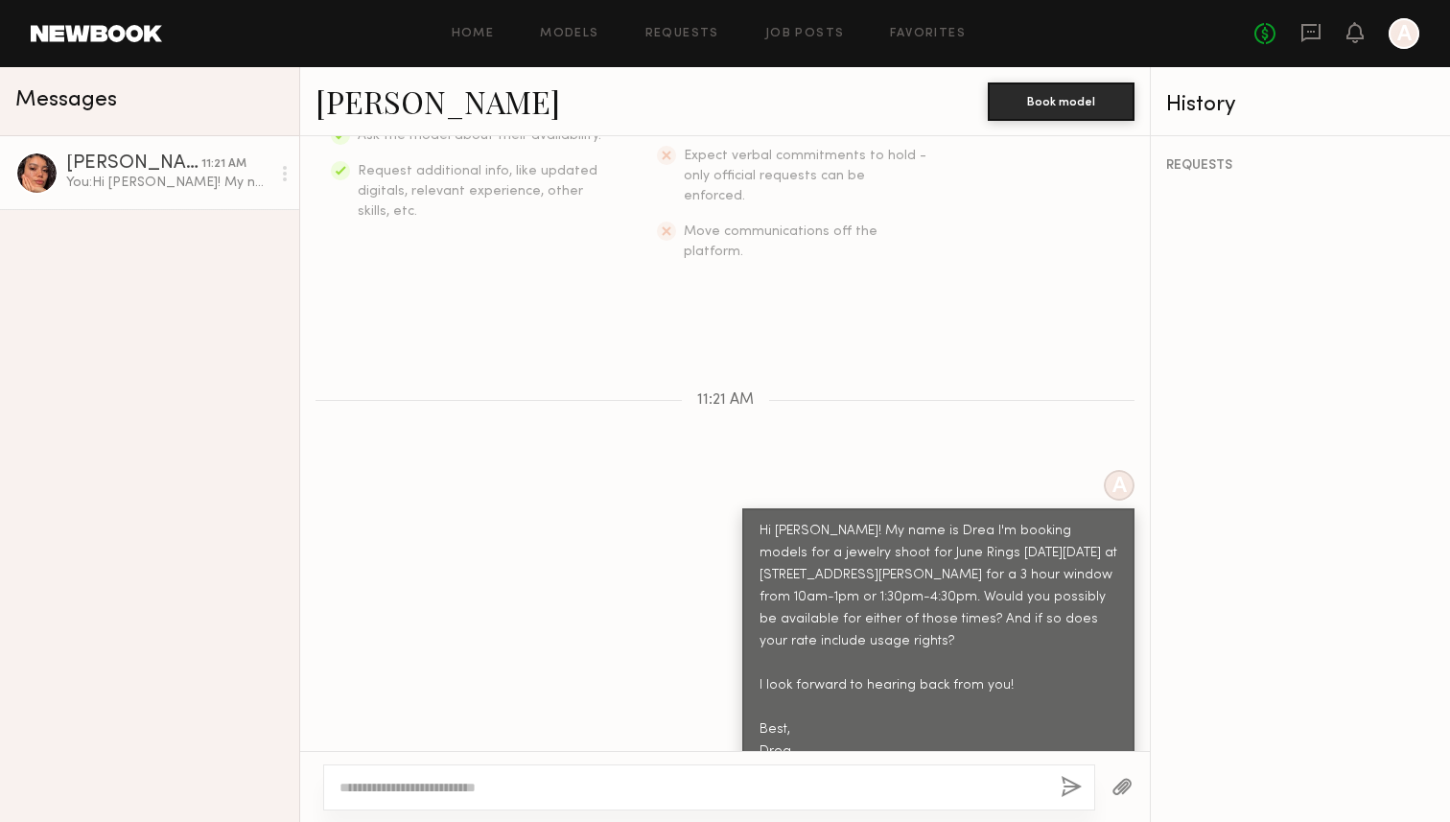
drag, startPoint x: 812, startPoint y: 717, endPoint x: 734, endPoint y: 495, distance: 236.0
click at [734, 495] on div "A Hi Kelianne! My name is Drea I'm booking models for a jewelry shoot for June …" at bounding box center [725, 622] width 850 height 304
copy div "Hi Kelianne! My name is Drea I'm booking models for a jewelry shoot for June Ri…"
click at [856, 294] on div "Keep direct messages professional and related only to paid job opportunities. M…" at bounding box center [725, 443] width 850 height 615
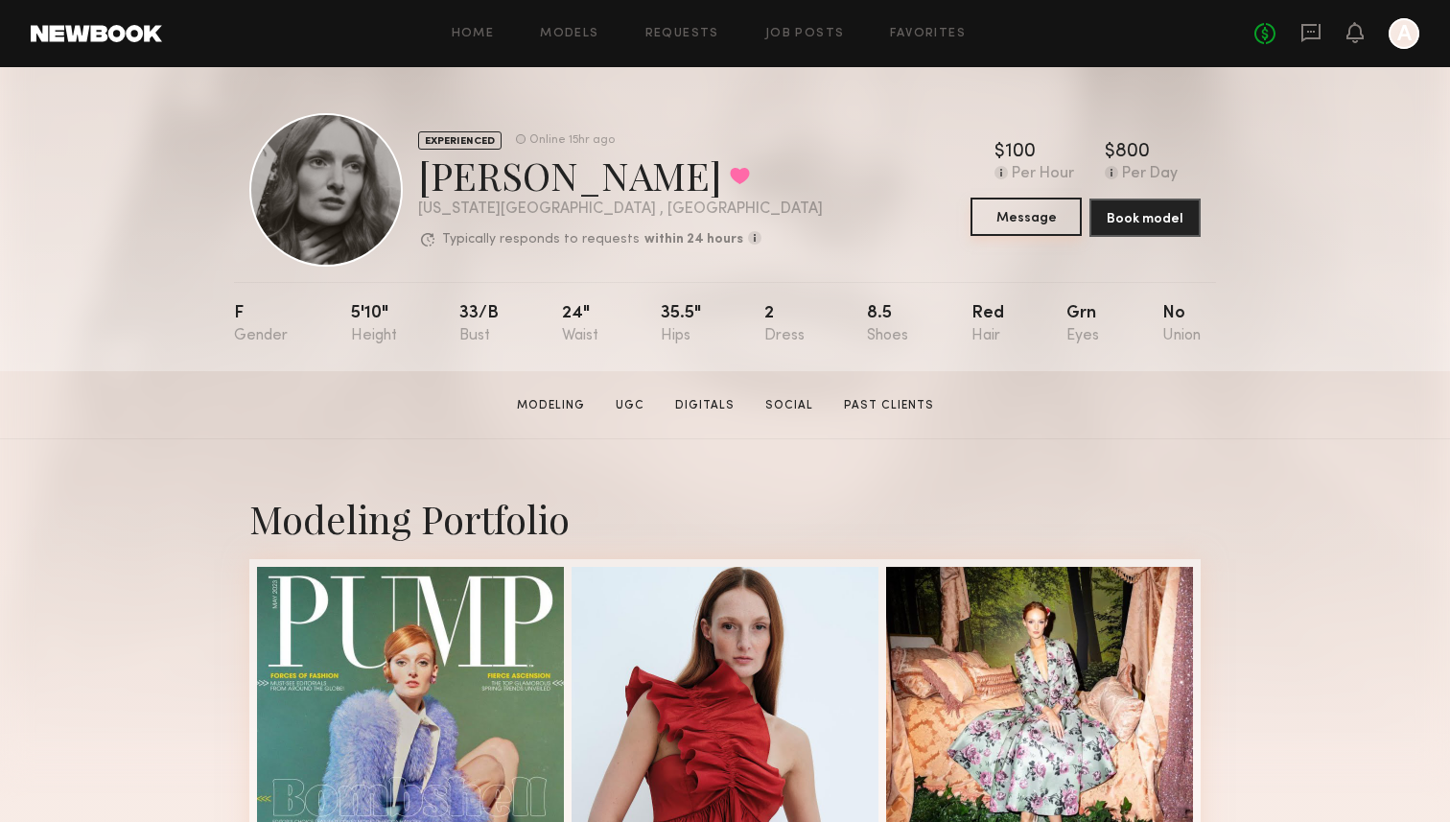
click at [994, 210] on button "Message" at bounding box center [1026, 217] width 111 height 38
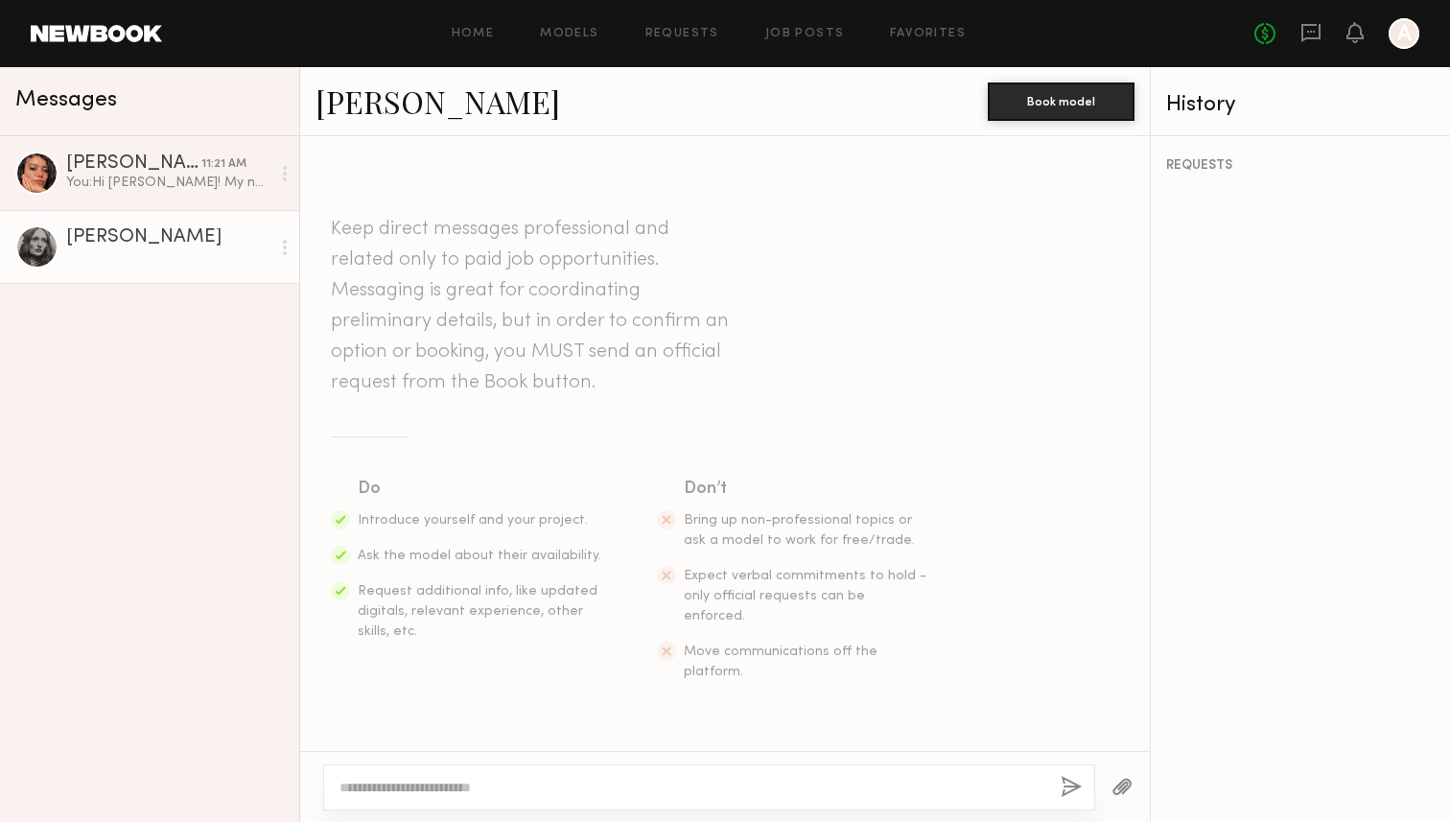
click at [546, 778] on textarea at bounding box center [693, 787] width 706 height 19
paste textarea "**********"
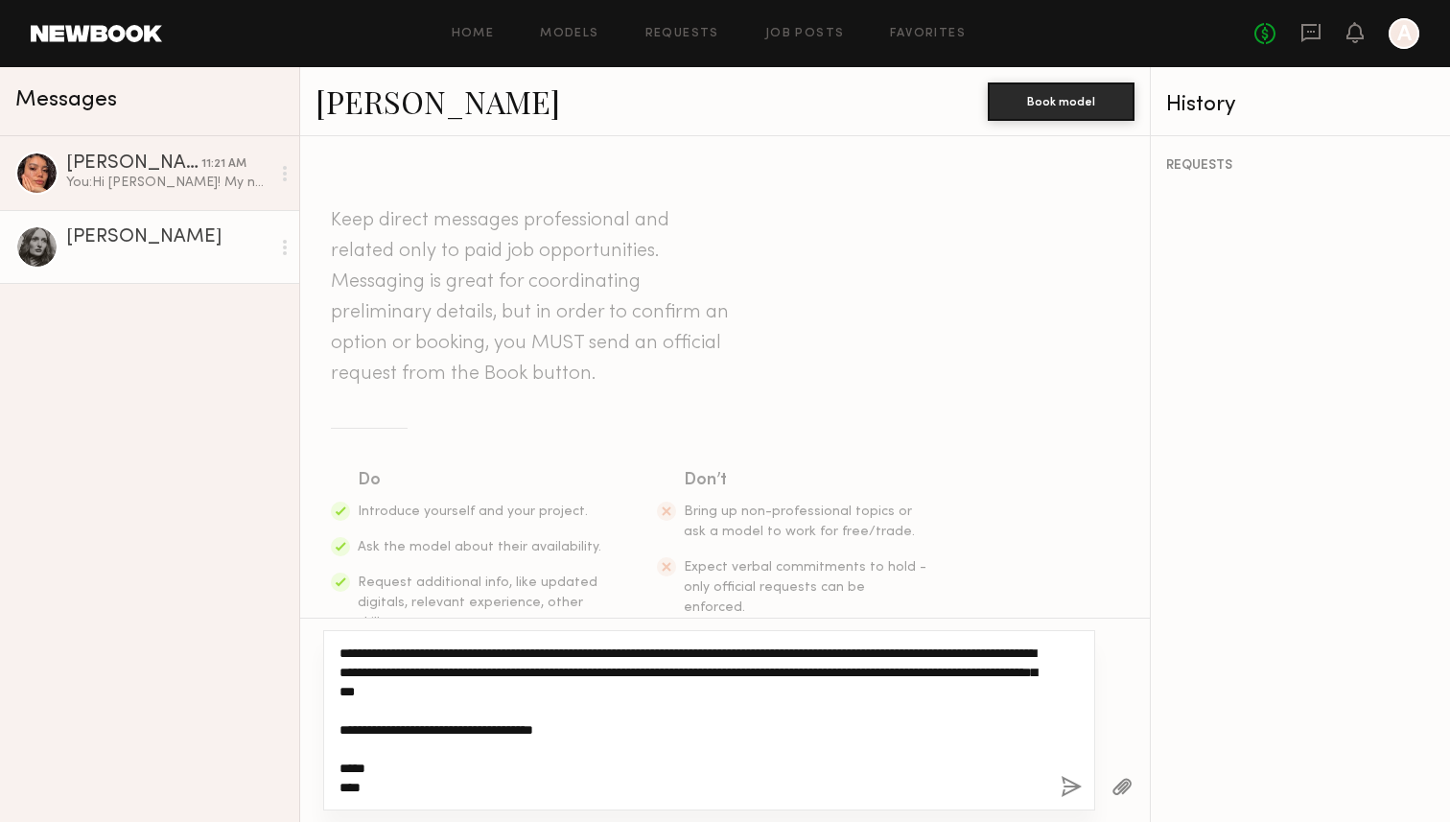
click at [385, 652] on textarea "**********" at bounding box center [693, 720] width 706 height 153
click at [486, 724] on textarea "**********" at bounding box center [693, 720] width 706 height 153
click at [546, 703] on textarea "**********" at bounding box center [693, 720] width 706 height 153
click at [644, 717] on textarea "**********" at bounding box center [693, 720] width 706 height 153
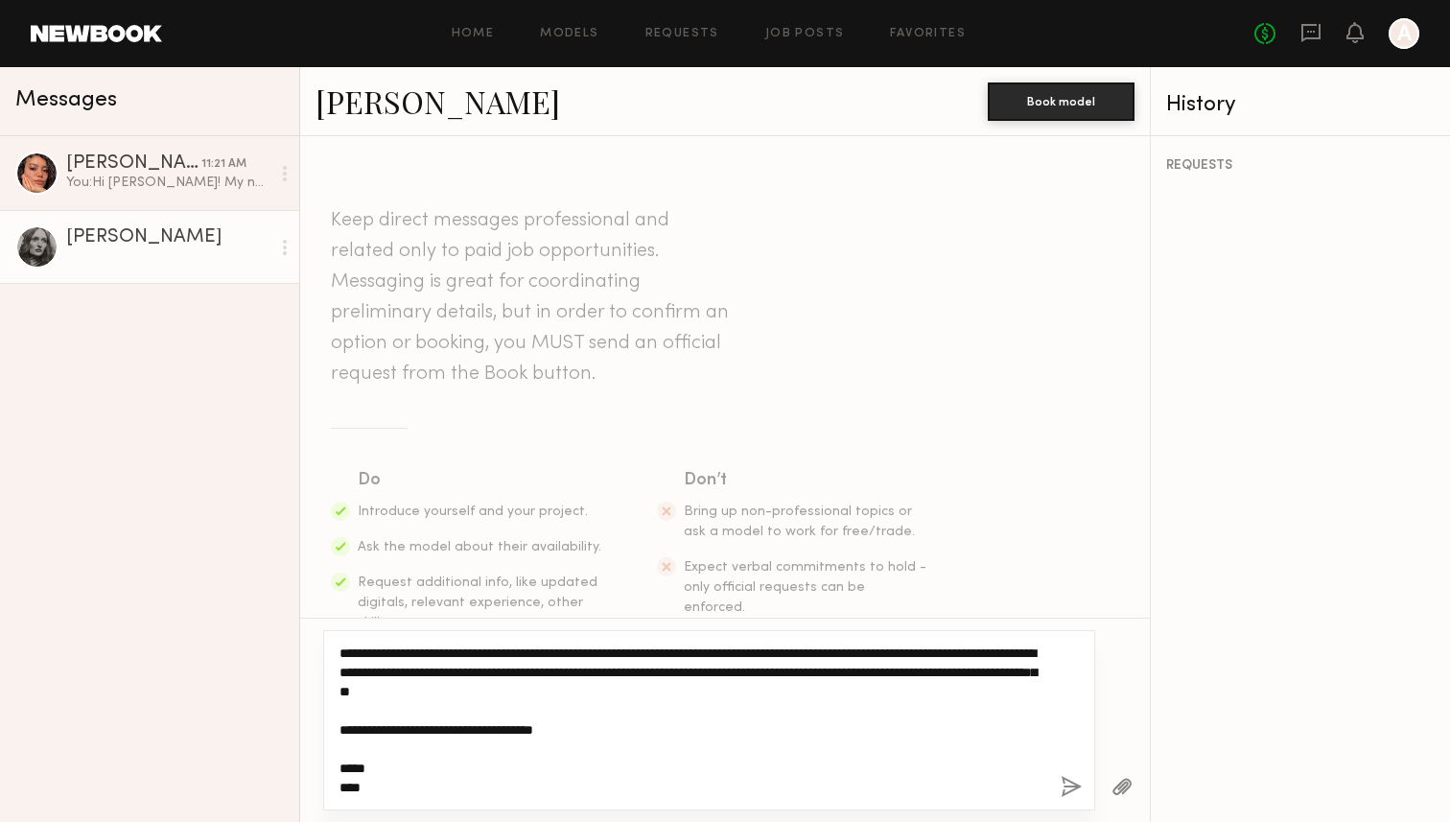
type textarea "**********"
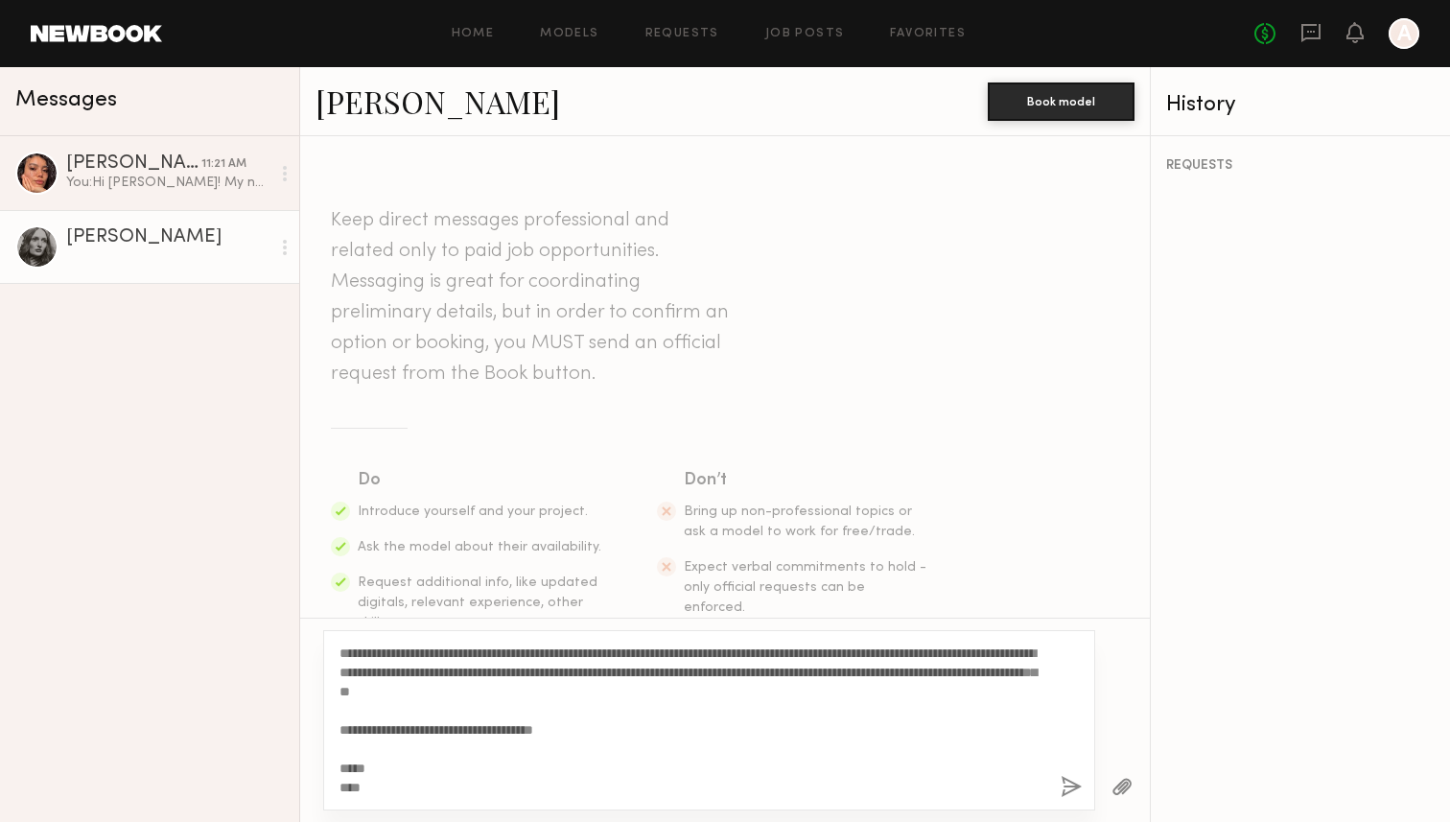
click at [1077, 788] on button "button" at bounding box center [1071, 788] width 21 height 24
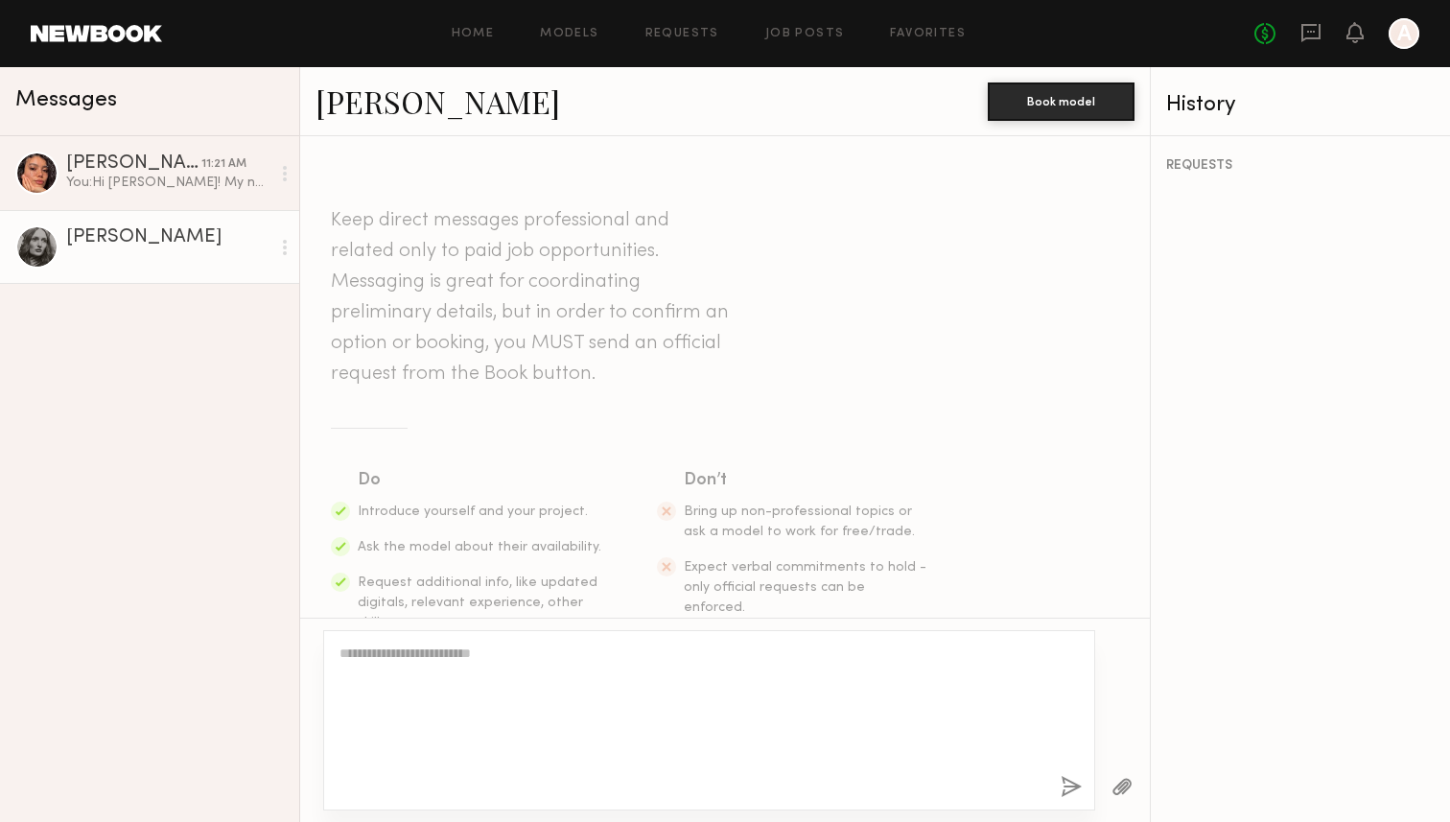
scroll to position [412, 0]
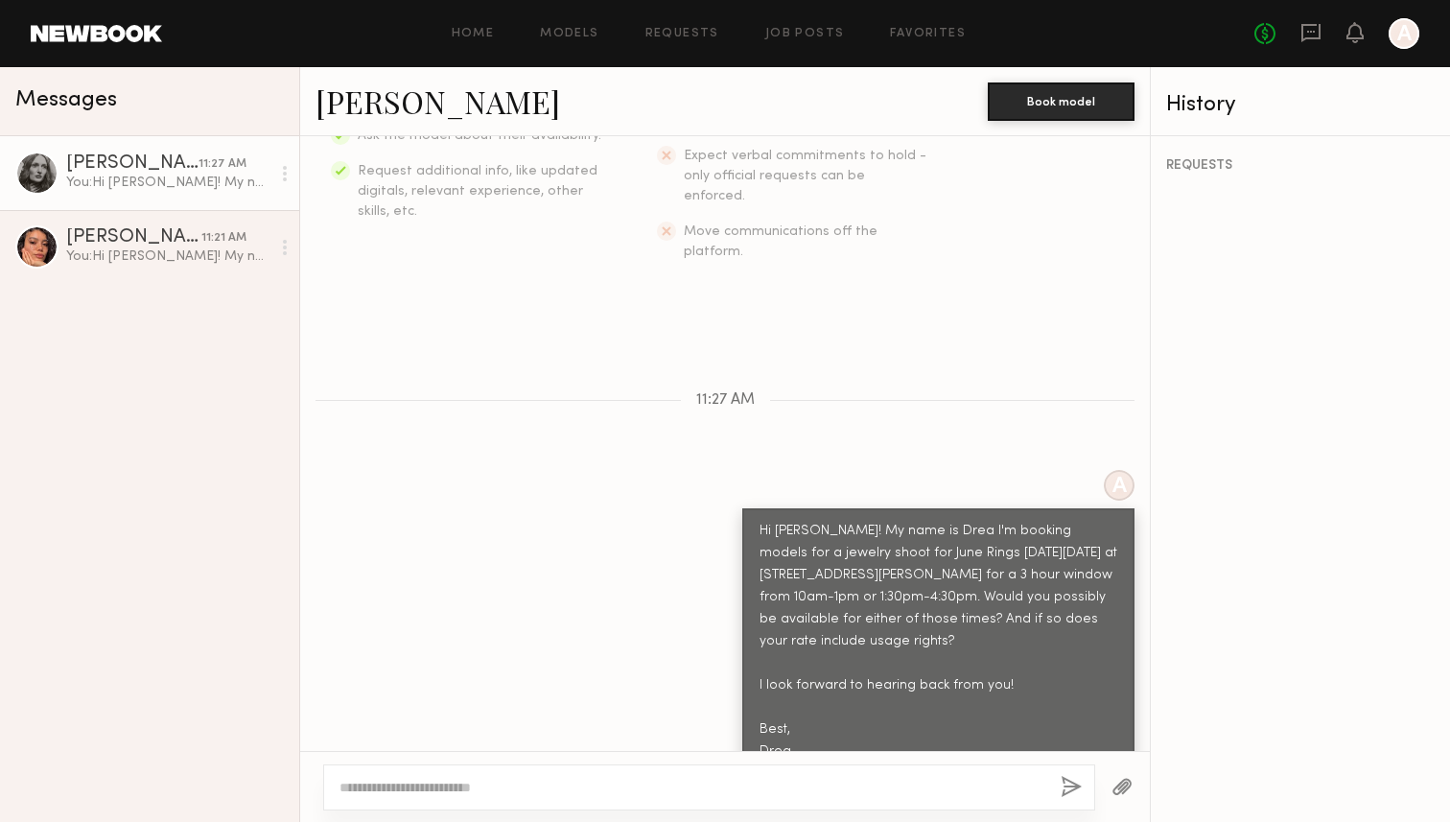
drag, startPoint x: 761, startPoint y: 490, endPoint x: 850, endPoint y: 738, distance: 263.1
click at [850, 738] on div "Keep direct messages professional and related only to paid job opportunities. M…" at bounding box center [725, 443] width 850 height 615
copy div "Hi Rebecca! My name is Drea I'm booking models for a jewelry shoot for June Rin…"
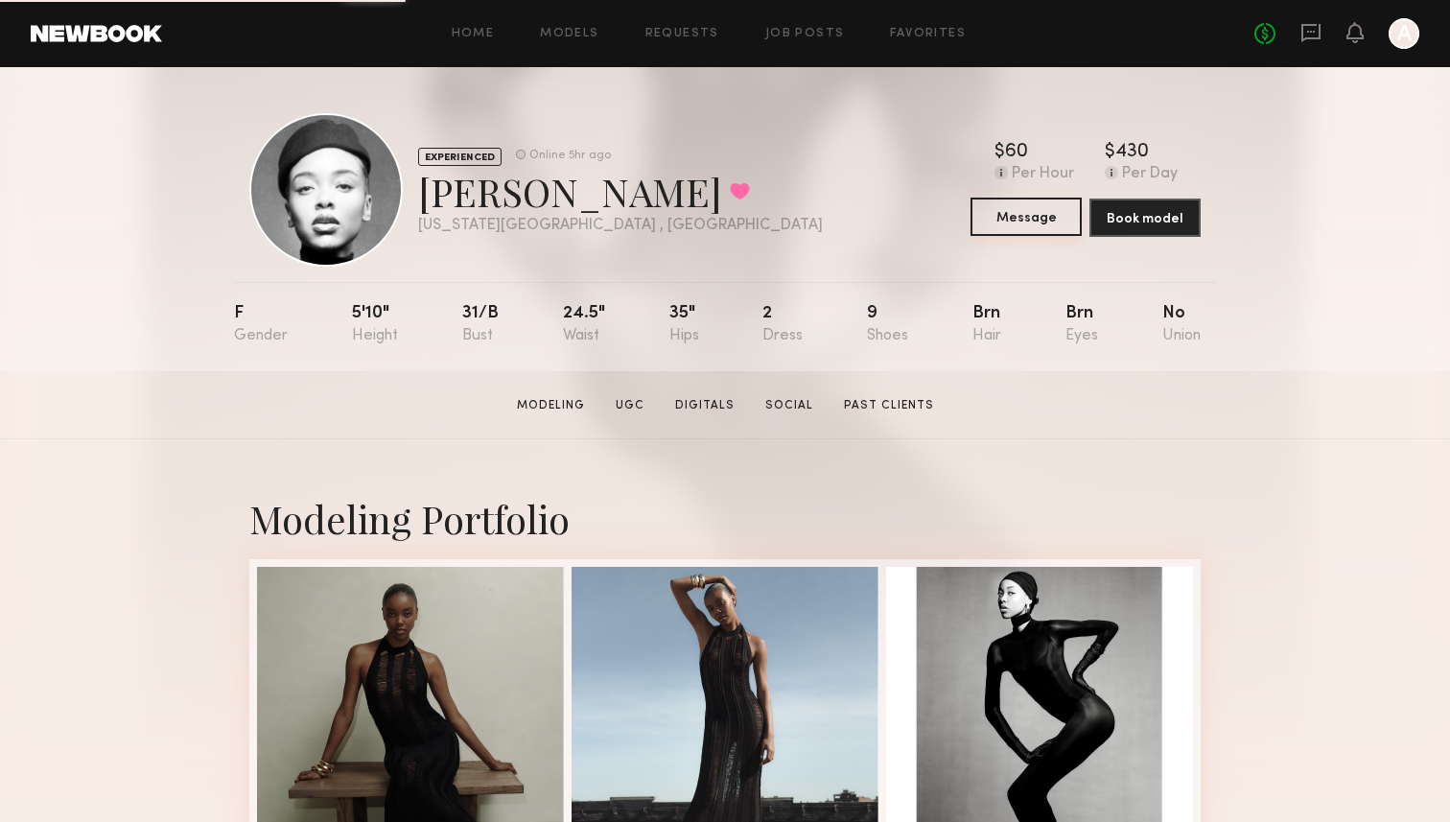
click at [1011, 211] on button "Message" at bounding box center [1026, 217] width 111 height 38
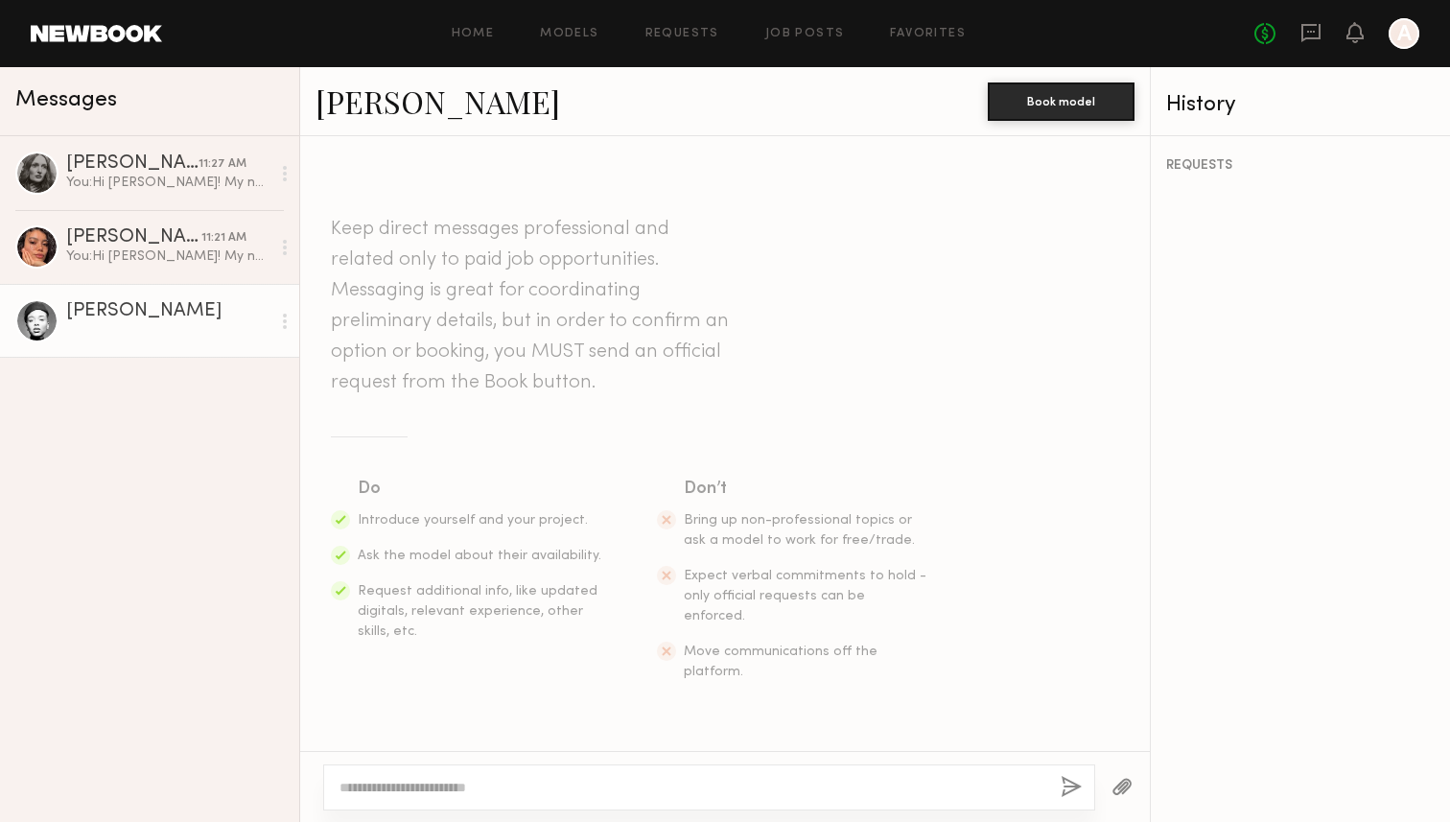
click at [663, 787] on textarea at bounding box center [693, 787] width 706 height 19
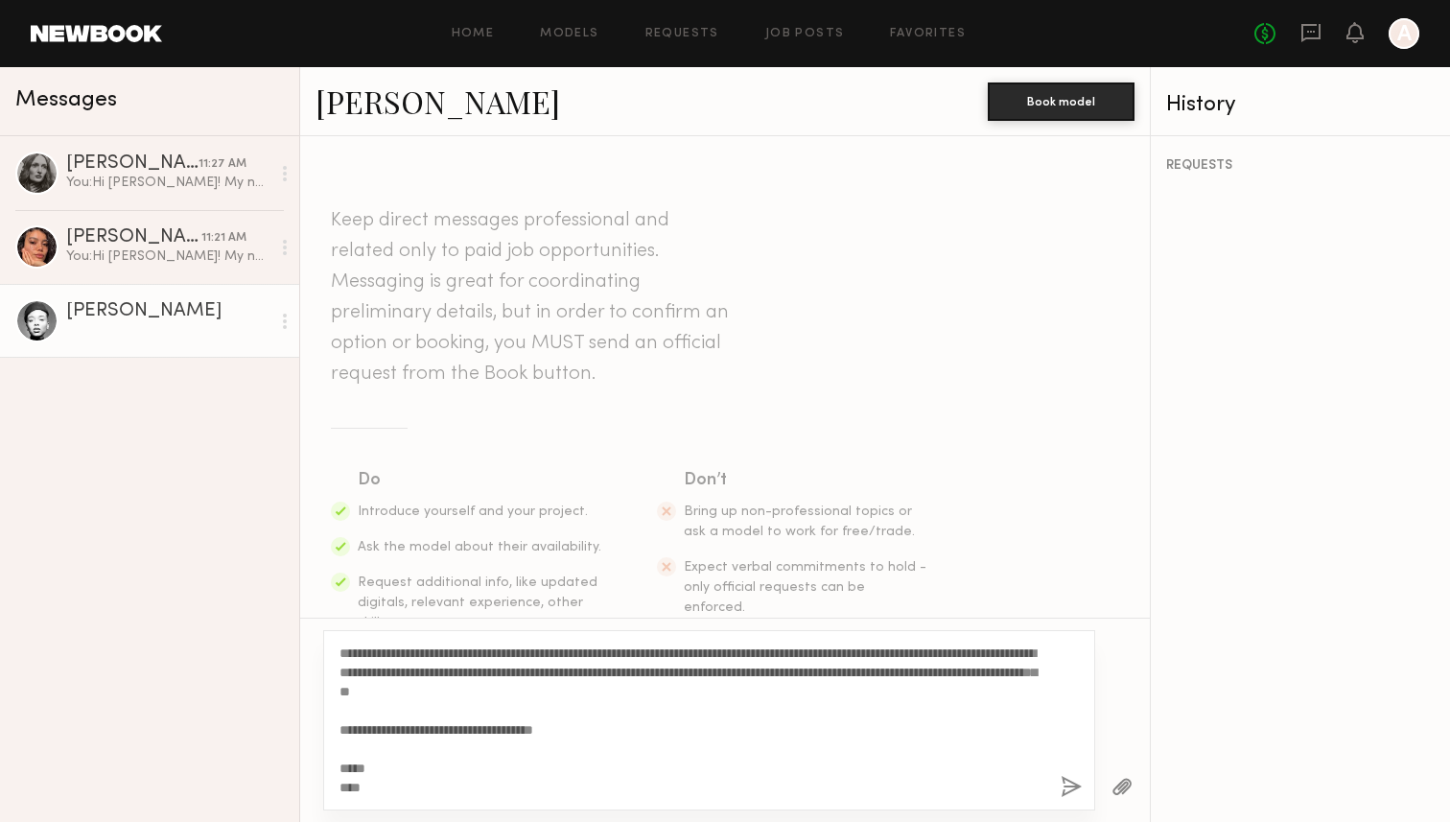
click at [382, 647] on textarea "**********" at bounding box center [693, 720] width 706 height 153
click at [579, 757] on textarea "**********" at bounding box center [693, 720] width 706 height 153
type textarea "**********"
click at [1078, 789] on button "button" at bounding box center [1071, 788] width 21 height 24
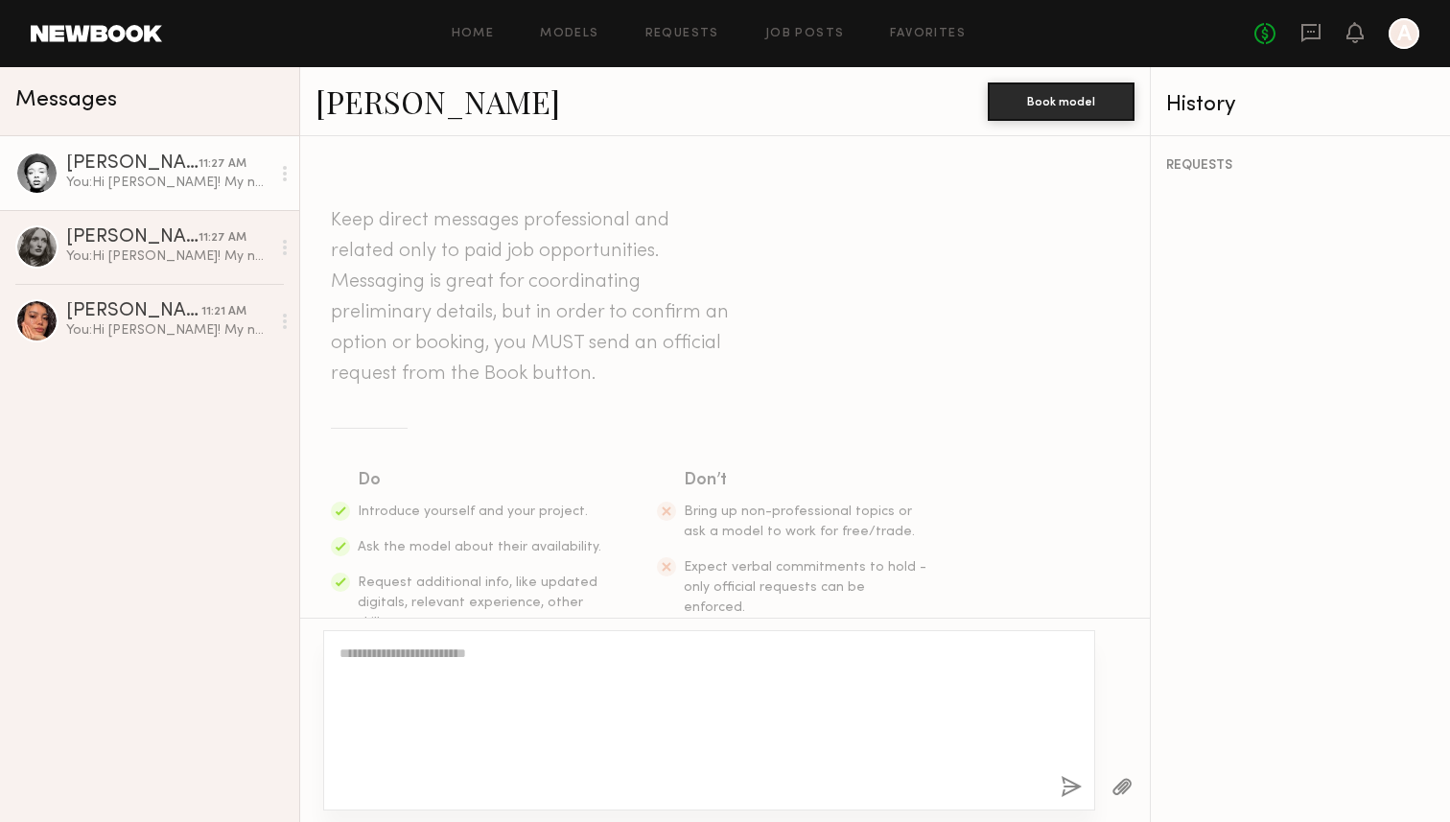
scroll to position [412, 0]
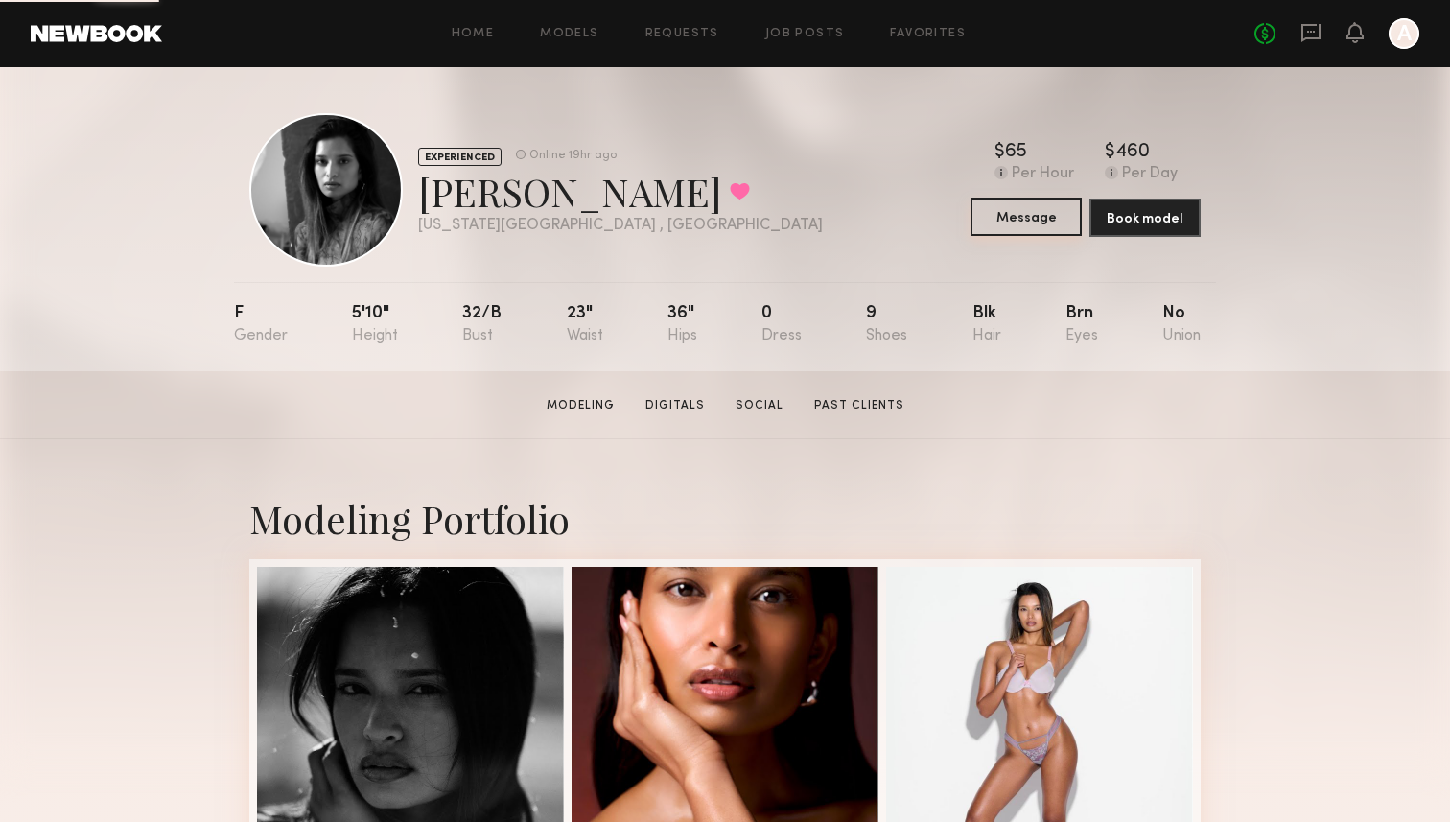
click at [1018, 227] on button "Message" at bounding box center [1026, 217] width 111 height 38
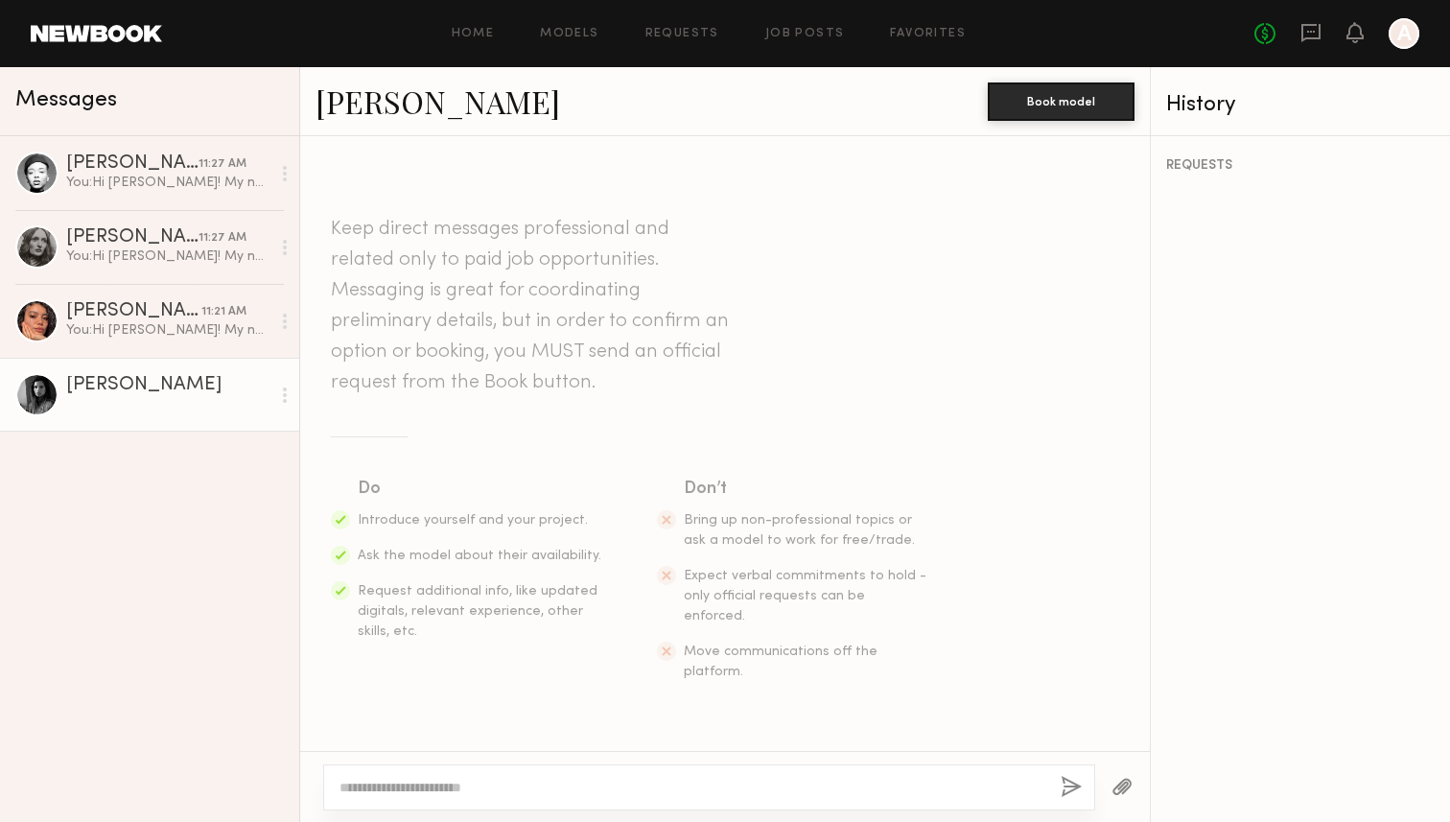
click at [578, 784] on textarea at bounding box center [693, 787] width 706 height 19
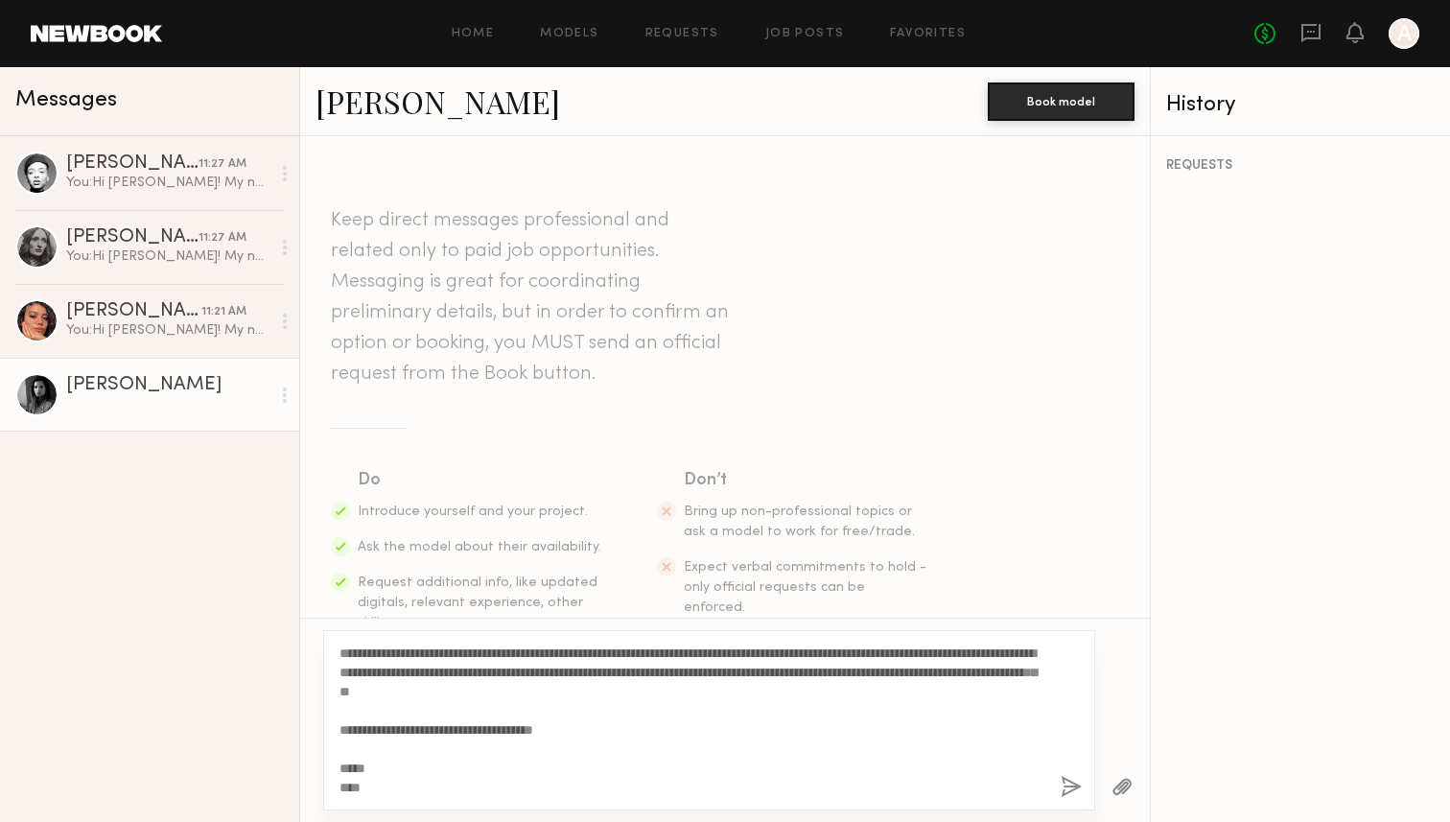
click at [381, 649] on textarea "**********" at bounding box center [693, 720] width 706 height 153
click at [517, 755] on textarea "**********" at bounding box center [693, 720] width 706 height 153
type textarea "**********"
click at [1072, 785] on button "button" at bounding box center [1071, 788] width 21 height 24
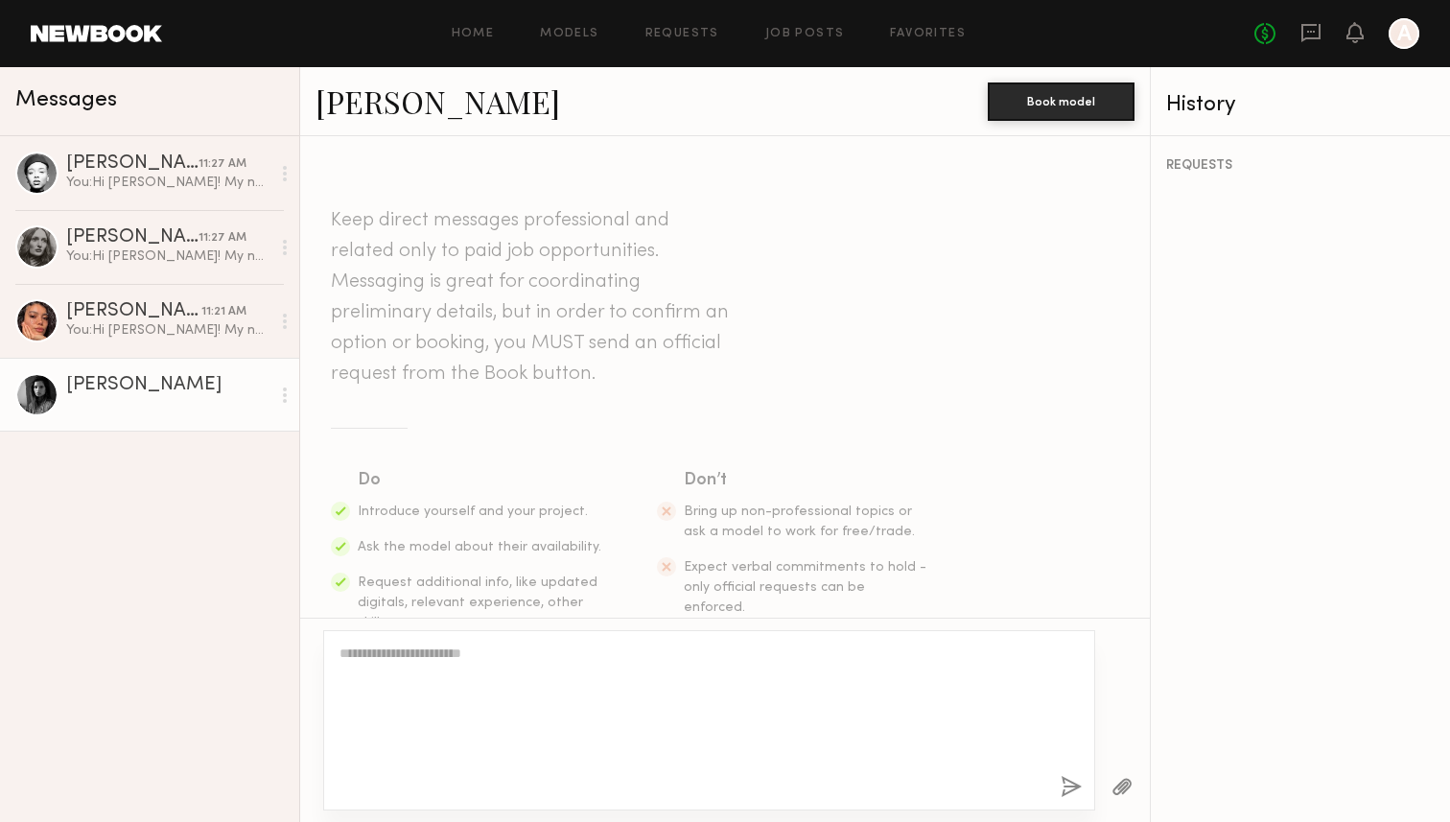
scroll to position [412, 0]
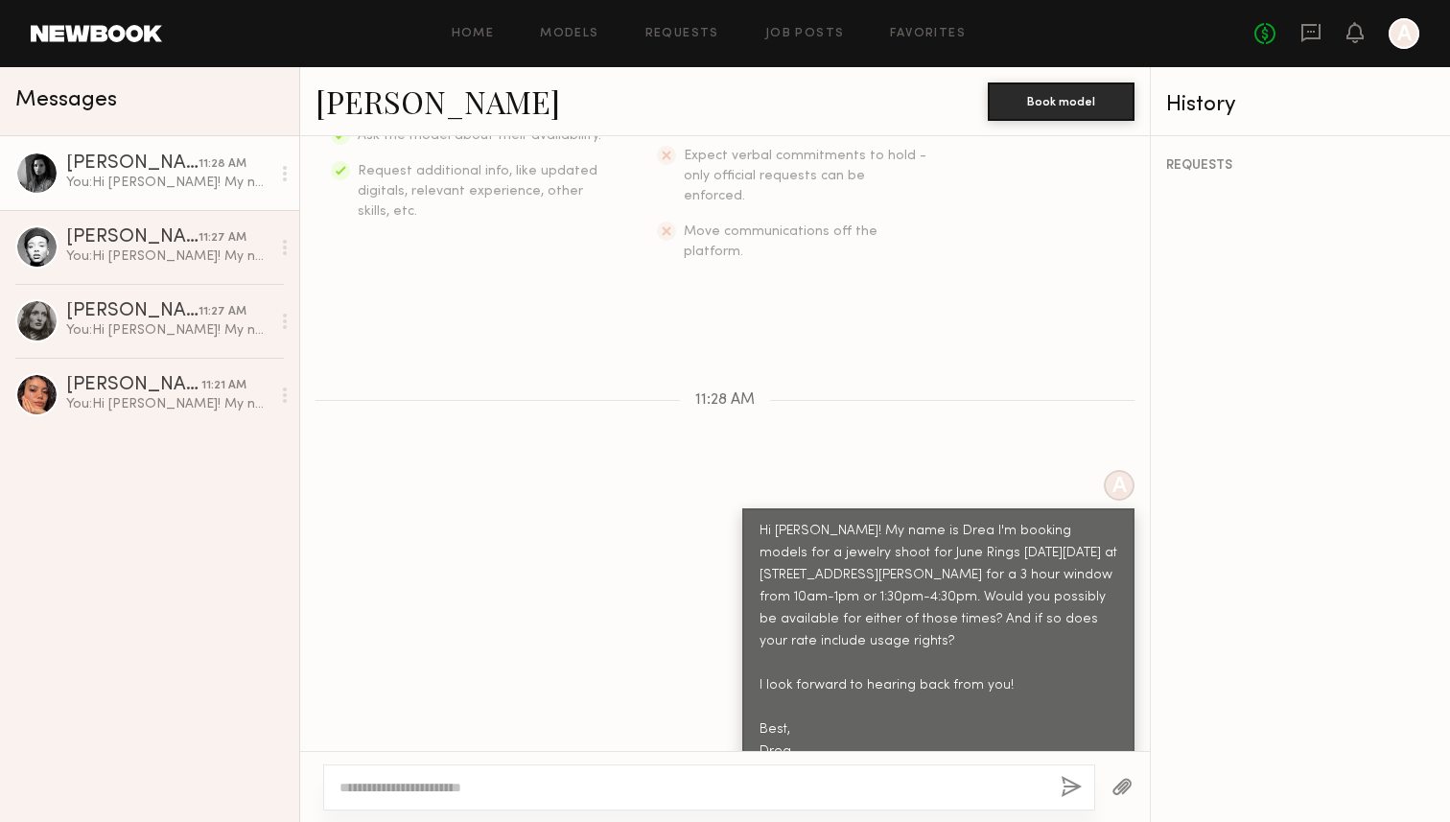
click at [1257, 496] on div "REQUESTS" at bounding box center [1300, 479] width 299 height 686
click at [1201, 576] on div "REQUESTS" at bounding box center [1300, 479] width 299 height 686
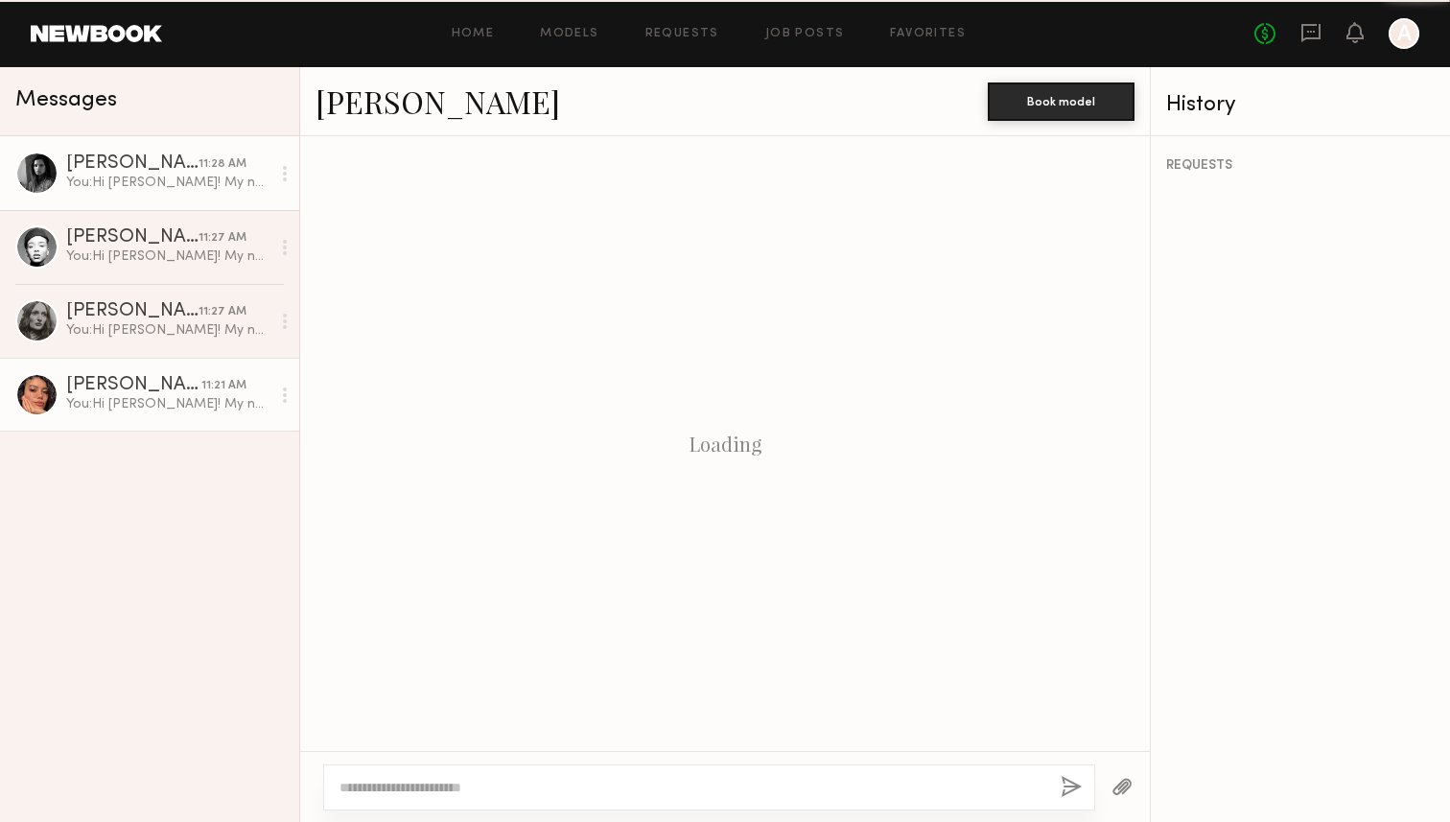
scroll to position [412, 0]
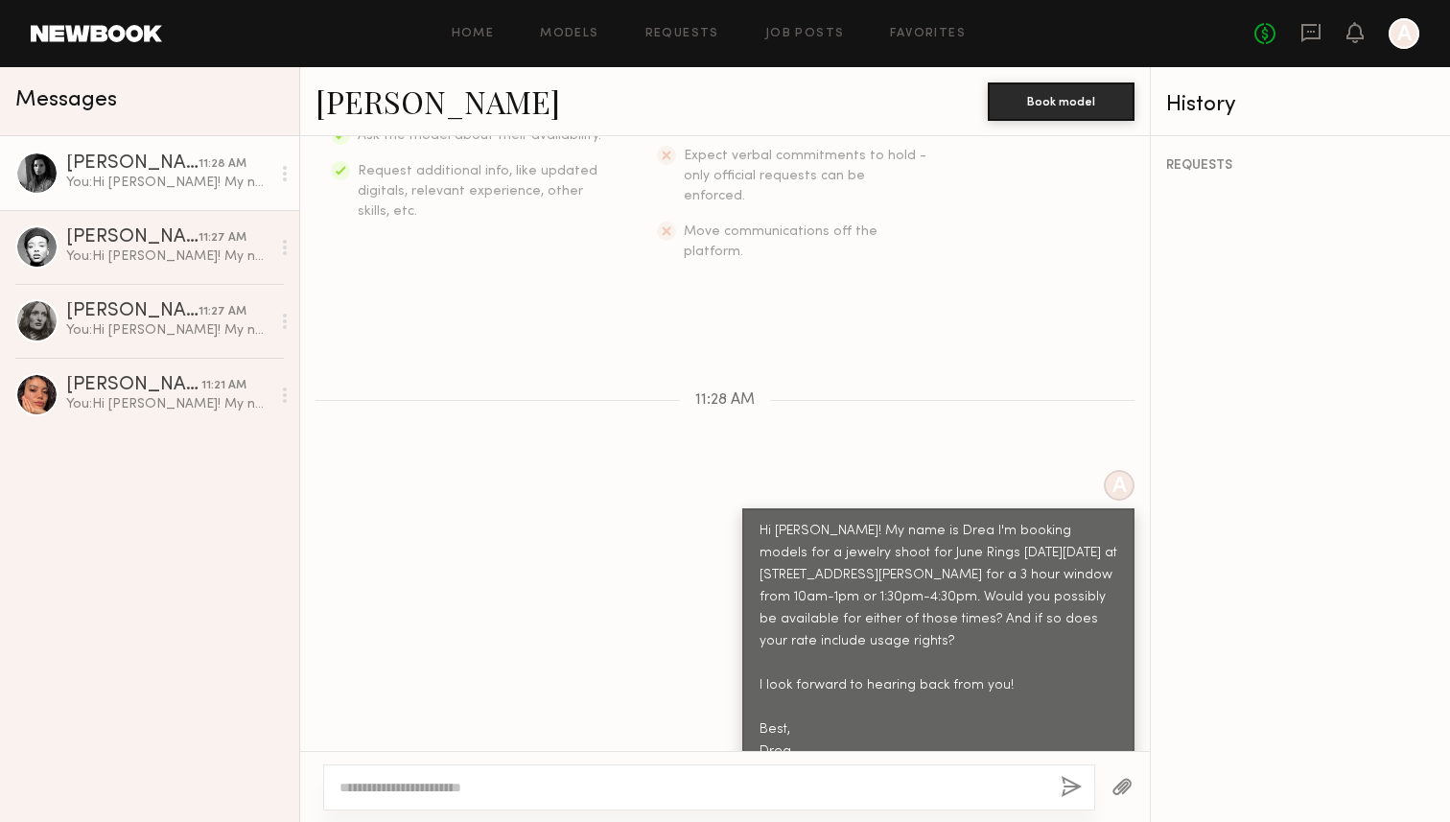
click at [249, 561] on div "[PERSON_NAME] 11:28 AM You: Hi [PERSON_NAME]! My name is Drea I'm booking model…" at bounding box center [149, 479] width 299 height 686
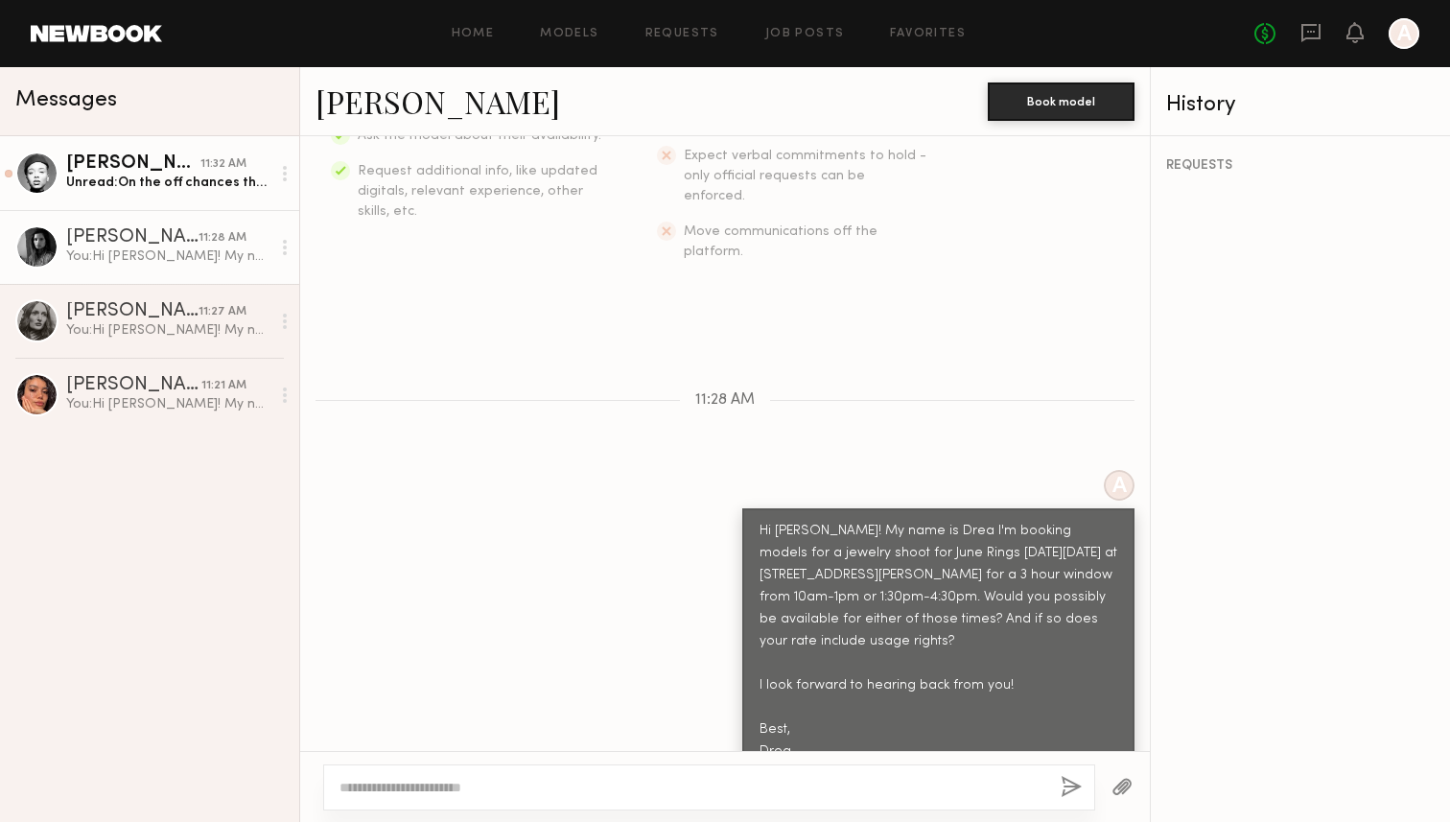
click at [179, 190] on div "Unread: On the off chances that I came home earlier I could be in contact withi…" at bounding box center [168, 183] width 204 height 18
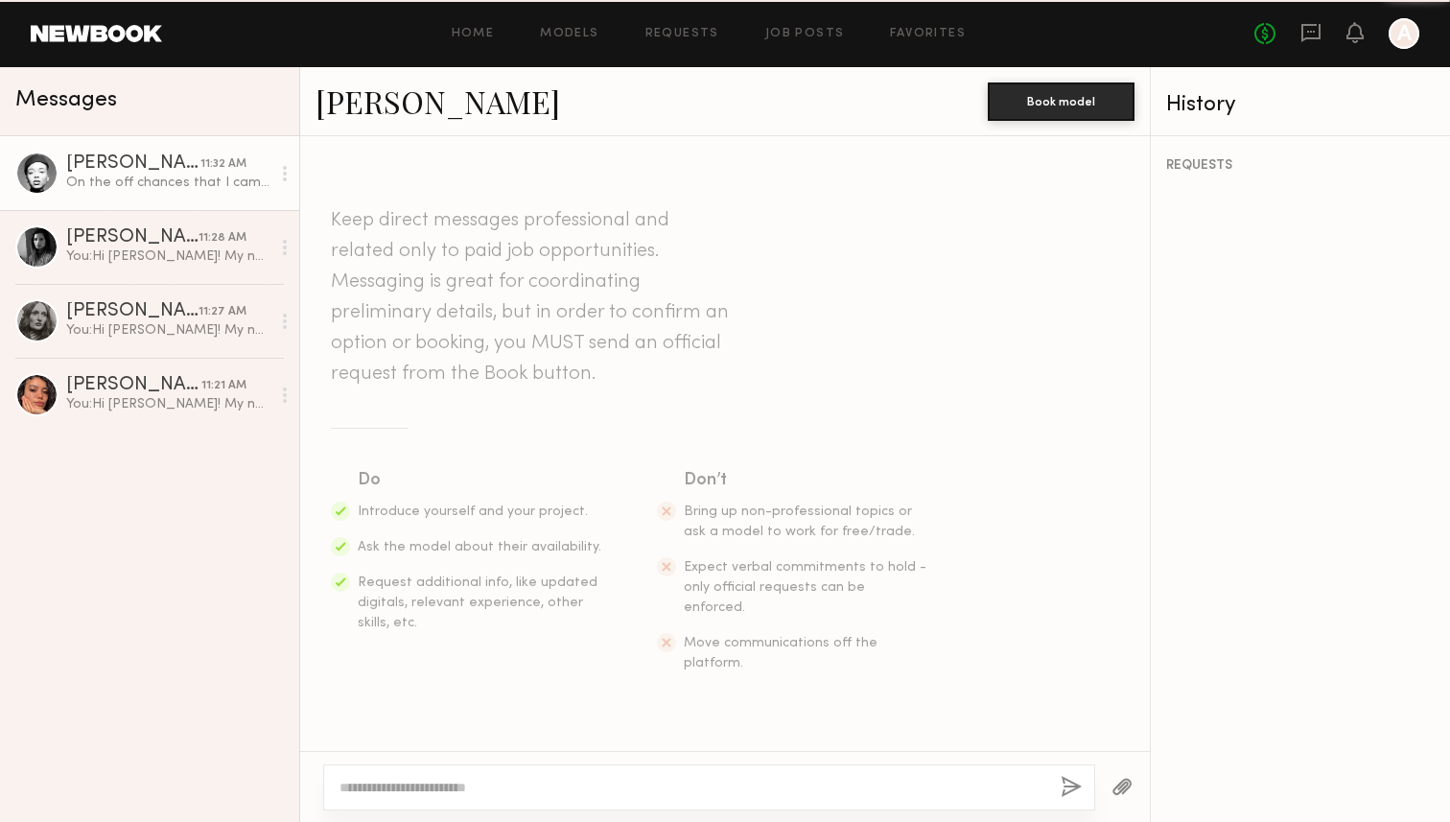
scroll to position [753, 0]
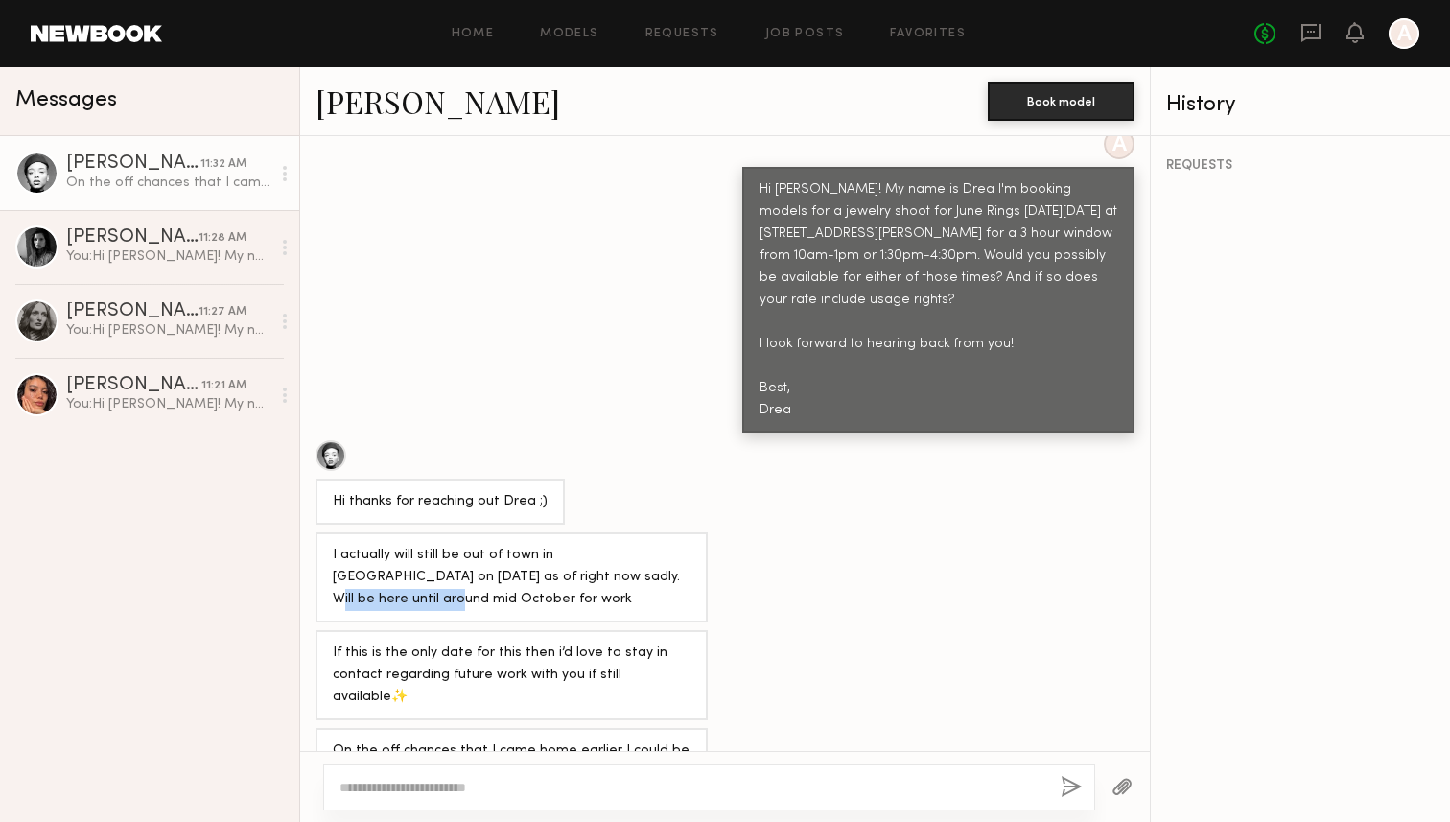
drag, startPoint x: 507, startPoint y: 534, endPoint x: 637, endPoint y: 534, distance: 129.5
click at [637, 545] on div "I actually will still be out of town in [GEOGRAPHIC_DATA] on [DATE] as of right…" at bounding box center [512, 578] width 358 height 66
drag, startPoint x: 506, startPoint y: 620, endPoint x: 593, endPoint y: 619, distance: 87.3
click at [593, 643] on div "If this is the only date for this then i’d love to stay in contact regarding fu…" at bounding box center [512, 676] width 358 height 66
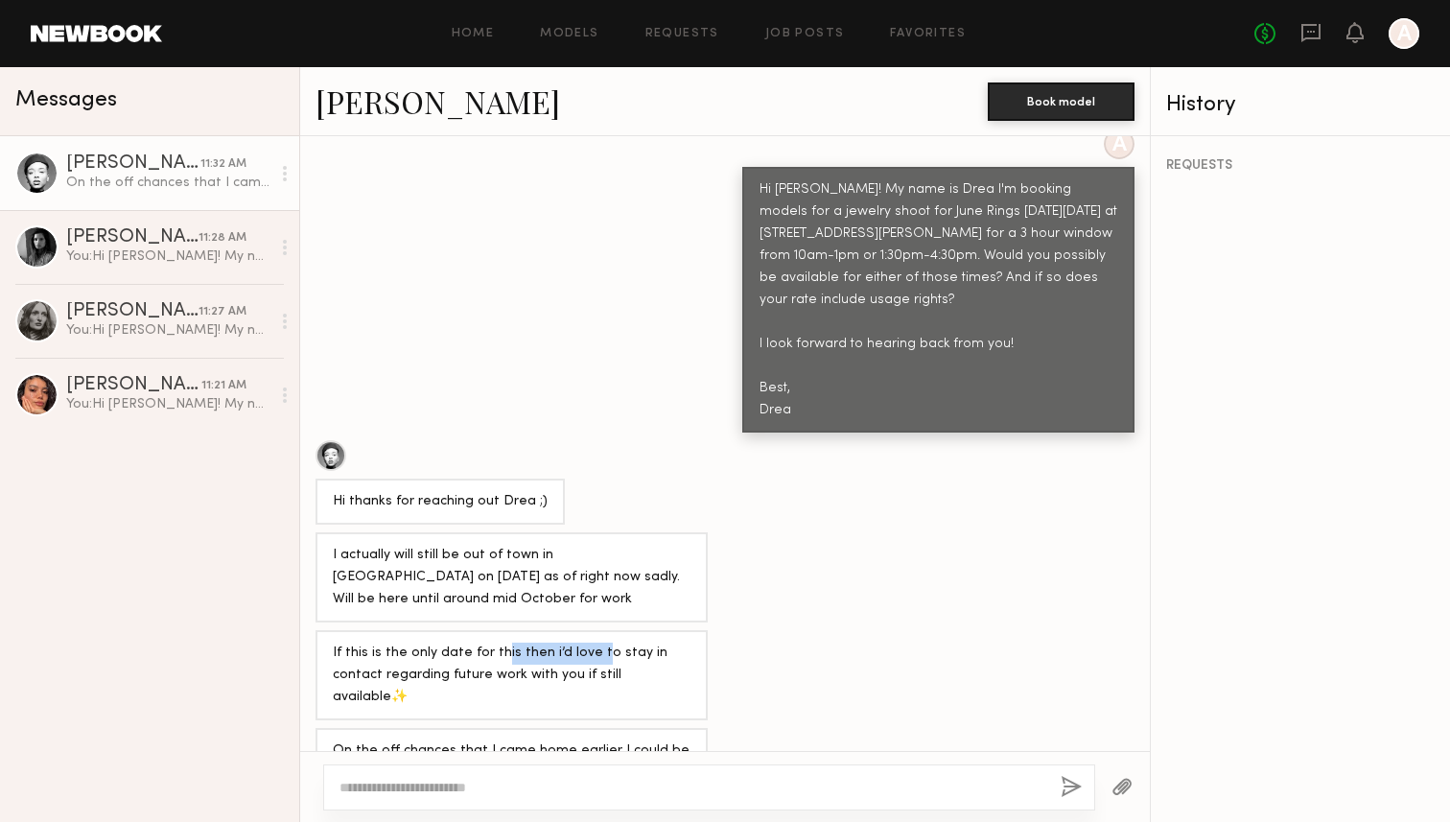
click at [593, 643] on div "If this is the only date for this then i’d love to stay in contact regarding fu…" at bounding box center [512, 676] width 358 height 66
click at [549, 778] on textarea at bounding box center [693, 787] width 706 height 19
click at [755, 779] on textarea at bounding box center [693, 787] width 706 height 19
click at [878, 786] on textarea "**********" at bounding box center [693, 787] width 706 height 19
click at [773, 781] on textarea "**********" at bounding box center [693, 787] width 706 height 19
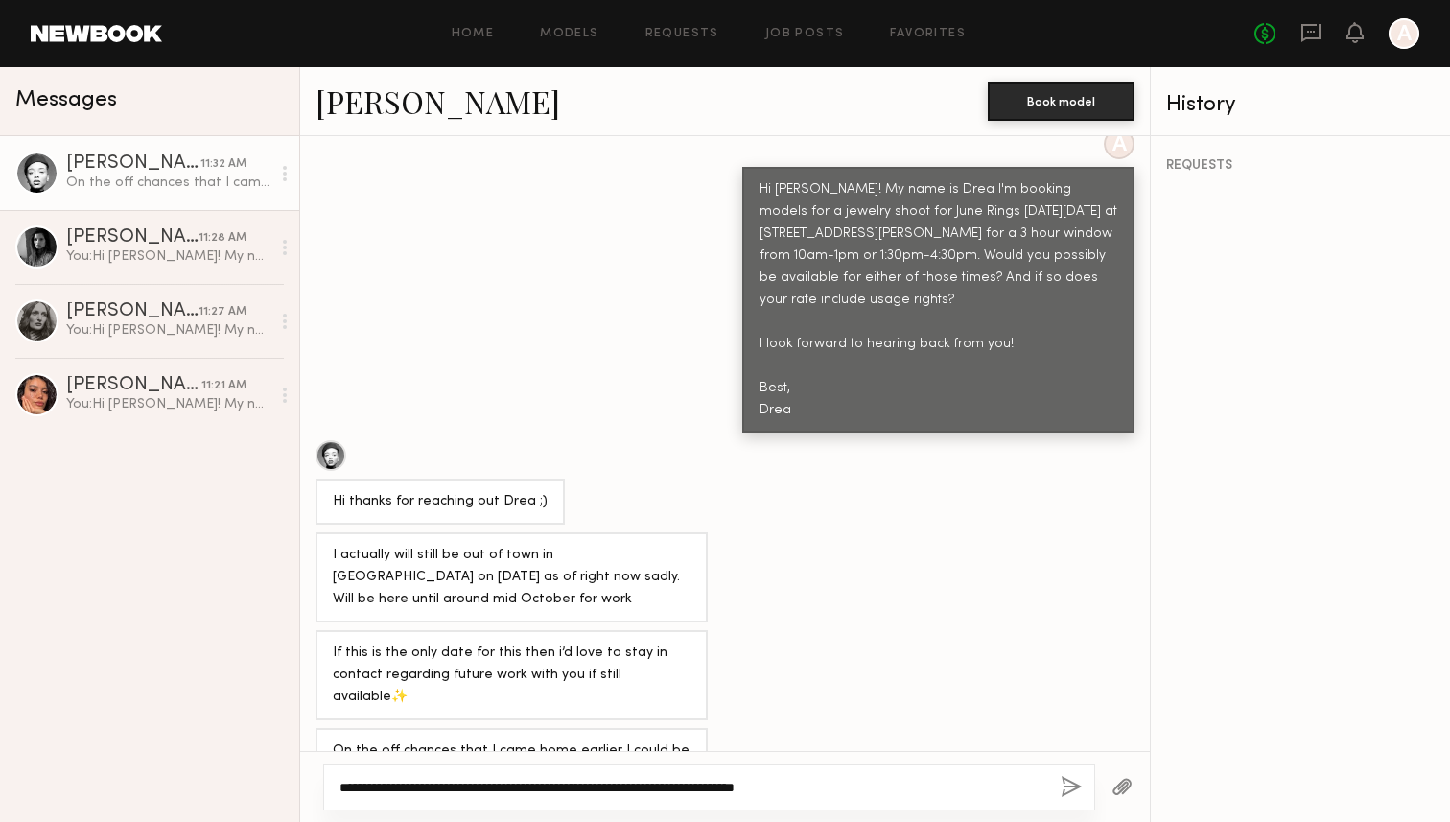
click at [773, 781] on textarea "**********" at bounding box center [693, 787] width 706 height 19
click at [878, 792] on textarea "**********" at bounding box center [693, 787] width 706 height 19
drag, startPoint x: 483, startPoint y: 786, endPoint x: 426, endPoint y: 784, distance: 57.6
click at [426, 785] on textarea "**********" at bounding box center [693, 787] width 706 height 19
click at [873, 765] on div "**********" at bounding box center [709, 787] width 772 height 46
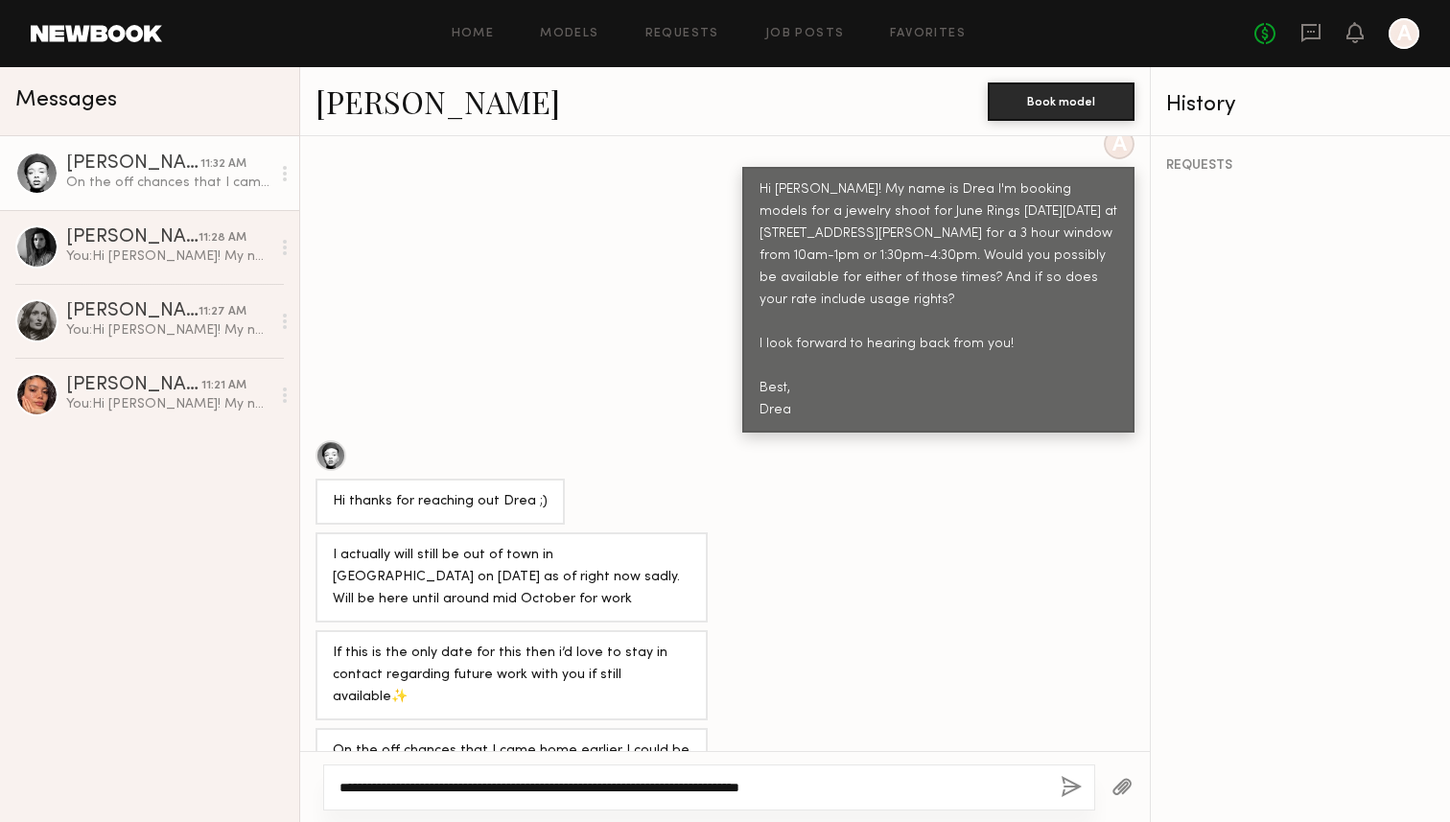
click at [887, 786] on textarea "**********" at bounding box center [693, 787] width 706 height 19
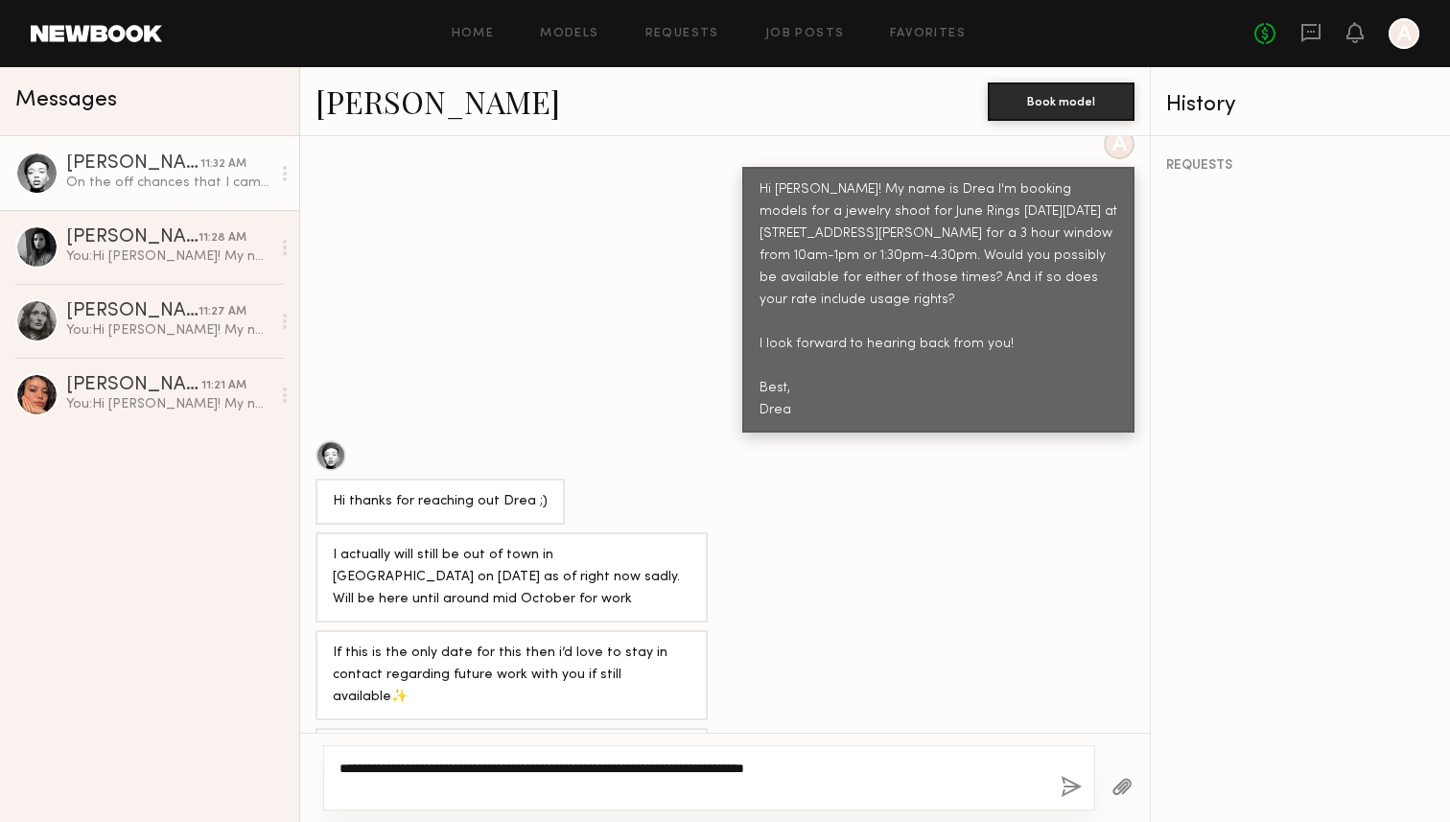
type textarea "**********"
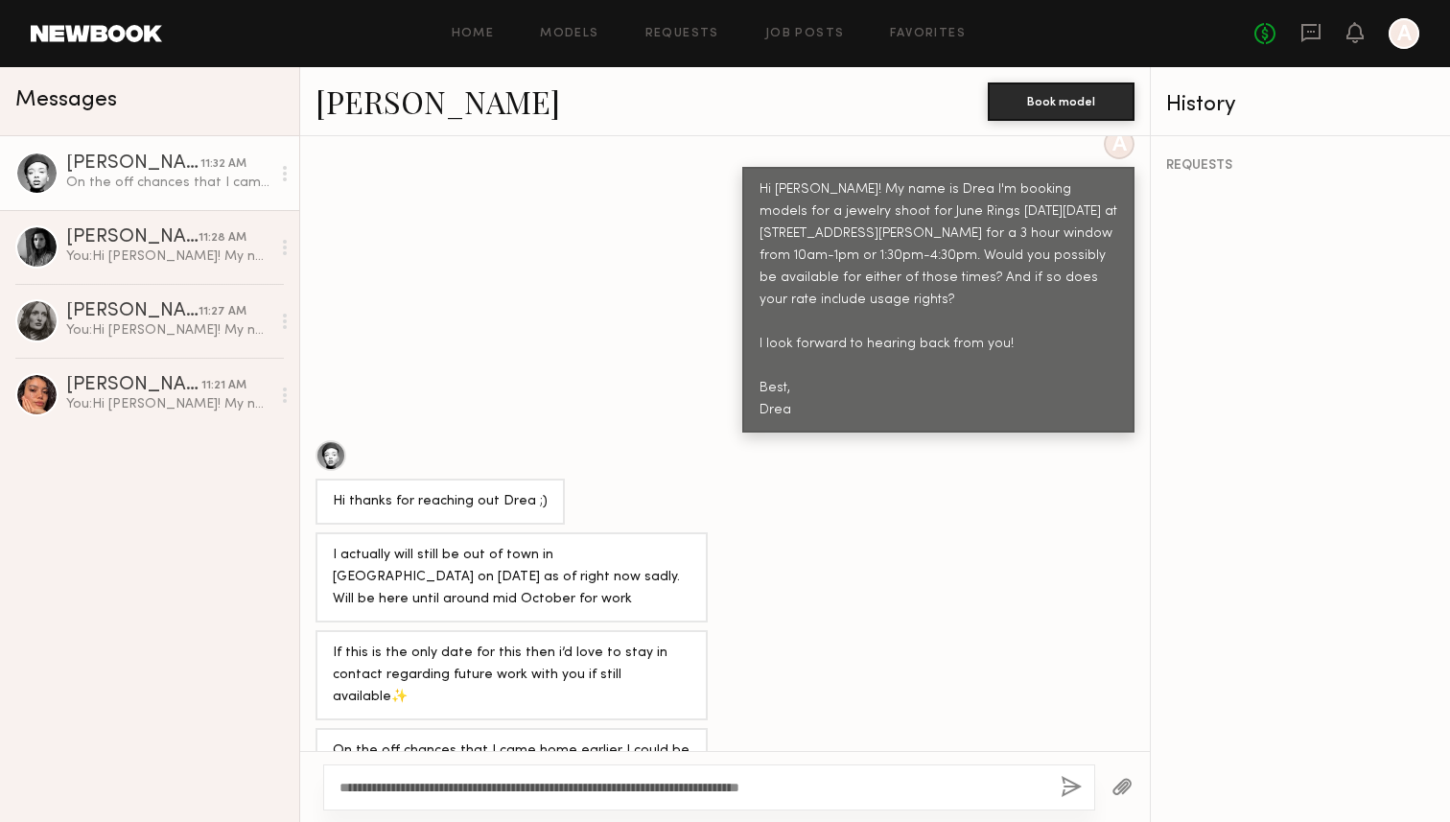
click at [1070, 788] on button "button" at bounding box center [1071, 788] width 21 height 24
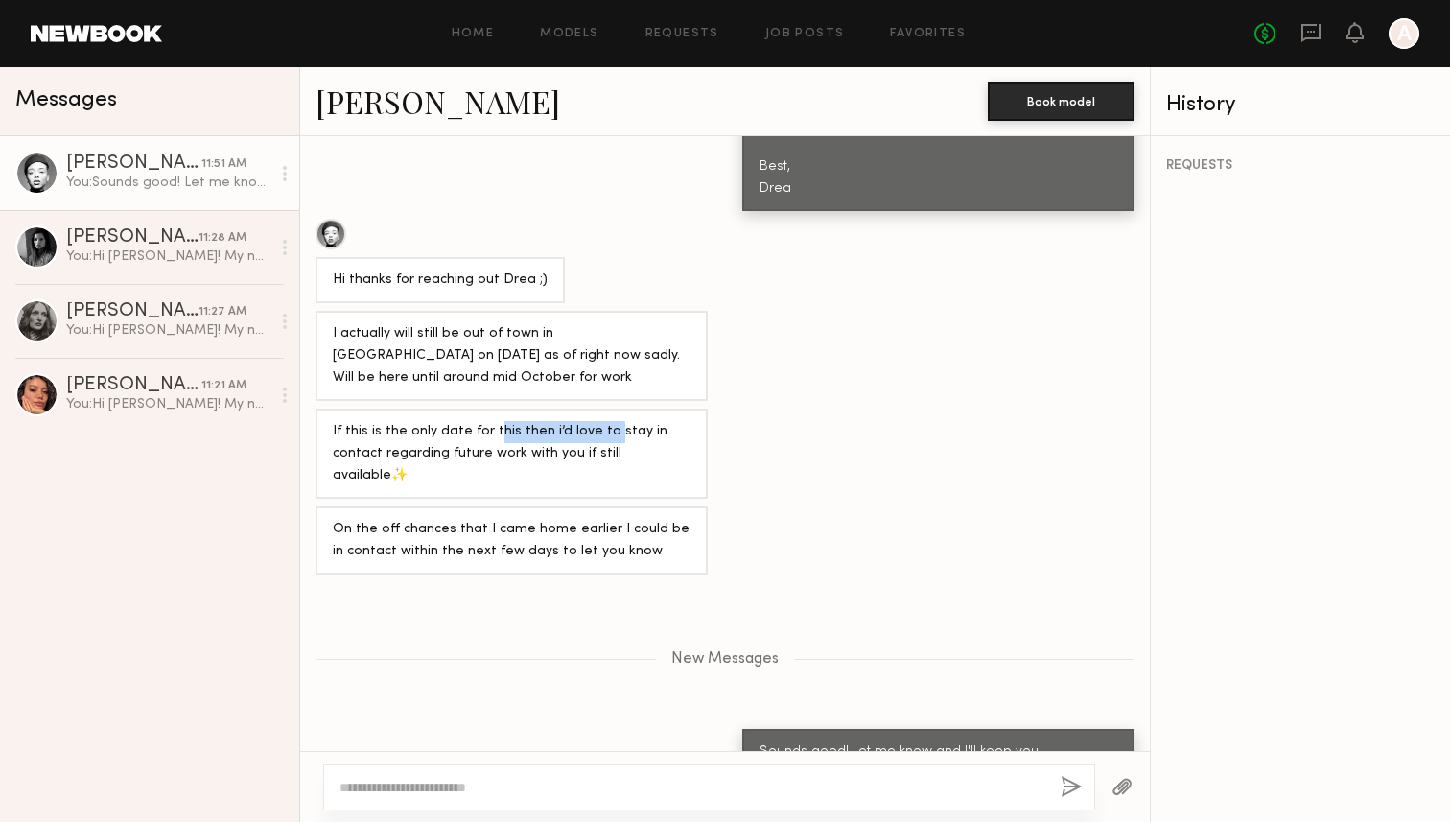
drag, startPoint x: 517, startPoint y: 394, endPoint x: 600, endPoint y: 394, distance: 83.5
click at [600, 421] on div "If this is the only date for this then i’d love to stay in contact regarding fu…" at bounding box center [512, 454] width 358 height 66
click at [742, 430] on div "If this is the only date for this then i’d love to stay in contact regarding fu…" at bounding box center [725, 454] width 850 height 90
click at [746, 506] on div "On the off chances that I came home earlier I could be in contact within the ne…" at bounding box center [725, 540] width 850 height 68
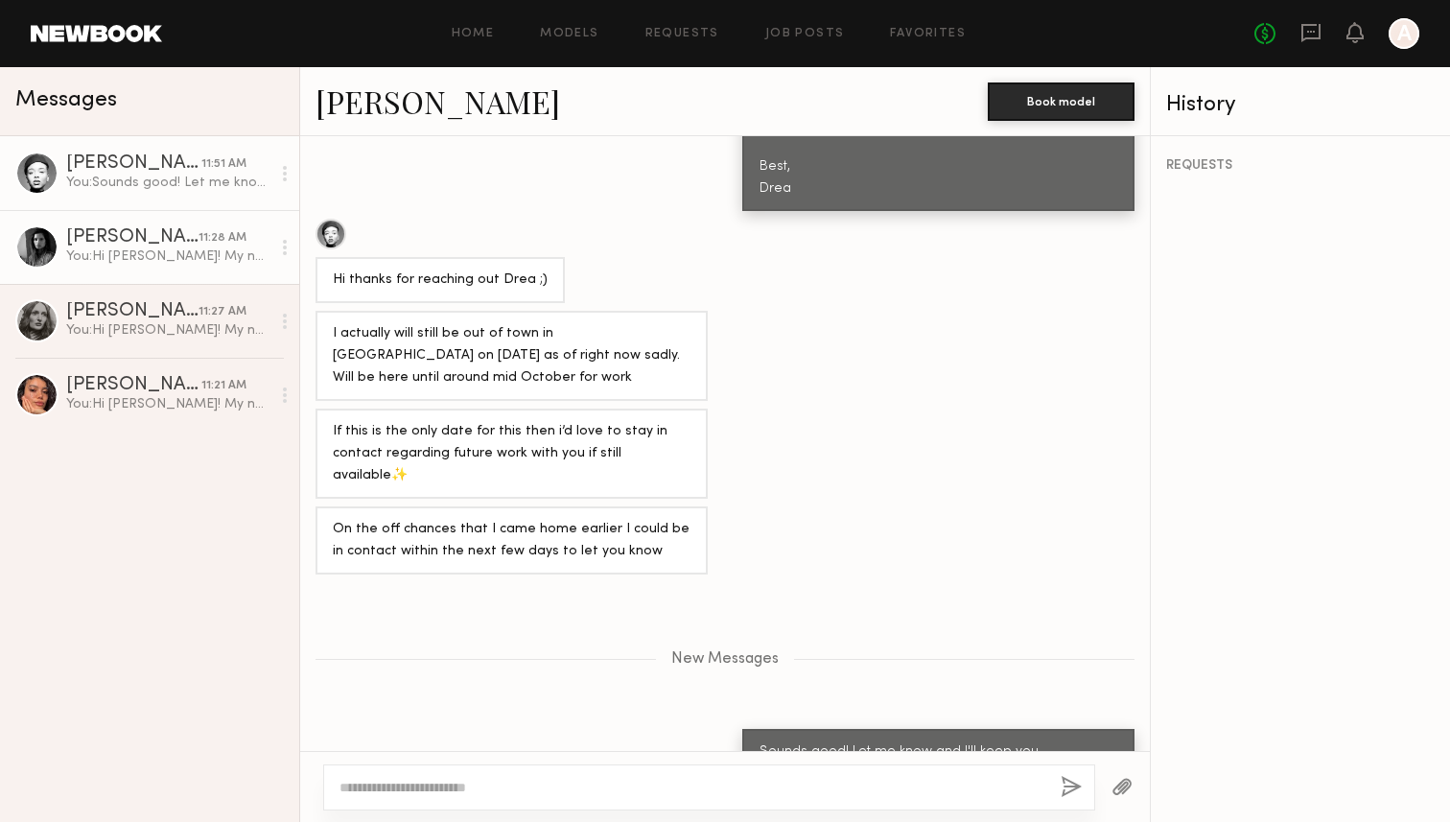
click at [174, 256] on div "You: Hi Nikki! My name is Drea I'm booking models for a jewelry shoot for June …" at bounding box center [168, 256] width 204 height 18
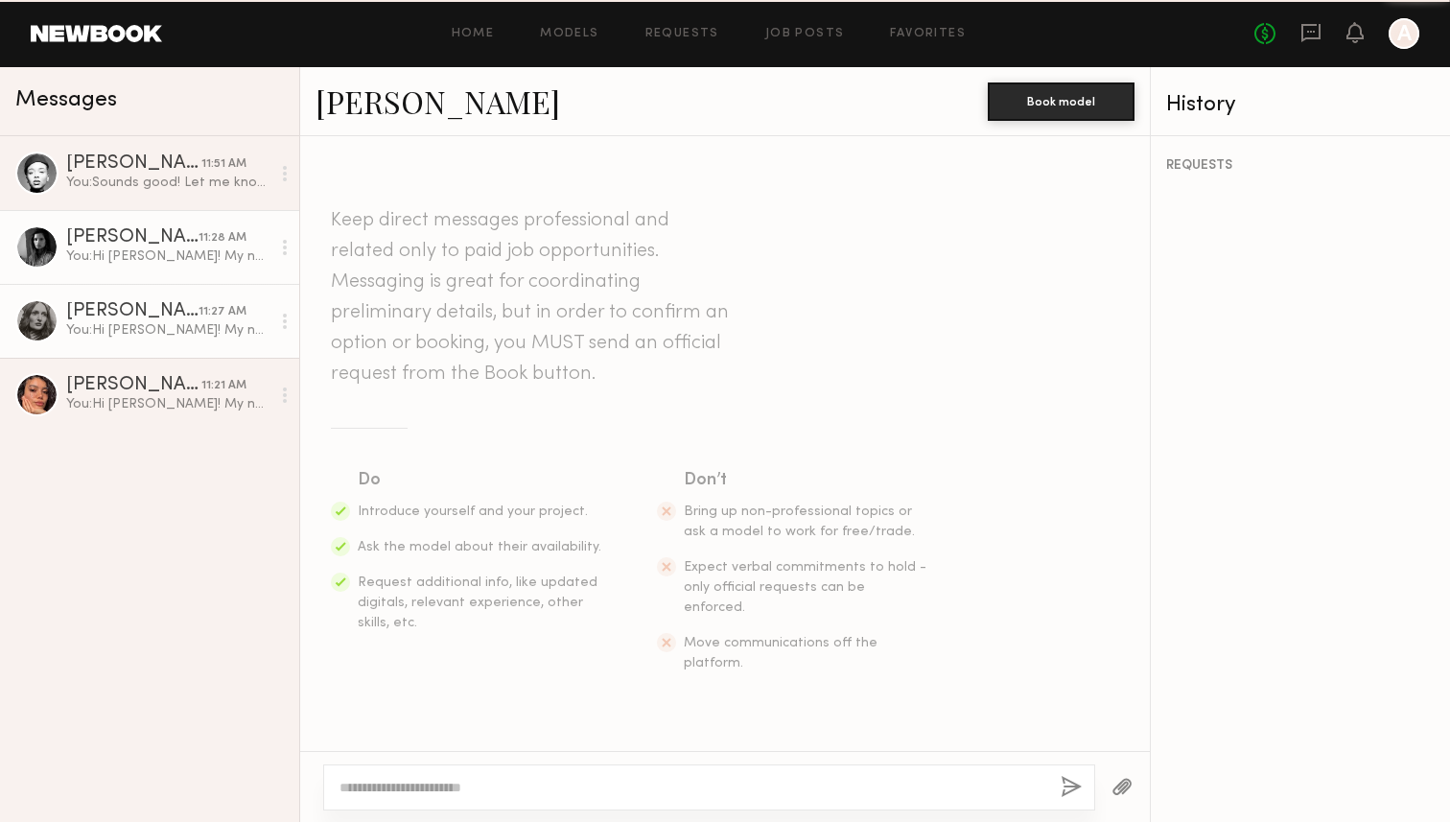
scroll to position [412, 0]
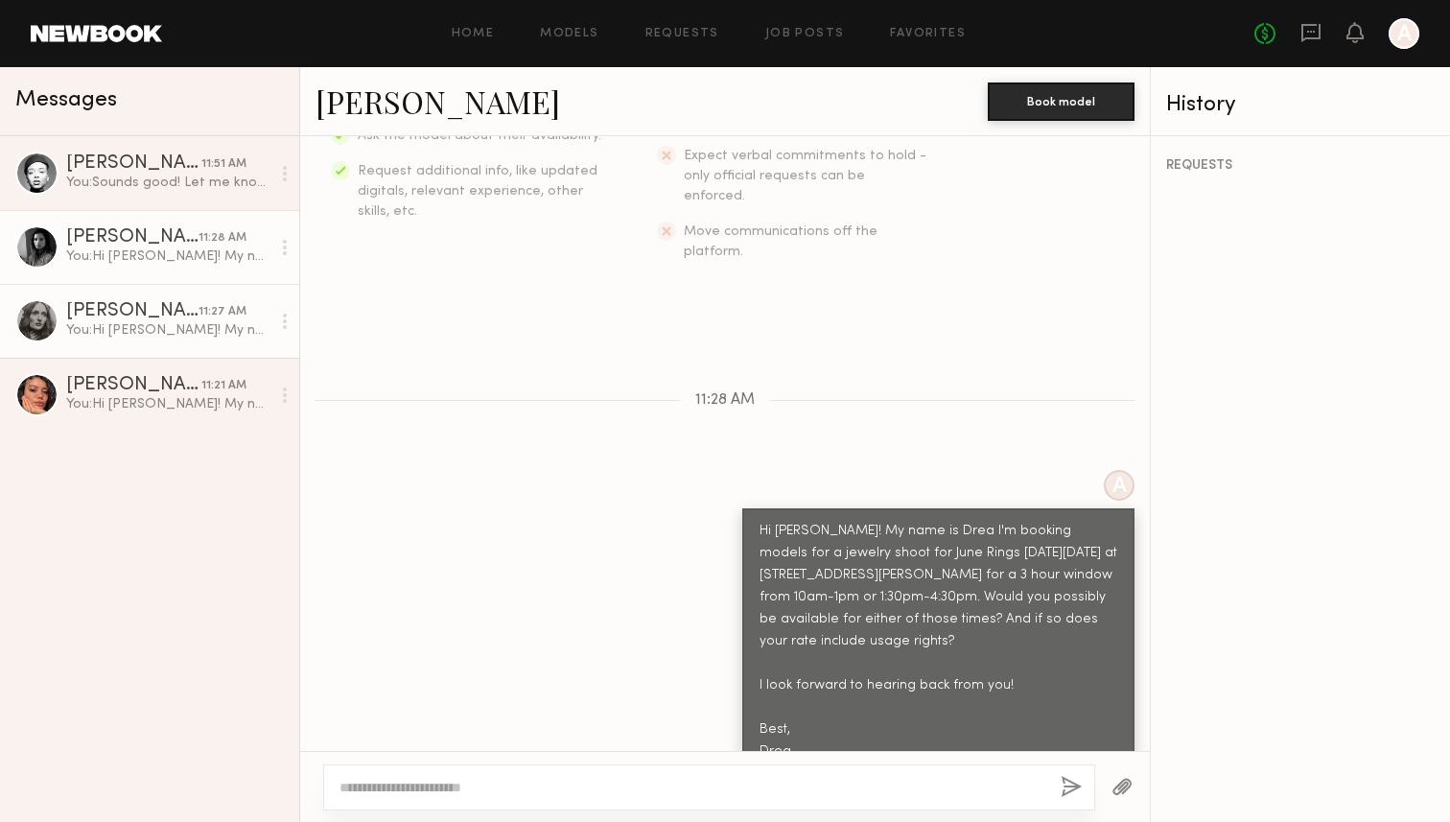
click at [176, 337] on div "You: Hi Rebecca! My name is Drea I'm booking models for a jewelry shoot for Jun…" at bounding box center [168, 330] width 204 height 18
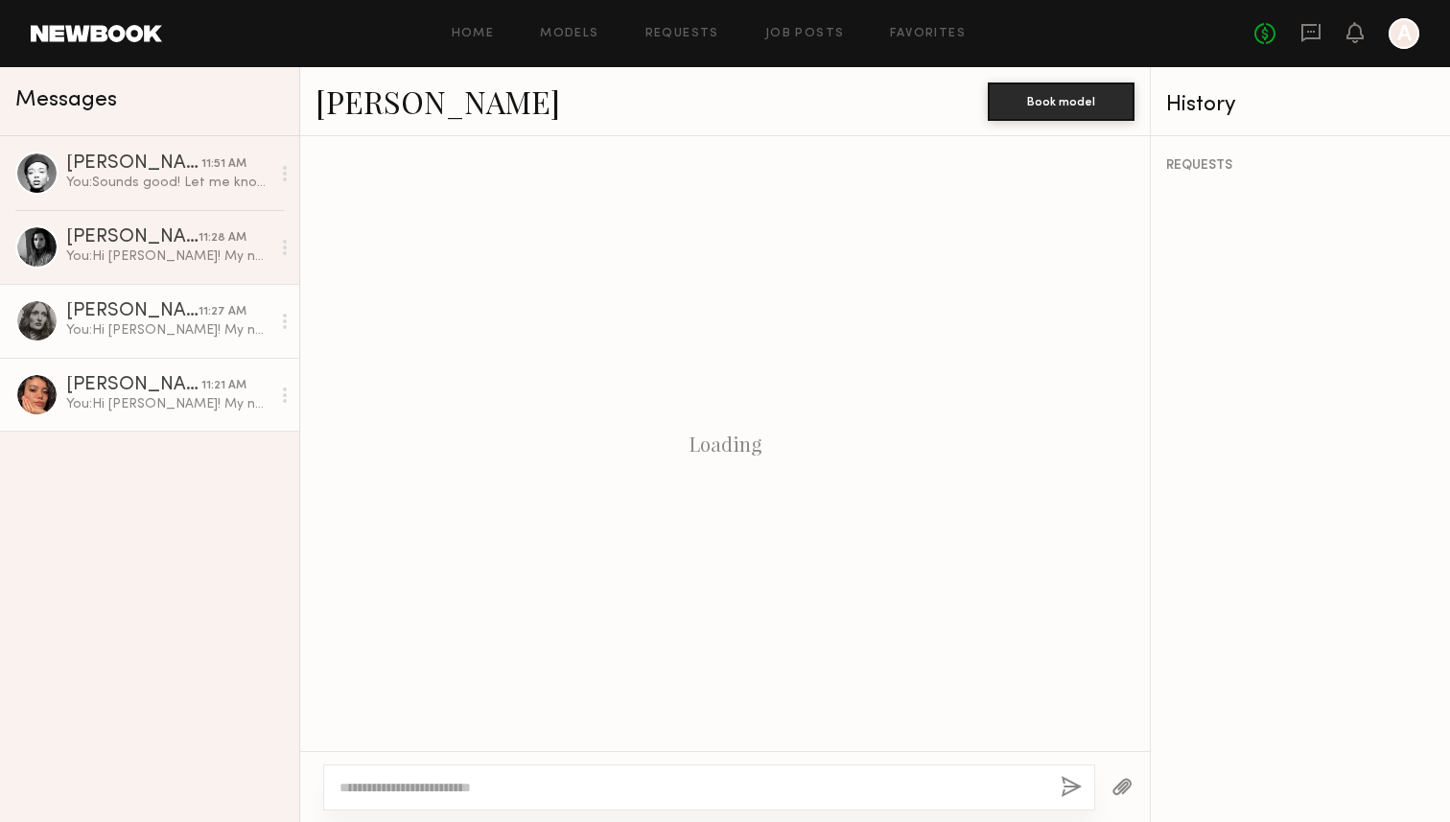
scroll to position [412, 0]
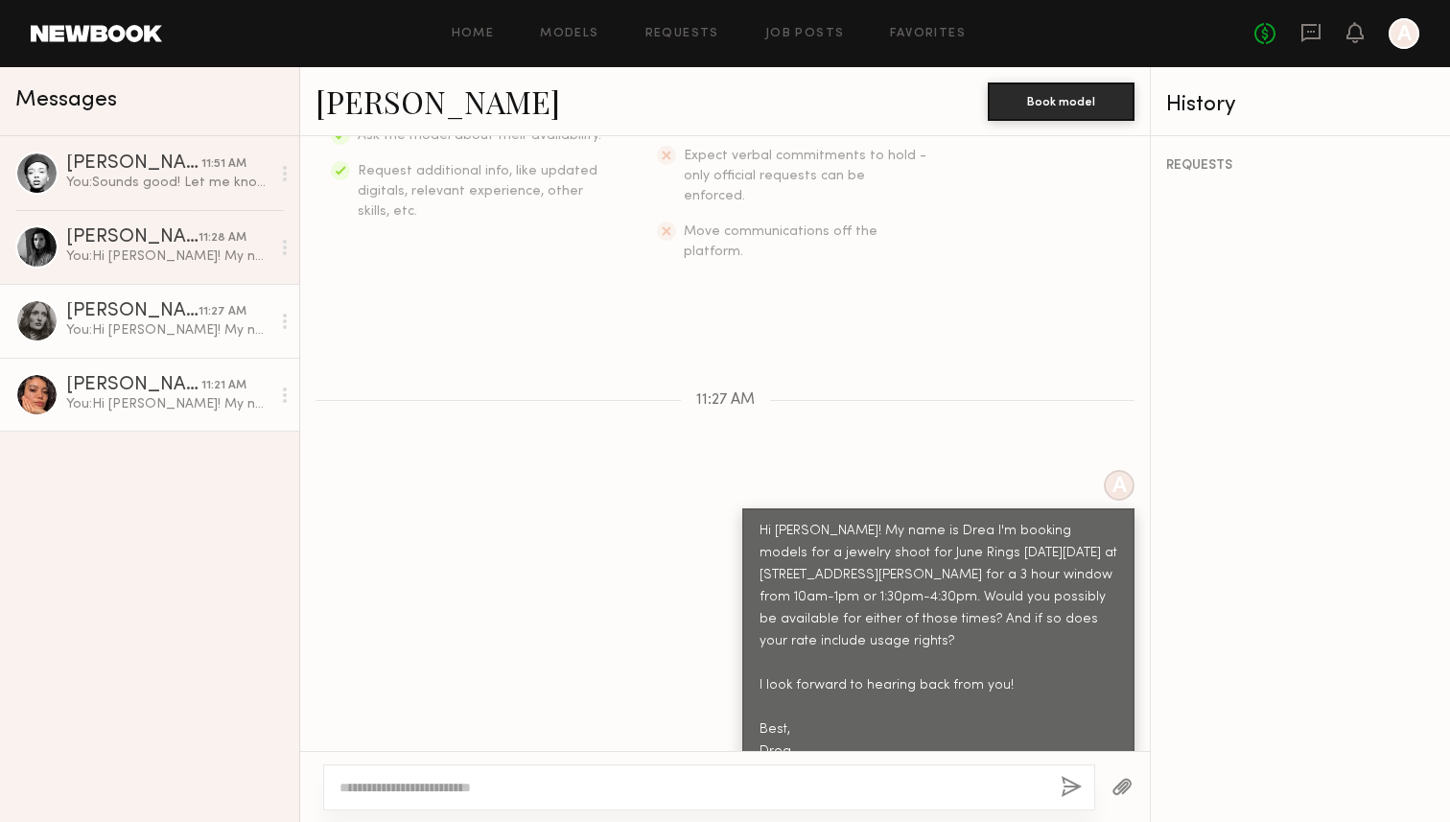
click at [170, 386] on div "Kelianne M." at bounding box center [133, 385] width 135 height 19
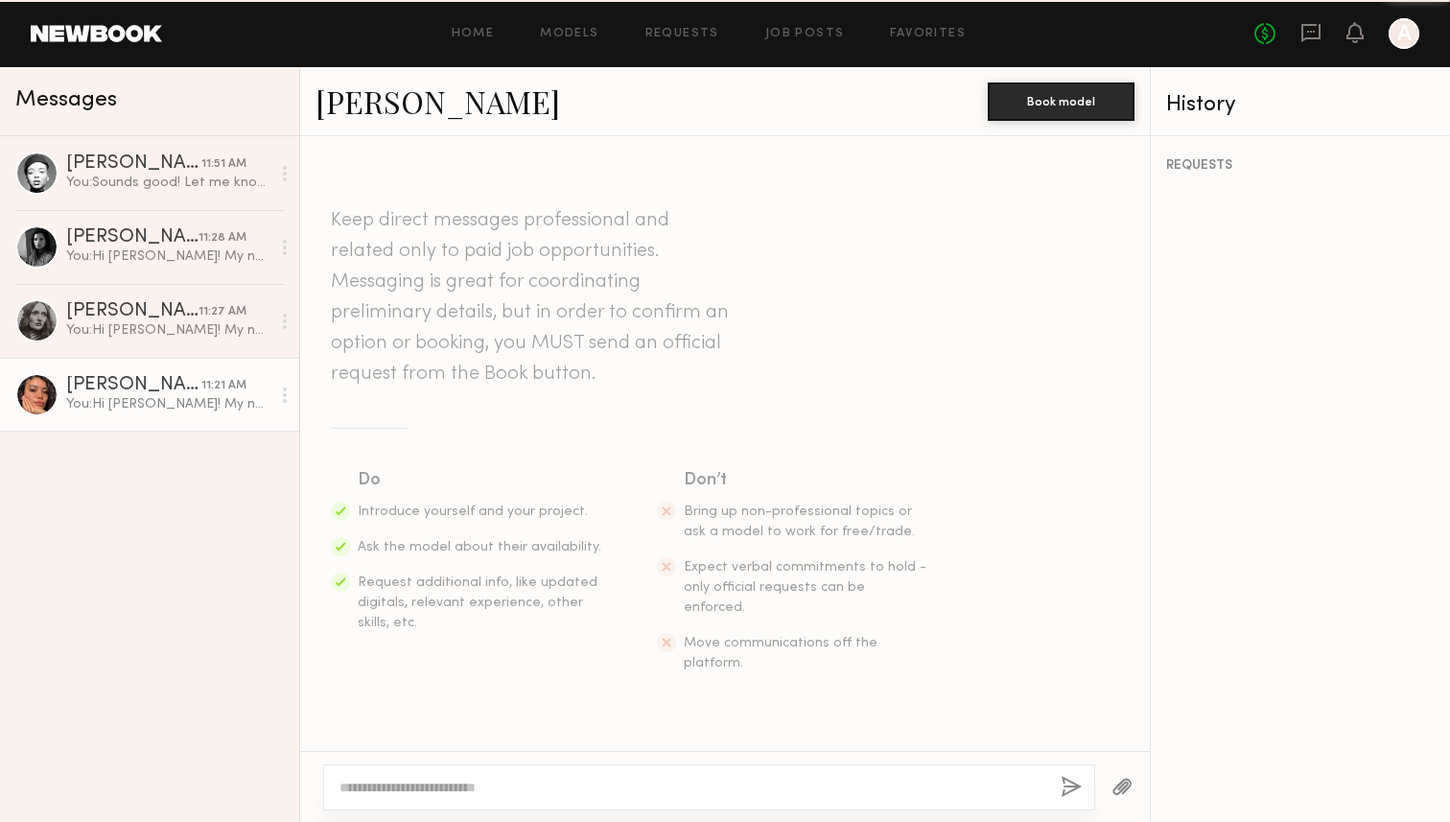
scroll to position [412, 0]
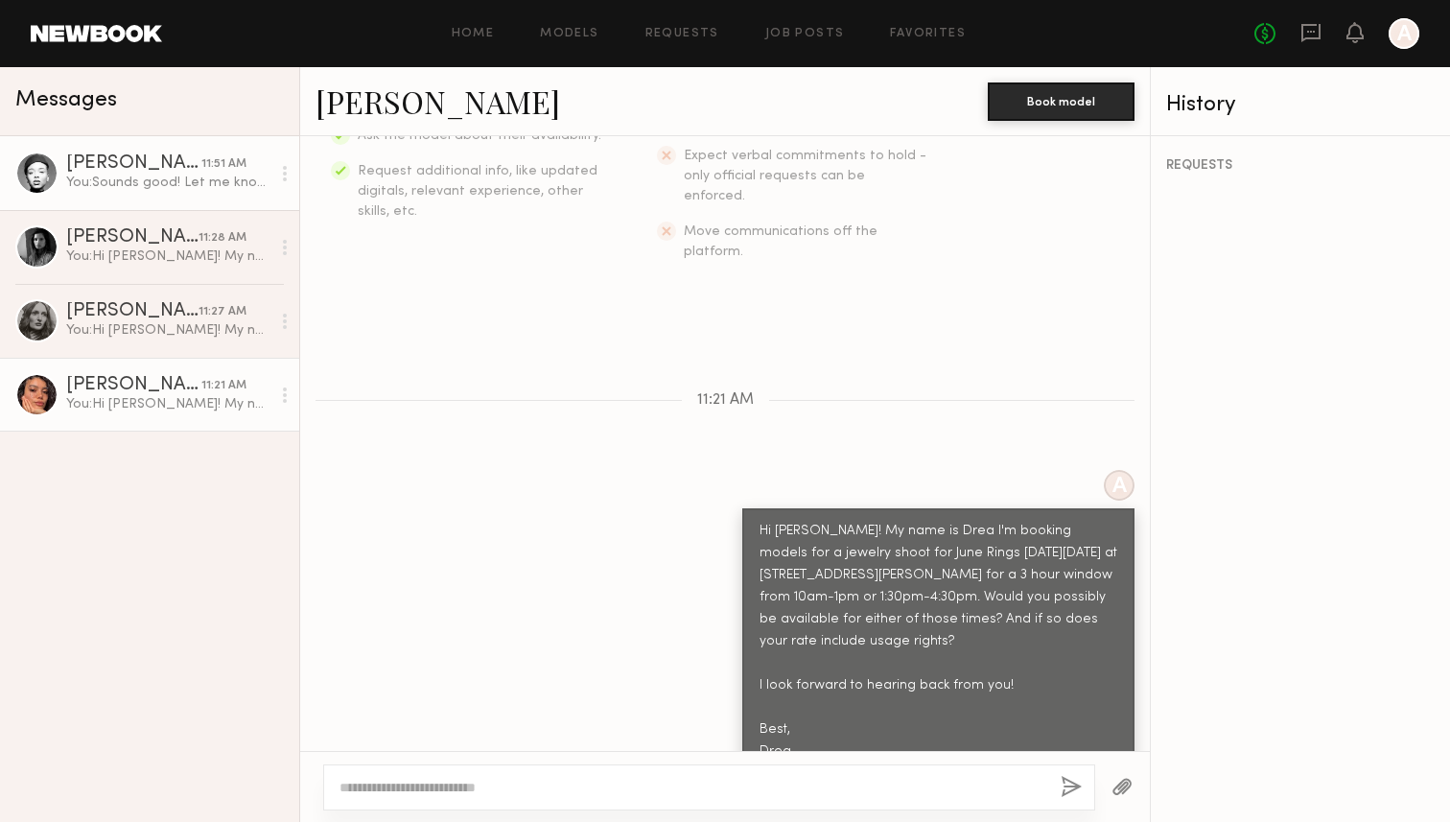
click at [173, 194] on link "Nikira E. 11:51 AM You: Sounds good! Let me know and I'll keep you bookmarked f…" at bounding box center [149, 173] width 299 height 74
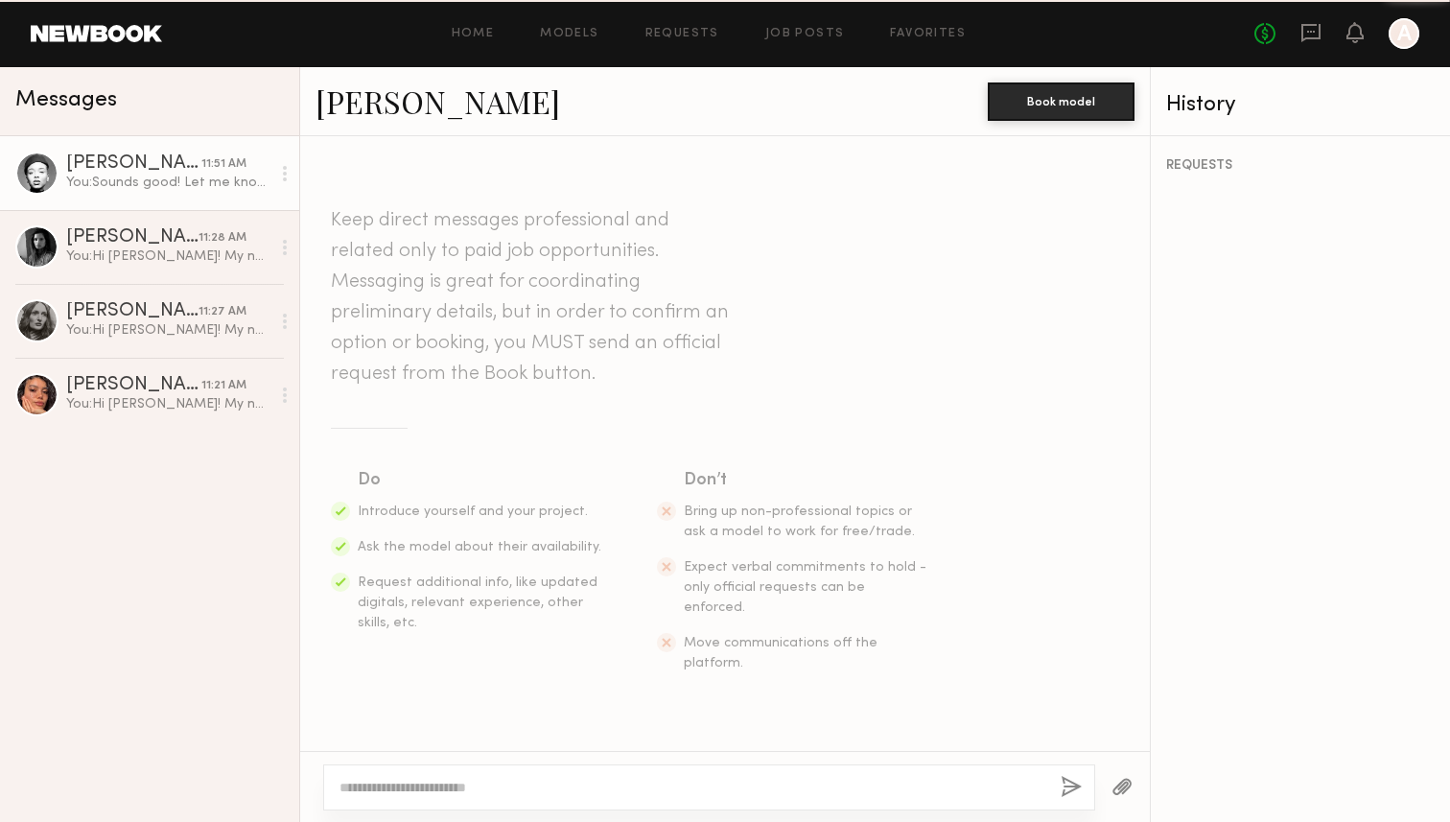
scroll to position [829, 0]
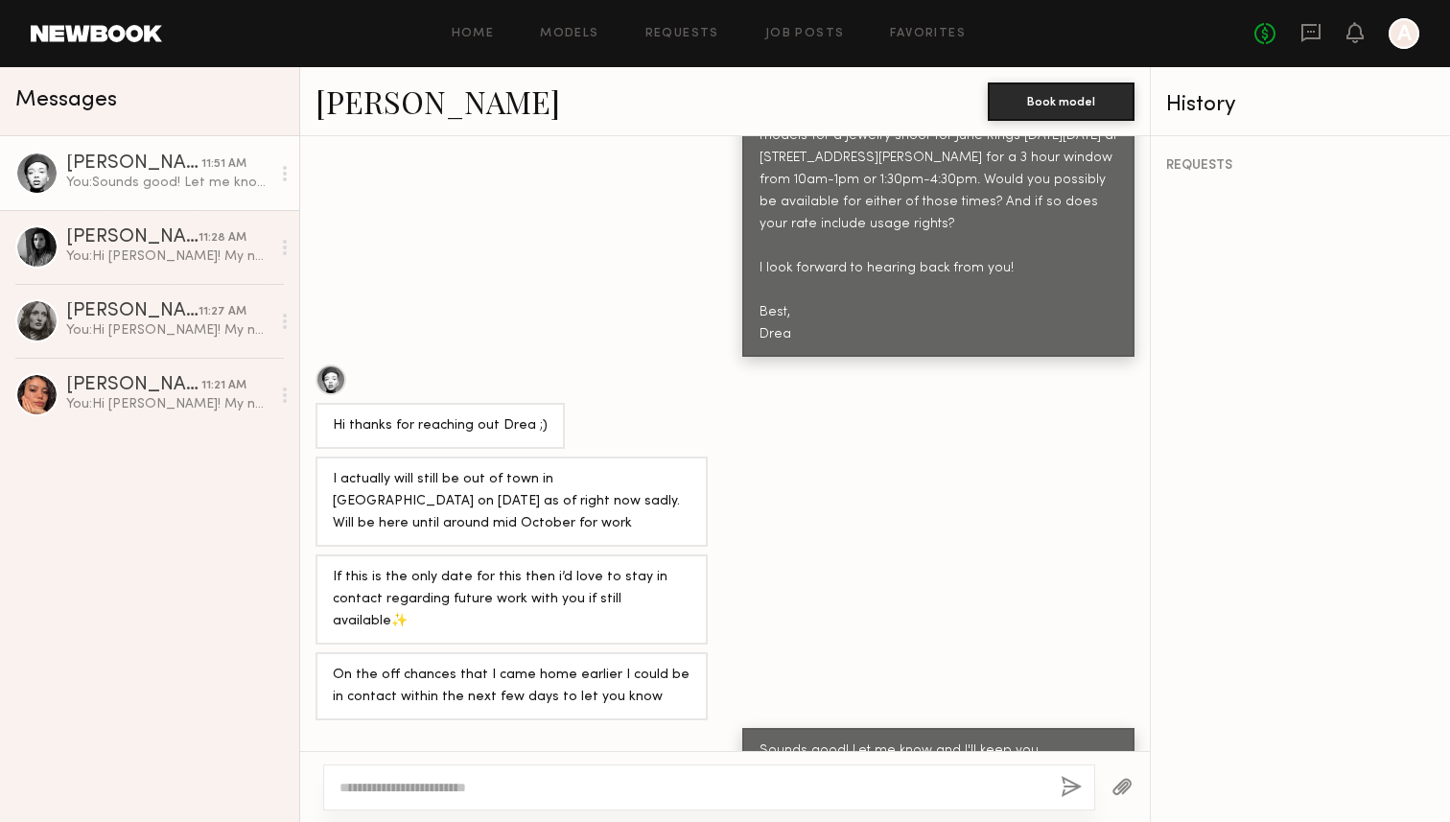
click at [1385, 24] on div "No fees up to $5,000 A" at bounding box center [1337, 33] width 165 height 31
click at [1396, 32] on div at bounding box center [1404, 33] width 31 height 31
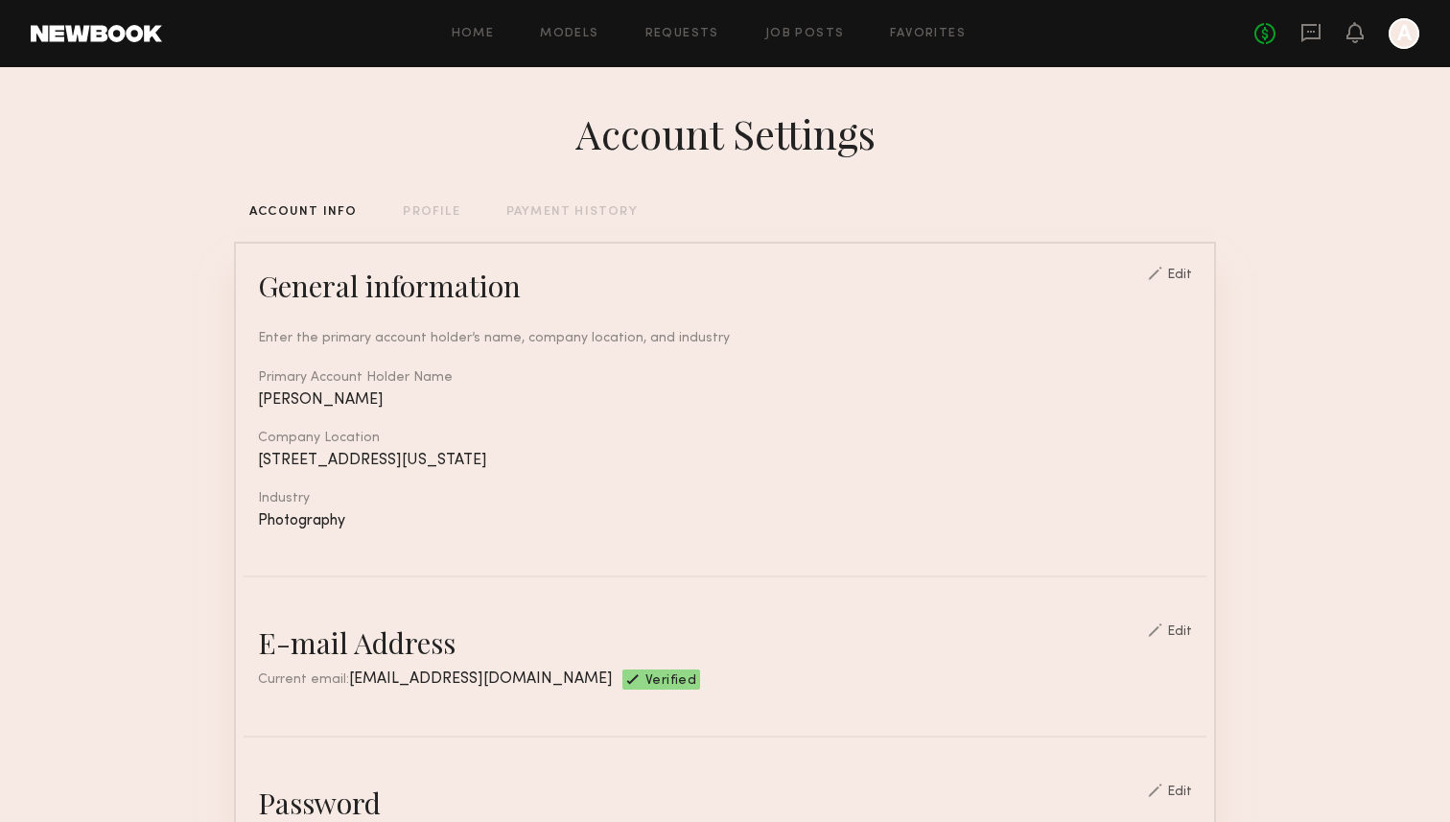
click at [413, 206] on div "PROFILE" at bounding box center [431, 212] width 57 height 12
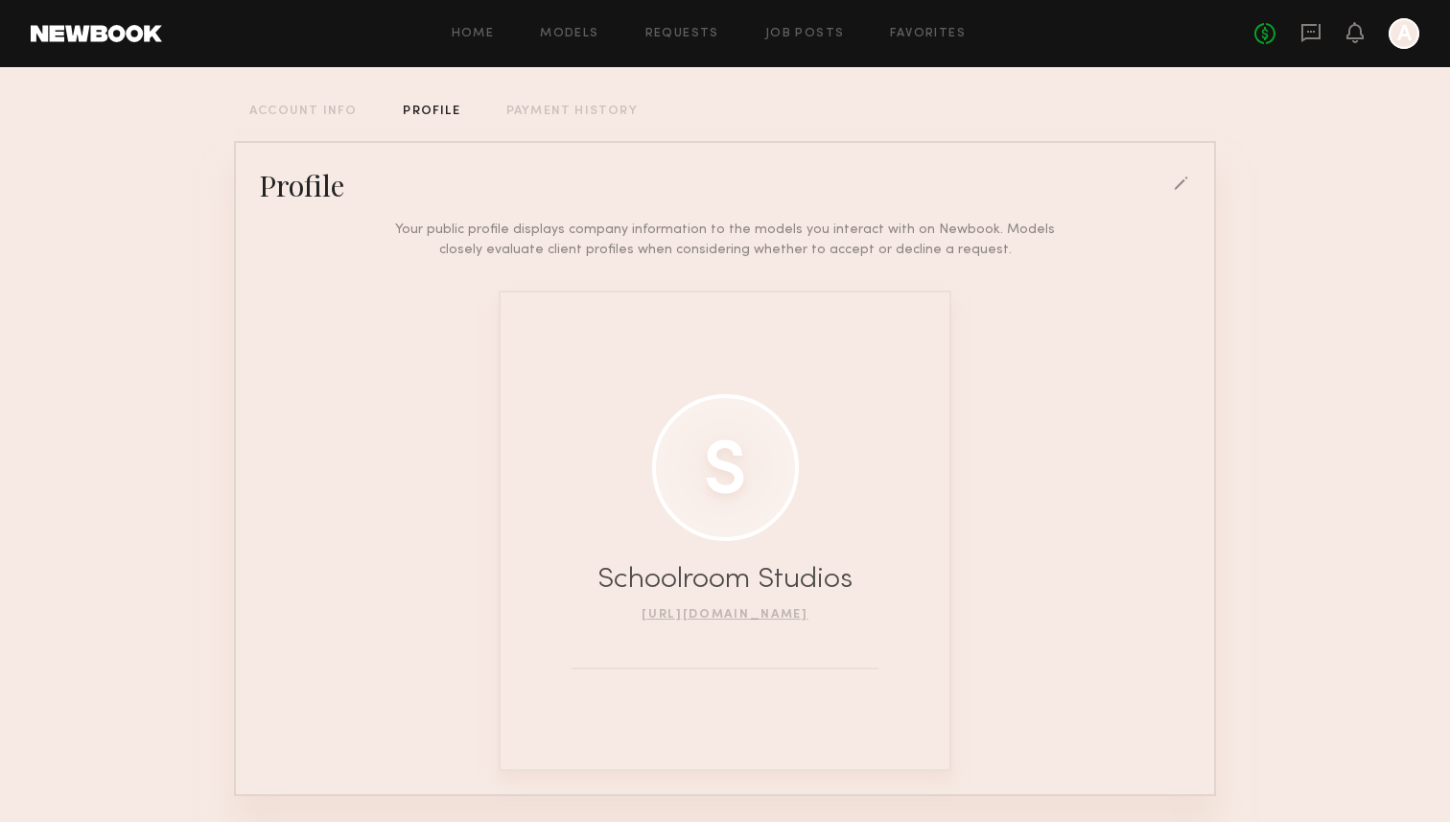
scroll to position [138, 0]
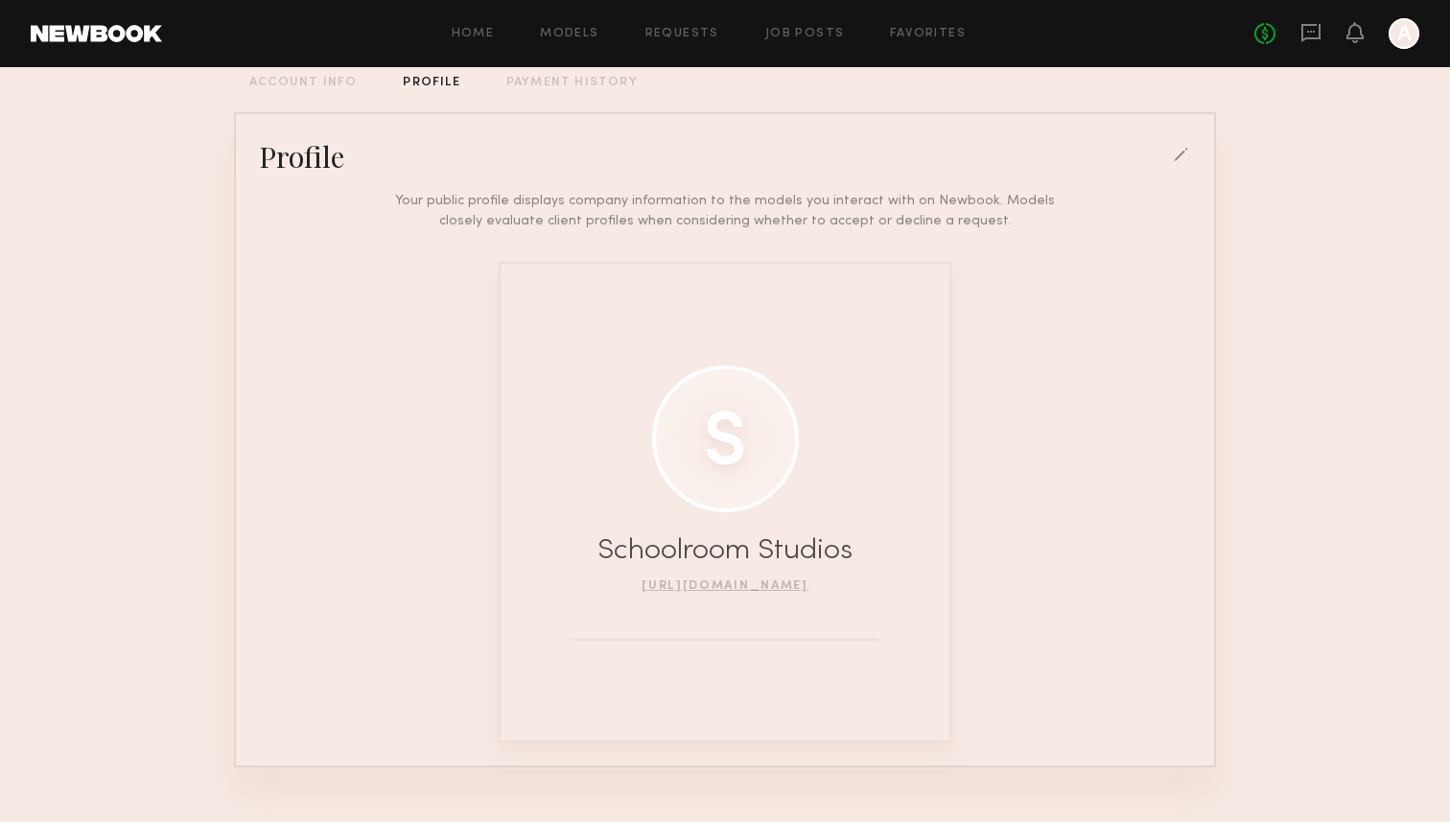
scroll to position [130, 0]
click at [1177, 141] on div "Profile" at bounding box center [725, 155] width 963 height 38
click at [1178, 149] on div at bounding box center [1182, 155] width 17 height 17
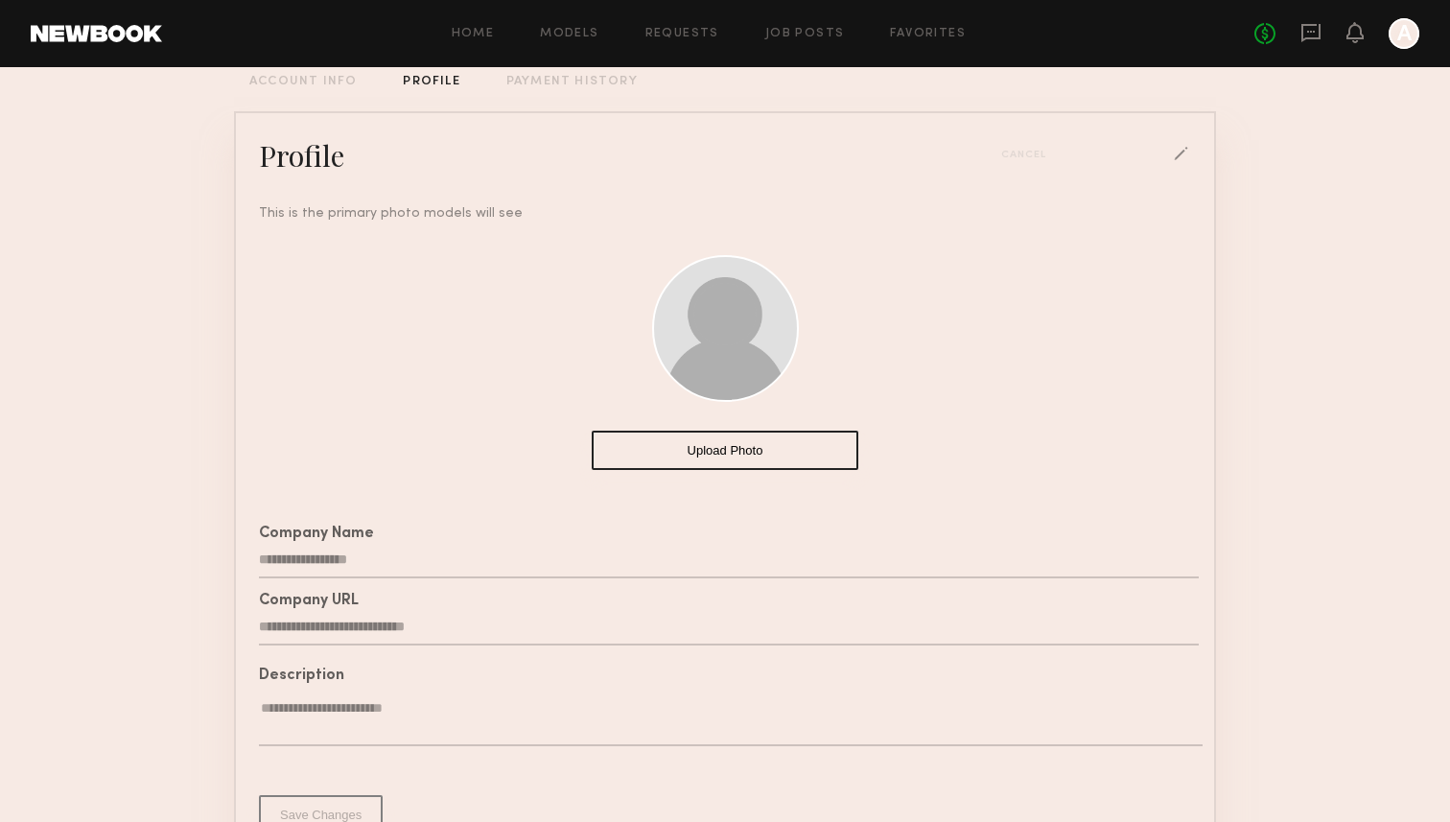
click at [697, 463] on button "Upload Photo" at bounding box center [725, 450] width 267 height 39
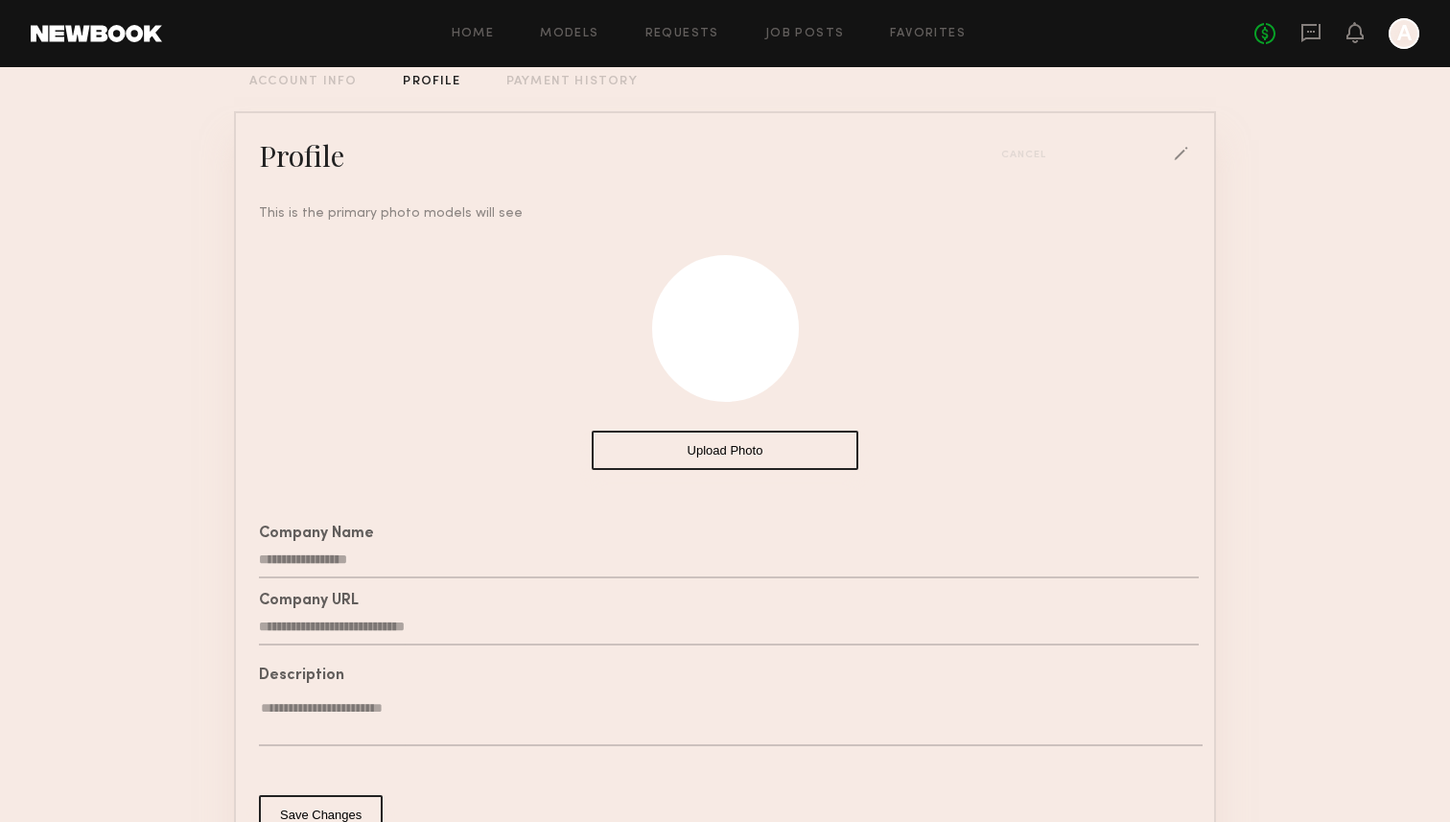
click at [932, 422] on div "Upload Photo" at bounding box center [725, 347] width 963 height 249
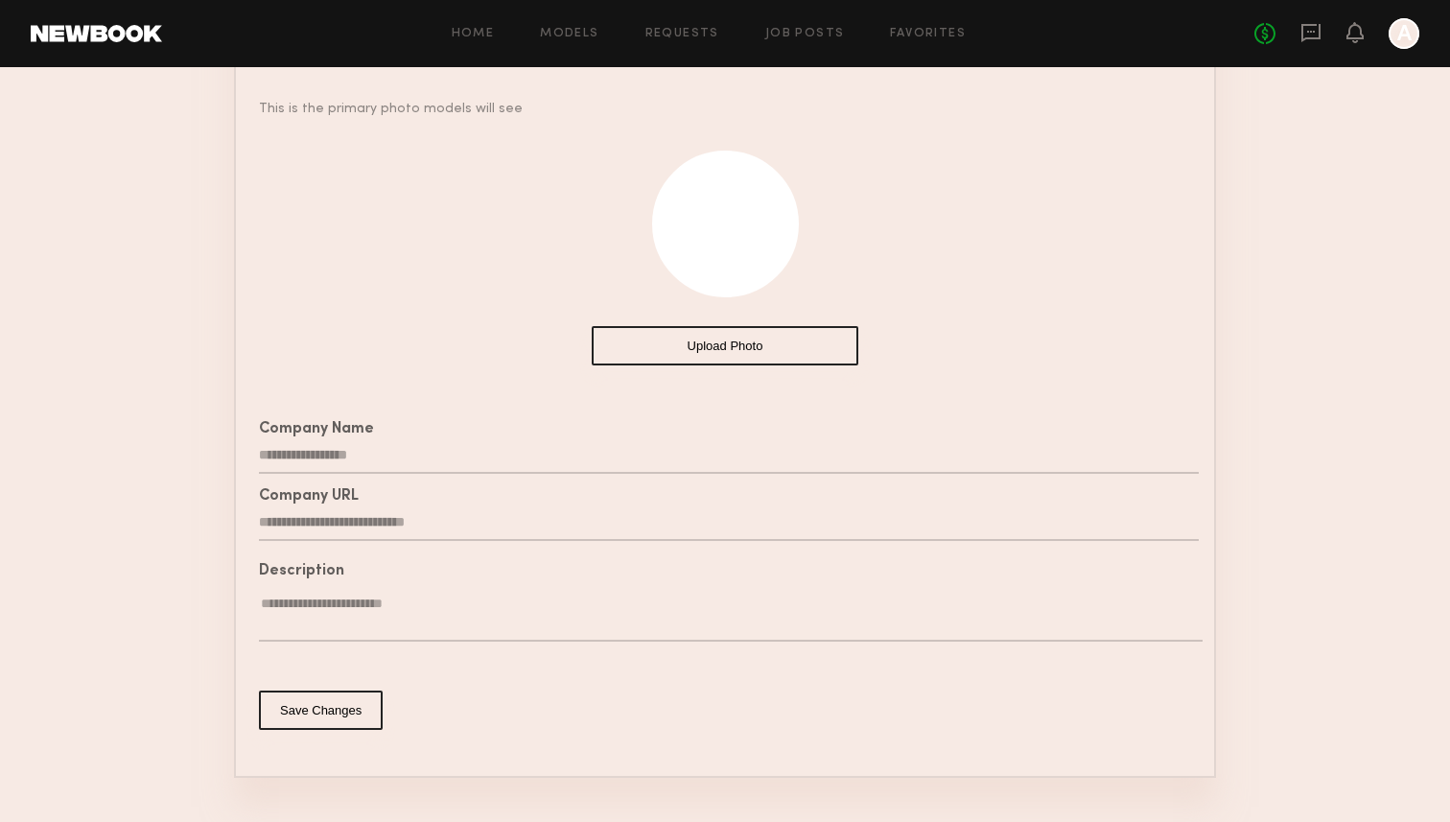
scroll to position [278, 0]
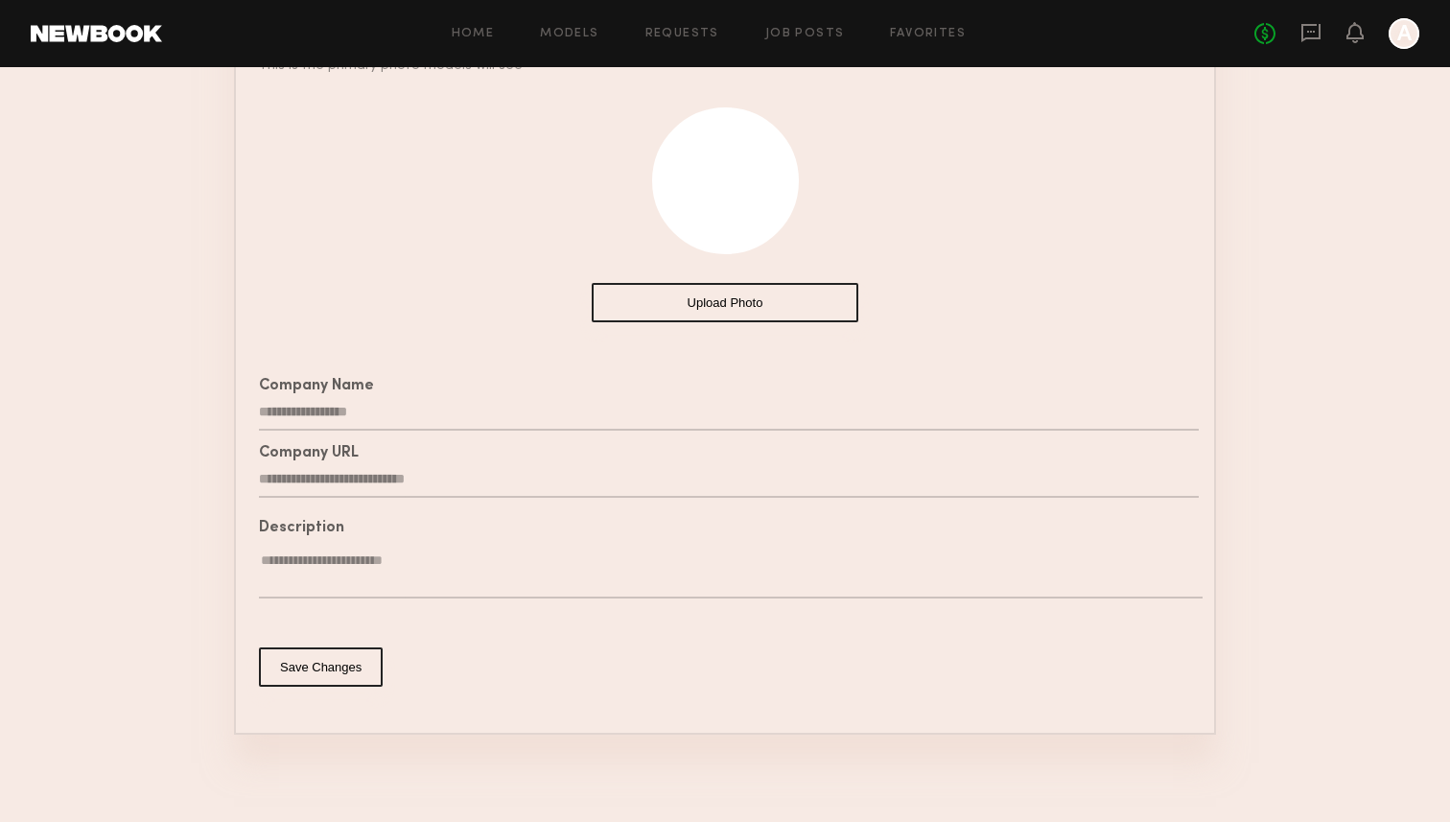
click at [323, 675] on button "Save Changes" at bounding box center [321, 666] width 124 height 39
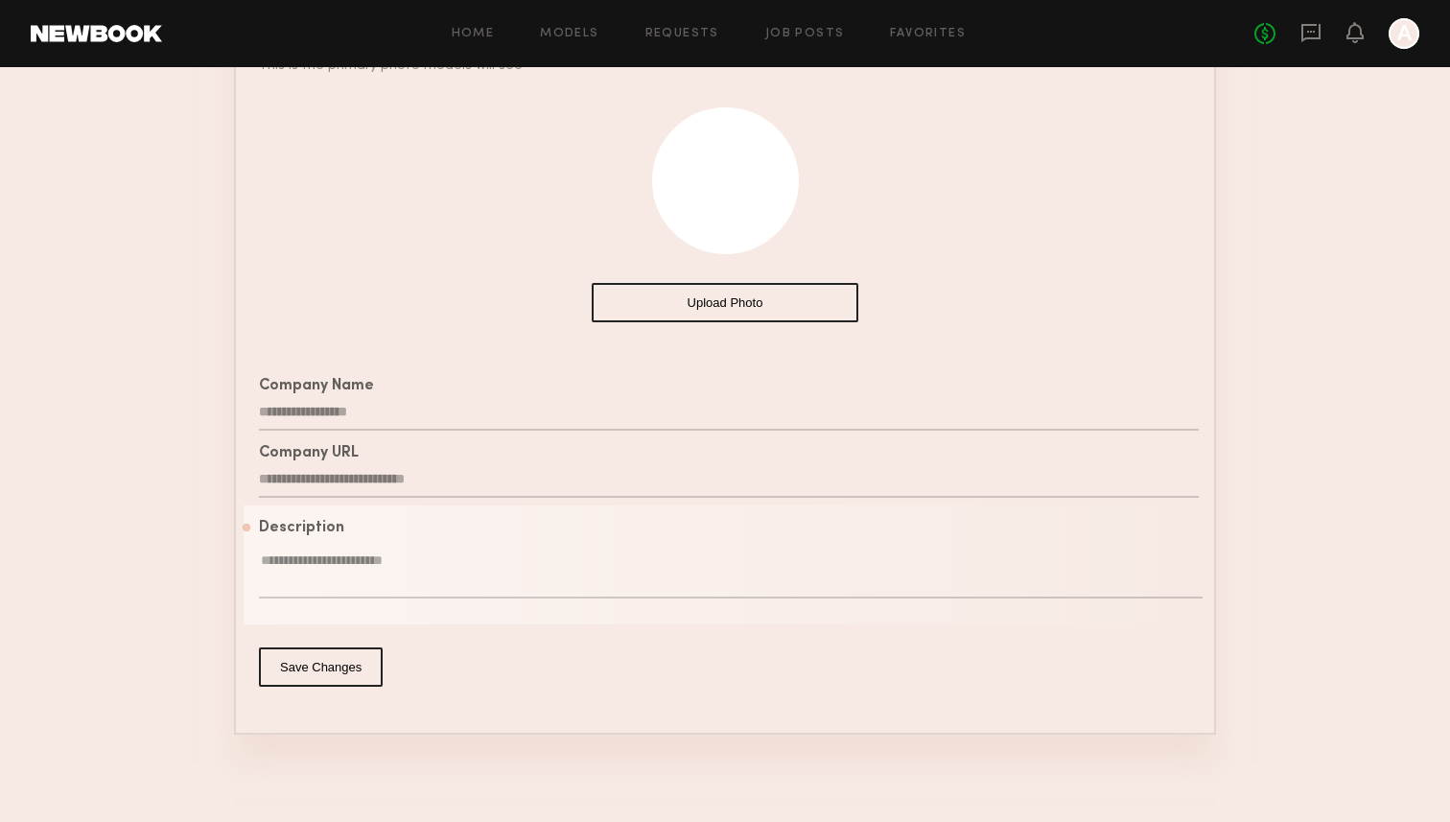
click at [402, 555] on textarea at bounding box center [731, 575] width 944 height 47
click at [691, 536] on div "Description" at bounding box center [729, 569] width 940 height 96
click at [671, 559] on textarea at bounding box center [731, 575] width 944 height 47
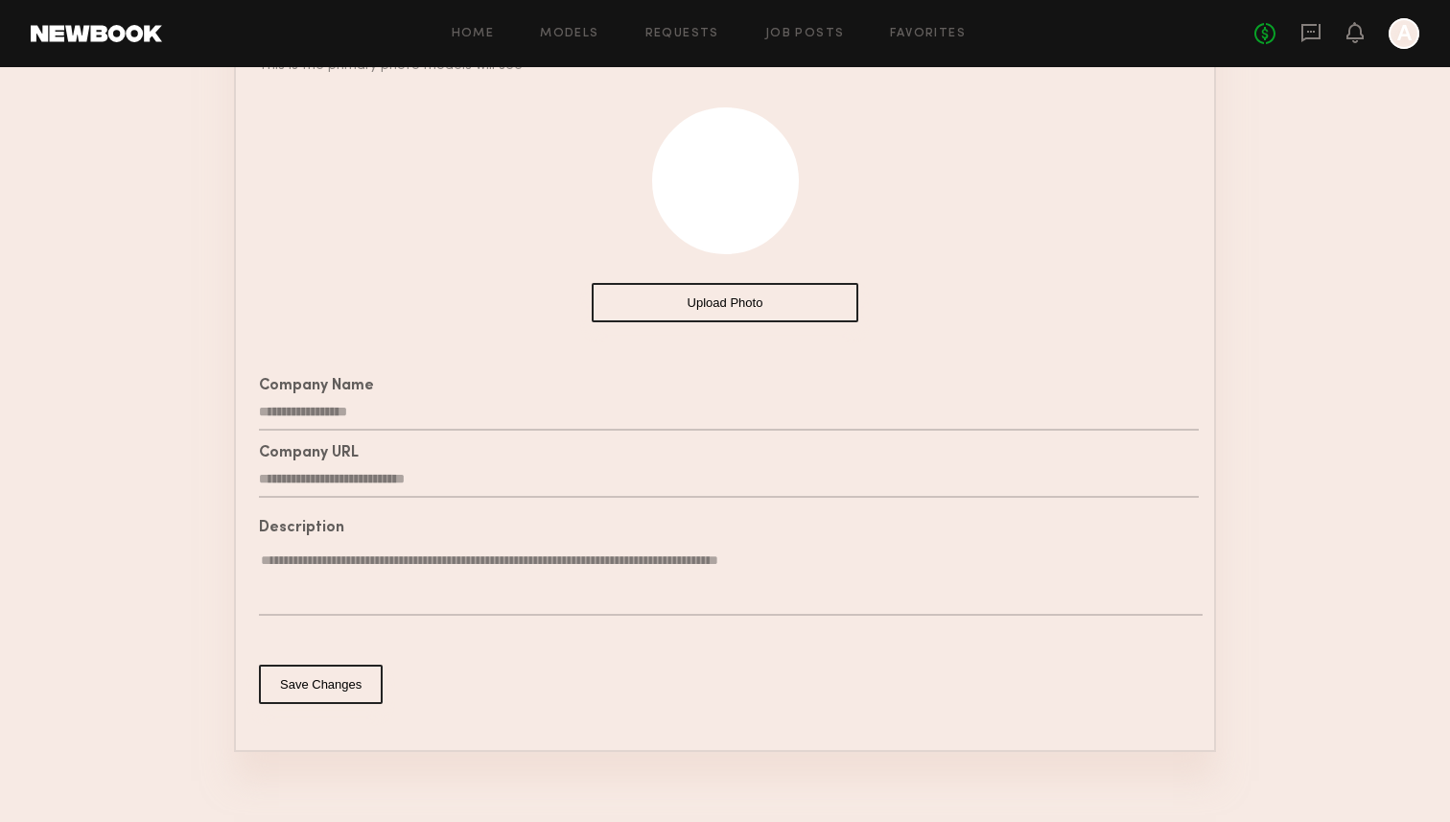
drag, startPoint x: 951, startPoint y: 565, endPoint x: 870, endPoint y: 565, distance: 80.6
click at [870, 565] on textarea "**********" at bounding box center [731, 584] width 944 height 64
click at [878, 568] on textarea "**********" at bounding box center [731, 584] width 944 height 64
drag, startPoint x: 876, startPoint y: 568, endPoint x: 959, endPoint y: 568, distance: 83.5
click at [959, 568] on textarea "**********" at bounding box center [731, 584] width 944 height 64
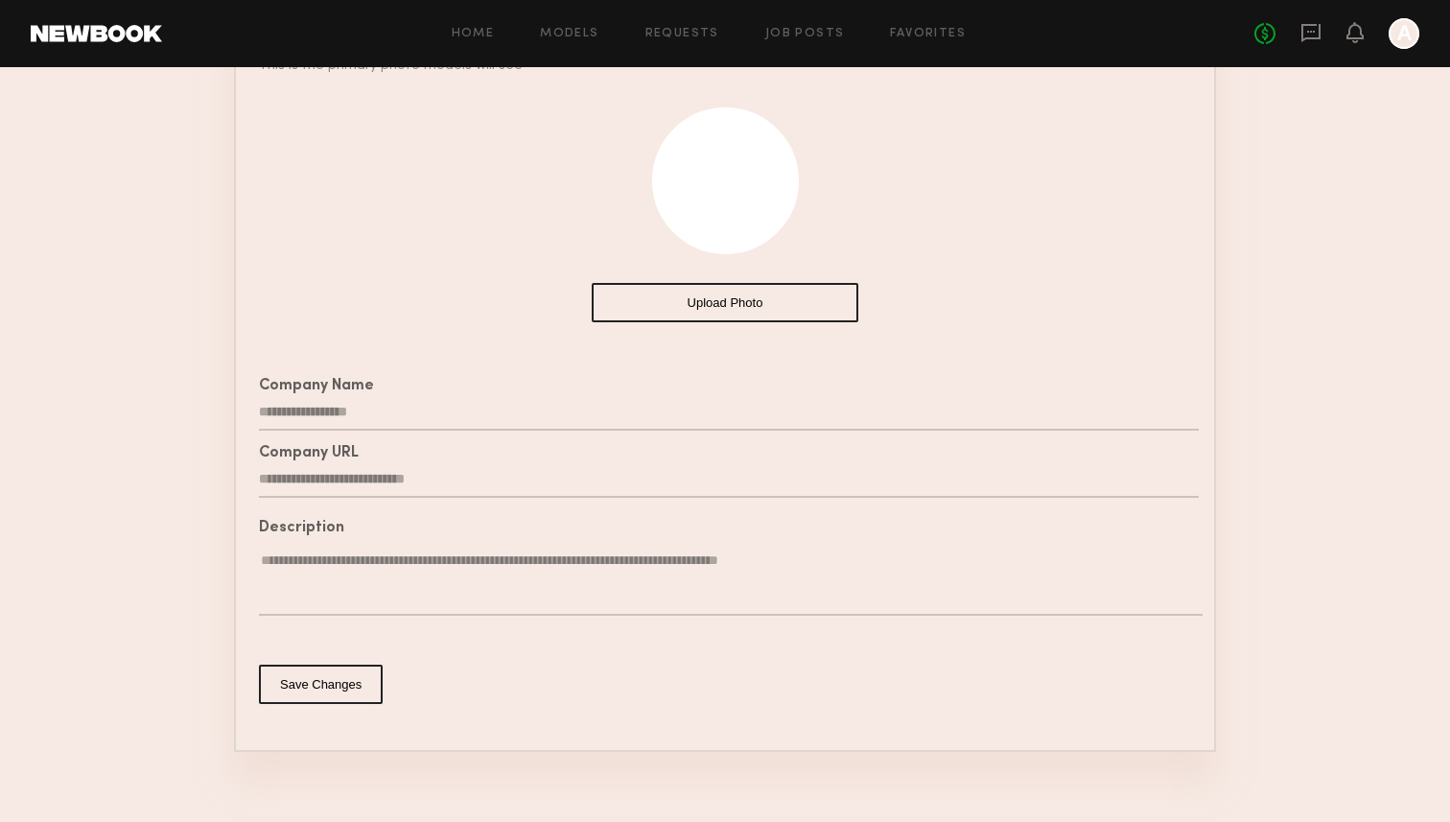
click at [761, 560] on textarea "**********" at bounding box center [731, 584] width 944 height 64
click at [922, 569] on textarea "**********" at bounding box center [731, 584] width 944 height 64
click at [1059, 564] on textarea "**********" at bounding box center [731, 584] width 944 height 64
drag, startPoint x: 598, startPoint y: 564, endPoint x: 462, endPoint y: 557, distance: 135.4
click at [462, 557] on textarea "**********" at bounding box center [731, 584] width 944 height 64
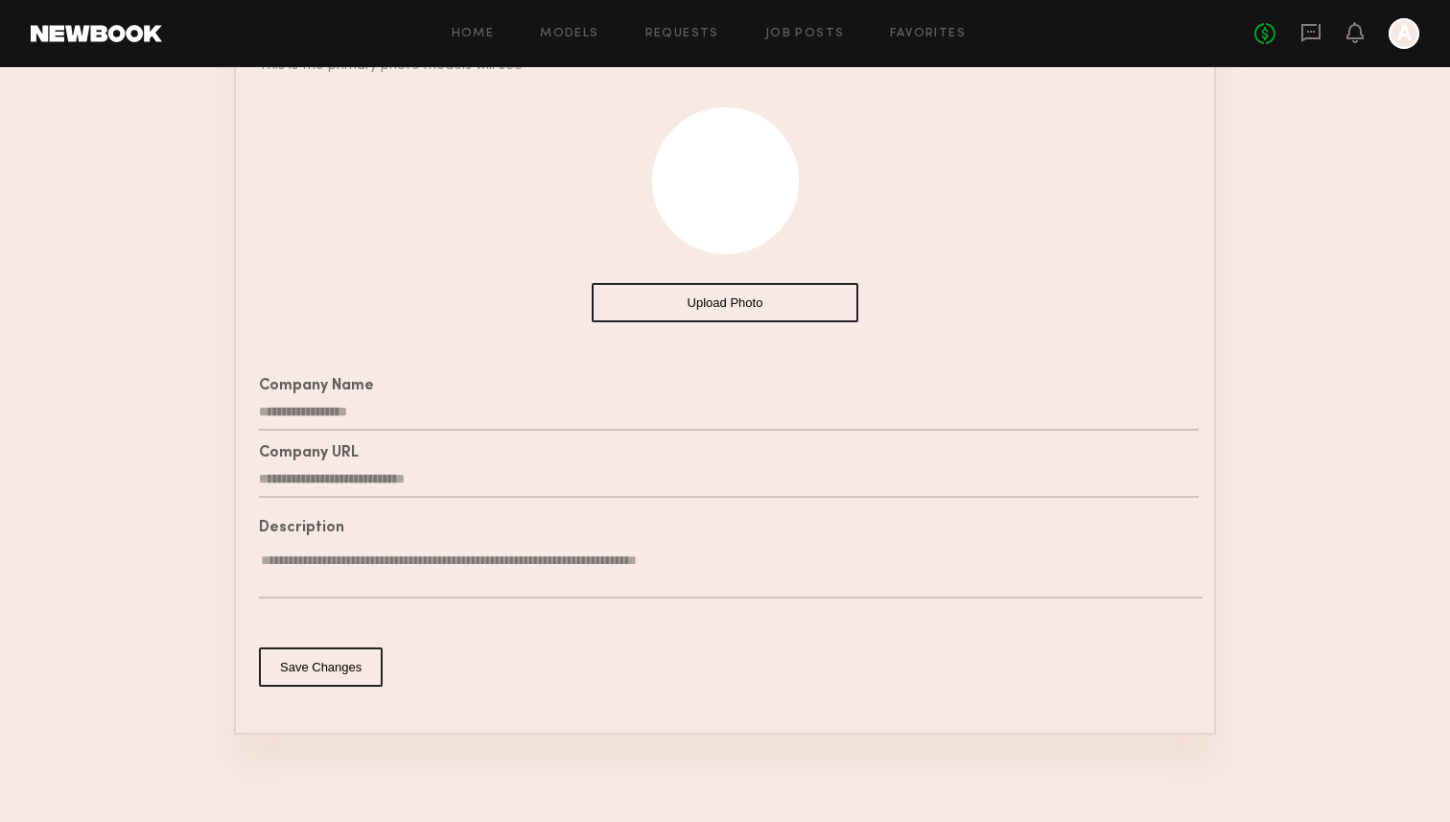
click at [915, 575] on textarea "**********" at bounding box center [731, 575] width 944 height 47
click at [1327, 556] on section "**********" at bounding box center [725, 310] width 1450 height 1042
click at [1321, 614] on section "**********" at bounding box center [725, 310] width 1450 height 1042
click at [622, 564] on textarea "**********" at bounding box center [731, 575] width 944 height 47
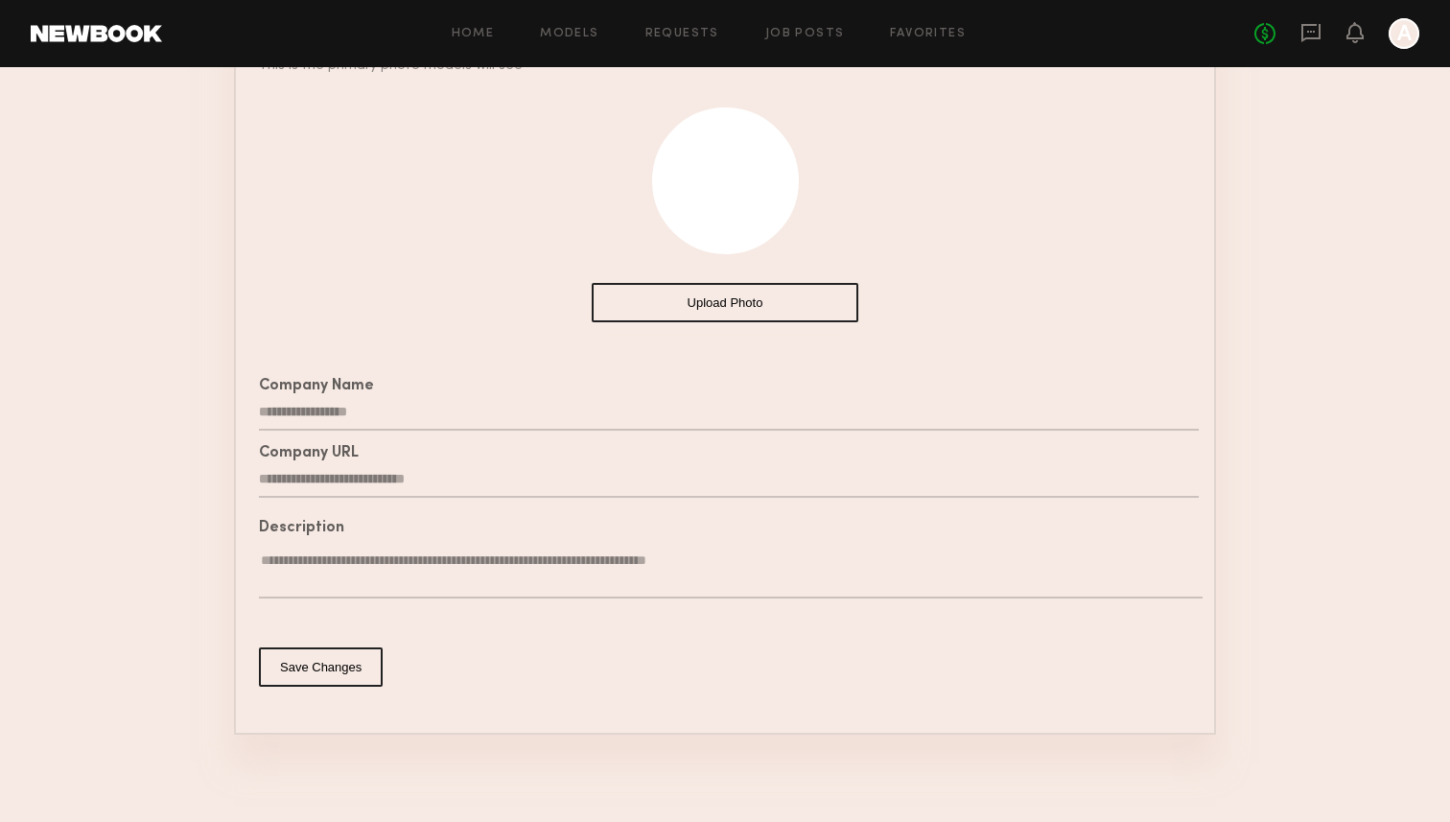
click at [1378, 532] on section "**********" at bounding box center [725, 310] width 1450 height 1042
click at [1265, 643] on section "**********" at bounding box center [725, 310] width 1450 height 1042
click at [461, 563] on textarea "**********" at bounding box center [731, 575] width 944 height 47
type textarea "**********"
click at [351, 677] on button "Save Changes" at bounding box center [321, 684] width 124 height 39
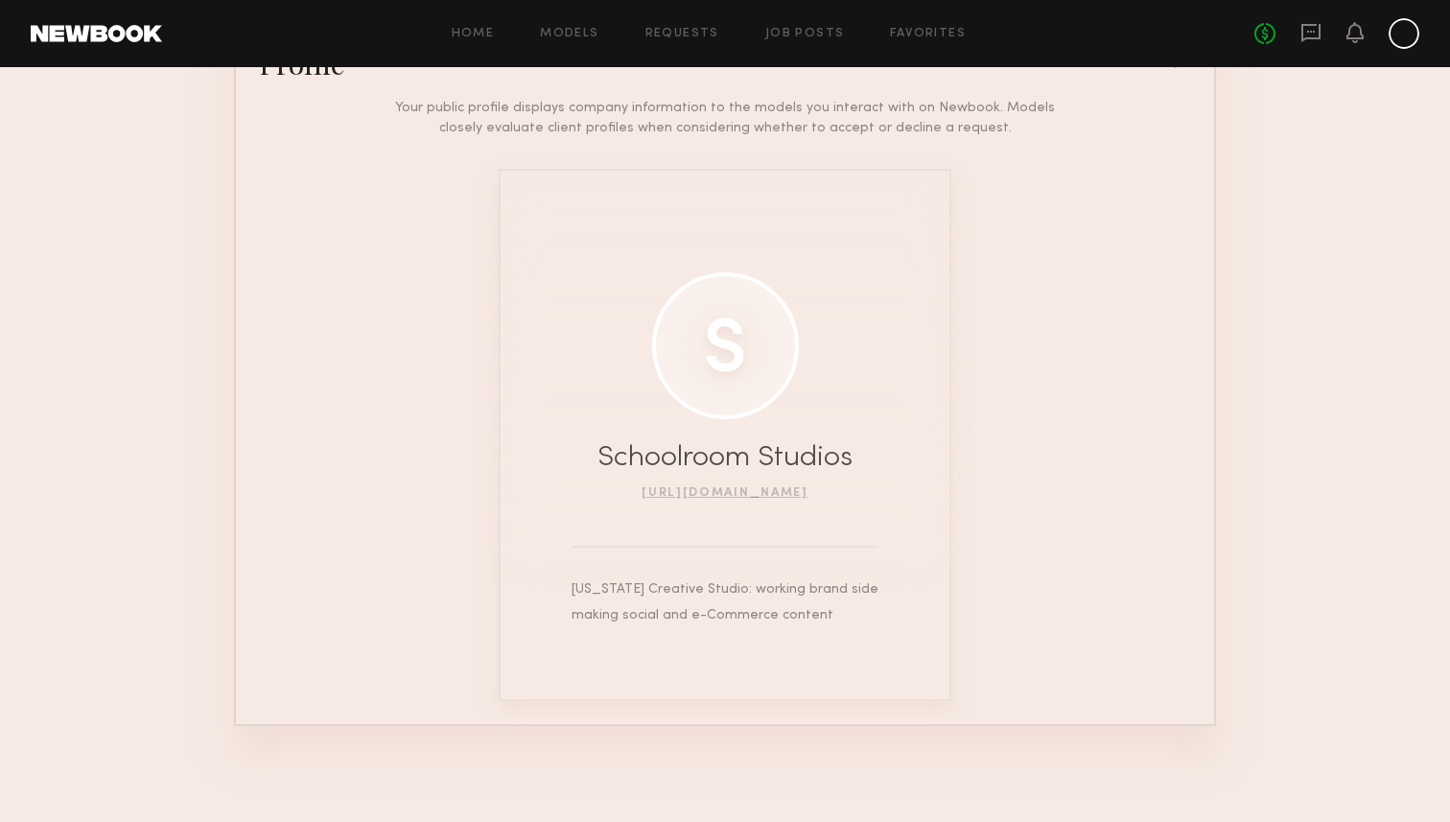
scroll to position [0, 0]
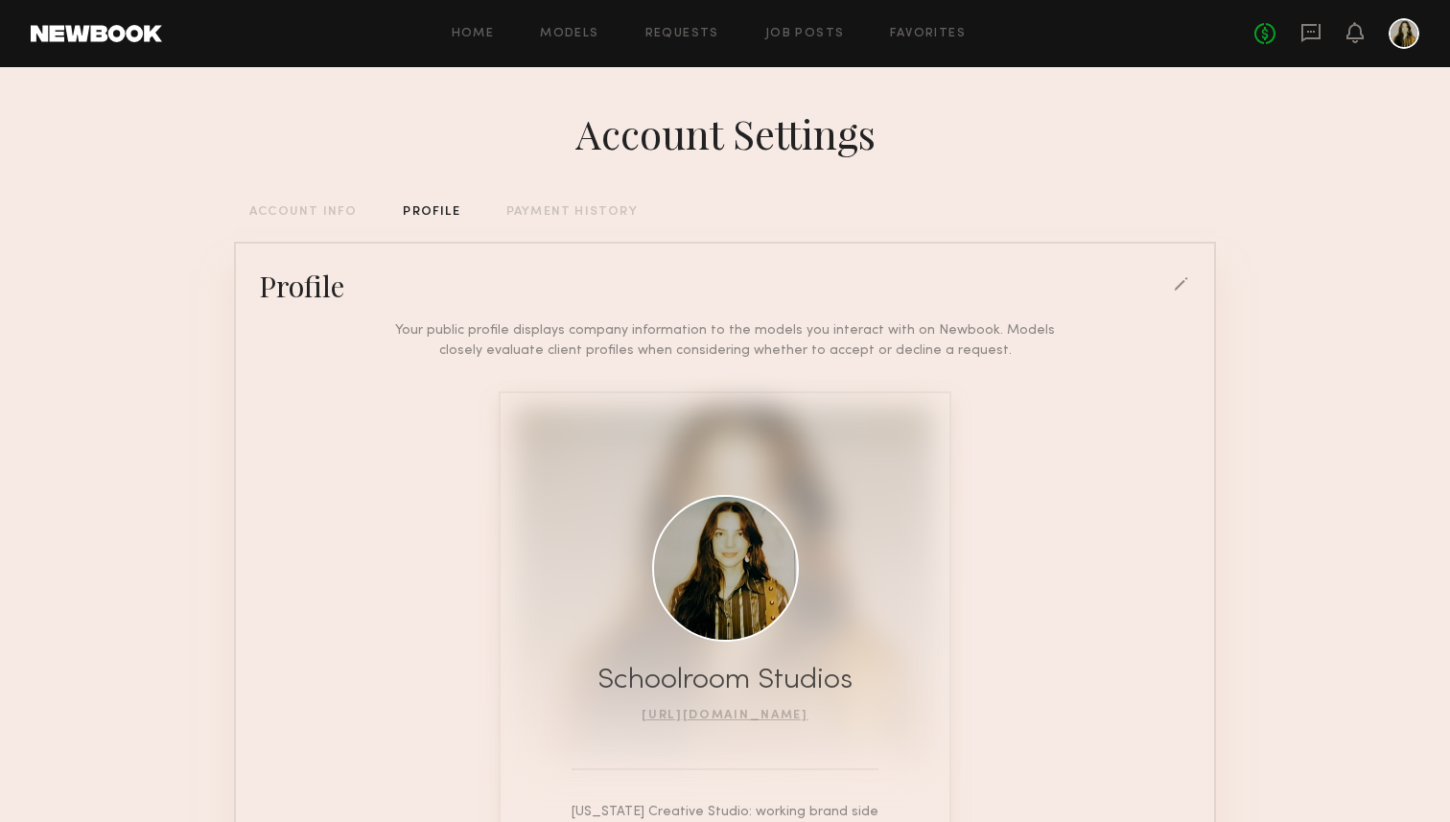
click at [170, 379] on section "Account Settings ACCOUNT INFO PROFILE PAYMENT HISTORY Profile Your public profi…" at bounding box center [725, 555] width 1450 height 977
click at [176, 427] on section "Account Settings ACCOUNT INFO PROFILE PAYMENT HISTORY Profile Your public profi…" at bounding box center [725, 555] width 1450 height 977
click at [329, 198] on div "Account Settings ACCOUNT INFO PROFILE PAYMENT HISTORY Profile Your public profi…" at bounding box center [725, 555] width 982 height 977
click at [330, 208] on div "ACCOUNT INFO" at bounding box center [302, 212] width 107 height 12
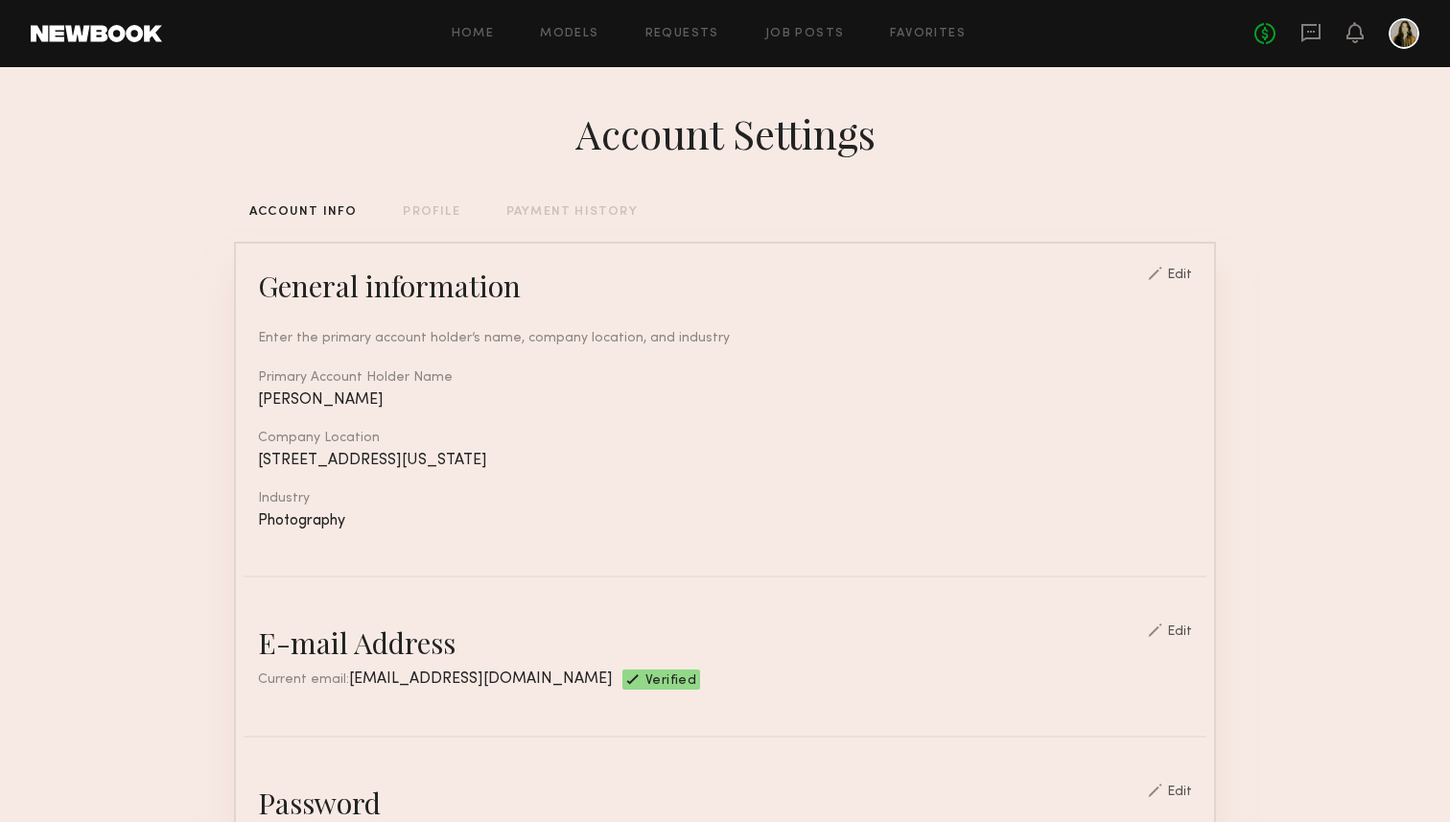
click at [615, 206] on div "PAYMENT HISTORY" at bounding box center [571, 212] width 131 height 12
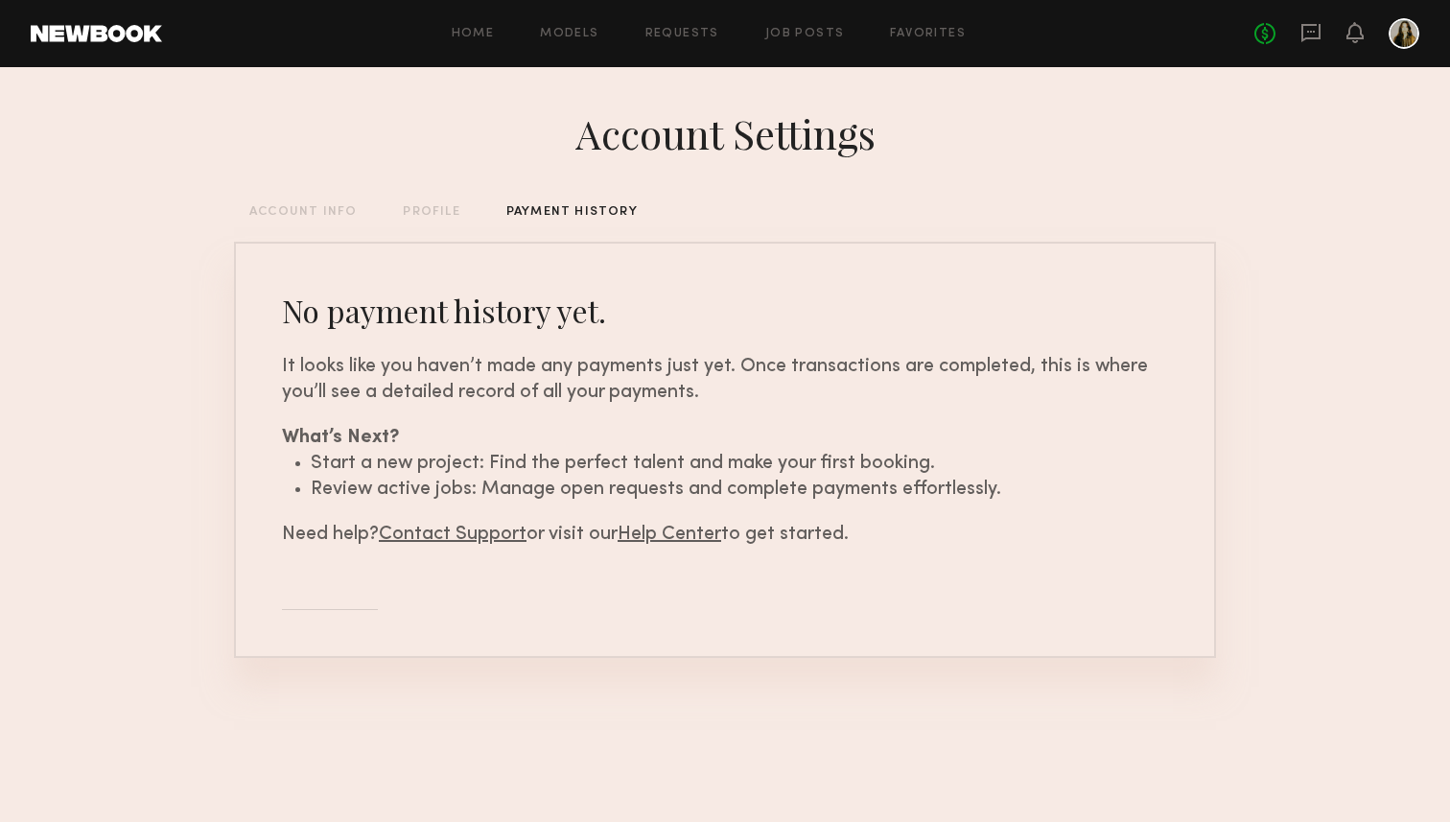
click at [288, 215] on div "ACCOUNT INFO" at bounding box center [302, 212] width 107 height 12
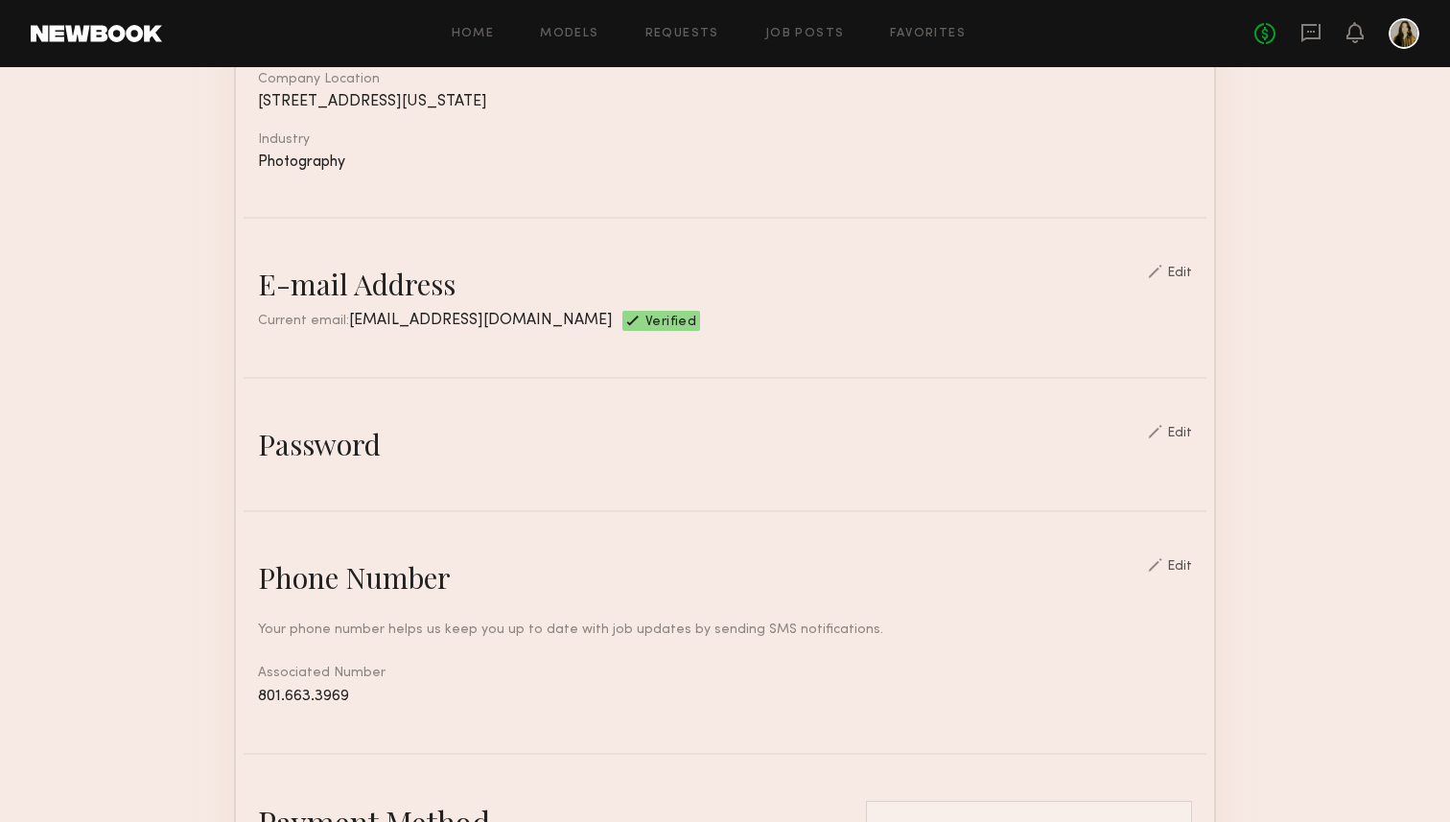
scroll to position [356, 0]
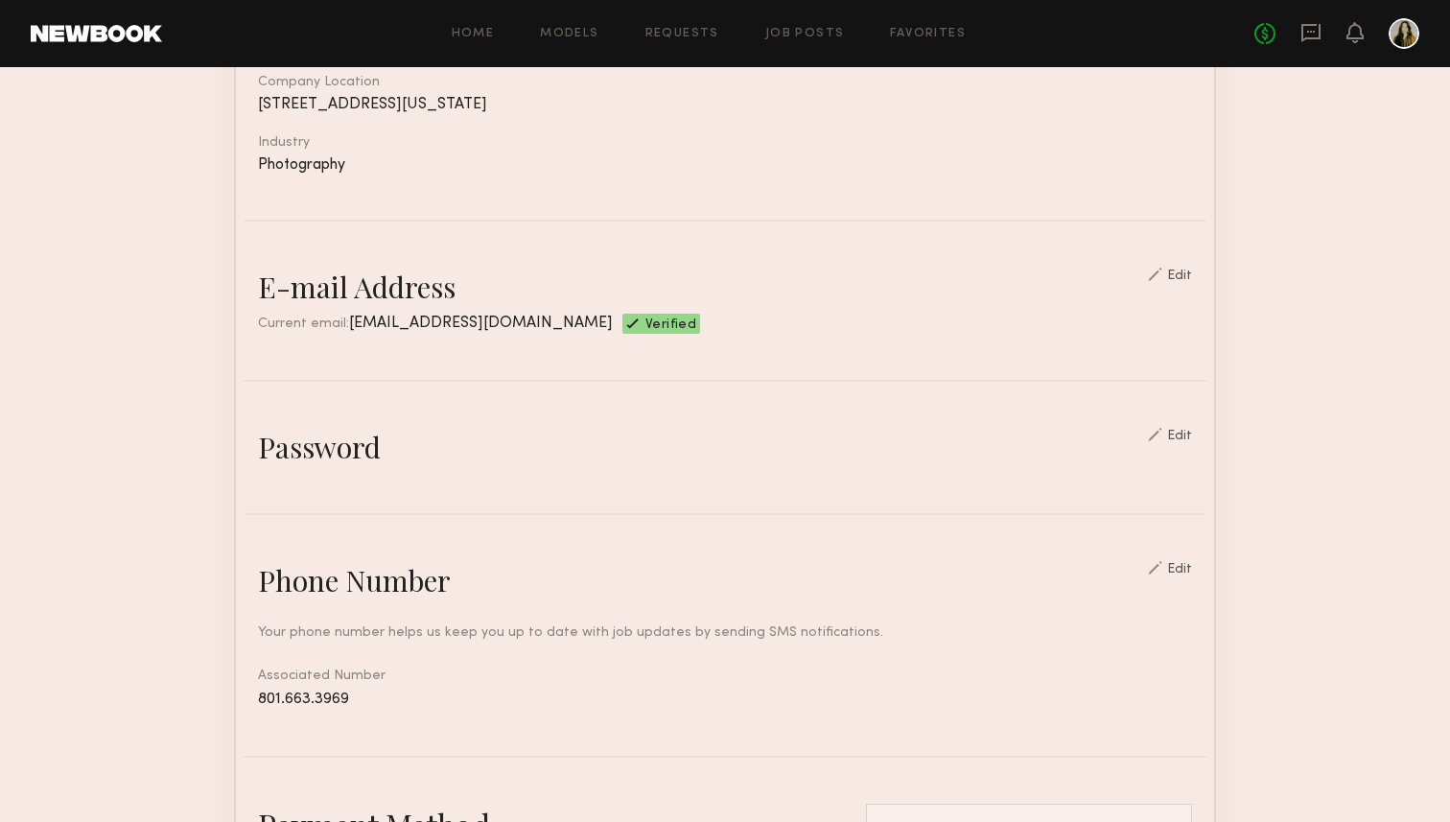
click at [1183, 283] on nb-edit-switcher "Edit" at bounding box center [1170, 287] width 44 height 38
click at [1183, 271] on div "Edit" at bounding box center [1179, 276] width 25 height 13
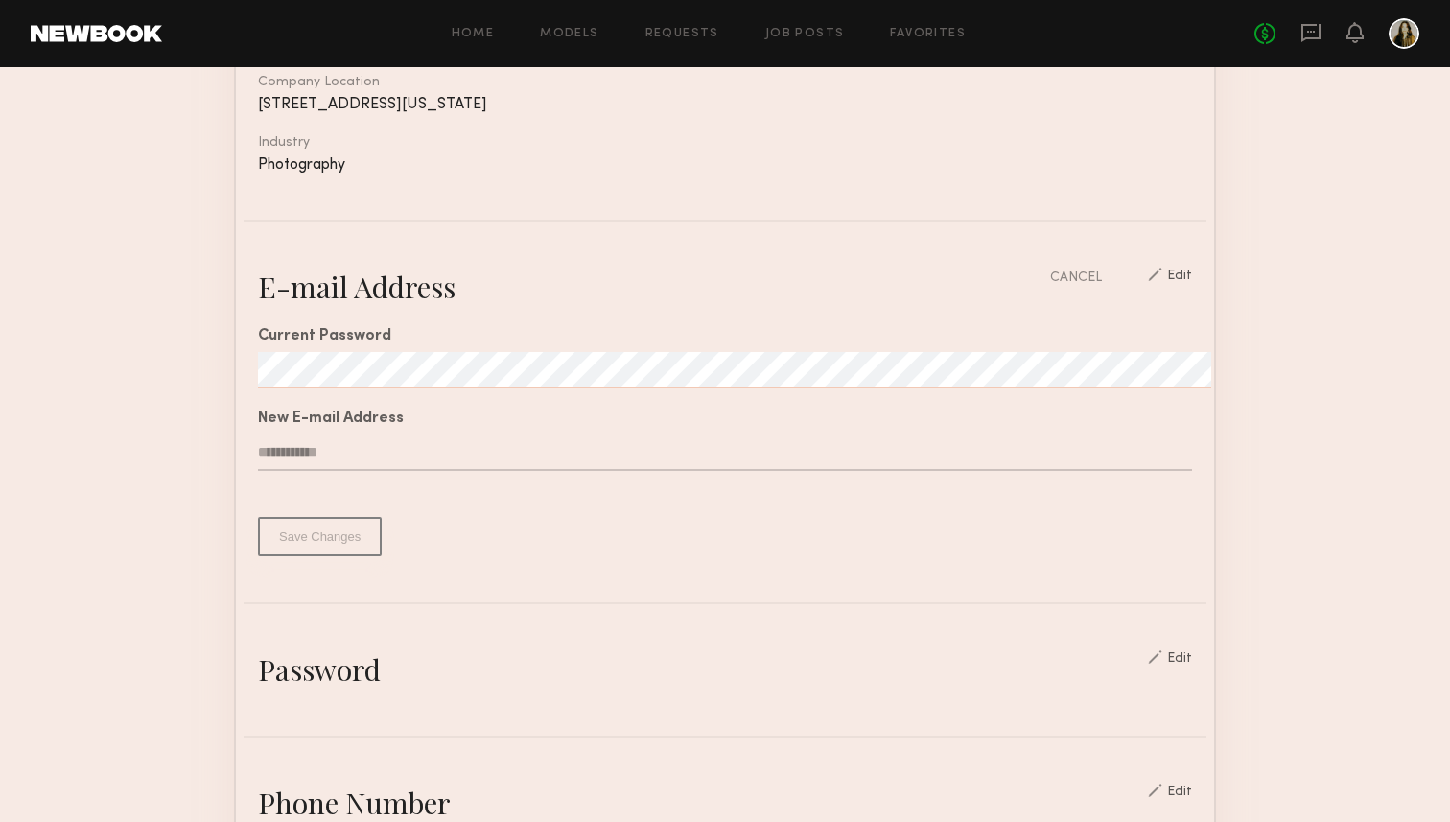
click at [166, 443] on section "Account Settings ACCOUNT INFO PROFILE PAYMENT HISTORY General information Edit …" at bounding box center [725, 687] width 1450 height 1952
click at [184, 353] on section "Account Settings ACCOUNT INFO PROFILE PAYMENT HISTORY General information Edit …" at bounding box center [725, 687] width 1450 height 1952
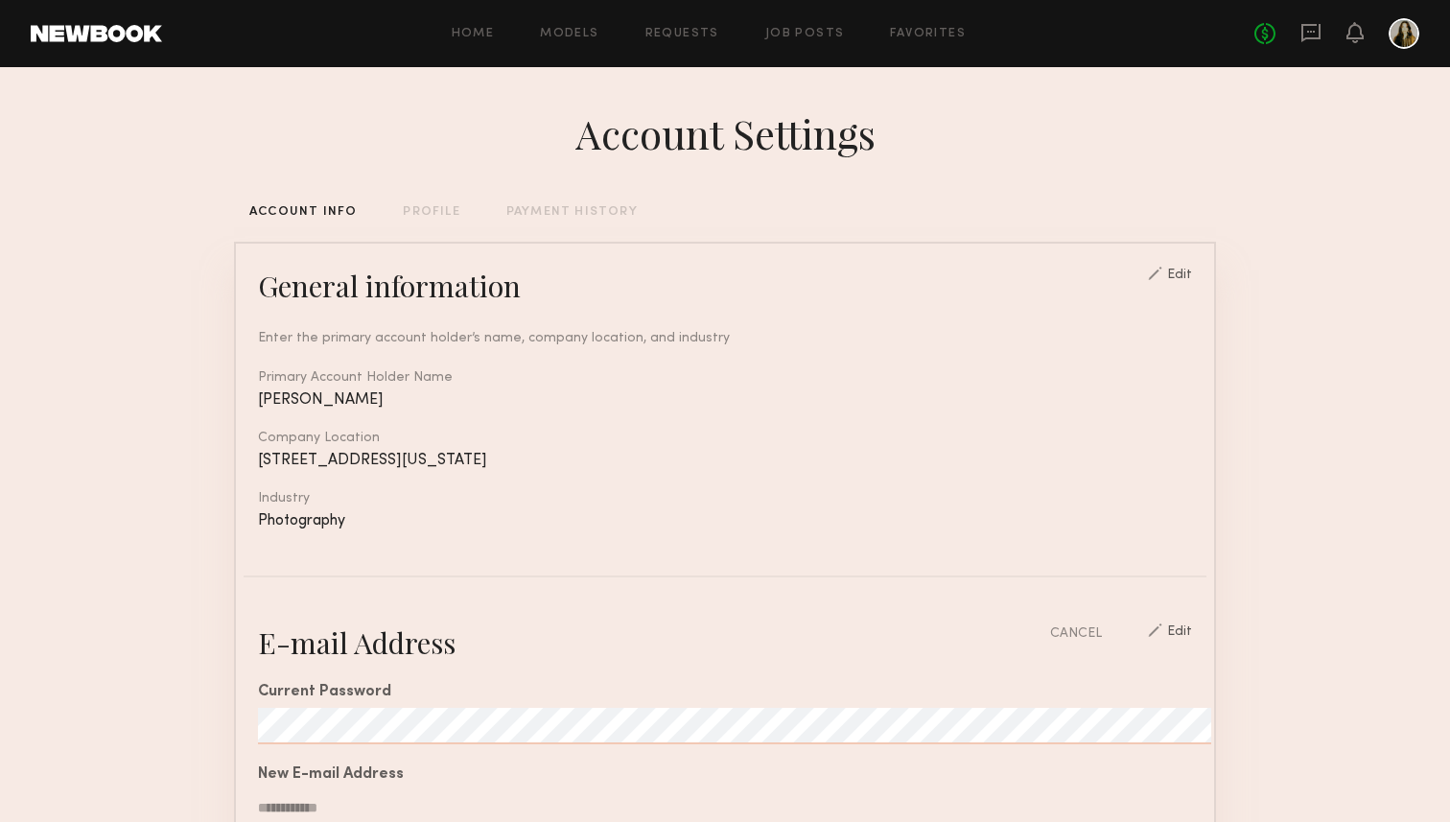
click at [1401, 27] on div at bounding box center [1404, 33] width 31 height 31
click at [1295, 34] on div "No fees up to $5,000" at bounding box center [1337, 33] width 165 height 31
click at [1313, 35] on icon at bounding box center [1311, 32] width 21 height 21
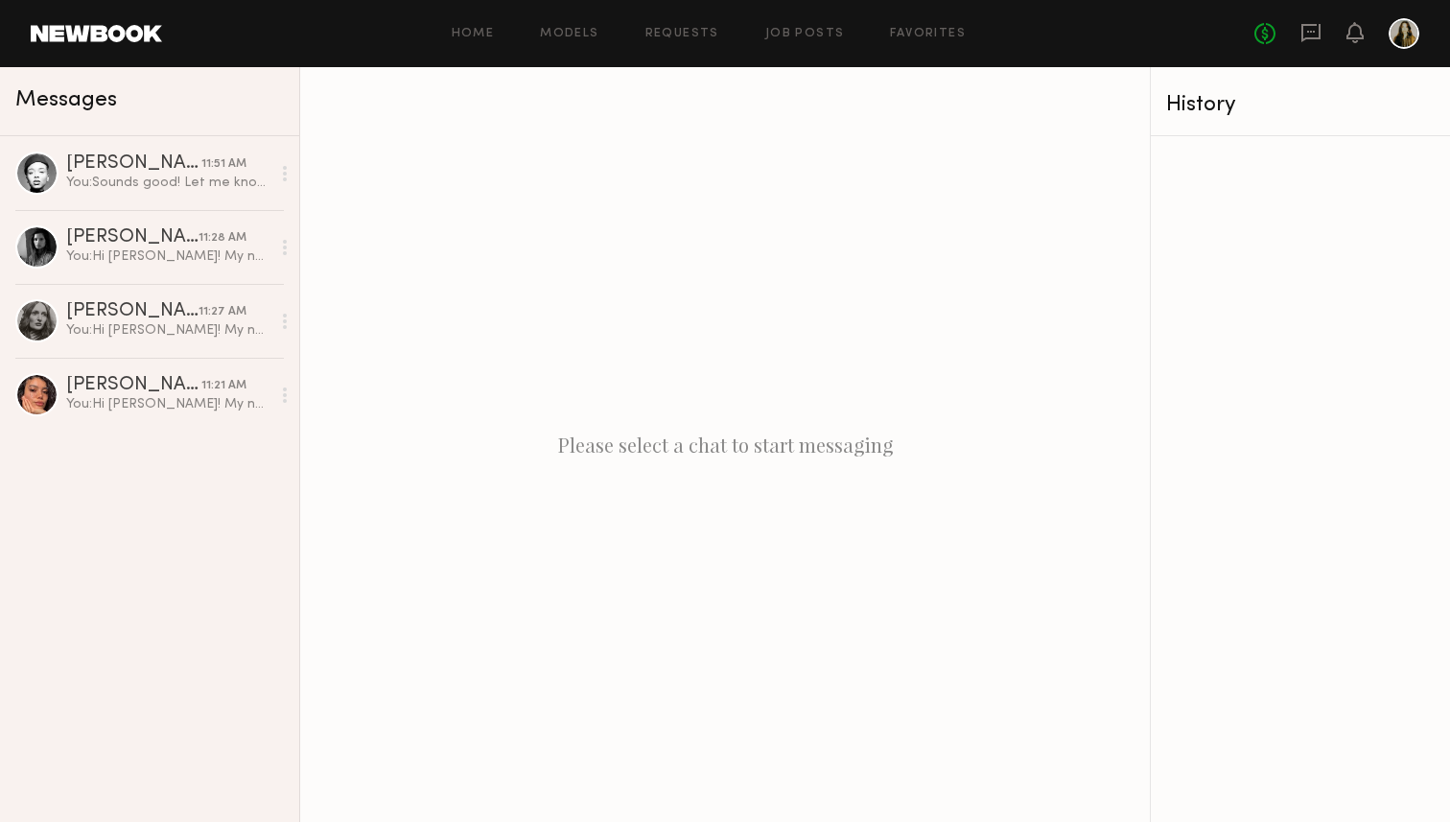
click at [106, 483] on div "[PERSON_NAME] 11:51 AM You: Sounds good! Let me know and I'll keep you bookmark…" at bounding box center [149, 479] width 299 height 686
click at [186, 520] on div "[PERSON_NAME] 11:51 AM You: Sounds good! Let me know and I'll keep you bookmark…" at bounding box center [149, 479] width 299 height 686
click at [864, 384] on div "Please select a chat to start messaging" at bounding box center [725, 444] width 850 height 755
click at [142, 336] on div "You: Hi Rebecca! My name is Drea I'm booking models for a jewelry shoot for Jun…" at bounding box center [168, 330] width 204 height 18
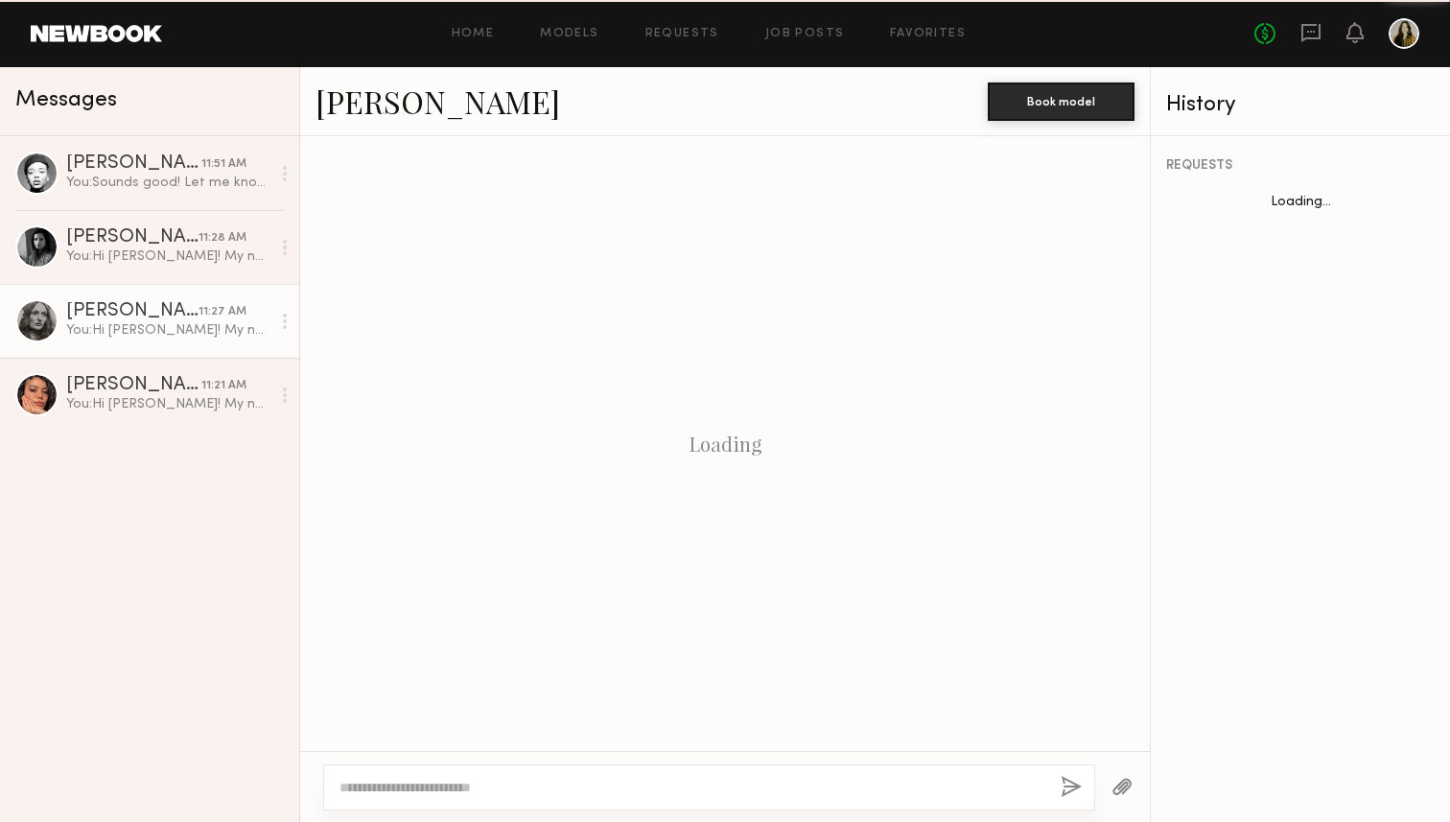
scroll to position [412, 0]
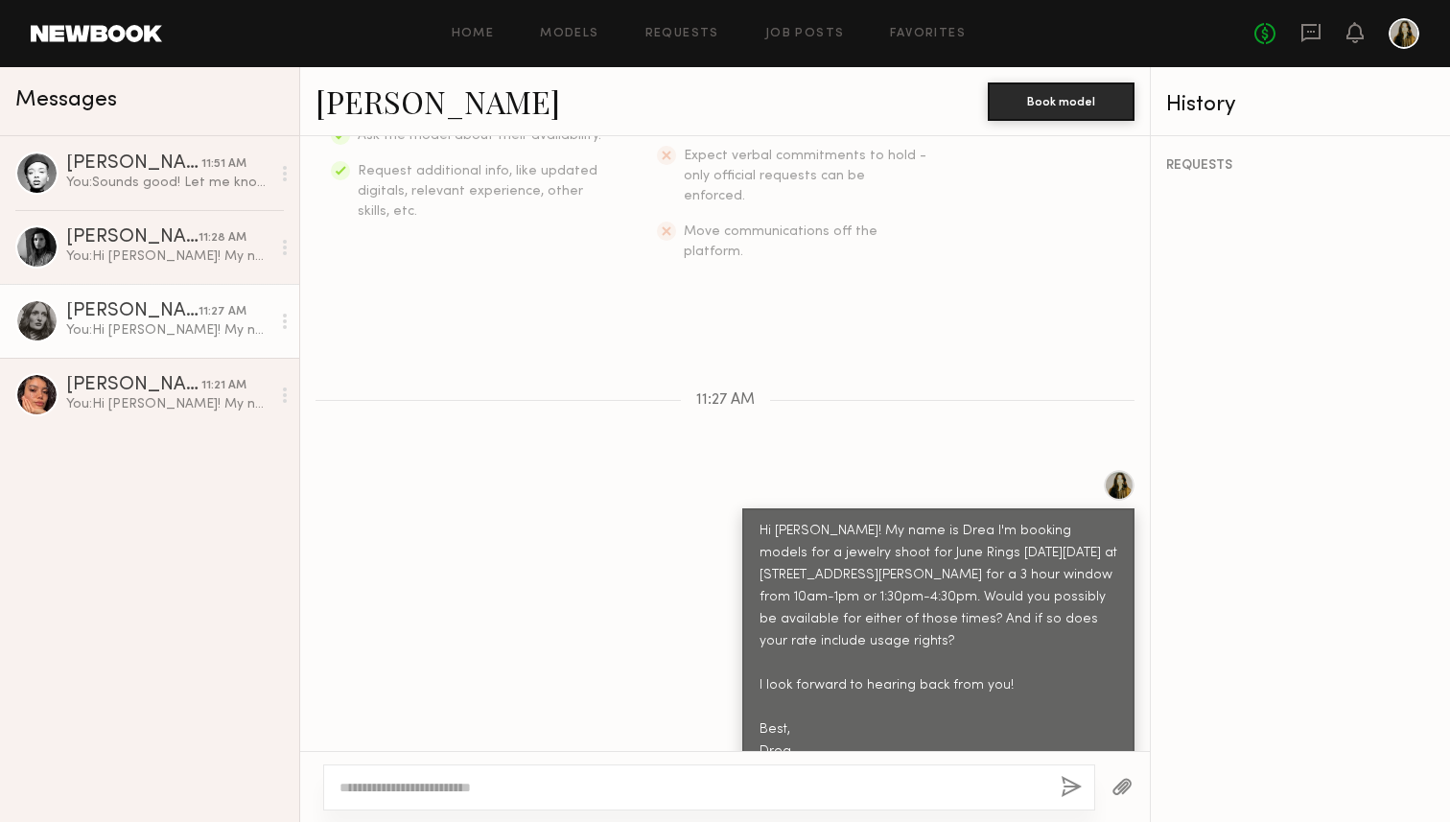
click at [412, 107] on link "[PERSON_NAME]" at bounding box center [438, 101] width 245 height 41
click at [172, 485] on div "[PERSON_NAME] 11:51 AM You: Sounds good! Let me know and I'll keep you bookmark…" at bounding box center [149, 479] width 299 height 686
click at [179, 535] on div "[PERSON_NAME] 11:51 AM You: Sounds good! Let me know and I'll keep you bookmark…" at bounding box center [149, 479] width 299 height 686
click at [163, 324] on div "You: Hi Rebecca! My name is Drea I'm booking models for a jewelry shoot for Jun…" at bounding box center [168, 330] width 204 height 18
click at [191, 665] on div "Nikira E. 11:51 AM You: Sounds good! Let me know and I'll keep you bookmarked f…" at bounding box center [149, 479] width 299 height 686
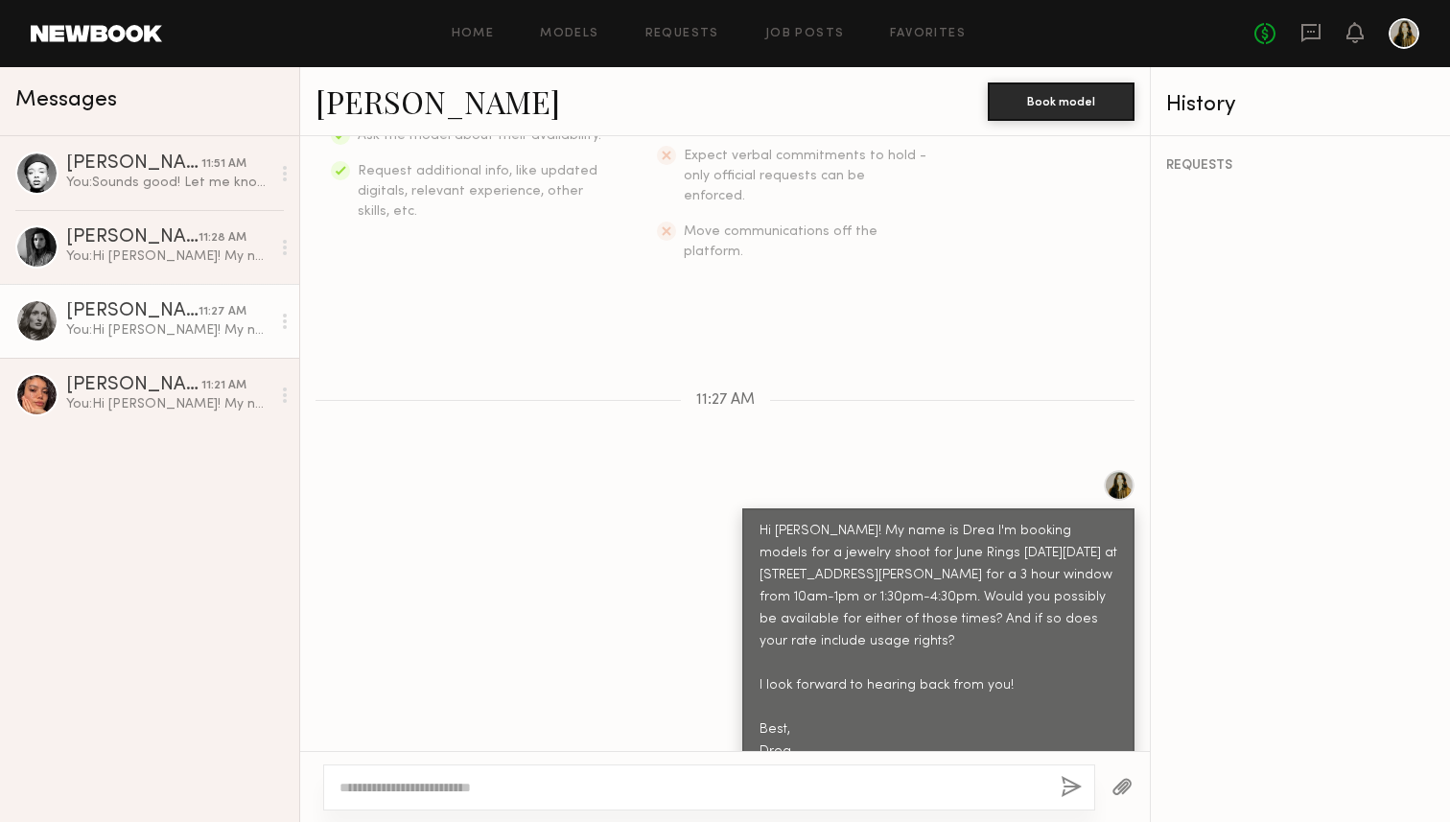
click at [646, 418] on div "Keep direct messages professional and related only to paid job opportunities. M…" at bounding box center [725, 443] width 850 height 615
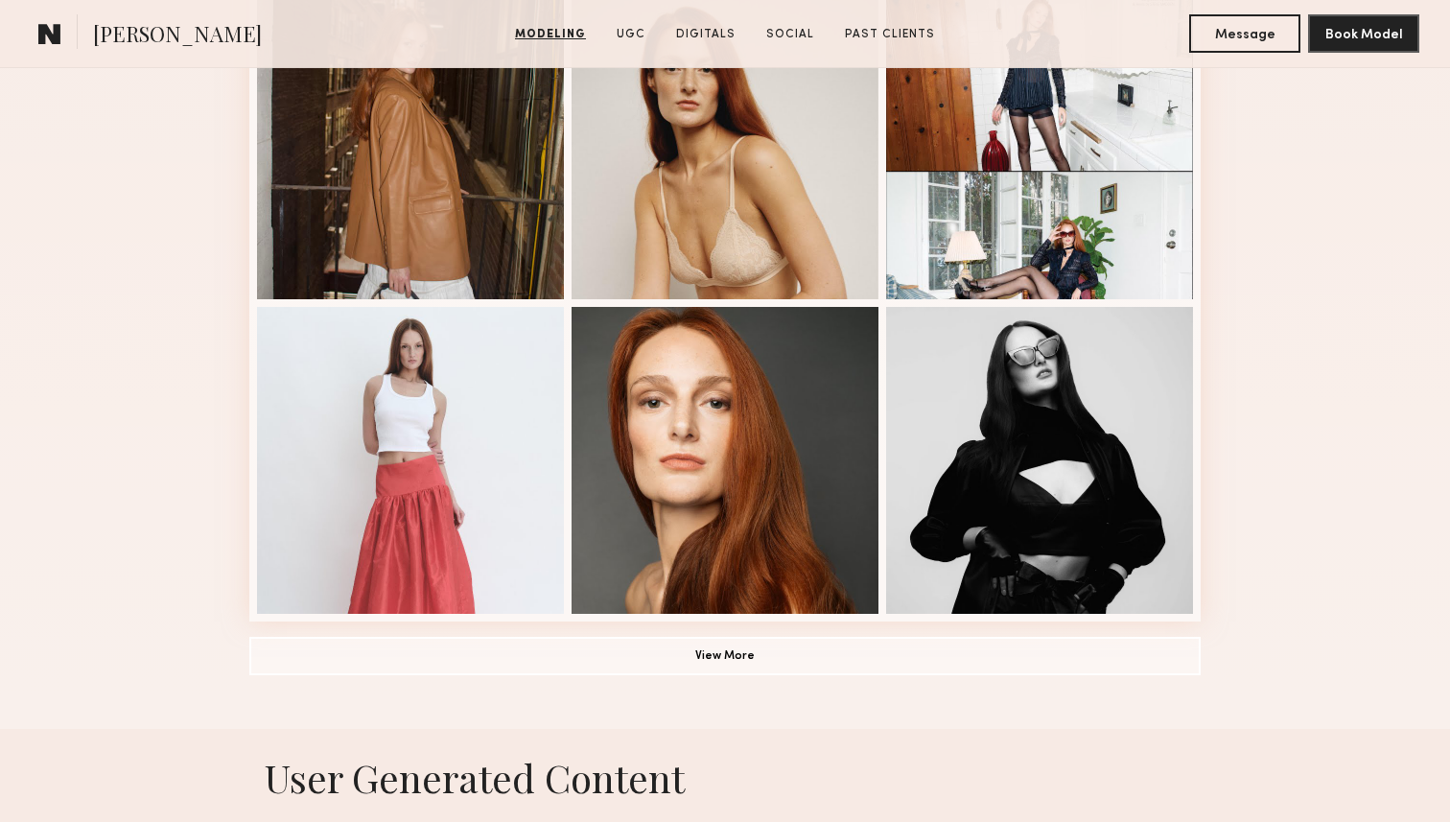
scroll to position [1201, 0]
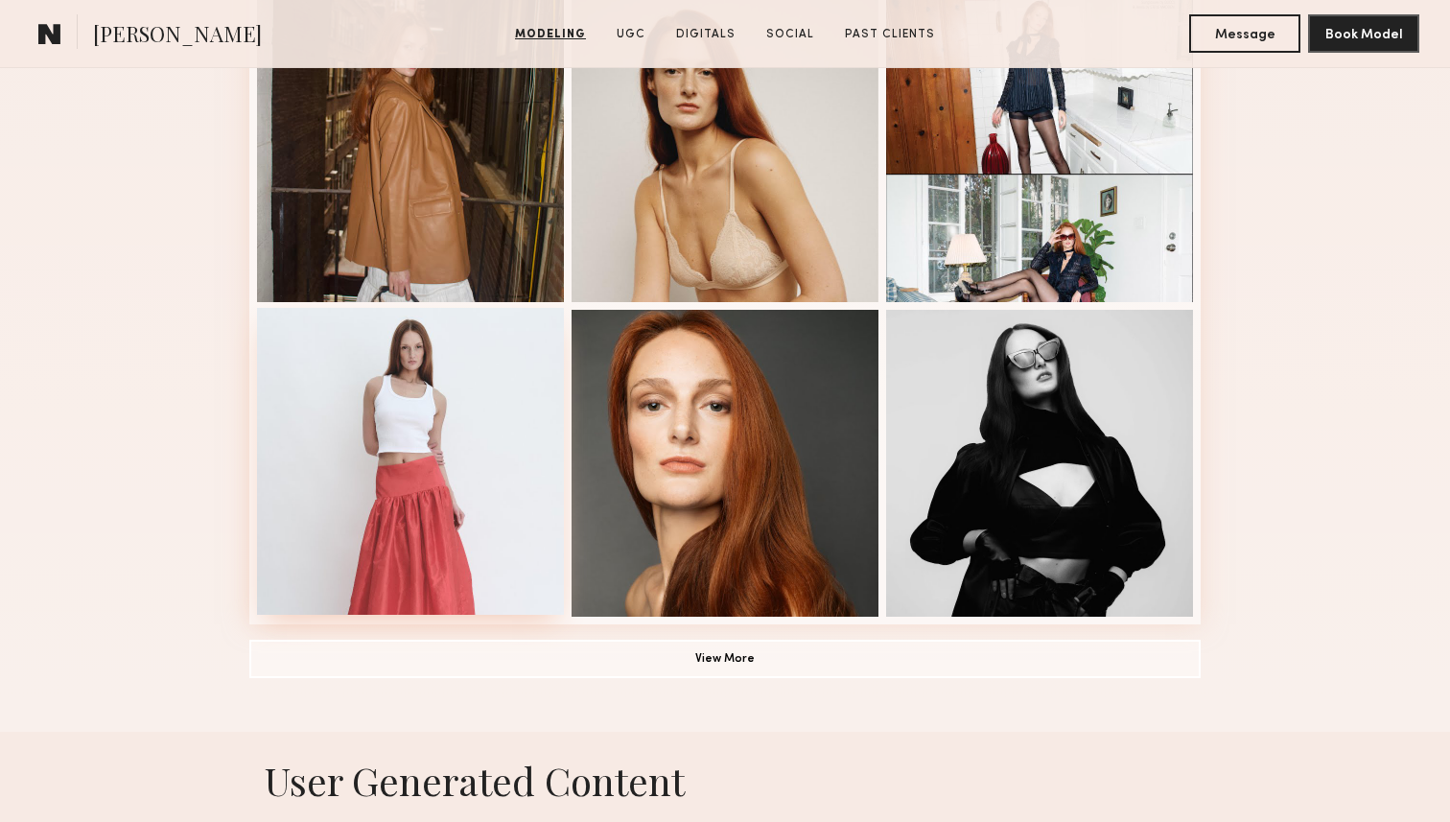
click at [433, 466] on div at bounding box center [410, 461] width 307 height 307
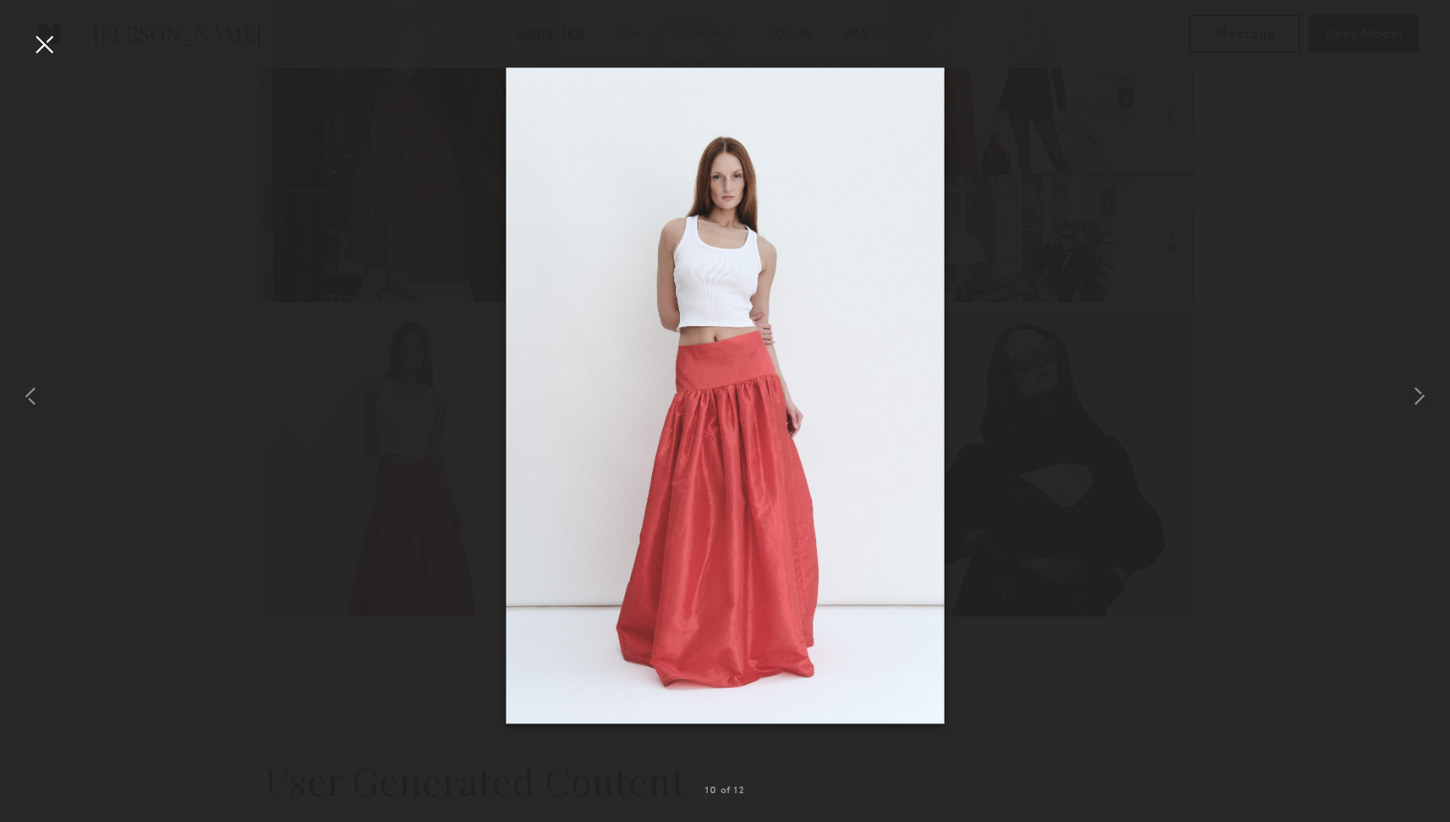
click at [350, 414] on div at bounding box center [725, 396] width 1450 height 730
click at [47, 40] on div at bounding box center [44, 44] width 31 height 31
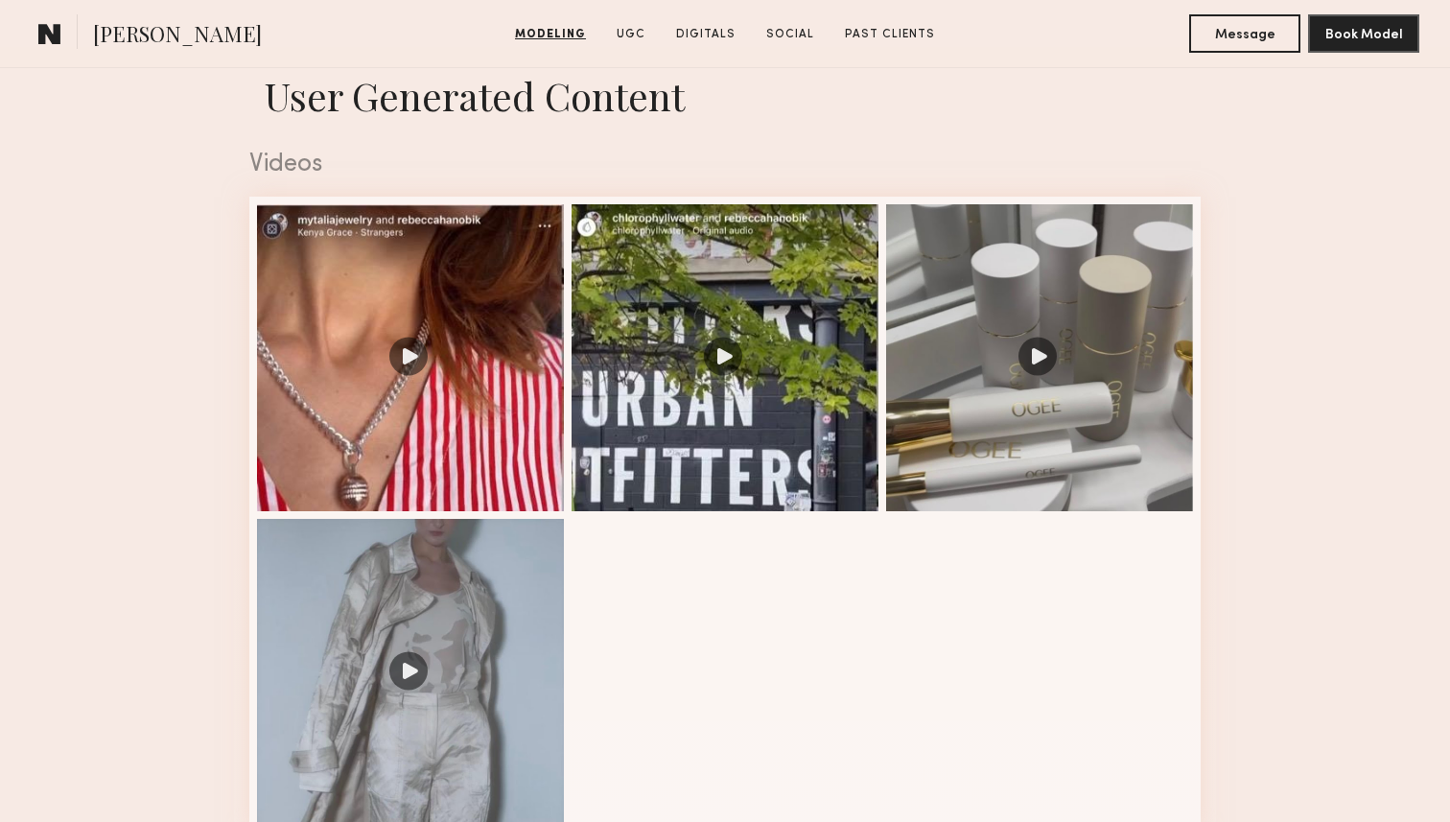
scroll to position [1882, 0]
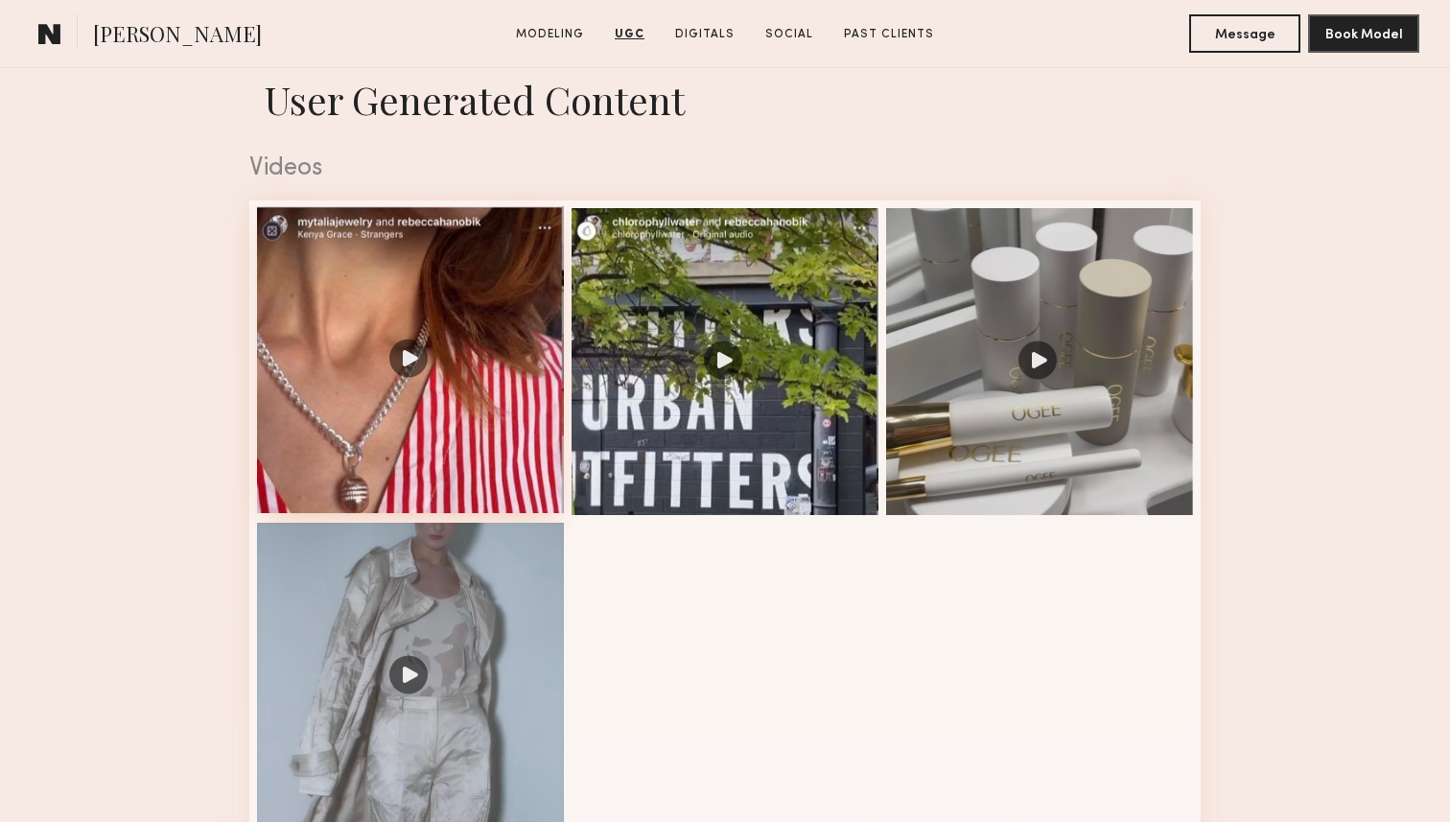
click at [485, 435] on div at bounding box center [410, 359] width 307 height 307
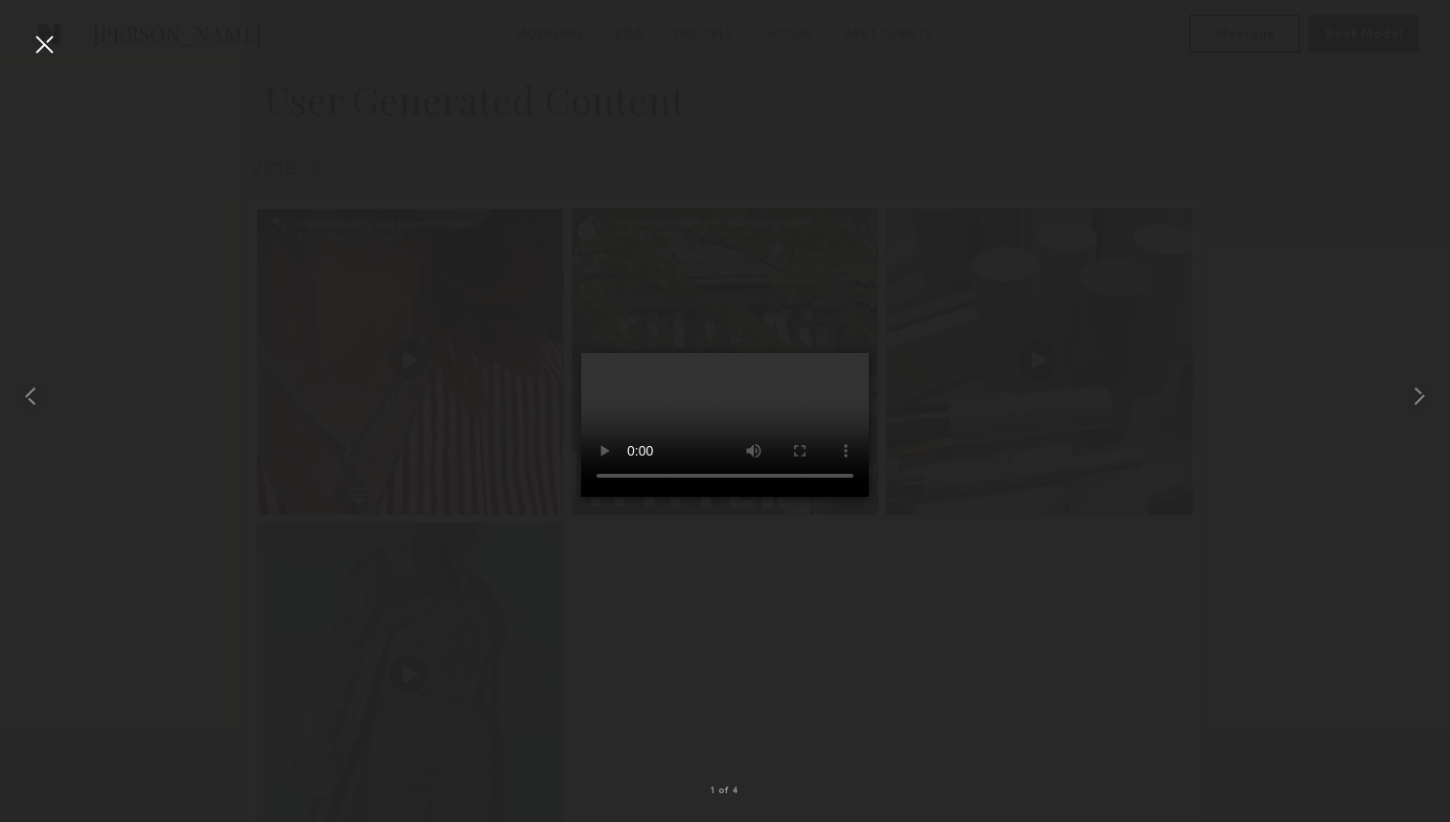
click at [1305, 580] on div at bounding box center [725, 396] width 1450 height 730
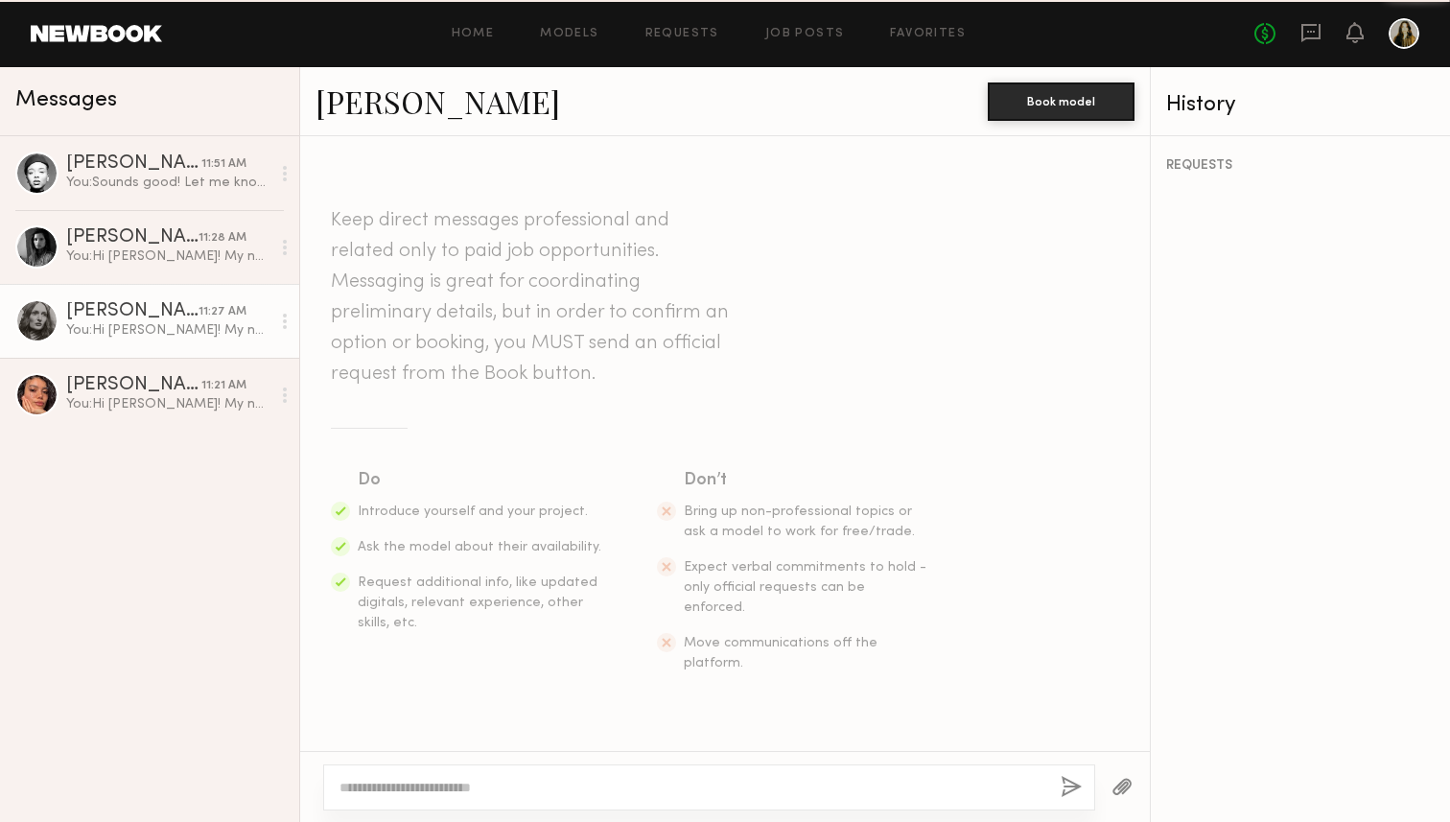
scroll to position [412, 0]
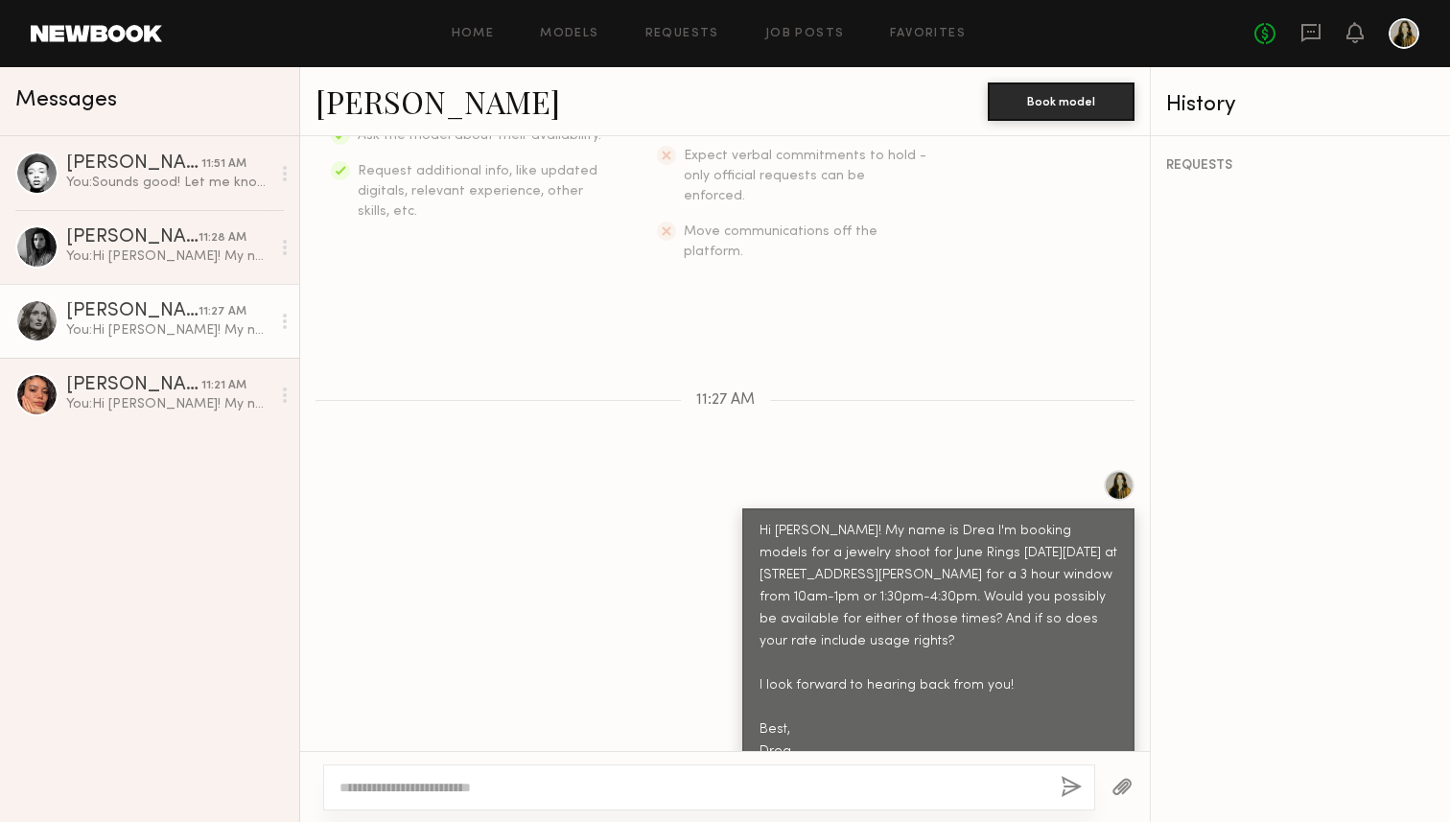
click at [180, 563] on div "[PERSON_NAME] 11:51 AM You: Sounds good! Let me know and I'll keep you bookmark…" at bounding box center [149, 479] width 299 height 686
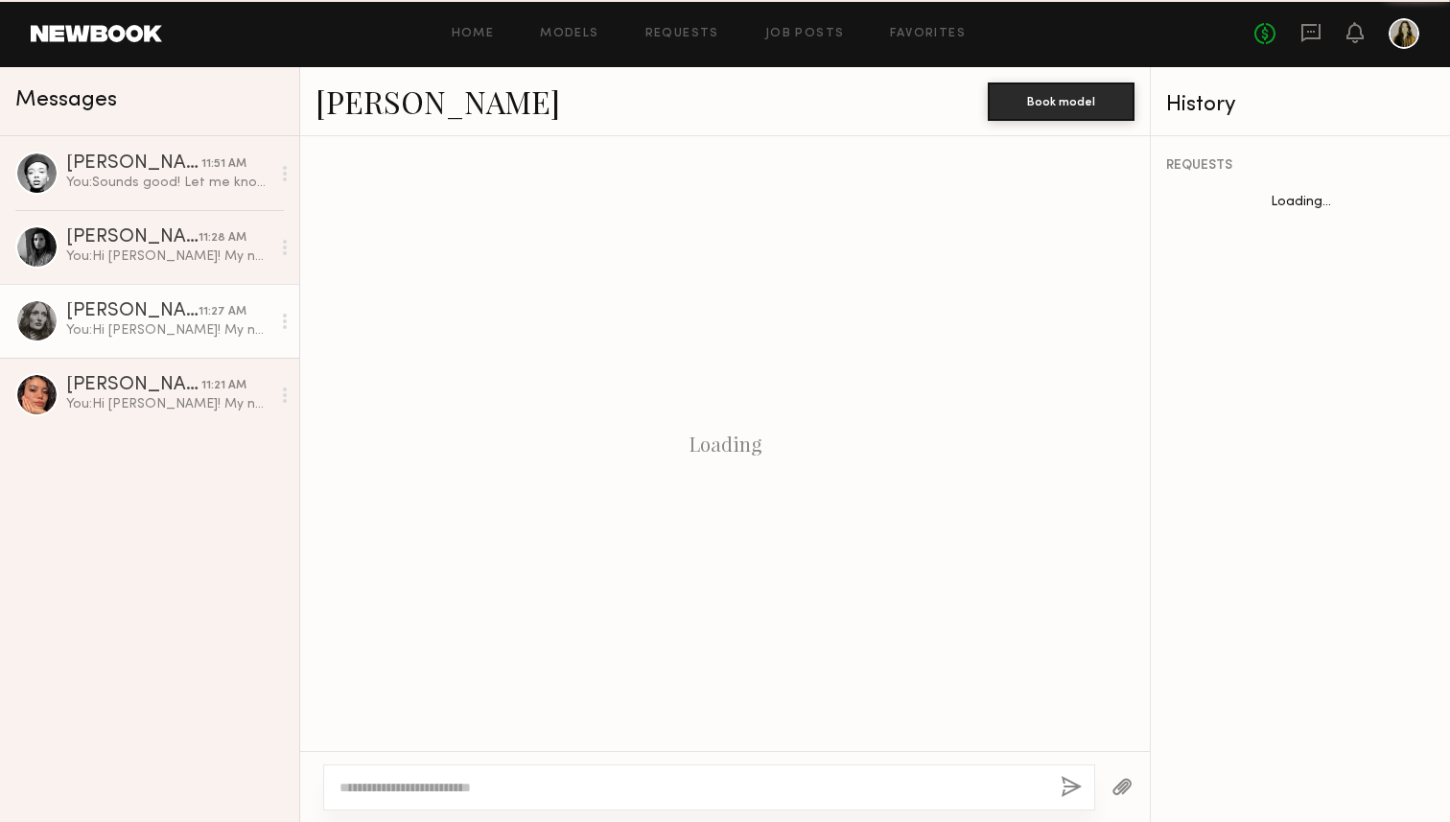
scroll to position [412, 0]
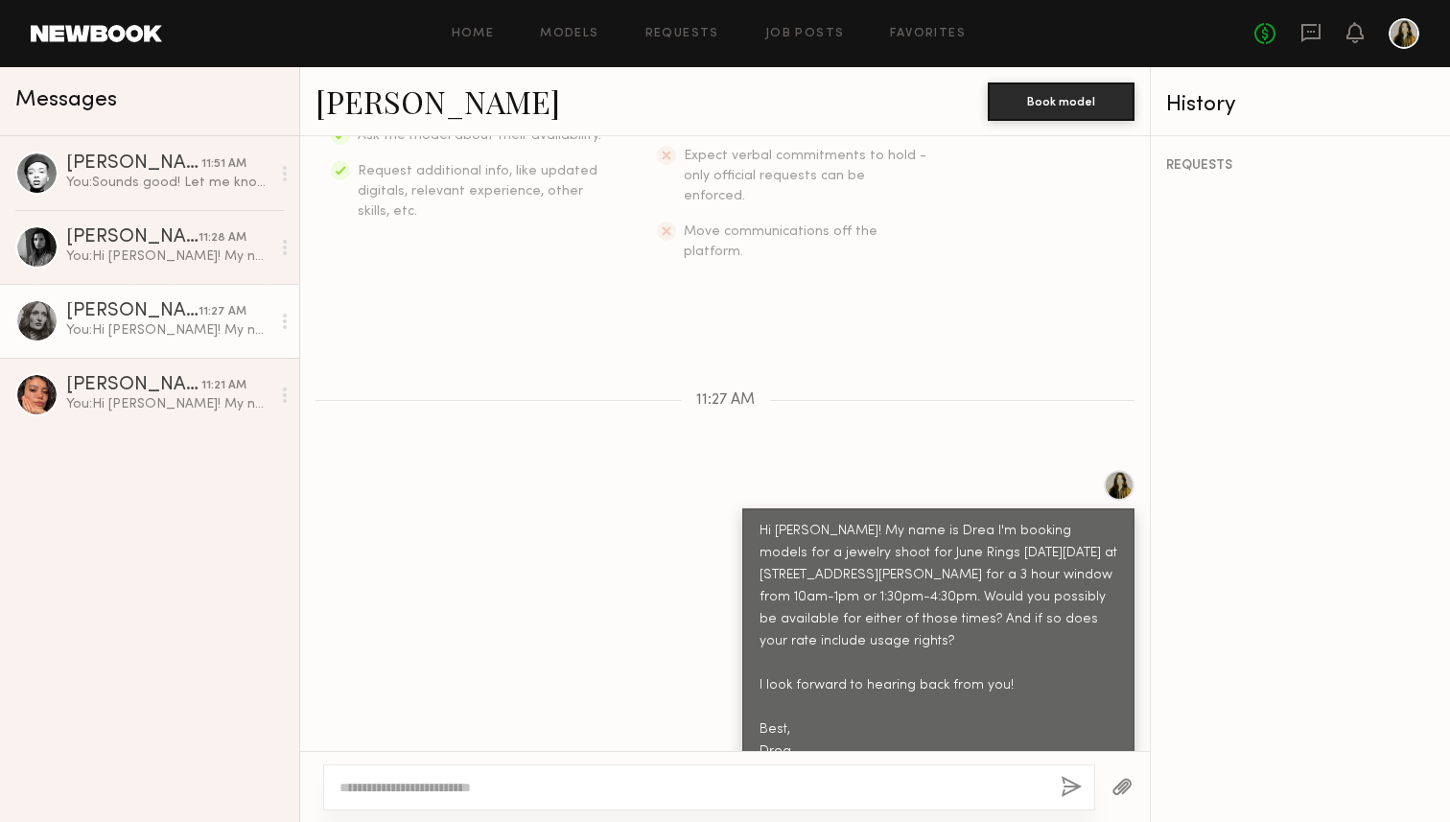
click at [165, 623] on div "[PERSON_NAME] 11:51 AM You: Sounds good! Let me know and I'll keep you bookmark…" at bounding box center [149, 479] width 299 height 686
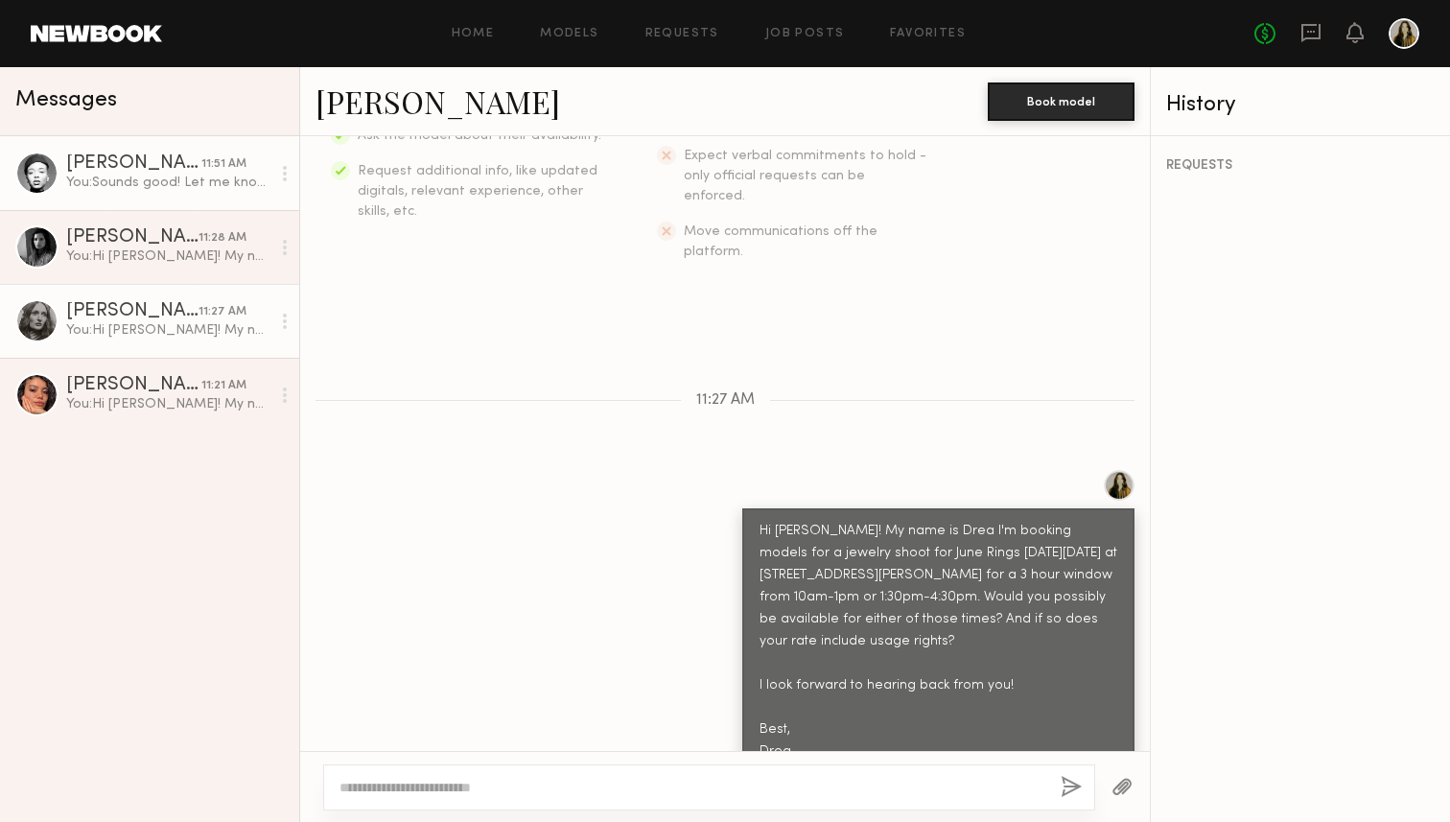
click at [189, 178] on div "You: Sounds good! Let me know and I'll keep you bookmarked for future projects …" at bounding box center [168, 183] width 204 height 18
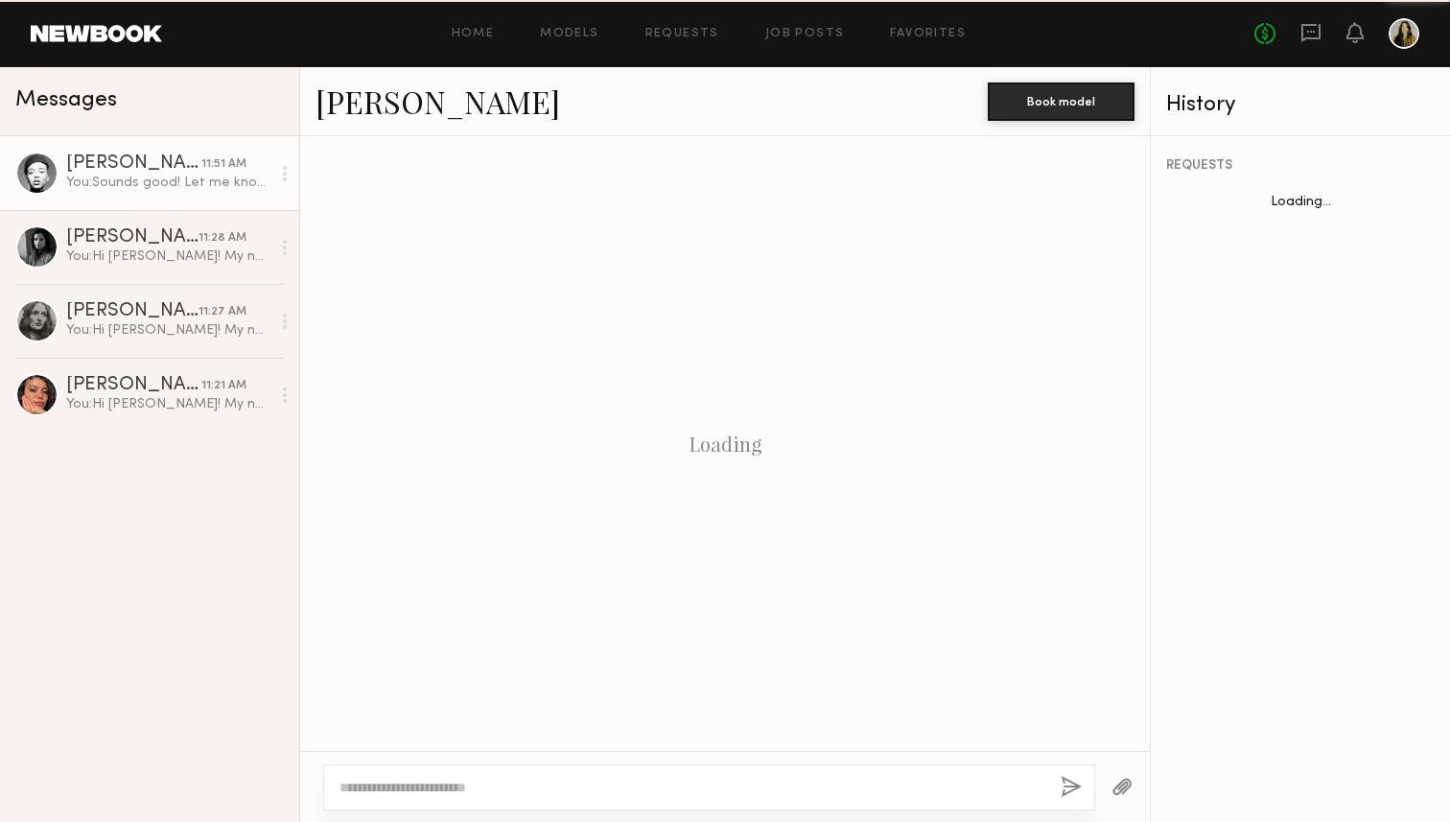
scroll to position [829, 0]
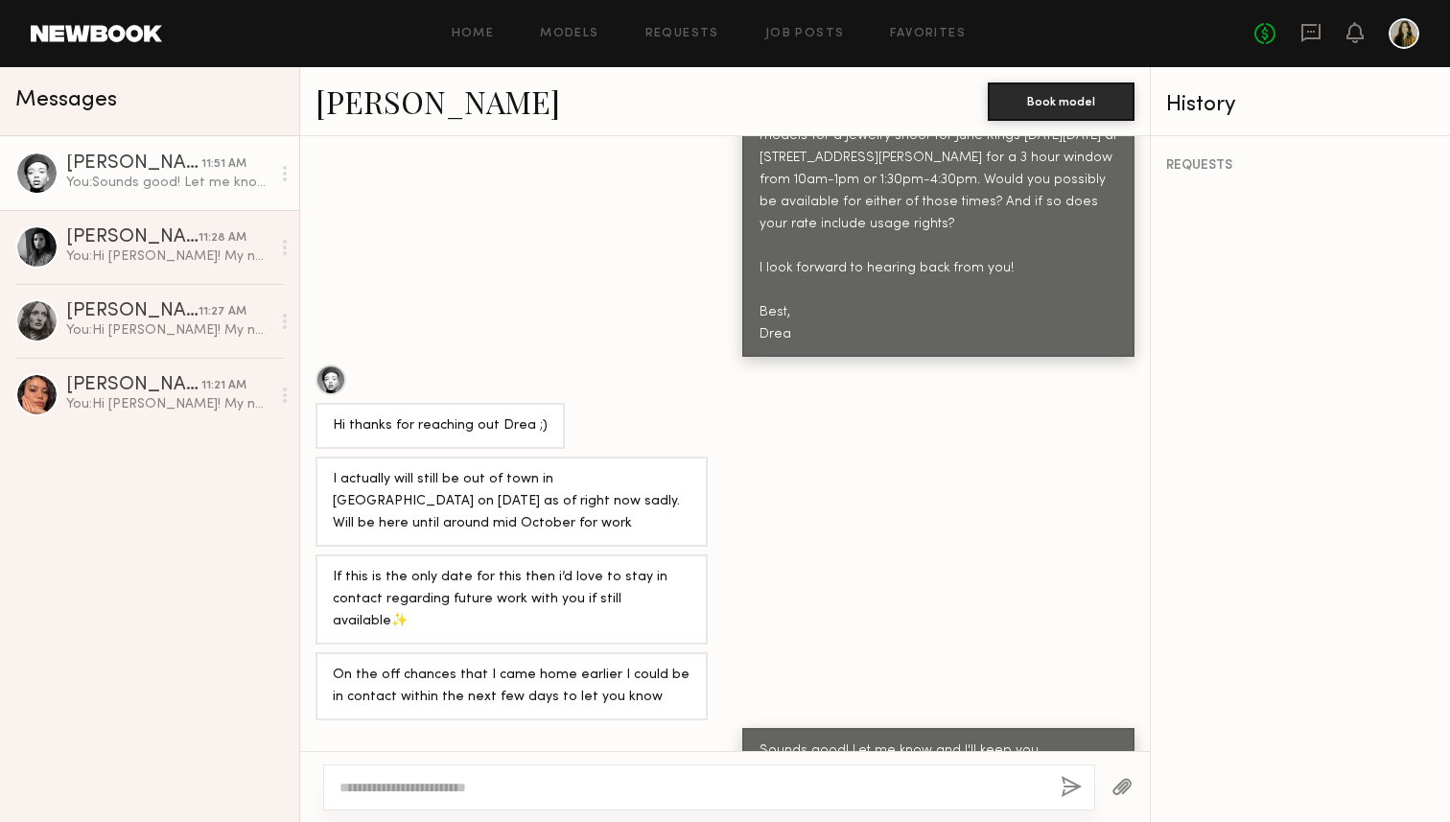
click at [280, 172] on div at bounding box center [284, 173] width 29 height 38
click at [83, 176] on div "You: Sounds good! Let me know and I'll keep you bookmarked for future projects …" at bounding box center [168, 183] width 204 height 18
click at [170, 440] on div "[PERSON_NAME] 11:51 AM You: Sounds good! Let me know and I'll keep you bookmark…" at bounding box center [149, 479] width 299 height 686
